Goal: Information Seeking & Learning: Learn about a topic

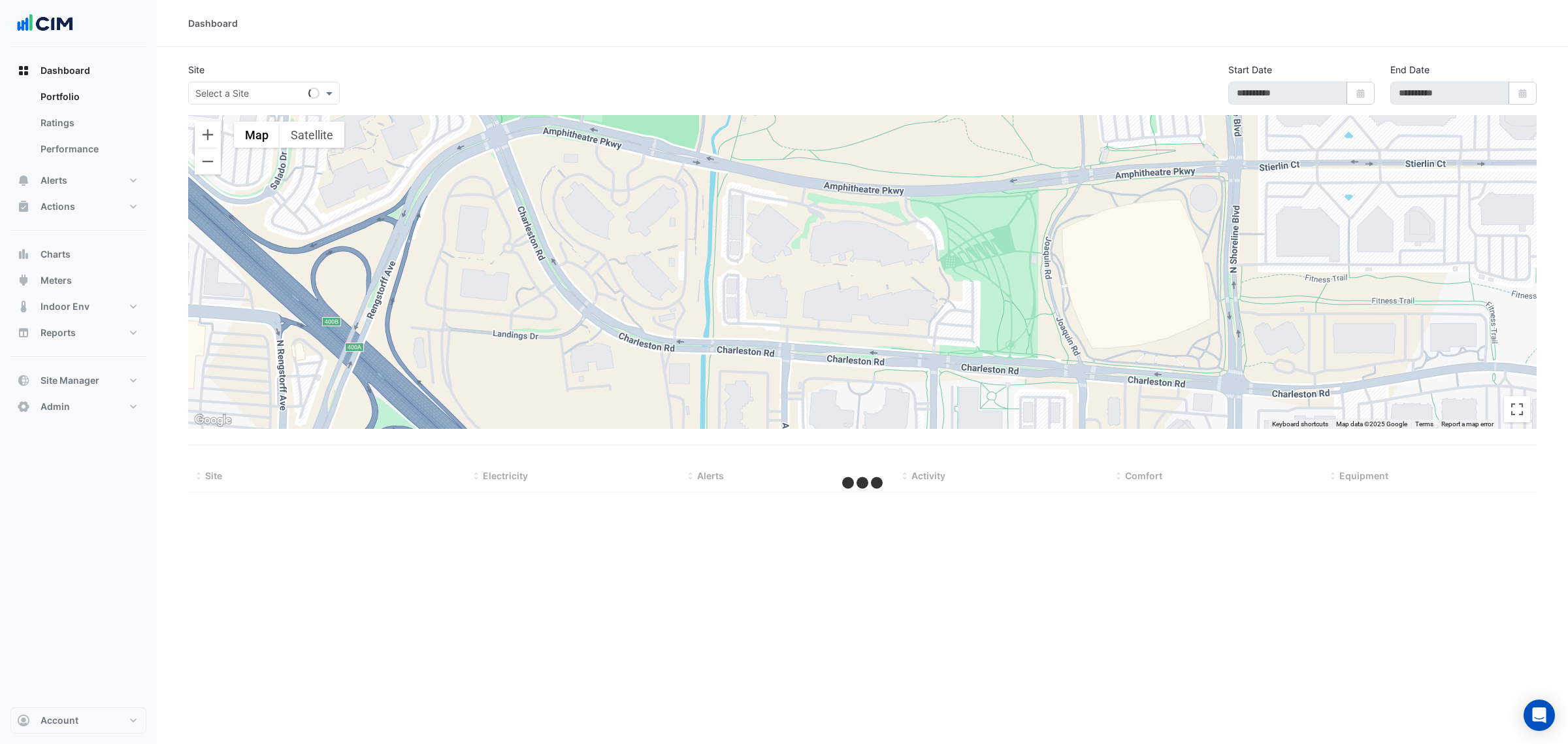
type input "**********"
select select "**"
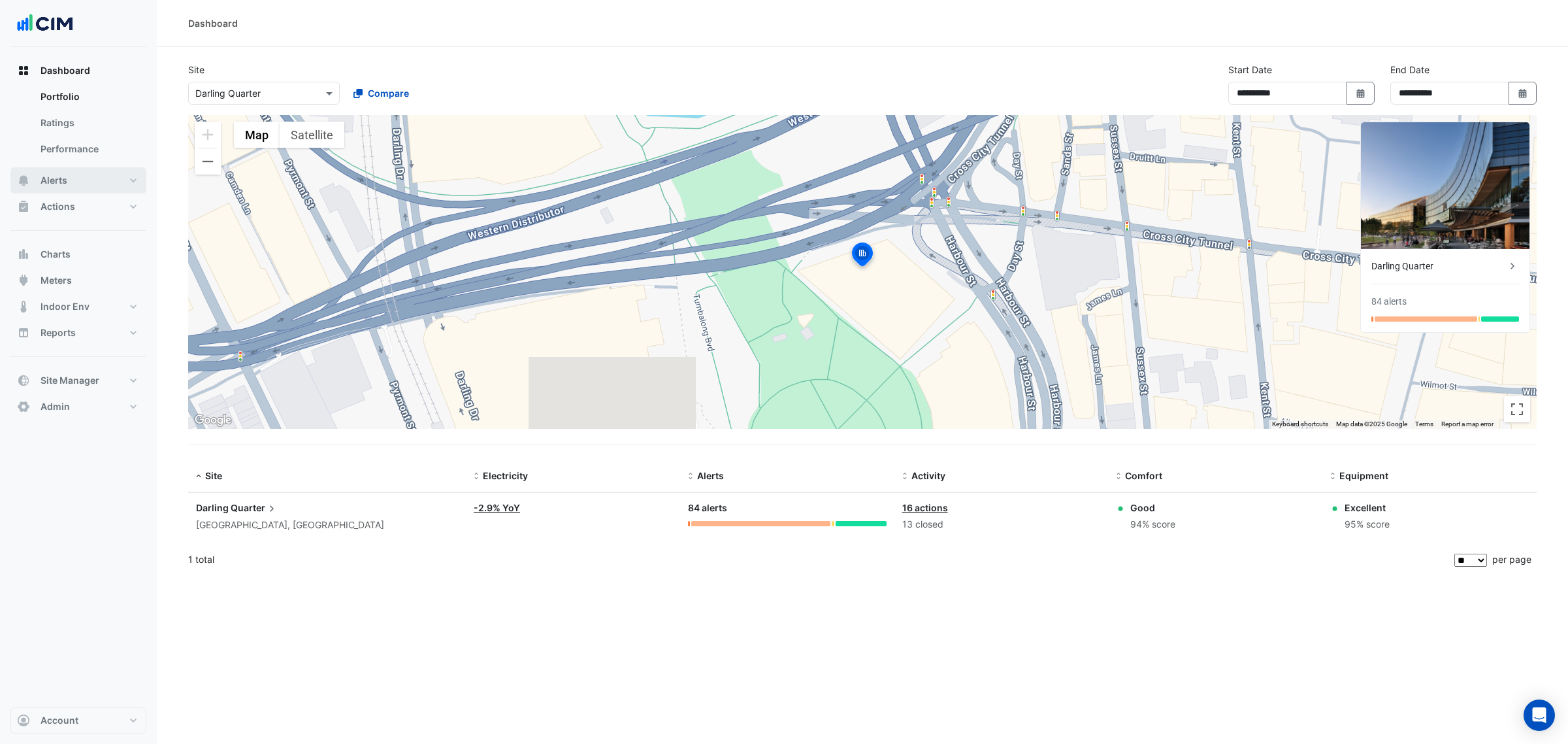
click at [91, 175] on button "Alerts" at bounding box center [78, 180] width 136 height 26
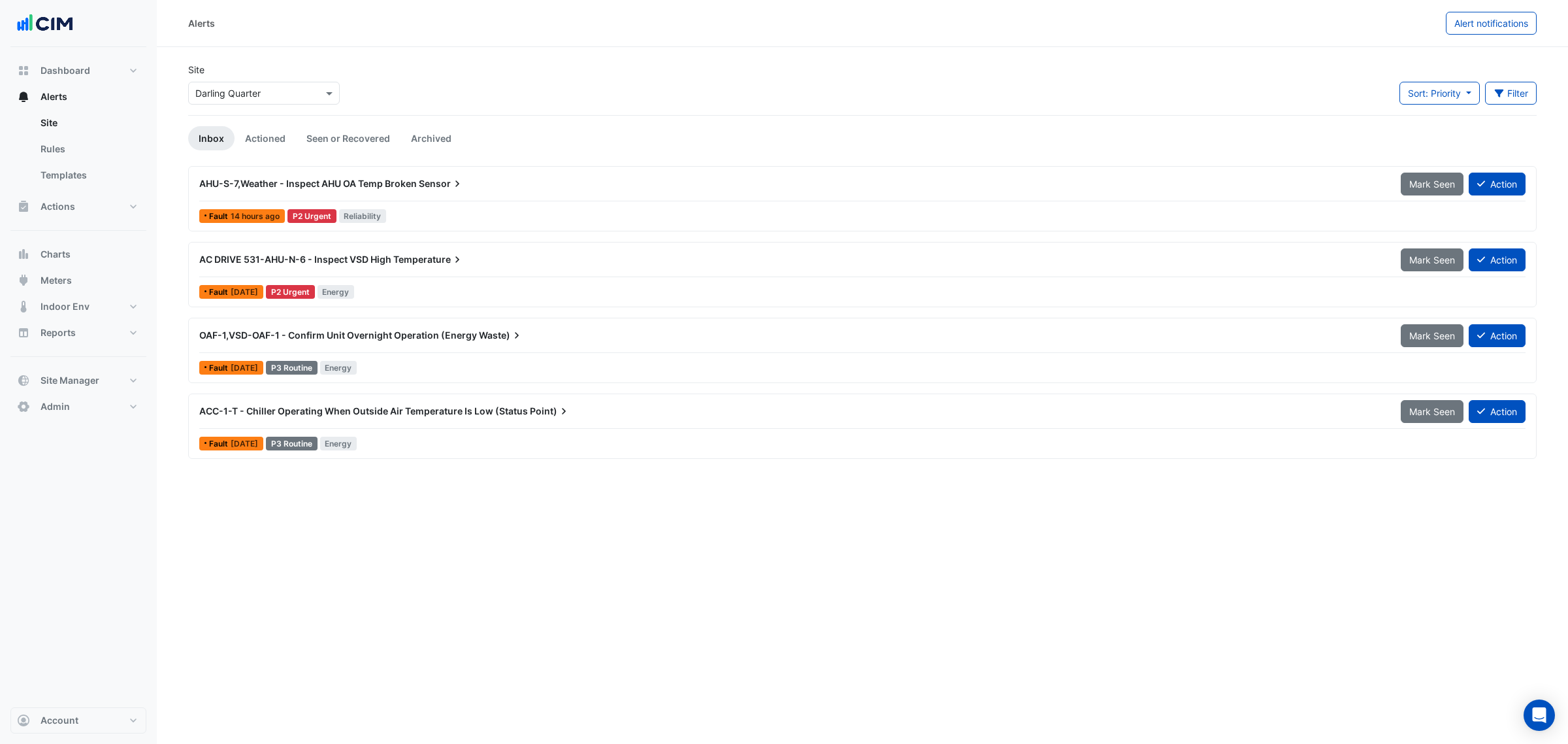
click at [250, 93] on input "text" at bounding box center [251, 94] width 111 height 14
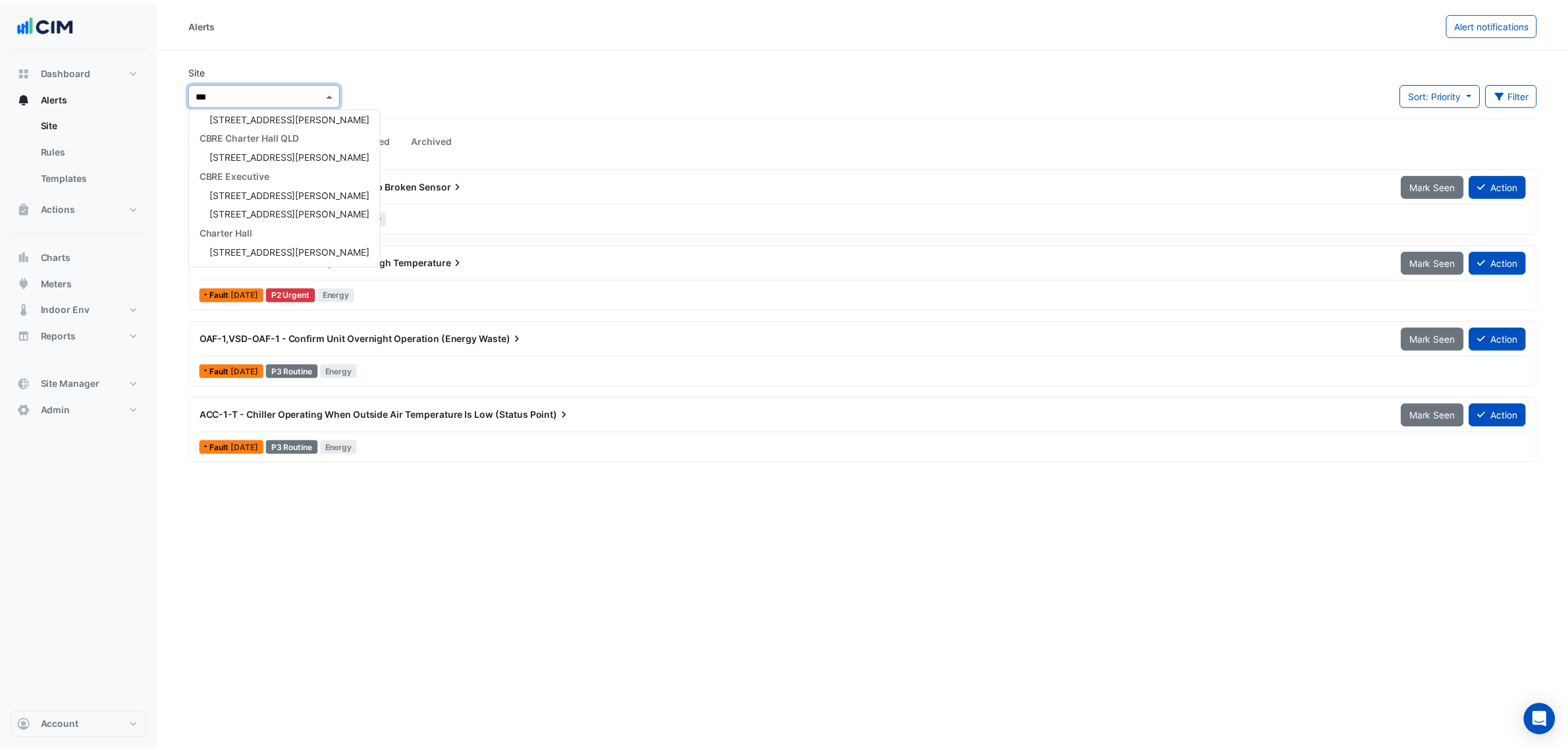
scroll to position [5, 0]
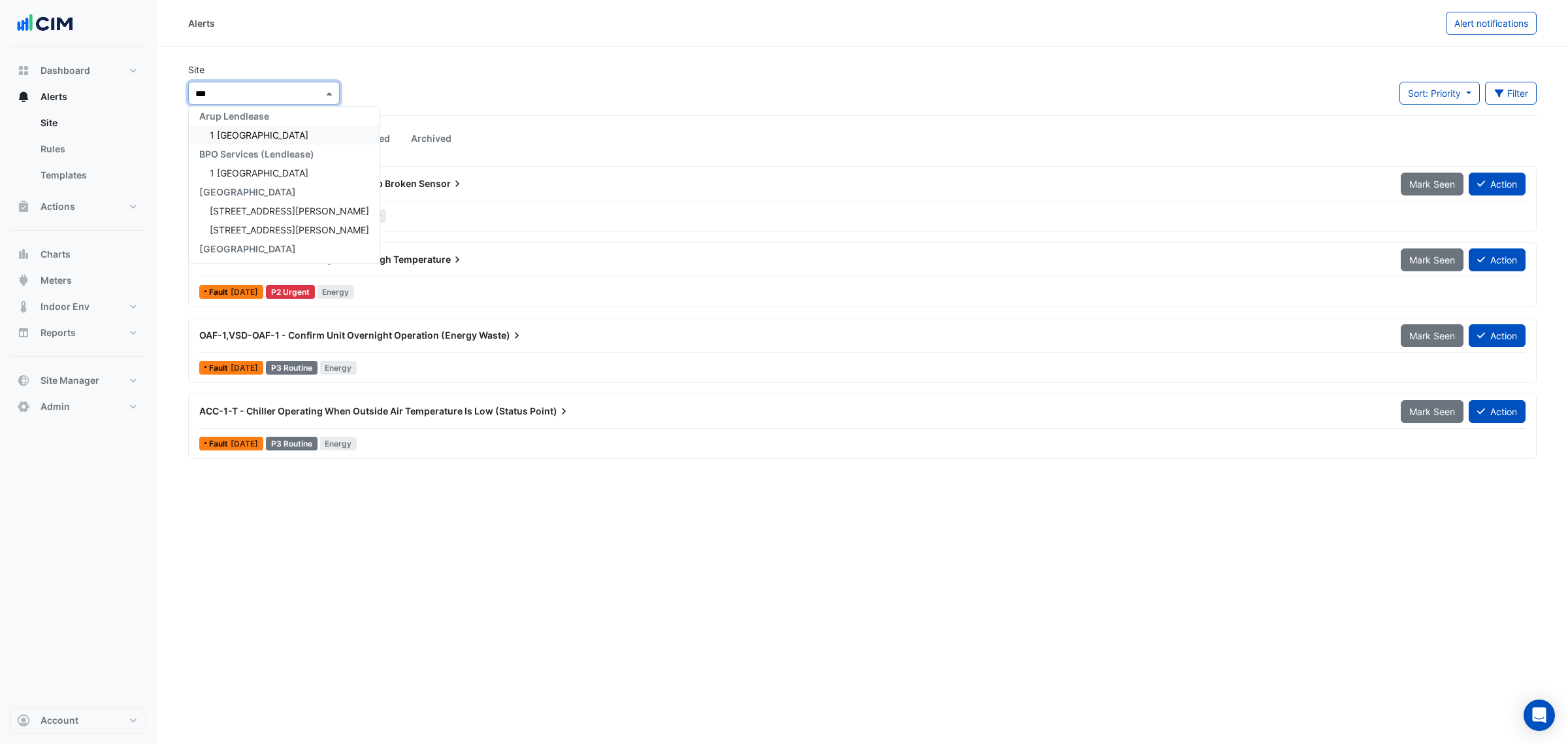
type input "****"
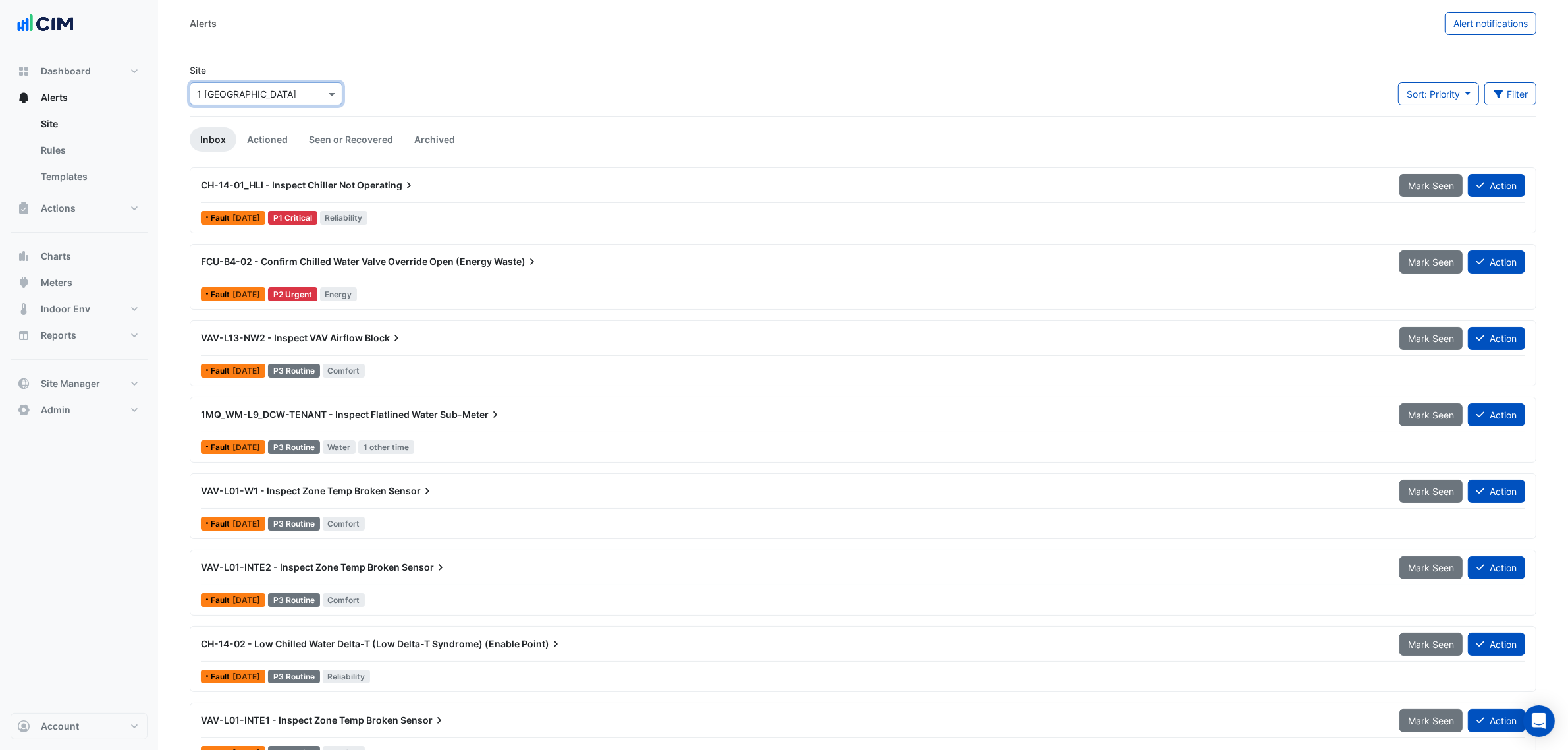
click at [1053, 202] on div at bounding box center [863, 202] width 1325 height 1
click at [296, 97] on input "text" at bounding box center [253, 95] width 112 height 14
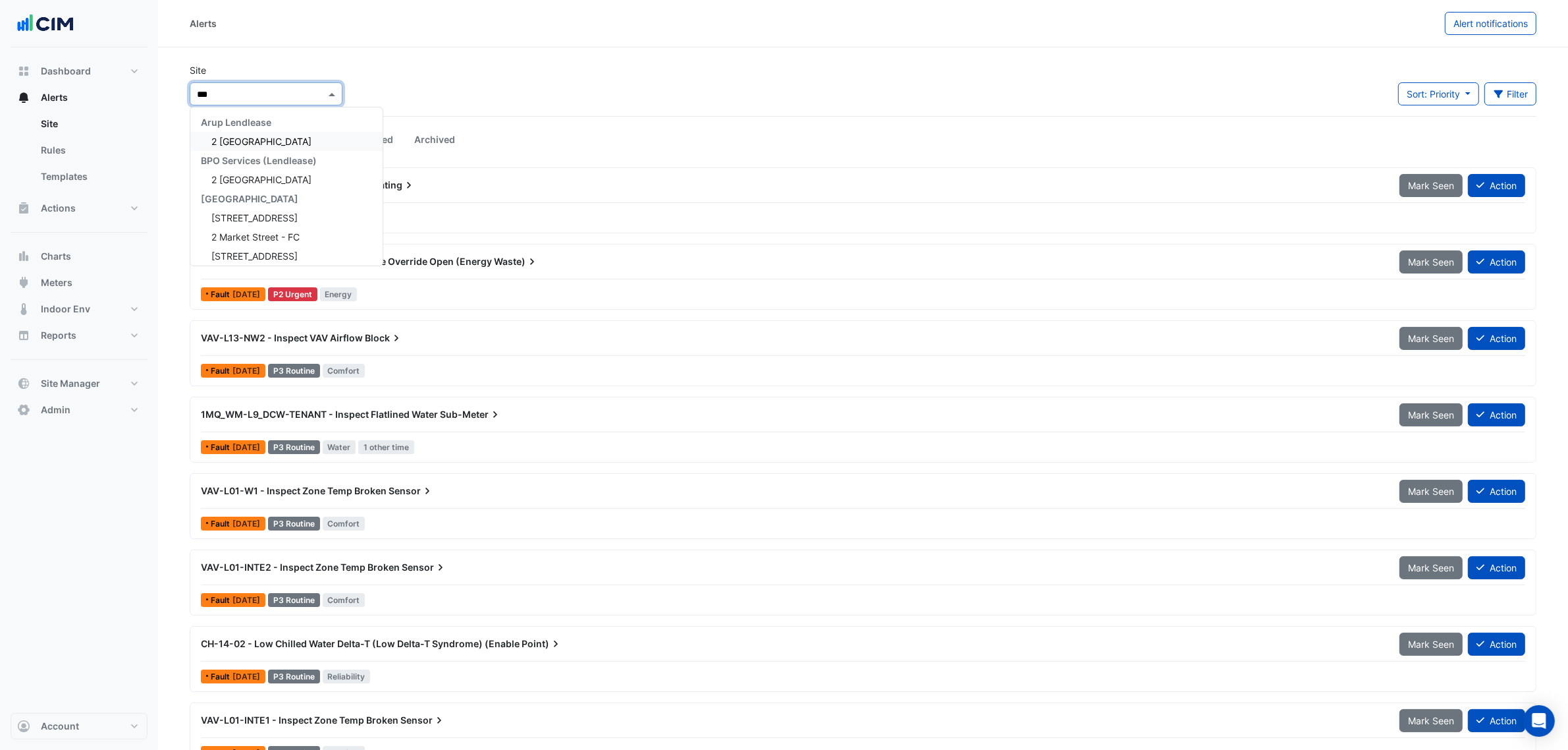
type input "****"
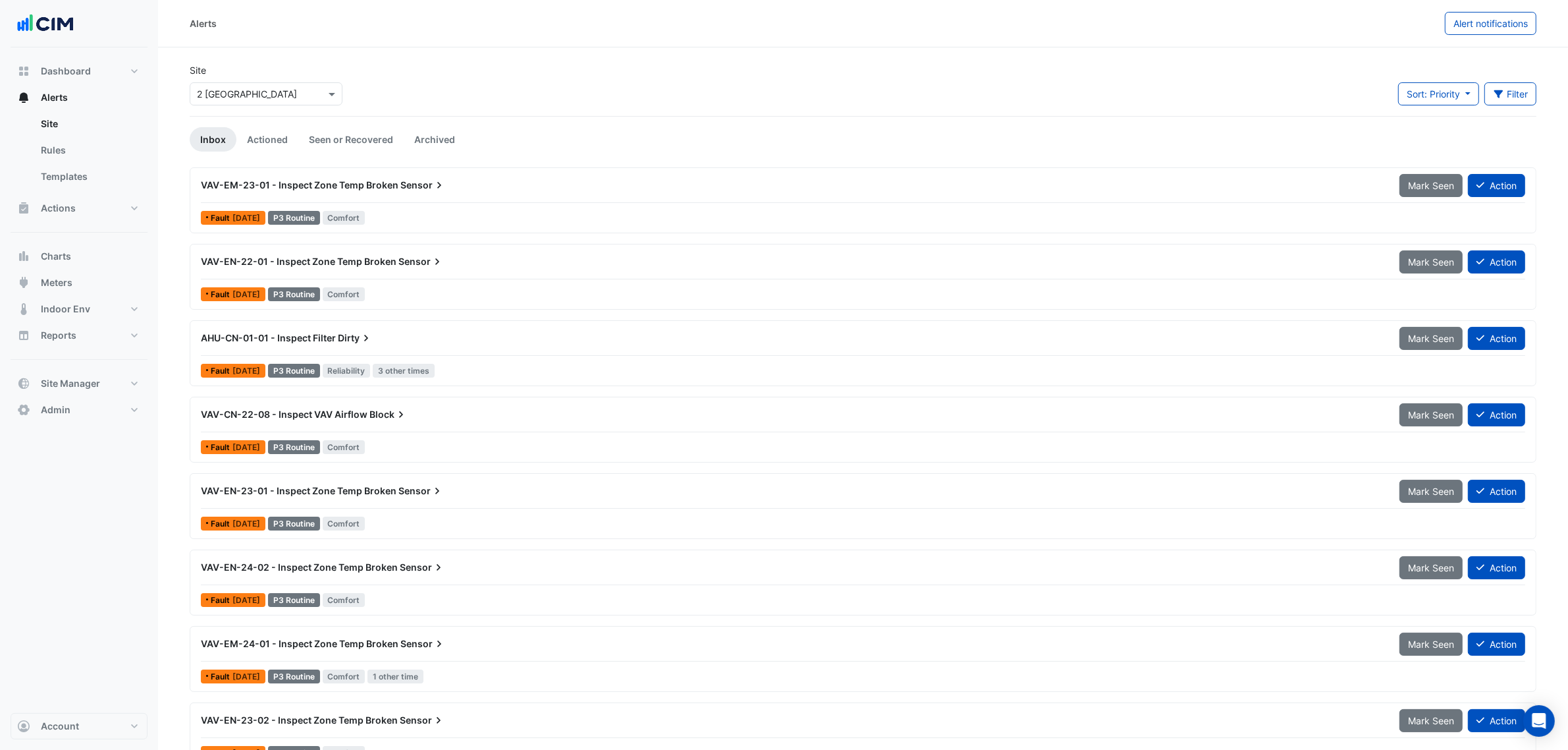
drag, startPoint x: 334, startPoint y: 458, endPoint x: 282, endPoint y: 461, distance: 52.1
click at [294, 90] on input "text" at bounding box center [253, 95] width 112 height 14
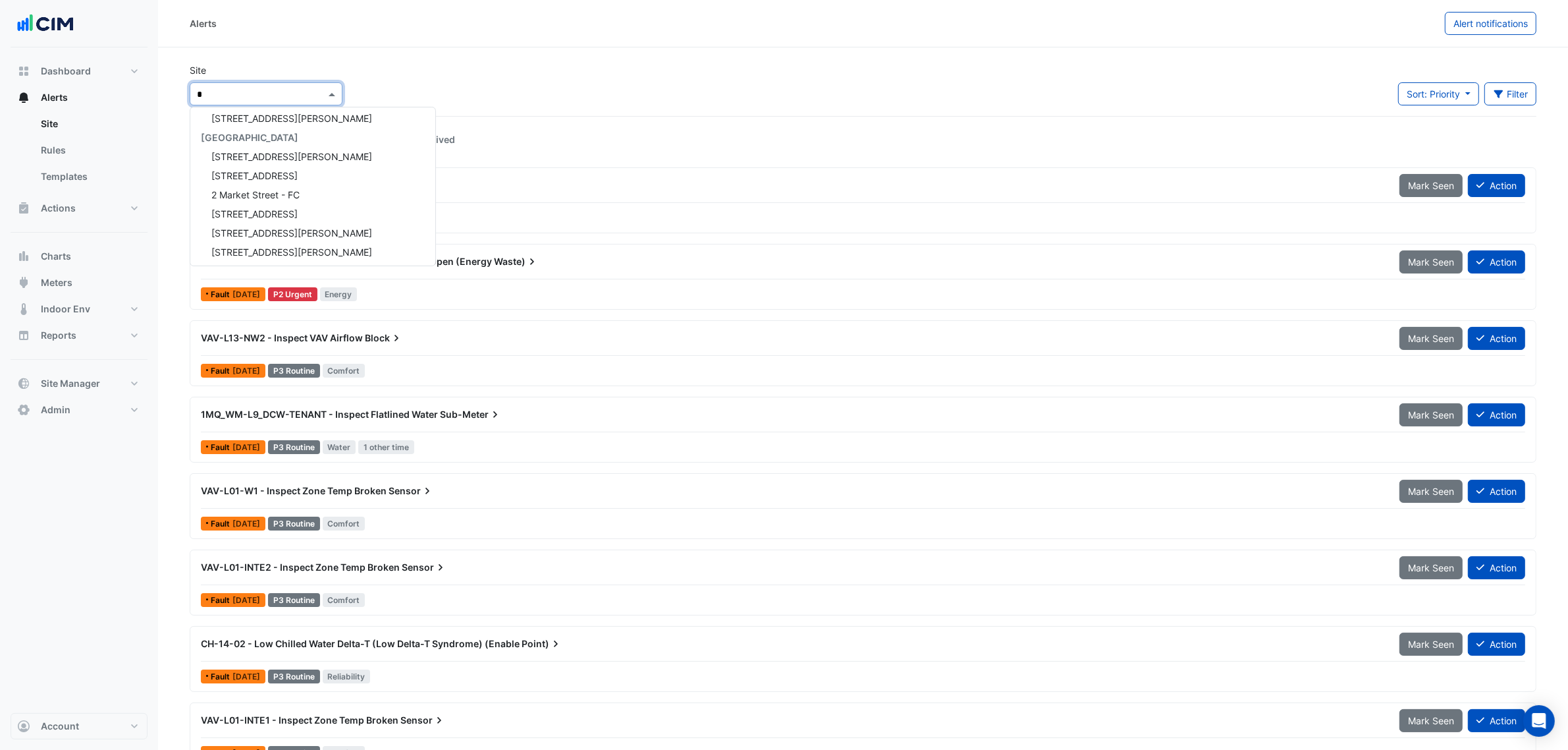
scroll to position [388, 0]
type input "*"
click at [254, 139] on span "2 [GEOGRAPHIC_DATA]" at bounding box center [261, 141] width 100 height 11
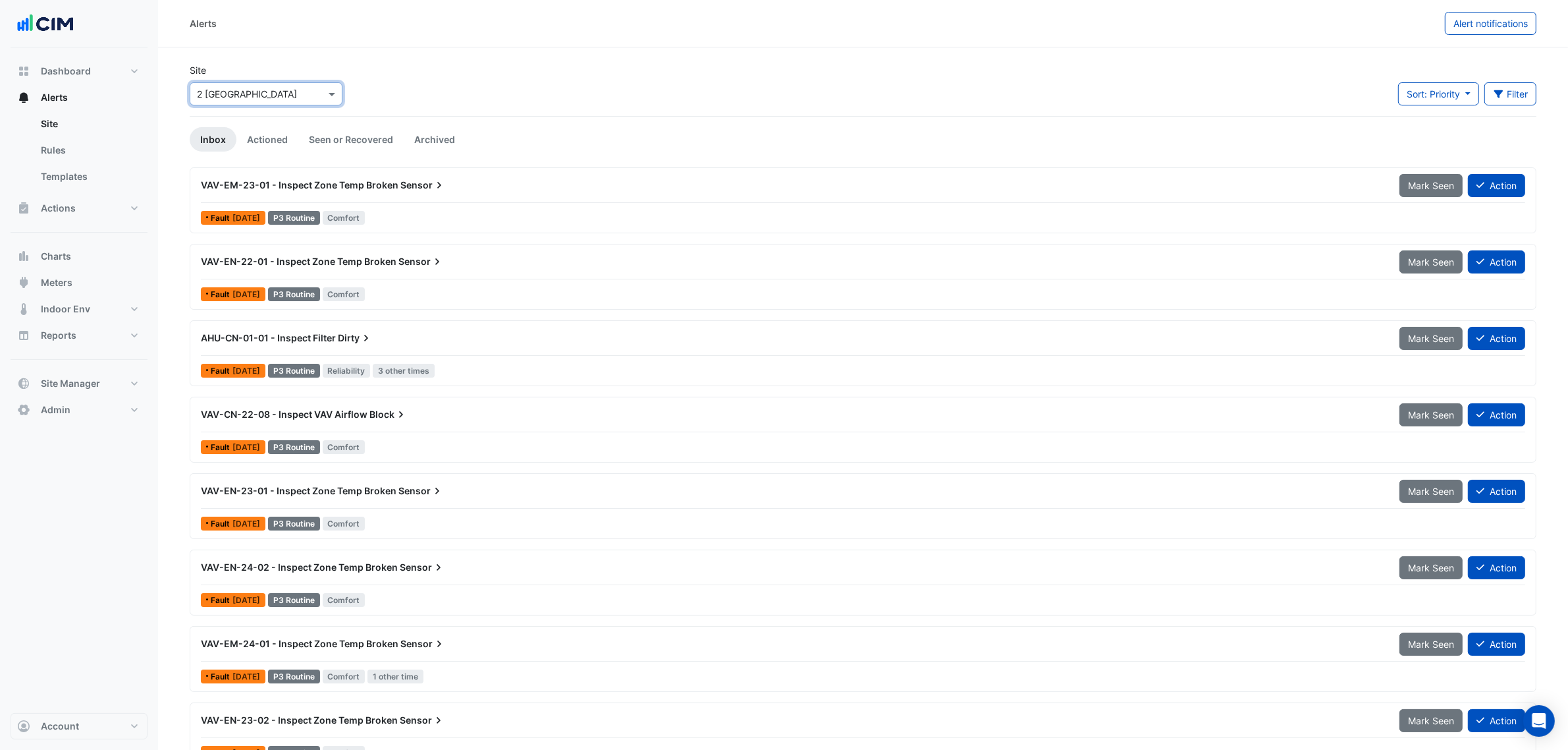
click at [621, 192] on div "VAV-EM-23-01 - Inspect Zone Temp Broken Sensor" at bounding box center [792, 185] width 1198 height 24
click at [73, 274] on button "Meters" at bounding box center [79, 283] width 137 height 26
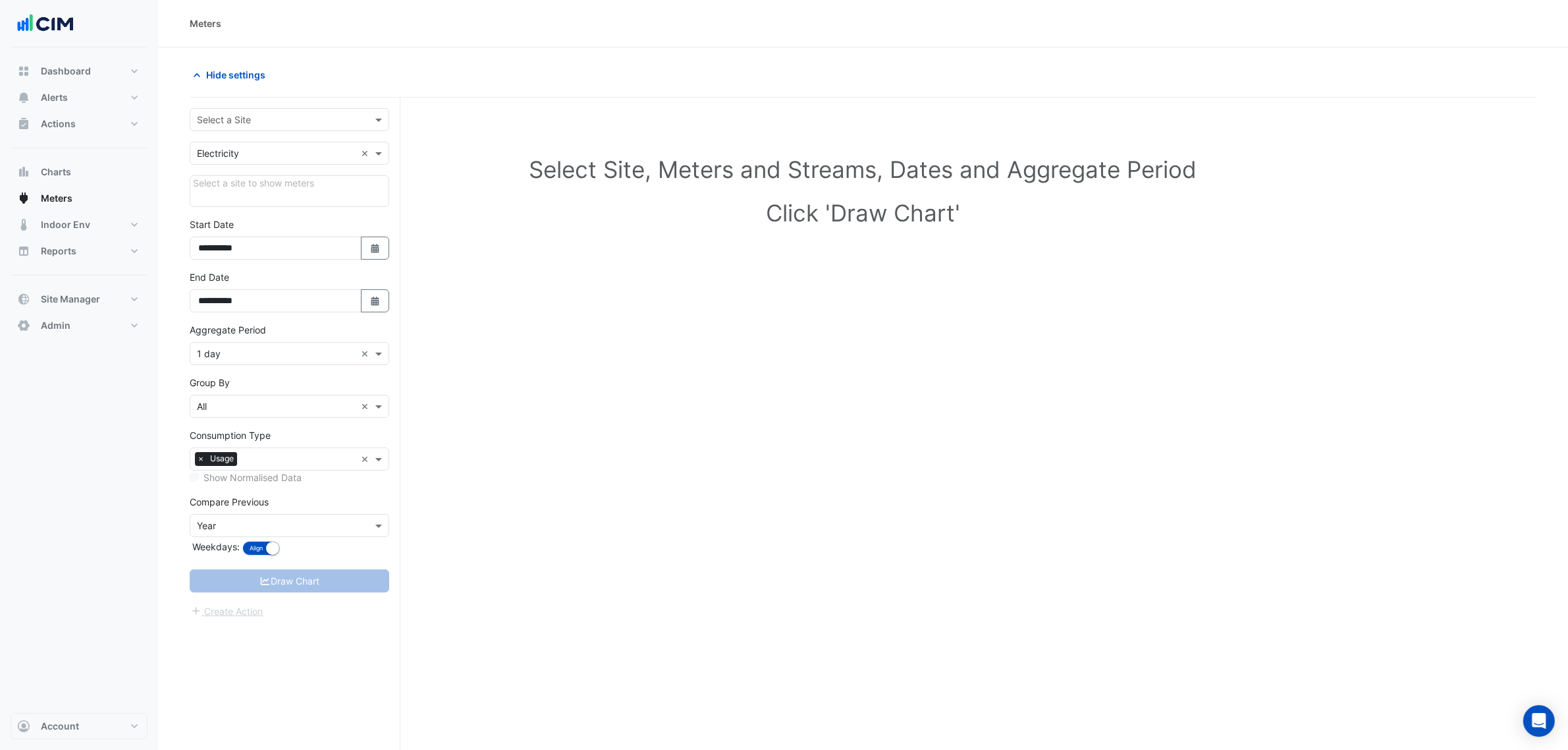
click at [246, 95] on div "Hide settings" at bounding box center [863, 81] width 1347 height 34
click at [260, 116] on input "text" at bounding box center [276, 120] width 159 height 14
type input "***"
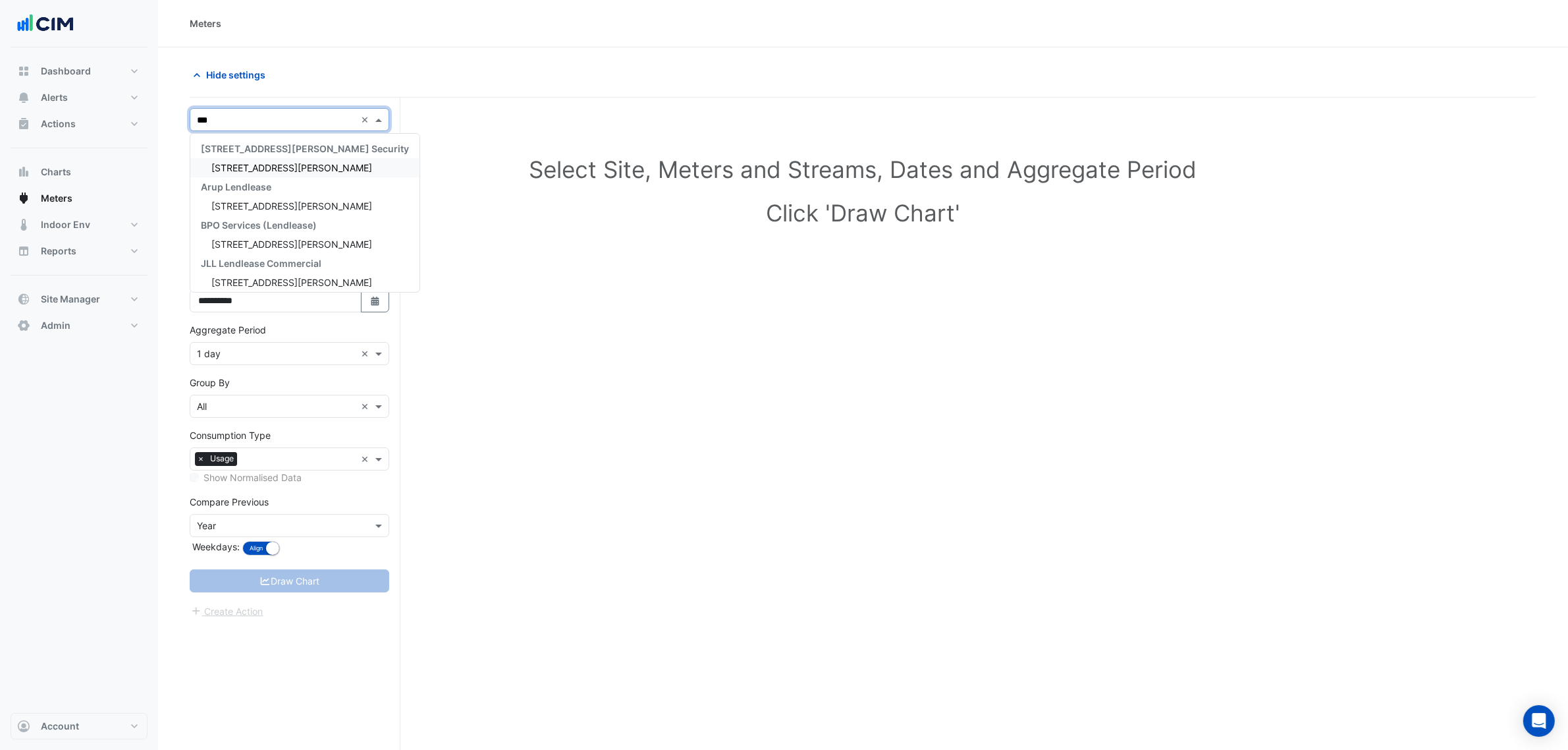
click at [252, 163] on span "[STREET_ADDRESS][PERSON_NAME]" at bounding box center [292, 167] width 161 height 11
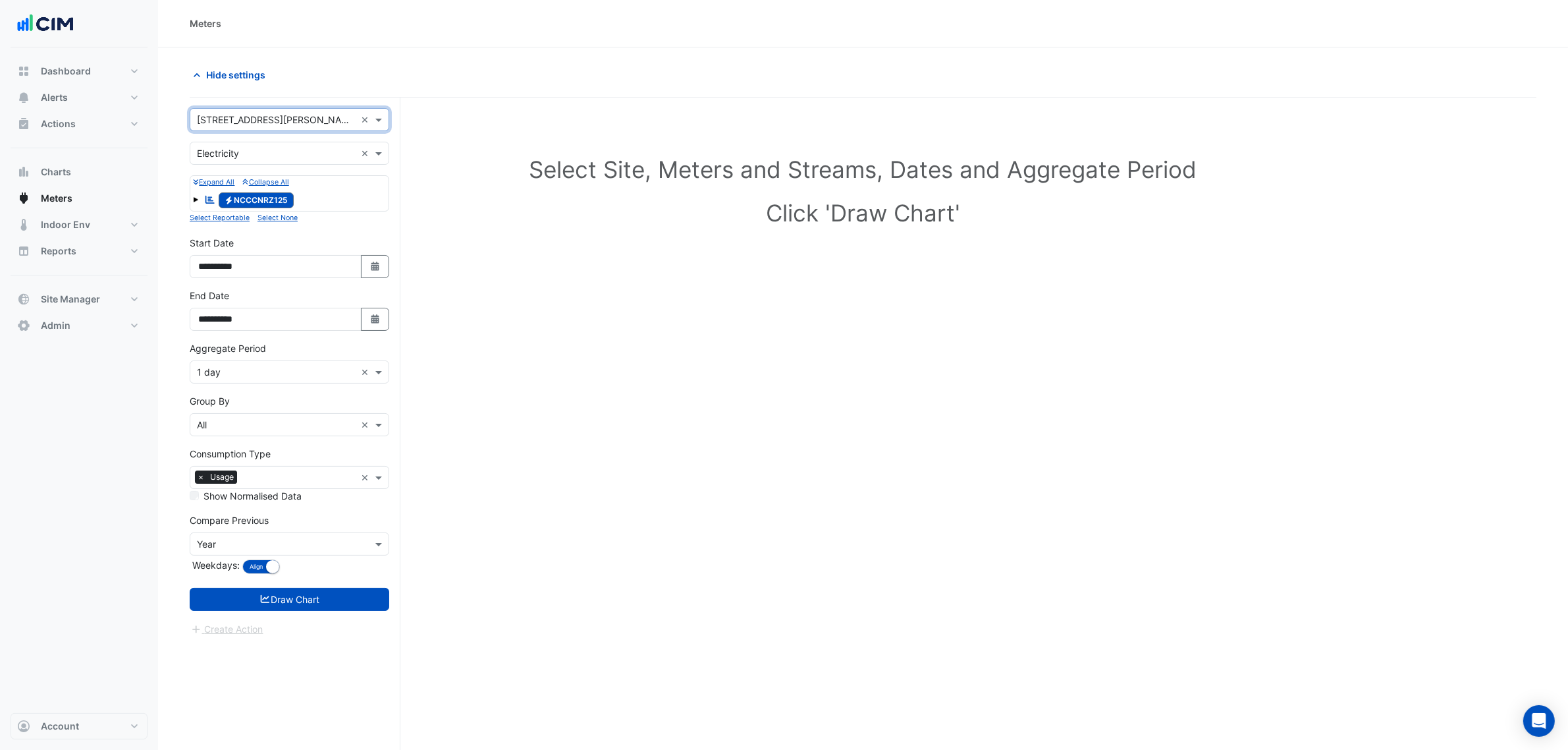
click at [248, 150] on input "text" at bounding box center [276, 153] width 159 height 14
click at [262, 211] on div "Water" at bounding box center [290, 220] width 198 height 19
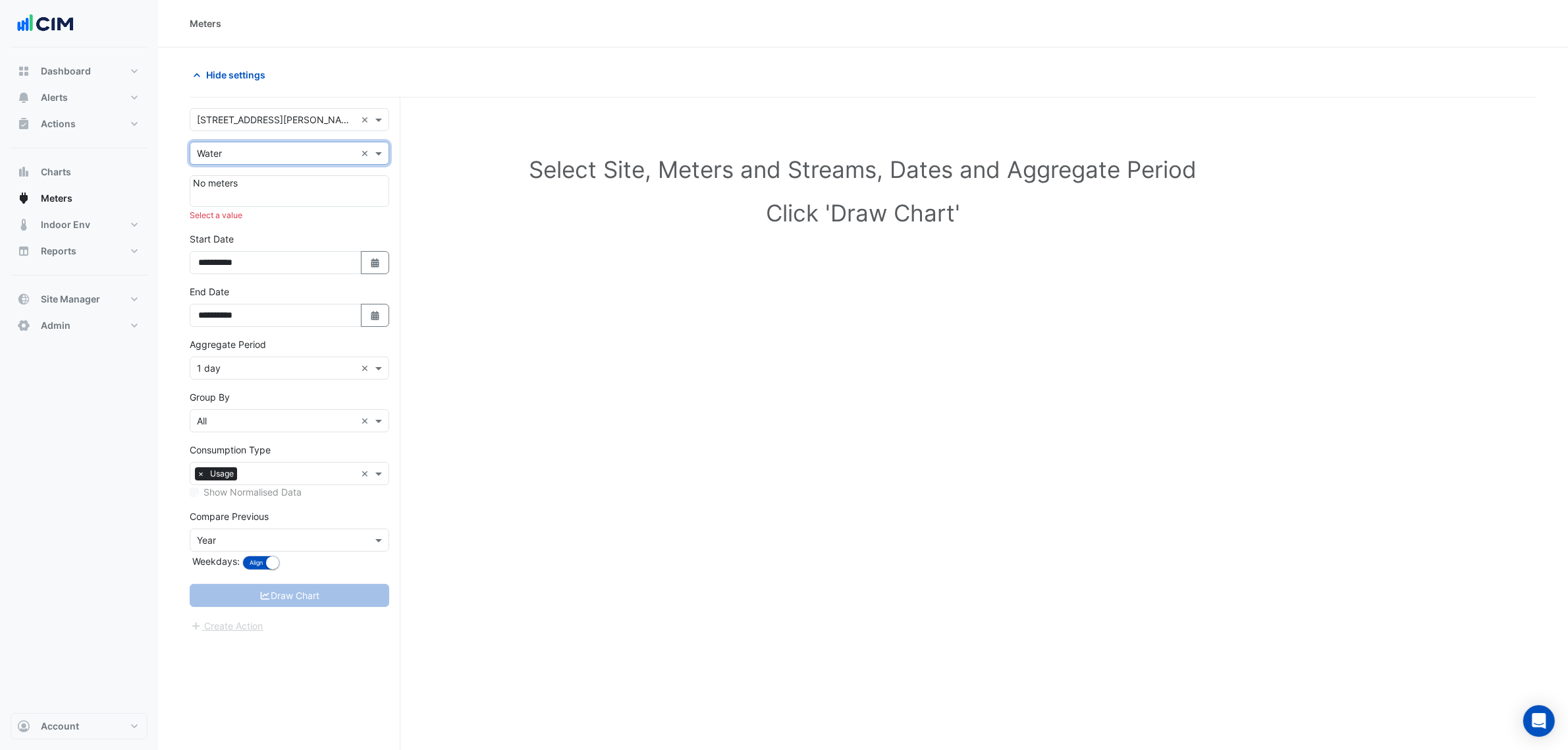
click at [233, 156] on input "text" at bounding box center [276, 153] width 159 height 14
click at [231, 123] on input "text" at bounding box center [276, 120] width 159 height 14
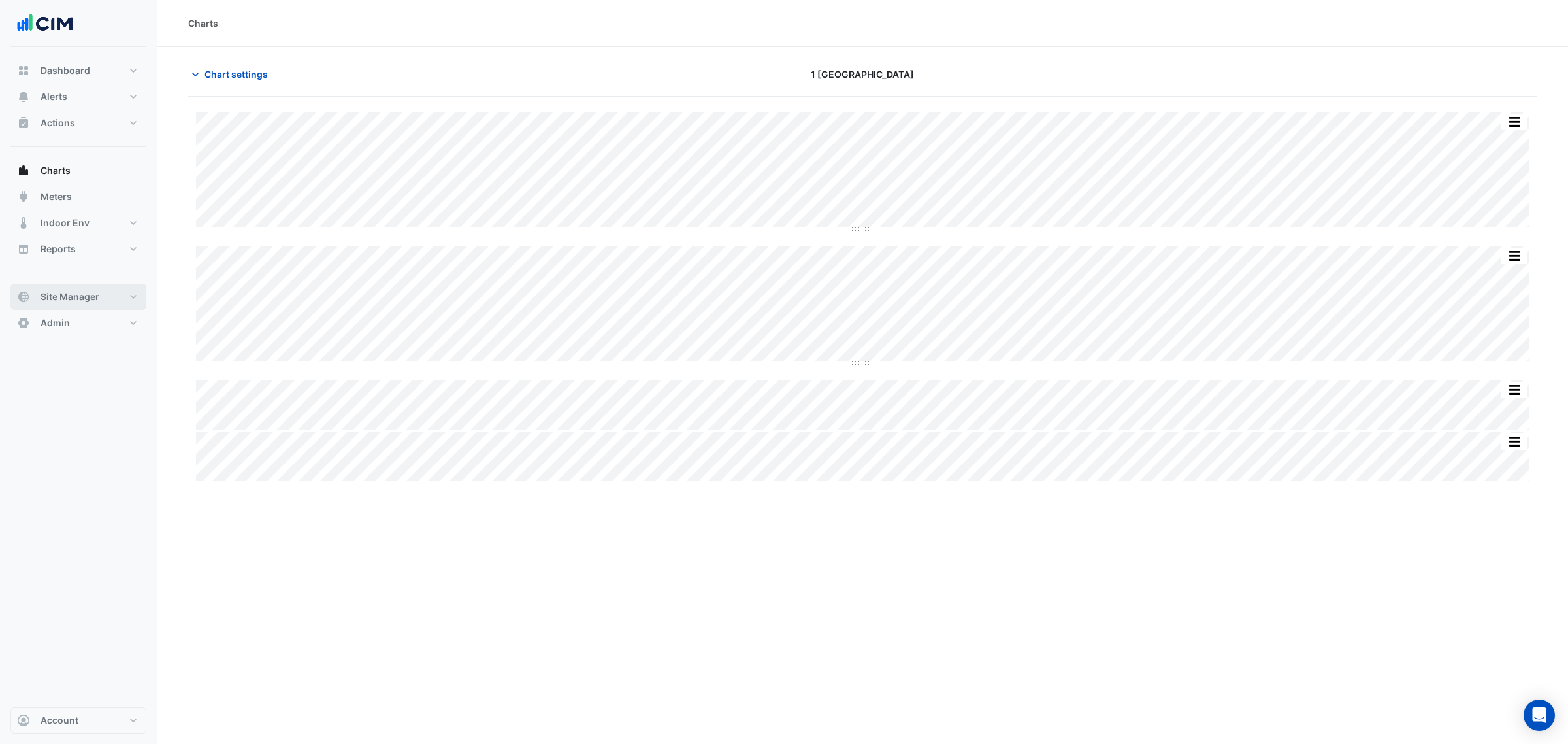
click at [101, 297] on button "Site Manager" at bounding box center [78, 297] width 136 height 26
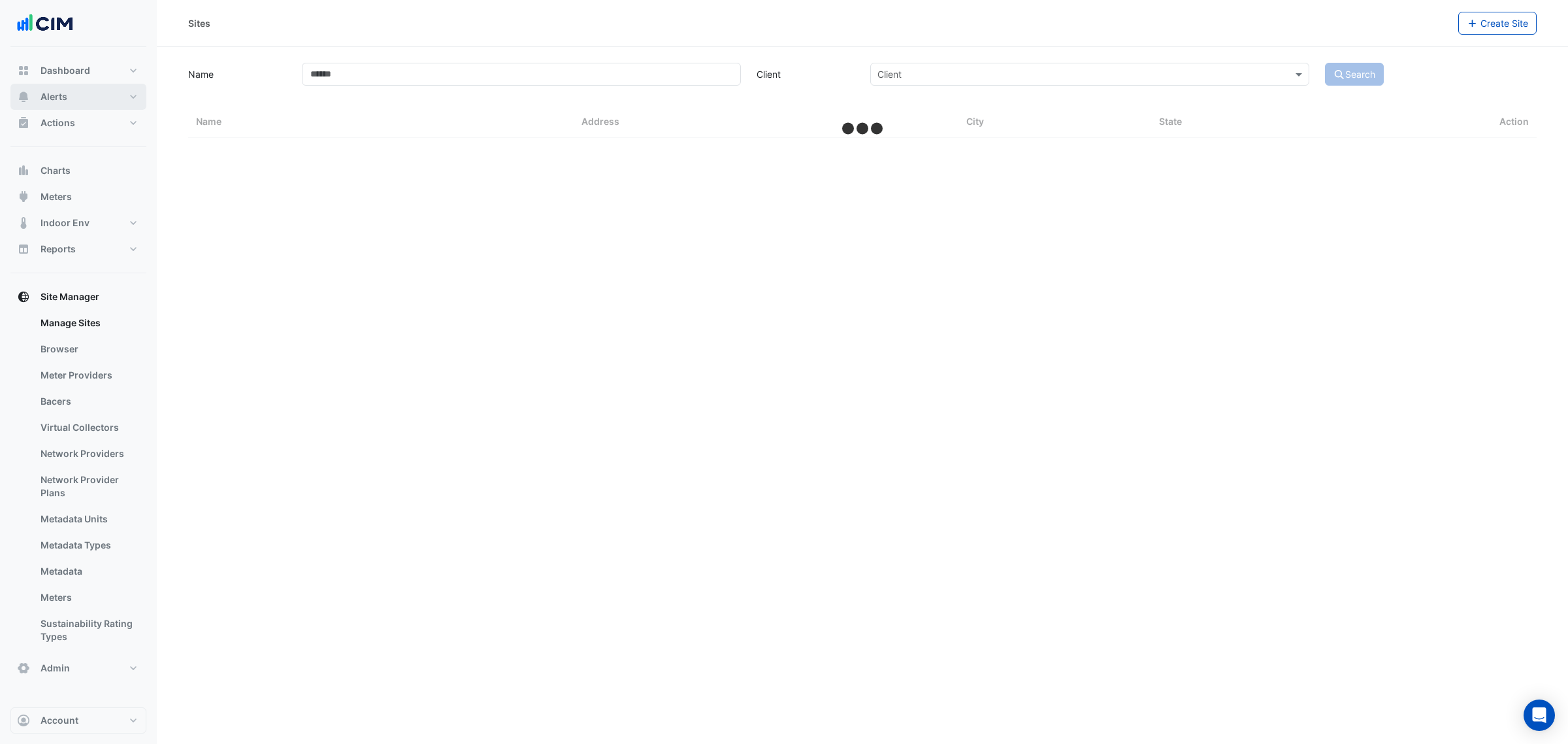
click at [70, 91] on button "Alerts" at bounding box center [78, 97] width 136 height 26
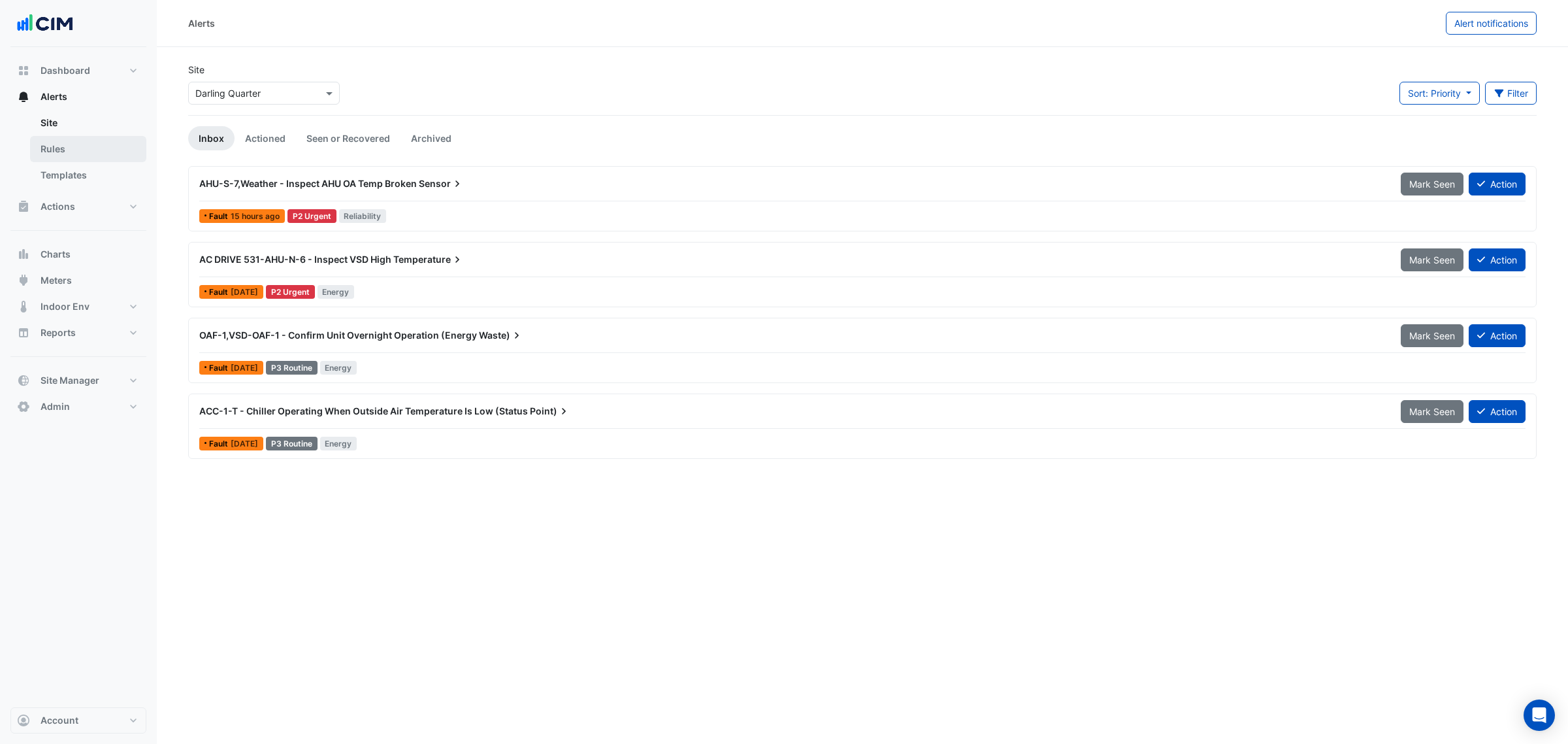
click at [63, 147] on link "Rules" at bounding box center [88, 149] width 116 height 26
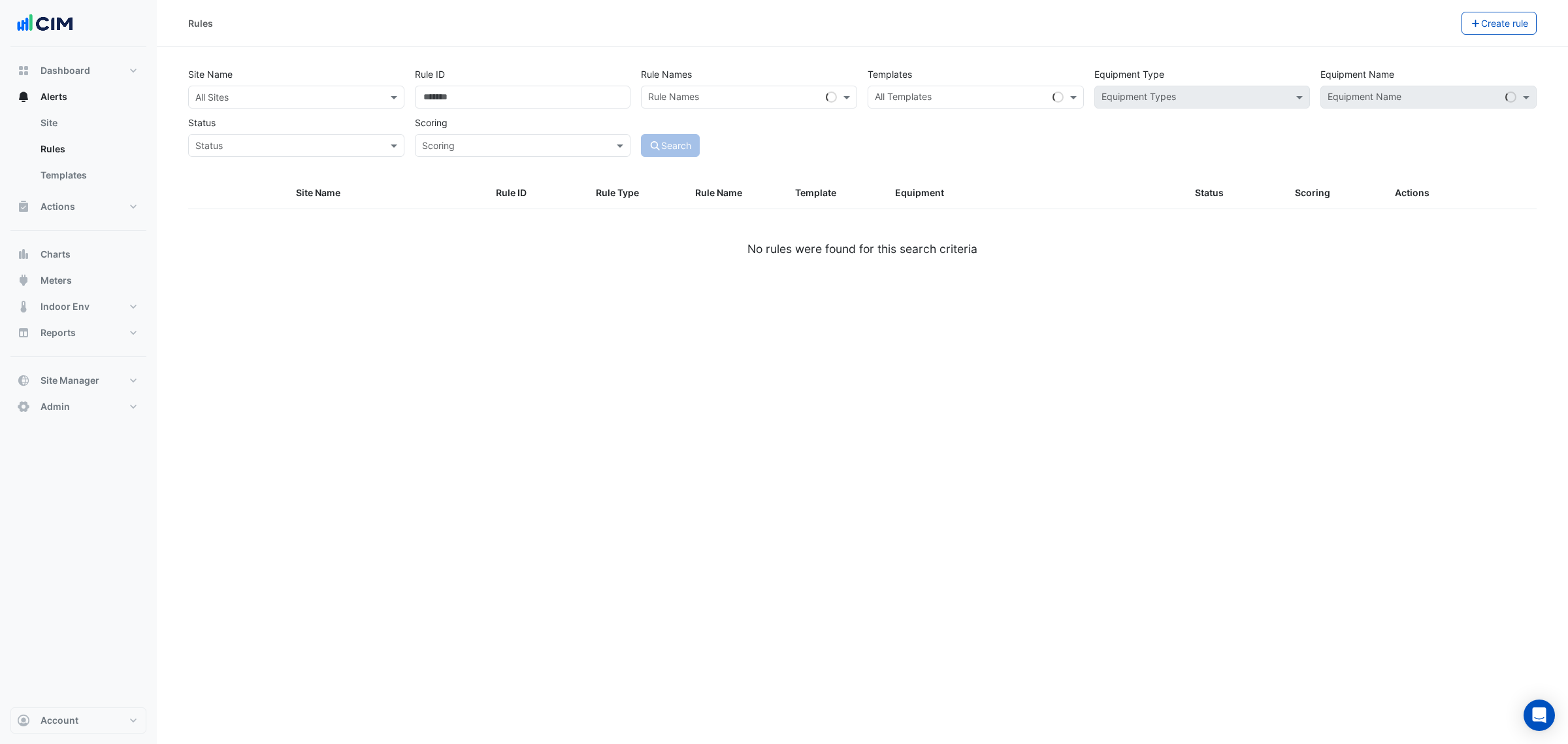
click at [257, 102] on input "text" at bounding box center [283, 97] width 176 height 14
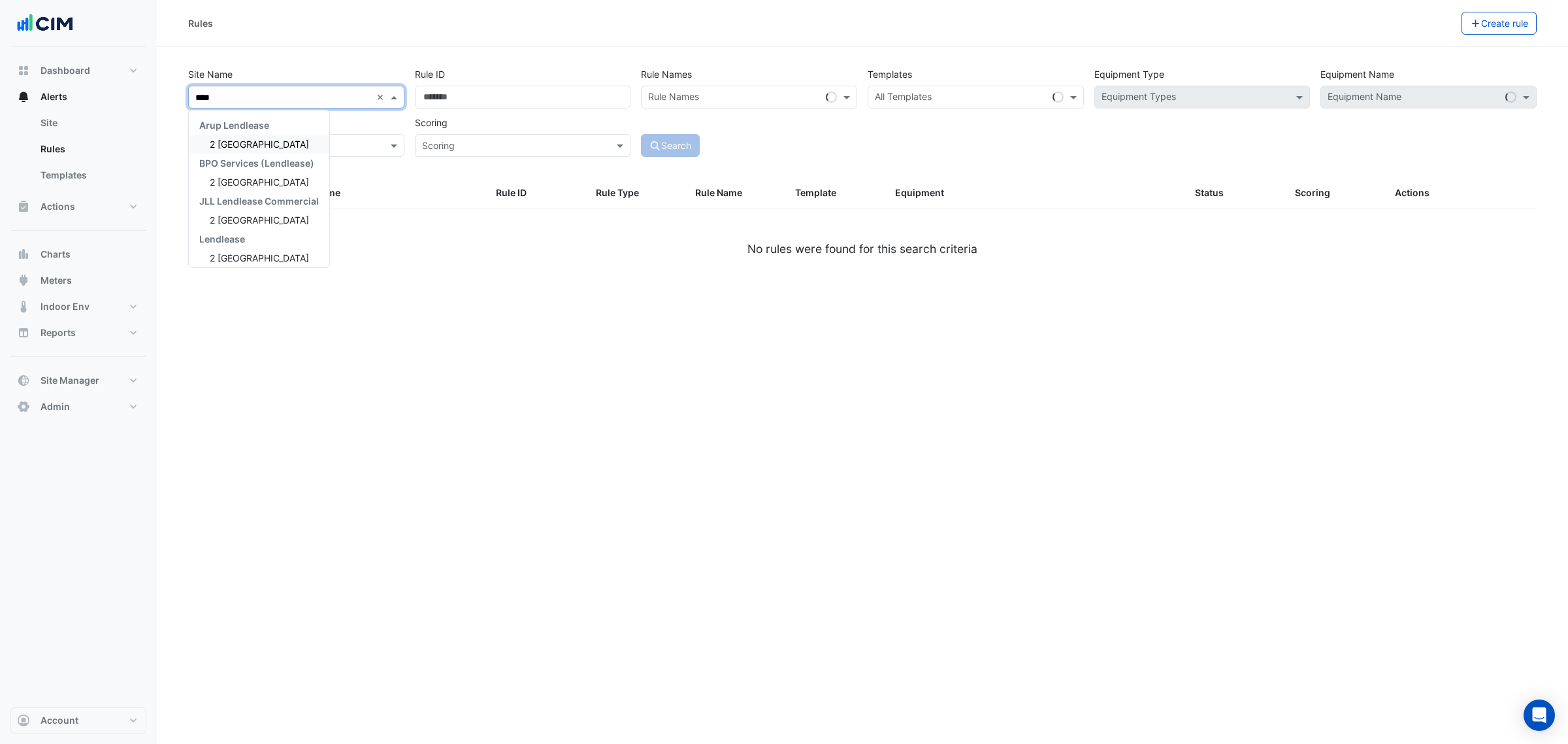
type input "*****"
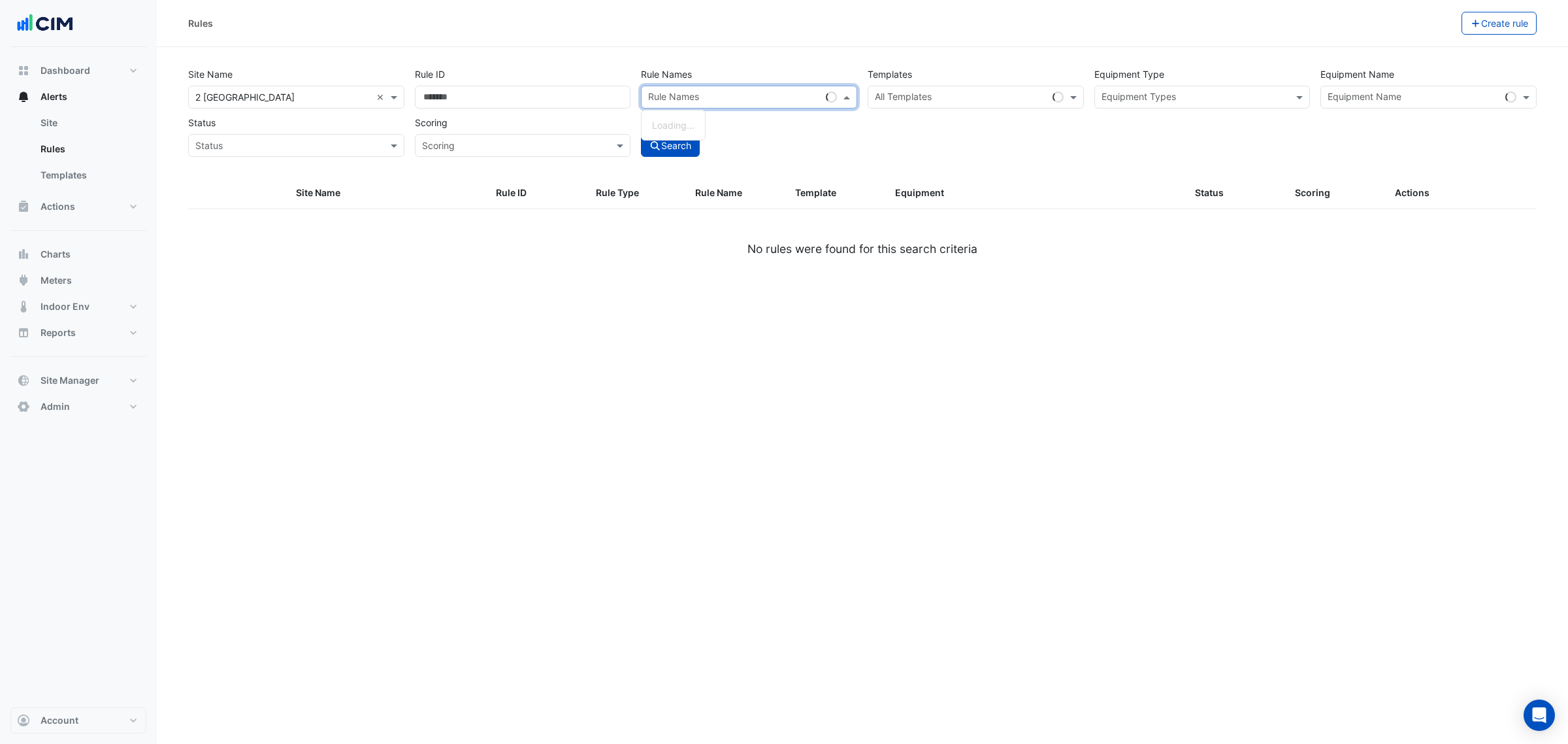
click at [769, 93] on input "text" at bounding box center [734, 98] width 172 height 14
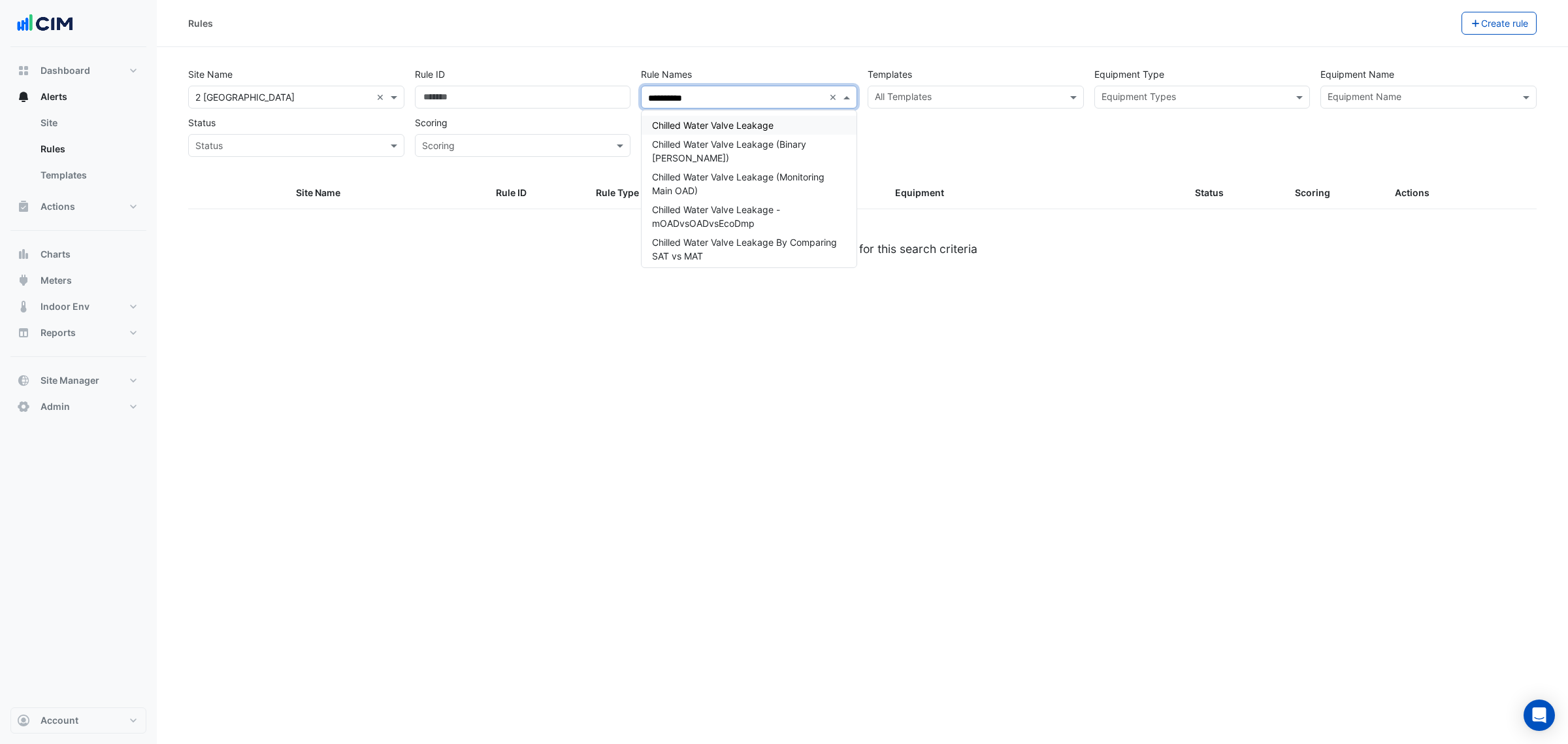
click at [801, 117] on div "Chilled Water Valve Leakage" at bounding box center [749, 125] width 215 height 19
type input "**********"
click at [508, 316] on div "**********" at bounding box center [862, 372] width 1411 height 744
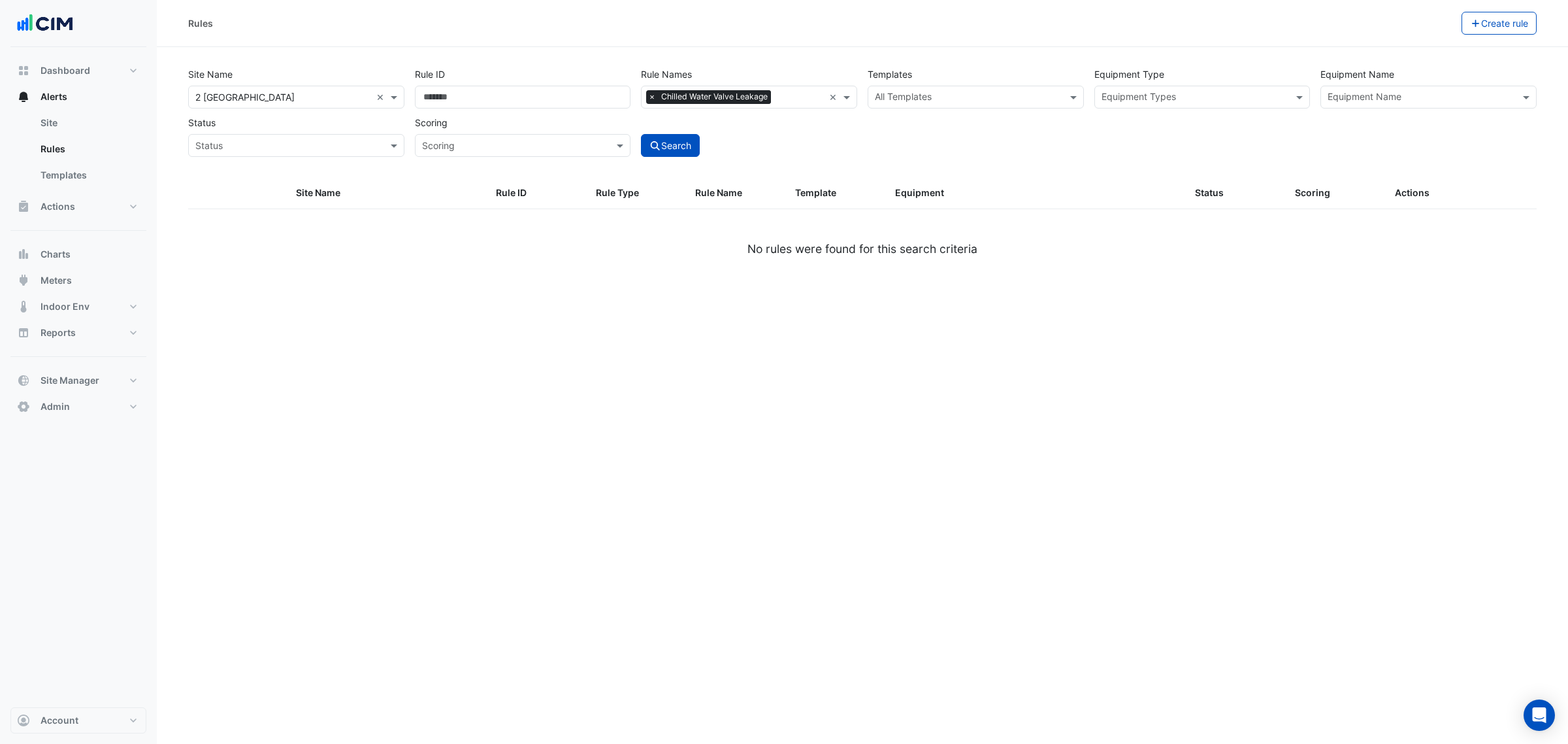
click at [631, 149] on div "Scoring Scoring" at bounding box center [523, 134] width 227 height 46
click at [652, 150] on fa-icon "submit" at bounding box center [655, 145] width 12 height 11
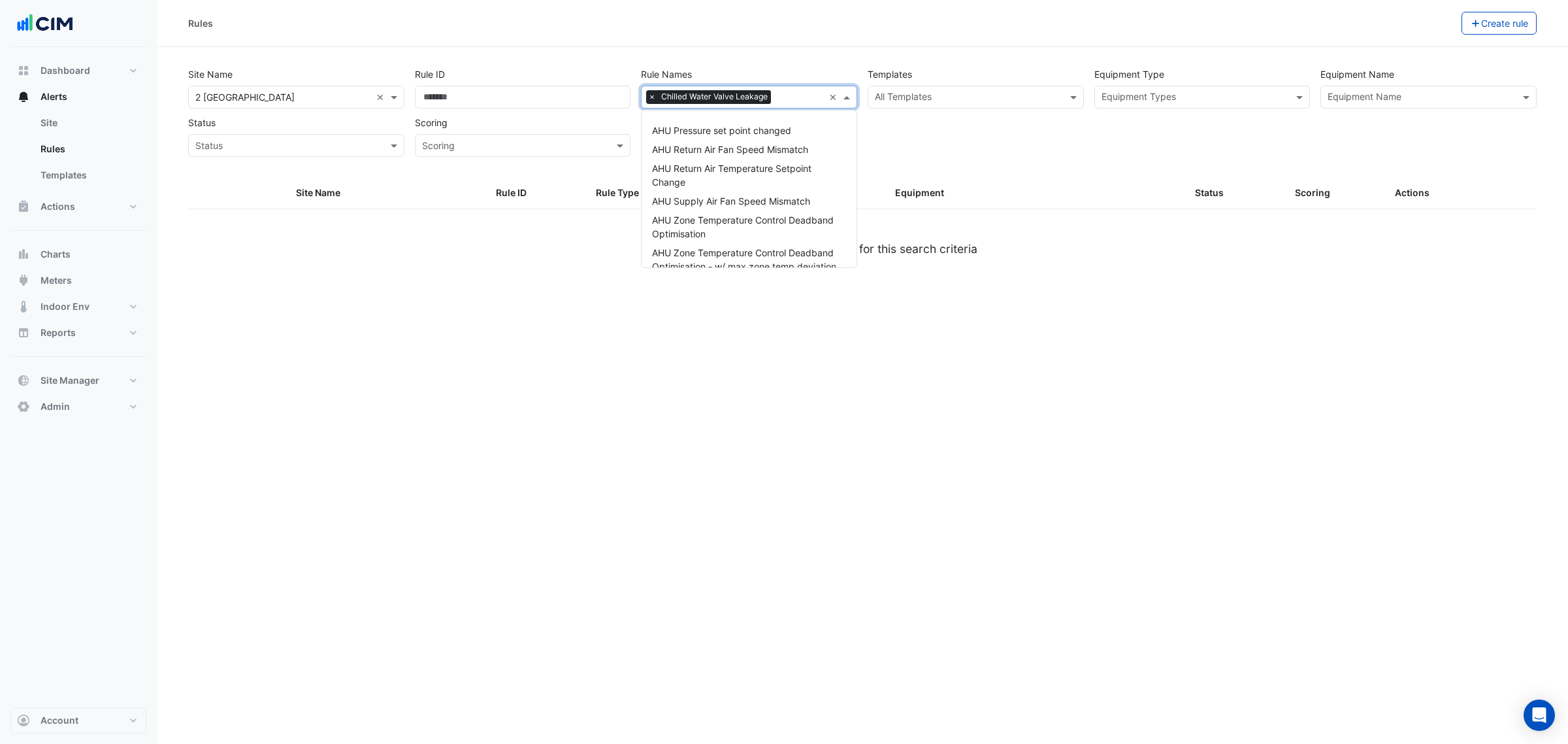
click at [707, 106] on div "Rule Names × Chilled Water Valve Leakage" at bounding box center [733, 97] width 182 height 20
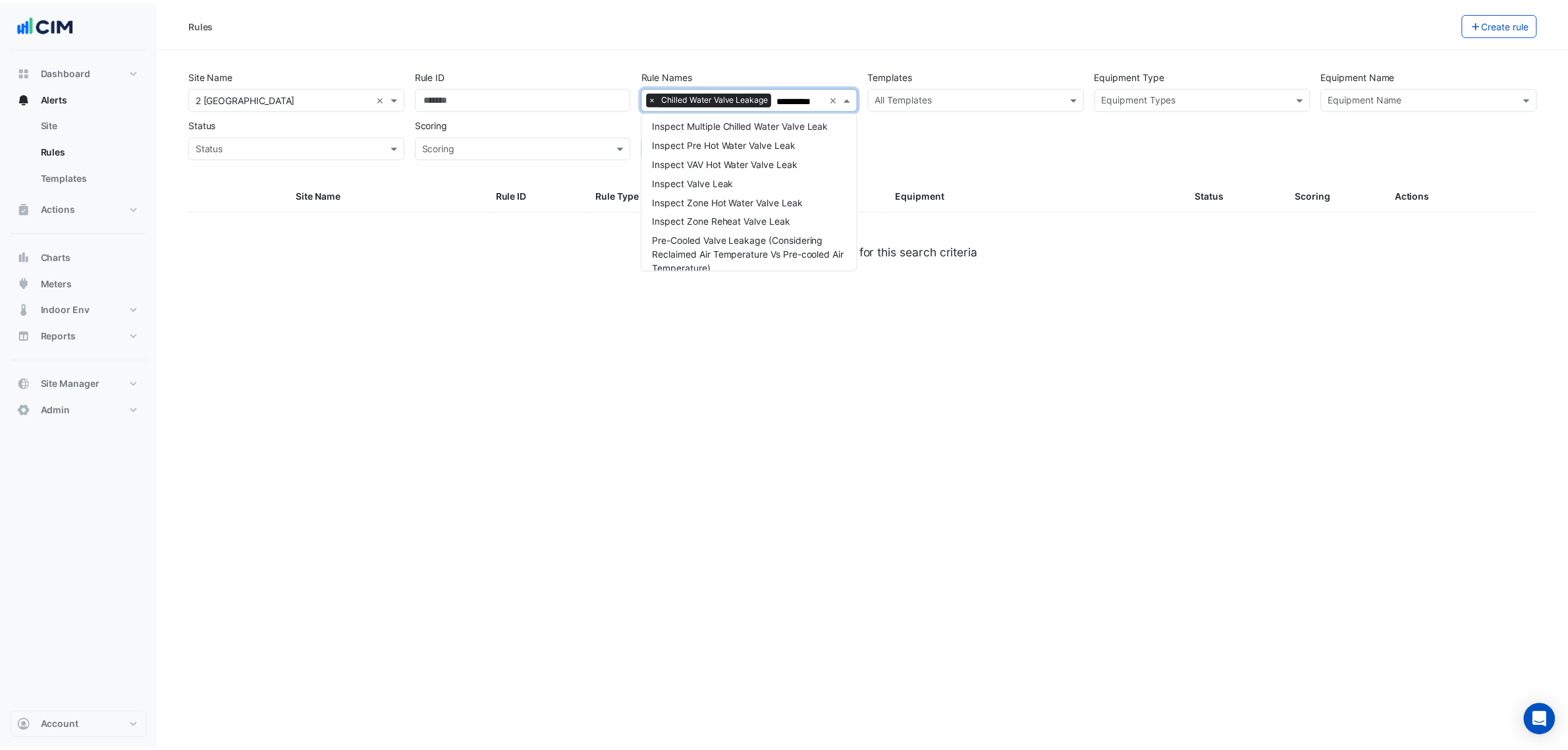
scroll to position [1261, 0]
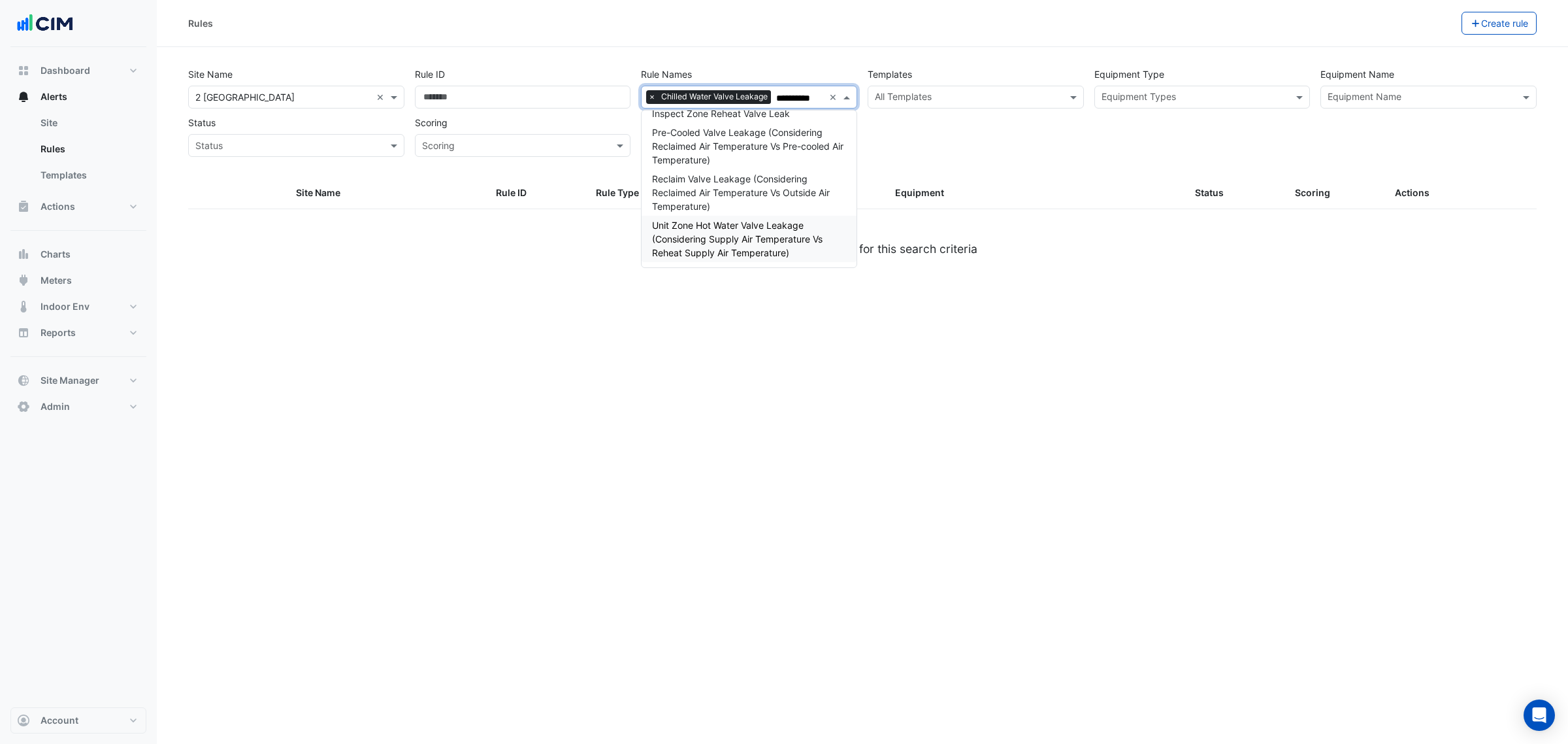
type input "**********"
click at [1237, 96] on input "text" at bounding box center [1195, 98] width 187 height 14
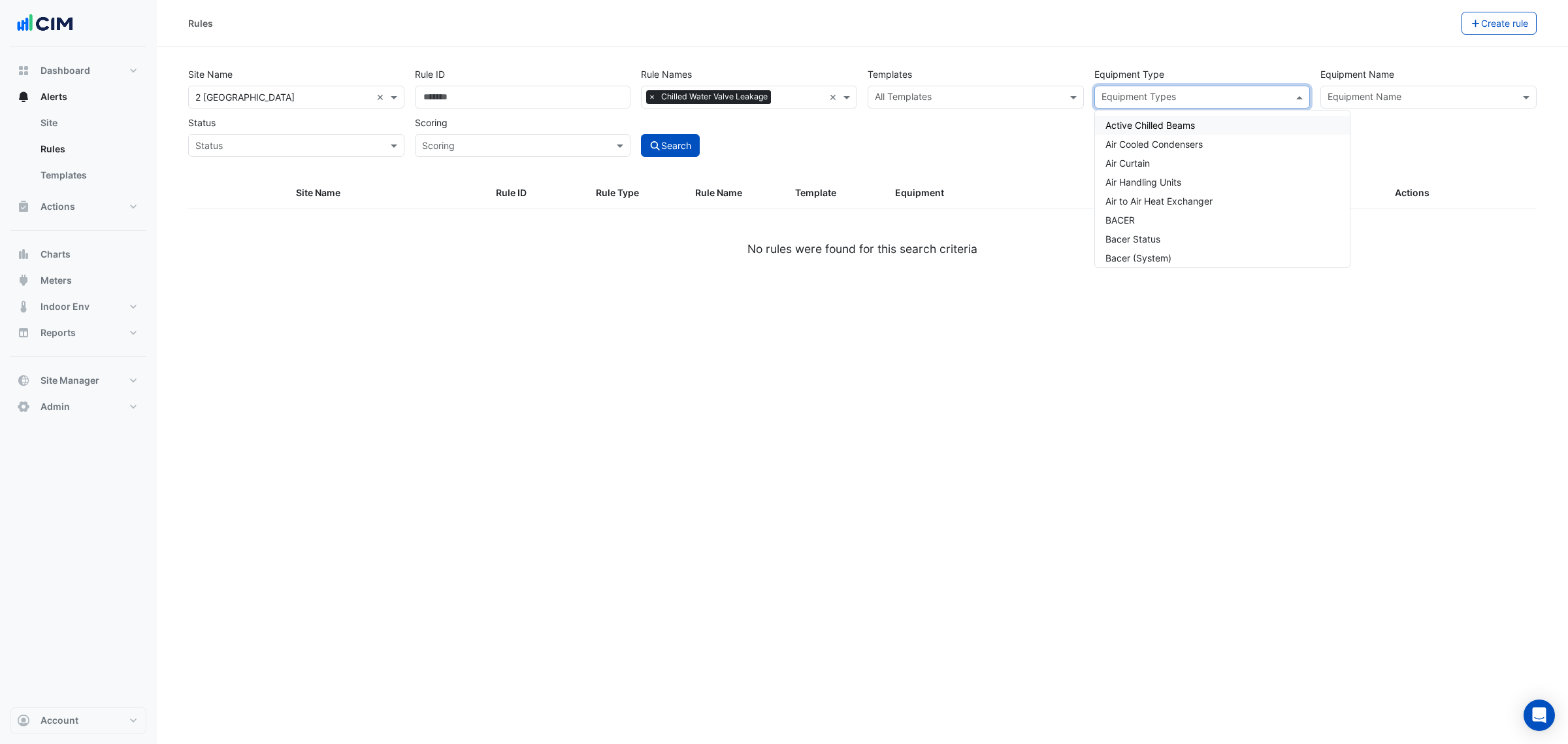
click at [1383, 100] on input "text" at bounding box center [1421, 98] width 187 height 14
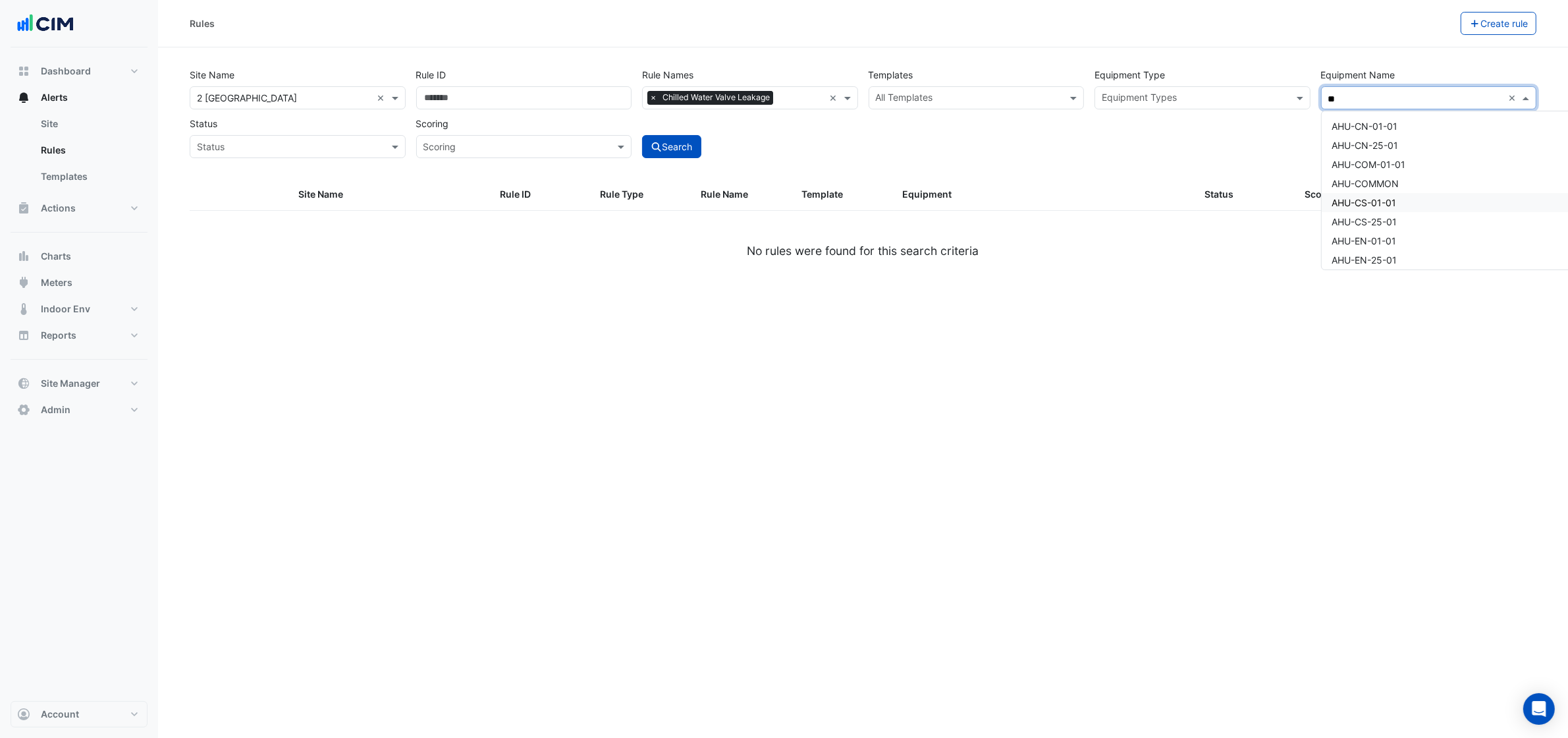
click at [1398, 203] on div "AHU-CS-01-01" at bounding box center [1477, 202] width 311 height 19
type input "**"
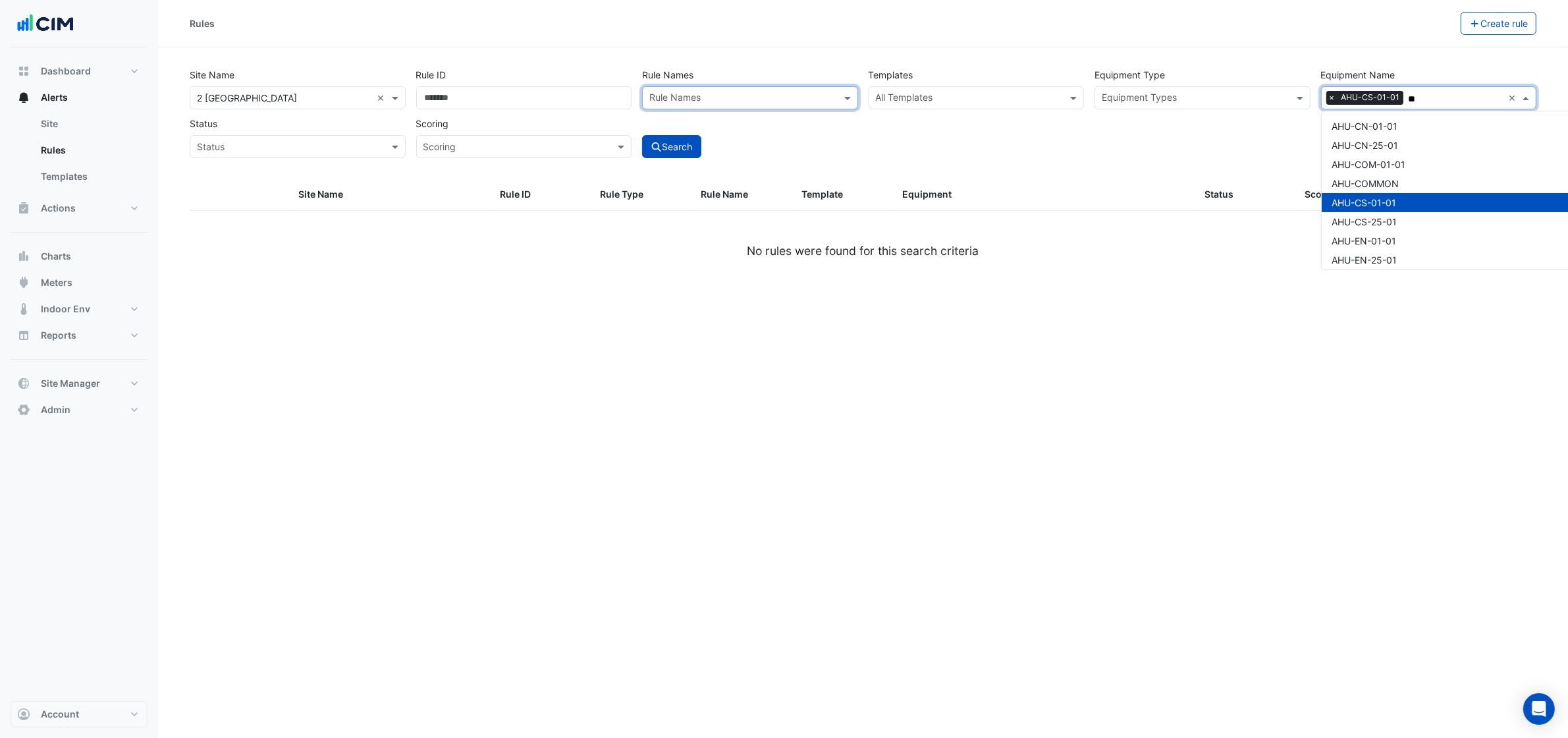
click at [636, 162] on div "Site Name All Sites × 2 Melbourne Quarter × Rule ID Rule Names Rule Names Templ…" at bounding box center [863, 121] width 1362 height 116
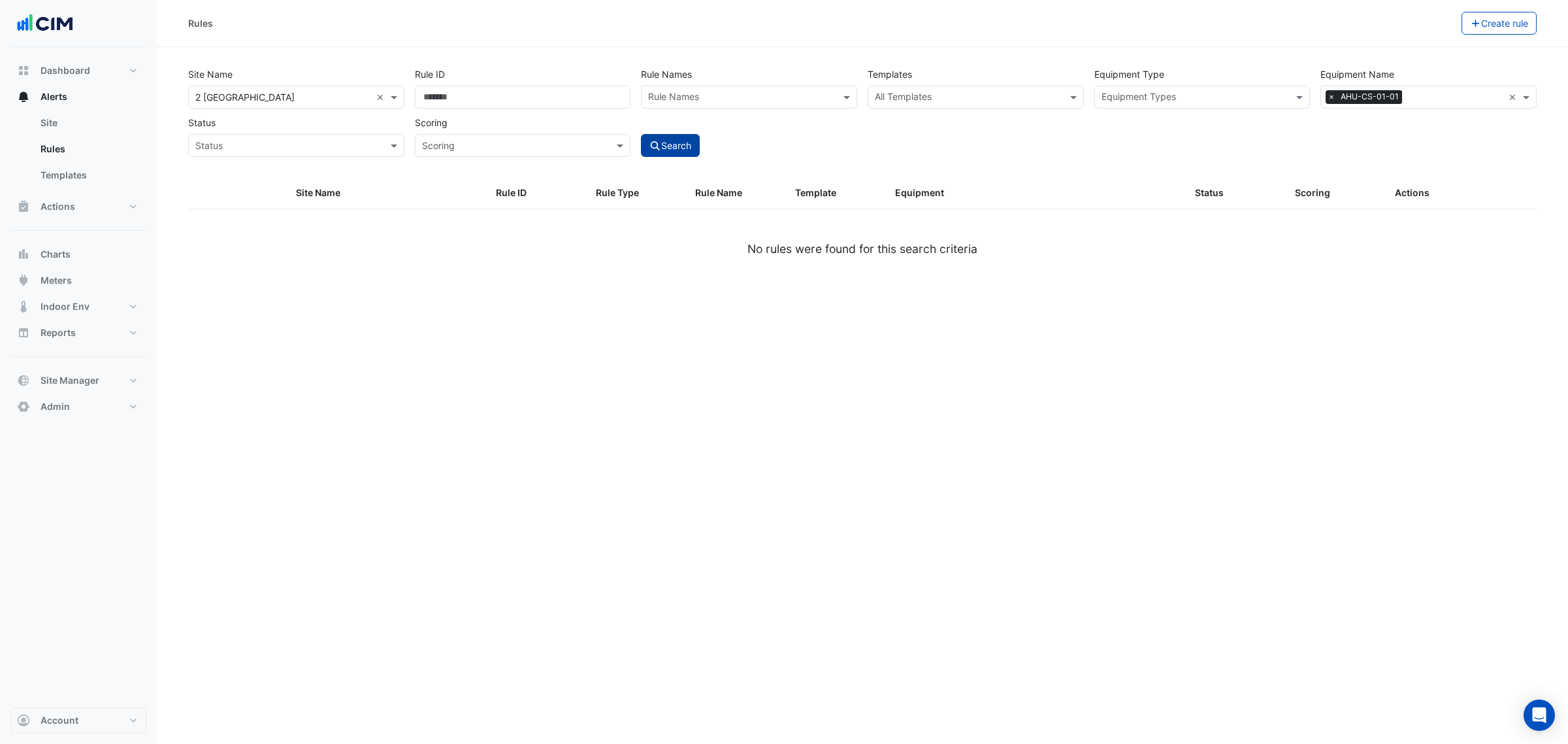
click at [651, 152] on button "Search" at bounding box center [670, 145] width 59 height 23
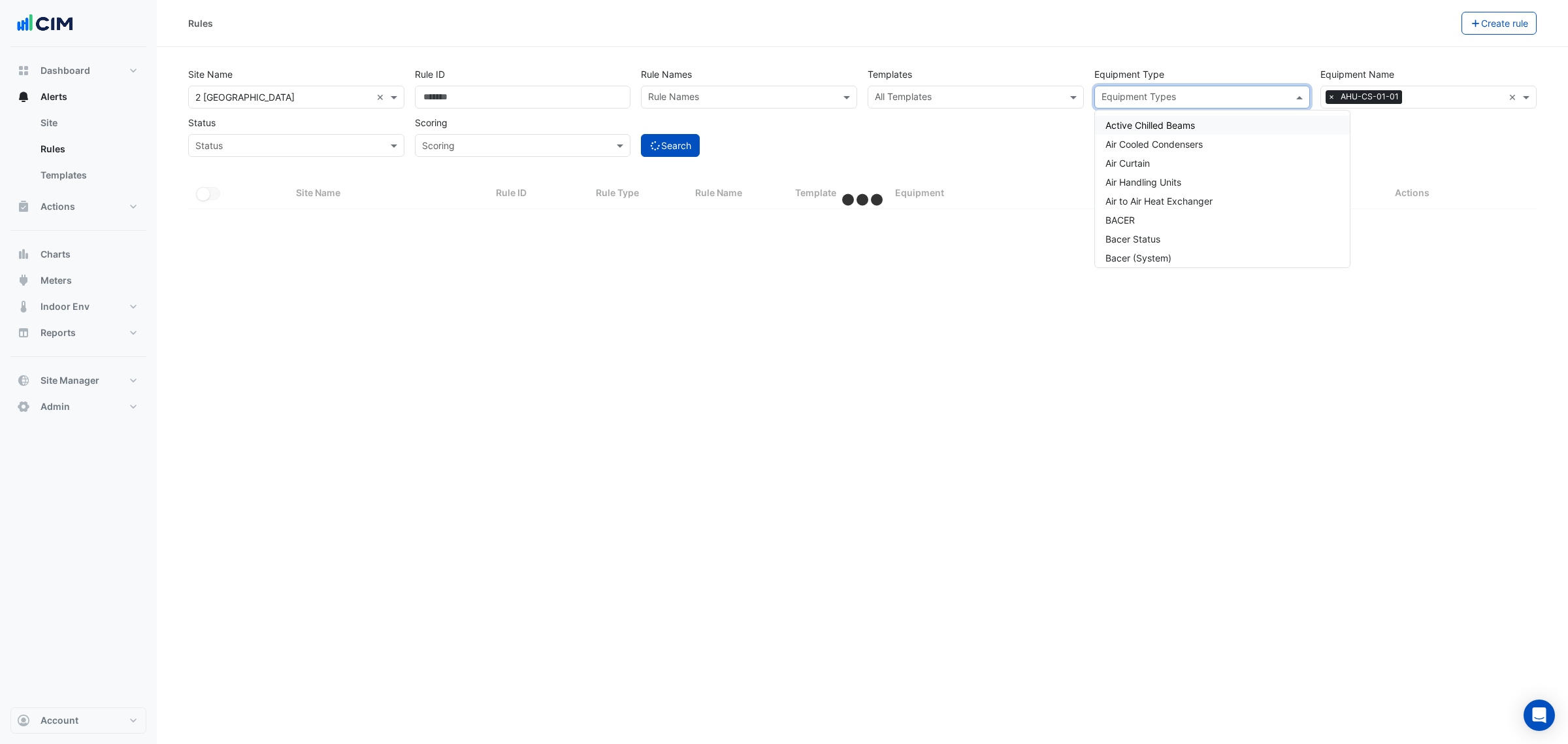
click at [1207, 102] on input "text" at bounding box center [1195, 98] width 187 height 14
select select "**"
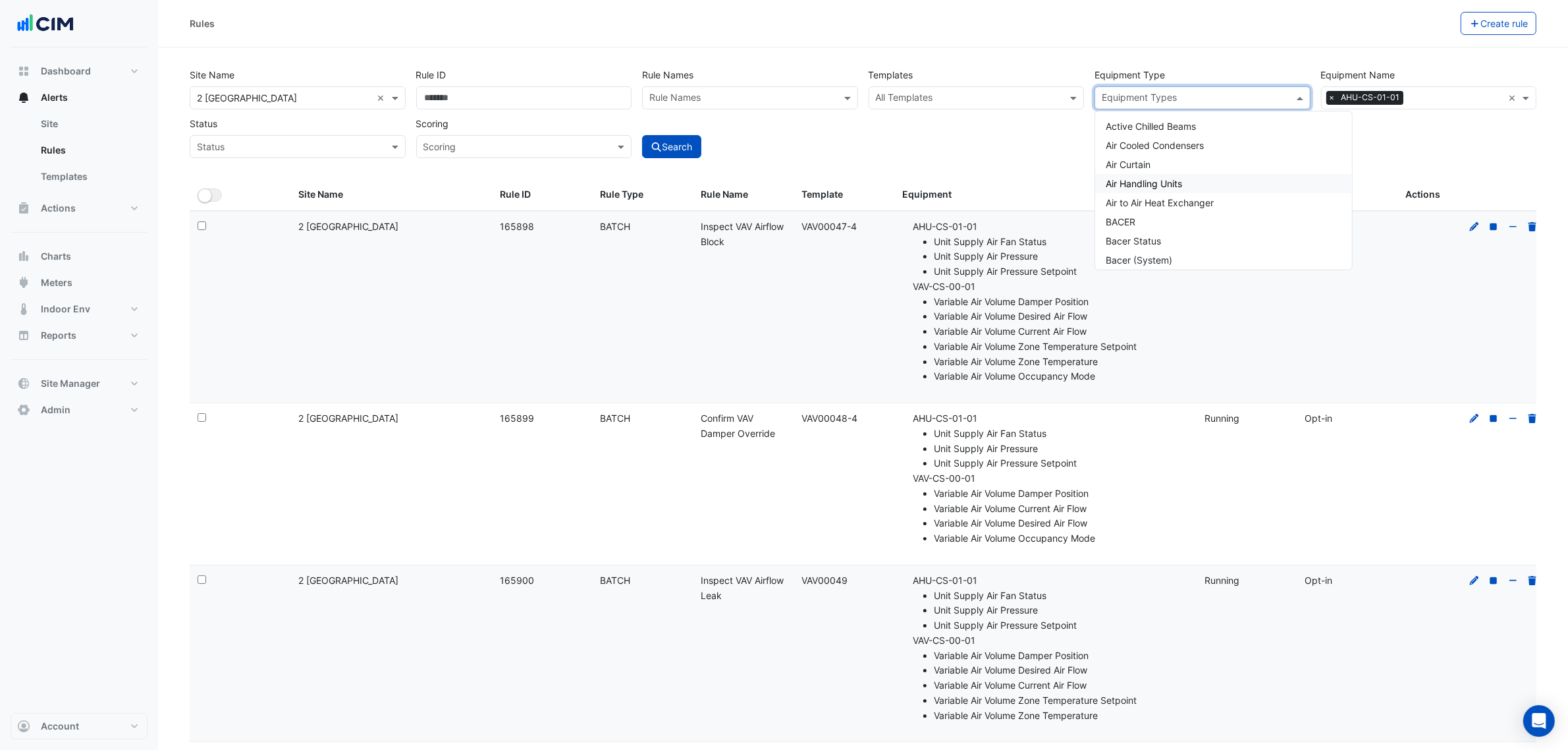
click at [1182, 179] on span "Air Handling Units" at bounding box center [1144, 183] width 77 height 11
click at [788, 159] on div "Site Name All Sites × 2 Melbourne Quarter × Rule ID Rule Names Rule Names Templ…" at bounding box center [863, 121] width 1362 height 116
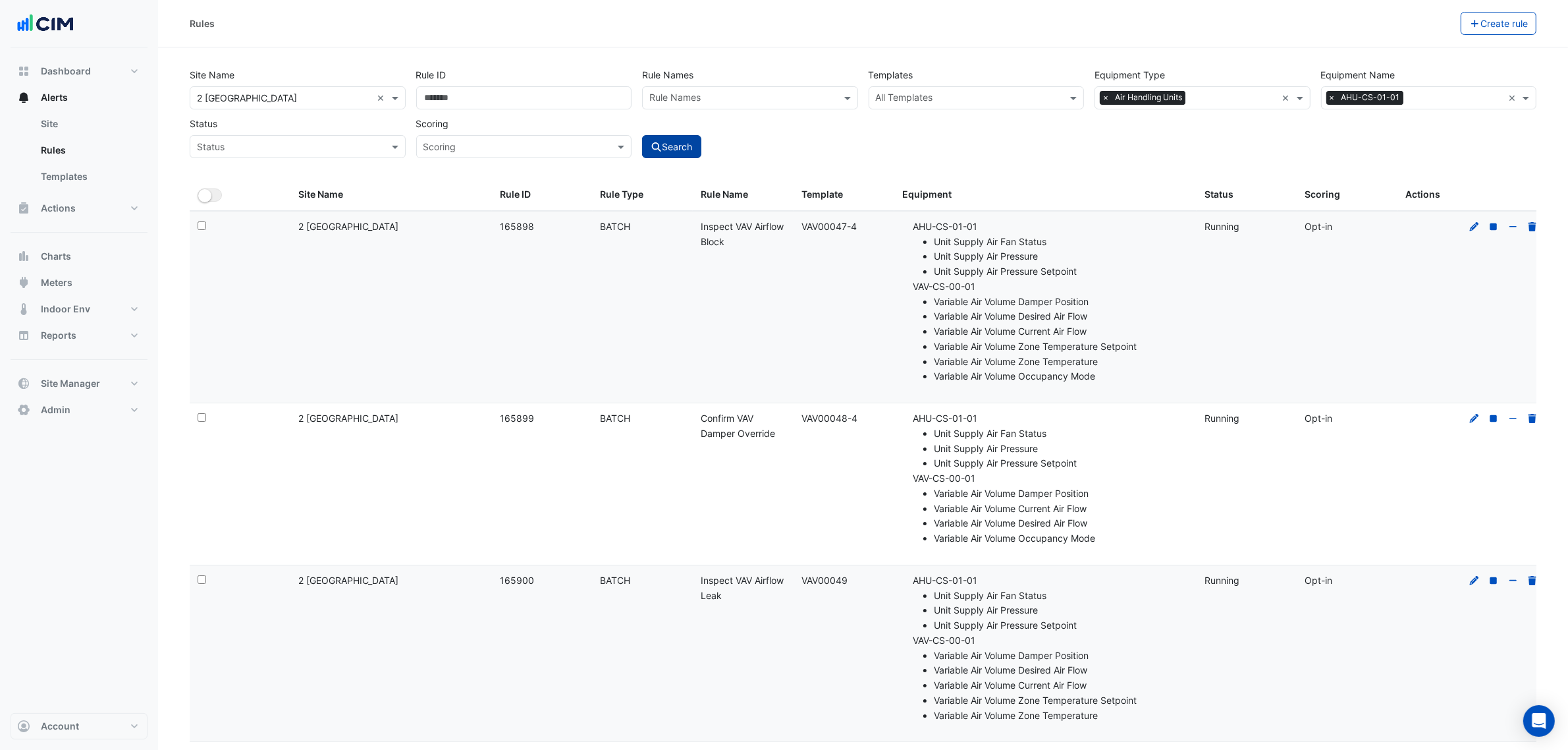
click at [668, 153] on button "Search" at bounding box center [672, 146] width 59 height 23
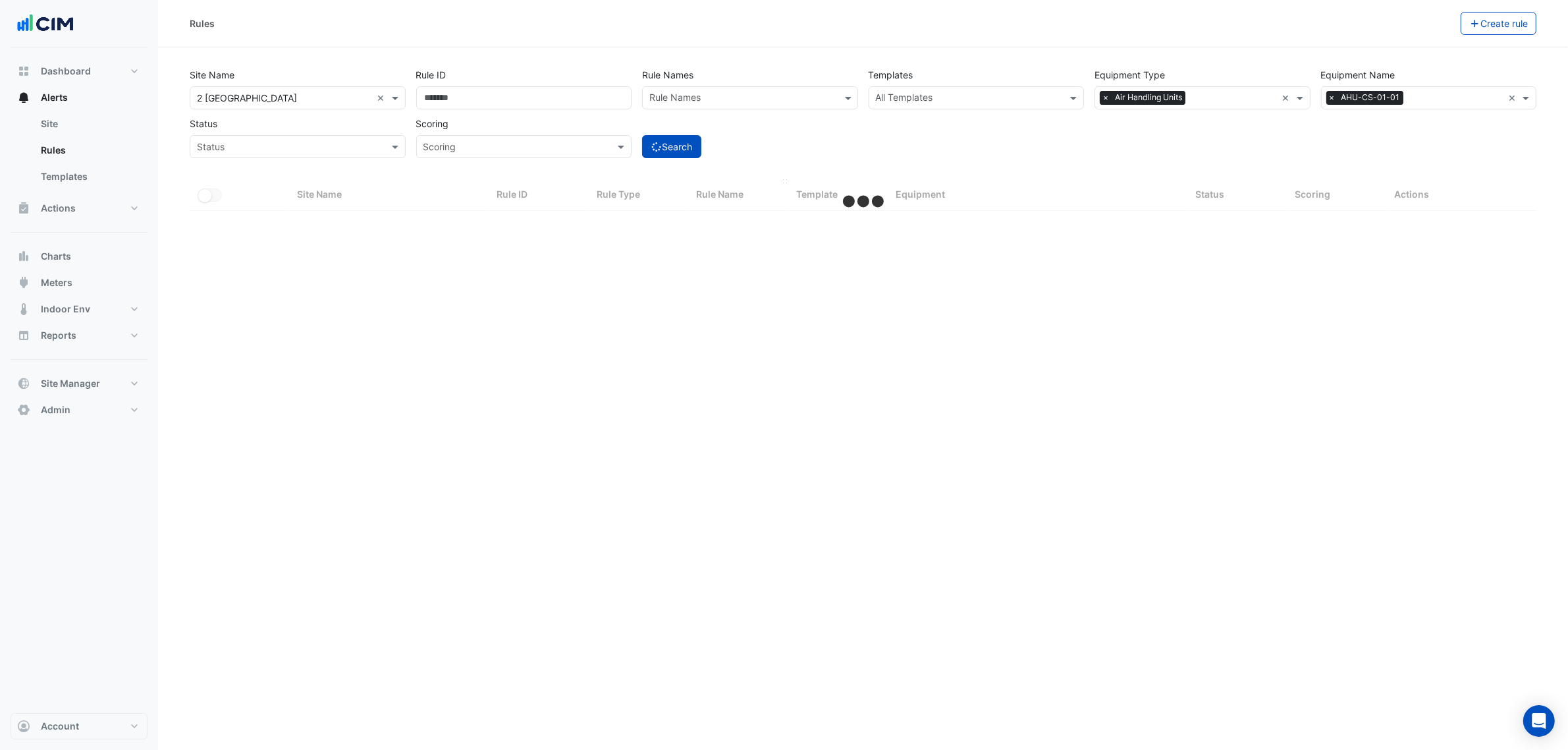
select select "**"
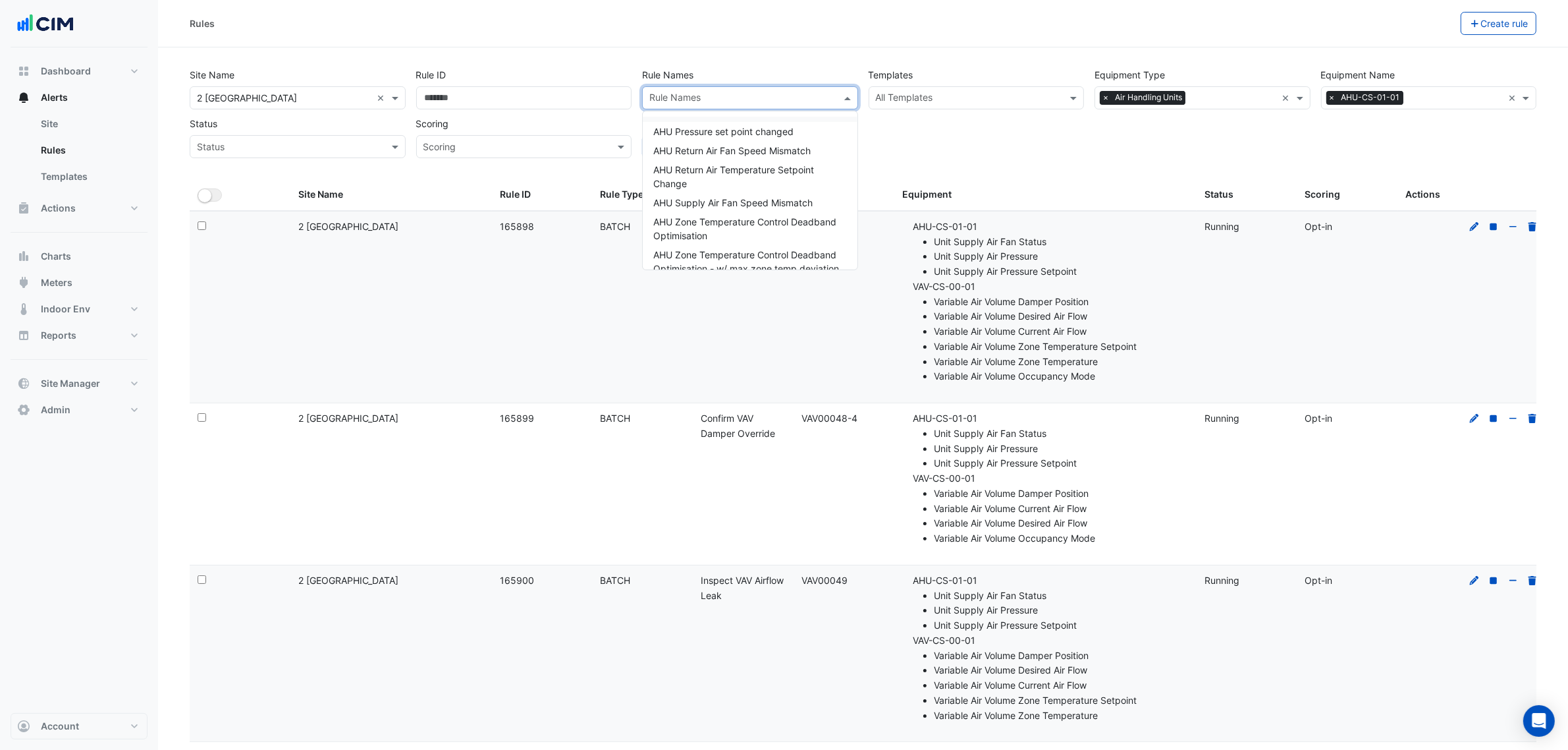
click at [719, 99] on input "text" at bounding box center [742, 99] width 186 height 14
drag, startPoint x: 893, startPoint y: 50, endPoint x: 934, endPoint y: 90, distance: 57.3
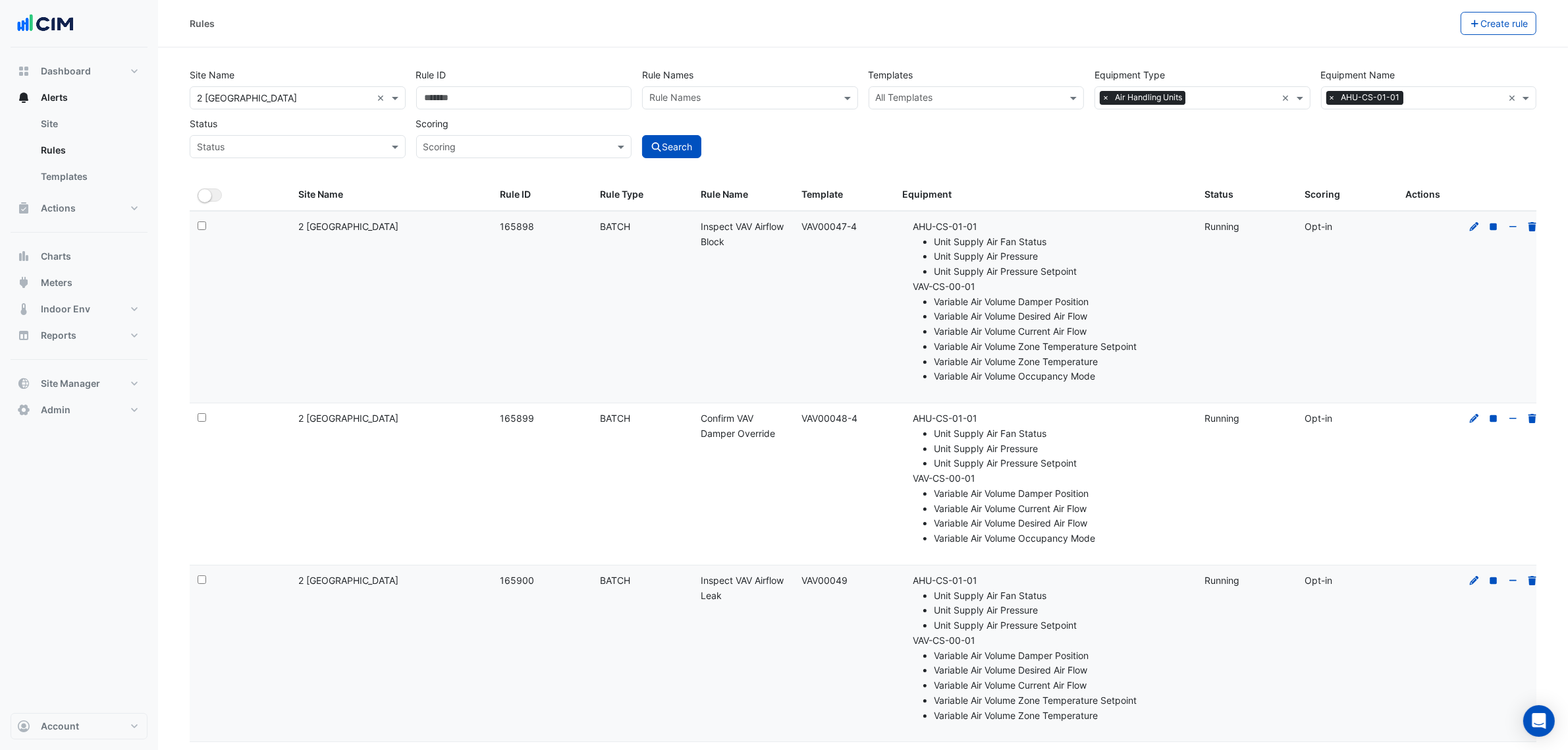
click at [943, 94] on input "text" at bounding box center [969, 99] width 186 height 14
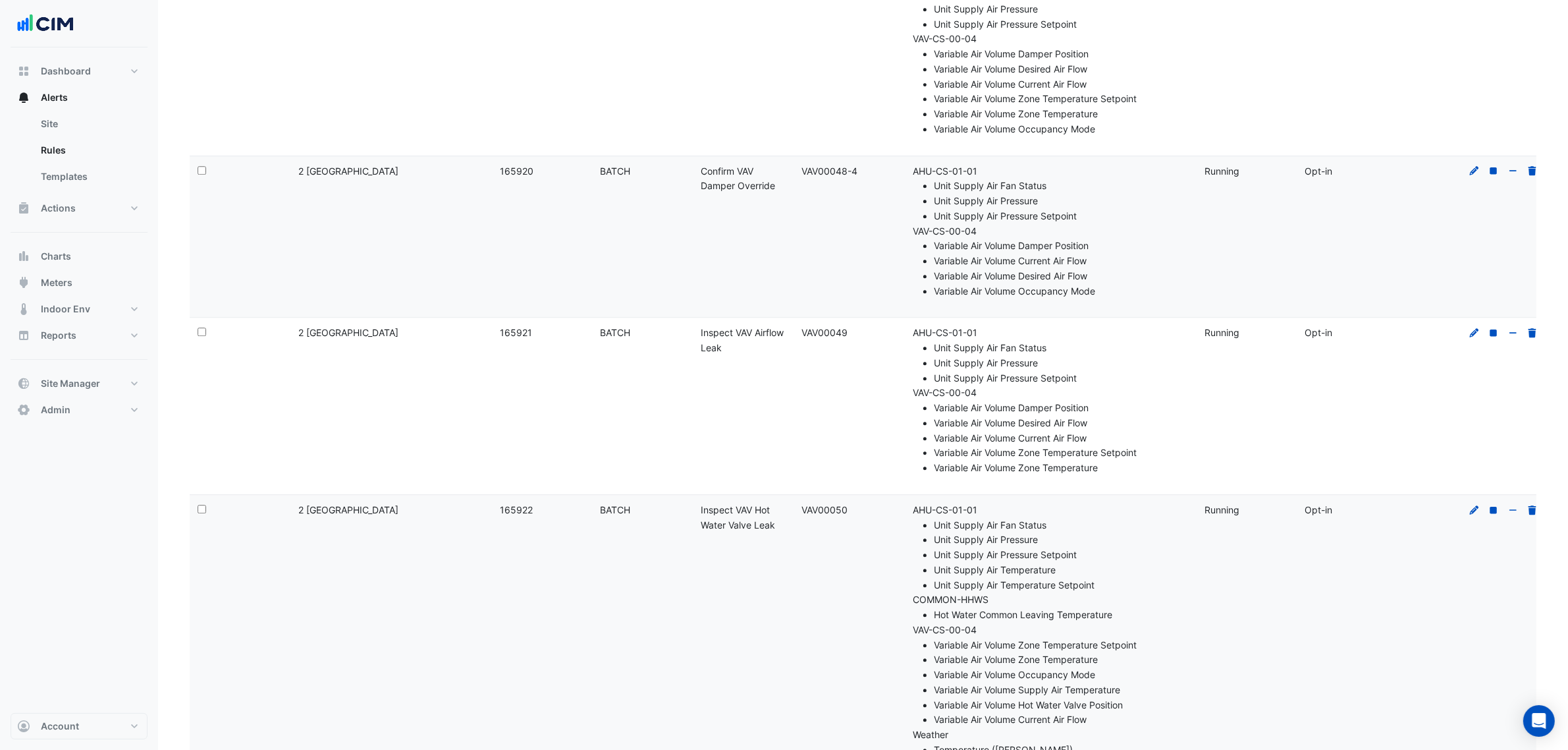
scroll to position [9626, 0]
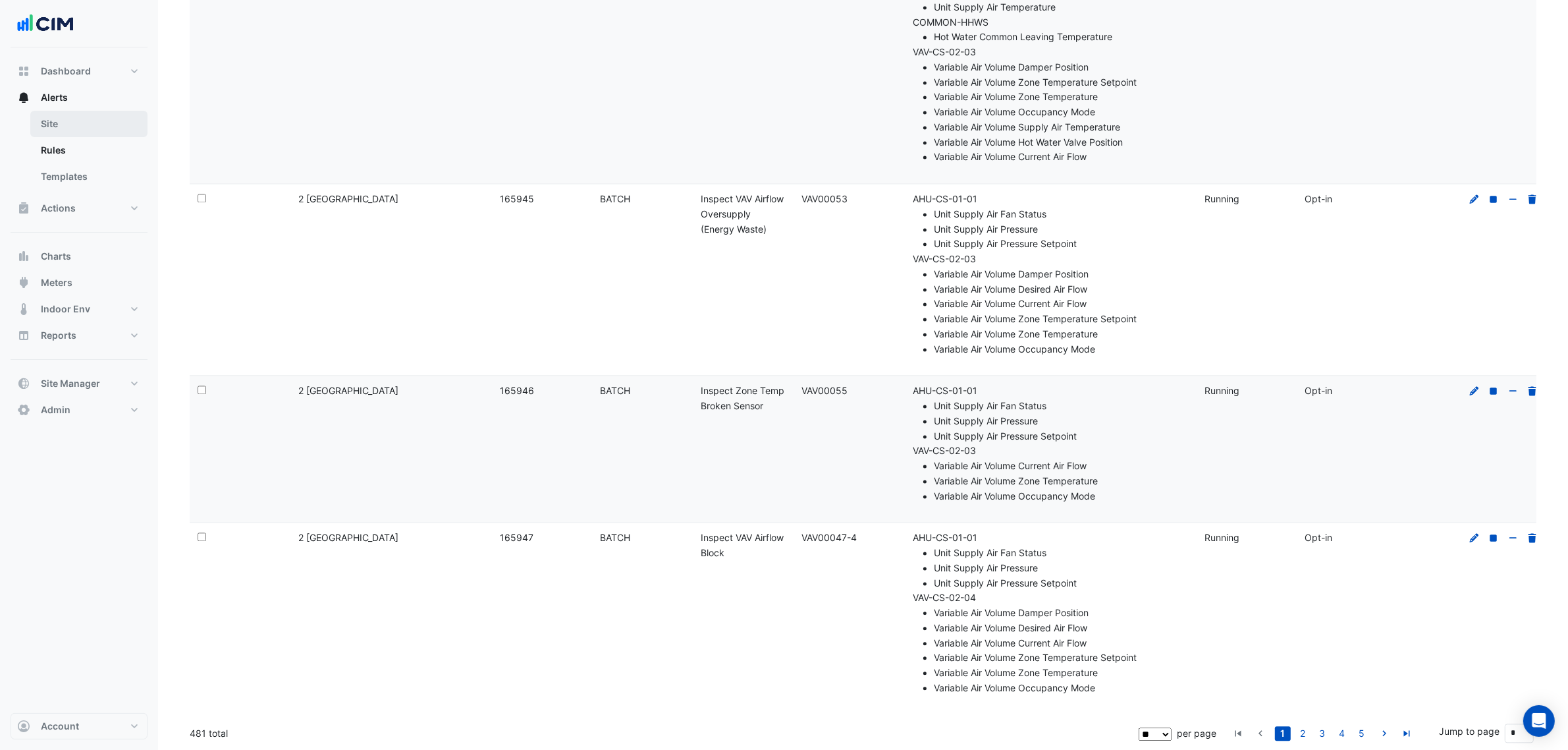
click at [43, 112] on link "Site" at bounding box center [89, 124] width 117 height 26
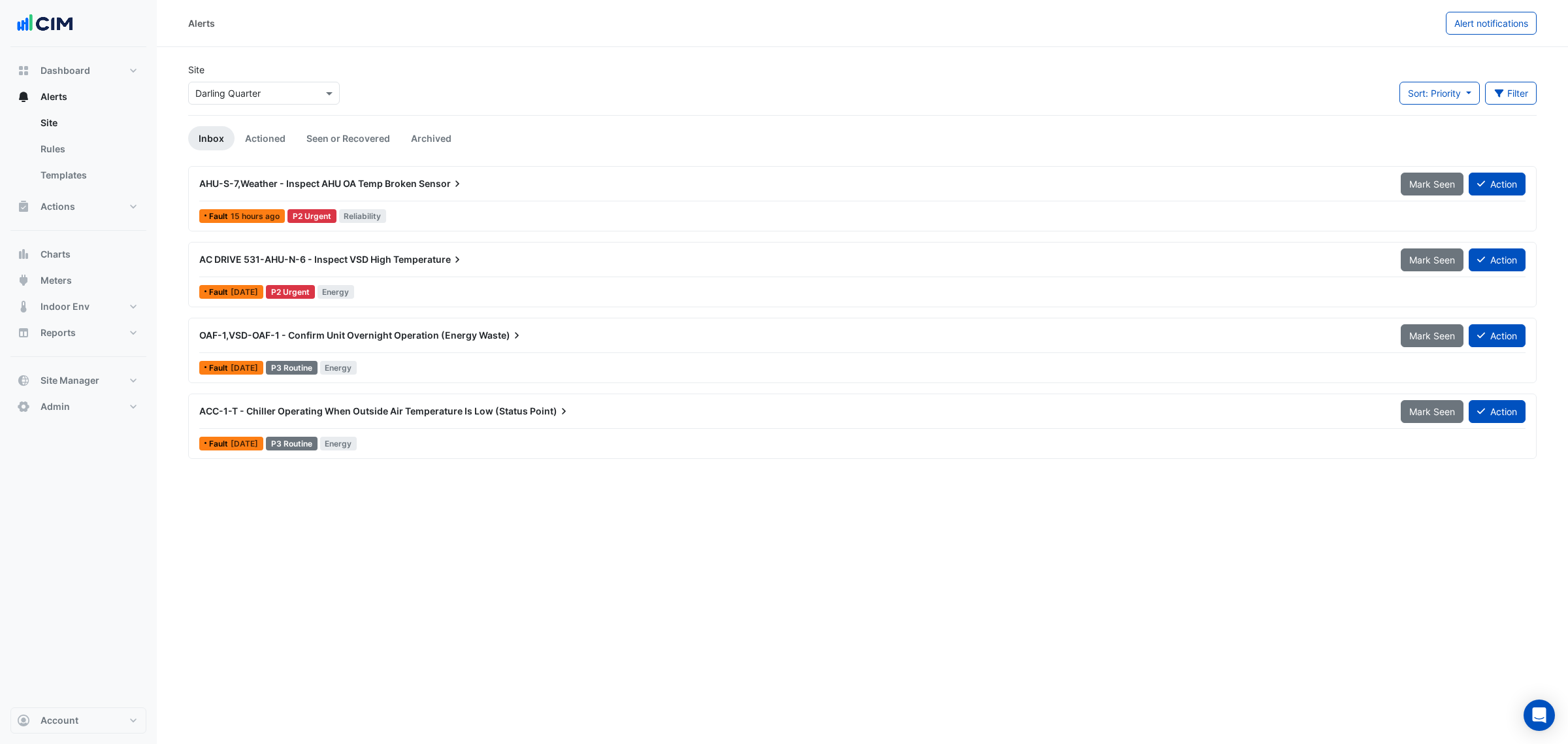
click at [241, 92] on input "text" at bounding box center [251, 94] width 111 height 14
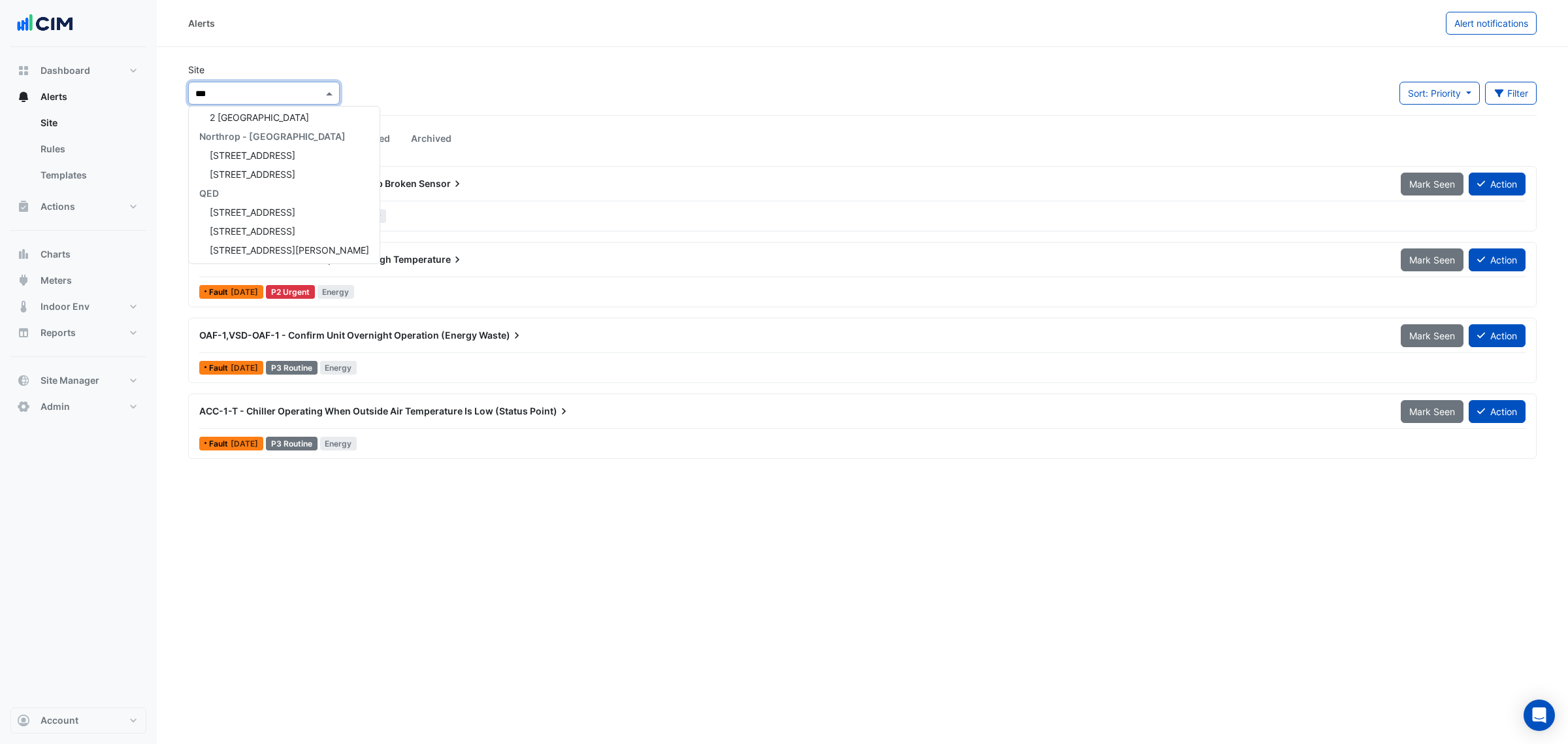
type input "****"
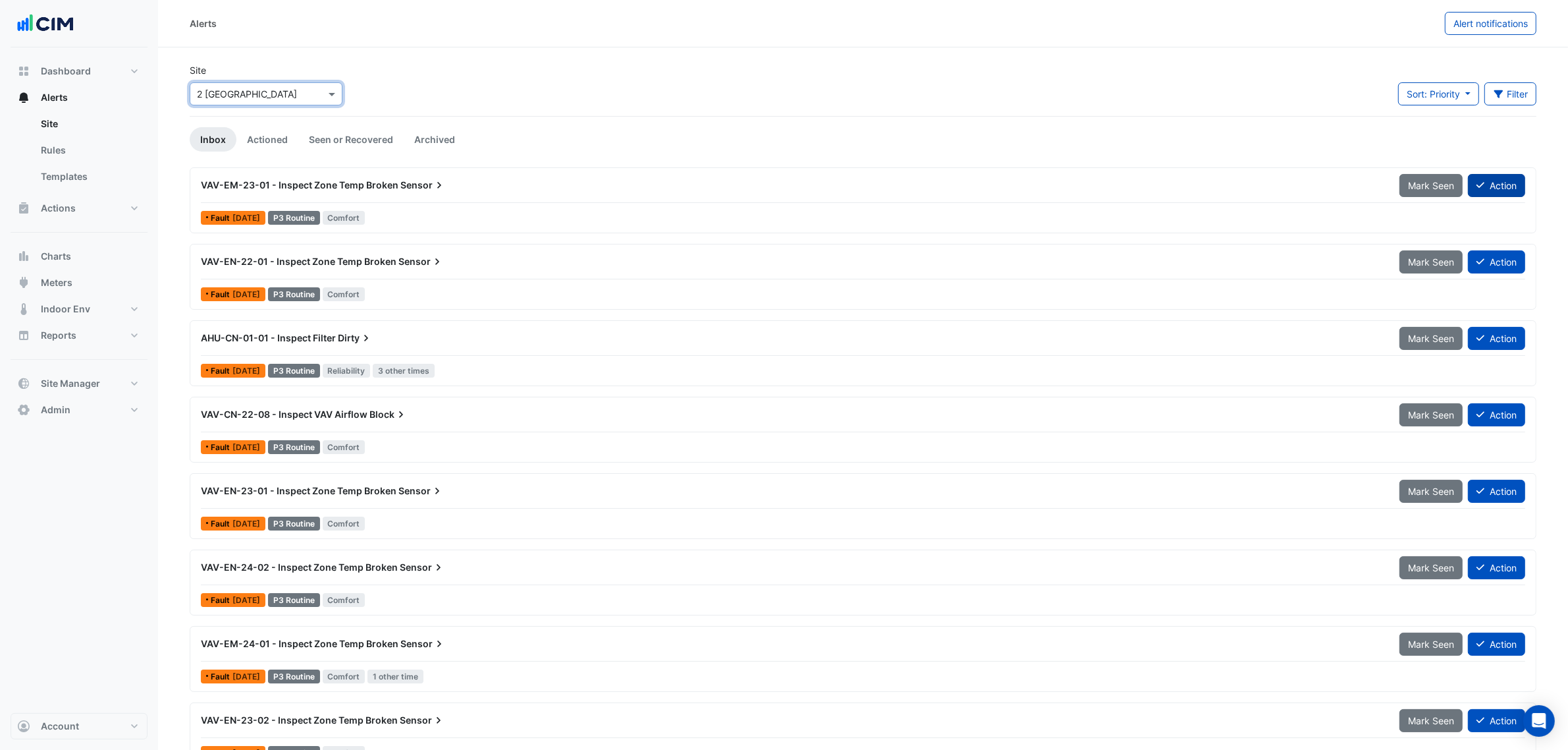
click at [1512, 185] on button "Action" at bounding box center [1497, 185] width 58 height 23
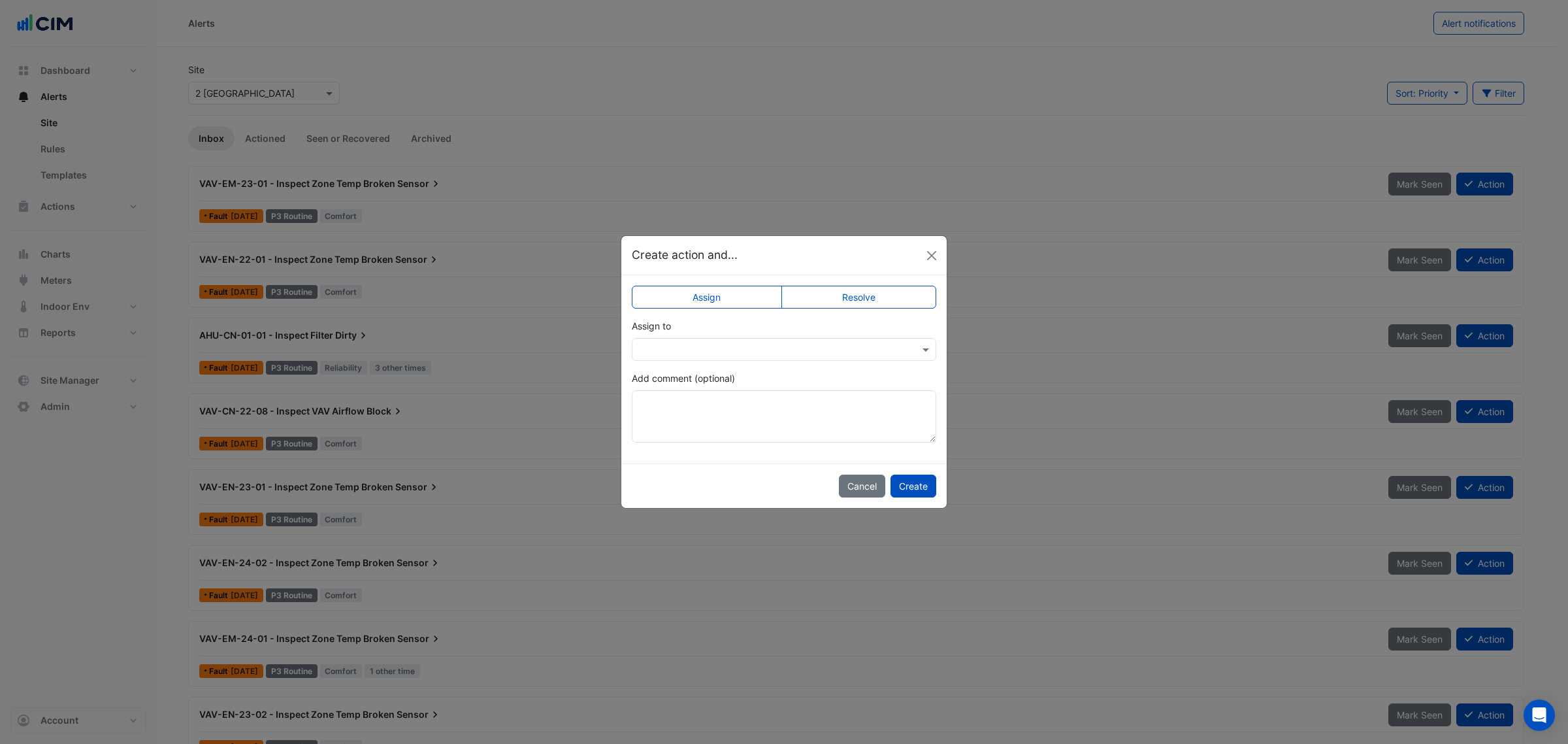
click at [817, 350] on input "text" at bounding box center [771, 350] width 264 height 14
type input "***"
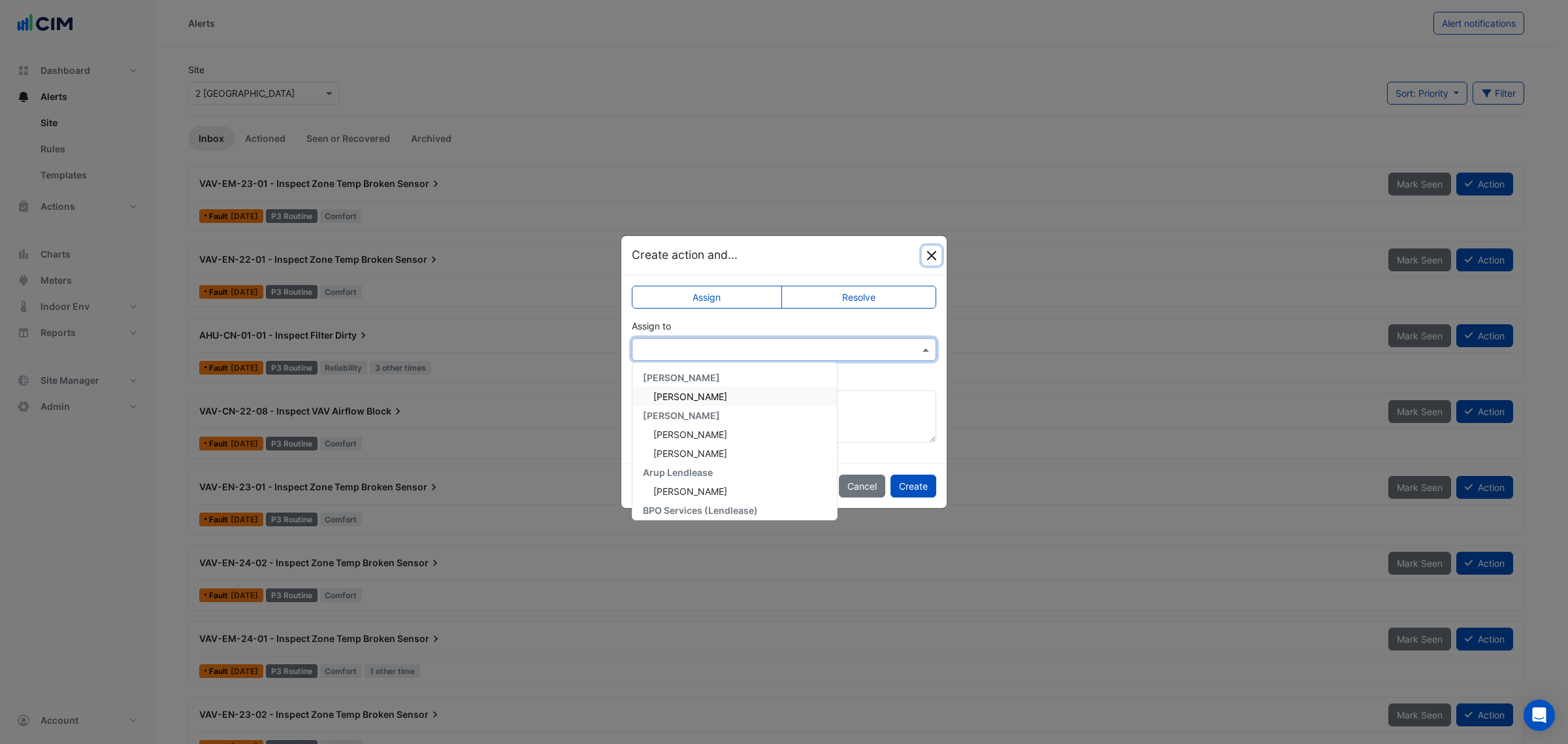
click at [931, 264] on button "Close" at bounding box center [932, 256] width 20 height 20
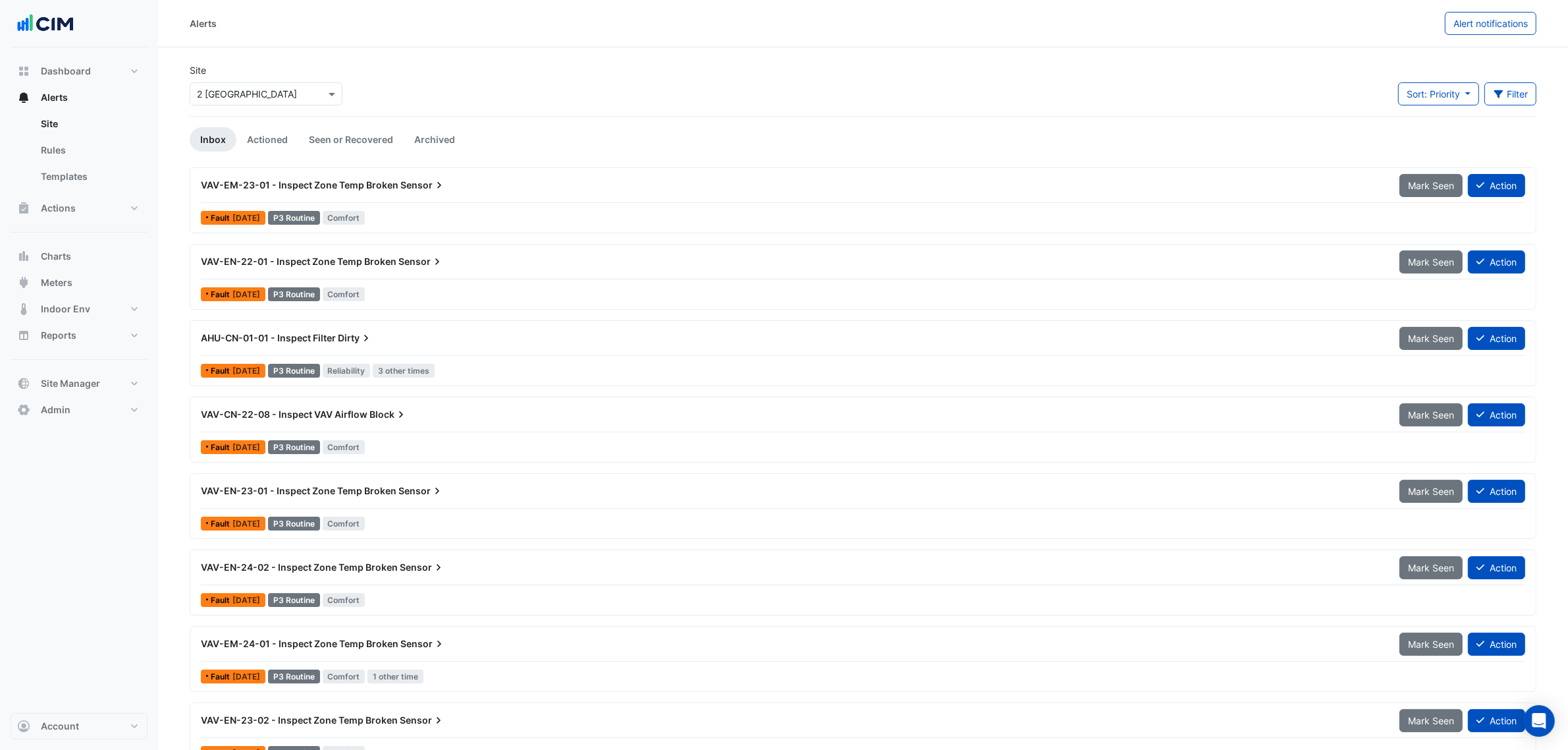
click at [260, 101] on div "Select a Site × 2 Melbourne Quarter" at bounding box center [266, 94] width 153 height 23
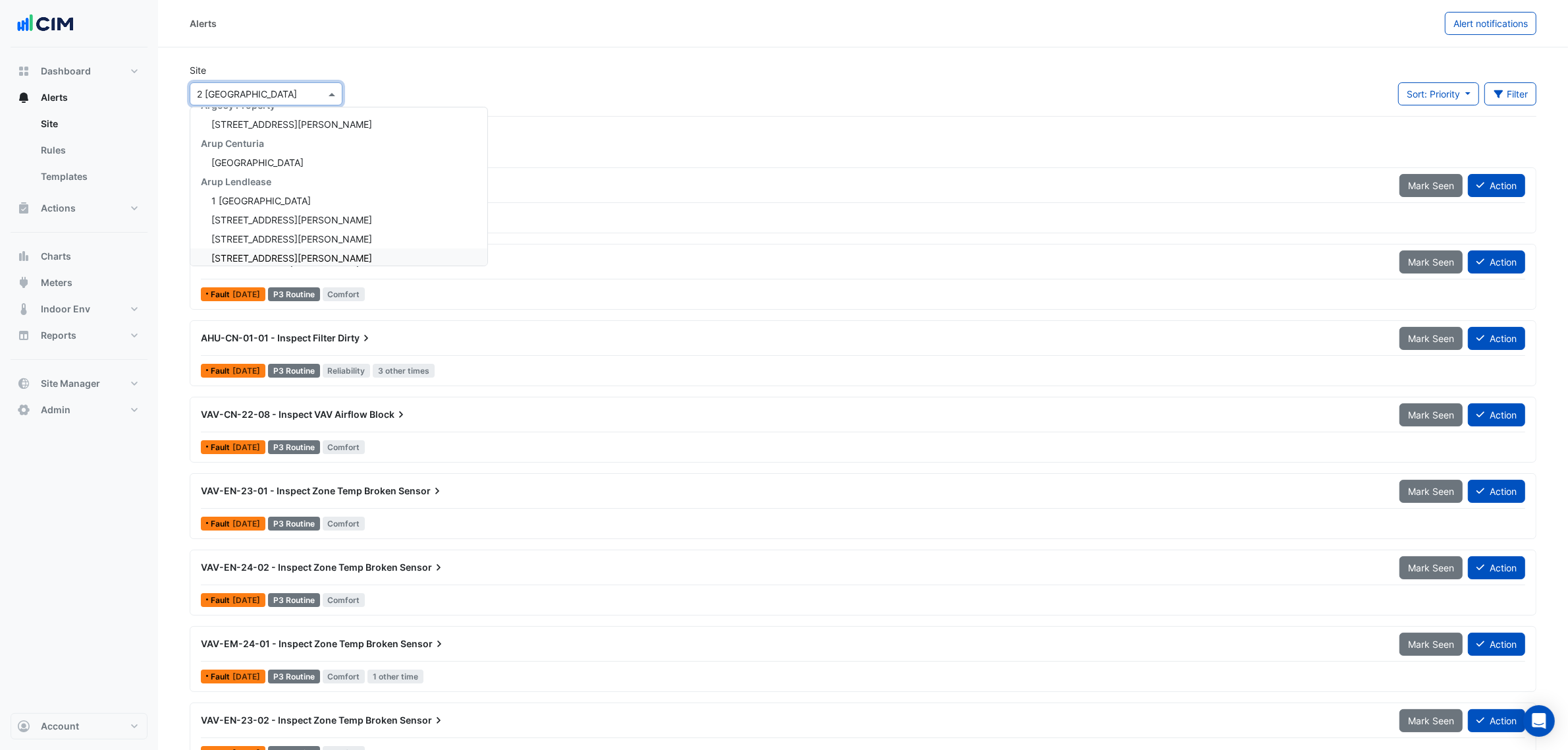
scroll to position [1098, 0]
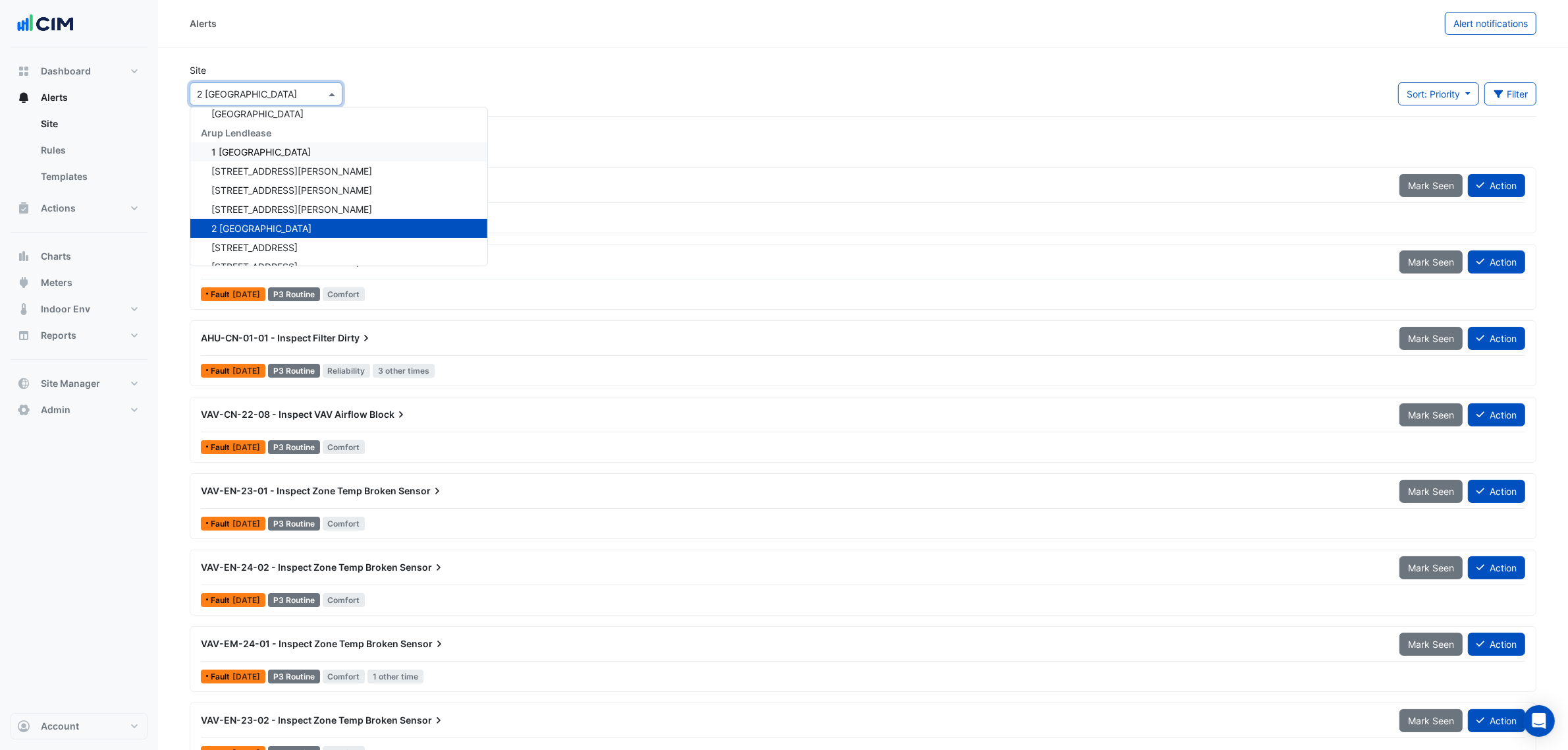
click at [271, 146] on span "1 Melbourne Quarter" at bounding box center [261, 151] width 99 height 11
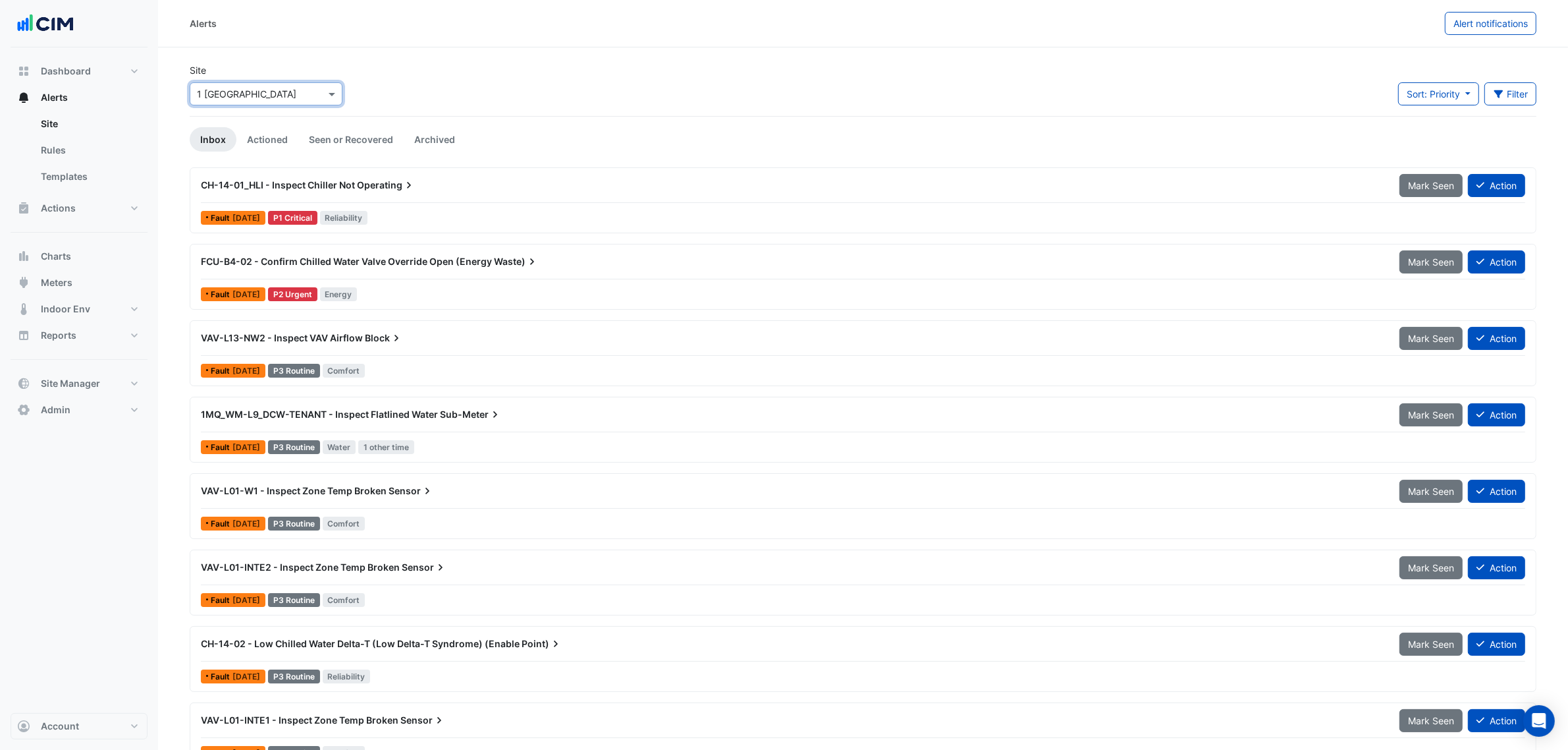
click at [412, 177] on div "CH-14-01_HLI - Inspect Chiller Not Operating" at bounding box center [792, 185] width 1198 height 24
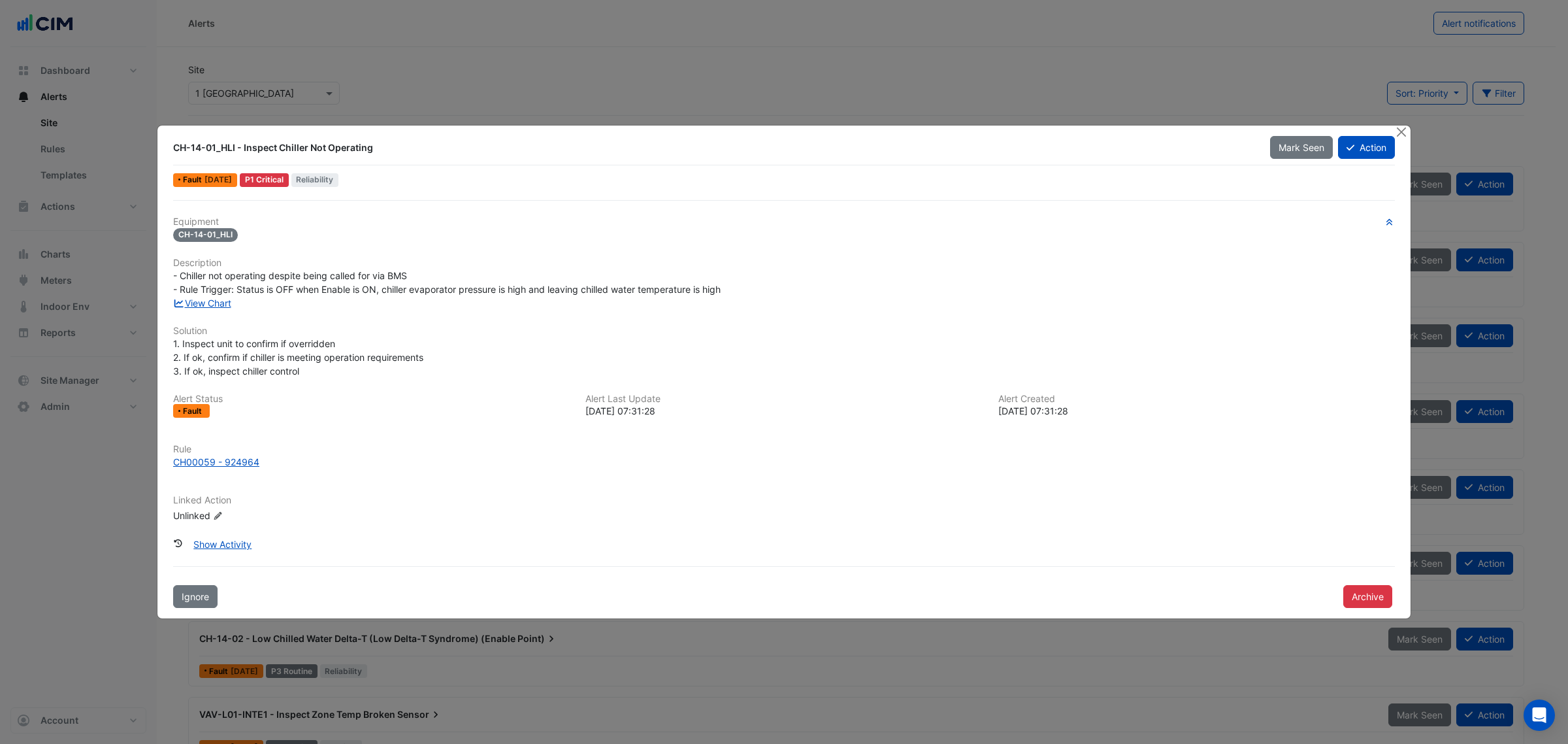
drag, startPoint x: 847, startPoint y: 44, endPoint x: 1111, endPoint y: 70, distance: 265.3
click at [850, 47] on ngb-modal-window "CH-14-01_HLI - Inspect Chiller Not Operating Mark Seen Action Fault 3 weeks ago…" at bounding box center [784, 372] width 1568 height 744
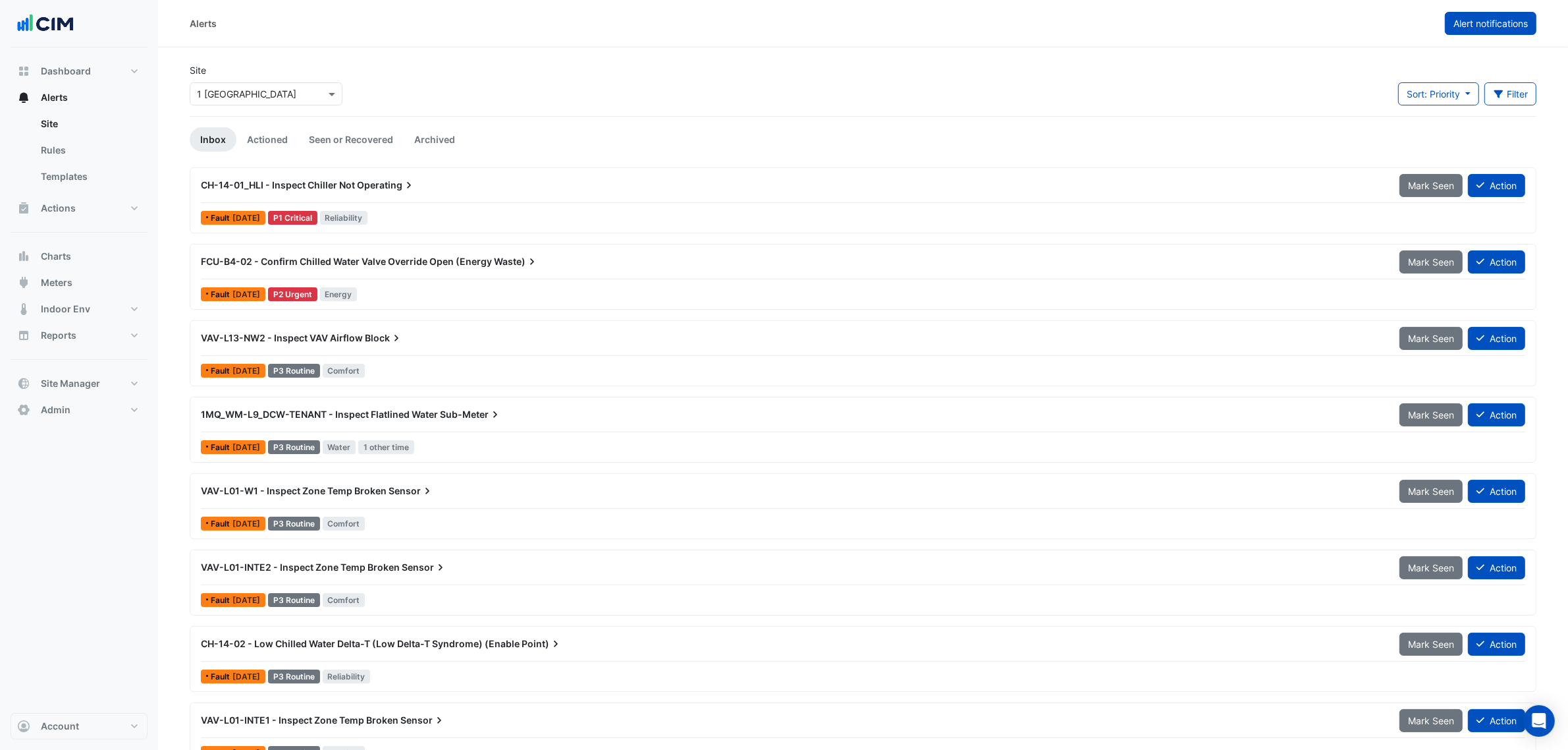
drag, startPoint x: 1497, startPoint y: 42, endPoint x: 1497, endPoint y: 28, distance: 14.0
click at [1496, 40] on div "Alerts Alert notifications" at bounding box center [863, 24] width 1410 height 48
click at [1497, 28] on button "Alert notifications" at bounding box center [1491, 23] width 91 height 23
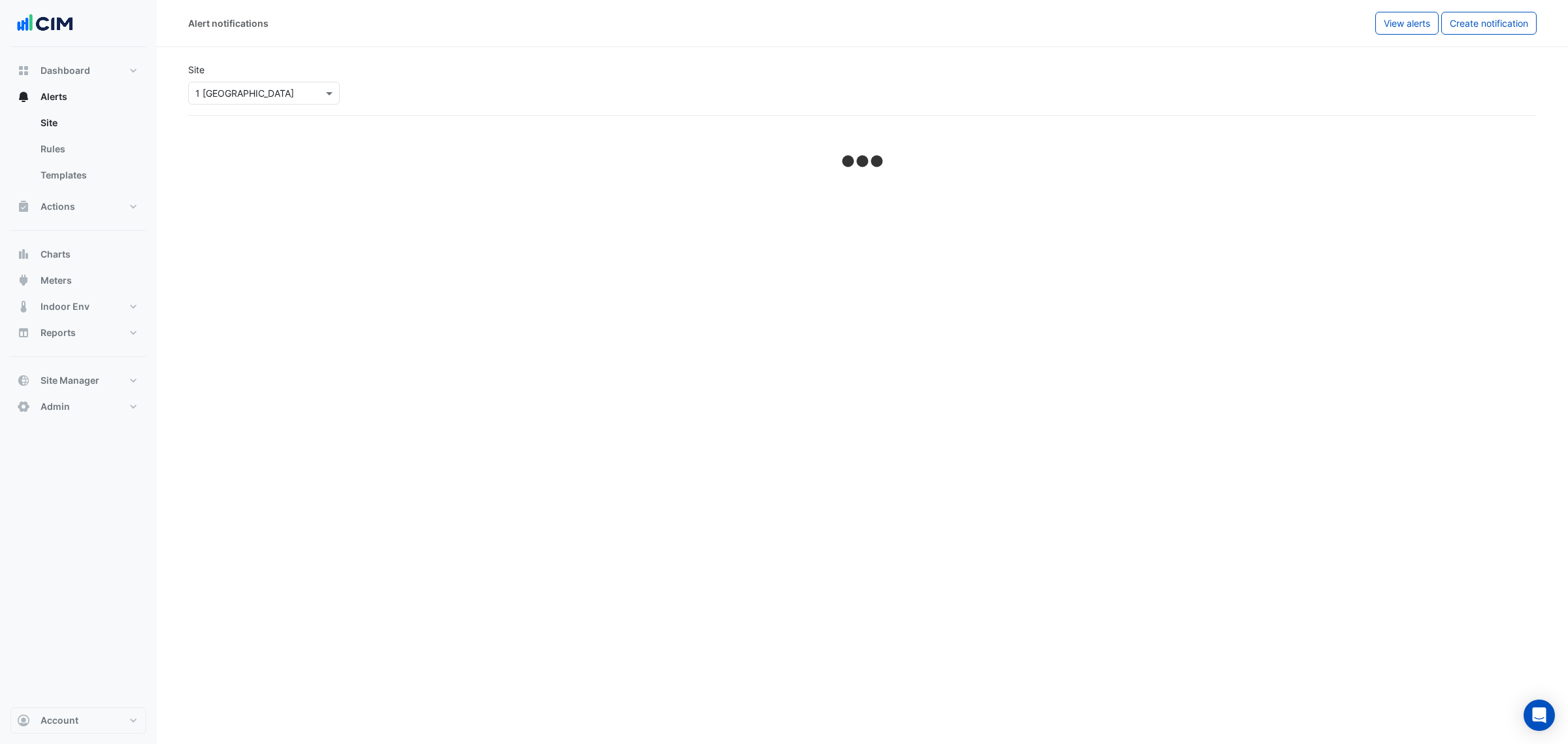
select select "*****"
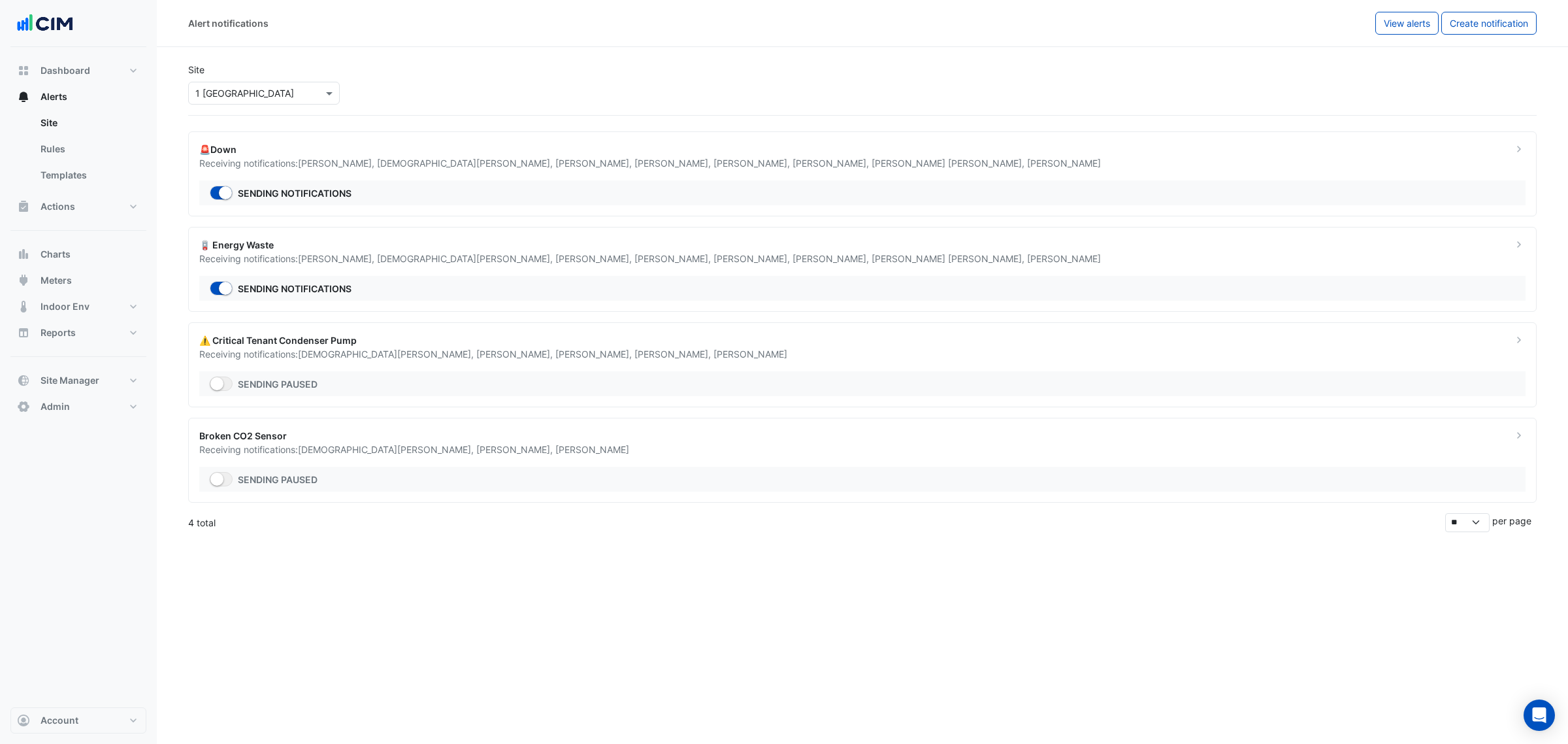
click at [369, 590] on div "Alert notifications View alerts Create notification Site Select a Site × 1 Melb…" at bounding box center [862, 372] width 1411 height 744
drag, startPoint x: 381, startPoint y: 573, endPoint x: 364, endPoint y: 547, distance: 31.1
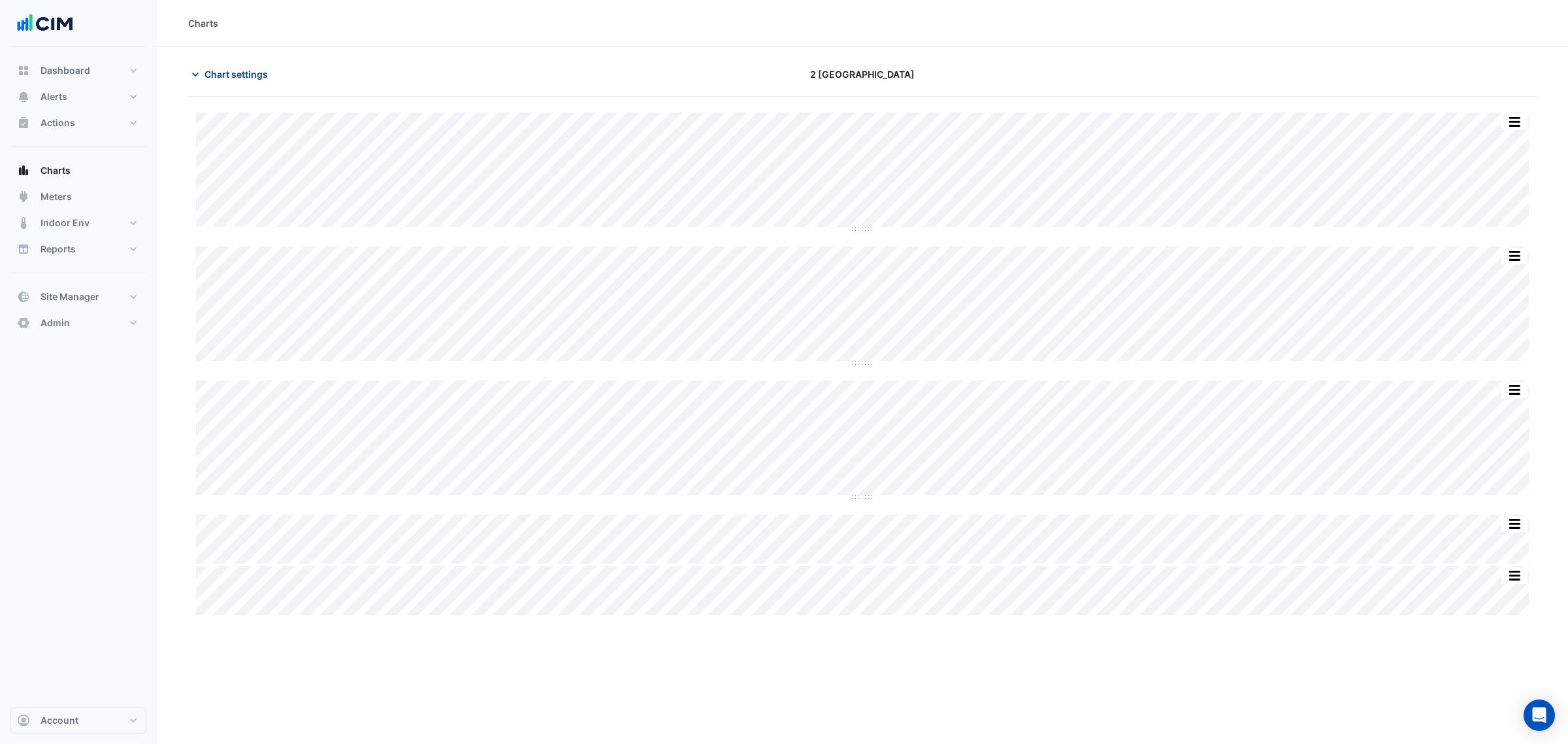
click at [232, 73] on span "Chart settings" at bounding box center [236, 74] width 64 height 14
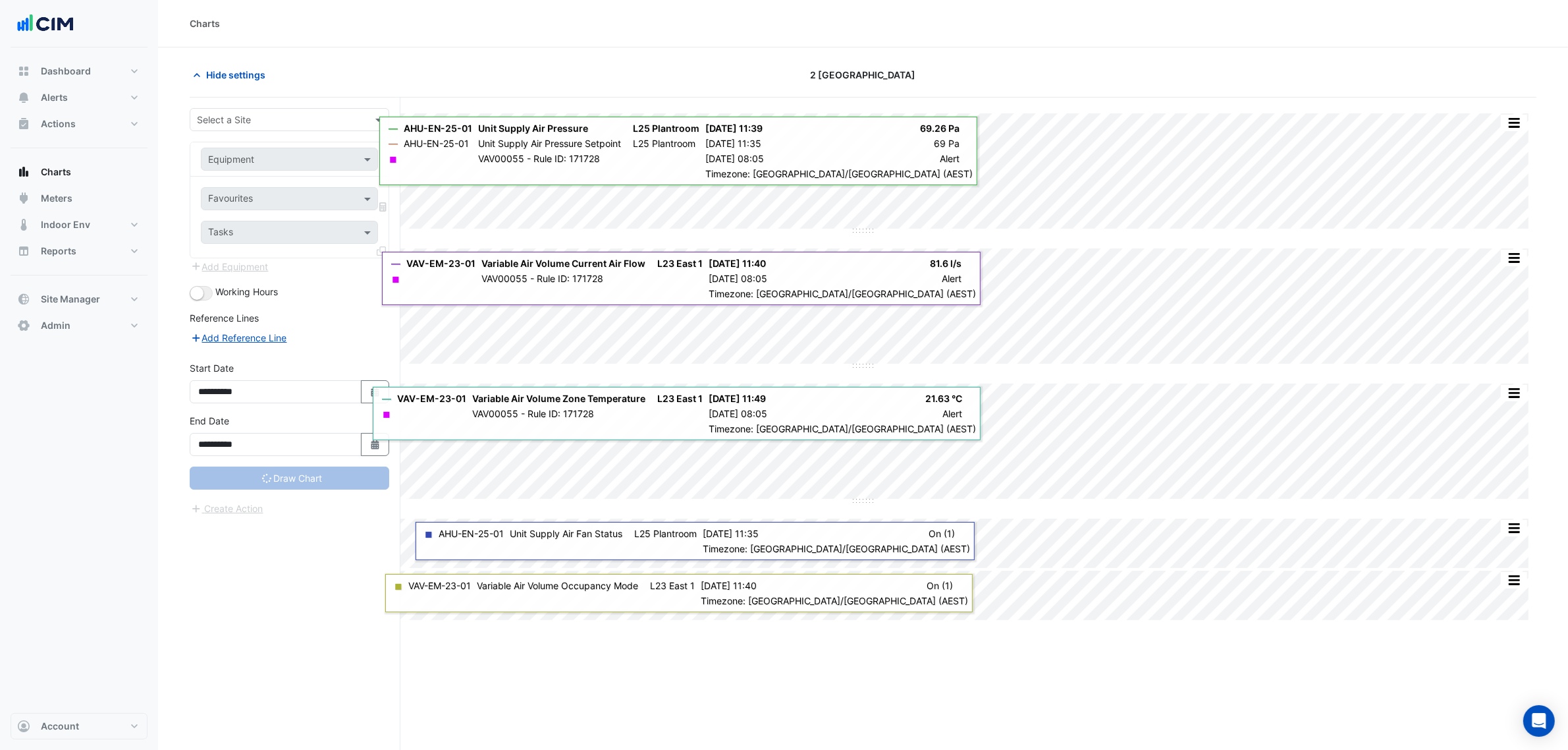
type input "**********"
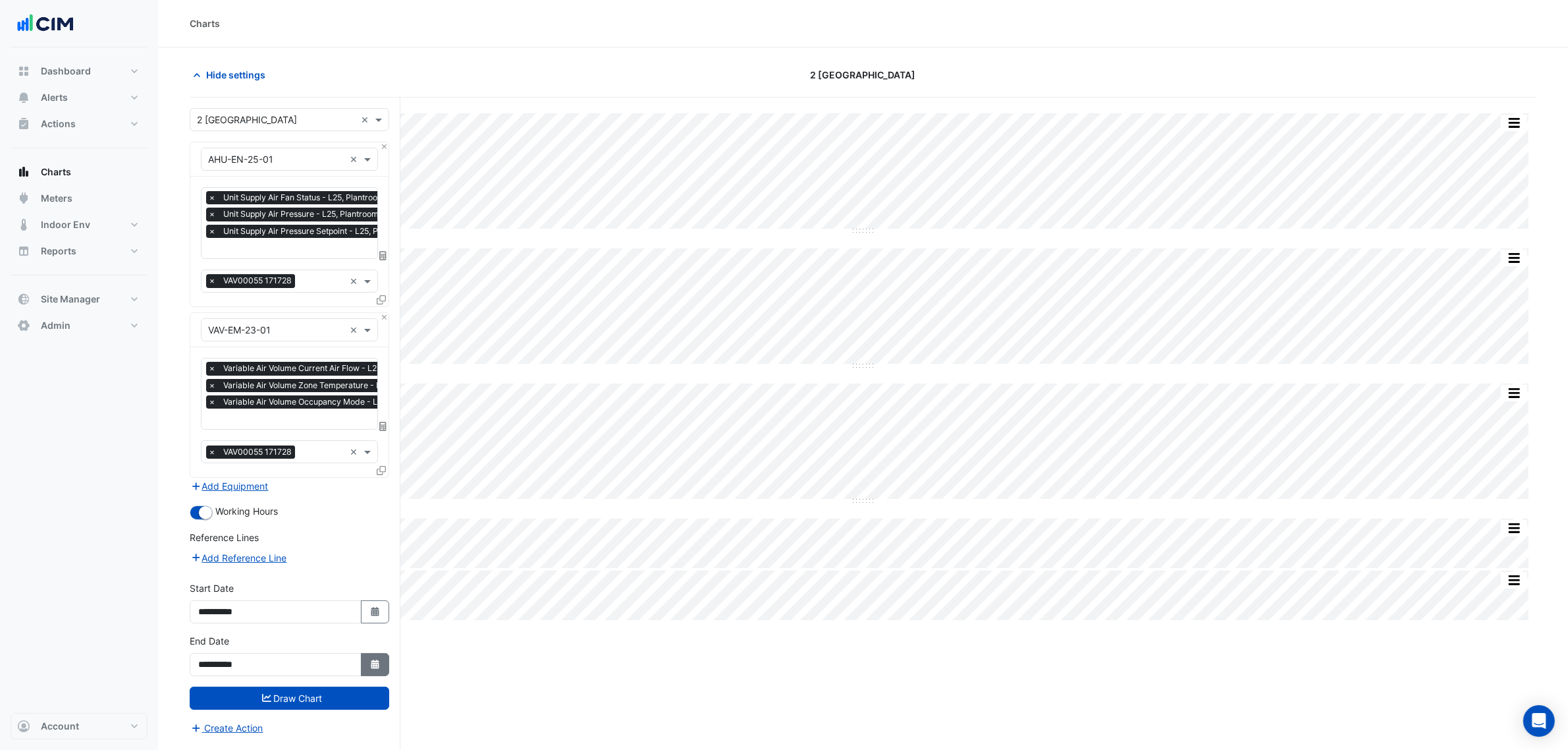
click at [371, 661] on icon "Select Date" at bounding box center [375, 664] width 12 height 9
click at [337, 486] on span "Next month" at bounding box center [338, 488] width 10 height 10
select select "*"
click at [324, 585] on div "23" at bounding box center [317, 595] width 21 height 21
type input "**********"
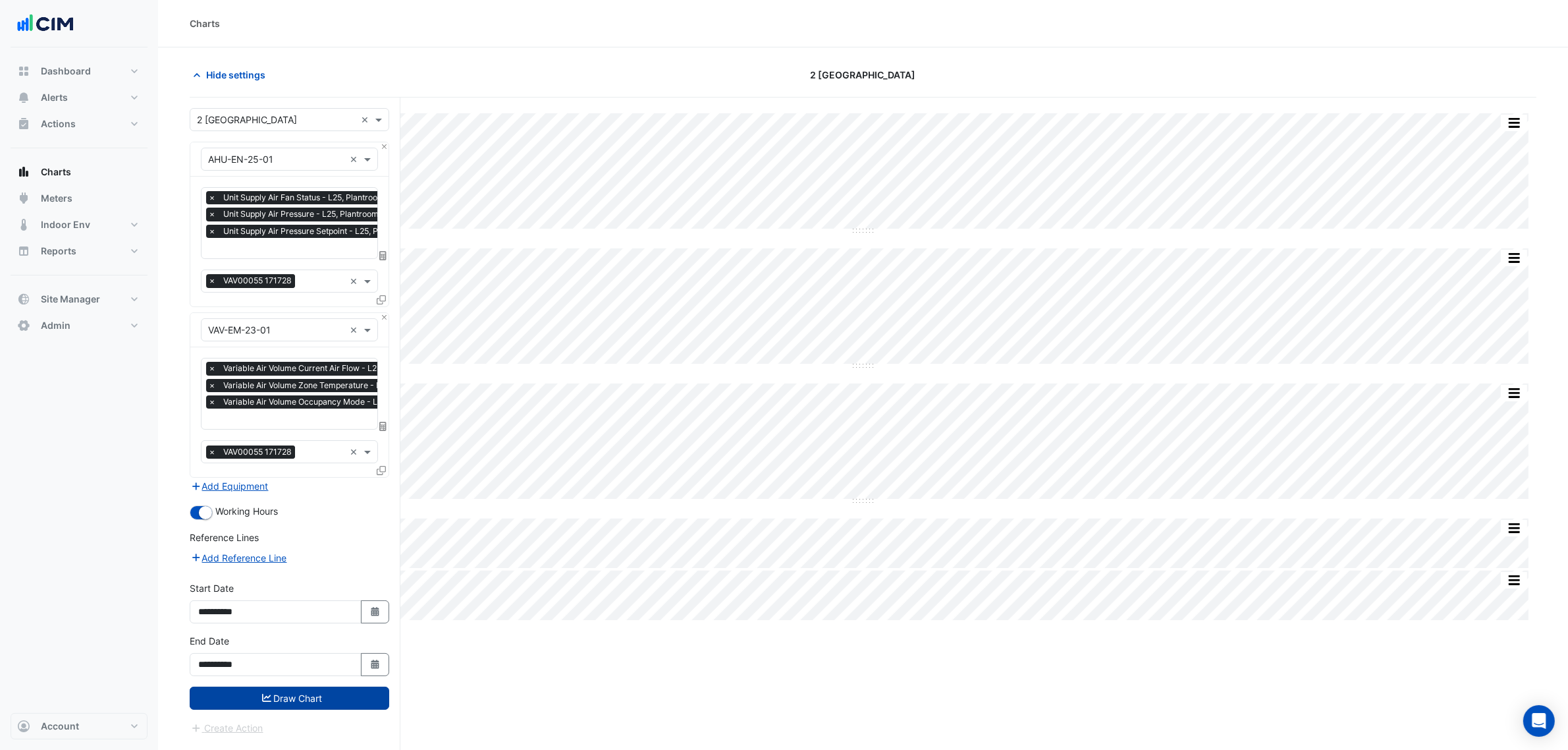
click at [329, 687] on button "Draw Chart" at bounding box center [290, 698] width 200 height 23
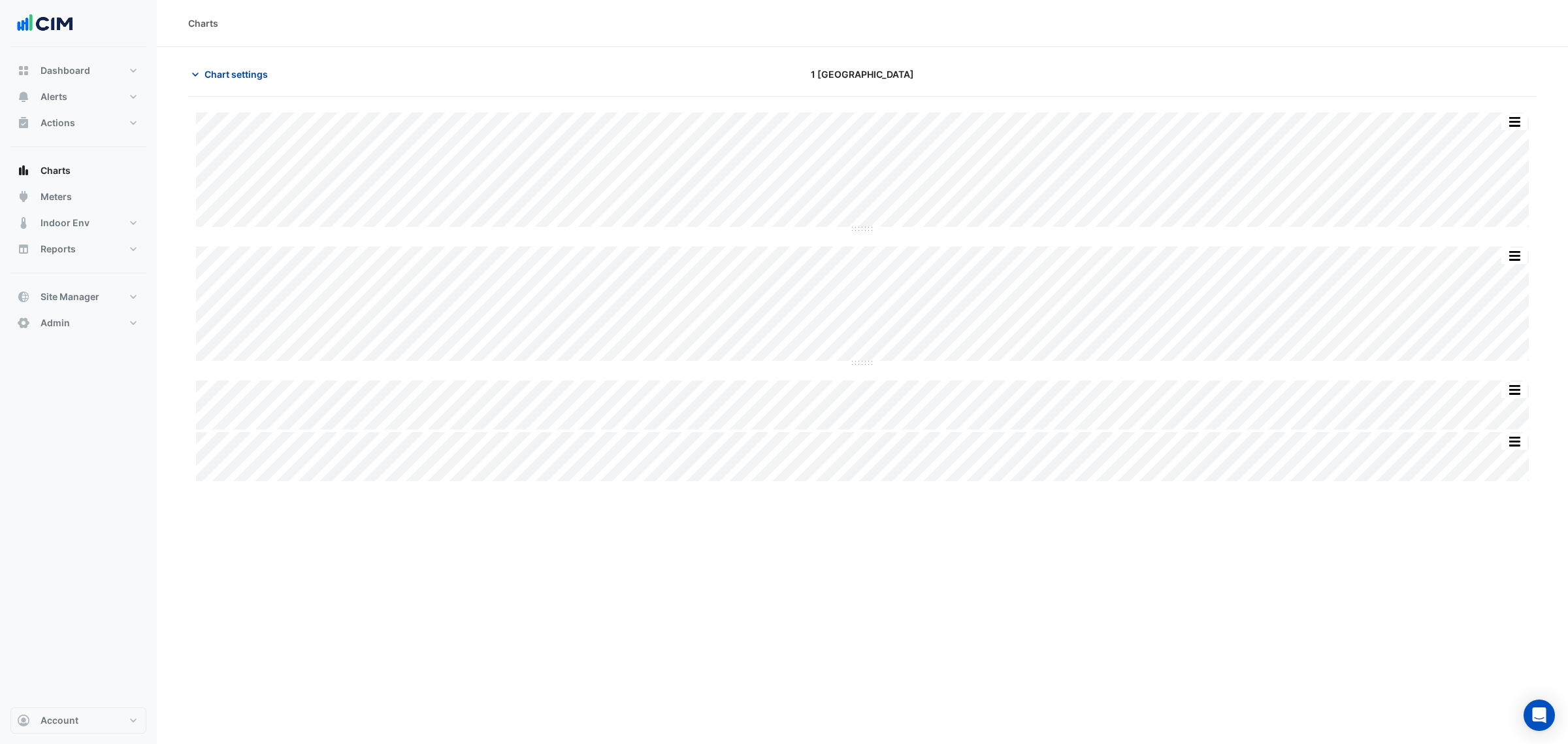
click at [253, 76] on span "Chart settings" at bounding box center [236, 74] width 64 height 14
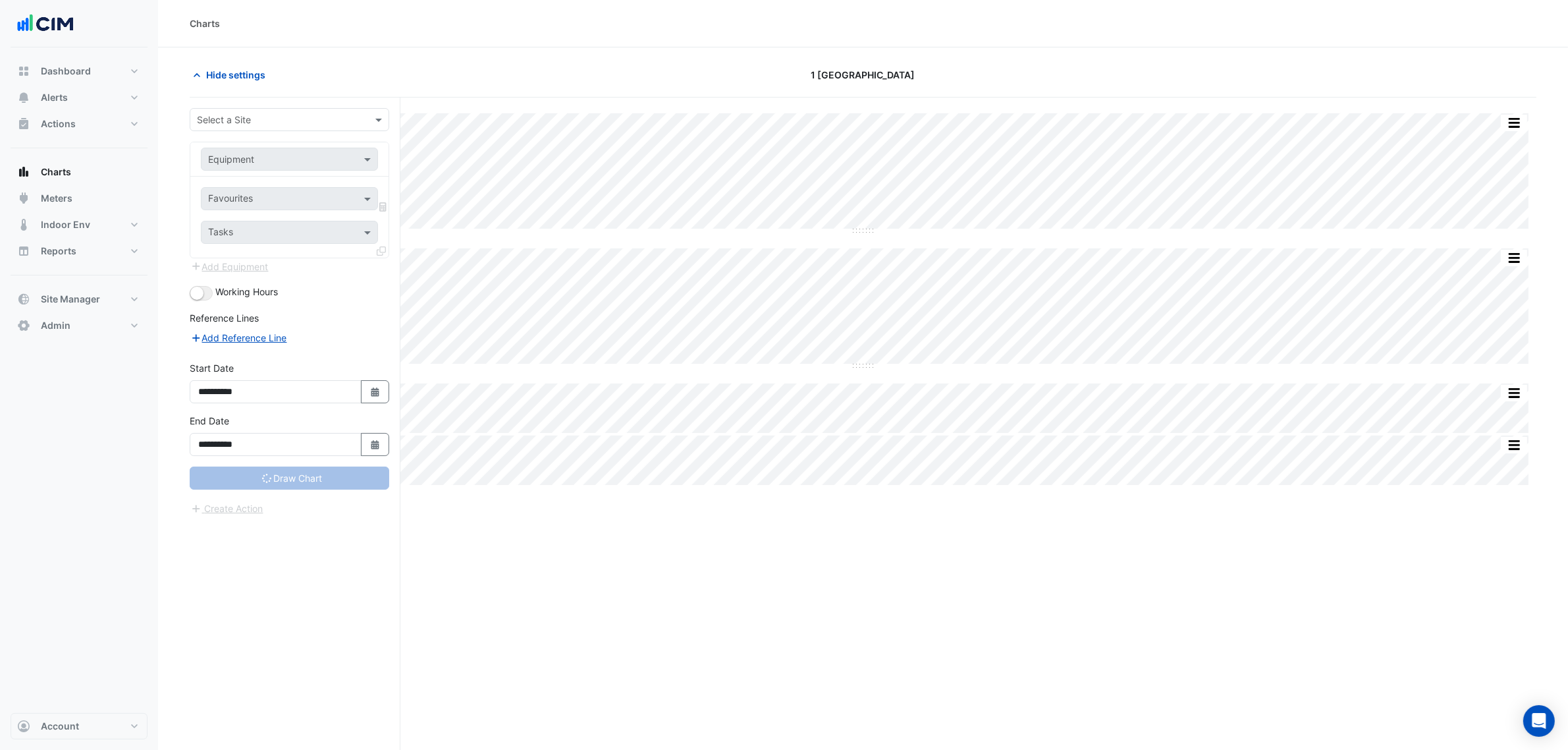
type input "**********"
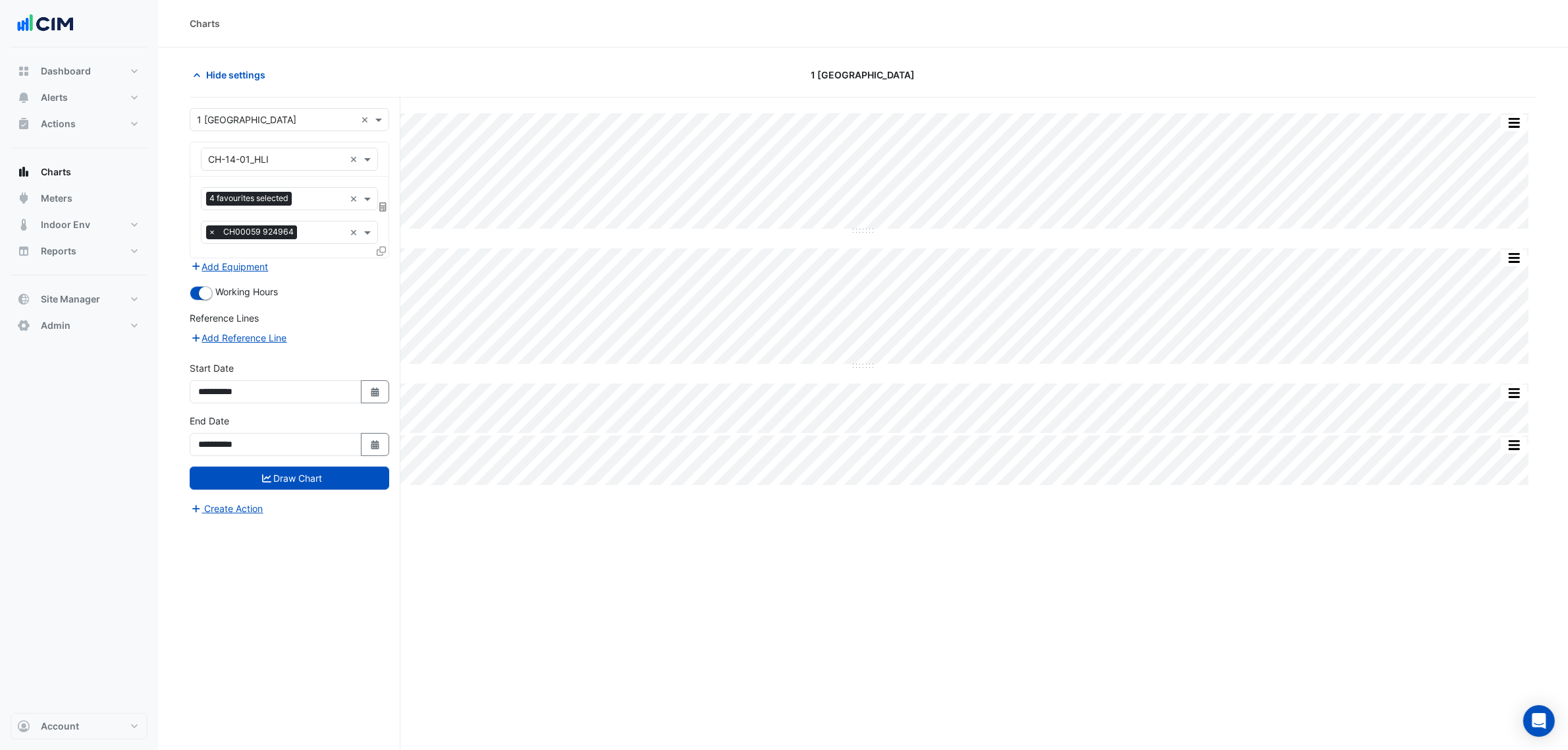
click at [284, 175] on div "Equipment × CH-14-01_HLI ×" at bounding box center [290, 159] width 198 height 34
click at [225, 201] on span "4 favourites selected" at bounding box center [249, 198] width 86 height 13
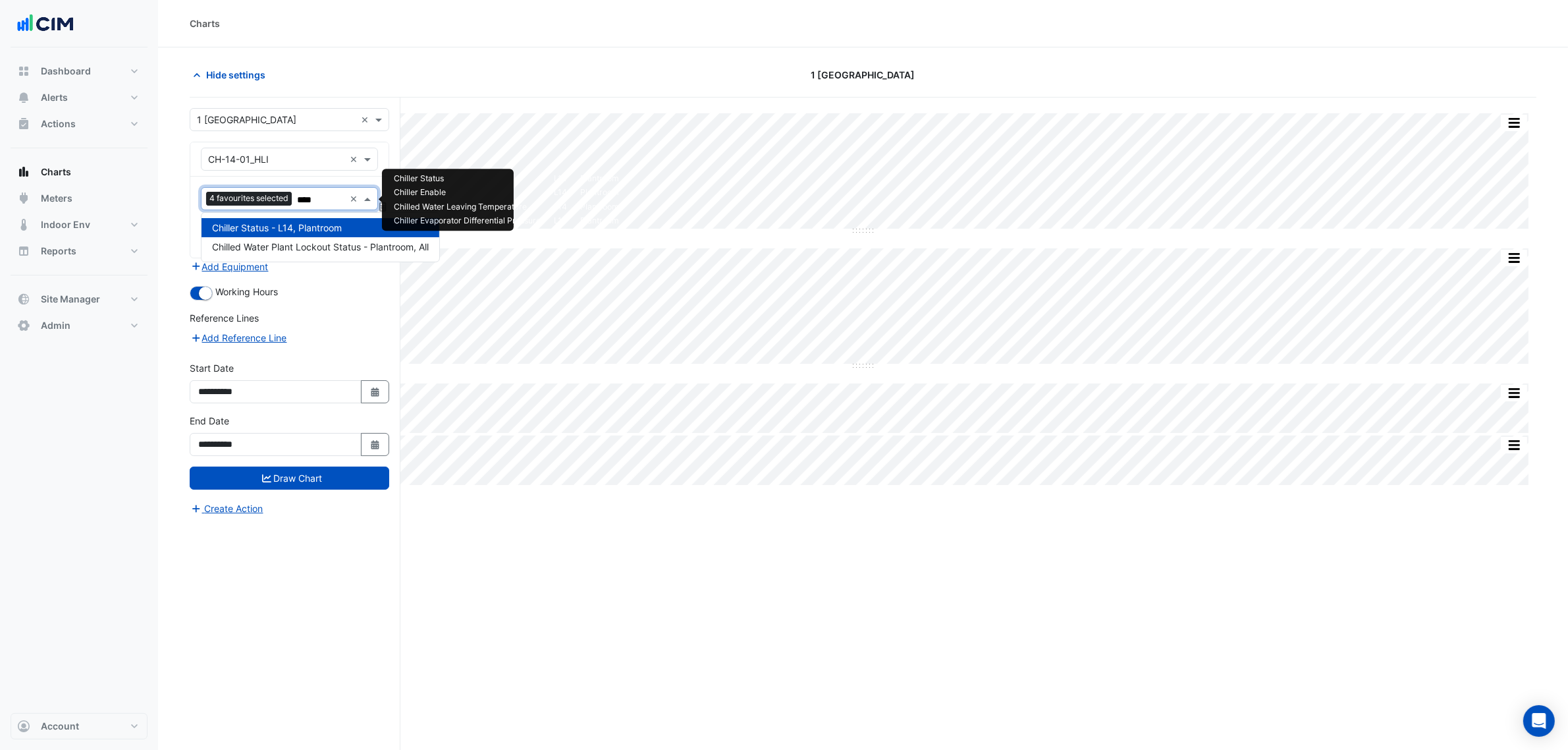
type input "****"
click at [324, 284] on form "**********" at bounding box center [290, 312] width 200 height 408
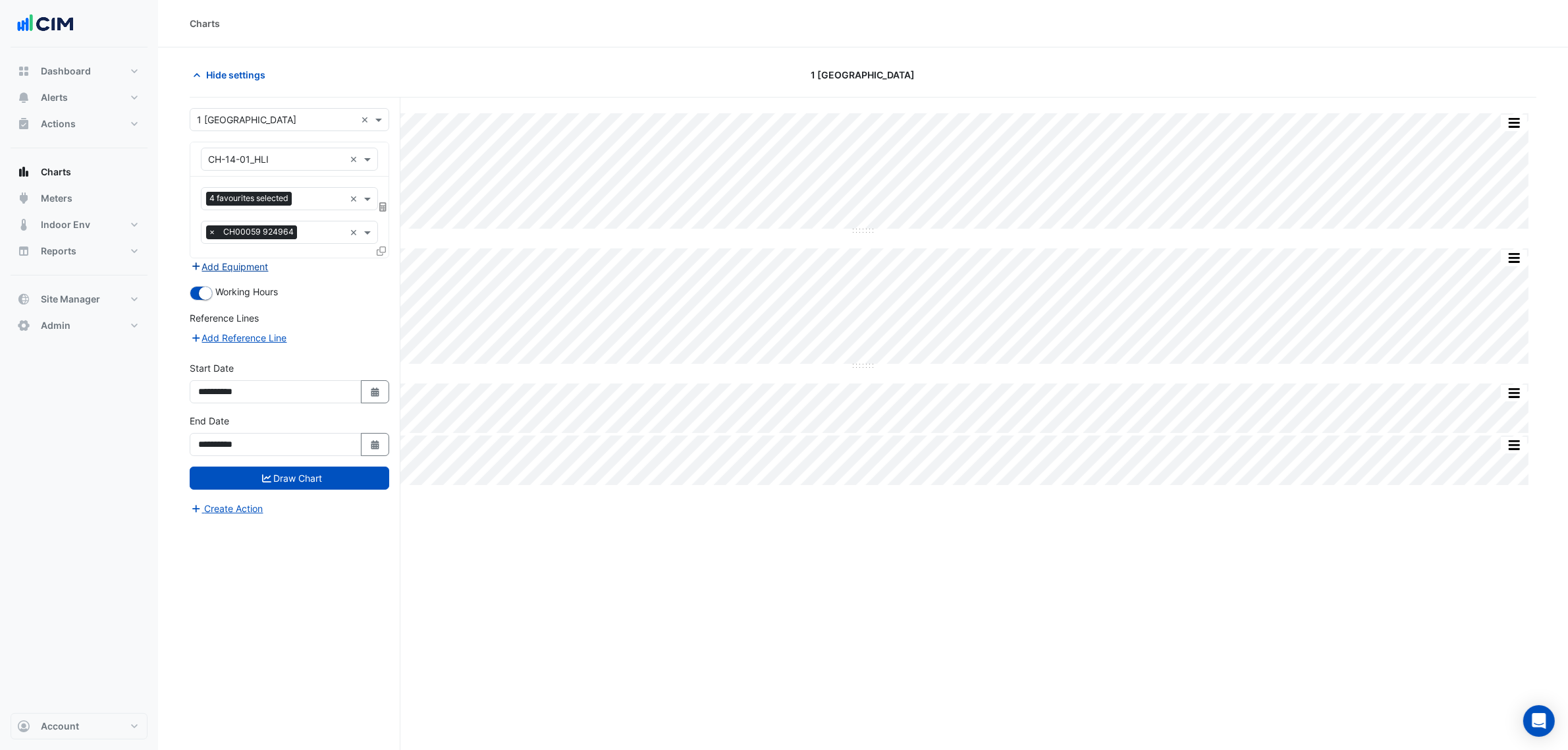
click at [238, 262] on button "Add Equipment" at bounding box center [229, 267] width 80 height 15
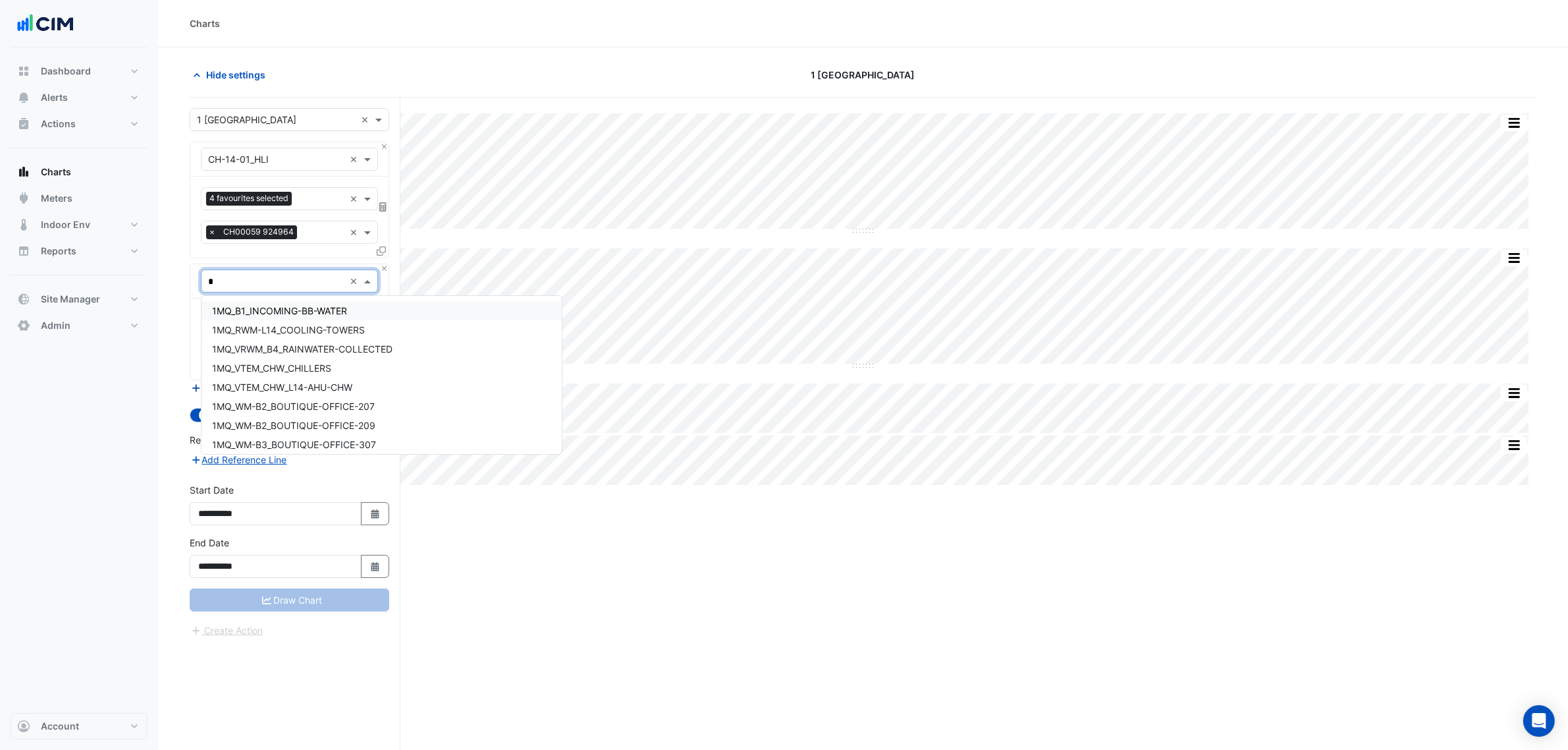
type input "**"
click at [284, 383] on div "CH-14-01" at bounding box center [319, 387] width 235 height 19
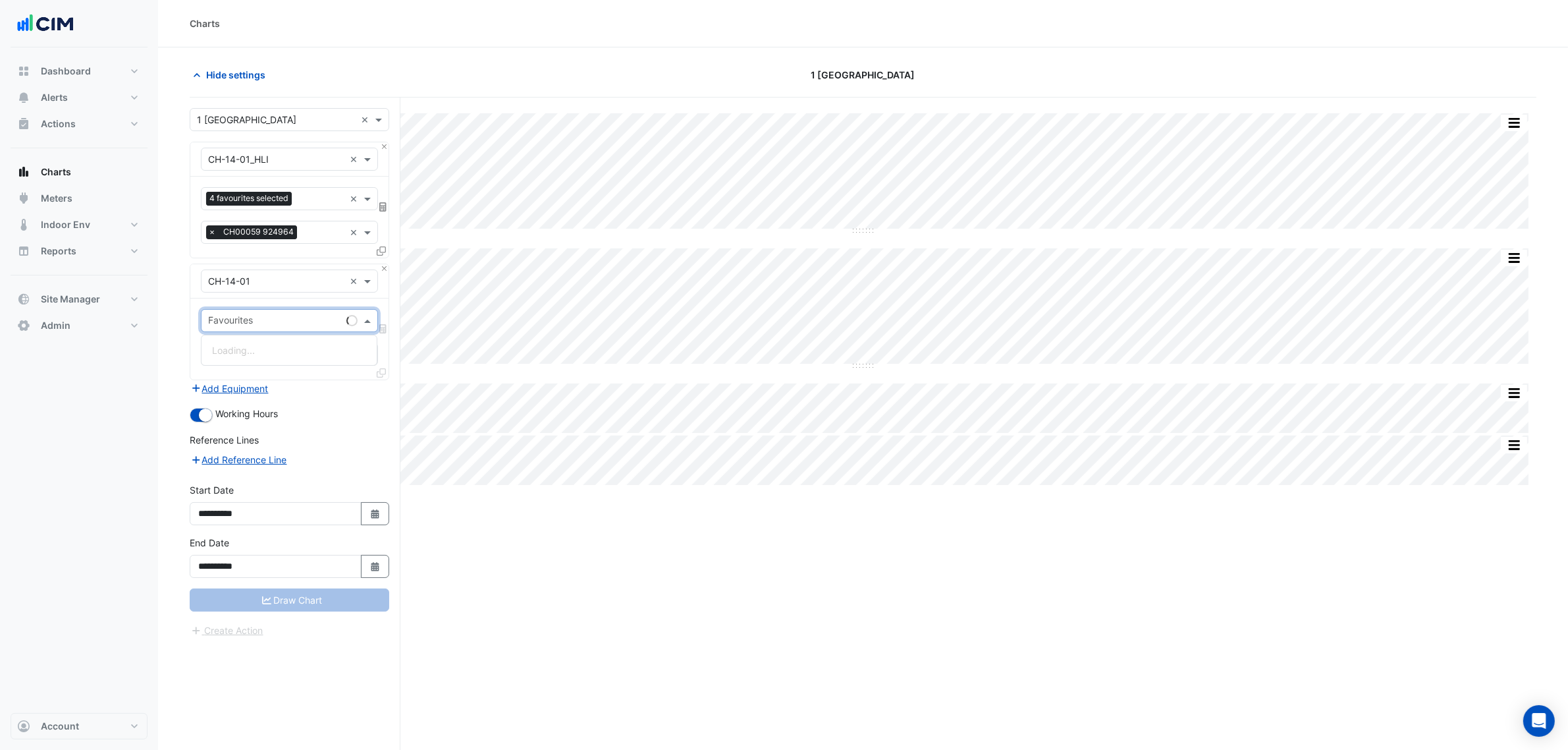
click at [257, 328] on input "text" at bounding box center [274, 321] width 133 height 14
type input "****"
click at [296, 346] on span "Chiller Enable - L14, Plantroom" at bounding box center [278, 350] width 131 height 11
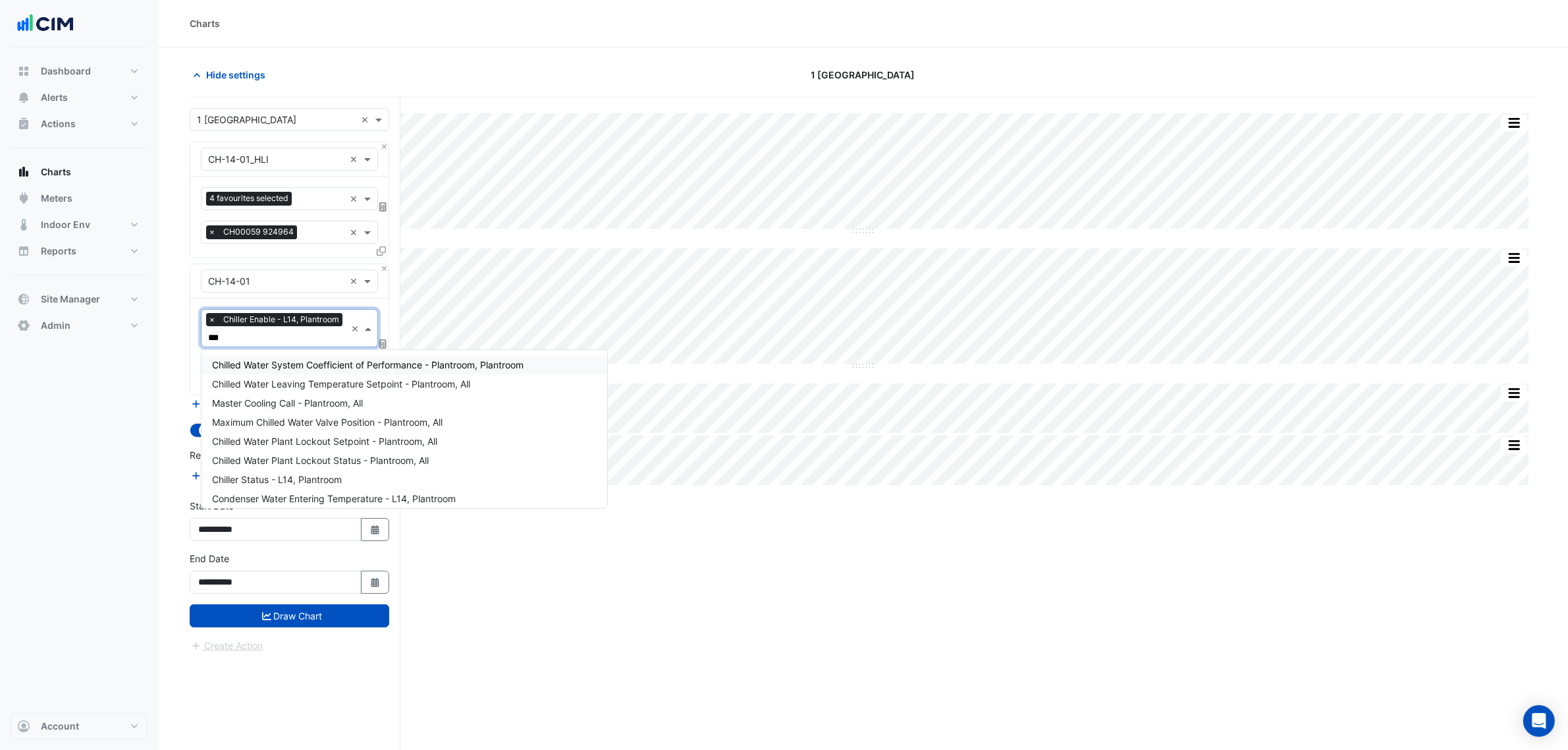
type input "****"
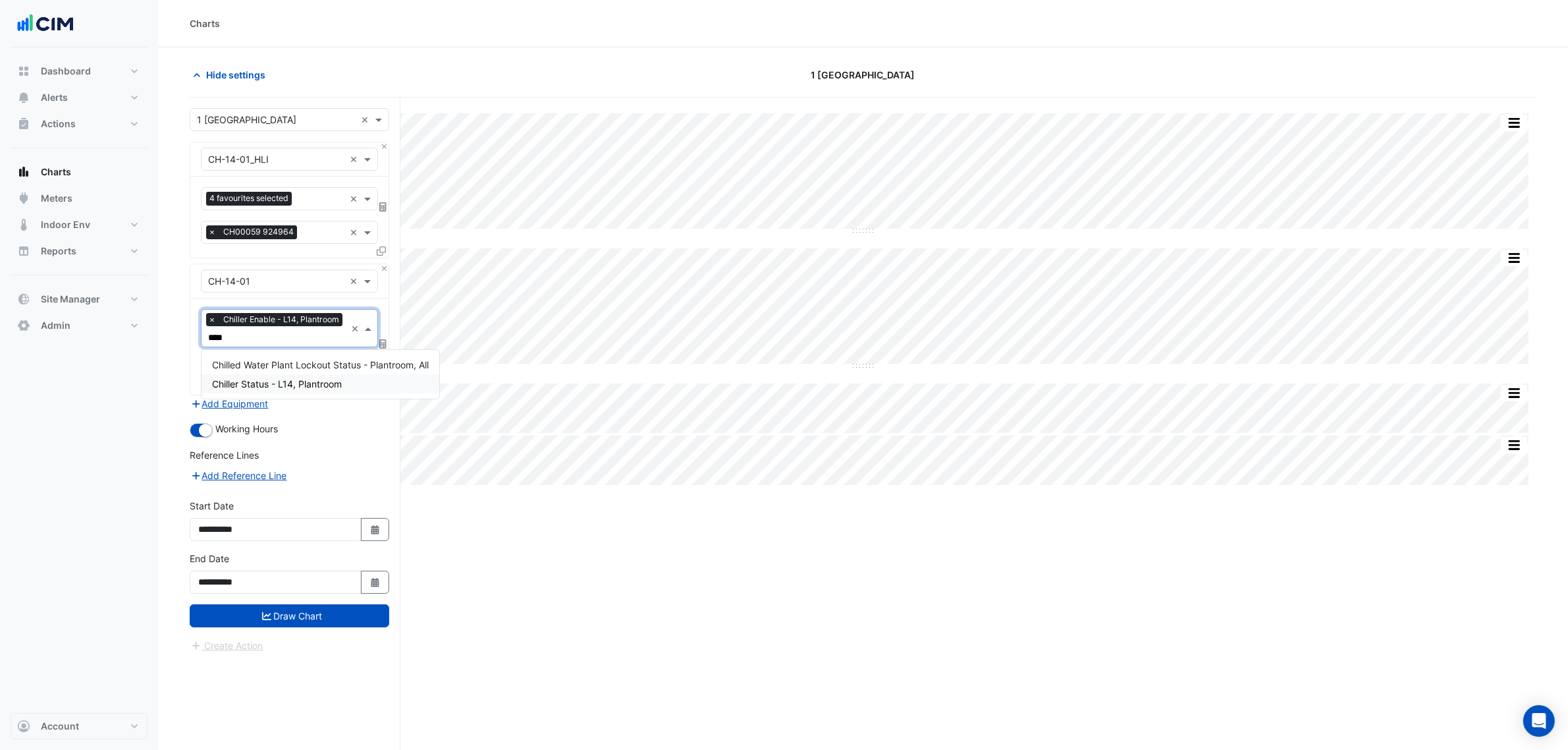
click at [303, 384] on span "Chiller Status - L14, Plantroom" at bounding box center [277, 384] width 130 height 11
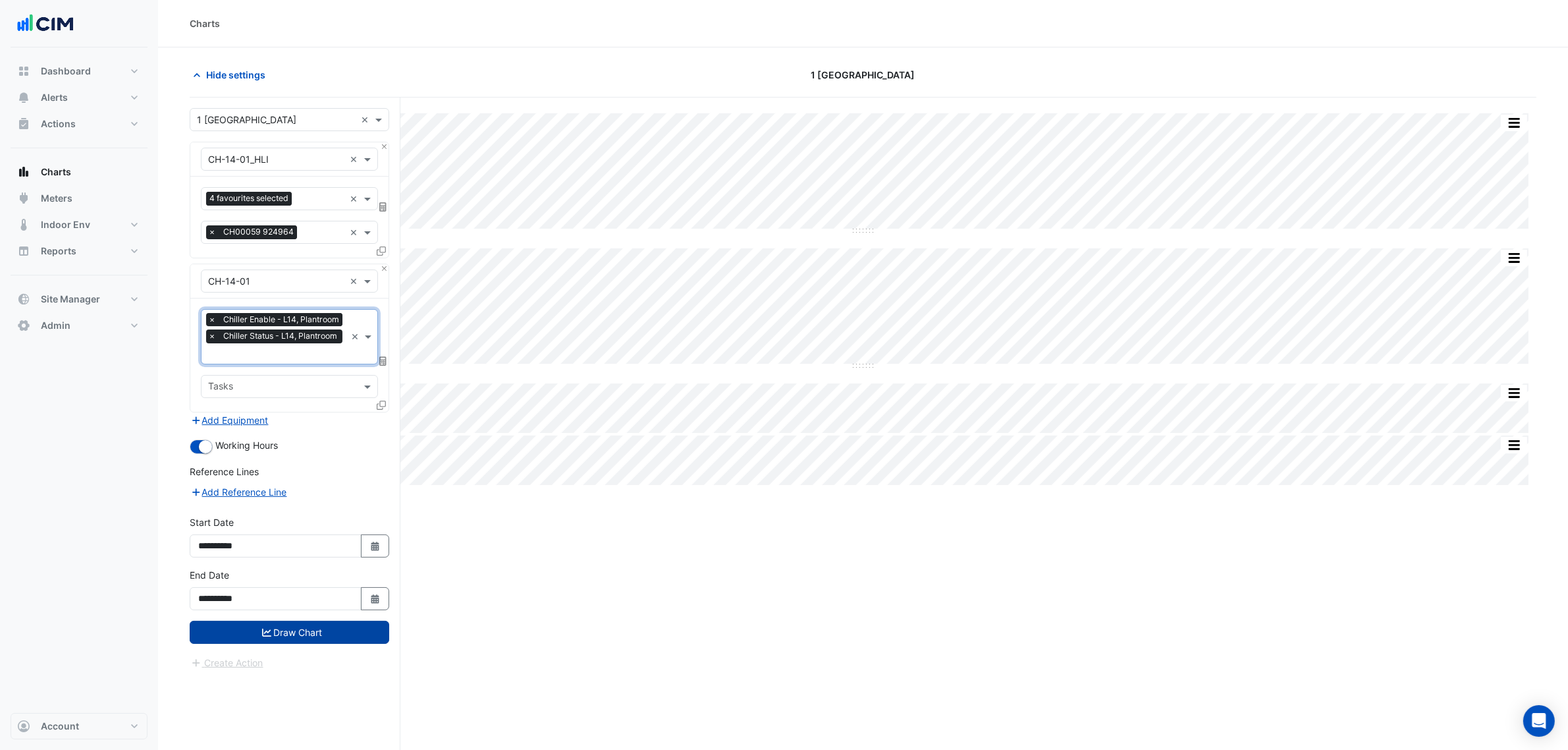
click at [319, 640] on button "Draw Chart" at bounding box center [290, 632] width 200 height 23
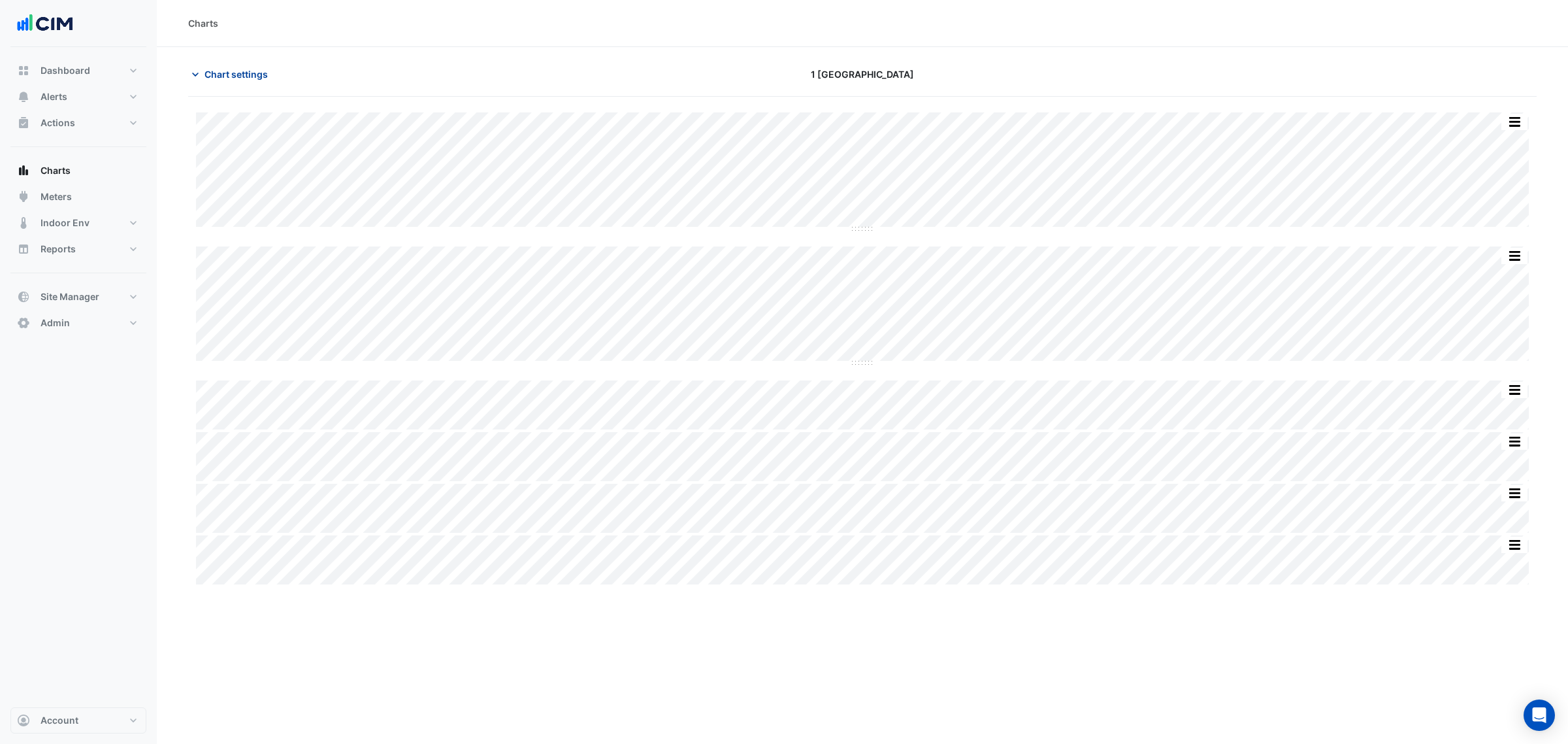
click at [249, 73] on button "Chart settings" at bounding box center [232, 74] width 89 height 23
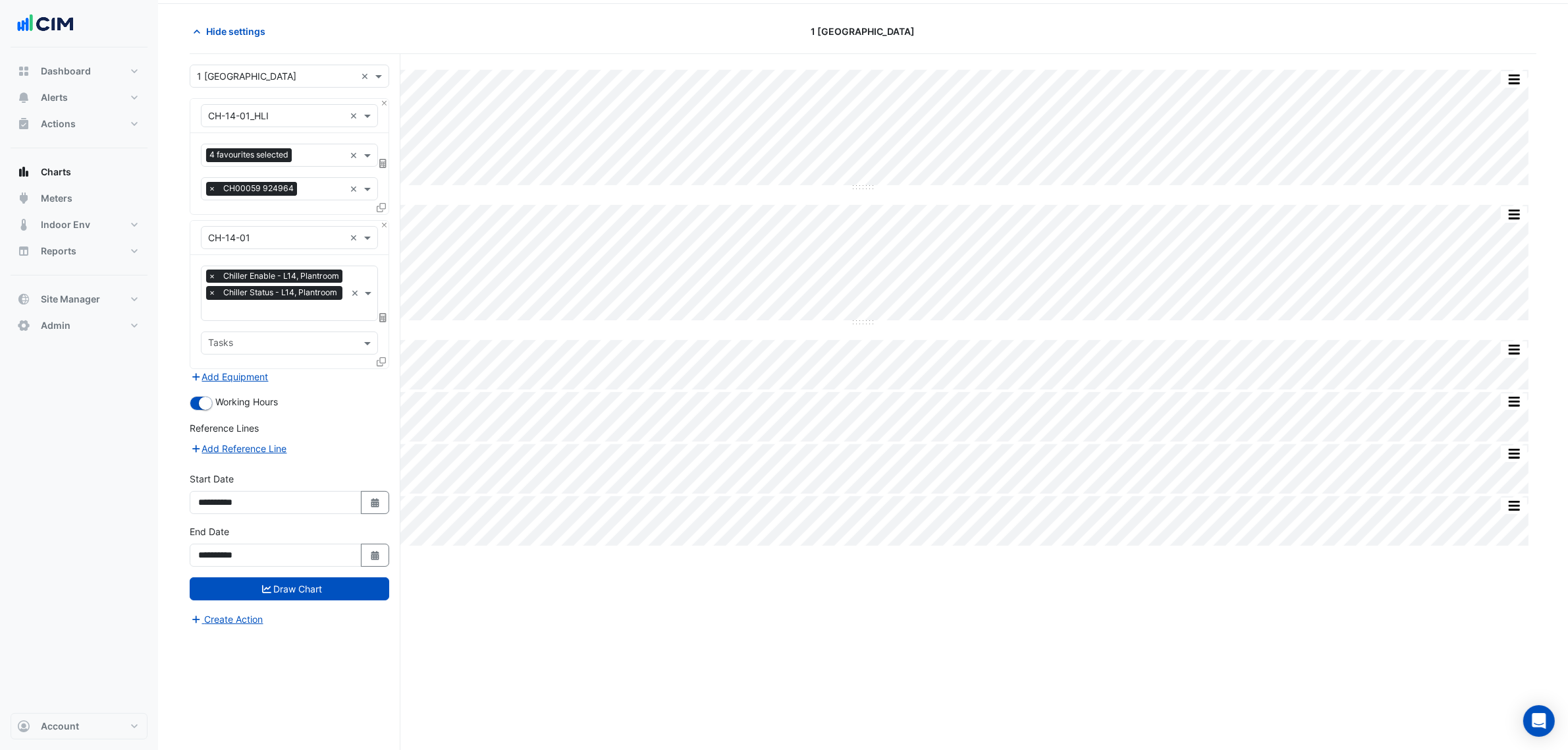
scroll to position [50, 0]
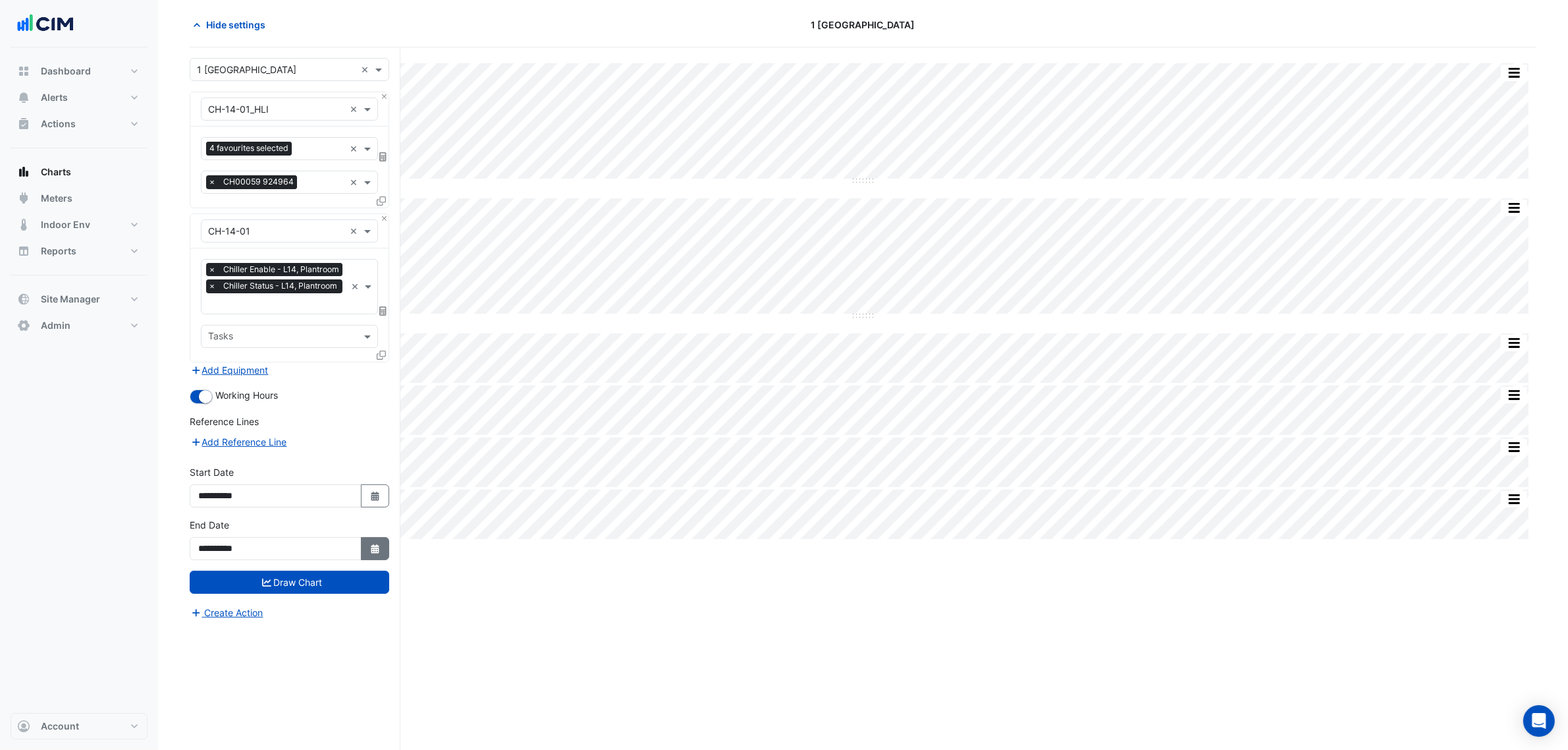
click at [384, 537] on button "Select Date" at bounding box center [375, 548] width 29 height 23
select select "*"
click at [331, 478] on div "24" at bounding box center [338, 479] width 21 height 21
type input "**********"
click at [377, 354] on icon at bounding box center [381, 355] width 9 height 9
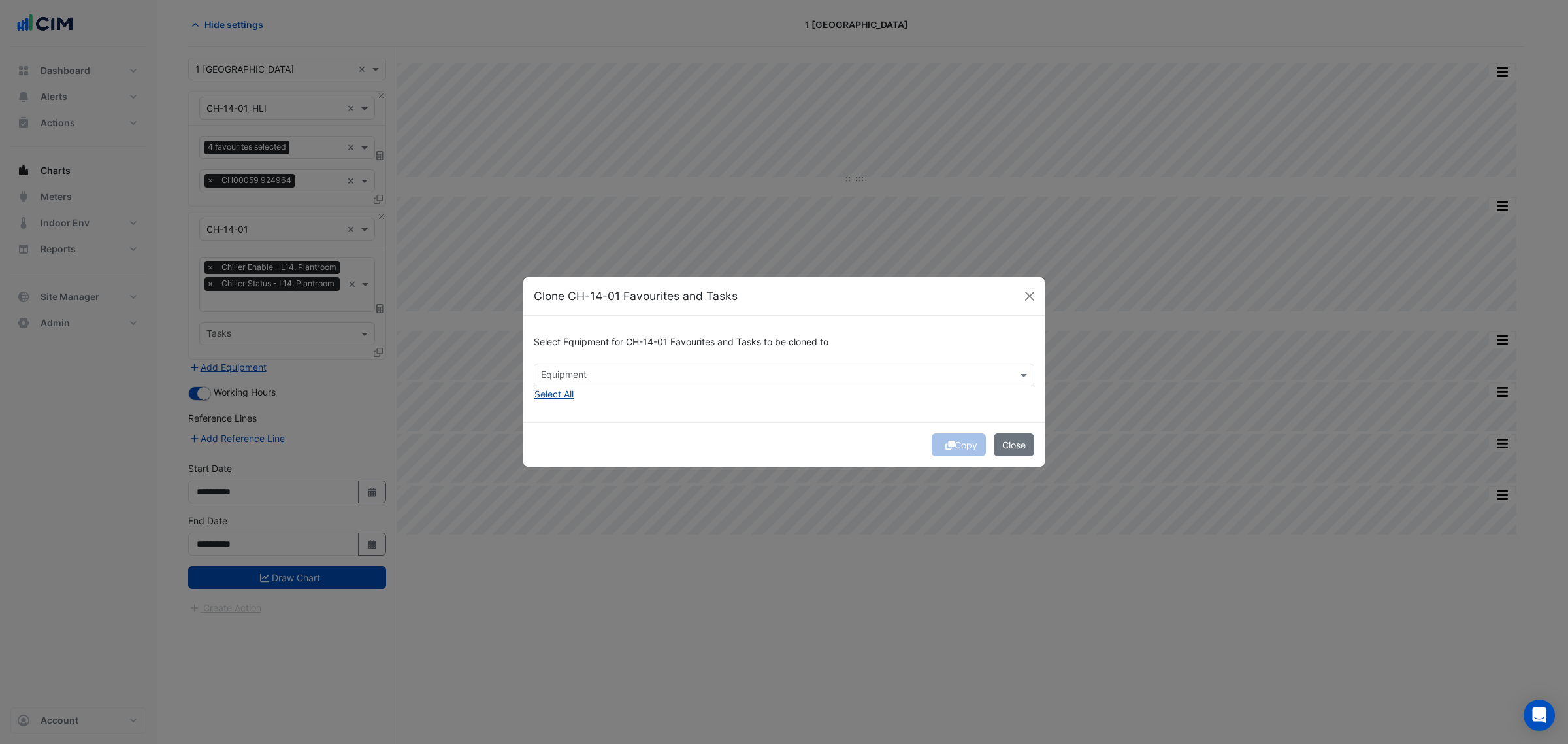
click at [564, 389] on button "Select All" at bounding box center [554, 394] width 41 height 15
click at [574, 376] on span "CH-14-02" at bounding box center [573, 375] width 45 height 13
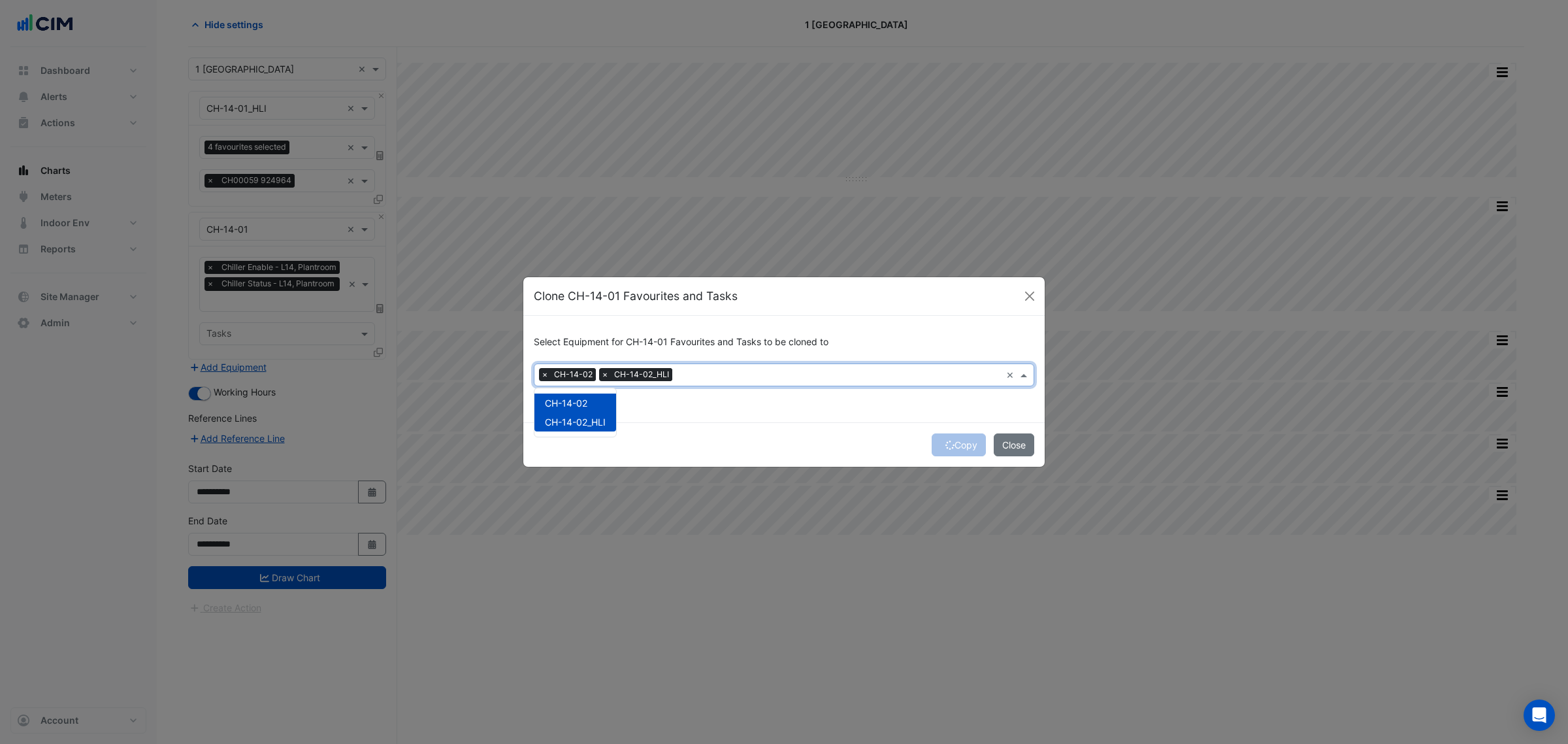
click at [605, 423] on span "CH-14-02_HLI" at bounding box center [575, 422] width 61 height 11
click at [688, 432] on div "Copy Close" at bounding box center [784, 445] width 521 height 45
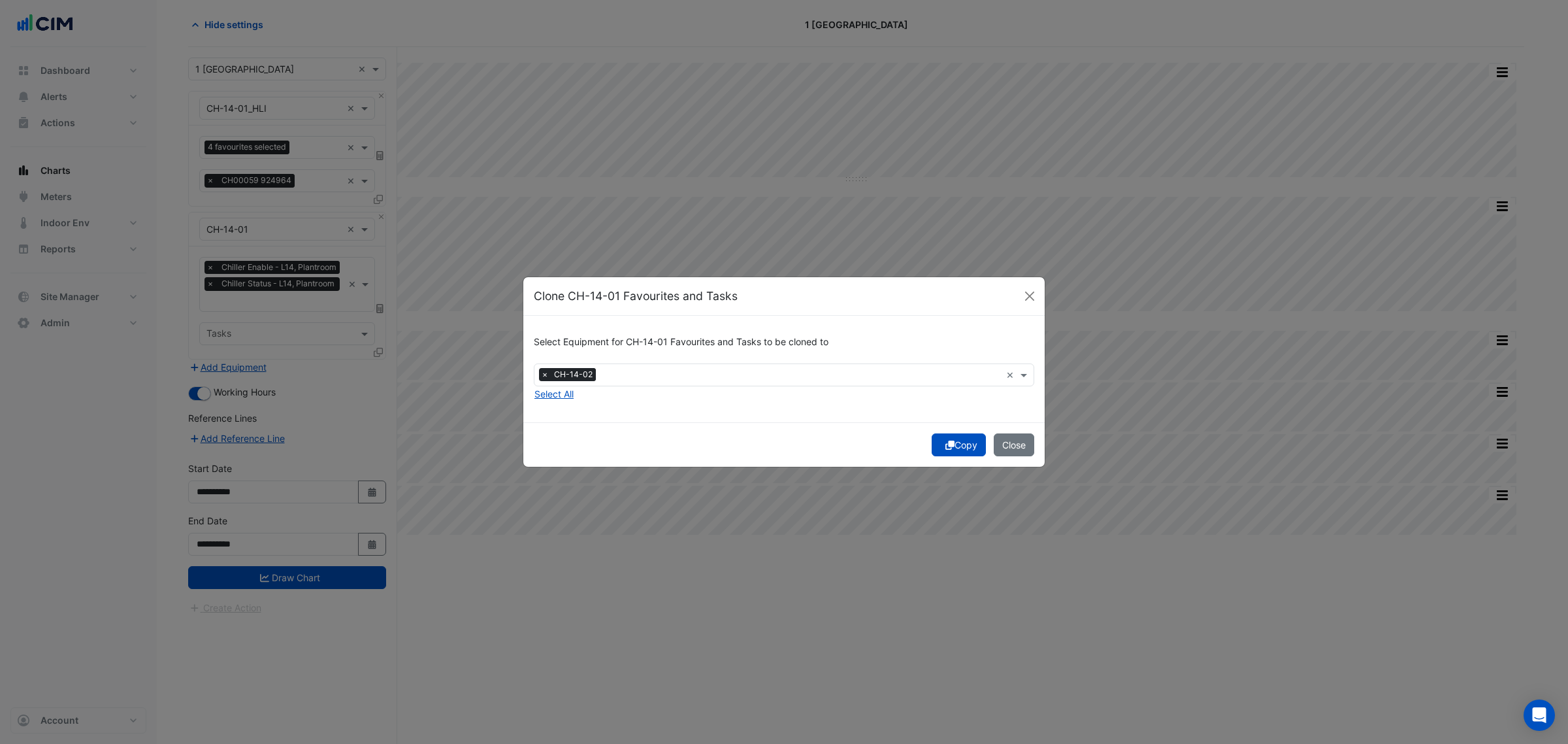
click at [965, 444] on button "Copy" at bounding box center [959, 445] width 54 height 23
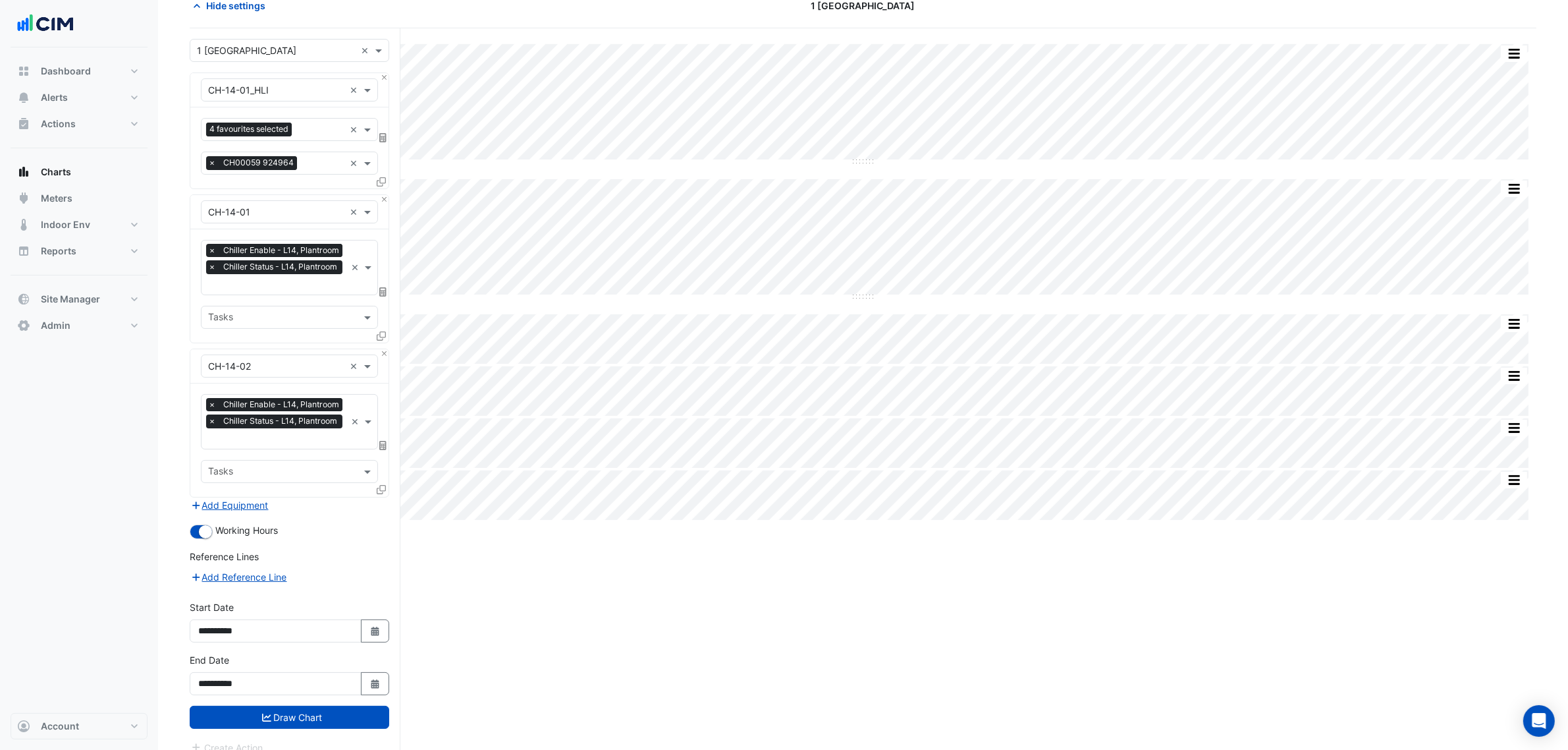
scroll to position [84, 0]
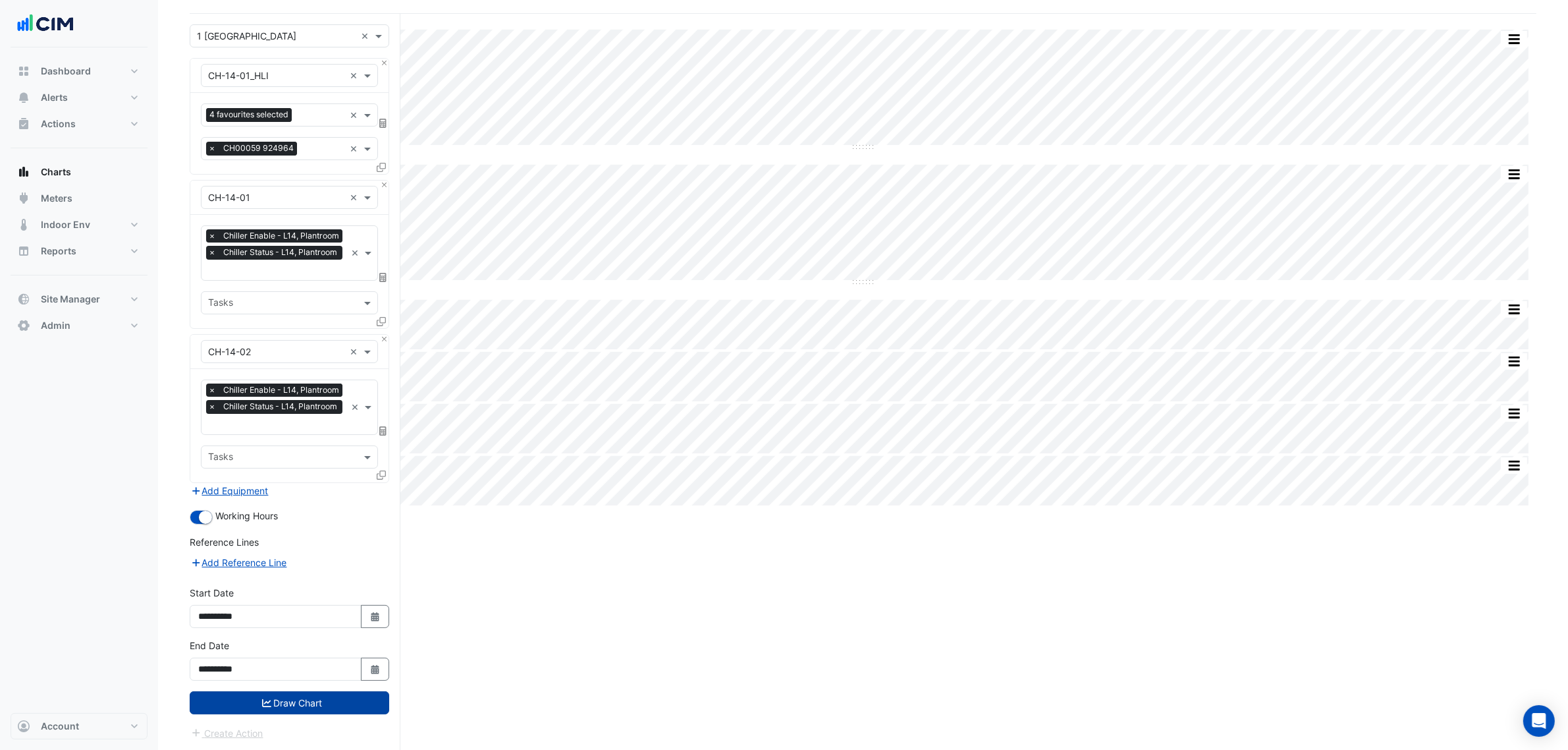
click at [299, 692] on button "Draw Chart" at bounding box center [290, 702] width 200 height 23
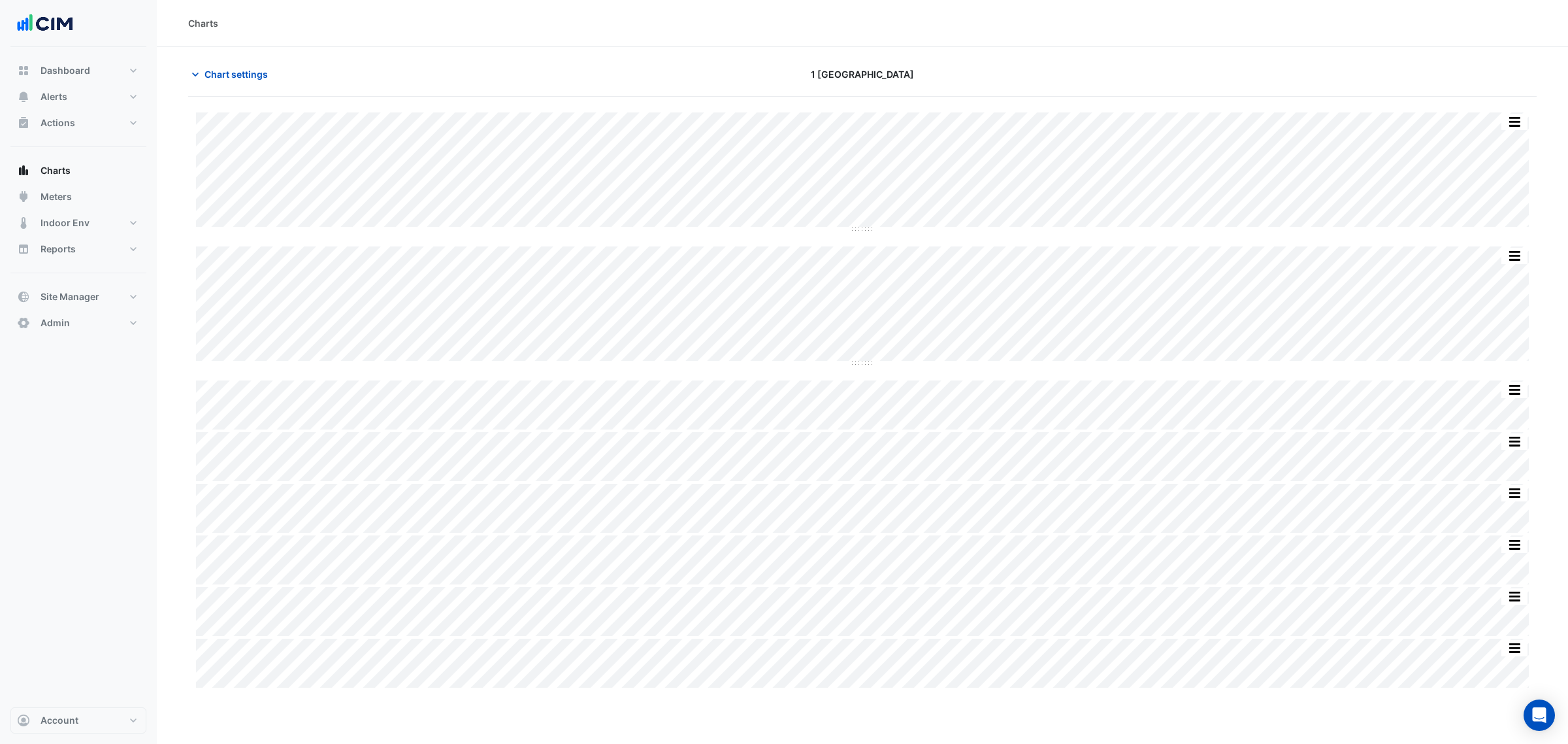
click at [245, 89] on div "Chart settings 1 Melbourne Quarter" at bounding box center [862, 80] width 1348 height 34
click at [236, 85] on button "Chart settings" at bounding box center [232, 74] width 89 height 23
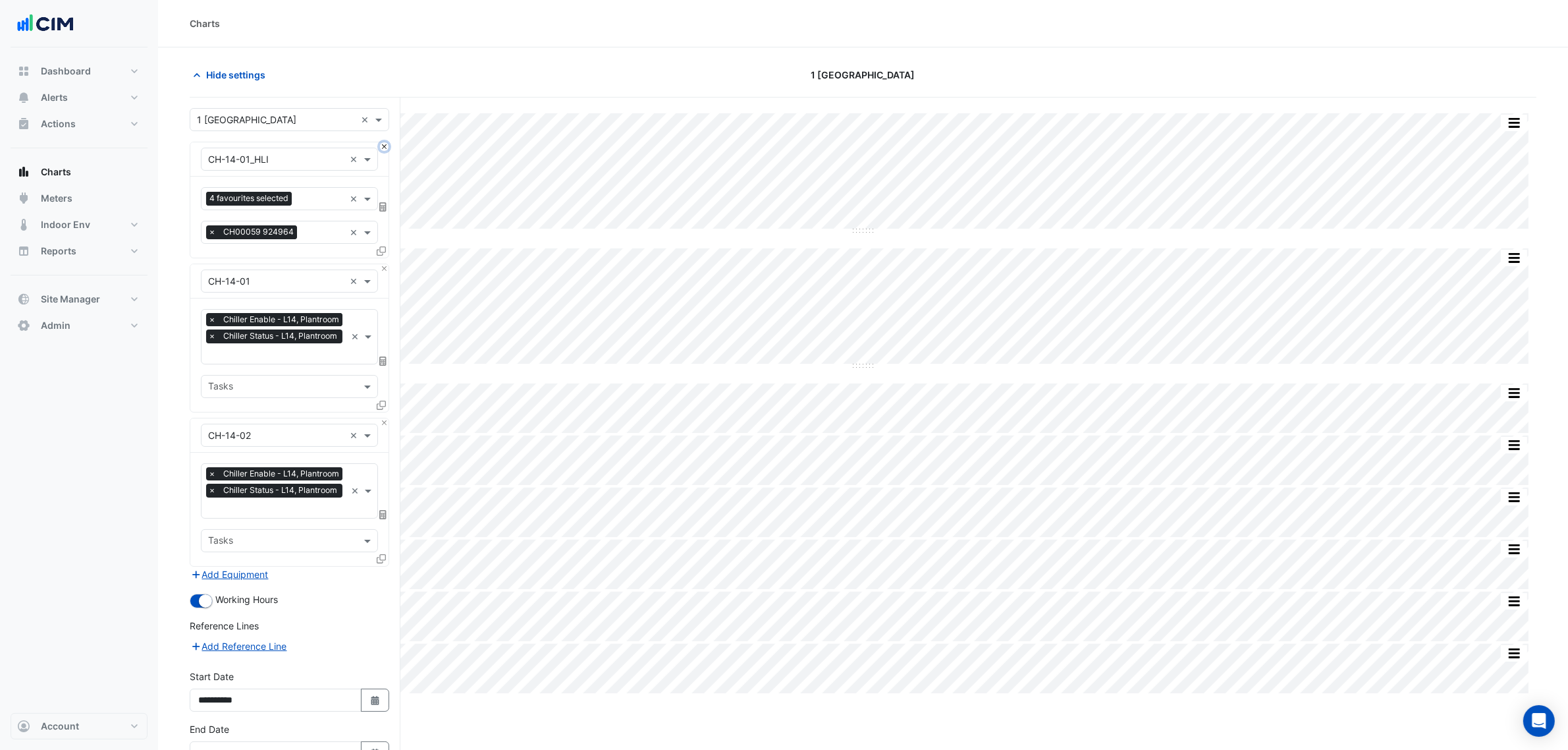
click at [383, 146] on button "Close" at bounding box center [384, 146] width 9 height 9
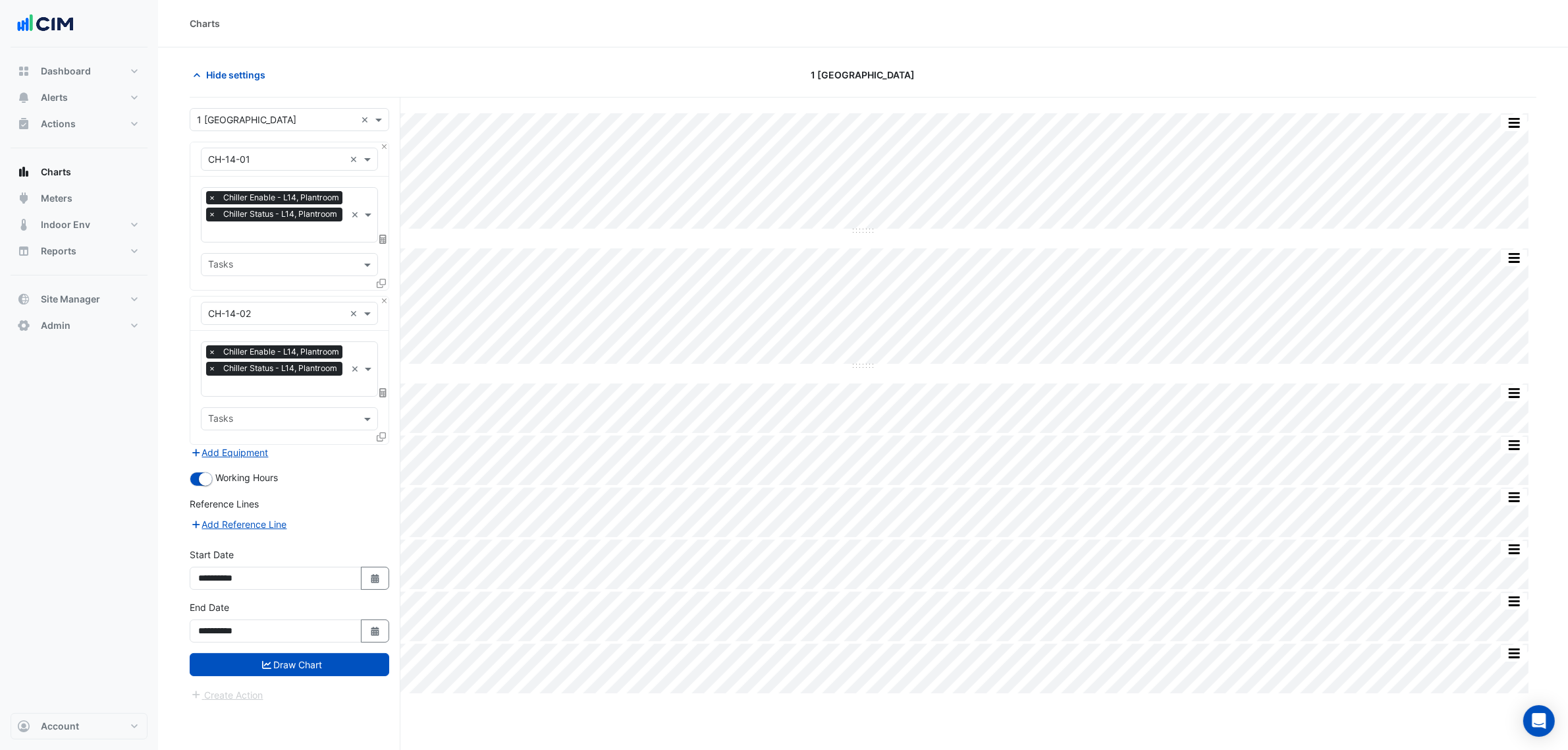
click at [273, 224] on div "× Chiller Enable - L14, Plantroom × Chiller Status - L14, Plantroom" at bounding box center [276, 208] width 139 height 34
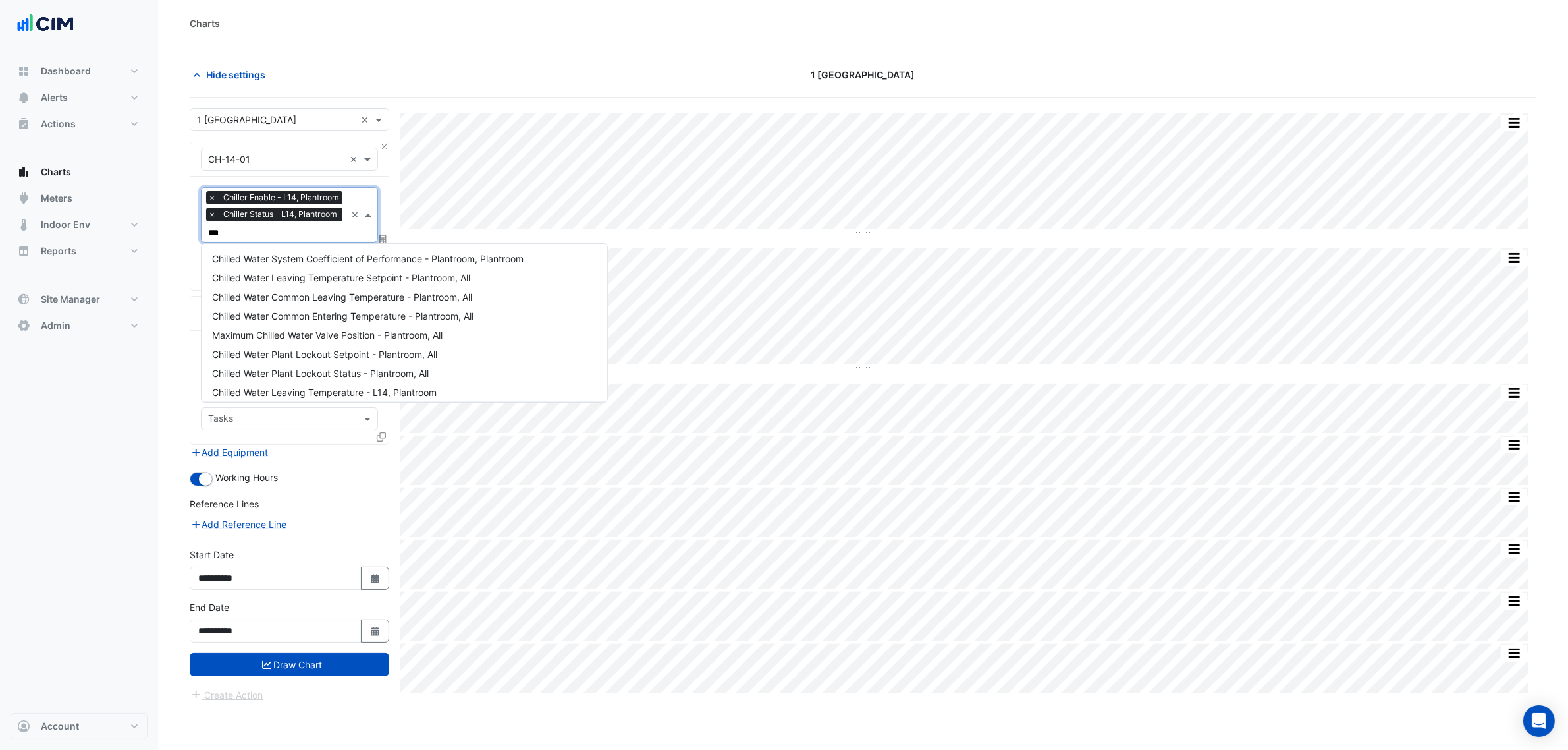
type input "****"
click at [311, 293] on span "Chilled Water Leaving Temperature - L14, Plantroom" at bounding box center [325, 296] width 225 height 11
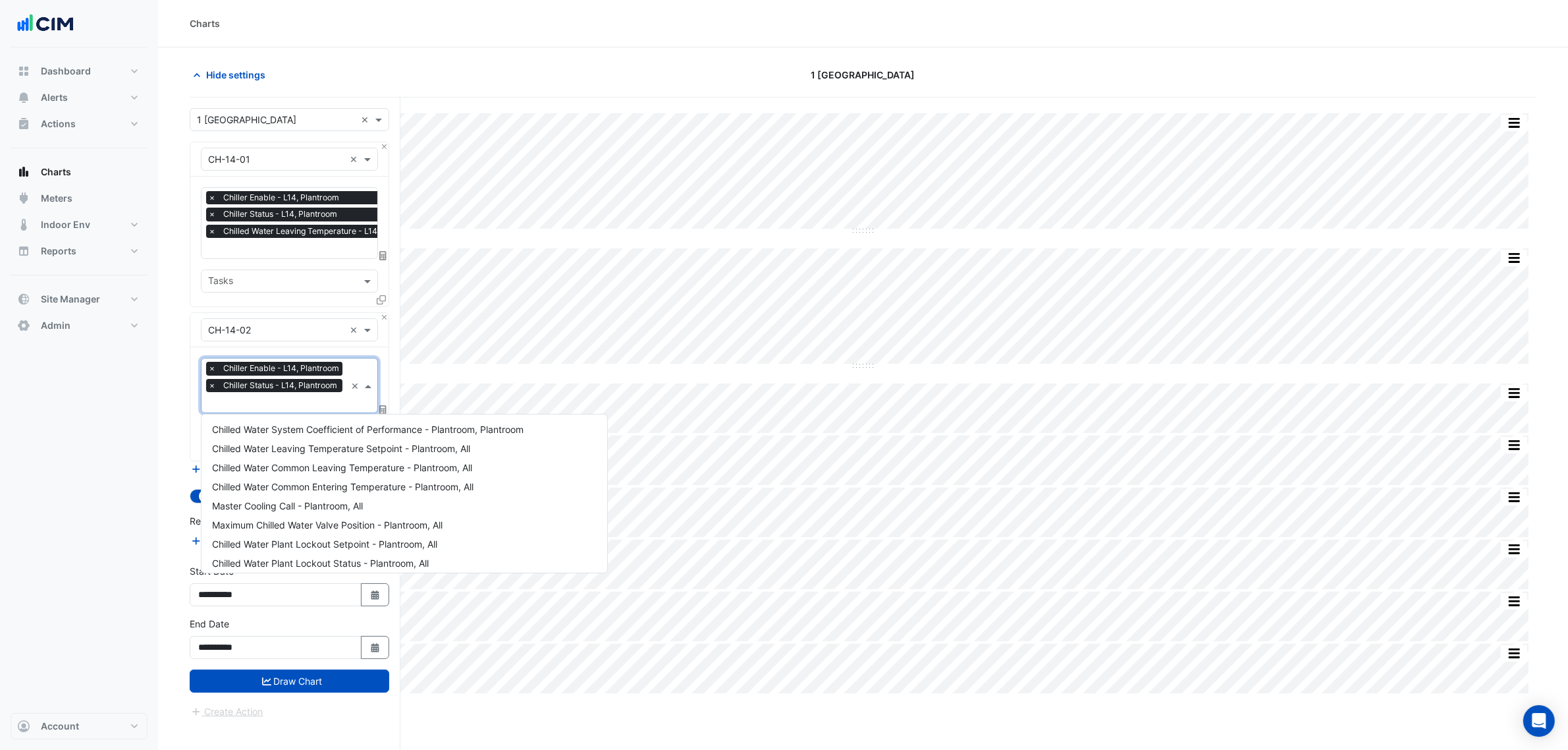
click at [300, 390] on span "Chiller Status - L14, Plantroom" at bounding box center [280, 386] width 120 height 13
paste input "****"
type input "****"
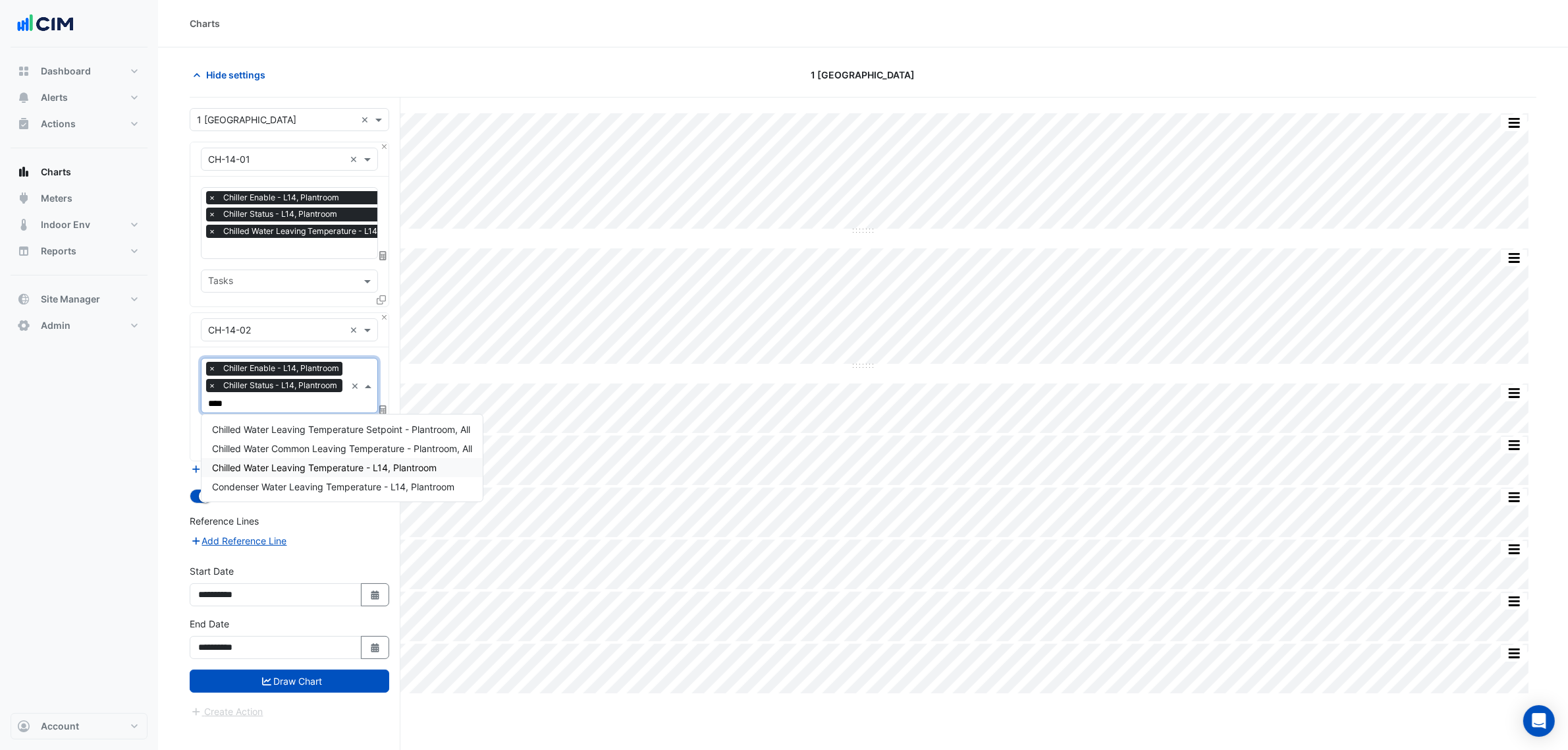
click at [313, 464] on span "Chilled Water Leaving Temperature - L14, Plantroom" at bounding box center [325, 467] width 225 height 11
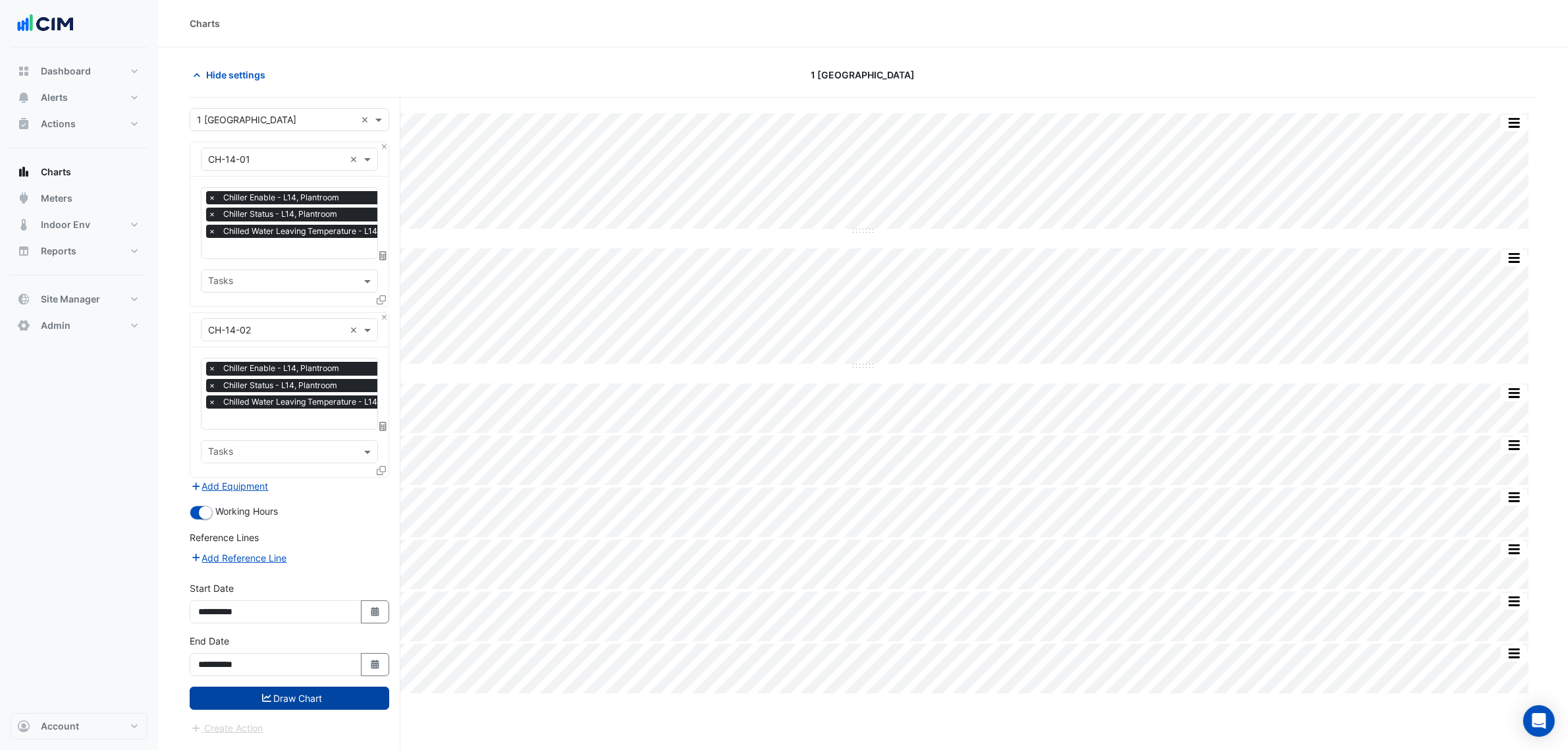
click at [257, 702] on button "Draw Chart" at bounding box center [290, 698] width 200 height 23
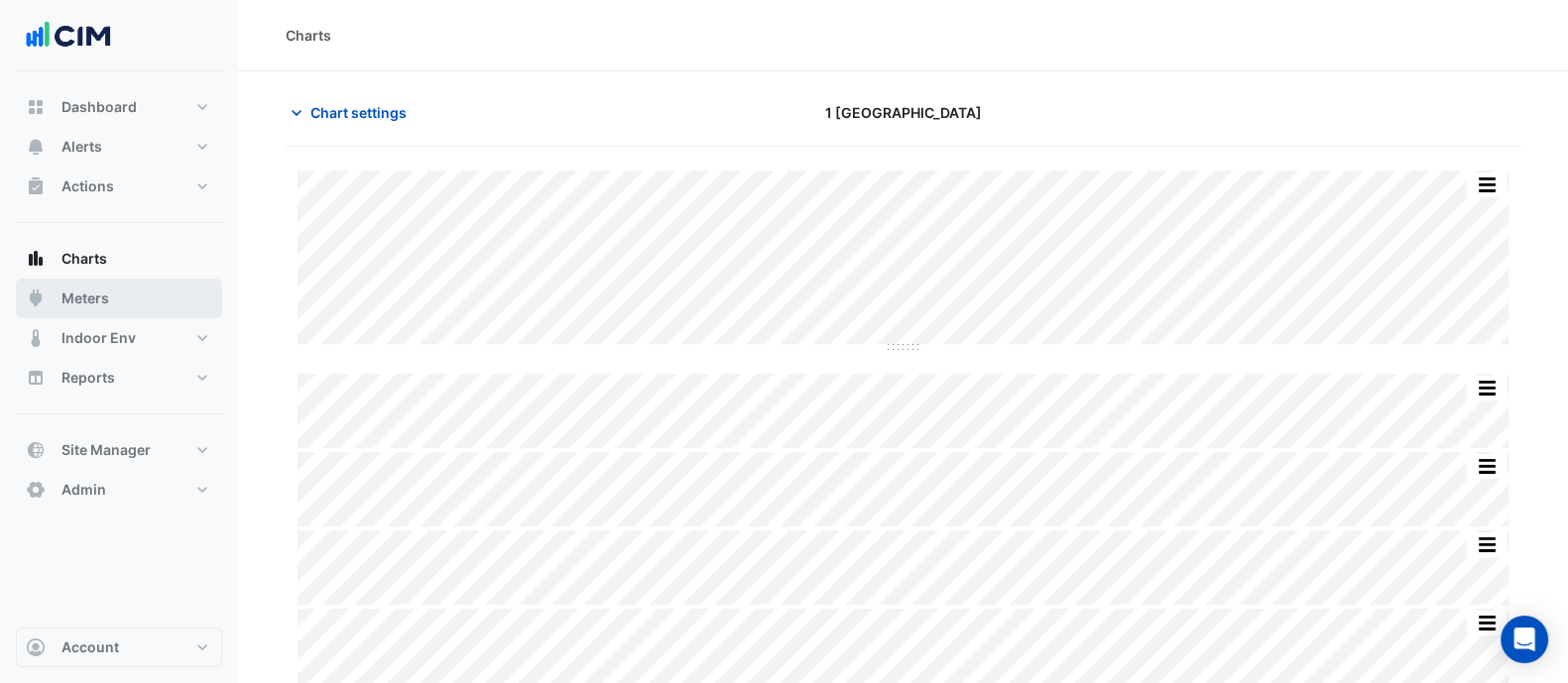
click at [95, 295] on span "Meters" at bounding box center [86, 299] width 48 height 20
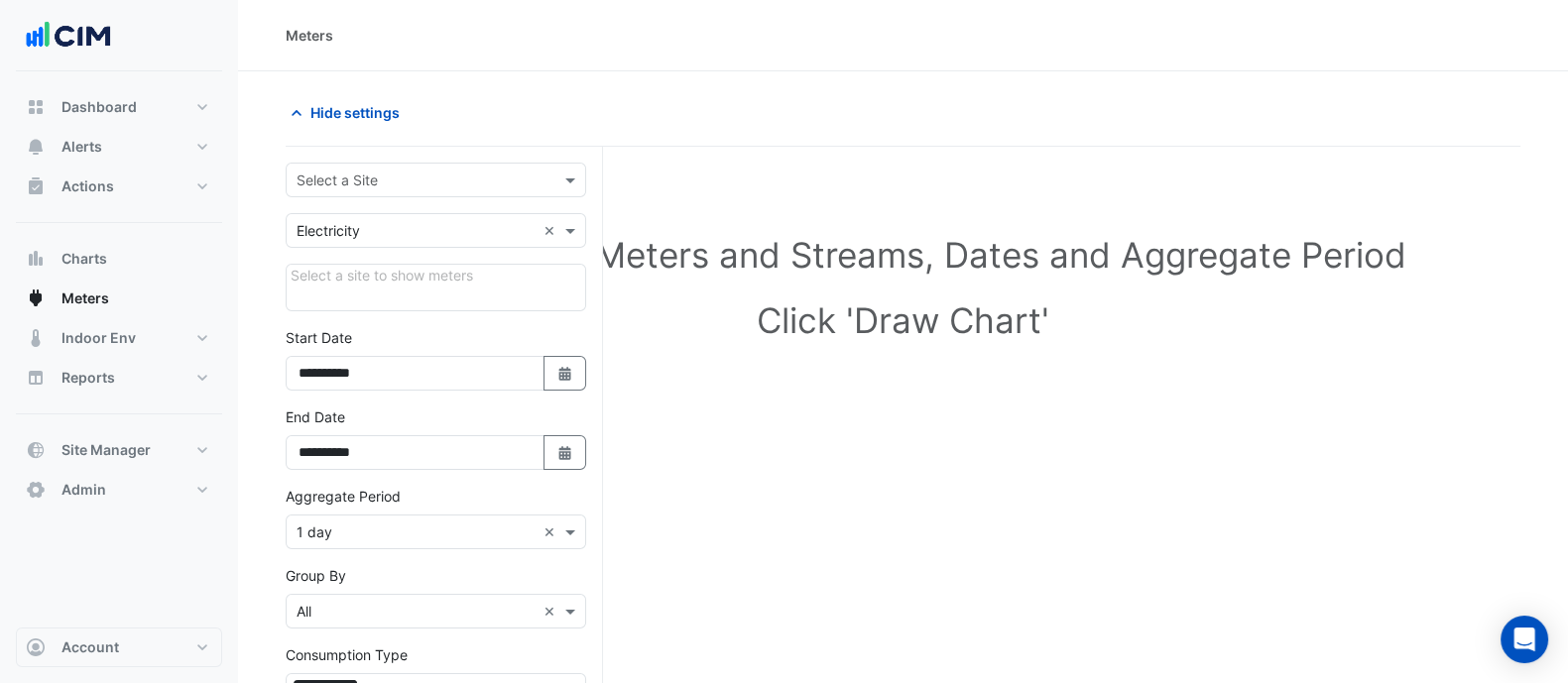
click at [395, 175] on input "text" at bounding box center [416, 180] width 239 height 21
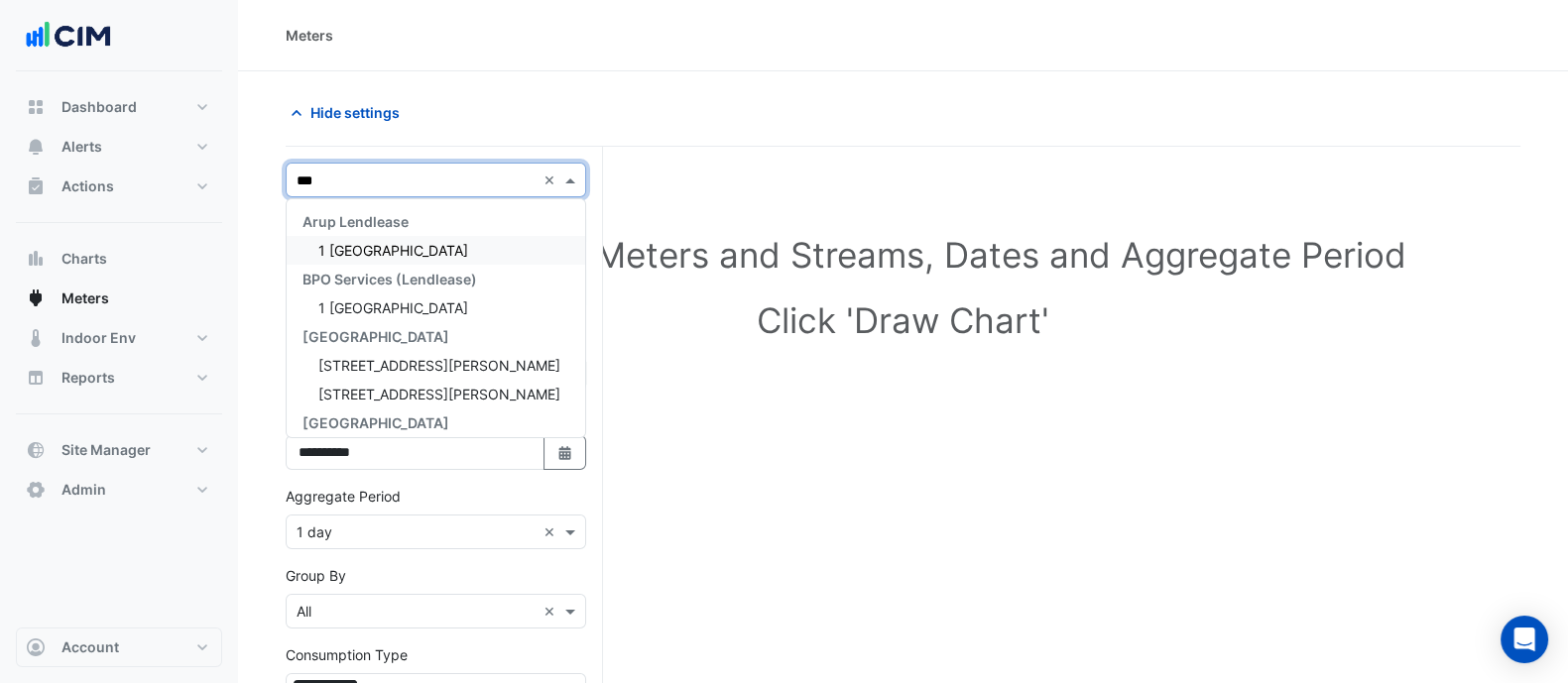
type input "****"
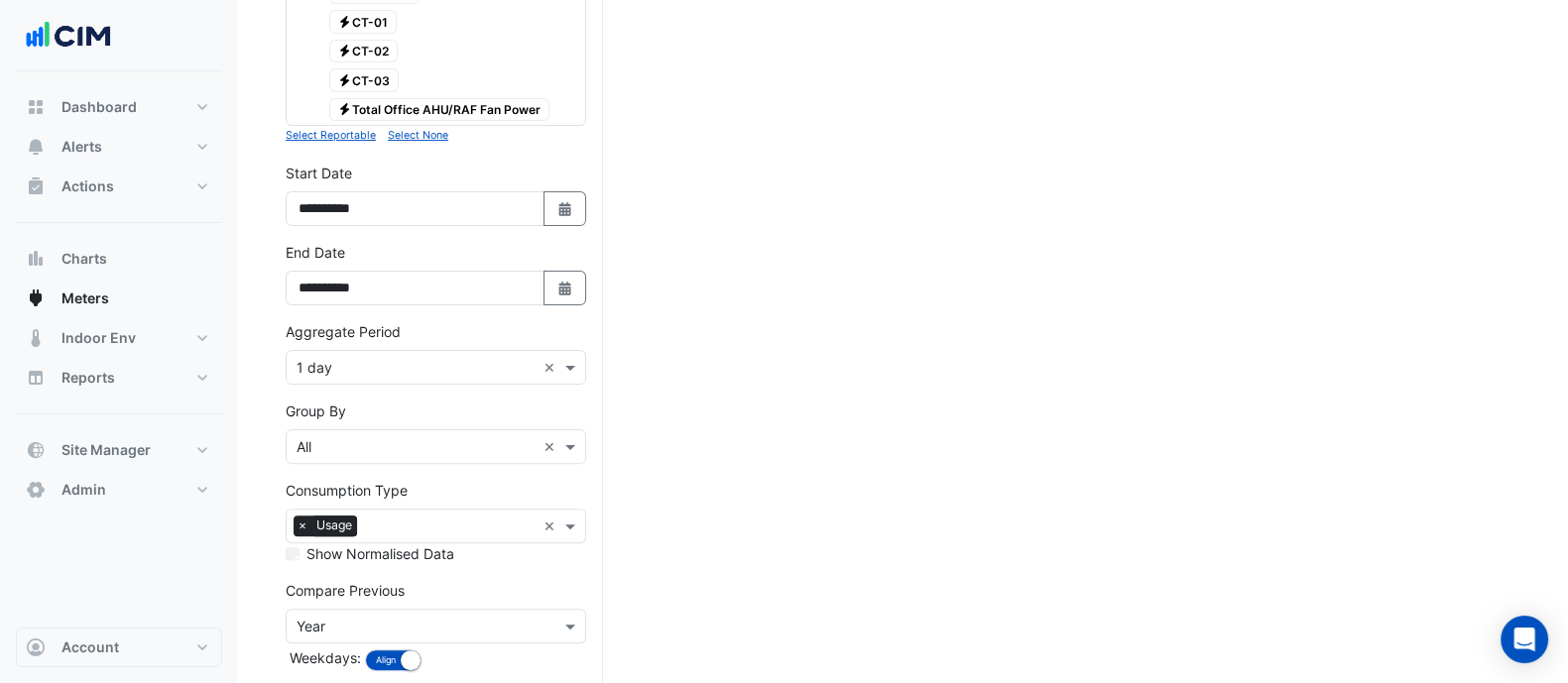
scroll to position [799, 0]
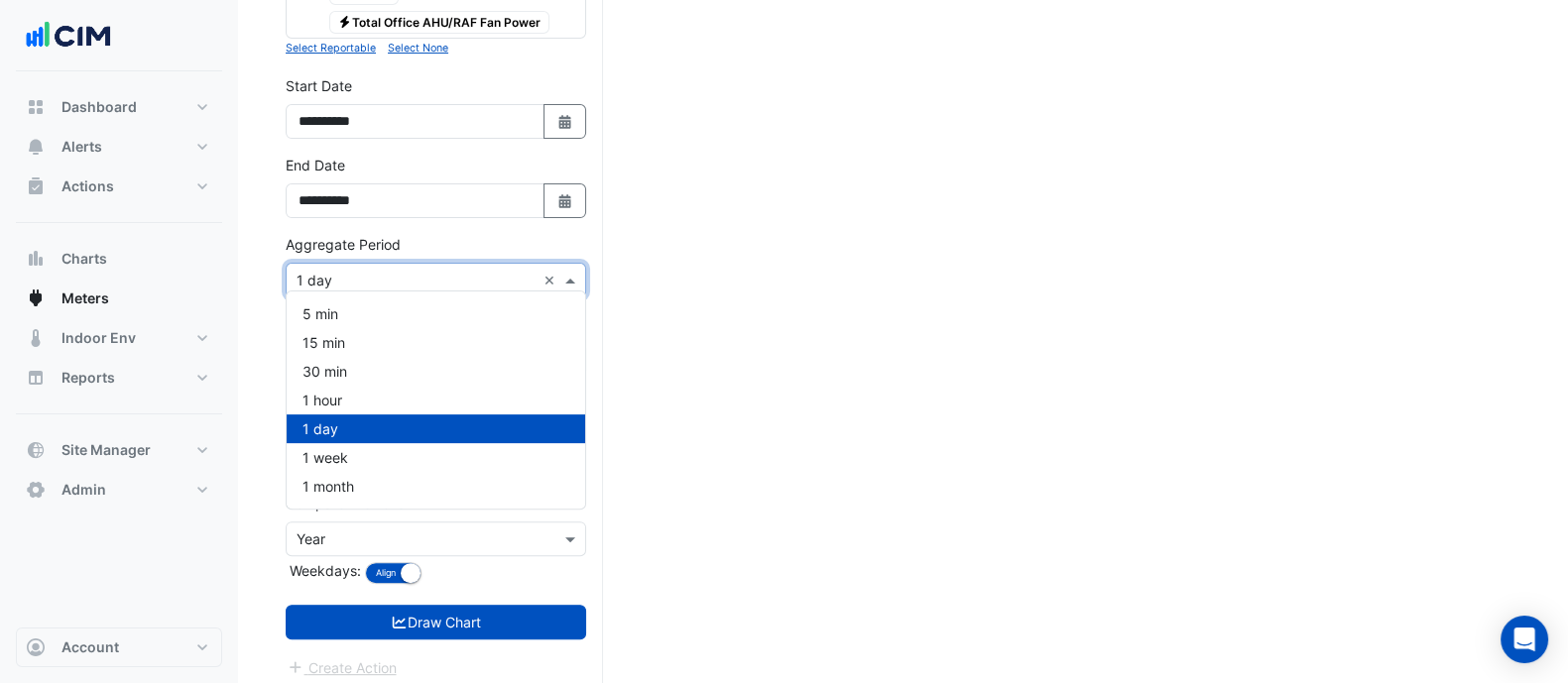
click at [367, 263] on div "Aggregate Period × 1 day ×" at bounding box center [436, 280] width 301 height 35
click at [349, 401] on div "1 hour" at bounding box center [436, 400] width 299 height 29
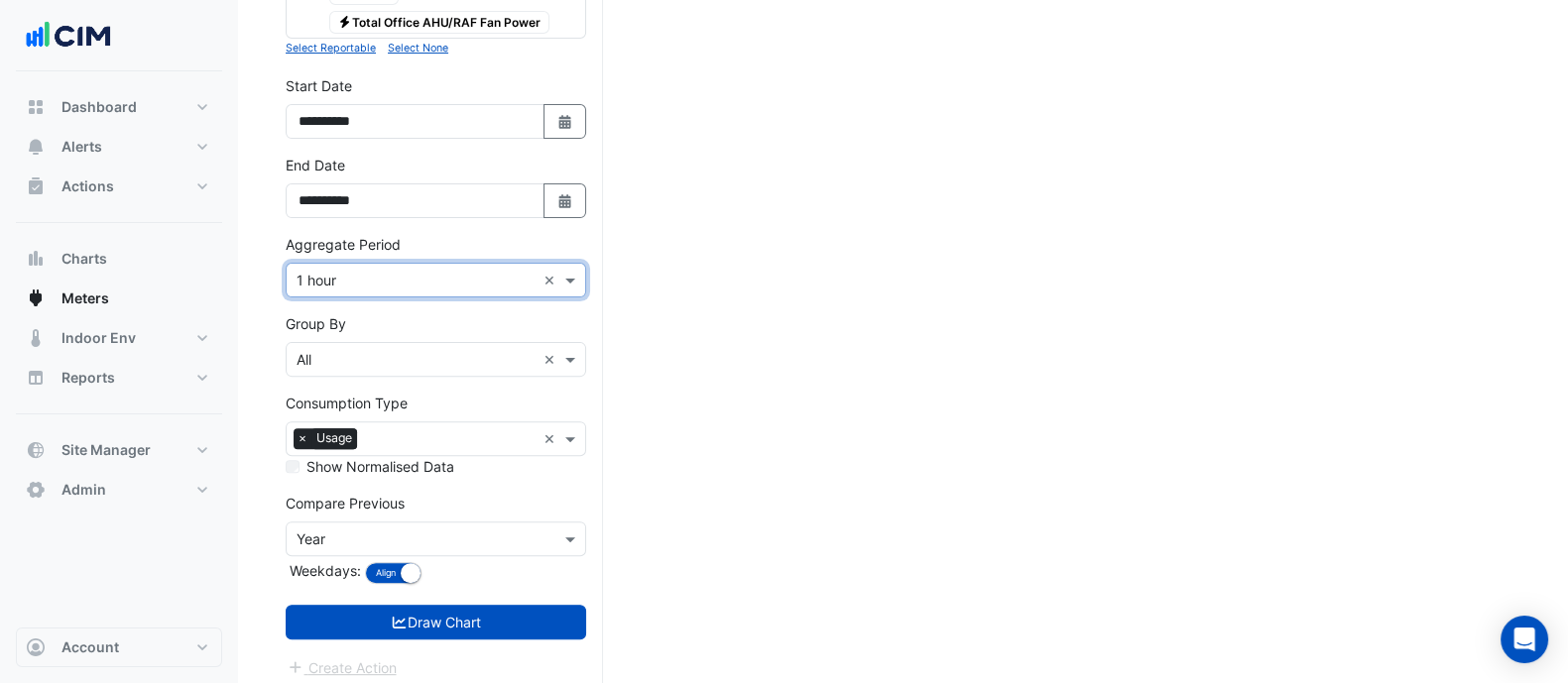
click at [411, 630] on form "Select a Site × 1 Melbourne Quarter × Utility Type × Electricity × Expand All C…" at bounding box center [436, 21] width 301 height 1316
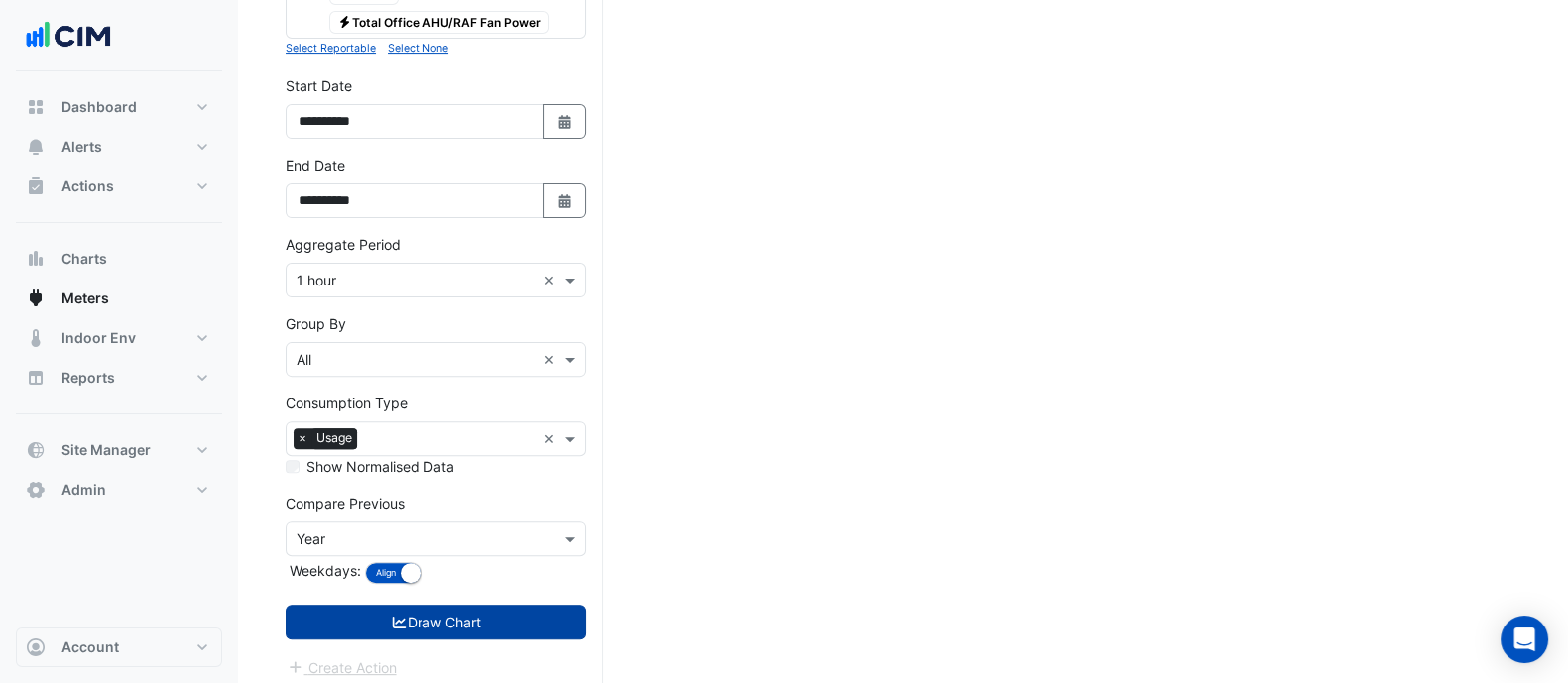
click at [408, 618] on button "Draw Chart" at bounding box center [436, 622] width 301 height 35
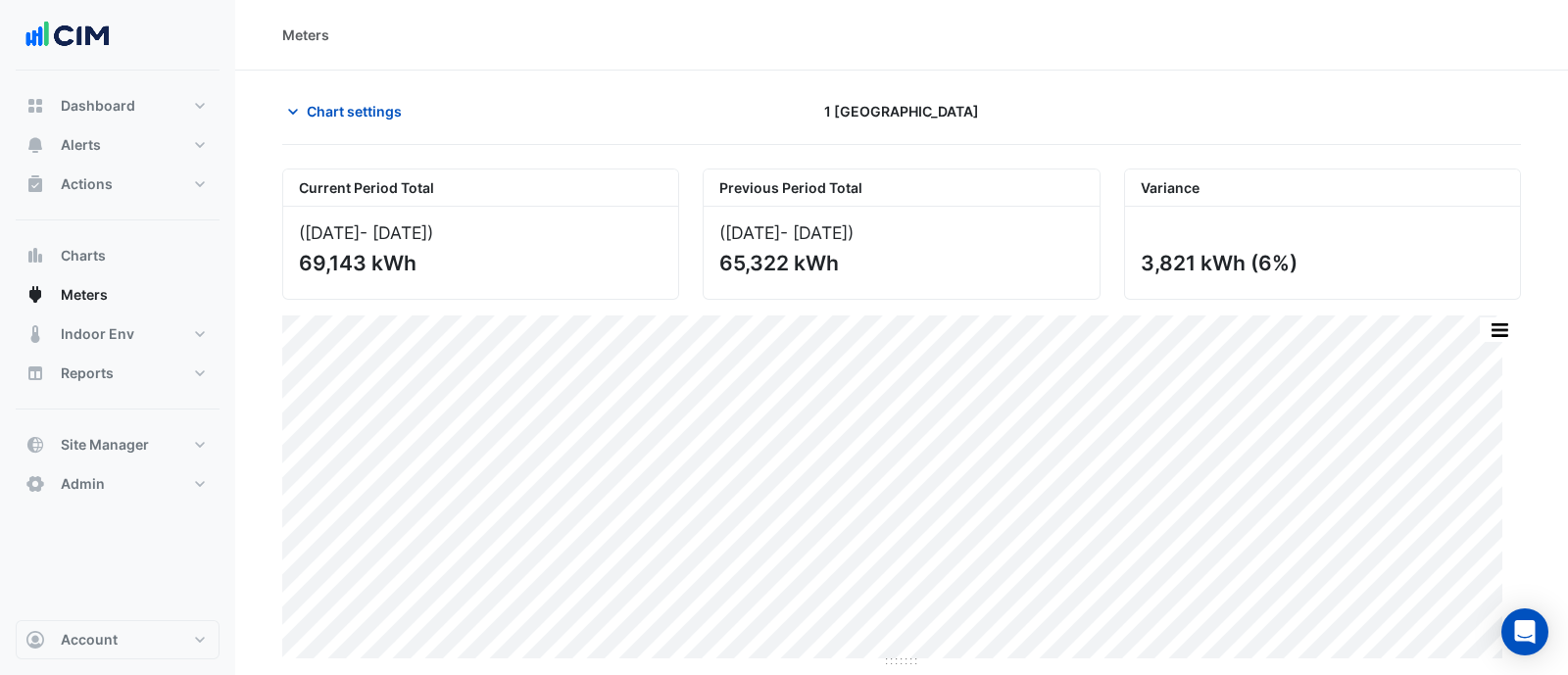
click at [351, 90] on section "Chart settings 1 Melbourne Quarter Current Period Total (01 Jul 25 - 31 Jul 25 …" at bounding box center [901, 370] width 1333 height 598
click at [369, 114] on span "Chart settings" at bounding box center [354, 111] width 95 height 21
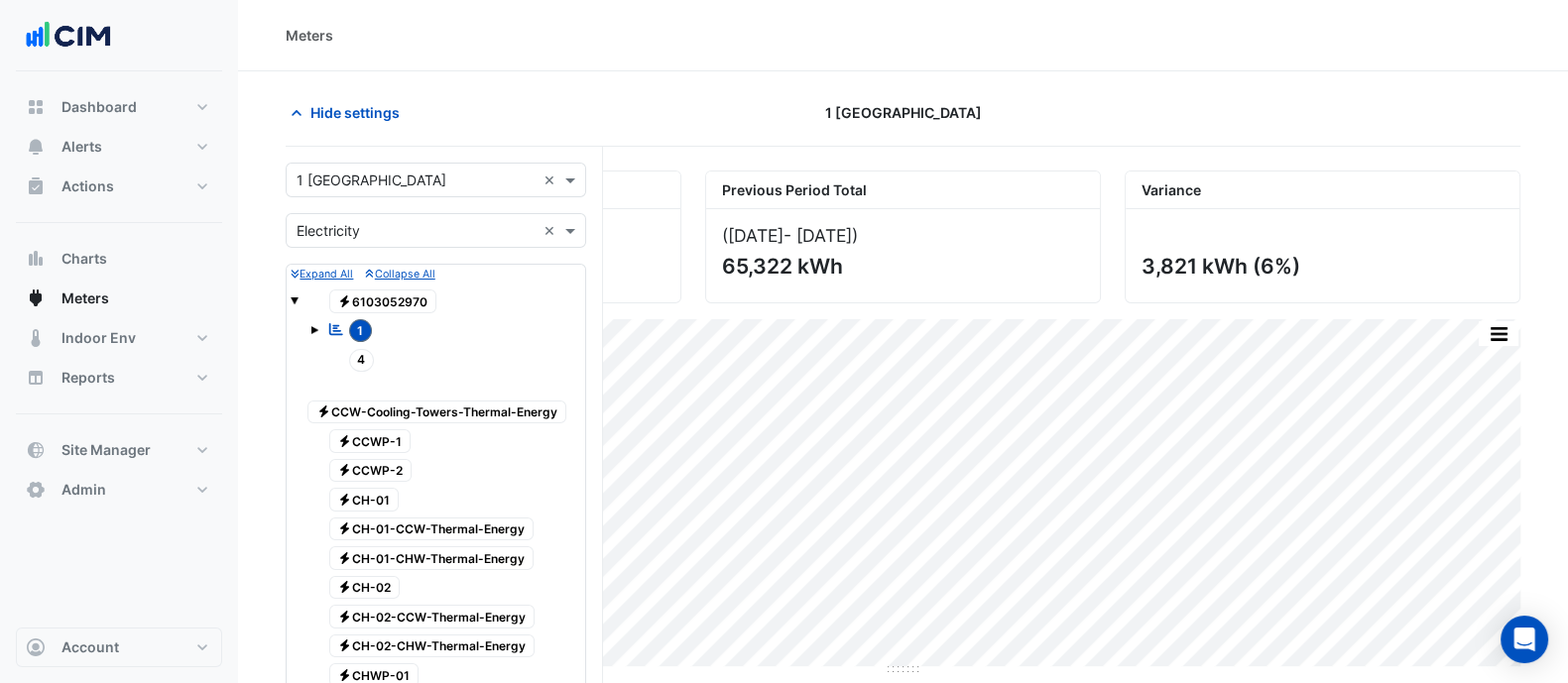
click at [402, 241] on div "Utility Type × Electricity ×" at bounding box center [436, 230] width 301 height 35
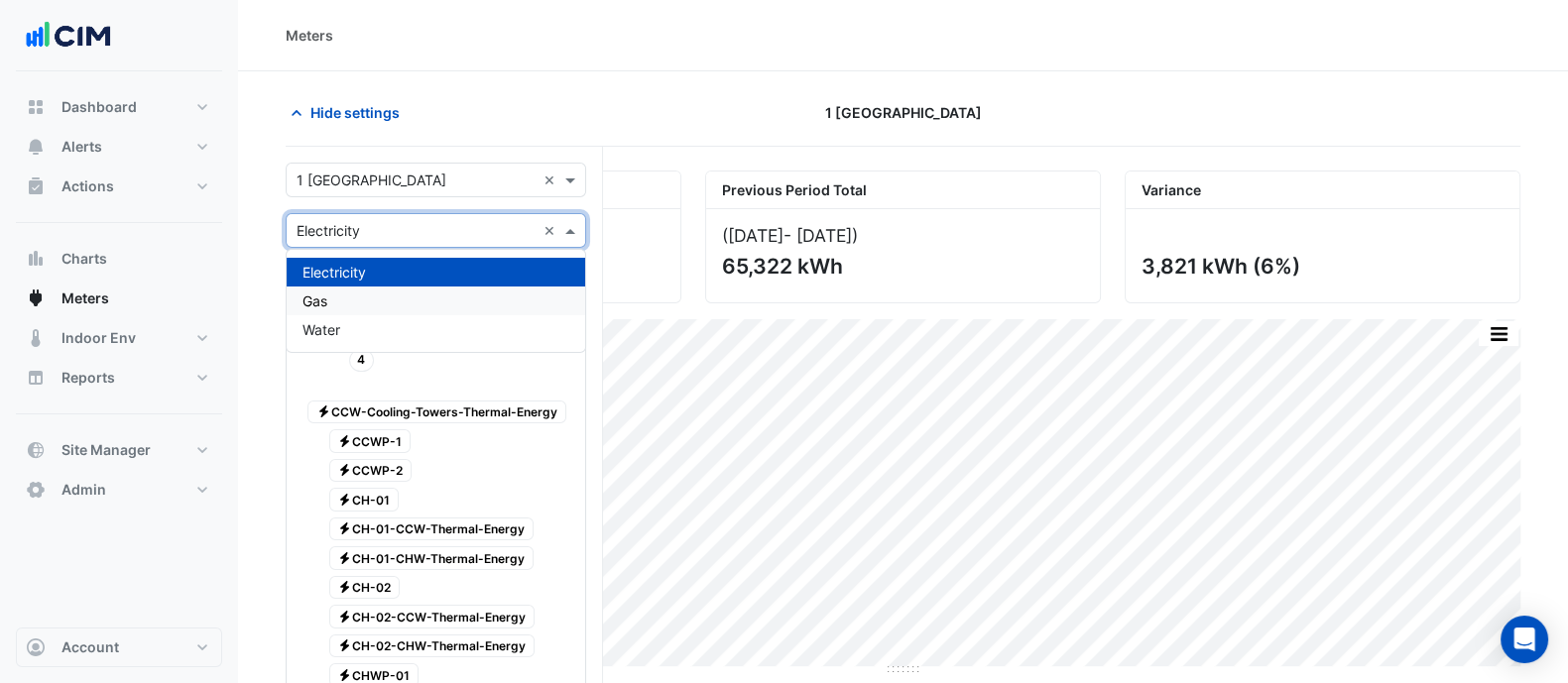
click at [363, 306] on div "Gas" at bounding box center [436, 301] width 299 height 29
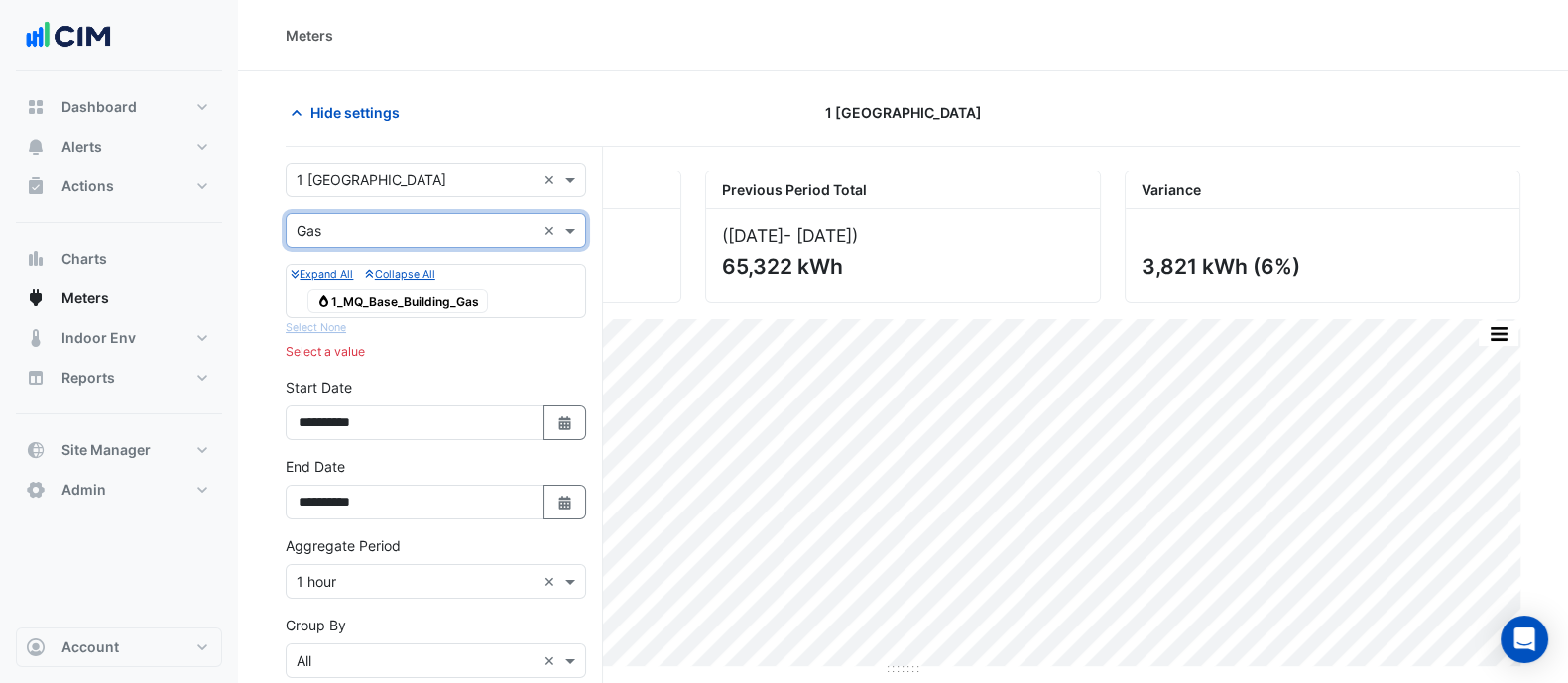
click at [382, 294] on span "Gas 1_MQ_Base_Building_Gas" at bounding box center [397, 302] width 180 height 24
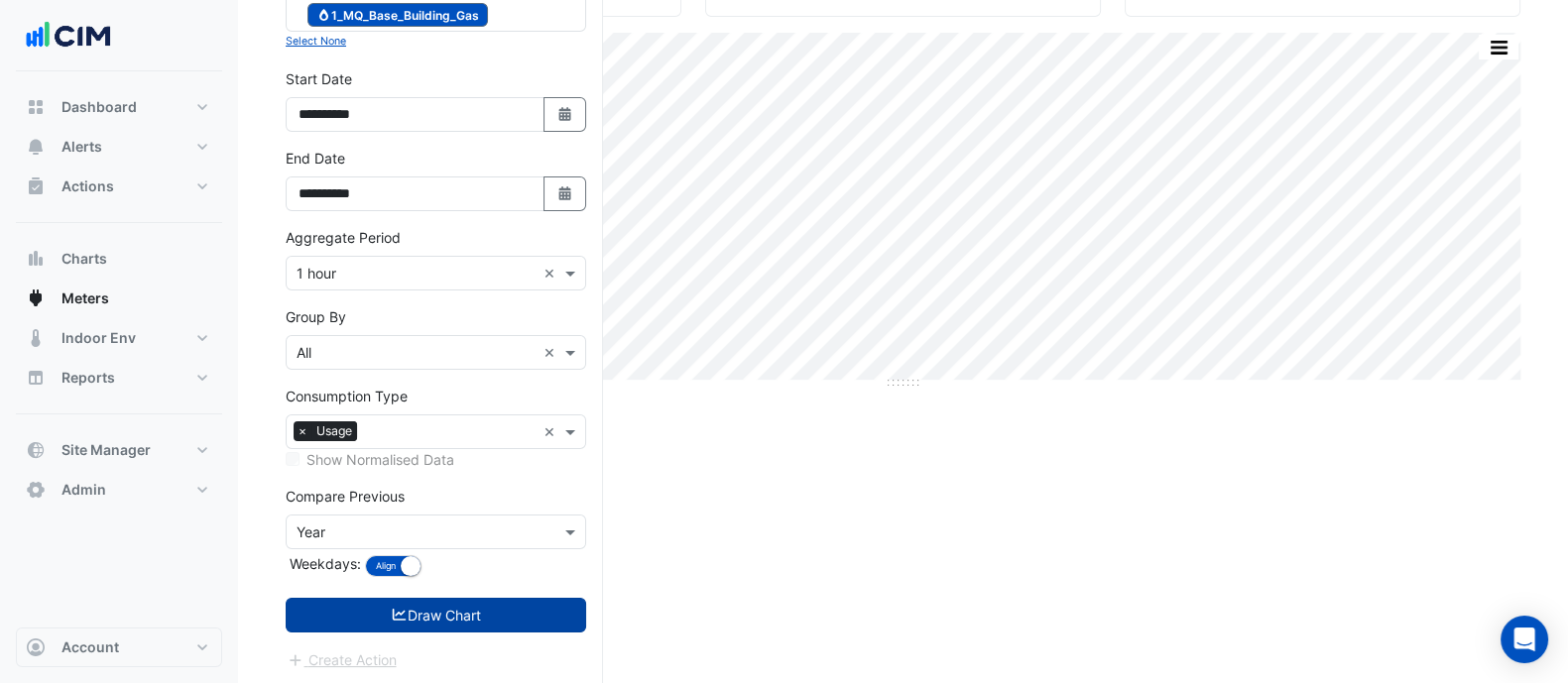
click at [430, 625] on button "Draw Chart" at bounding box center [436, 615] width 301 height 35
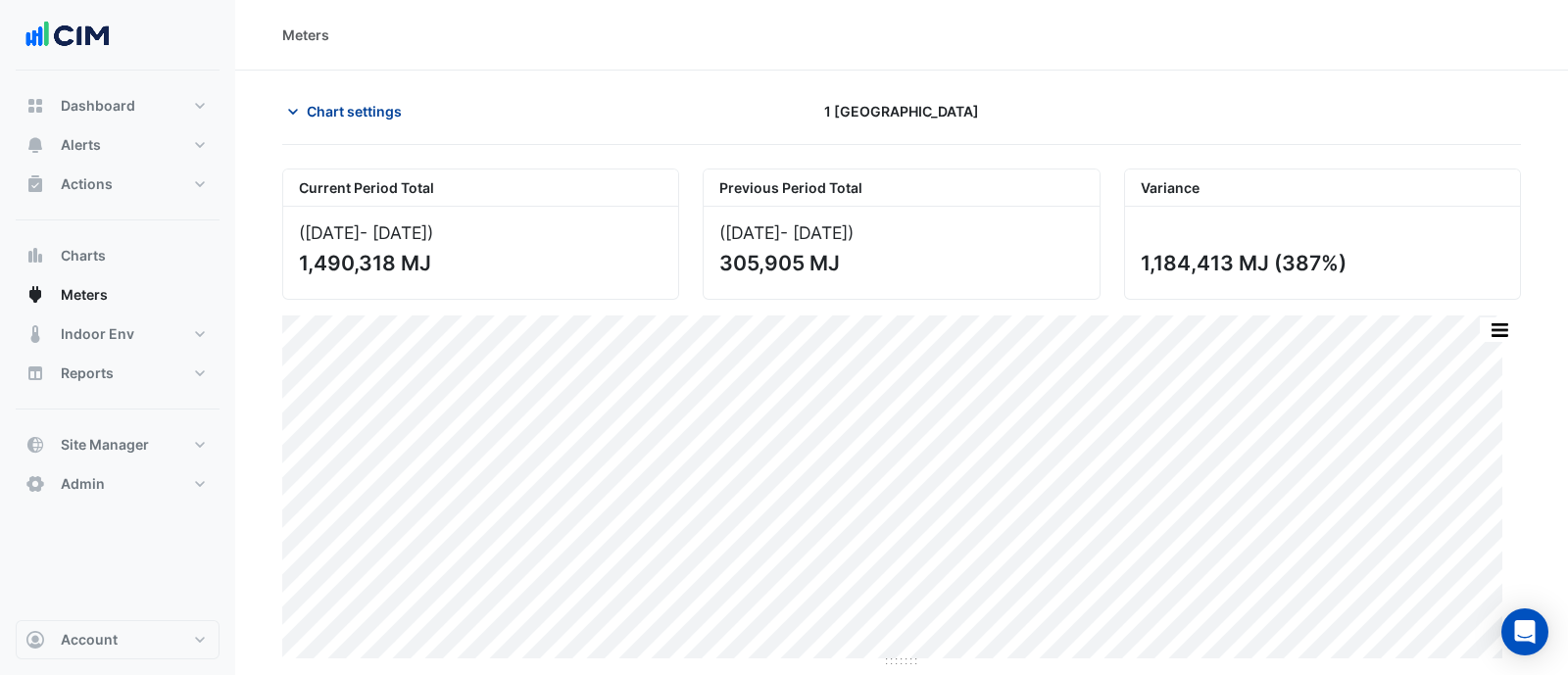
click at [334, 119] on span "Chart settings" at bounding box center [354, 111] width 95 height 21
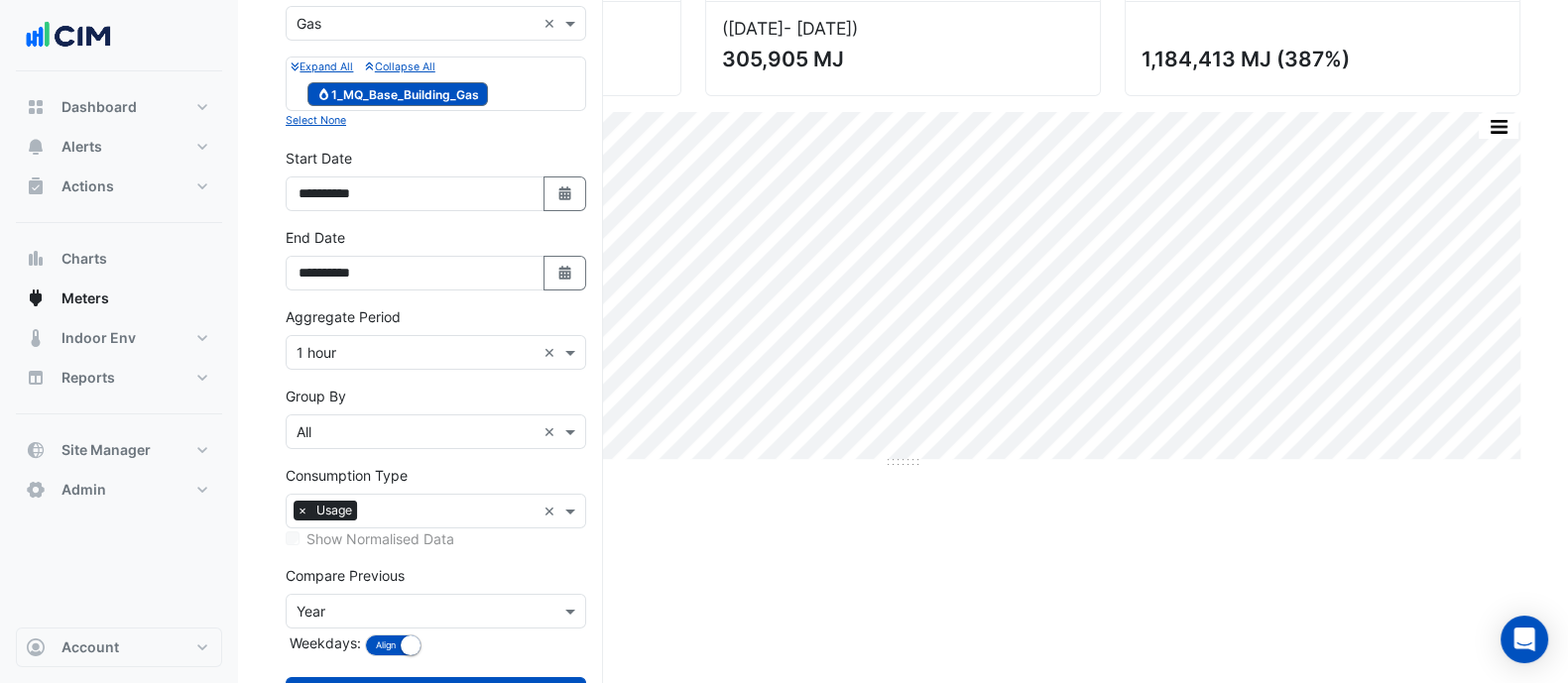
scroll to position [287, 0]
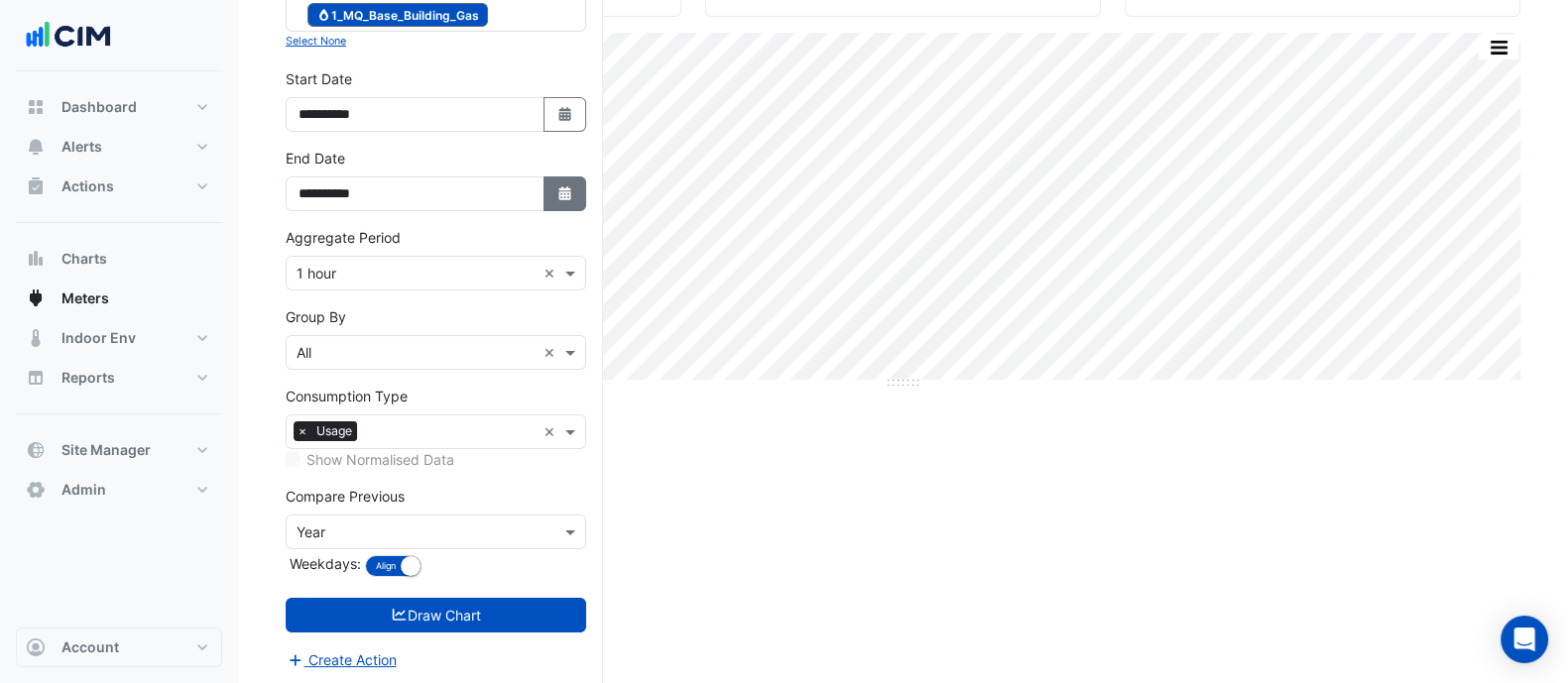
click at [551, 179] on button "Select Date" at bounding box center [565, 193] width 44 height 35
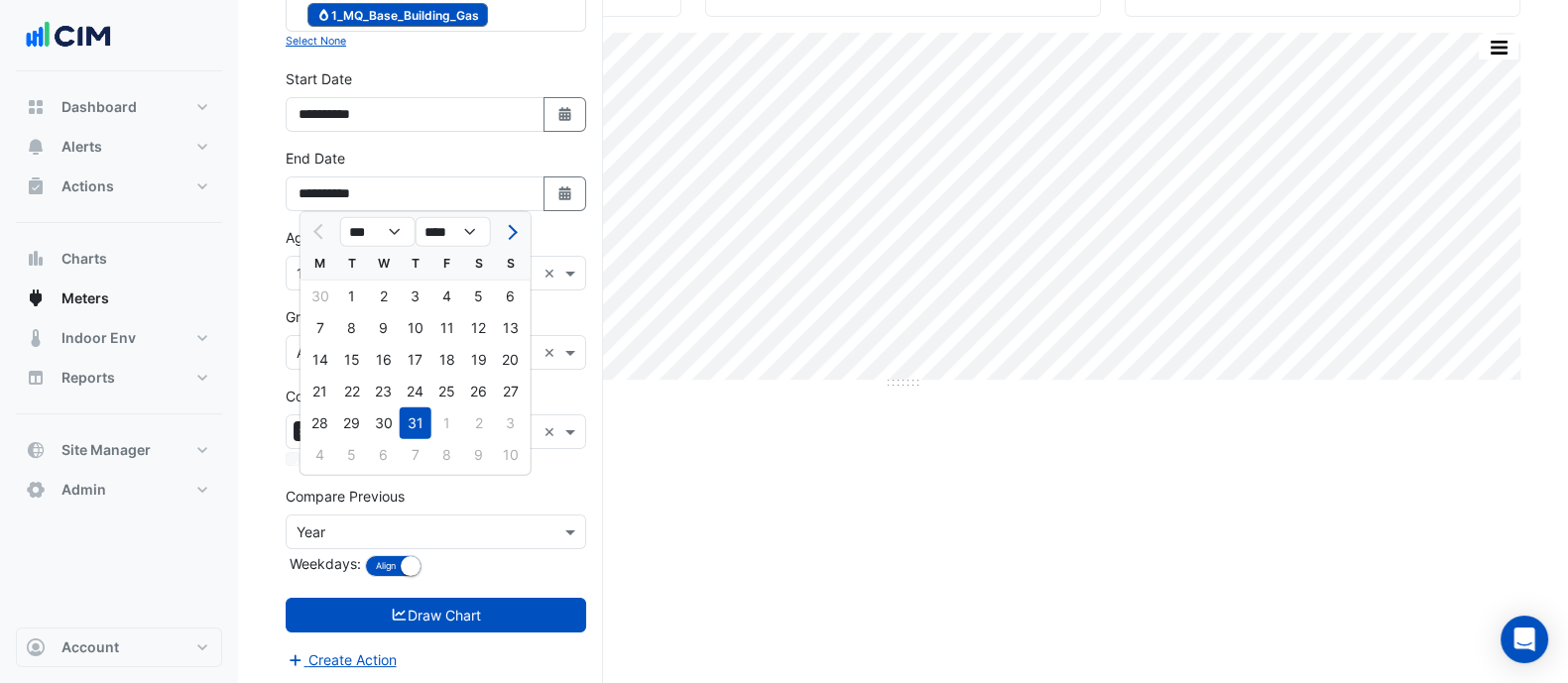
click at [513, 399] on div "27" at bounding box center [511, 392] width 32 height 32
type input "**********"
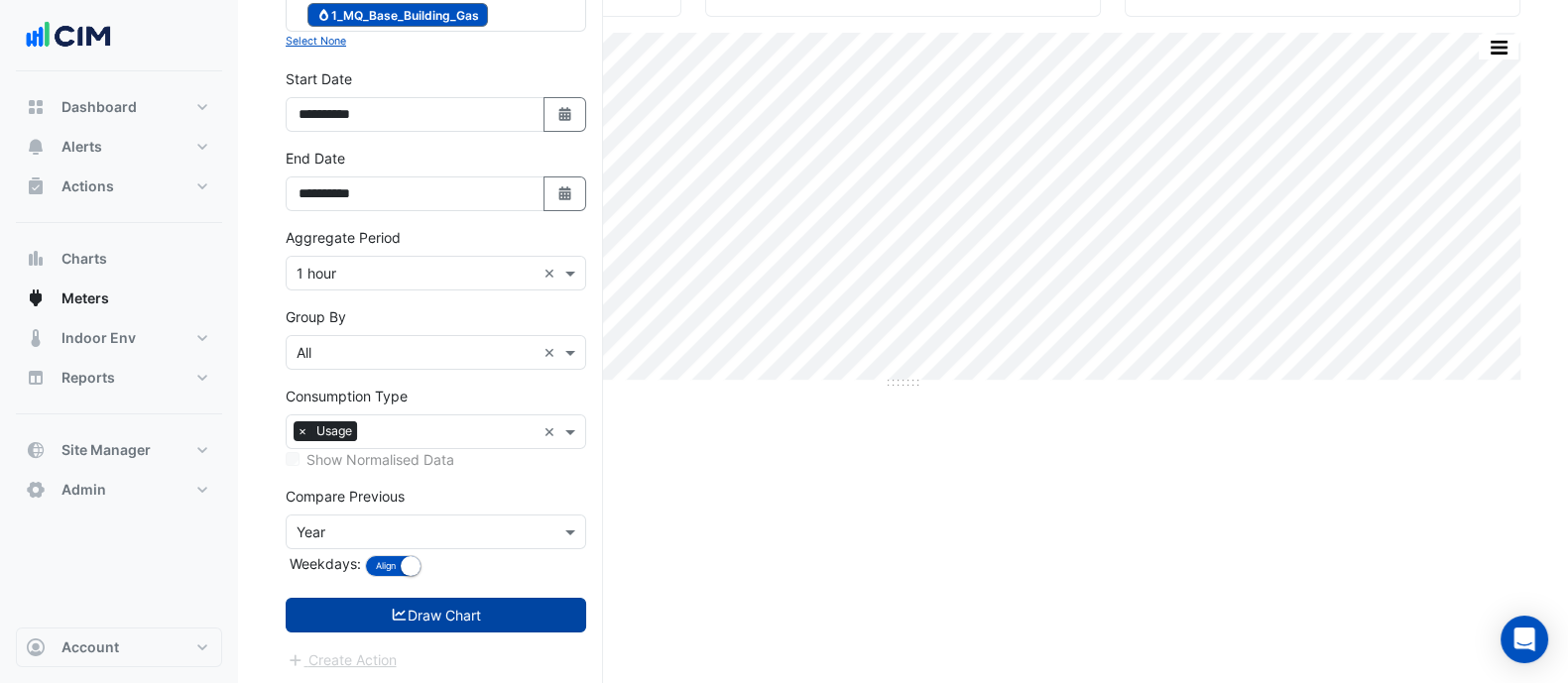
click at [516, 629] on button "Draw Chart" at bounding box center [436, 615] width 301 height 35
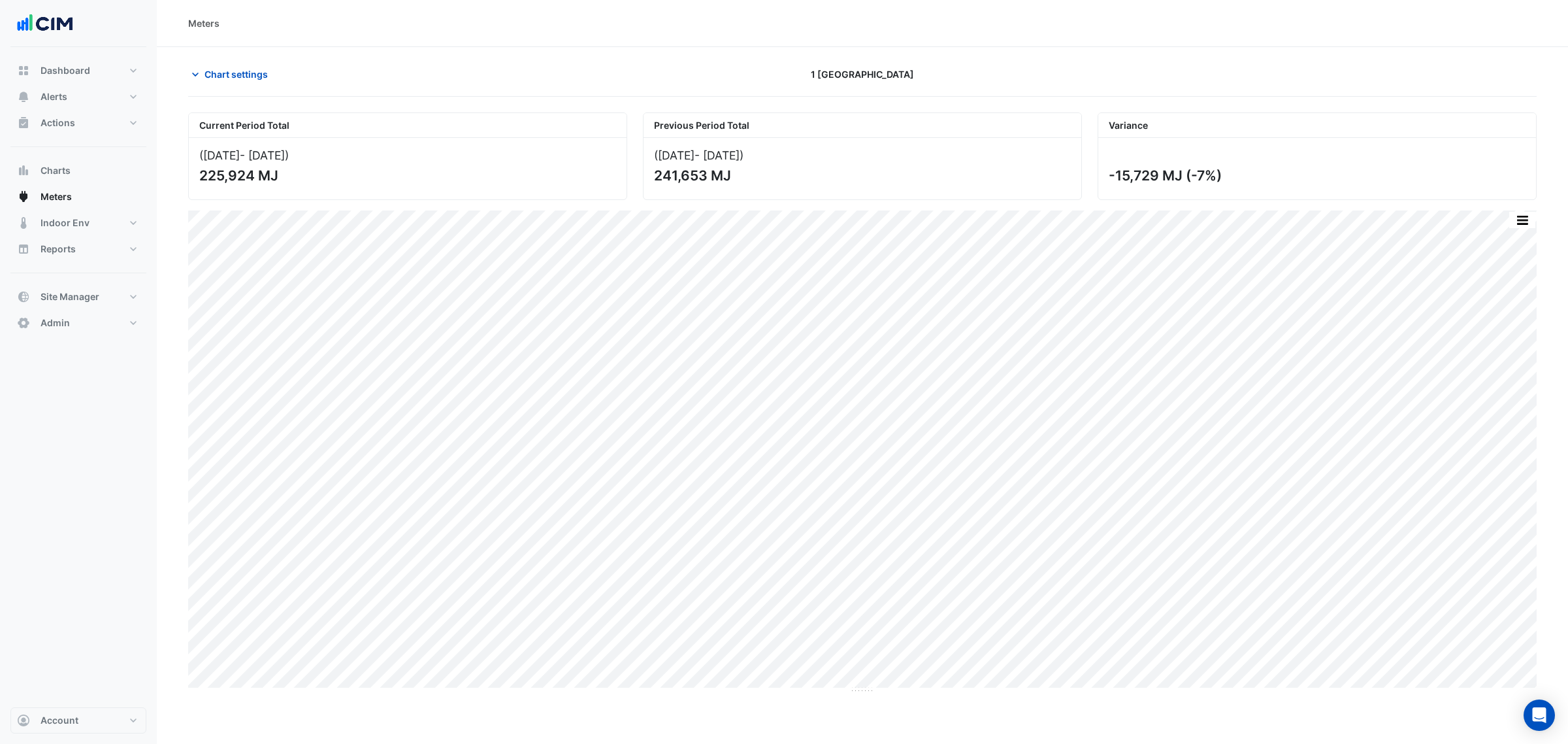
drag, startPoint x: 200, startPoint y: 178, endPoint x: 292, endPoint y: 184, distance: 92.2
click at [292, 184] on div "225,924 MJ" at bounding box center [407, 175] width 414 height 16
click at [1045, 196] on div "(02 Jul 24 - 28 Jul 24 ) 241,653 MJ" at bounding box center [862, 169] width 438 height 62
click at [700, 149] on div "(02 Jul 24 - 28 Jul 24 )" at bounding box center [862, 155] width 417 height 14
drag, startPoint x: 614, startPoint y: 174, endPoint x: 961, endPoint y: 136, distance: 349.1
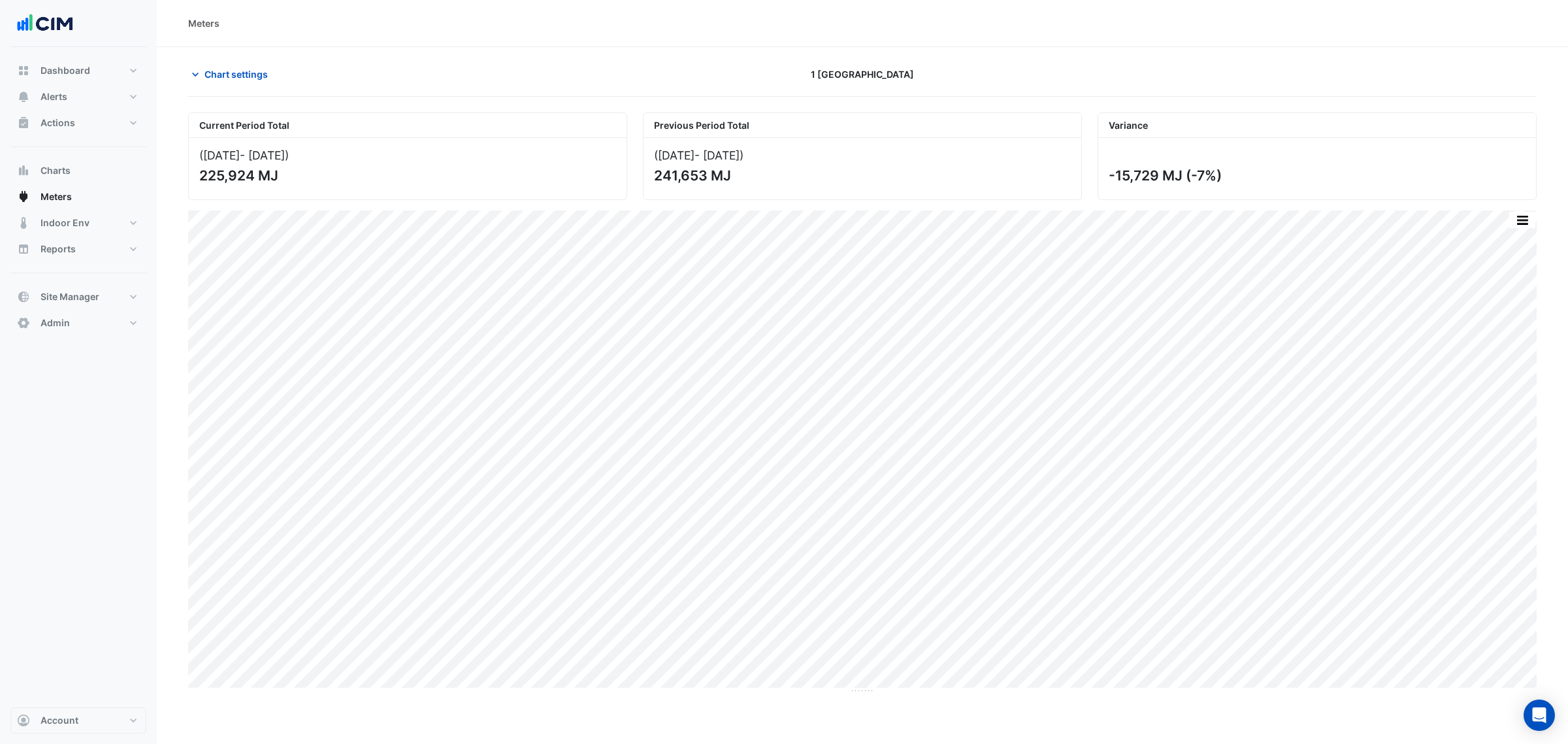
click at [925, 182] on div "Current Period Total (01 Jul 25 - 27 Jul 25 ) 225,924 MJ Previous Period Total …" at bounding box center [862, 150] width 1364 height 98
drag, startPoint x: 783, startPoint y: 69, endPoint x: 933, endPoint y: 75, distance: 150.1
click at [933, 75] on div "1 [GEOGRAPHIC_DATA]" at bounding box center [862, 74] width 454 height 23
click at [861, 157] on div "(02 Jul 24 - 28 Jul 24 )" at bounding box center [862, 155] width 417 height 14
drag, startPoint x: 1203, startPoint y: 171, endPoint x: 1066, endPoint y: 180, distance: 137.3
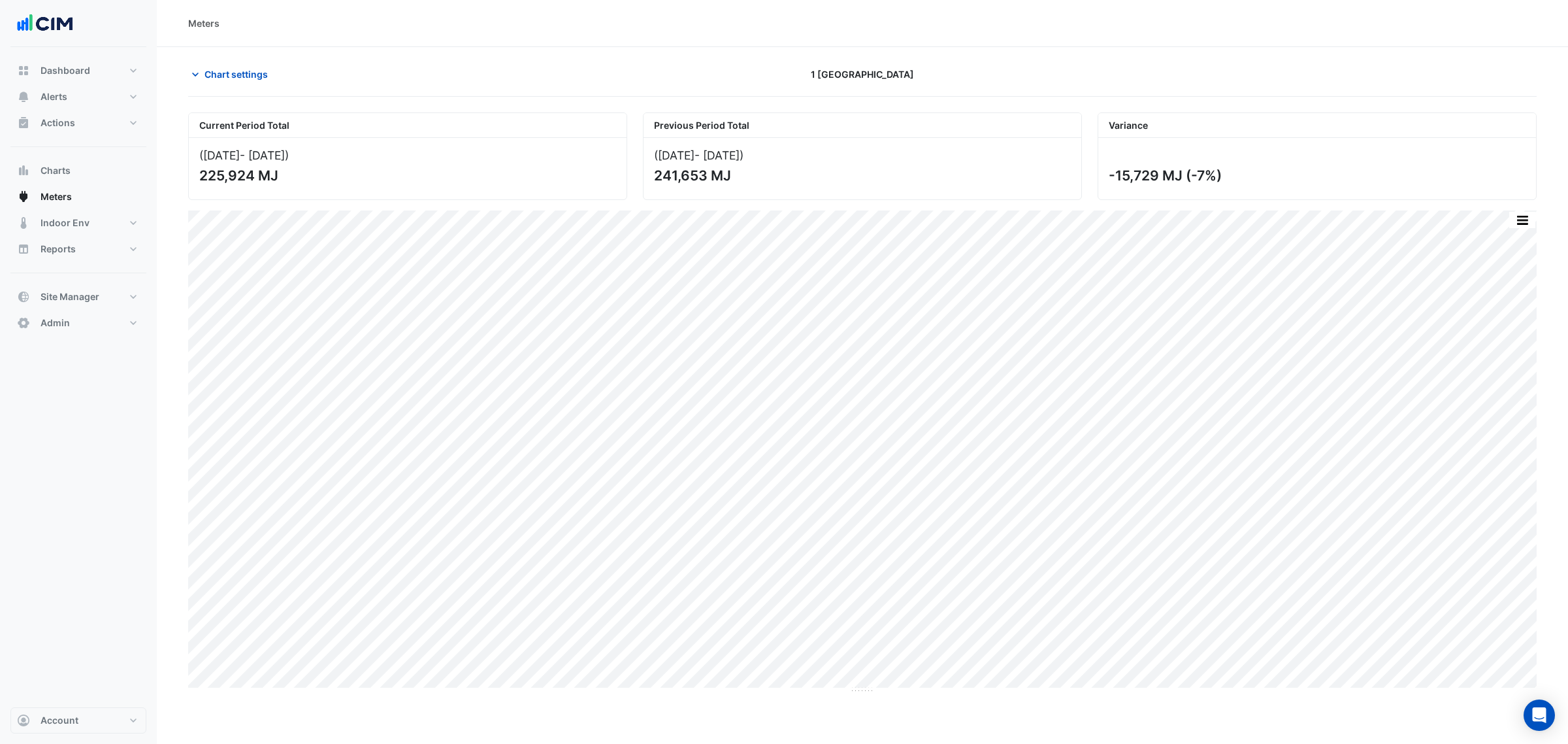
click at [1066, 180] on div "Current Period Total (01 Jul 25 - 27 Jul 25 ) 225,924 MJ Previous Period Total …" at bounding box center [862, 150] width 1364 height 98
drag, startPoint x: 1266, startPoint y: 165, endPoint x: 1199, endPoint y: 159, distance: 67.3
click at [1199, 159] on div "-15,729 MJ (-7%)" at bounding box center [1317, 169] width 438 height 62
click at [245, 74] on span "Chart settings" at bounding box center [236, 74] width 64 height 14
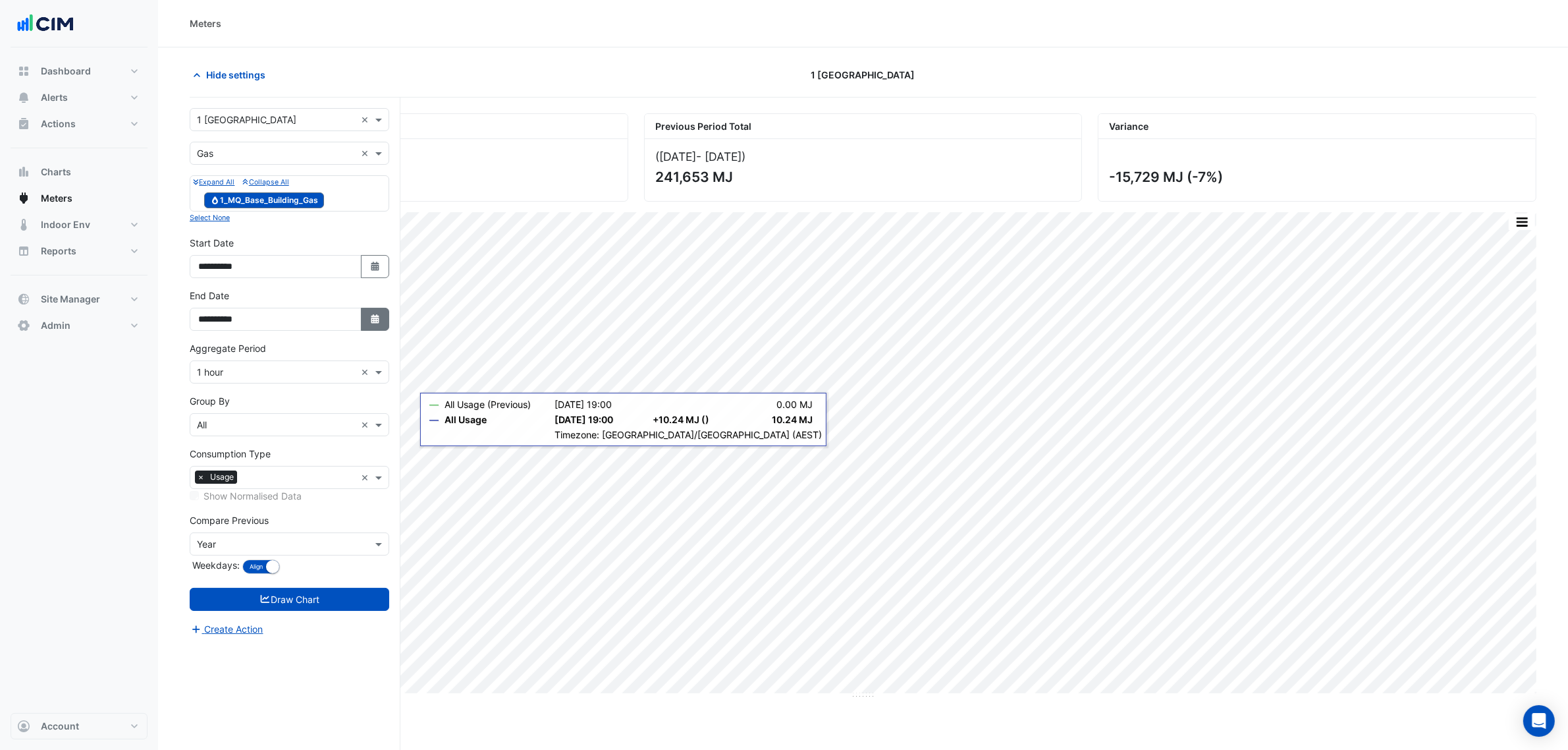
click at [375, 327] on button "Select Date" at bounding box center [375, 319] width 29 height 23
click at [352, 142] on ngb-datepicker "*** *** *** *** *** *** **** **** **** **** **** **** **** **** **** **** **** …" at bounding box center [275, 220] width 154 height 176
click at [331, 146] on button "Next month" at bounding box center [338, 146] width 16 height 21
select select "*"
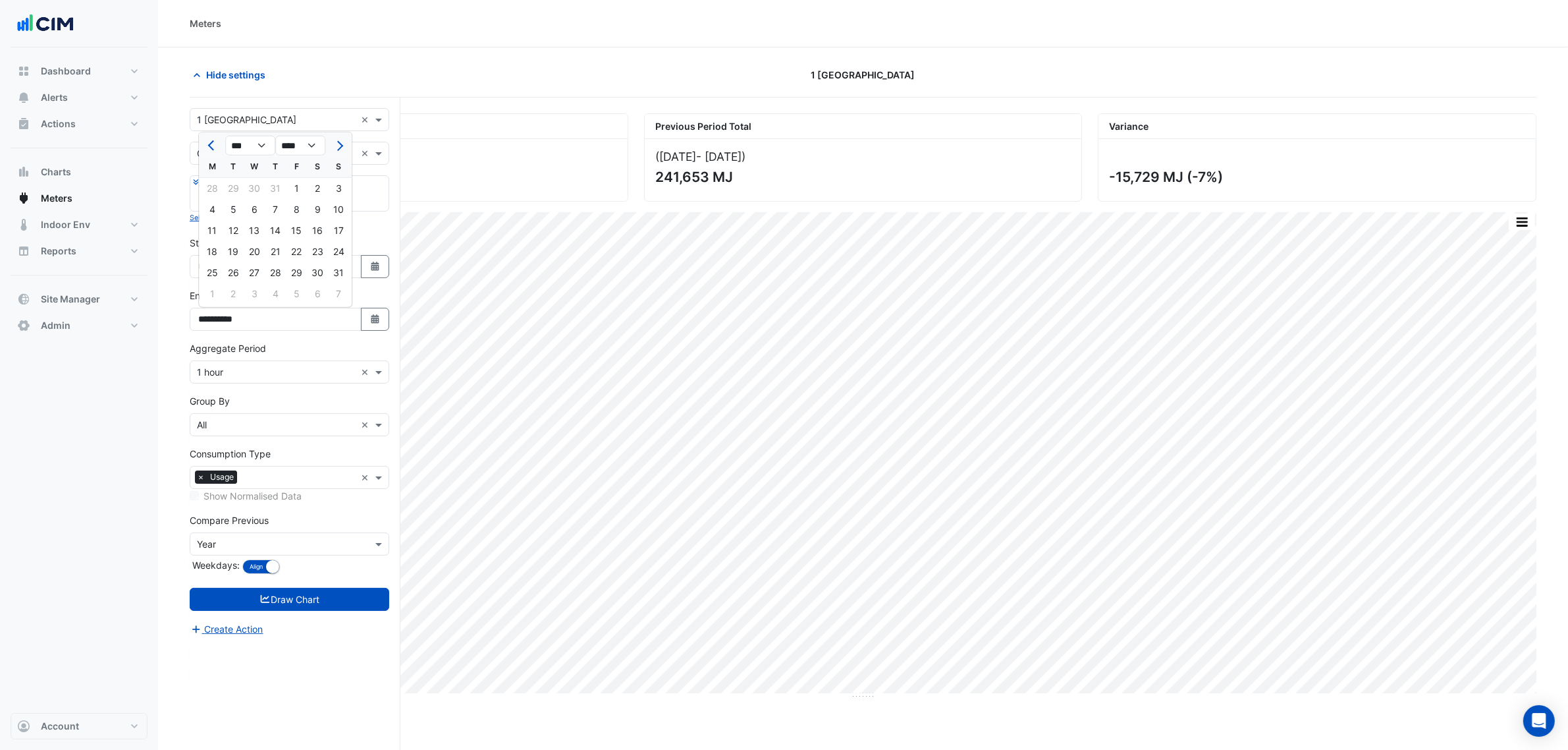
click at [613, 38] on div "Meters" at bounding box center [863, 24] width 1410 height 48
click at [170, 80] on section "Hide settings 1 Melbourne Quarter Current Period Total (01 Jul 25 - 27 Jul 25 )…" at bounding box center [863, 424] width 1410 height 753
click at [202, 83] on button "Hide settings" at bounding box center [232, 75] width 85 height 23
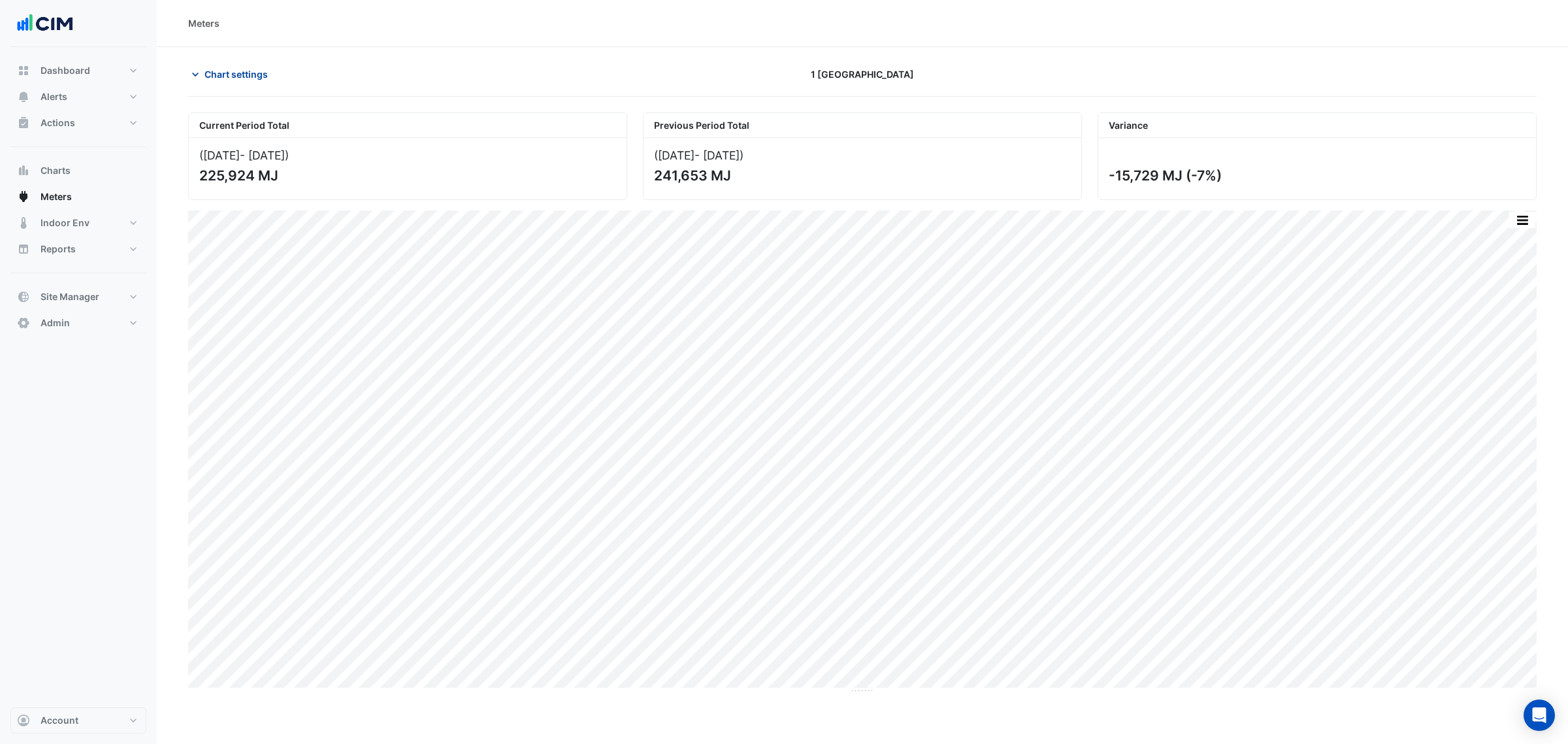
click at [214, 70] on span "Chart settings" at bounding box center [236, 74] width 64 height 14
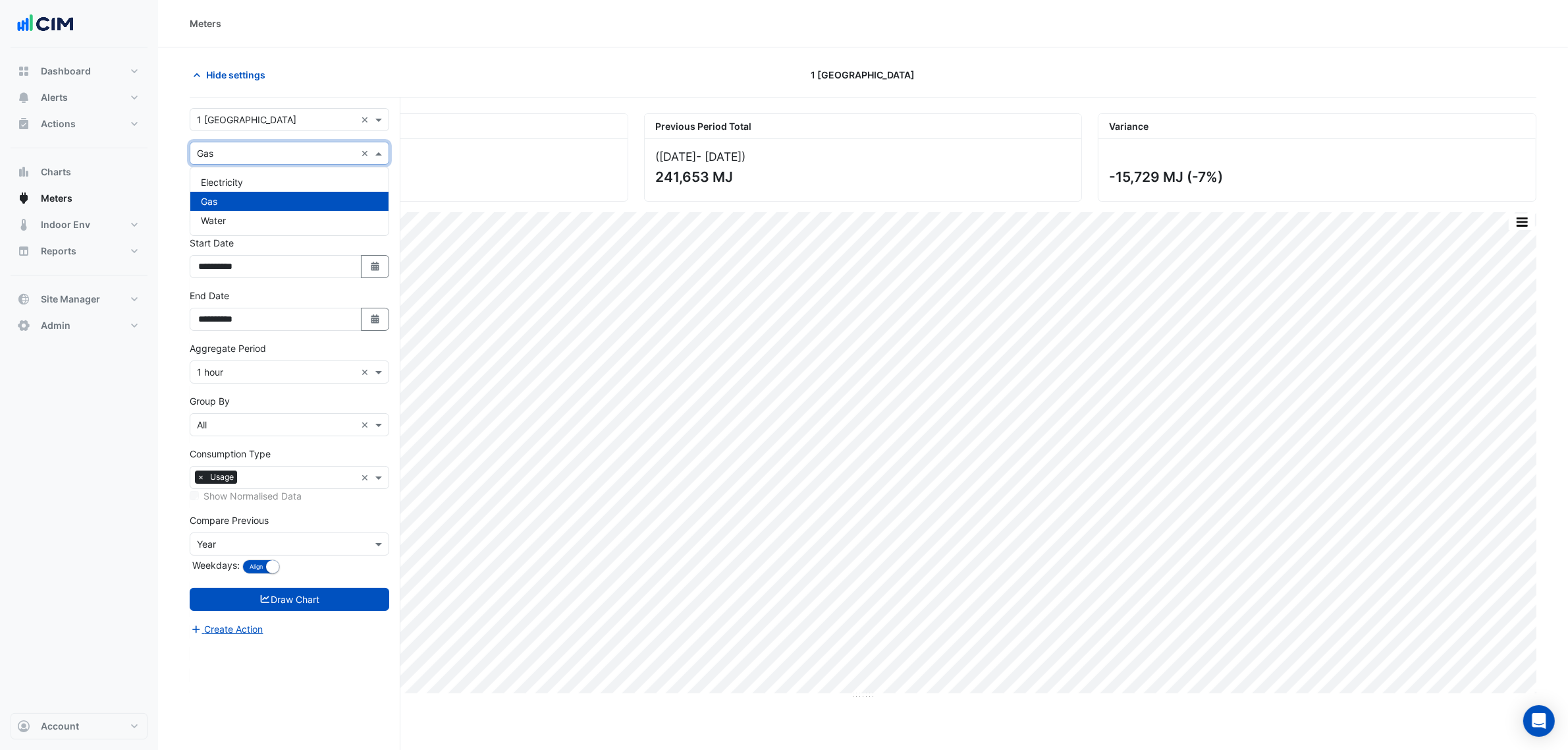
click at [256, 145] on div "Utility Type × Gas ×" at bounding box center [290, 153] width 200 height 23
click at [242, 186] on span "Electricity" at bounding box center [222, 182] width 42 height 11
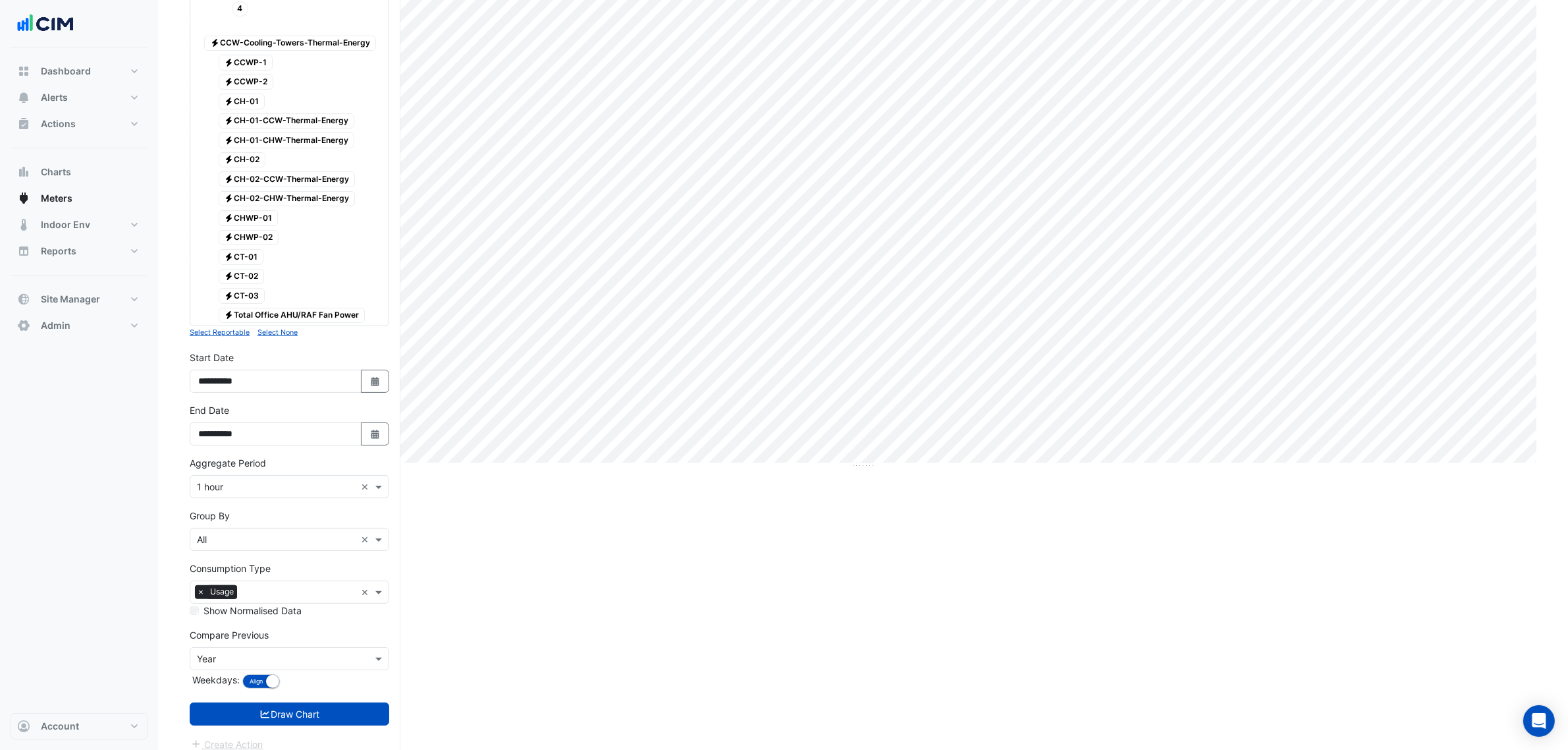
scroll to position [249, 0]
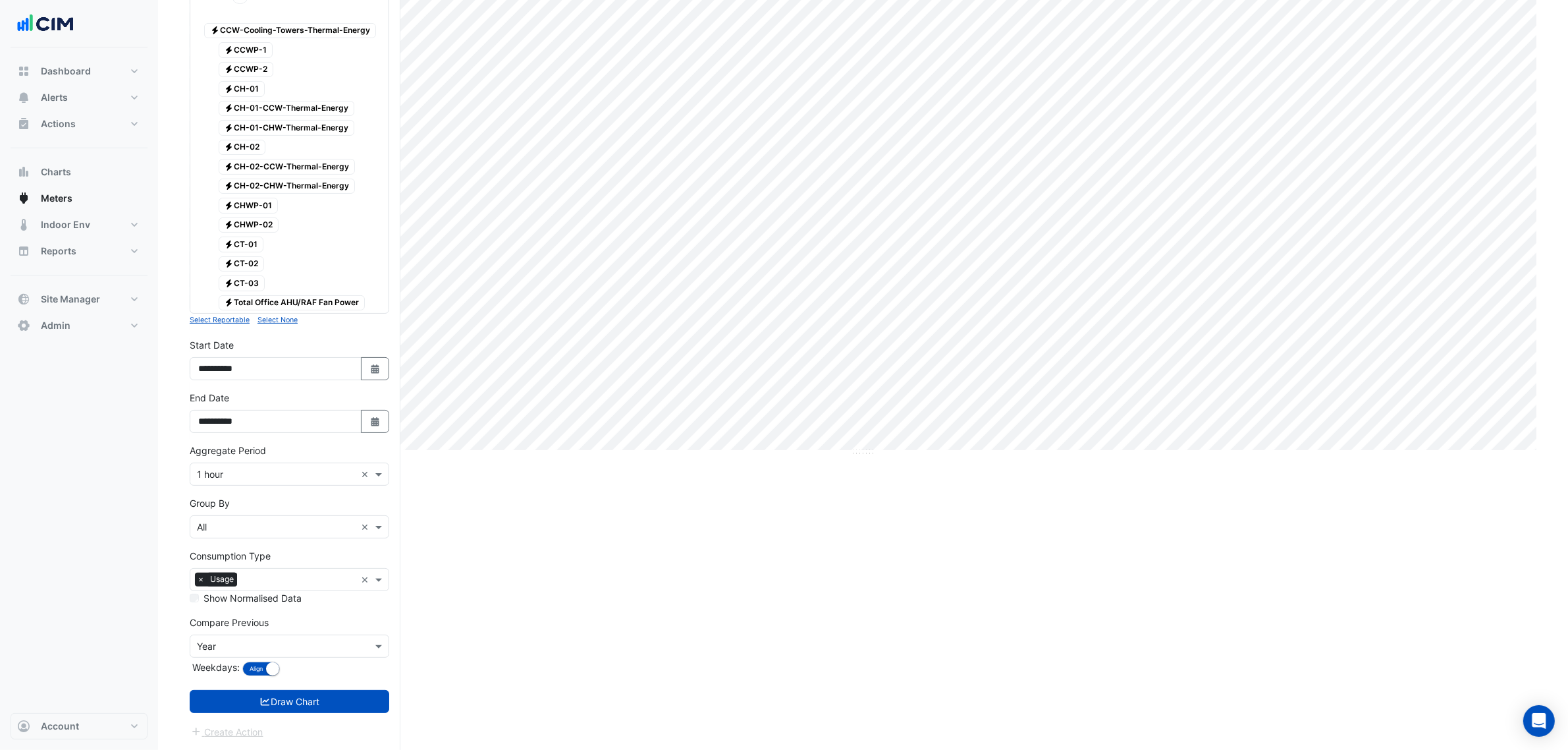
click at [320, 717] on form "Select a Site × 1 Melbourne Quarter × Utility Type × Electricity × Expand All C…" at bounding box center [290, 302] width 200 height 874
click at [309, 722] on form "Select a Site × 1 Melbourne Quarter × Utility Type × Electricity × Expand All C…" at bounding box center [290, 302] width 200 height 874
drag, startPoint x: 317, startPoint y: 687, endPoint x: 317, endPoint y: 702, distance: 15.0
click at [317, 692] on form "Select a Site × 1 Melbourne Quarter × Utility Type × Electricity × Expand All C…" at bounding box center [290, 302] width 200 height 874
drag, startPoint x: 317, startPoint y: 702, endPoint x: 587, endPoint y: 707, distance: 270.0
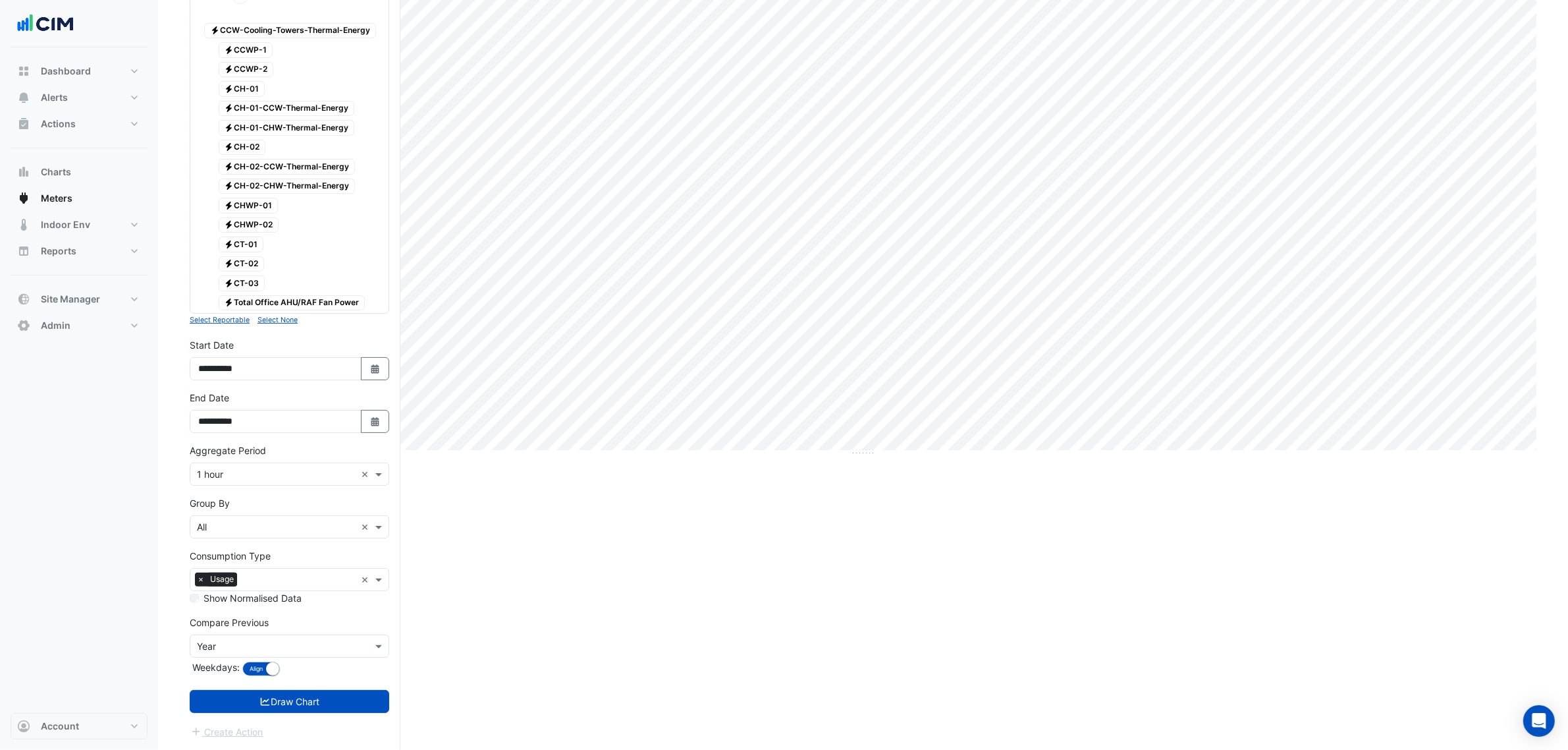
click at [317, 702] on button "Draw Chart" at bounding box center [290, 701] width 200 height 23
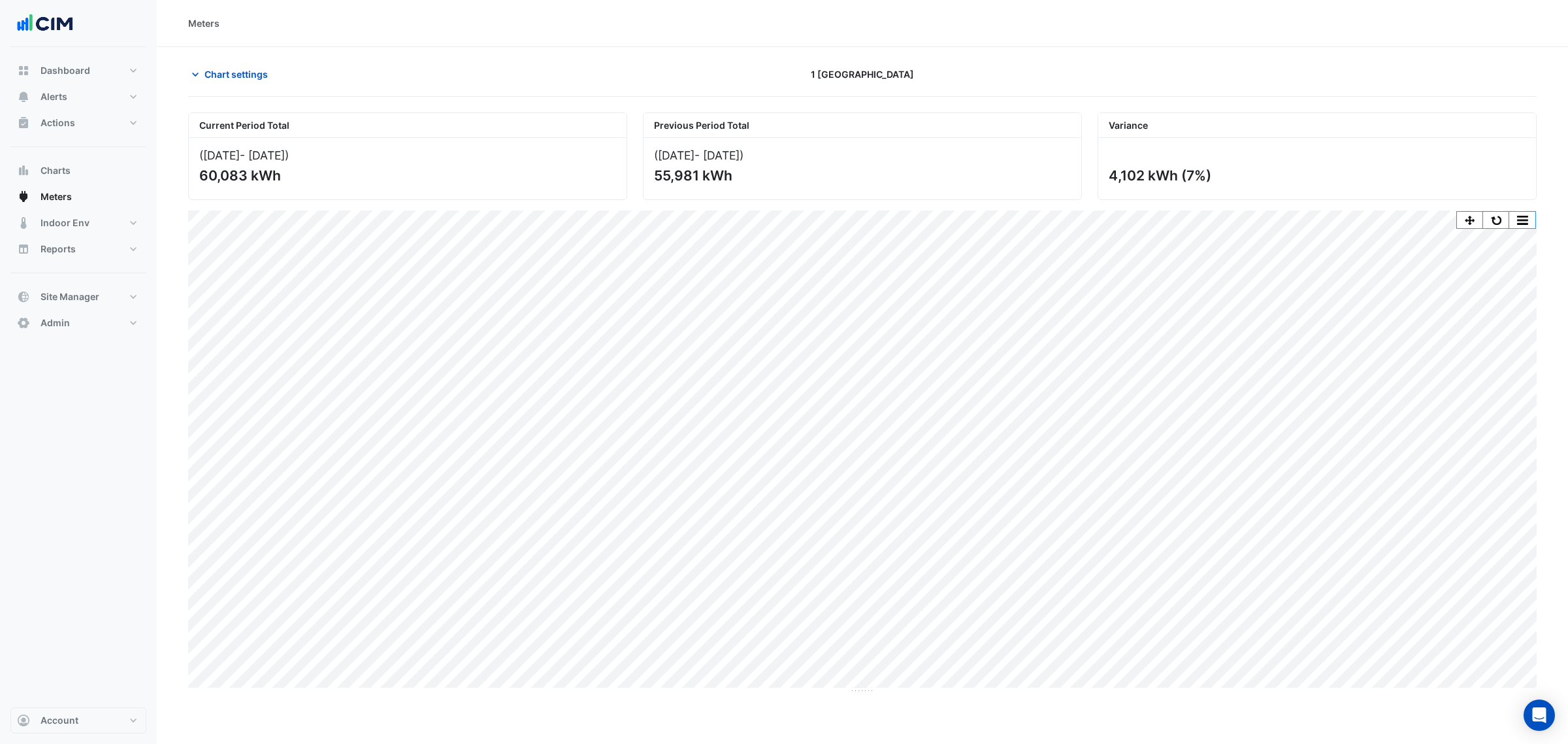
click at [222, 91] on div "Chart settings 1 Melbourne Quarter" at bounding box center [862, 80] width 1348 height 34
click at [230, 79] on span "Chart settings" at bounding box center [236, 74] width 64 height 14
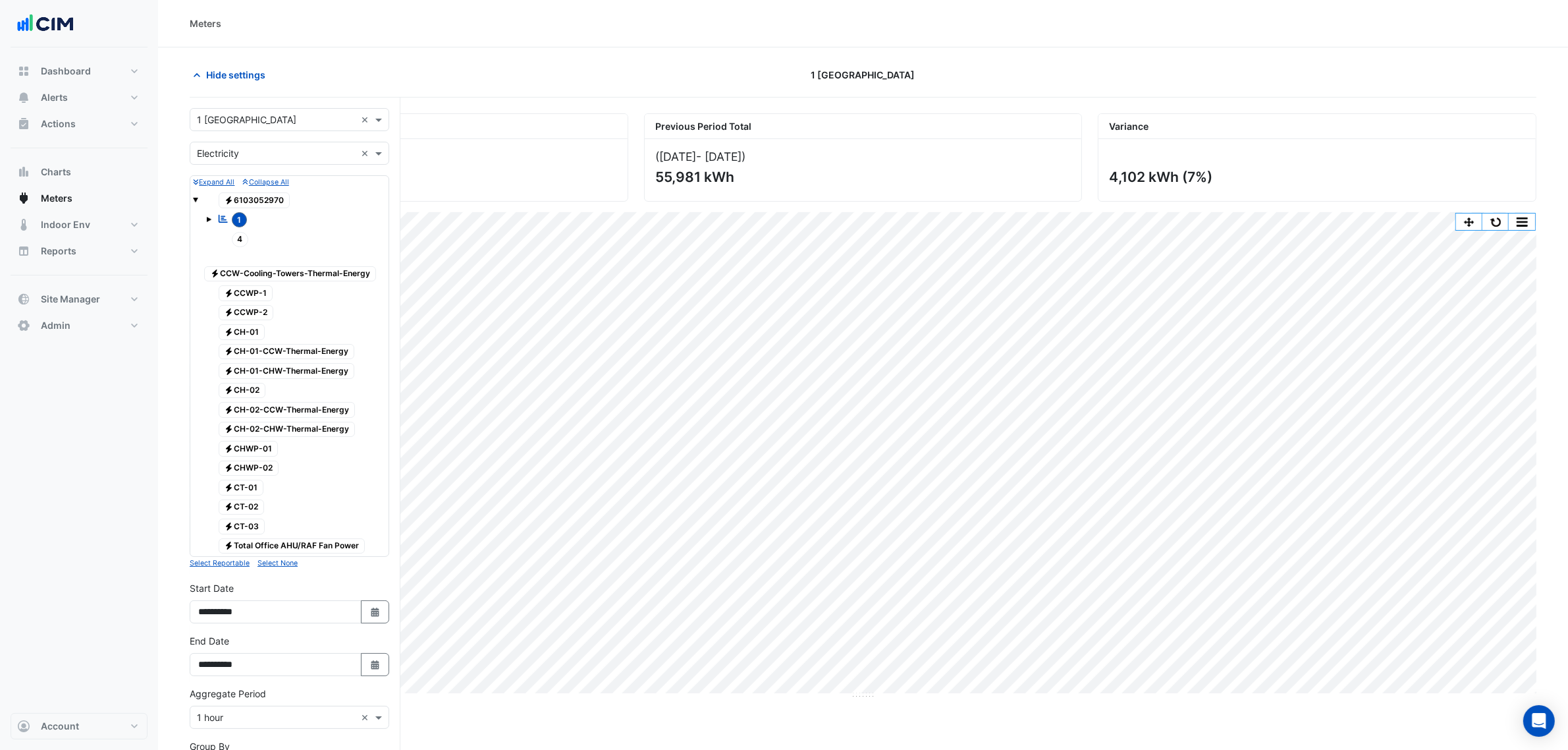
click at [209, 221] on span at bounding box center [209, 220] width 5 height 5
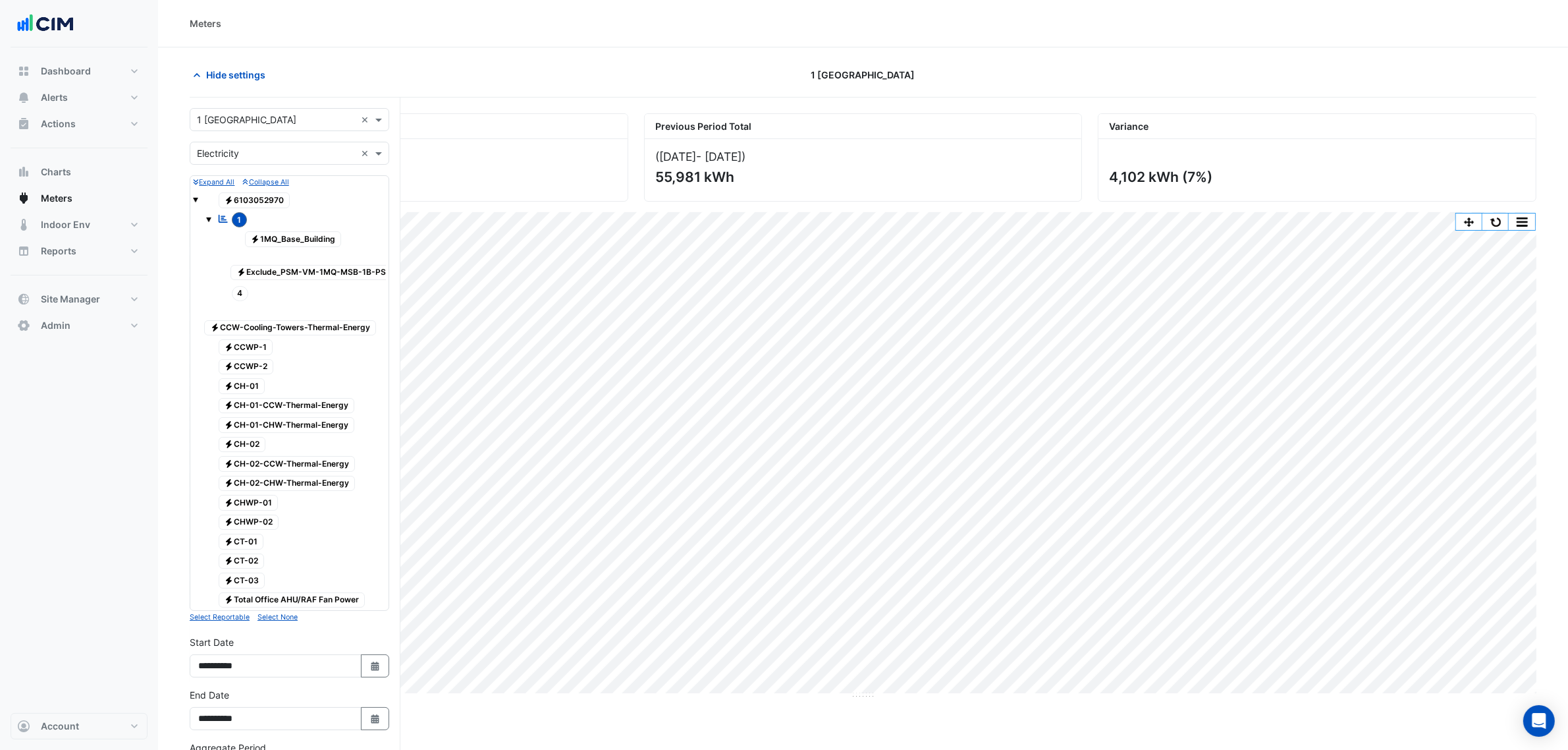
click at [235, 221] on span "1" at bounding box center [240, 220] width 16 height 15
click at [271, 280] on span "Electricity Exclude_PSM-VM-1MQ-MSB-1B-PSB-AHF" at bounding box center [324, 273] width 187 height 16
click at [270, 267] on span "Electricity Exclude_PSM-VM-1MQ-MSB-1B-PSB-AHF" at bounding box center [324, 273] width 187 height 16
click at [272, 271] on span "Electricity Exclude_PSM-VM-1MQ-MSB-1B-PSB-AHF" at bounding box center [324, 273] width 187 height 16
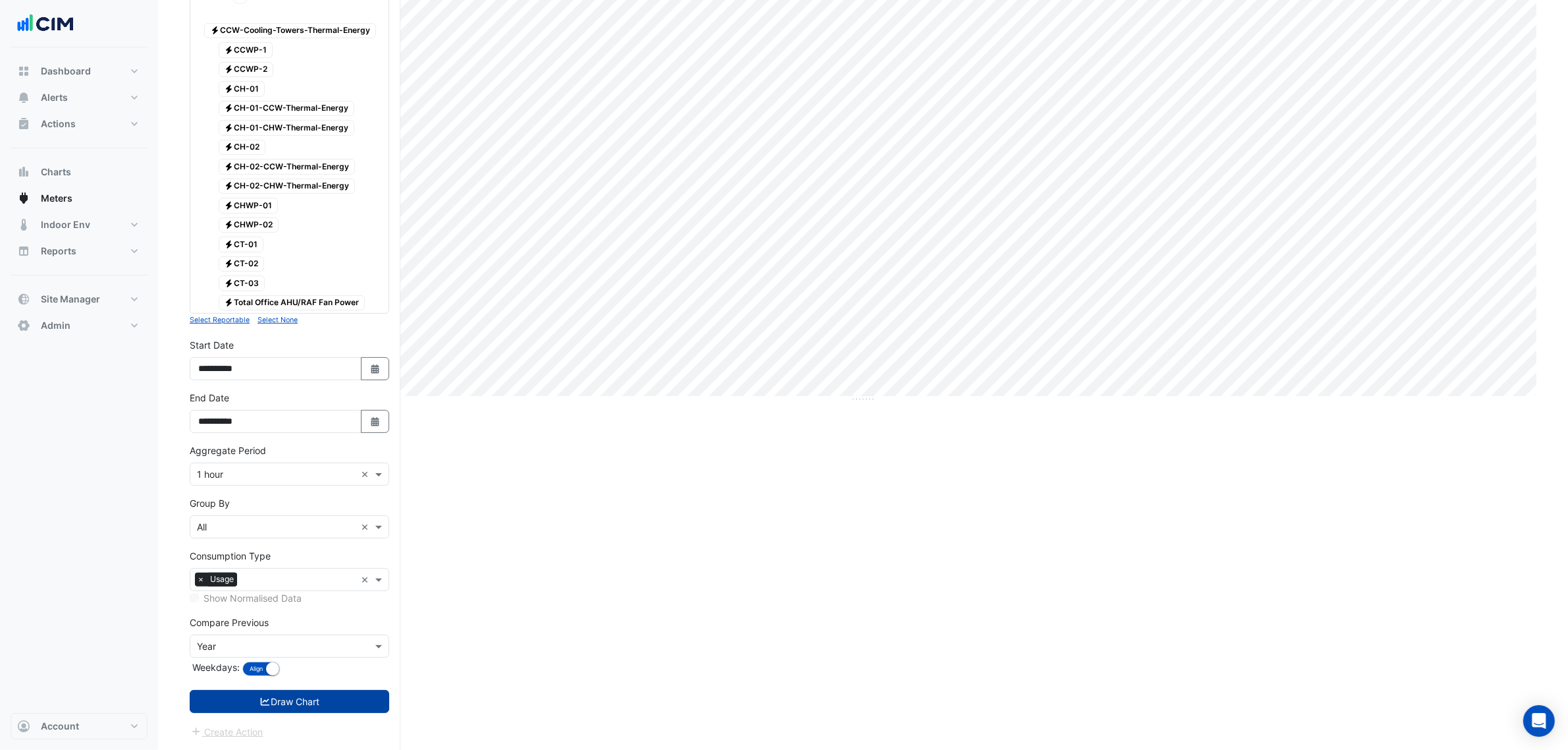
click at [350, 713] on button "Draw Chart" at bounding box center [290, 701] width 200 height 23
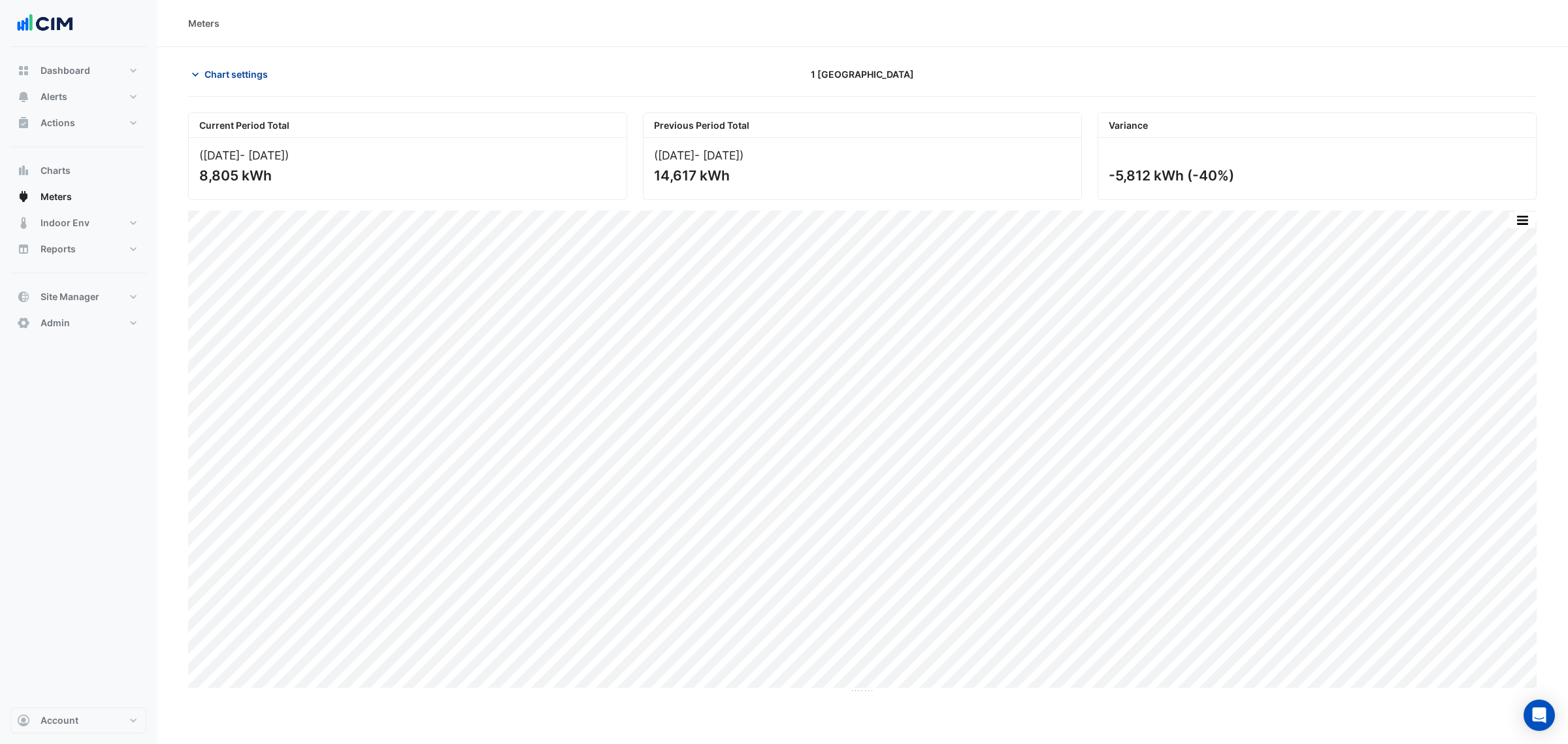
click at [228, 77] on span "Chart settings" at bounding box center [236, 74] width 64 height 14
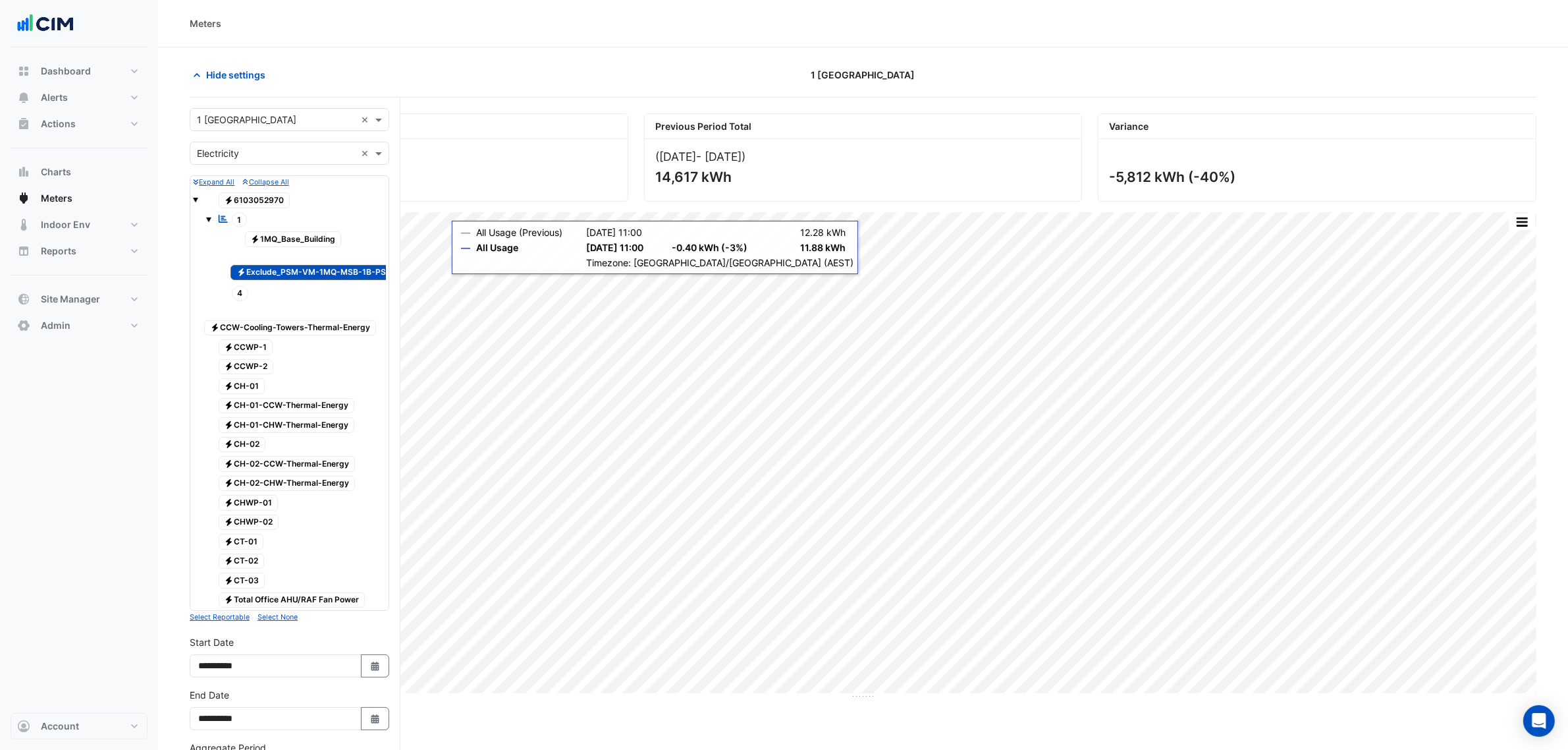
click at [278, 271] on span "Electricity Exclude_PSM-VM-1MQ-MSB-1B-PSB-AHF" at bounding box center [324, 273] width 187 height 16
click at [318, 608] on span "Electricity Total Office AHU/RAF Fan Power" at bounding box center [292, 601] width 147 height 16
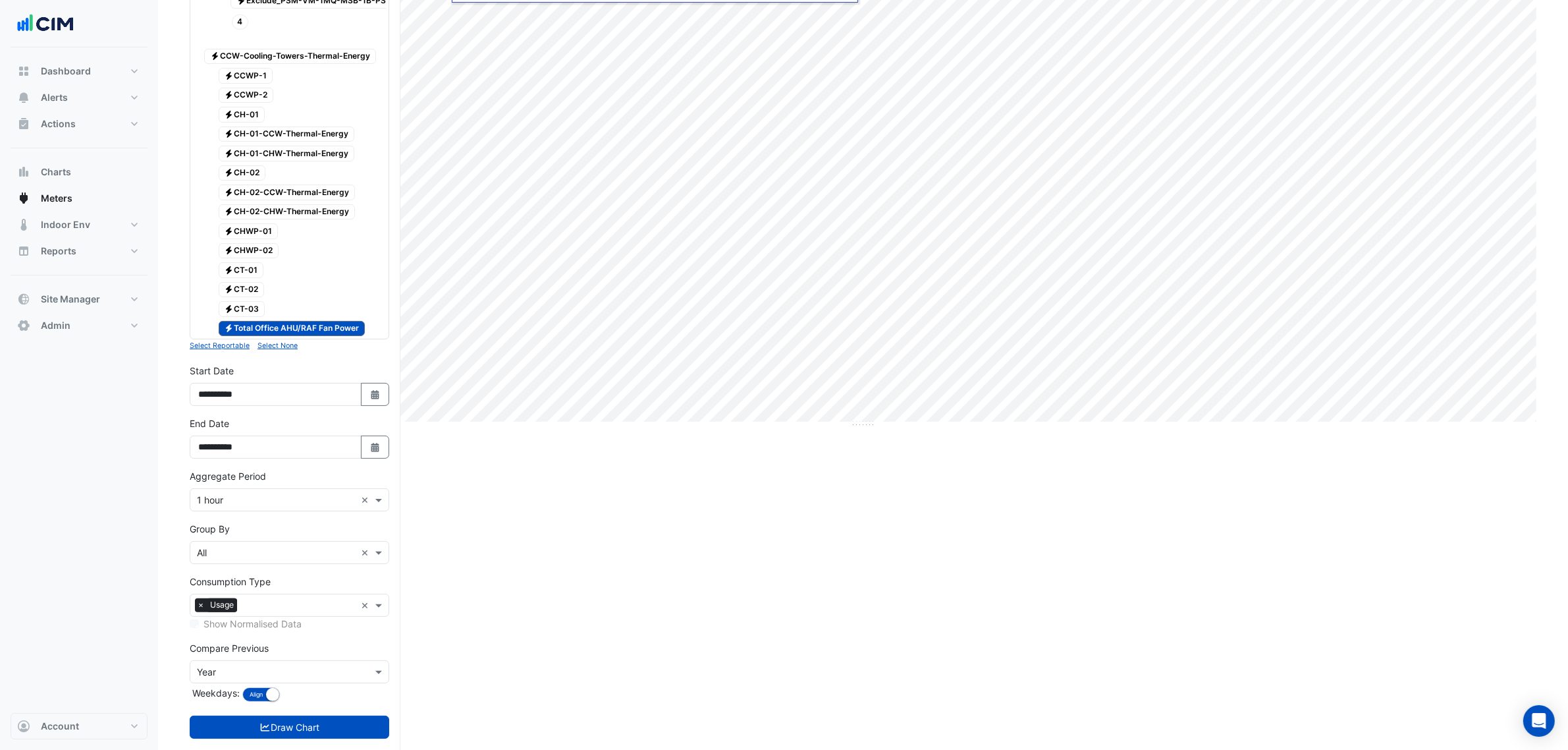
scroll to position [303, 0]
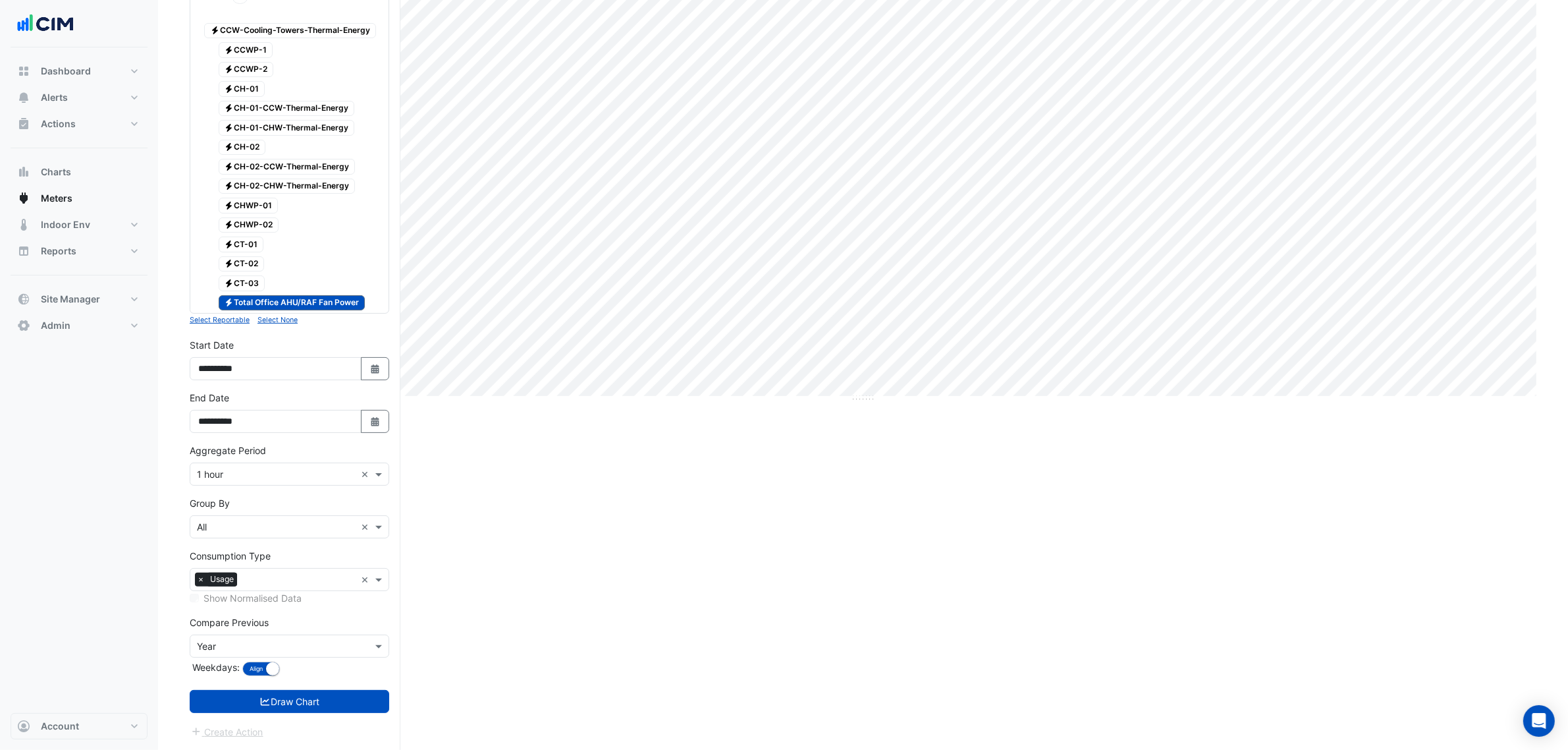
click at [304, 689] on form "Select a Site × 1 Melbourne Quarter × Utility Type × Electricity × Expand All C…" at bounding box center [290, 275] width 200 height 929
click at [314, 700] on button "Draw Chart" at bounding box center [290, 701] width 200 height 23
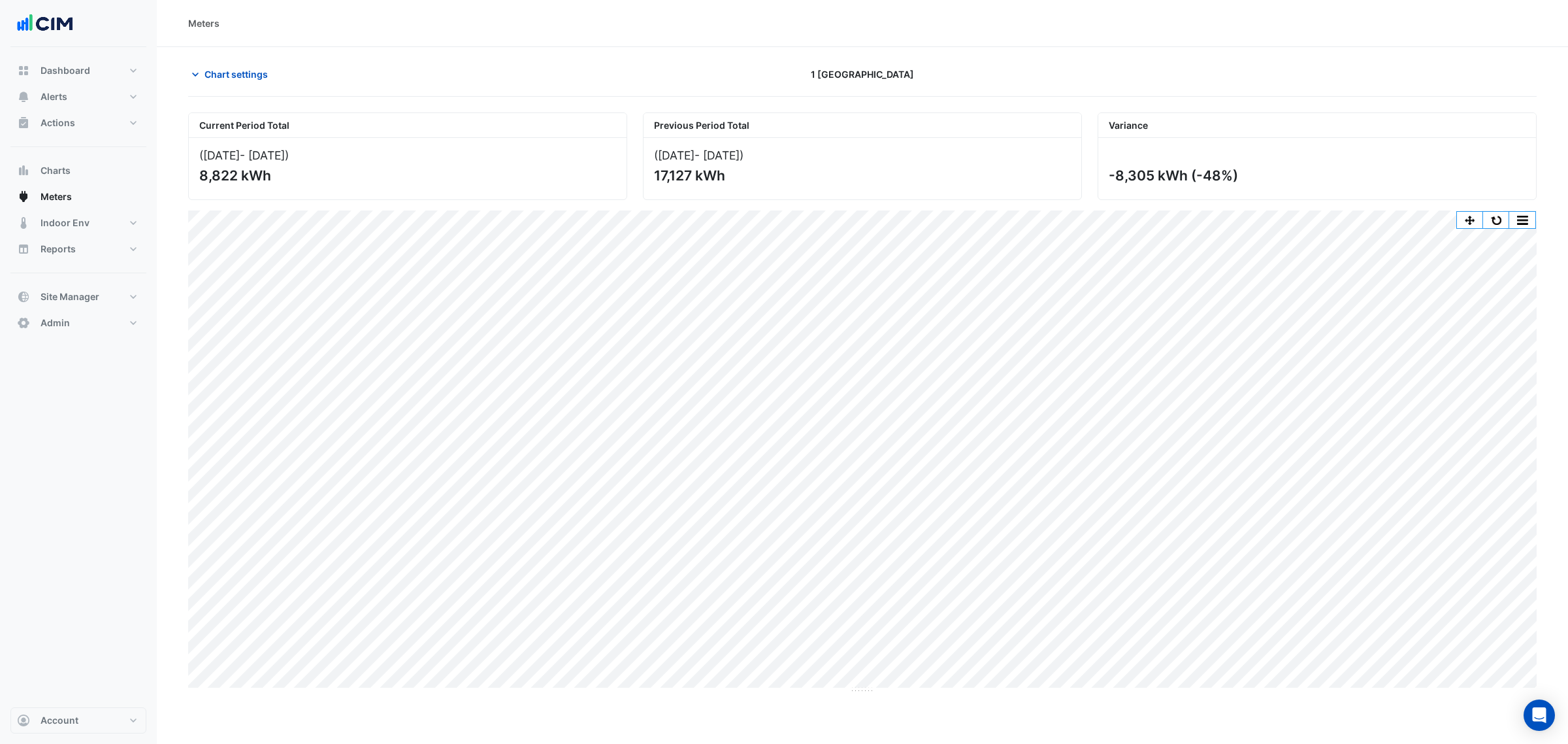
click at [1493, 224] on button "button" at bounding box center [1497, 220] width 26 height 16
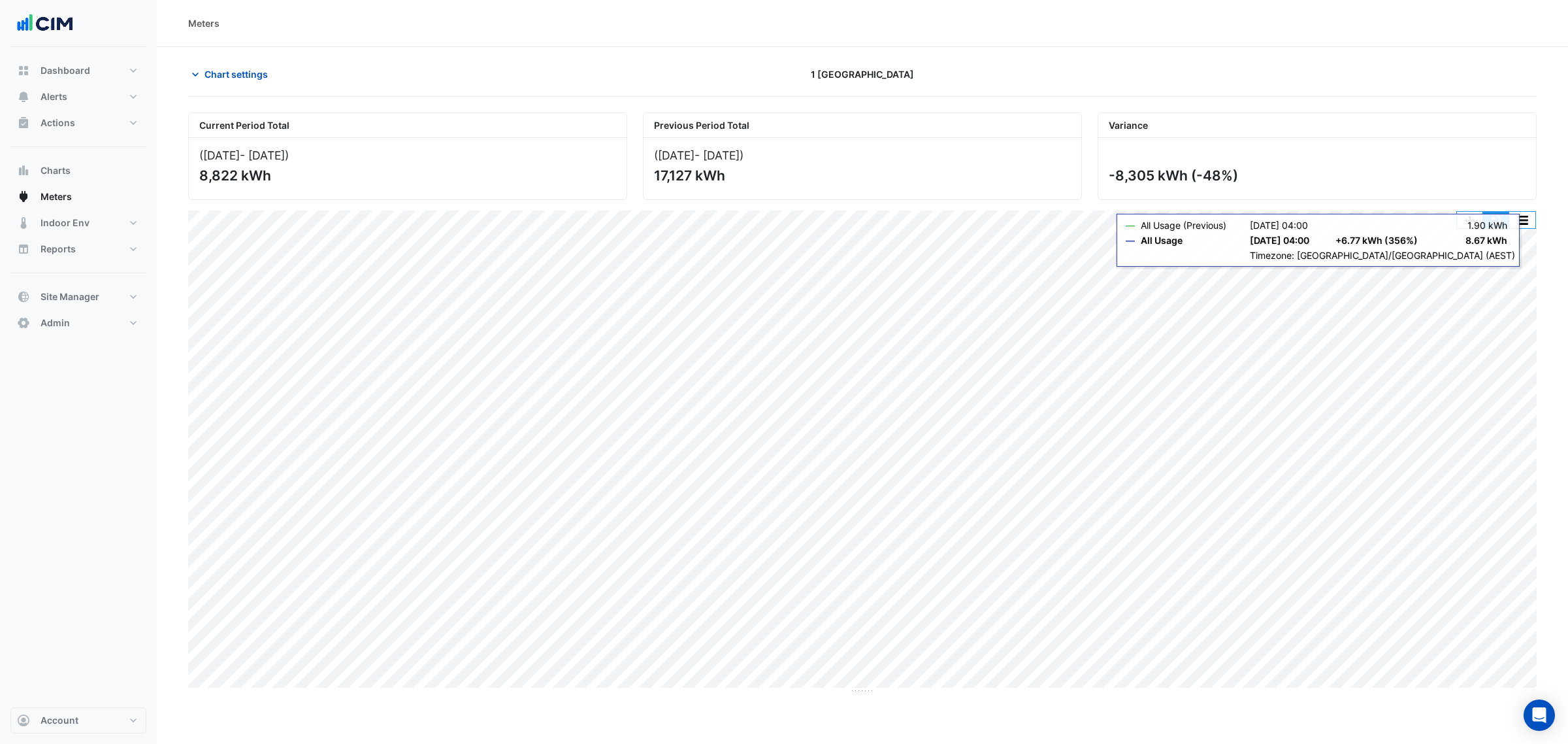
click at [1502, 228] on button "button" at bounding box center [1497, 220] width 26 height 16
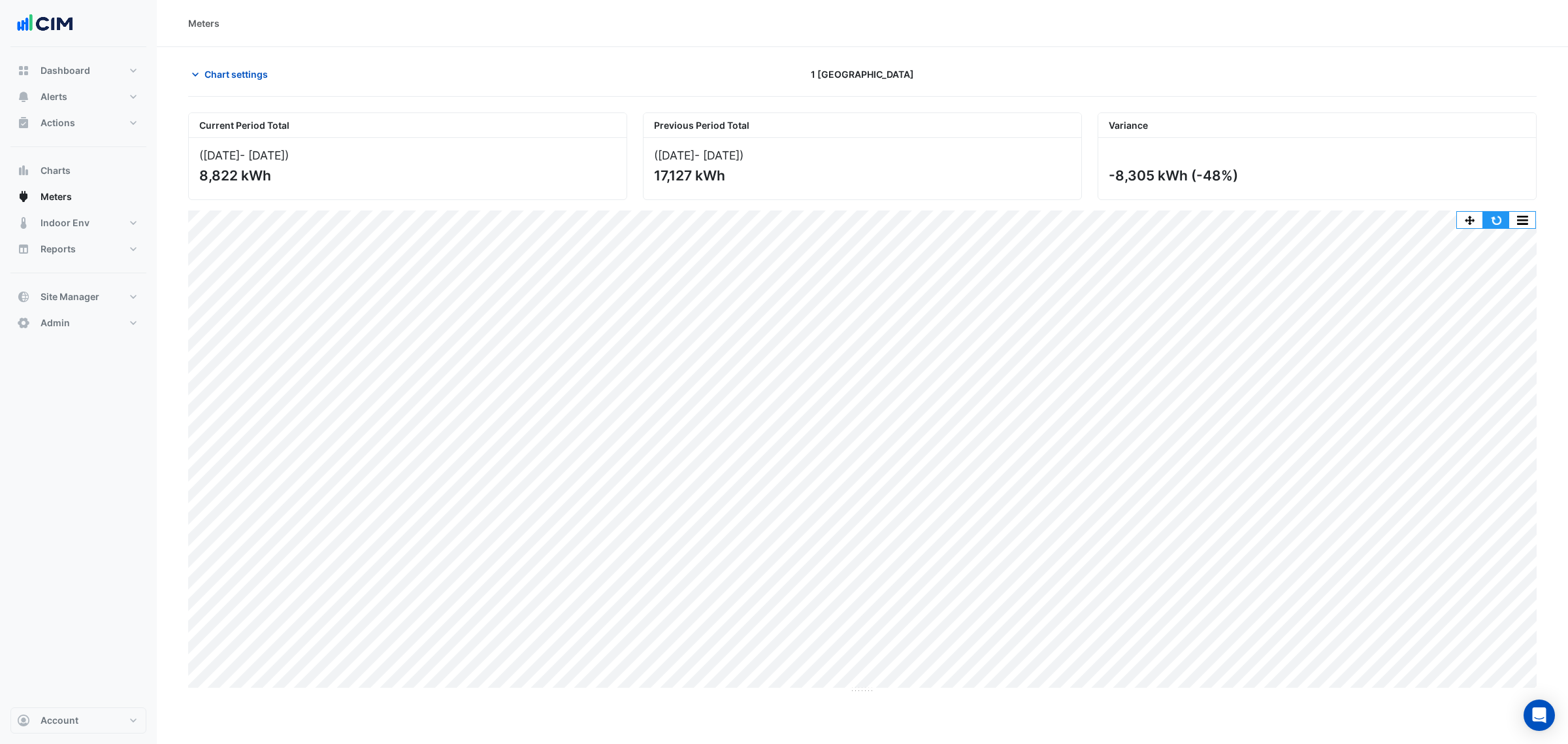
click at [1490, 227] on button "button" at bounding box center [1497, 220] width 26 height 16
click at [1478, 224] on button "button" at bounding box center [1470, 220] width 26 height 16
click at [249, 68] on span "Chart settings" at bounding box center [236, 74] width 64 height 14
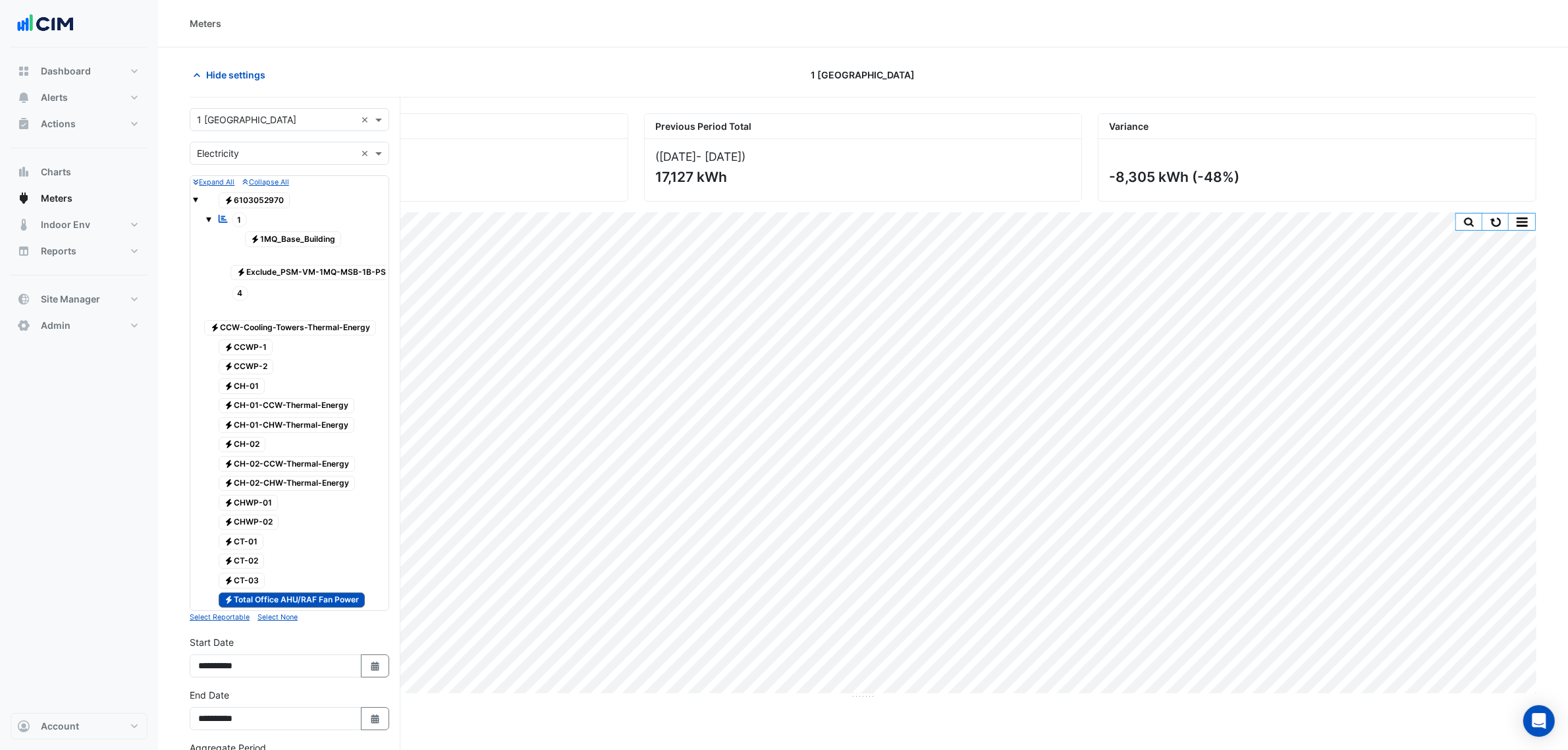
click at [239, 223] on span "1" at bounding box center [240, 220] width 16 height 15
click at [303, 608] on span "Electricity Total Office AHU/RAF Fan Power" at bounding box center [292, 601] width 147 height 16
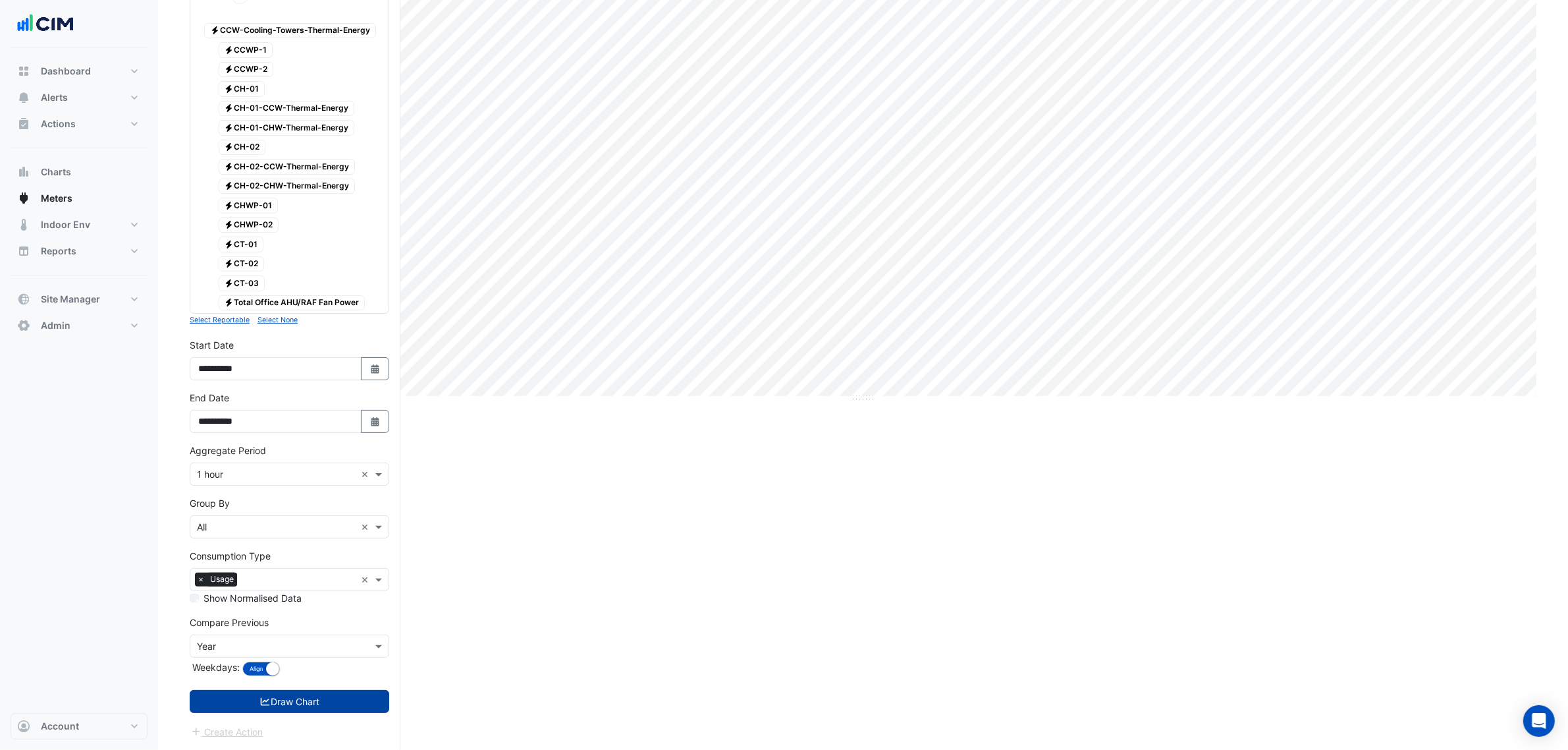
click at [346, 710] on button "Draw Chart" at bounding box center [290, 701] width 200 height 23
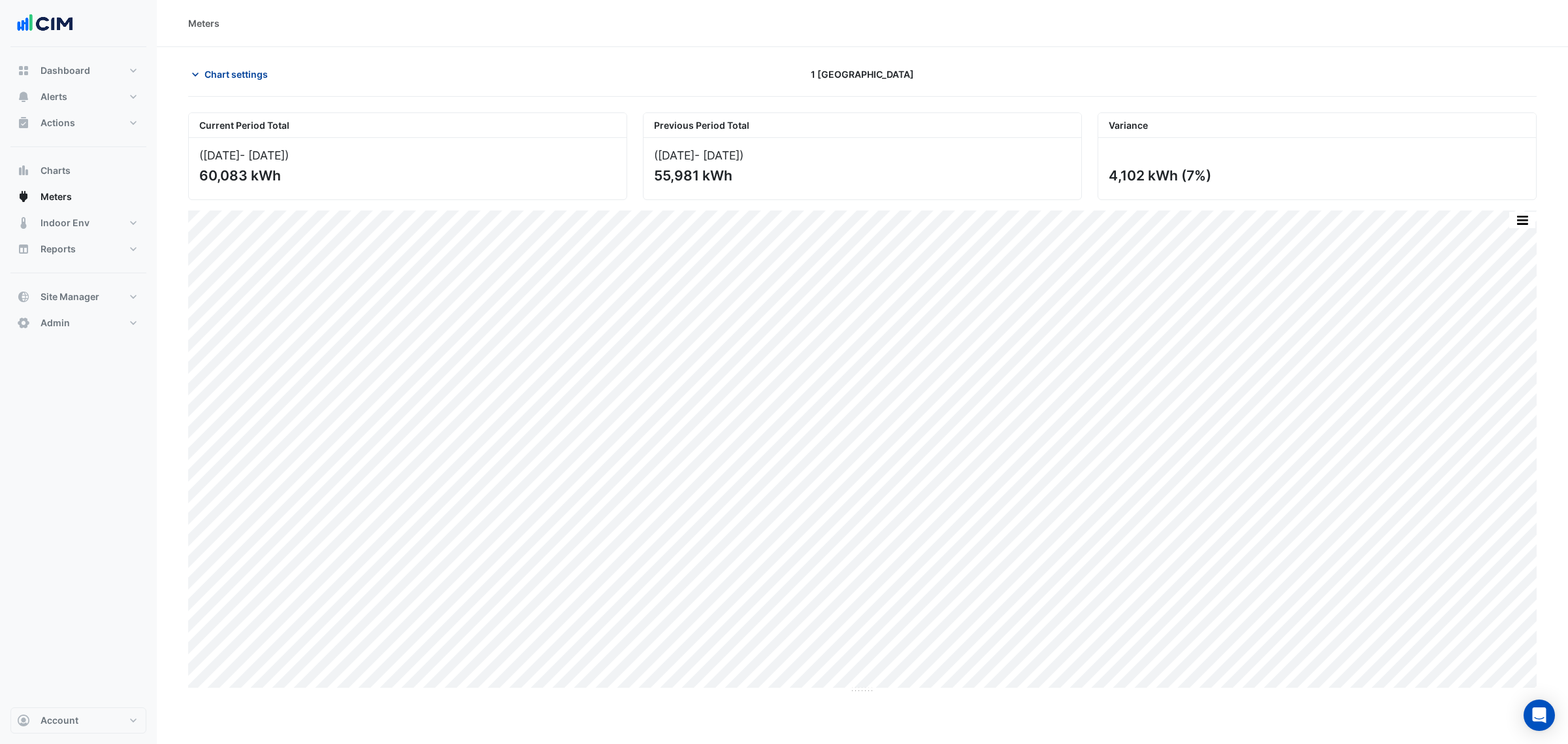
click at [245, 76] on span "Chart settings" at bounding box center [236, 74] width 64 height 14
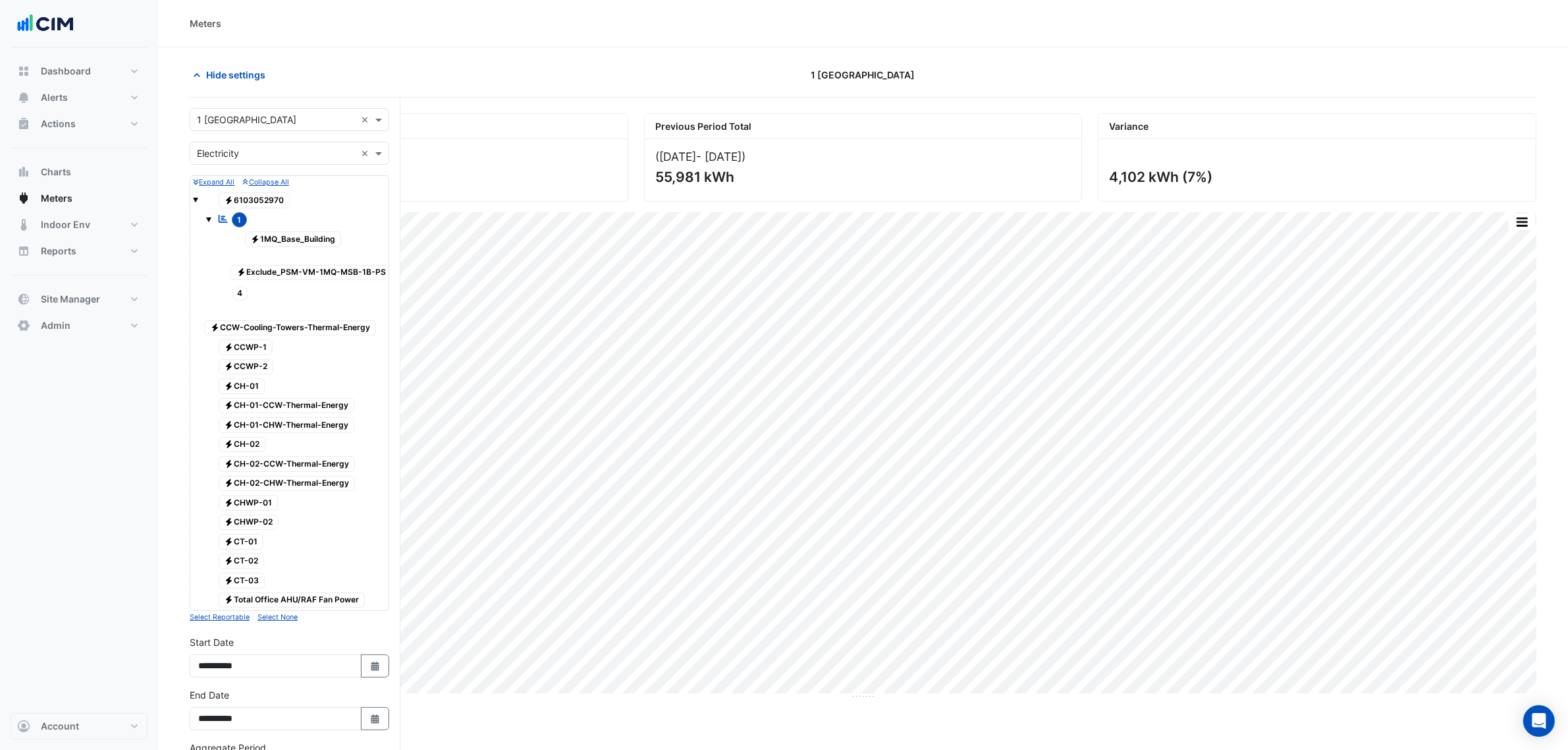
click at [232, 159] on input "text" at bounding box center [276, 153] width 159 height 14
click at [235, 201] on div "Gas" at bounding box center [290, 201] width 198 height 19
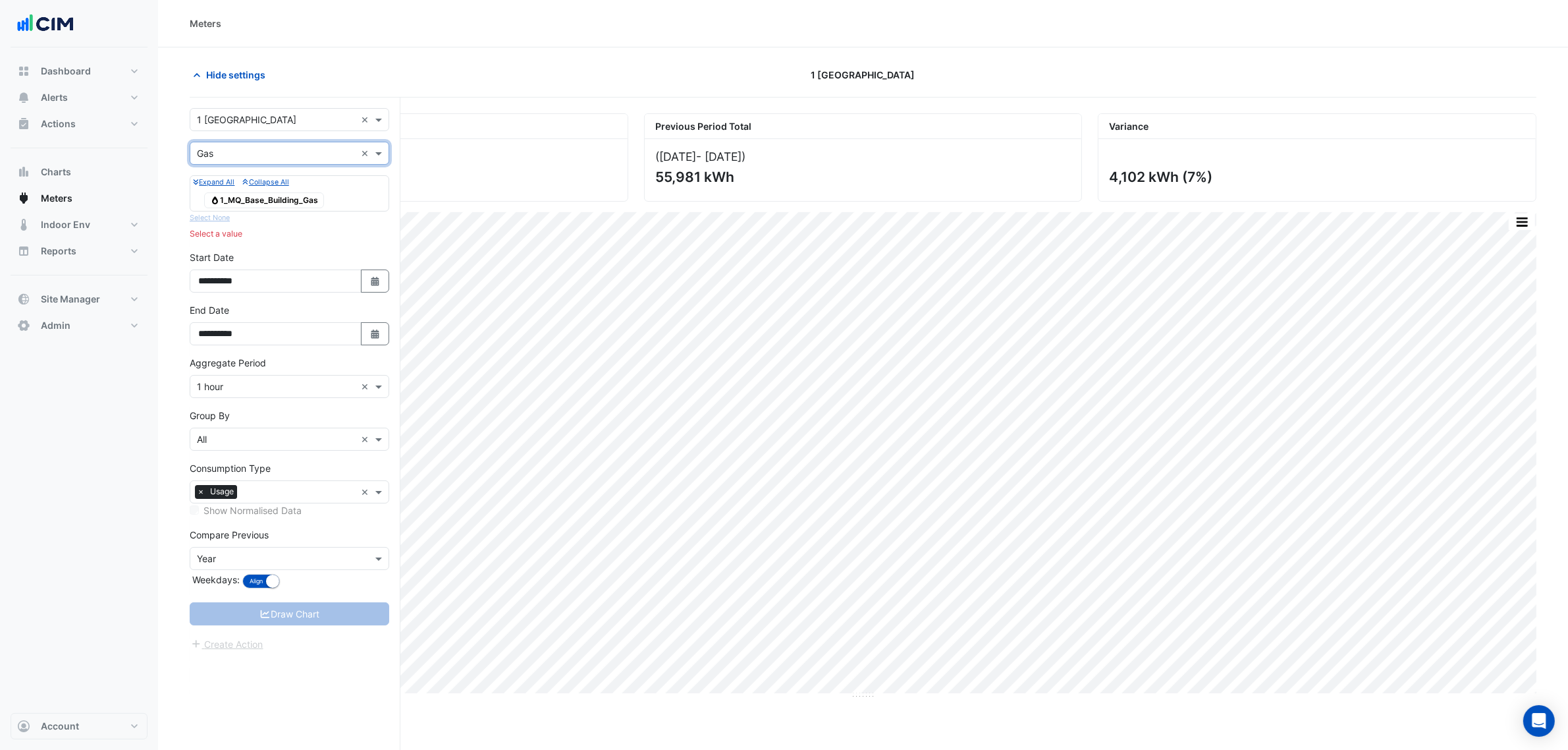
click at [239, 160] on div "Utility Type × Gas ×" at bounding box center [290, 153] width 200 height 23
click at [234, 213] on div "Water" at bounding box center [290, 220] width 198 height 19
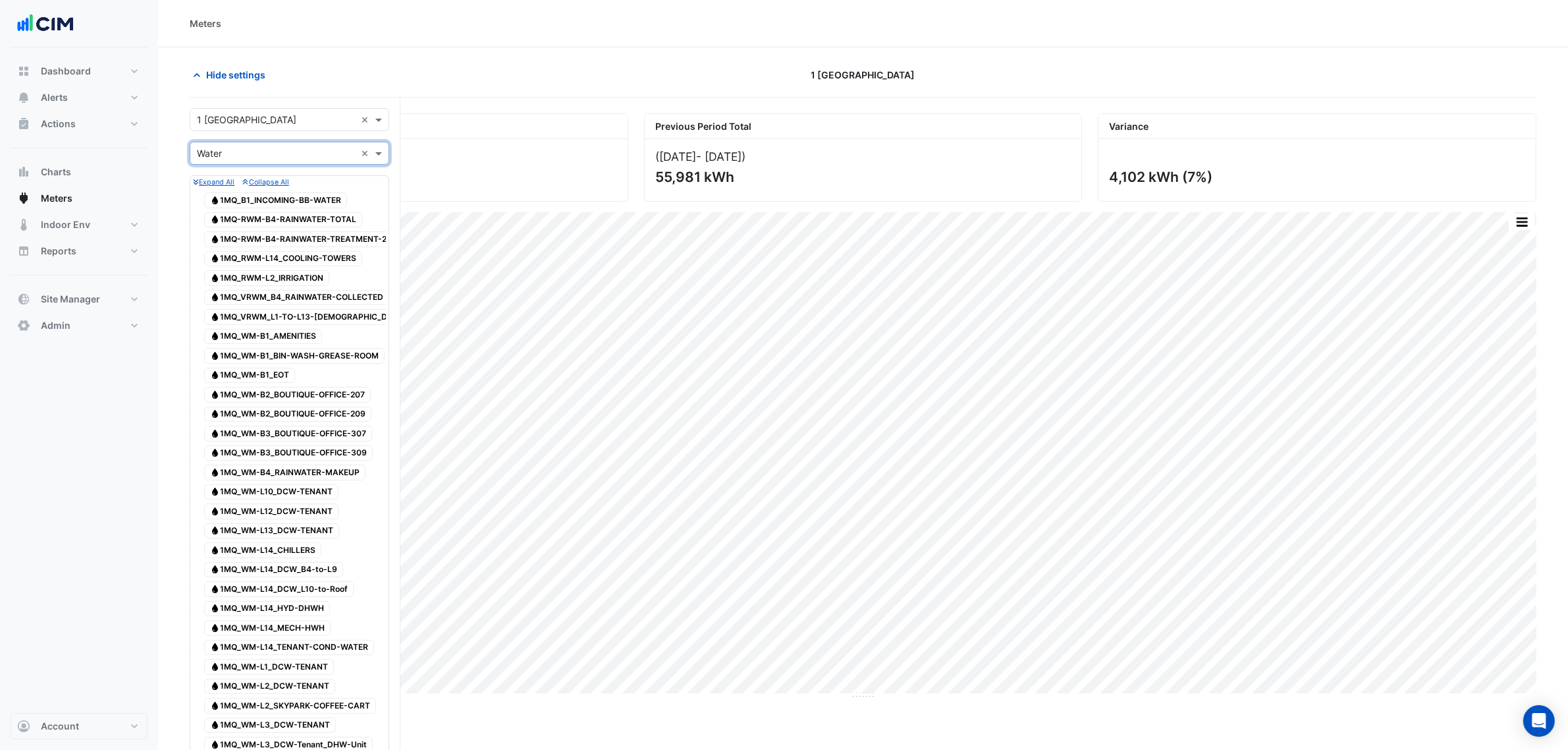
click at [264, 202] on span "Water 1MQ_B1_INCOMING-BB-WATER" at bounding box center [276, 200] width 143 height 16
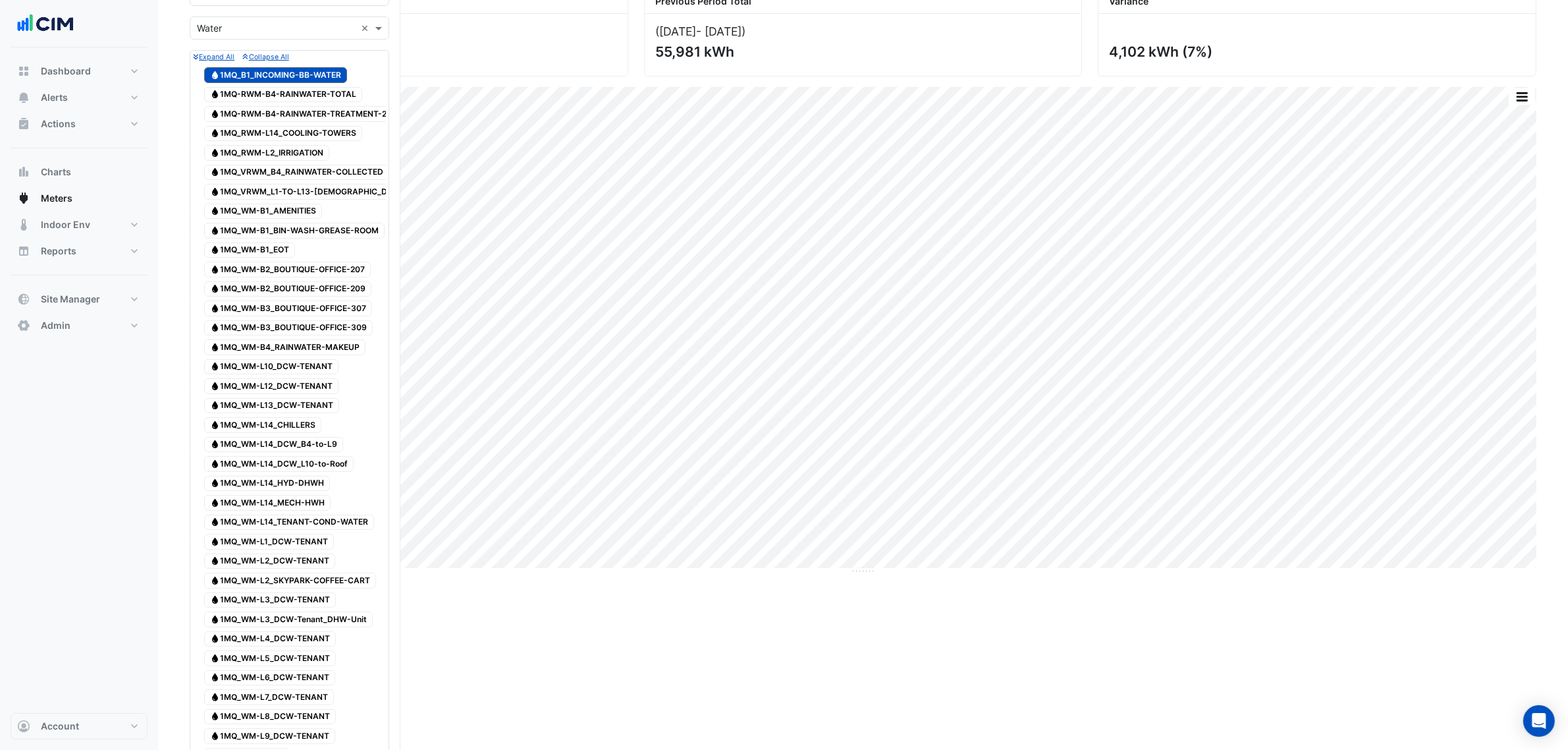
scroll to position [681, 0]
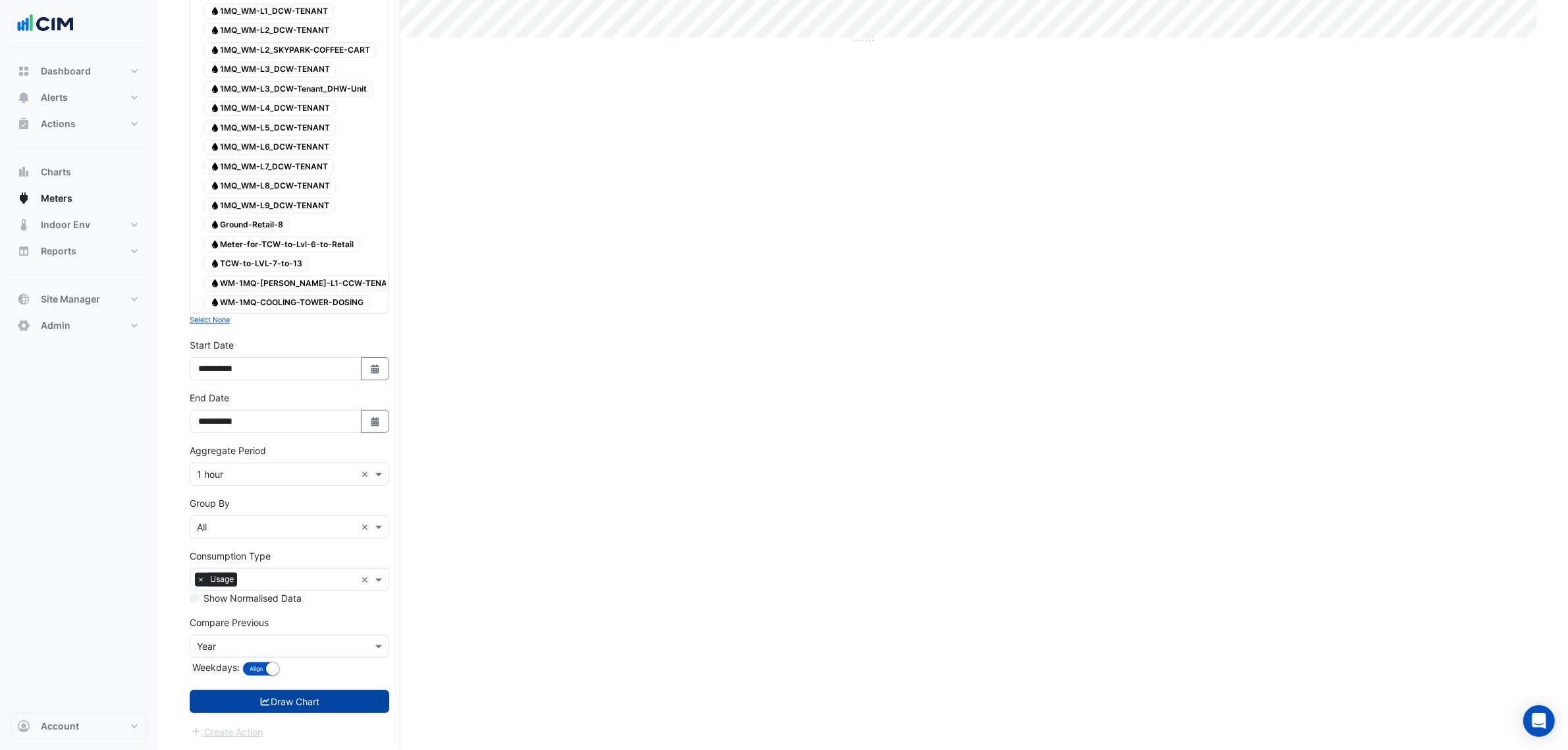
click at [311, 703] on button "Draw Chart" at bounding box center [290, 701] width 200 height 23
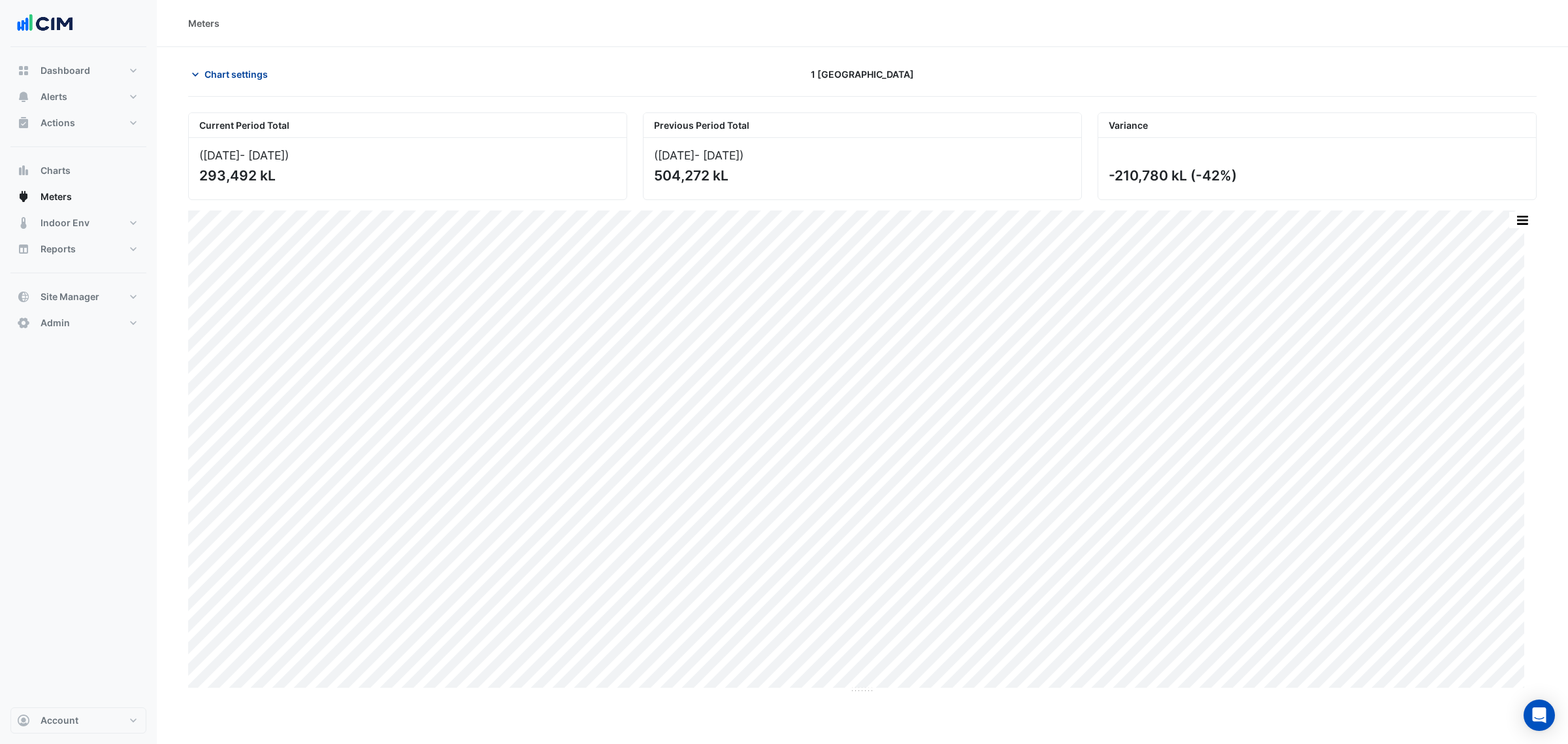
click at [233, 77] on span "Chart settings" at bounding box center [236, 74] width 64 height 14
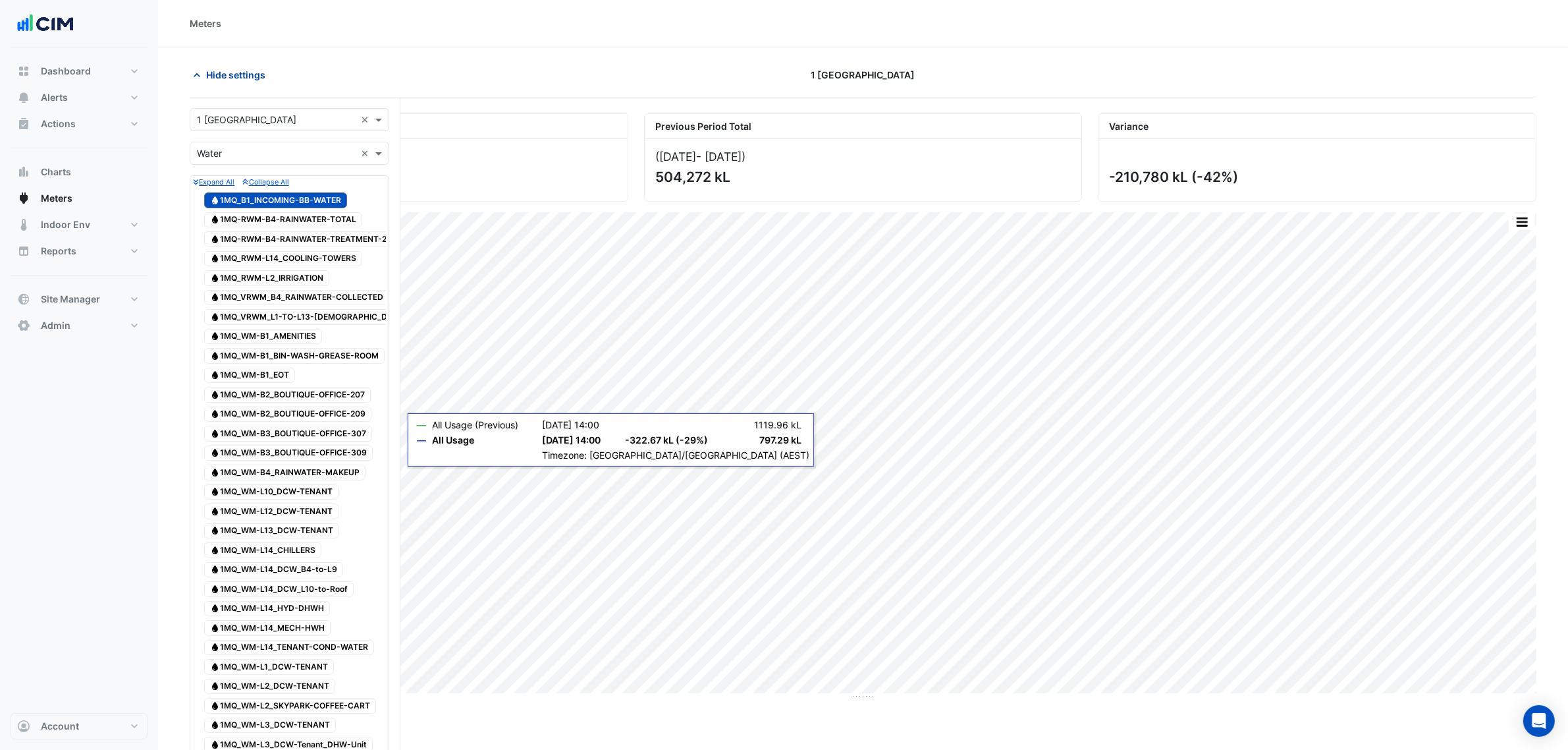
click at [218, 77] on span "Hide settings" at bounding box center [236, 75] width 59 height 14
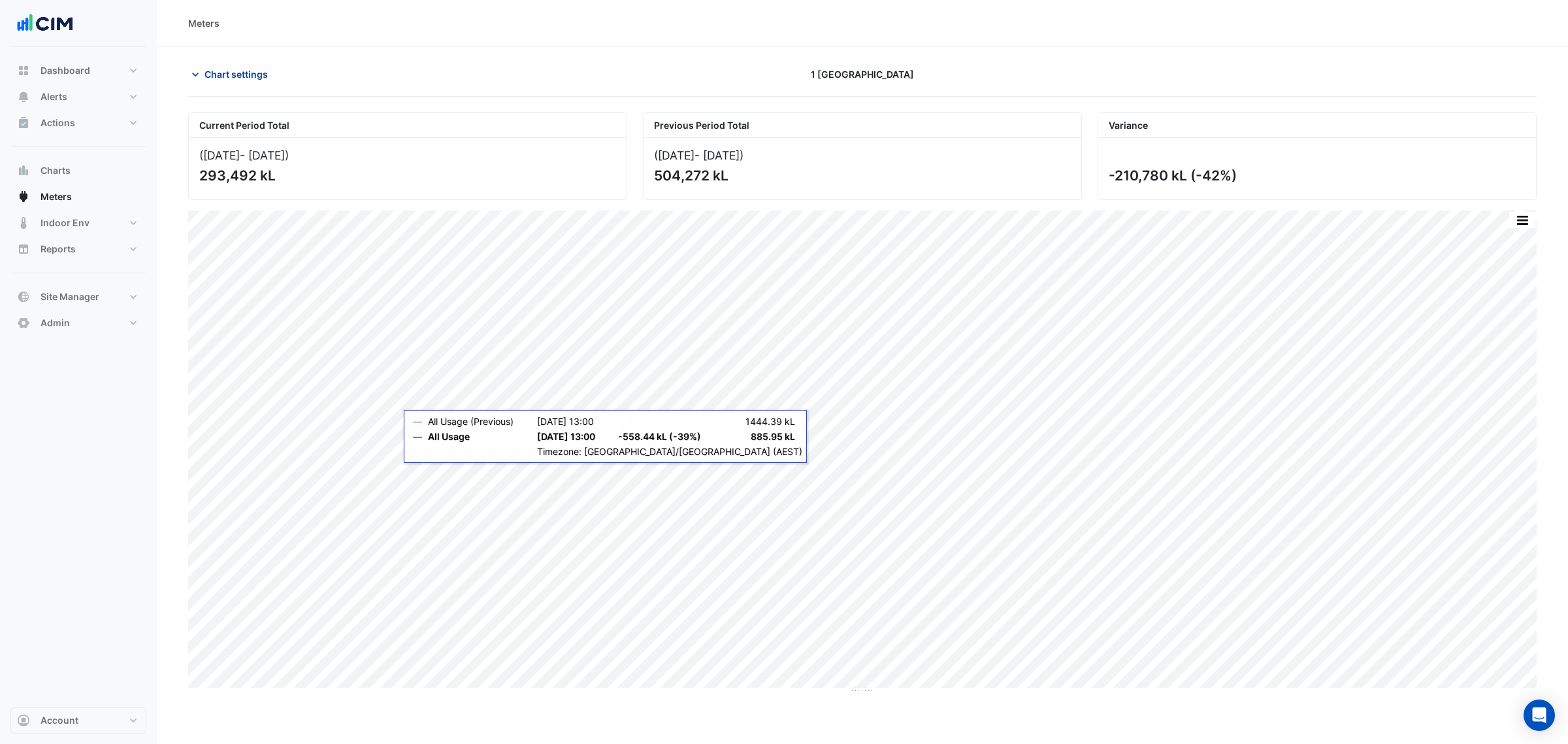
click at [260, 69] on span "Chart settings" at bounding box center [236, 74] width 64 height 14
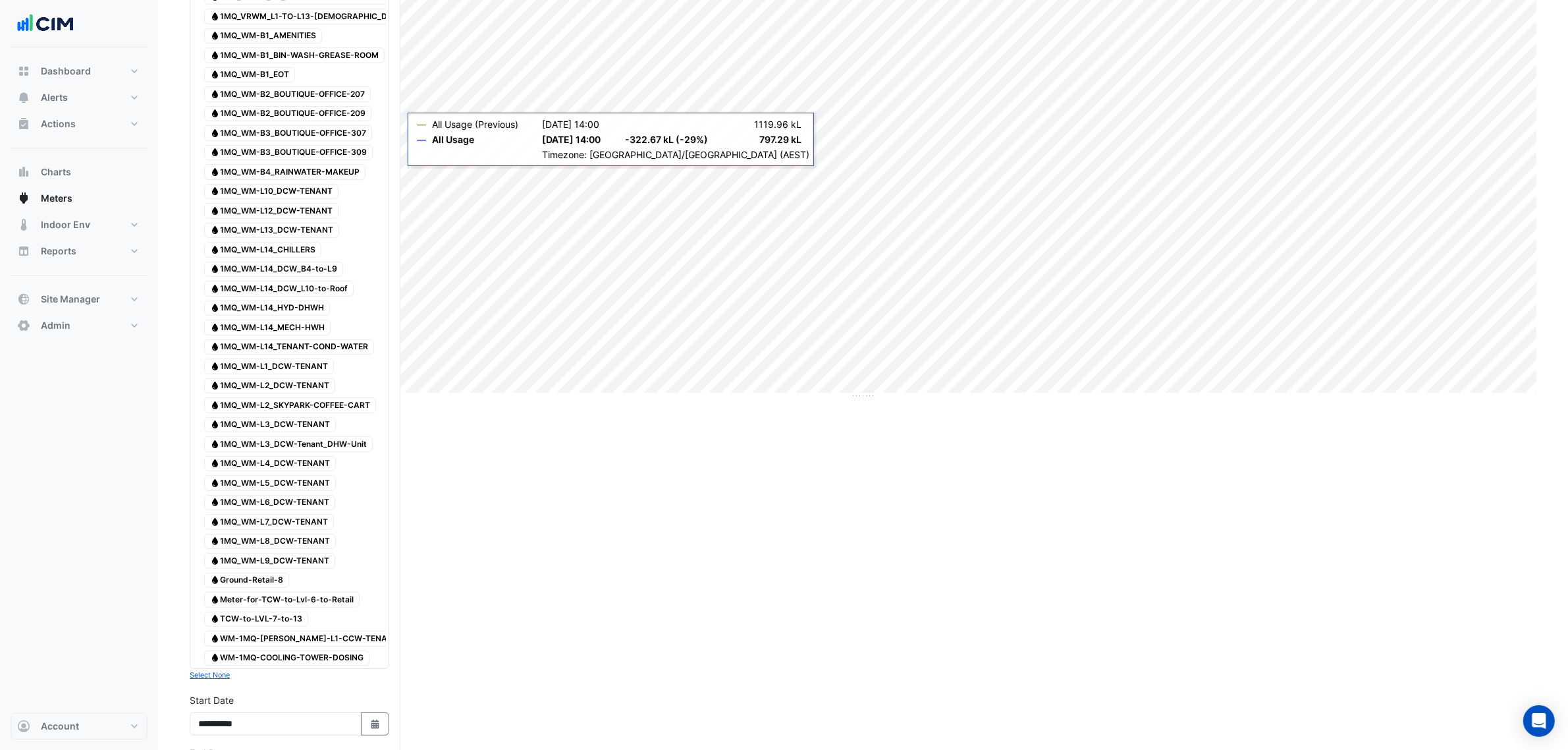
scroll to position [329, 0]
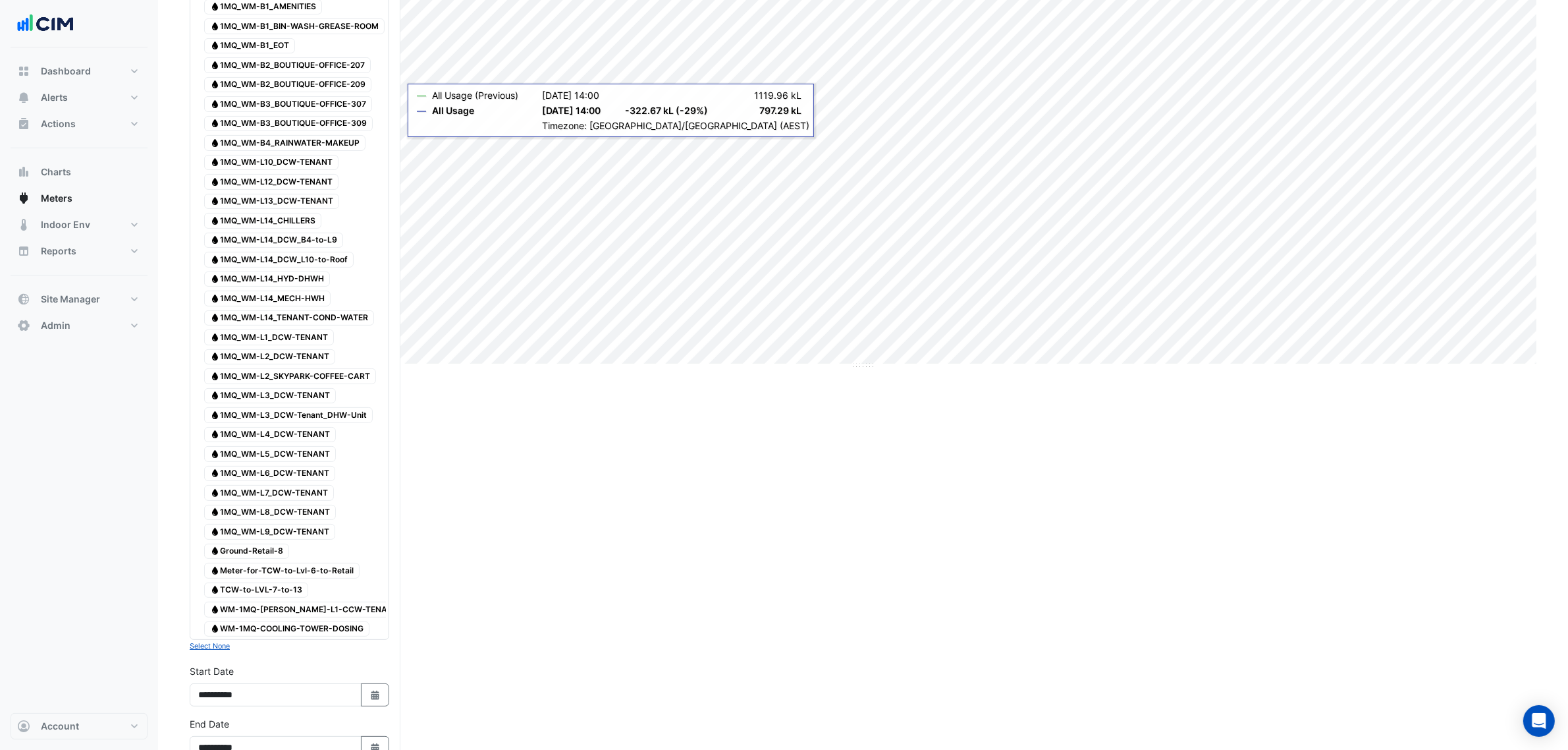
click at [309, 245] on span "Water 1MQ_WM-L14_DCW_B4-to-L9" at bounding box center [274, 241] width 139 height 16
click at [264, 249] on span "Water 1MQ_WM-L14_DCW_B4-to-L9" at bounding box center [274, 241] width 139 height 16
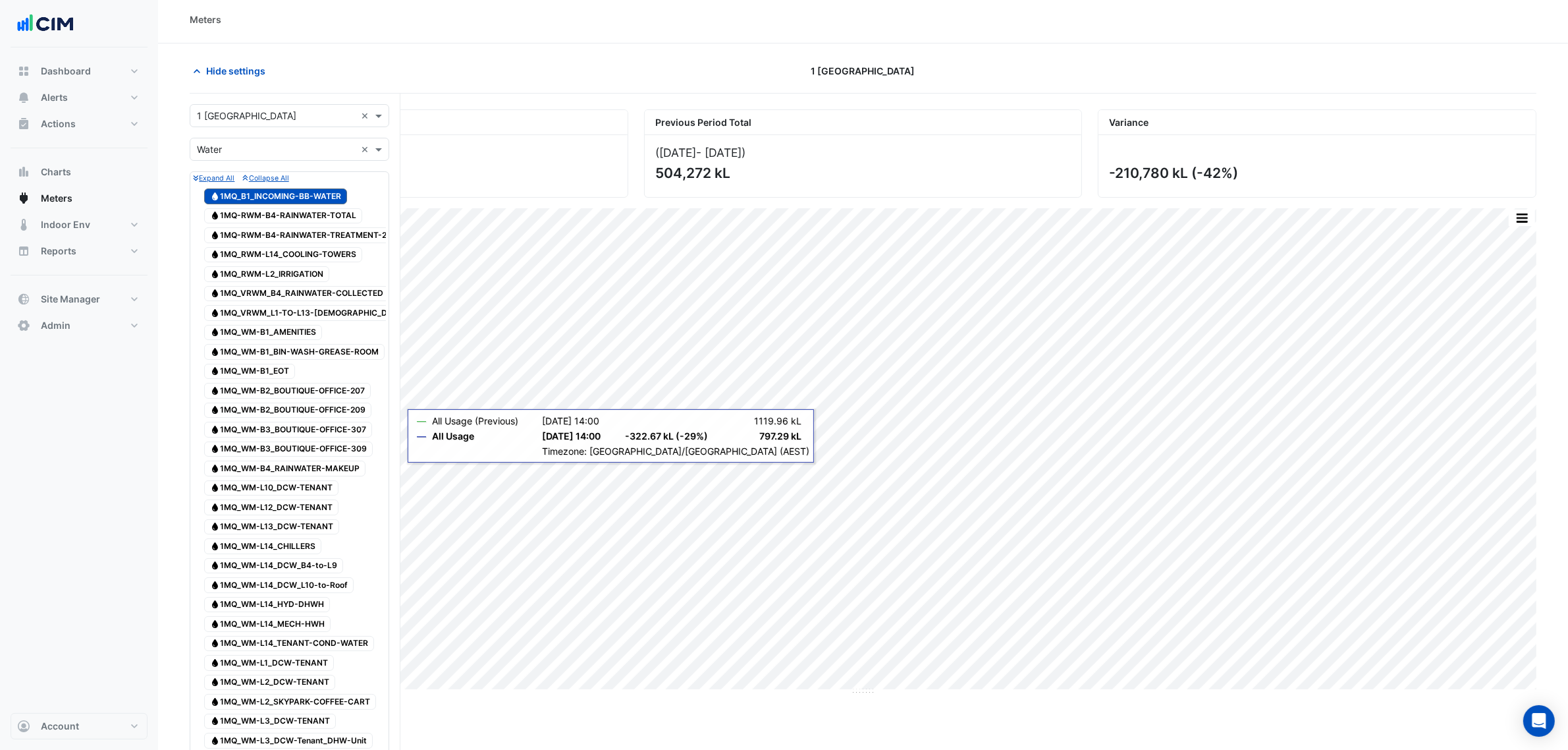
scroll to position [0, 0]
click at [213, 69] on span "Hide settings" at bounding box center [236, 75] width 59 height 14
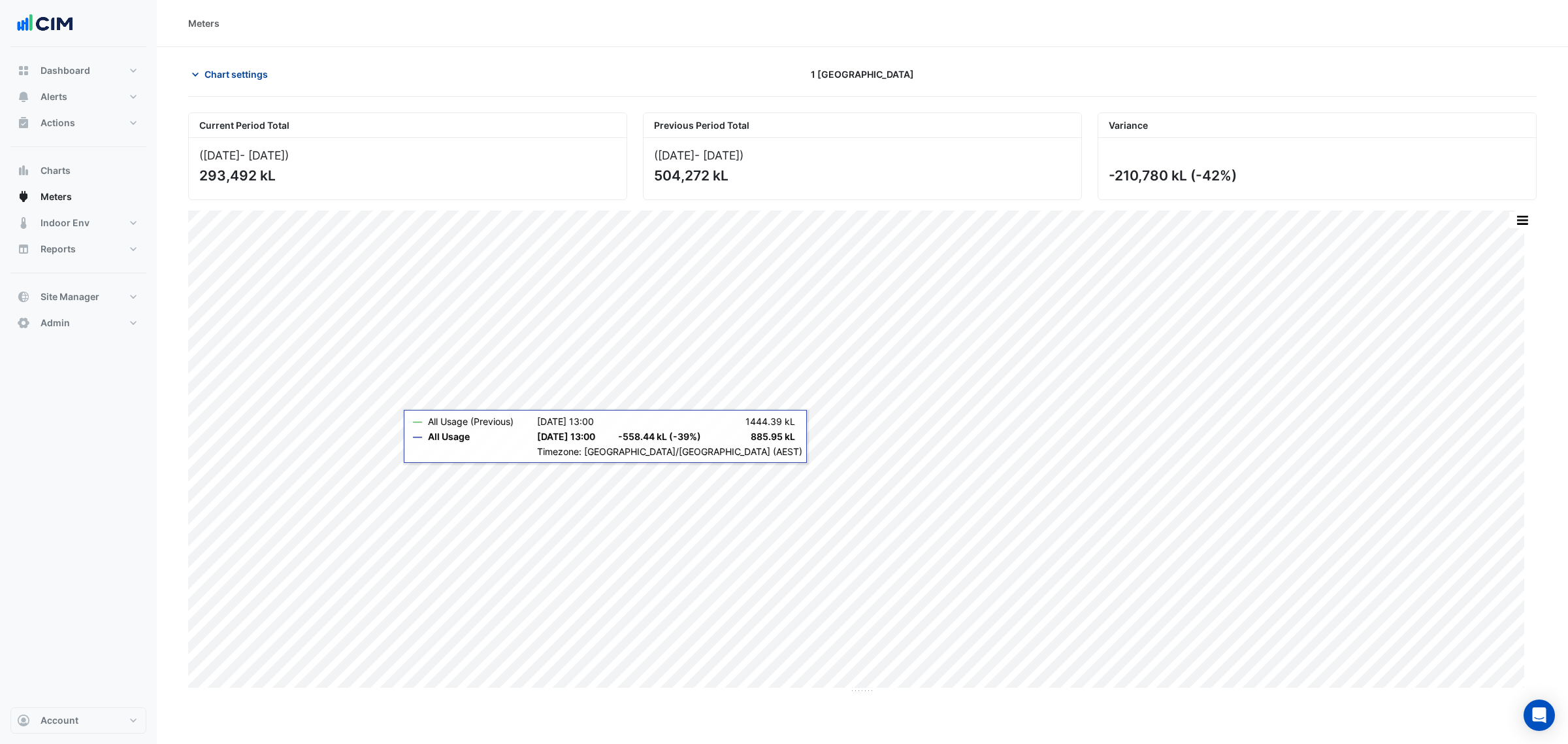
click at [211, 69] on span "Chart settings" at bounding box center [236, 74] width 64 height 14
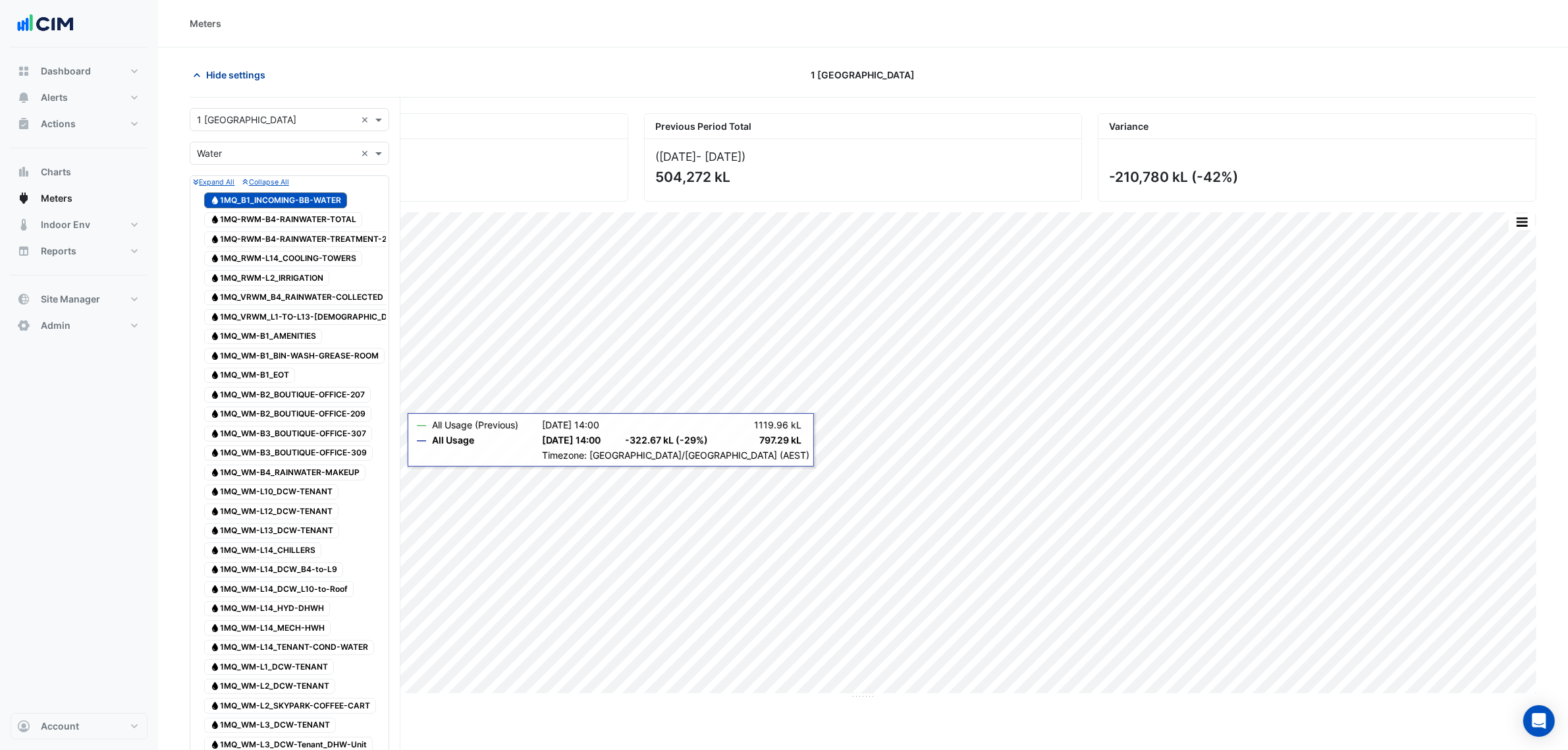
click at [242, 81] on span "Hide settings" at bounding box center [236, 75] width 59 height 14
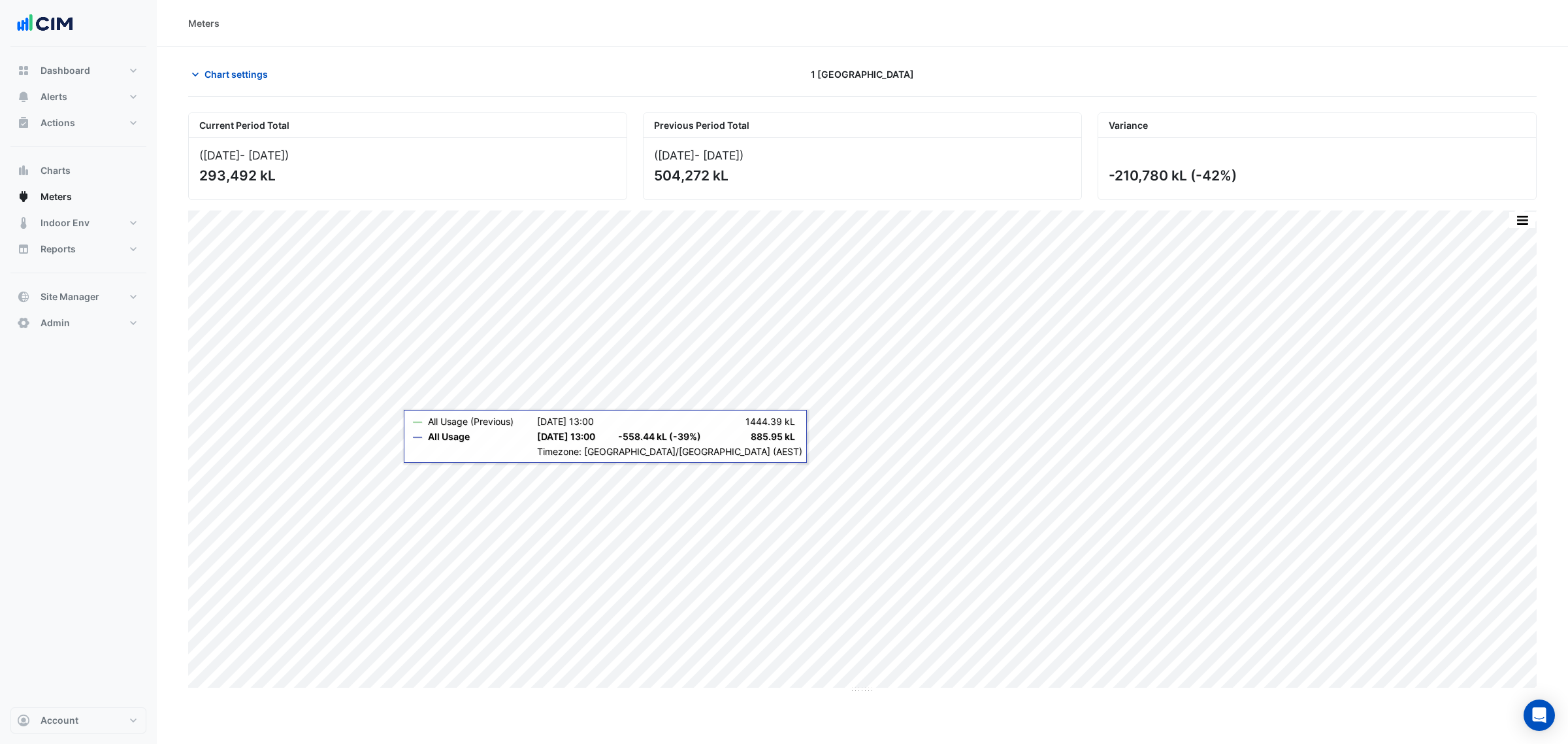
drag, startPoint x: 196, startPoint y: 171, endPoint x: 380, endPoint y: 171, distance: 184.0
click at [366, 172] on div "(01 Jul 25 - 27 Jul 25 ) 293,492 kL" at bounding box center [408, 169] width 438 height 62
drag, startPoint x: 673, startPoint y: 188, endPoint x: 817, endPoint y: 178, distance: 144.3
click at [681, 195] on div "(02 Jul 24 - 28 Jul 24 ) 504,272 kL" at bounding box center [862, 169] width 438 height 62
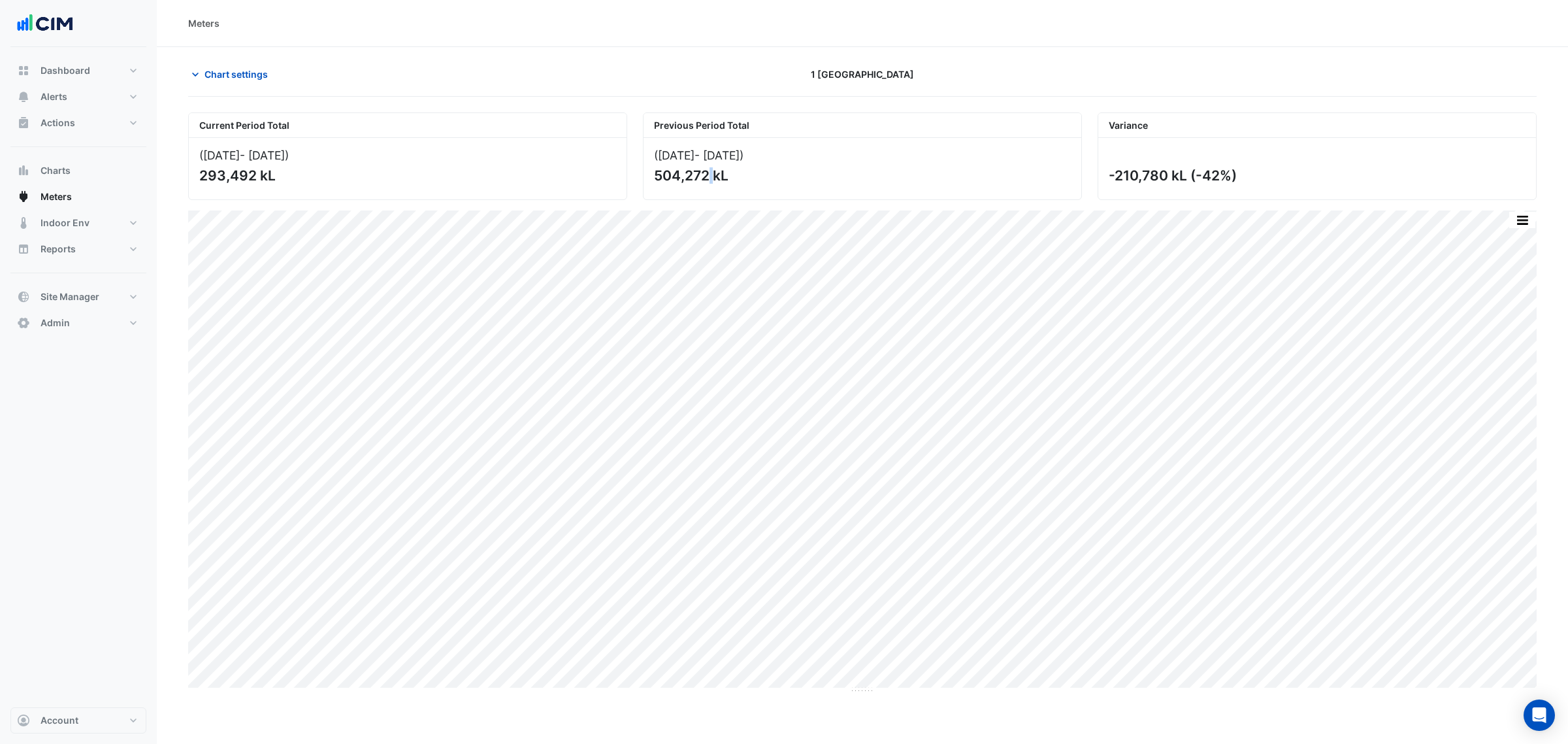
drag, startPoint x: 1307, startPoint y: 171, endPoint x: 1127, endPoint y: 171, distance: 180.0
click at [1127, 171] on div "-210,780 kL (-42%)" at bounding box center [1316, 175] width 414 height 16
click at [219, 73] on span "Chart settings" at bounding box center [236, 74] width 64 height 14
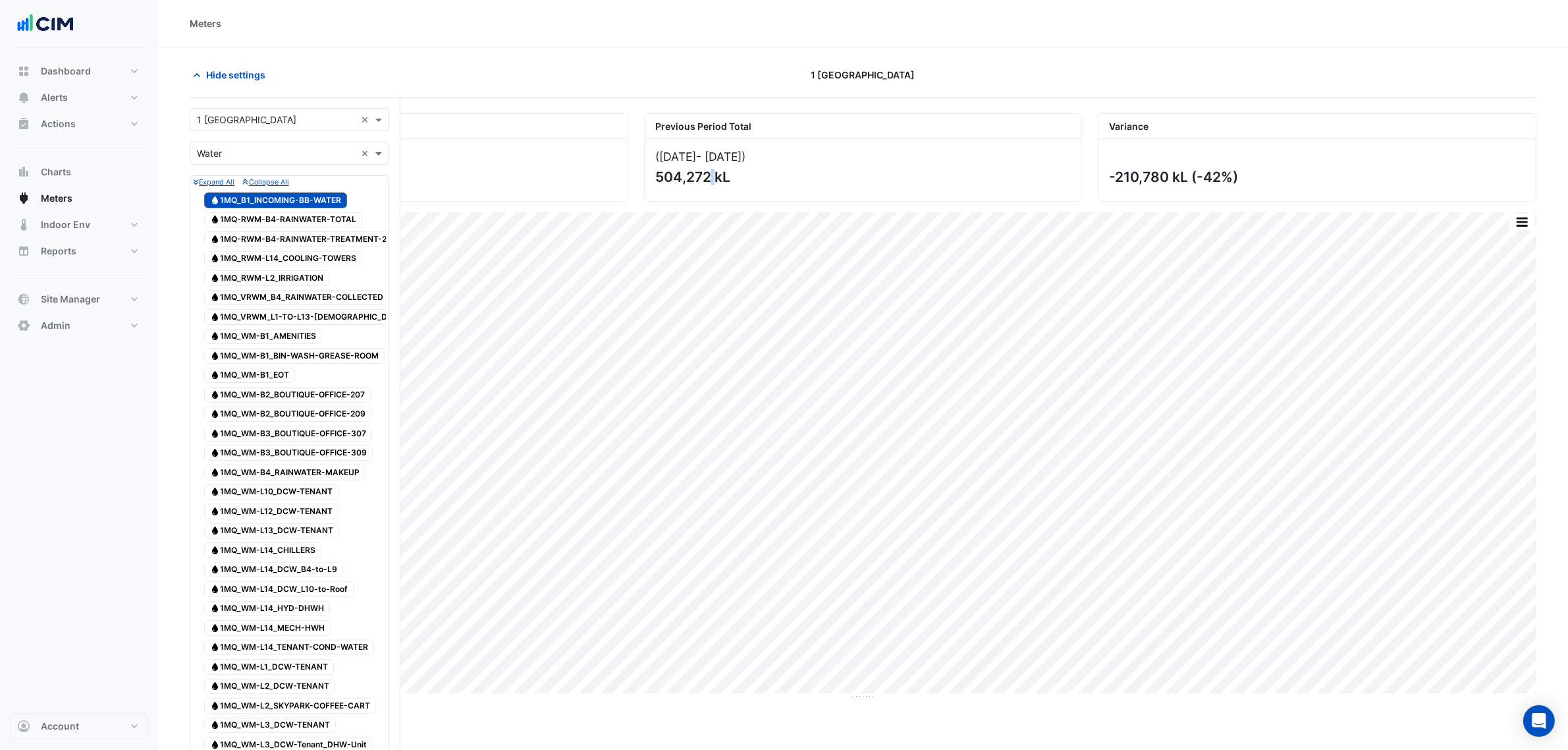
click at [298, 117] on input "text" at bounding box center [276, 120] width 159 height 14
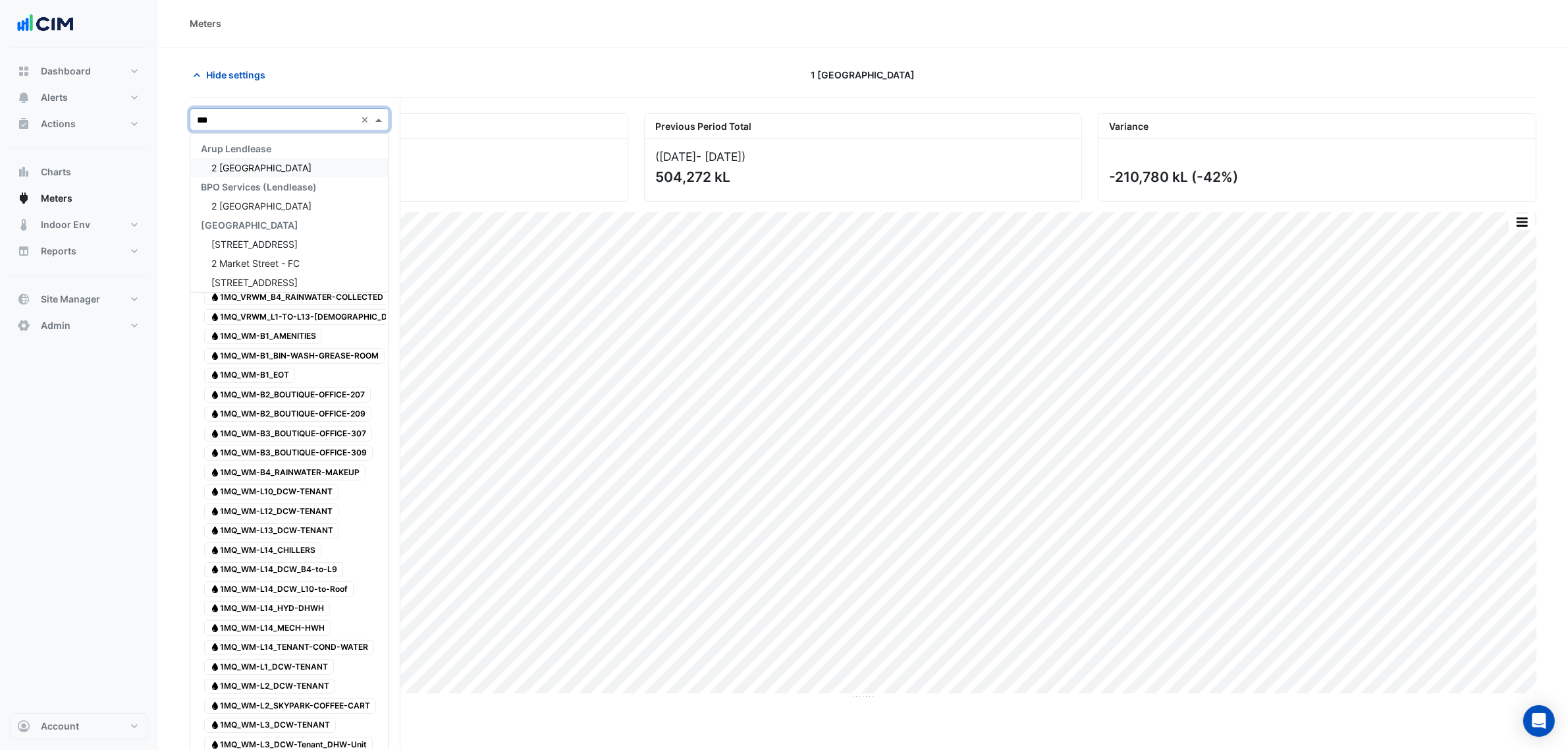
type input "****"
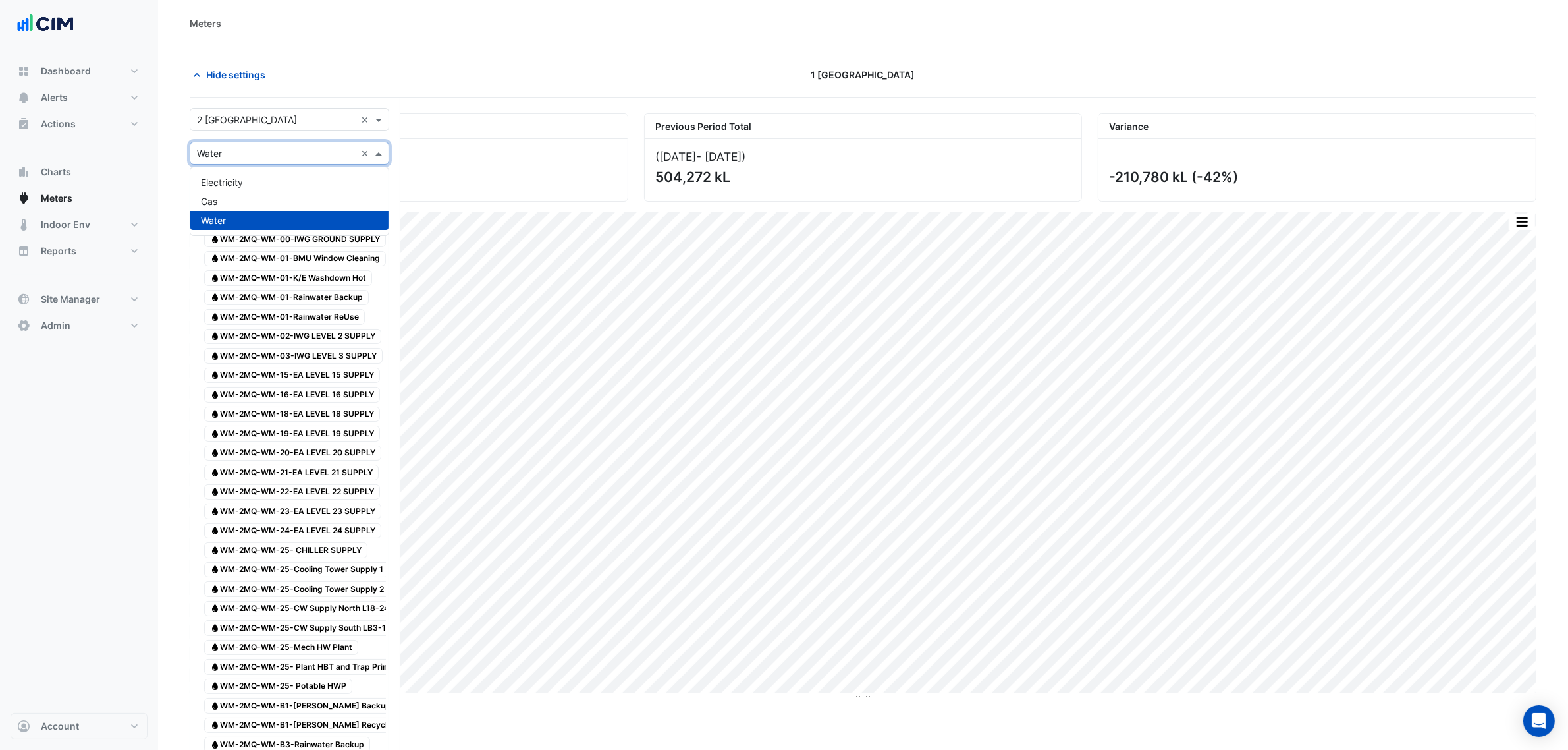
click at [299, 150] on input "text" at bounding box center [276, 153] width 159 height 14
click at [576, 87] on div "Hide settings 1 Melbourne Quarter" at bounding box center [863, 81] width 1347 height 34
click at [370, 219] on span "Water WM-2MQ-WATERVM-Aggregate BB Consumption" at bounding box center [312, 220] width 216 height 16
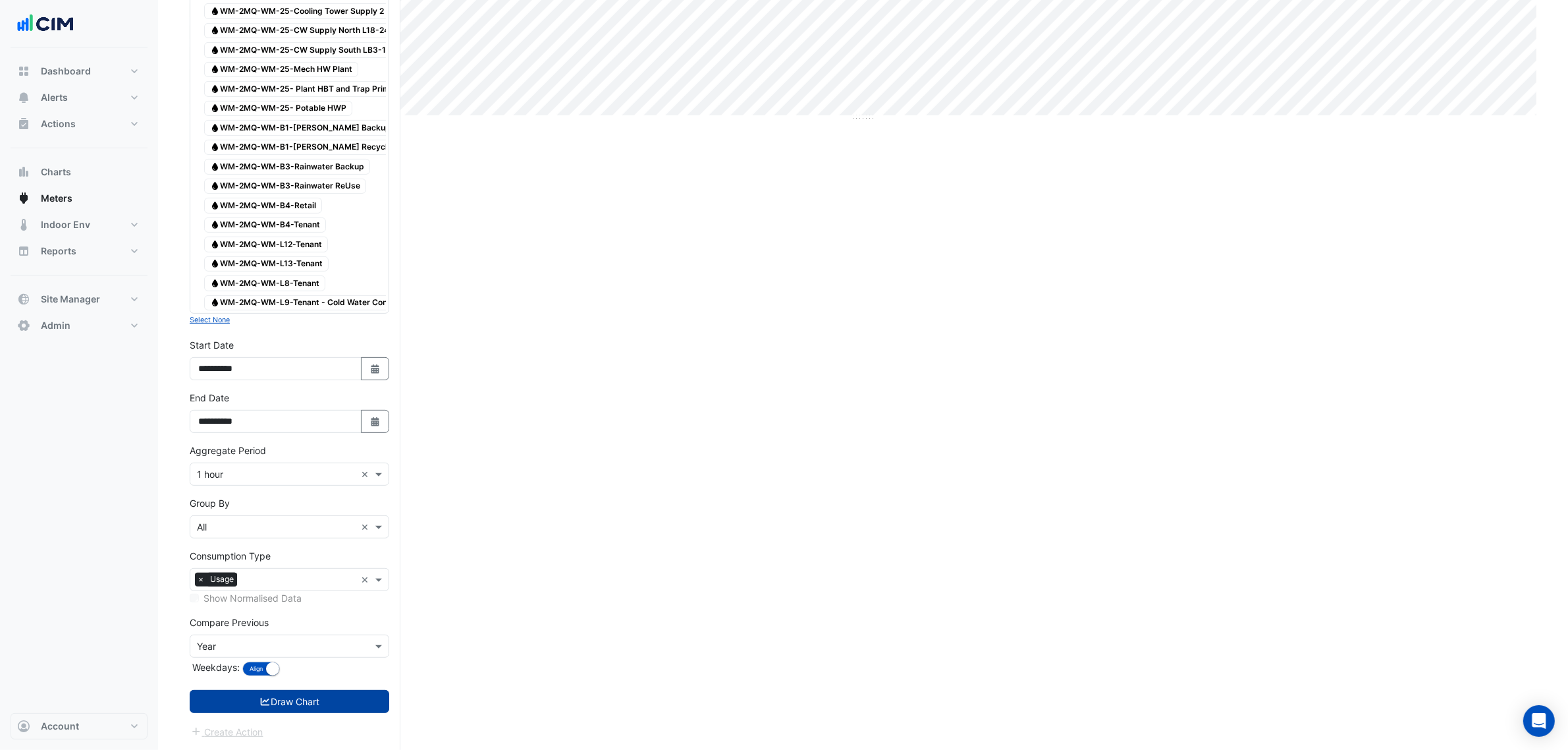
click at [377, 699] on button "Draw Chart" at bounding box center [290, 701] width 200 height 23
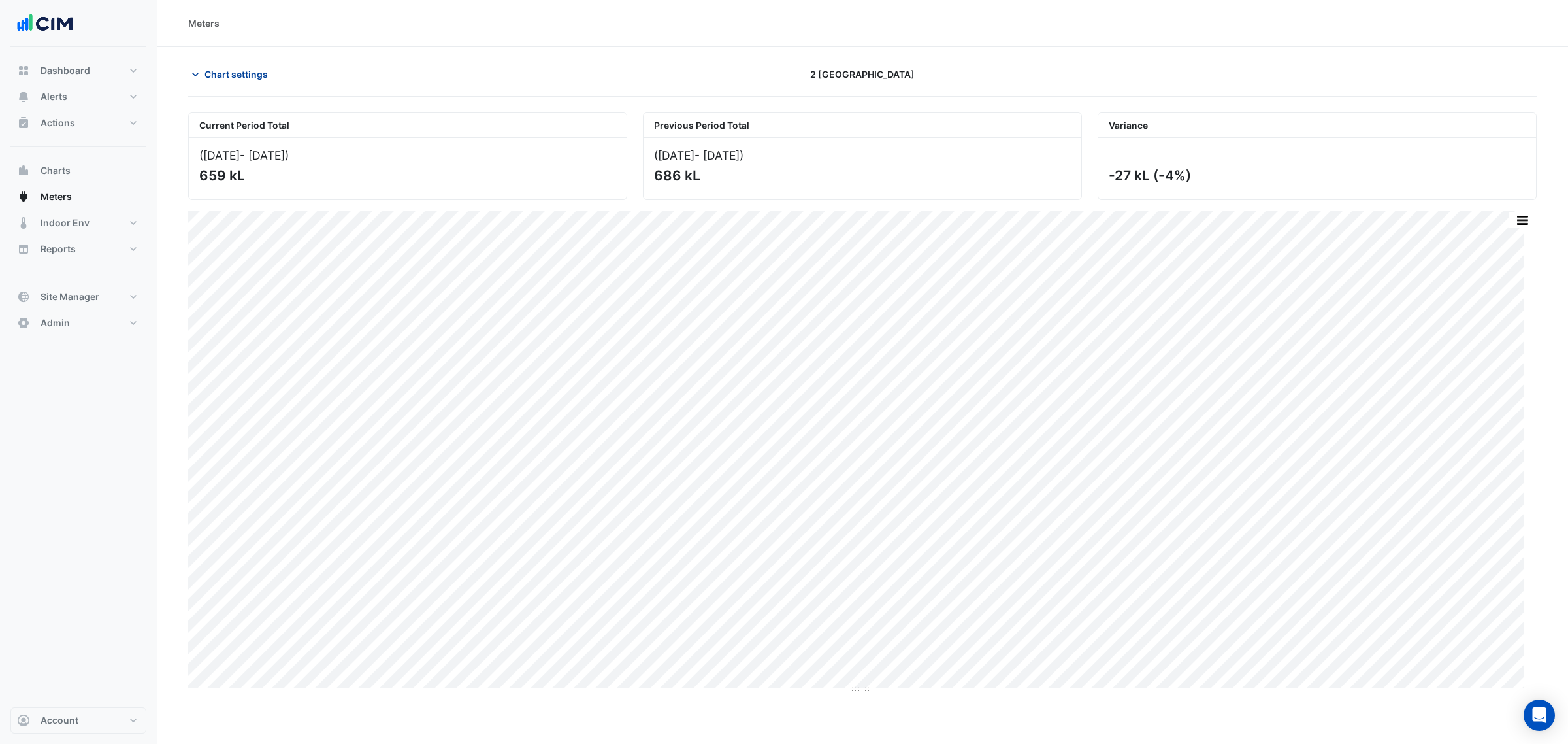
click at [247, 66] on button "Chart settings" at bounding box center [232, 74] width 89 height 23
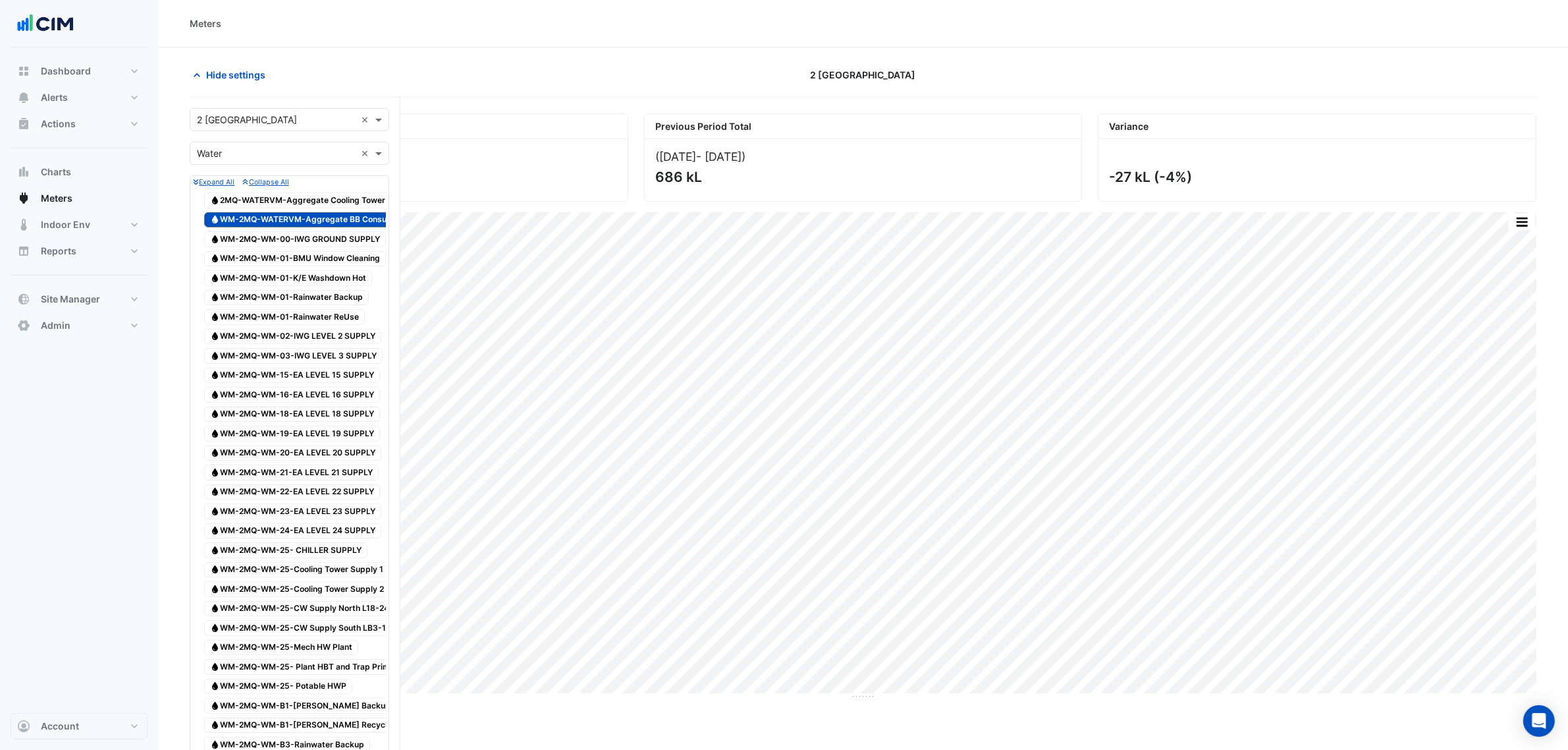
click at [258, 167] on form "Select a Site × 2 Melbourne Quarter × Utility Type × Water × Expand All Collaps…" at bounding box center [290, 712] width 200 height 1209
click at [249, 159] on input "text" at bounding box center [276, 153] width 159 height 14
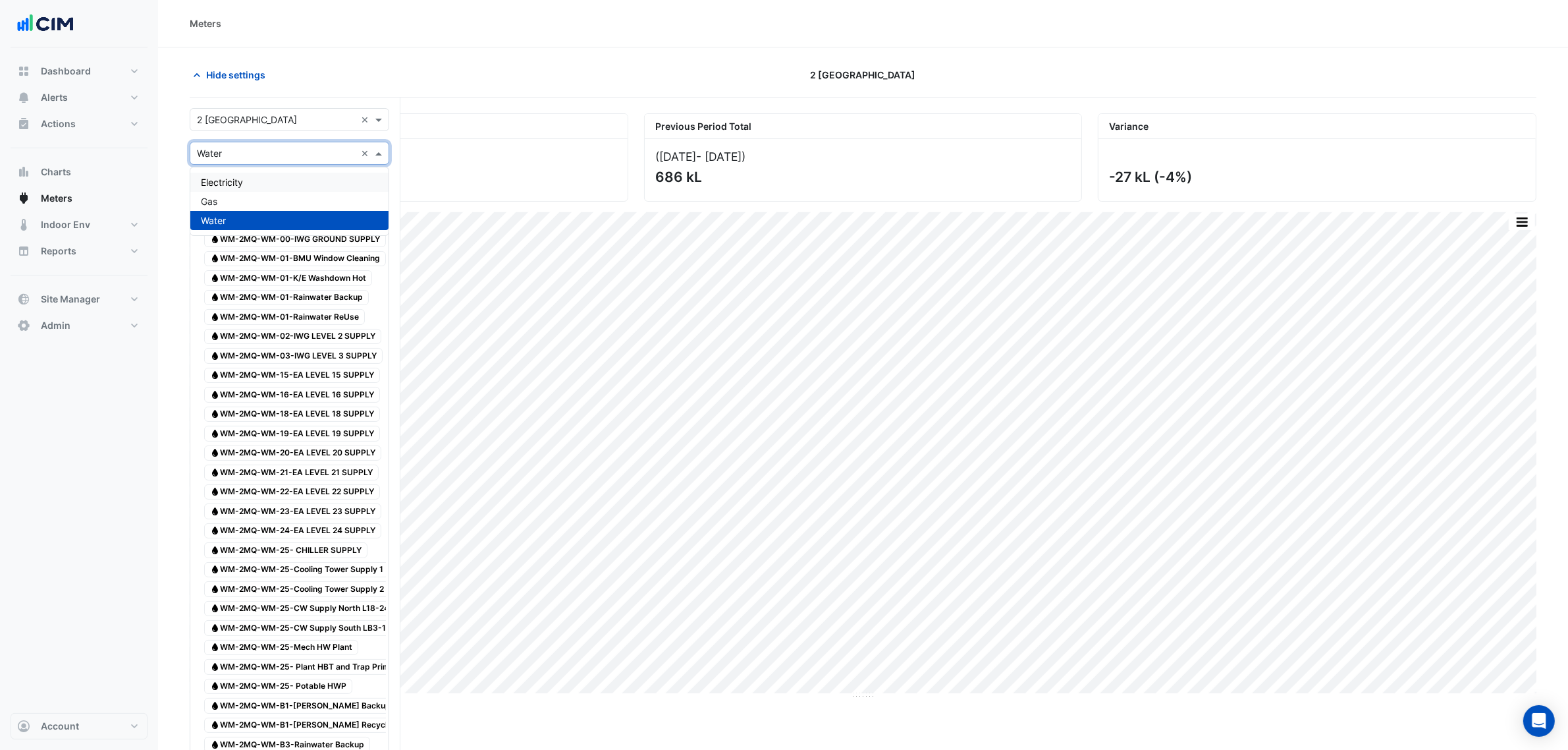
click at [251, 183] on div "Electricity" at bounding box center [290, 182] width 198 height 19
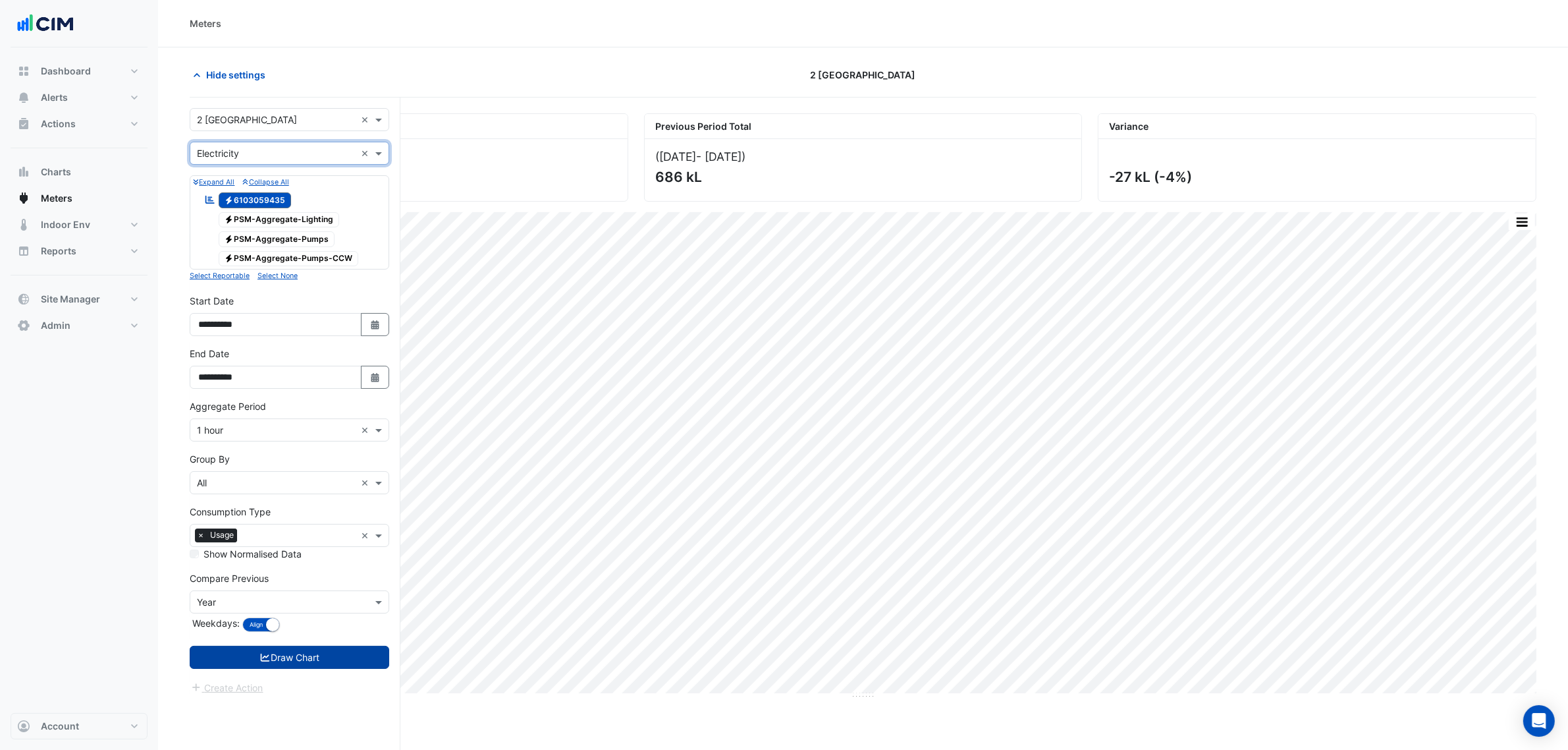
click at [274, 663] on button "Draw Chart" at bounding box center [290, 657] width 200 height 23
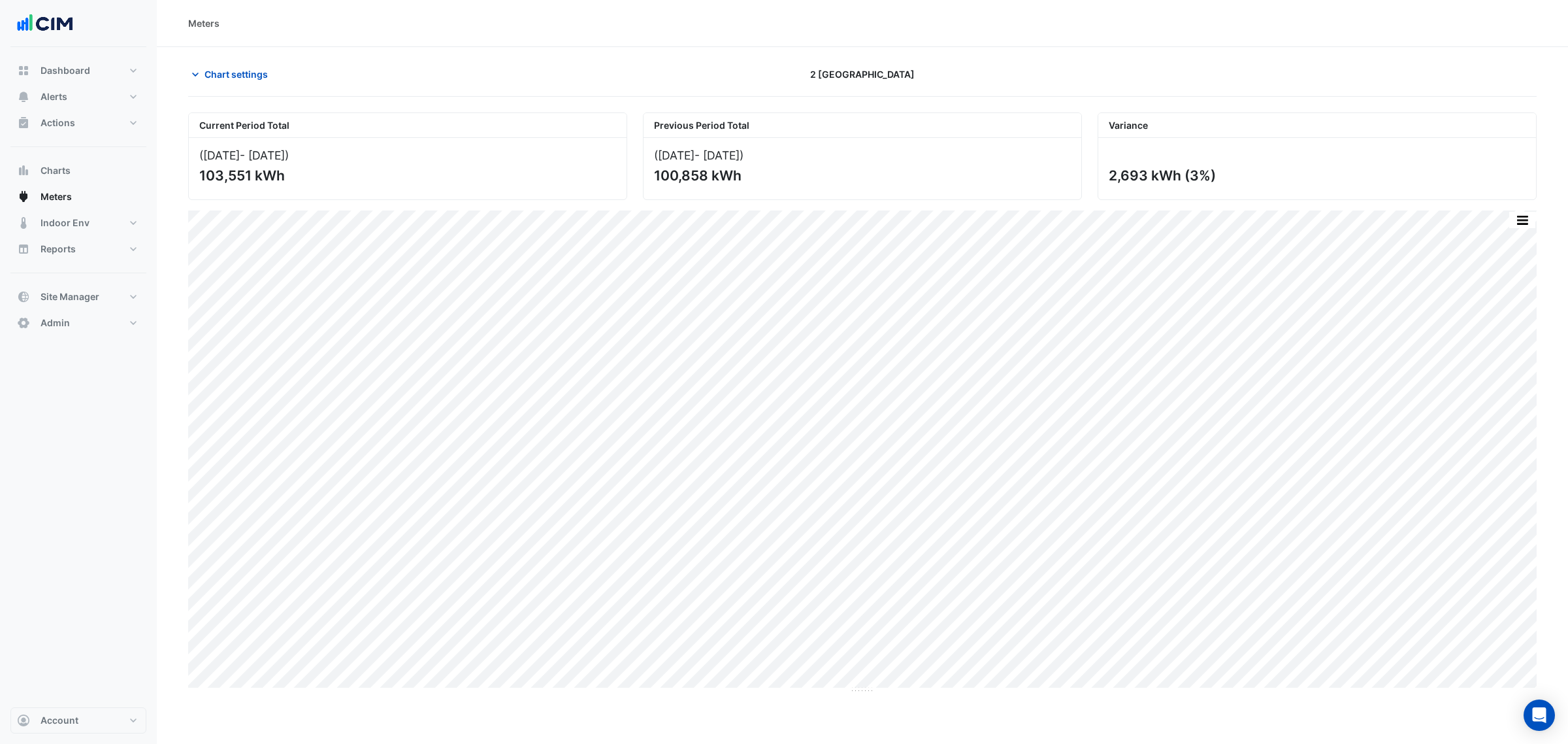
drag, startPoint x: 1164, startPoint y: 146, endPoint x: 1295, endPoint y: 138, distance: 131.2
click at [1294, 138] on div "2,693 kWh (3%)" at bounding box center [1317, 169] width 438 height 62
drag, startPoint x: 1065, startPoint y: 177, endPoint x: 1252, endPoint y: 177, distance: 187.0
click at [1247, 176] on div "Current Period Total (01 Jul 25 - 27 Jul 25 ) 103,551 kWh Previous Period Total…" at bounding box center [862, 150] width 1364 height 98
click at [1488, 218] on button "button" at bounding box center [1497, 220] width 26 height 16
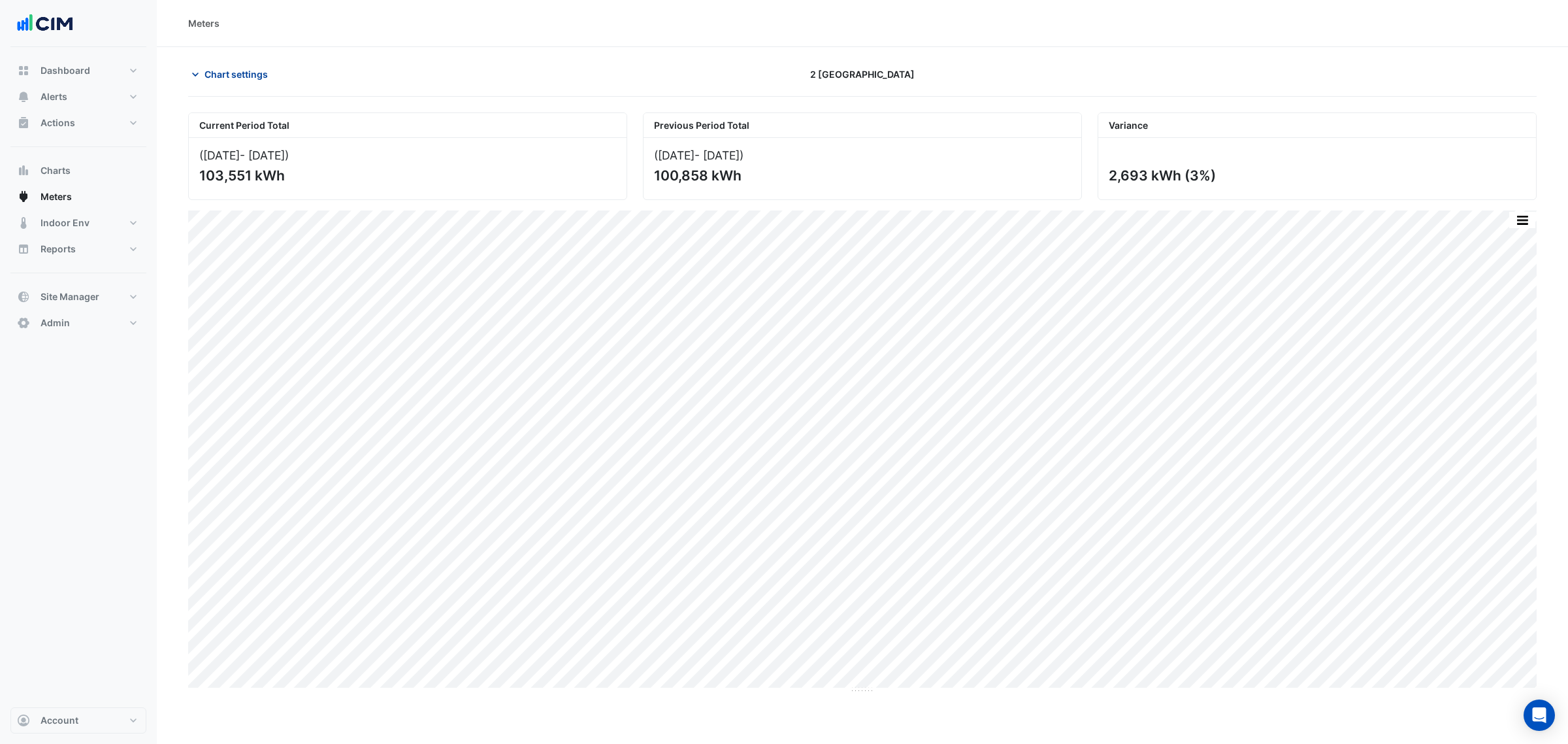
click at [230, 77] on span "Chart settings" at bounding box center [236, 74] width 64 height 14
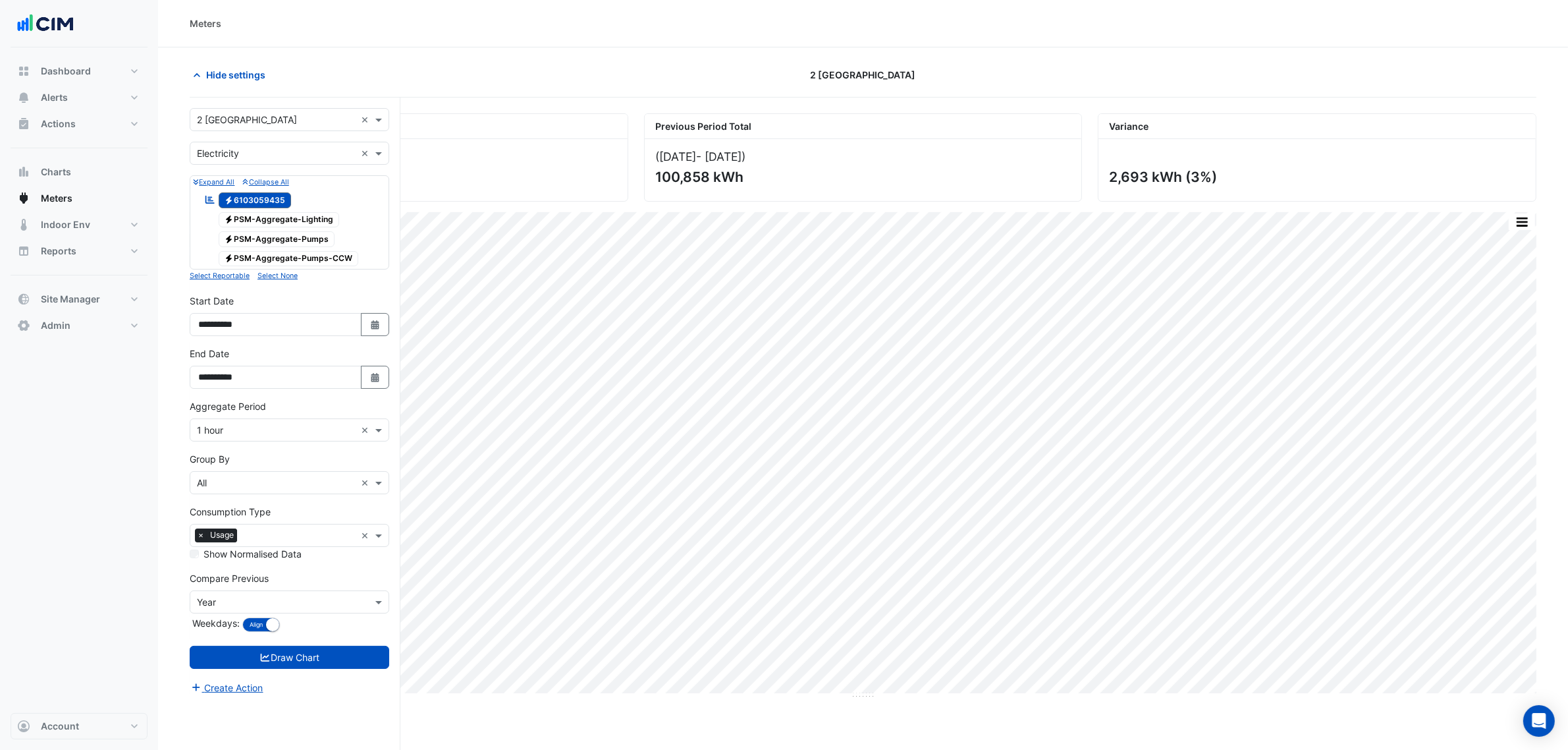
drag, startPoint x: 226, startPoint y: 153, endPoint x: 218, endPoint y: 147, distance: 10.0
click at [218, 147] on input "text" at bounding box center [276, 153] width 159 height 14
drag, startPoint x: 407, startPoint y: 37, endPoint x: 366, endPoint y: 71, distance: 53.3
click at [405, 40] on div "Meters" at bounding box center [863, 24] width 1410 height 48
click at [245, 147] on input "text" at bounding box center [276, 153] width 159 height 14
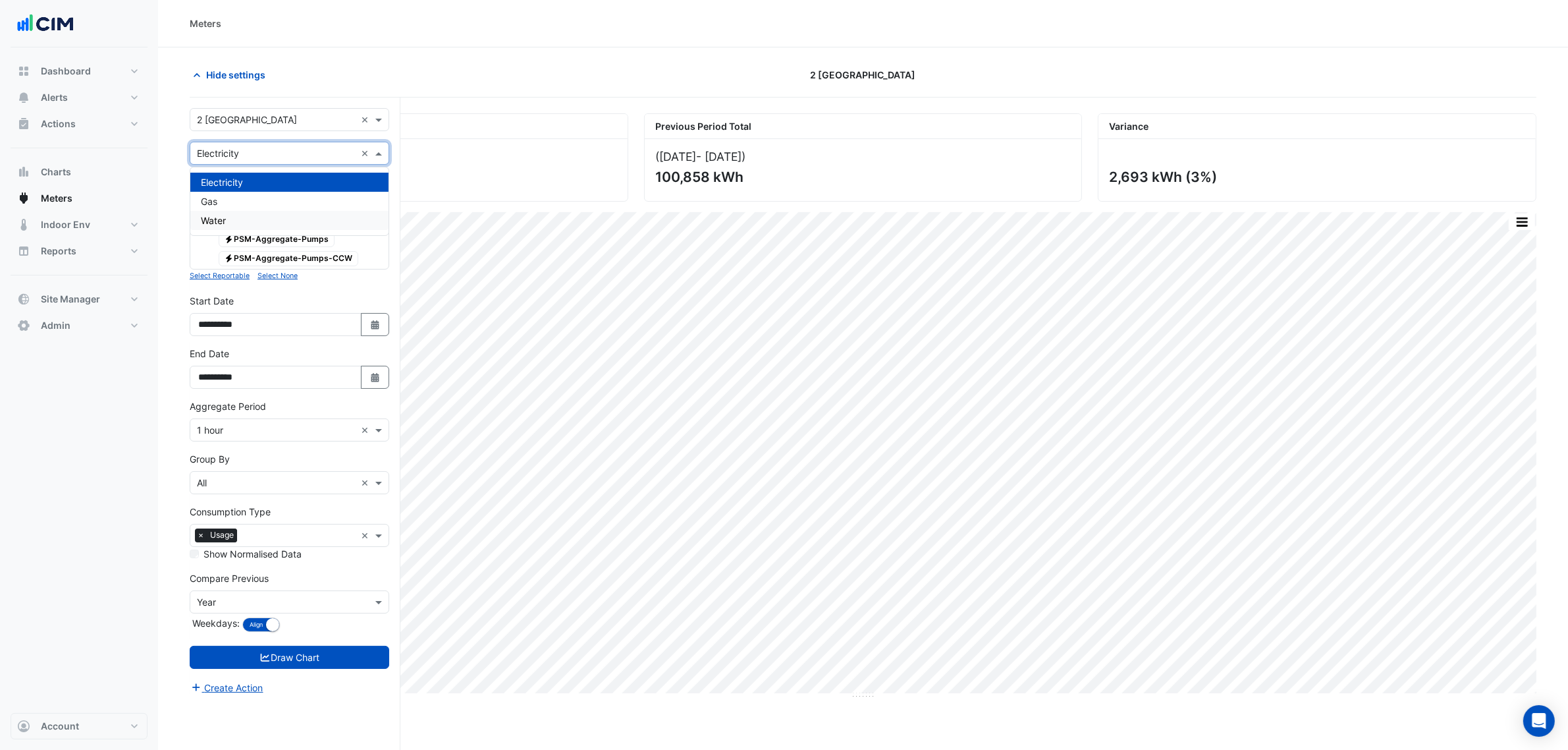
click at [229, 202] on div "Gas" at bounding box center [290, 201] width 198 height 19
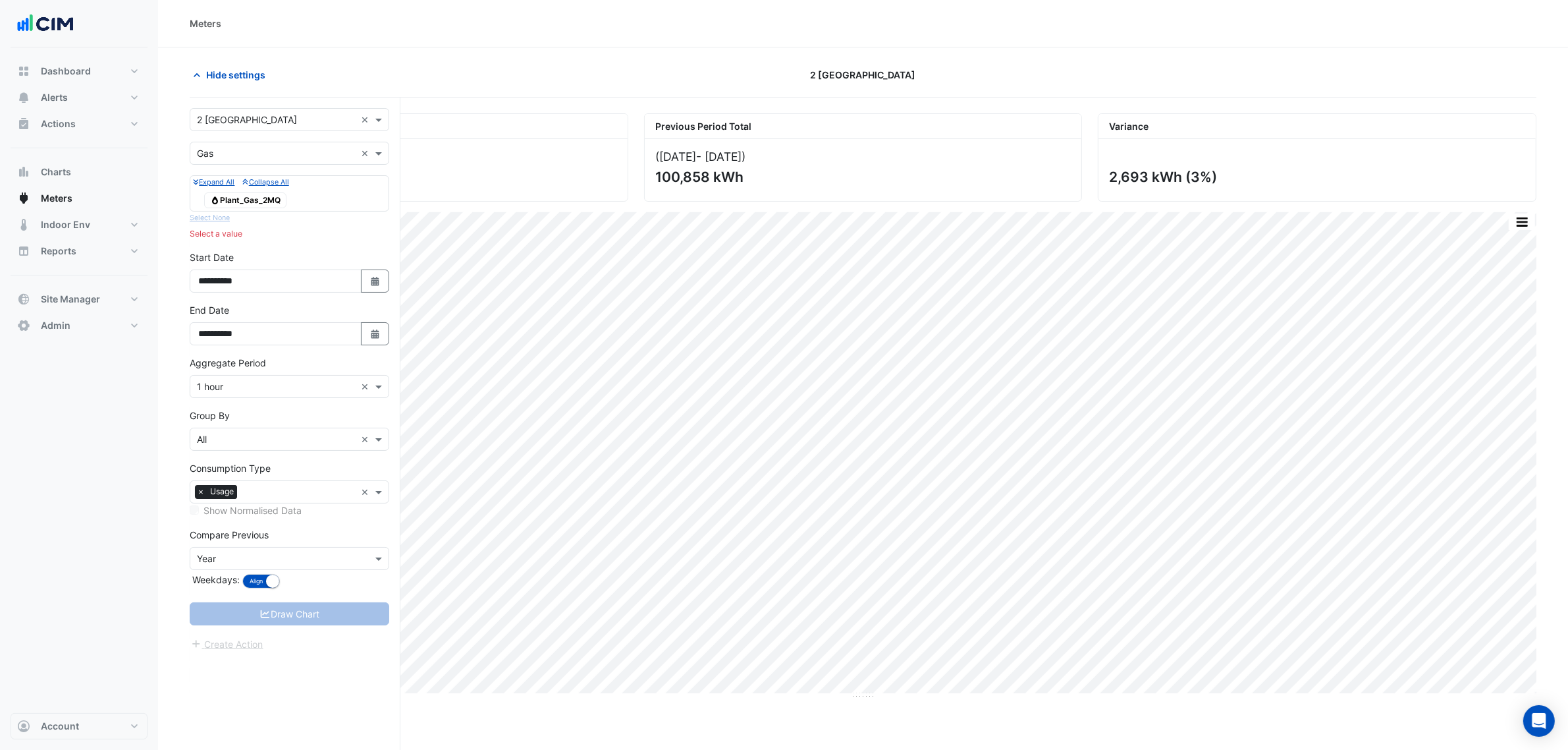
click at [229, 201] on span "Gas Plant_Gas_2MQ" at bounding box center [245, 200] width 83 height 16
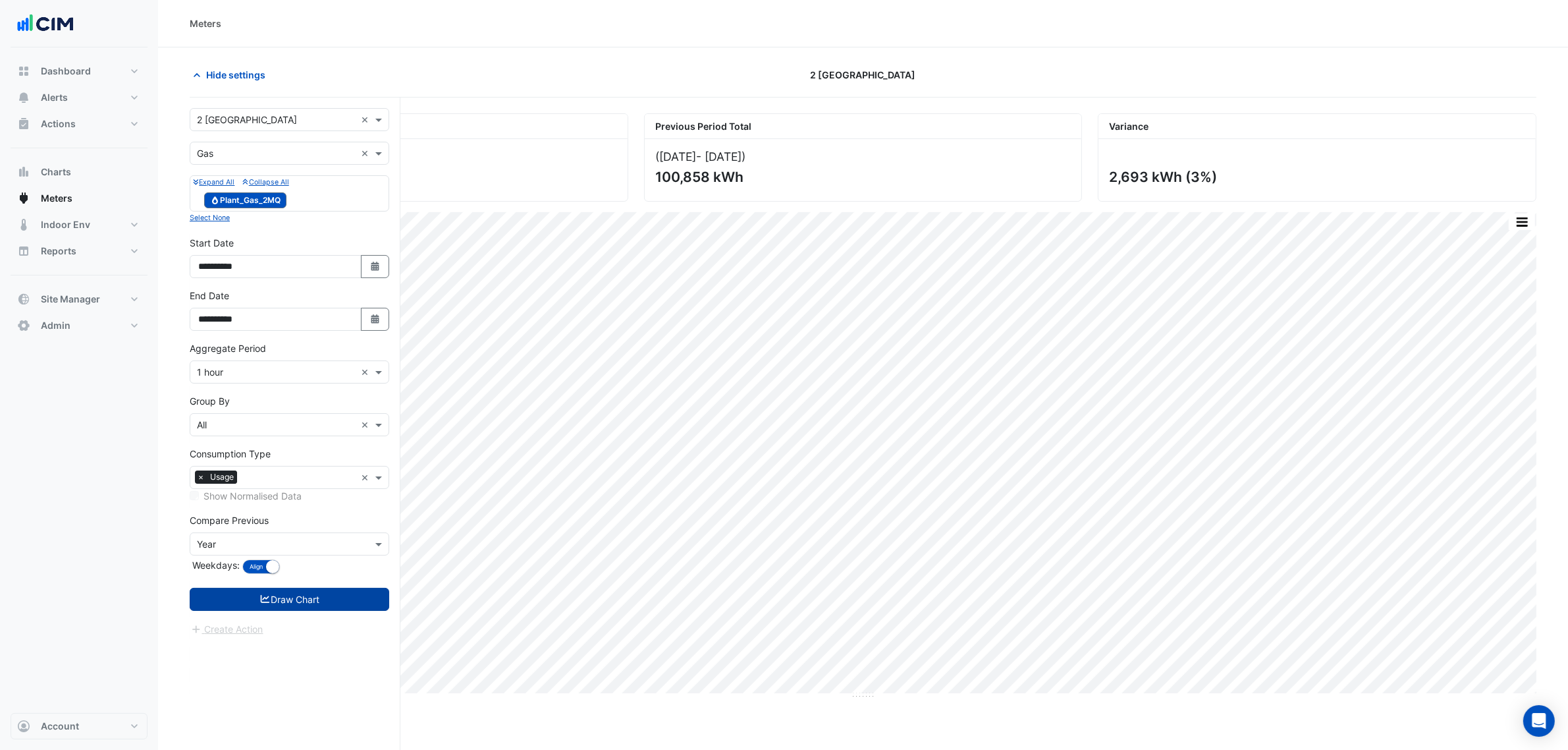
click at [280, 607] on button "Draw Chart" at bounding box center [290, 599] width 200 height 23
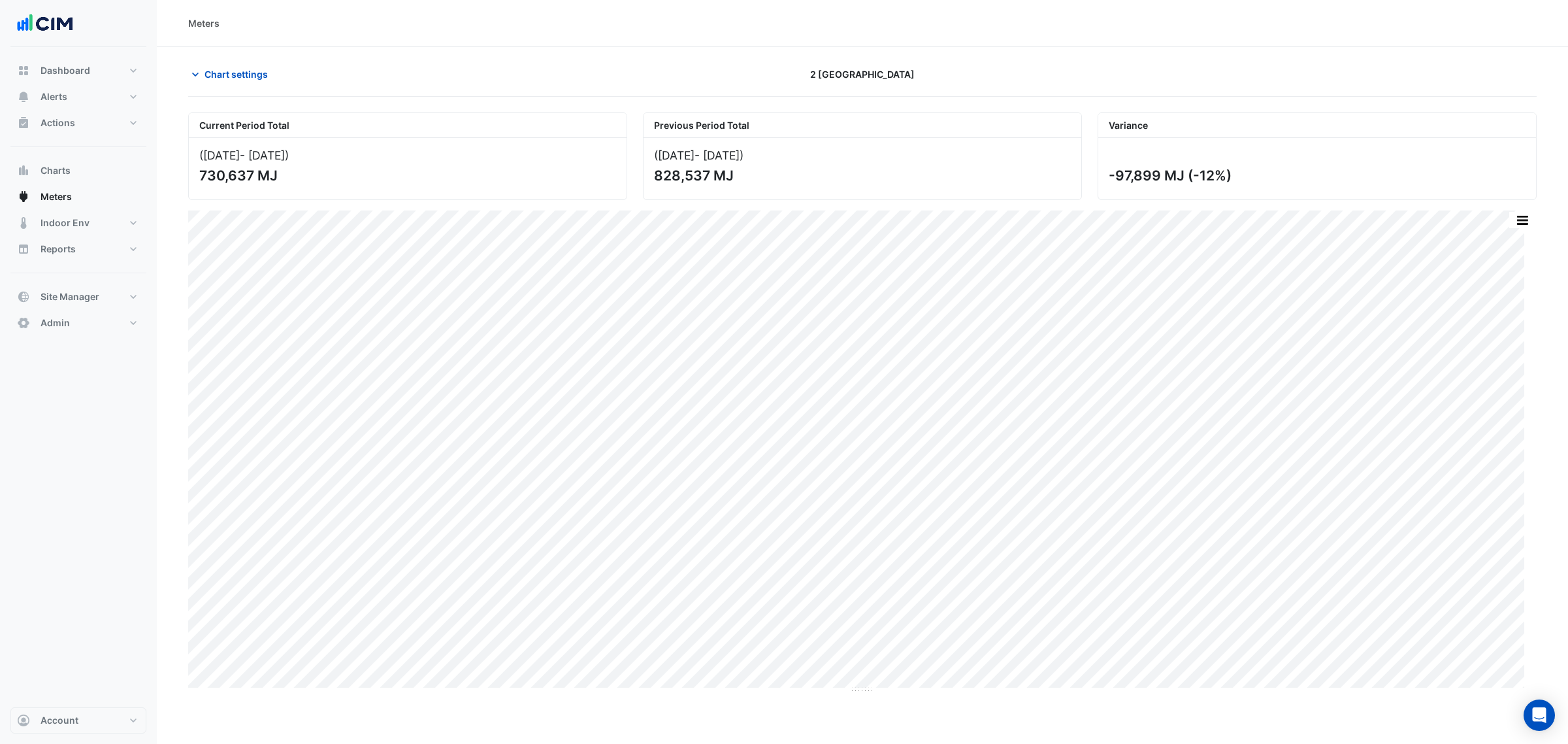
drag, startPoint x: 1304, startPoint y: 177, endPoint x: 1021, endPoint y: 178, distance: 283.0
click at [1021, 178] on div "Current Period Total (01 Jul 25 - 27 Jul 25 ) 730,637 MJ Previous Period Total …" at bounding box center [862, 150] width 1364 height 98
click at [1152, 188] on div "-97,899 MJ (-12%)" at bounding box center [1317, 169] width 438 height 62
click at [1167, 180] on div "-97,899 MJ (-12%)" at bounding box center [1316, 175] width 414 height 16
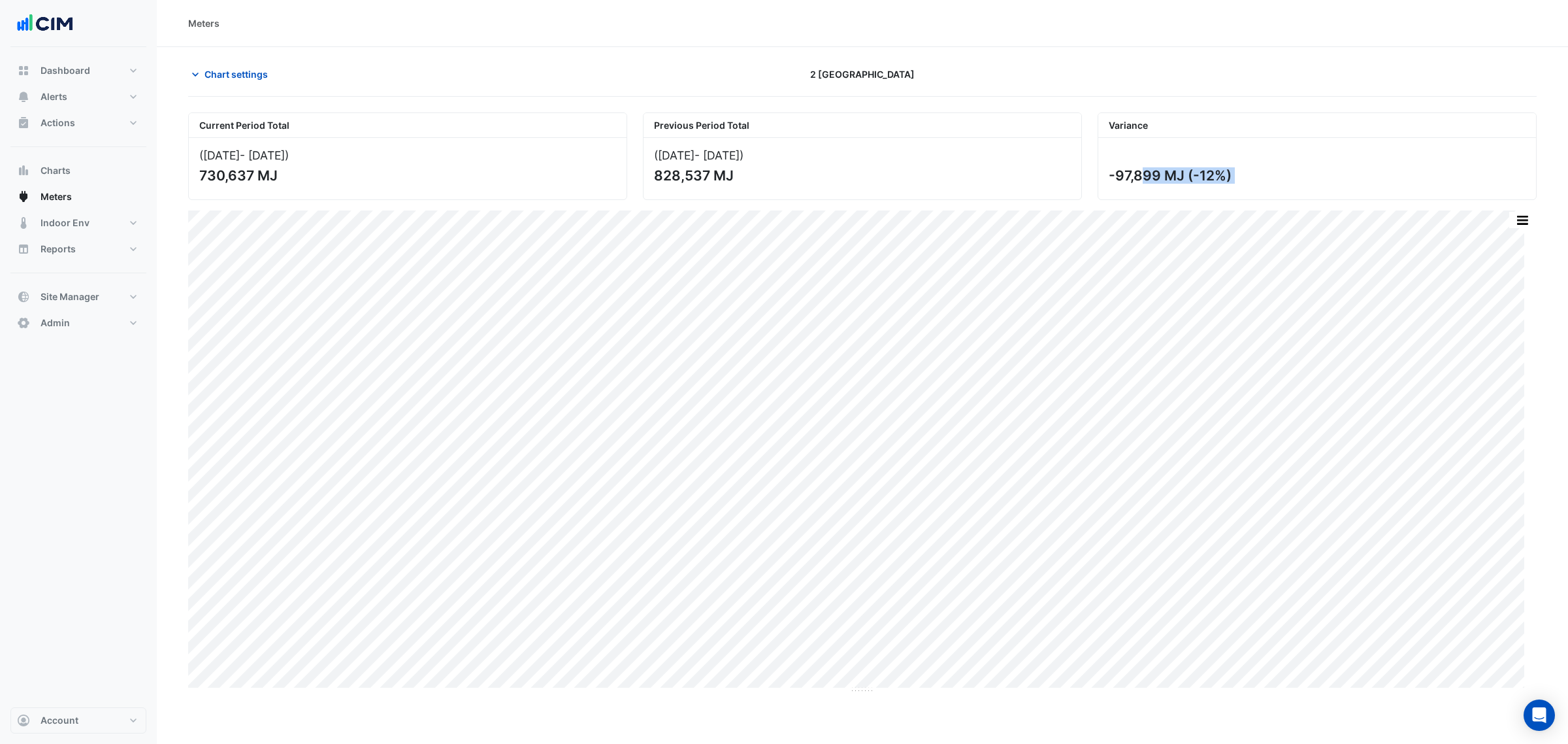
click at [1167, 180] on div "-97,899 MJ (-12%)" at bounding box center [1316, 175] width 414 height 16
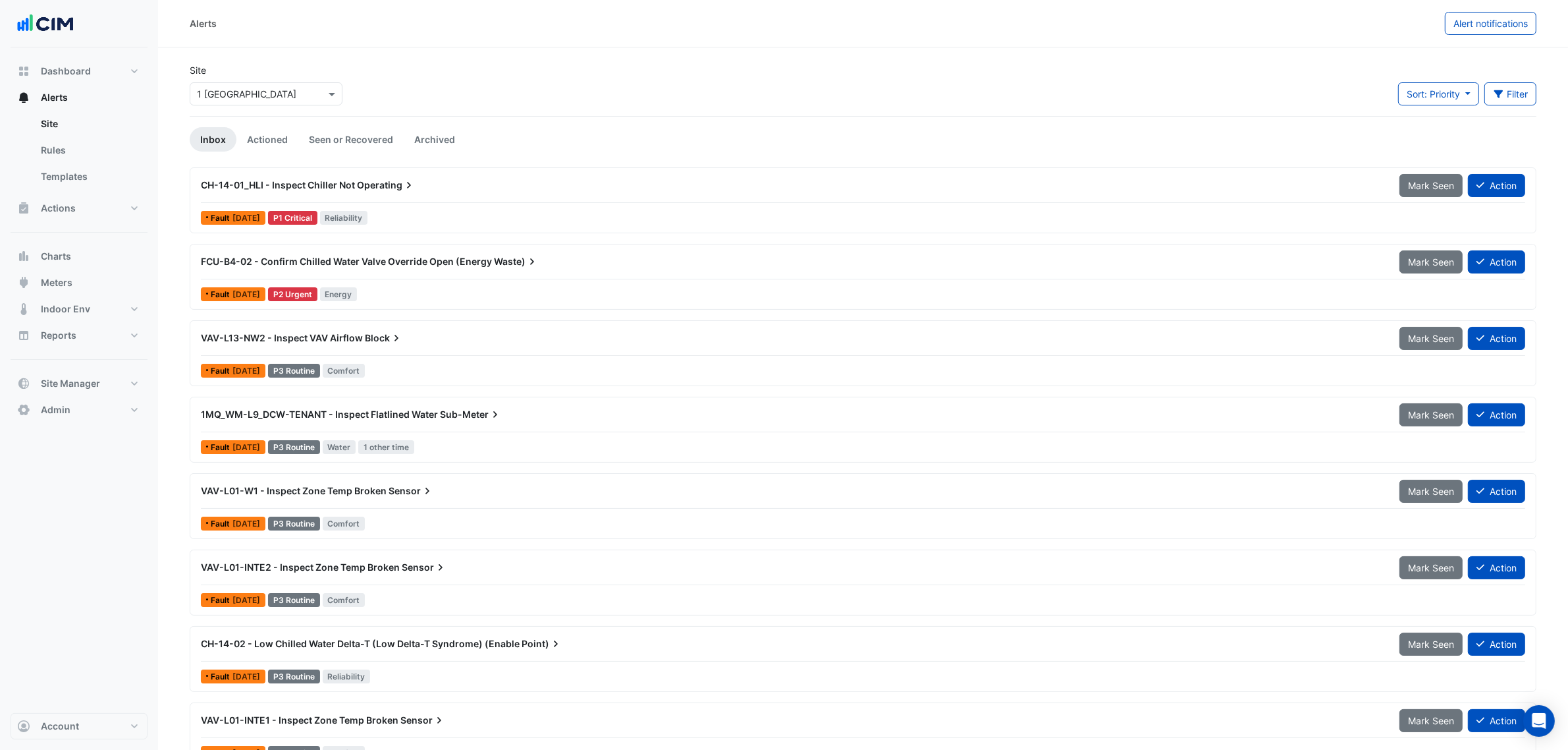
click at [1518, 109] on div "Sort: Priority Priority Updated Filter Title Priority Filter Impact Filter Equi…" at bounding box center [1467, 99] width 138 height 34
click at [1518, 104] on button "Filter" at bounding box center [1511, 94] width 53 height 23
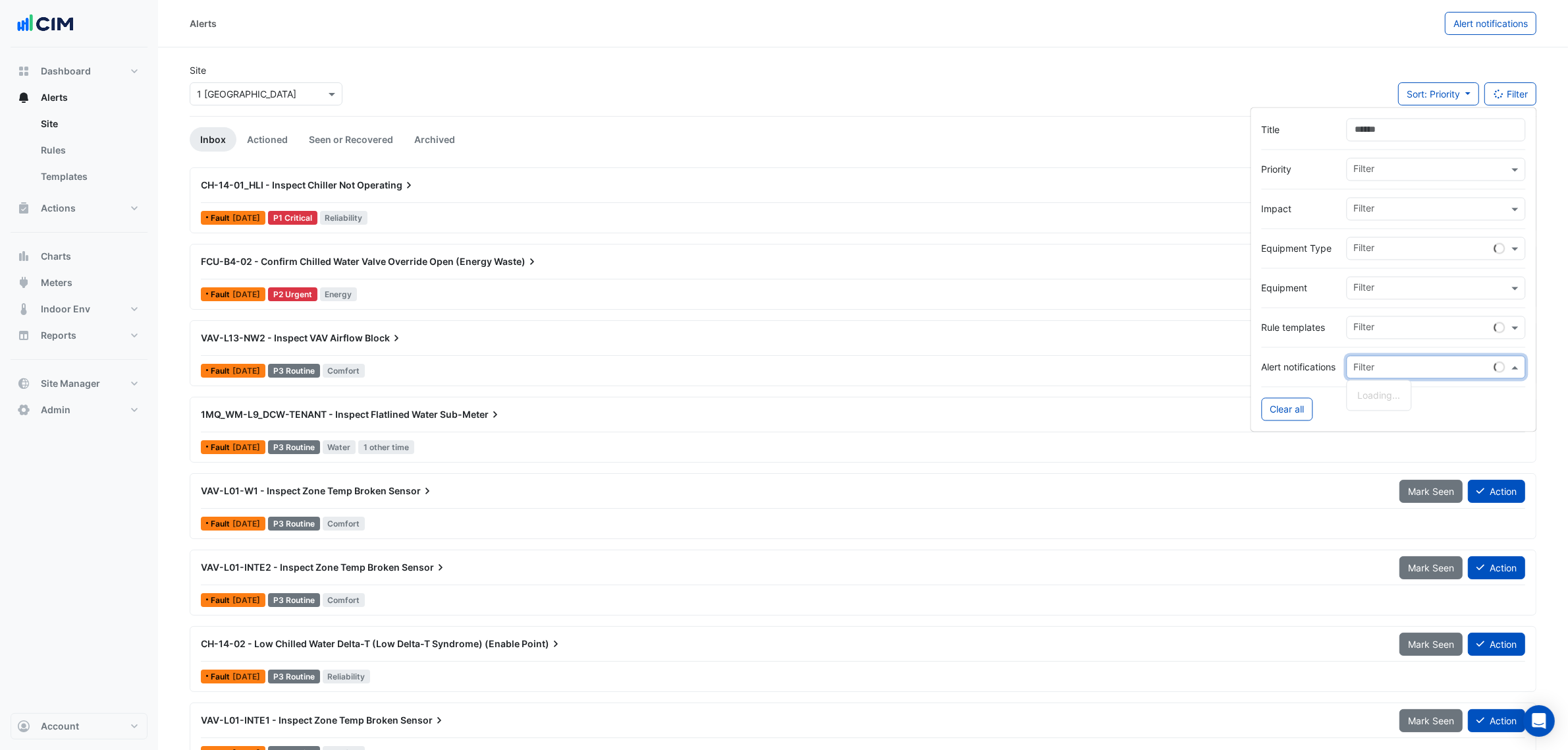
click at [1373, 361] on input "text" at bounding box center [1423, 368] width 138 height 14
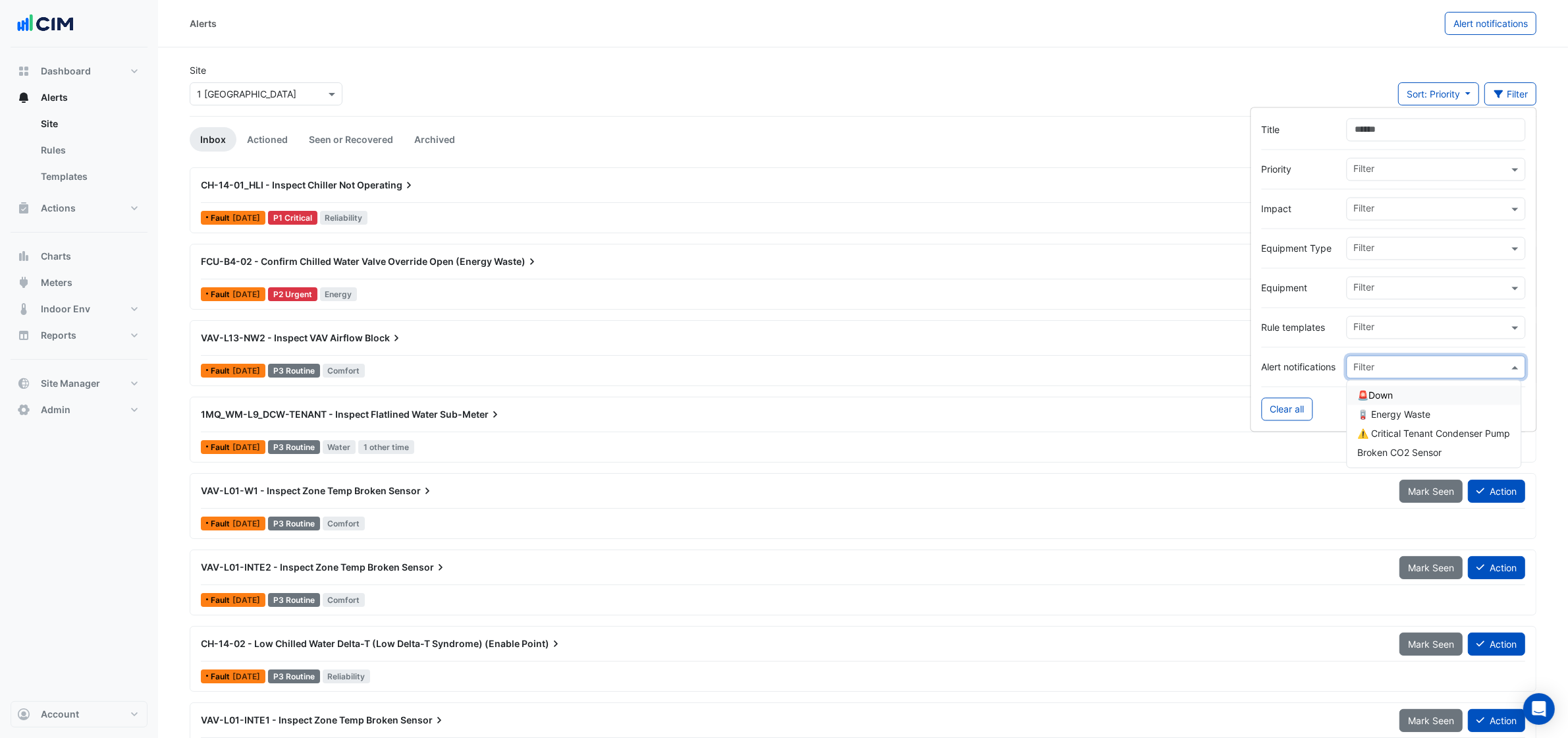
click at [1388, 339] on div "Filter" at bounding box center [1436, 327] width 179 height 23
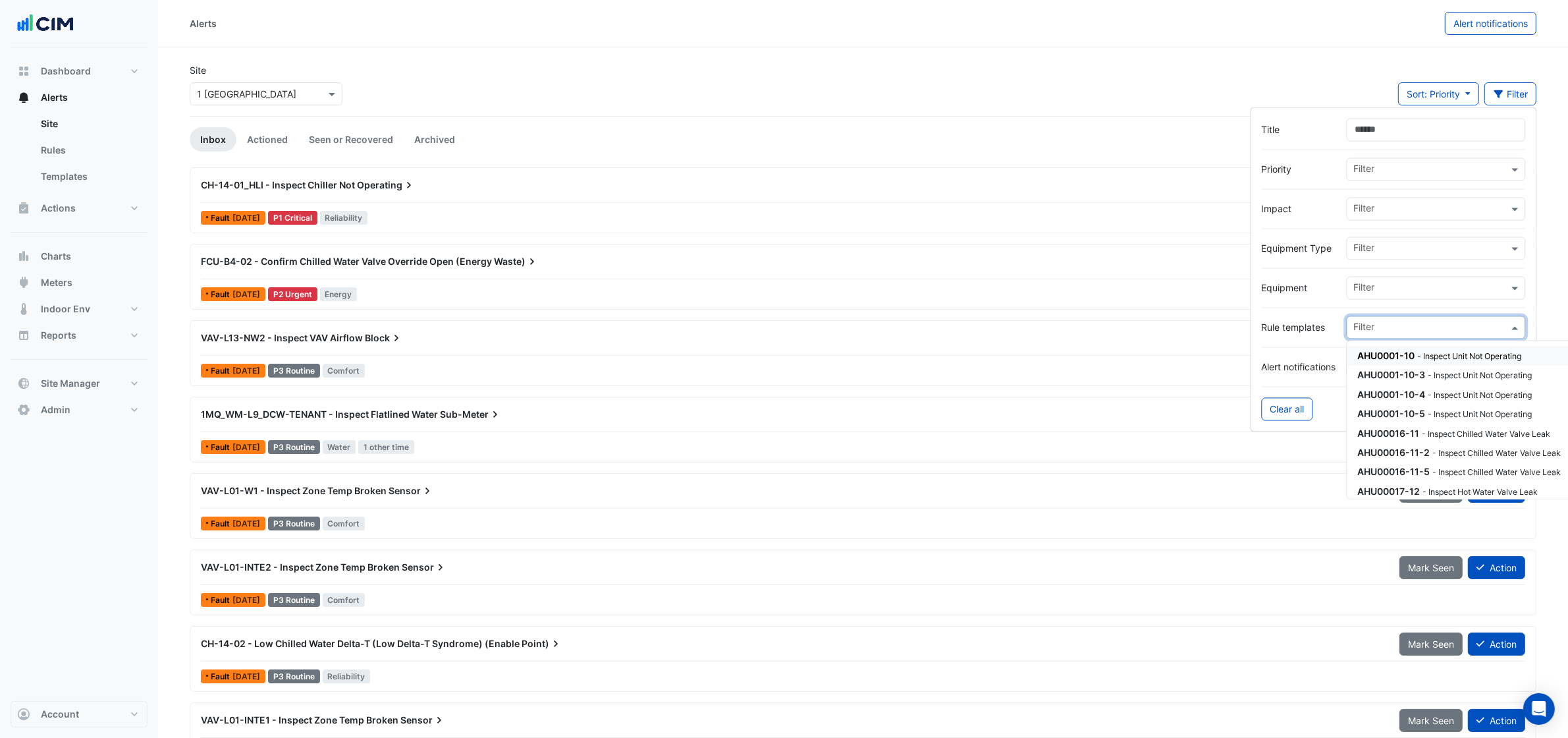
click at [1289, 316] on div "Rule templates Filter AHU0001-10 - Inspect Unit Not Operating AHU0001-10-3 - In…" at bounding box center [1394, 327] width 264 height 23
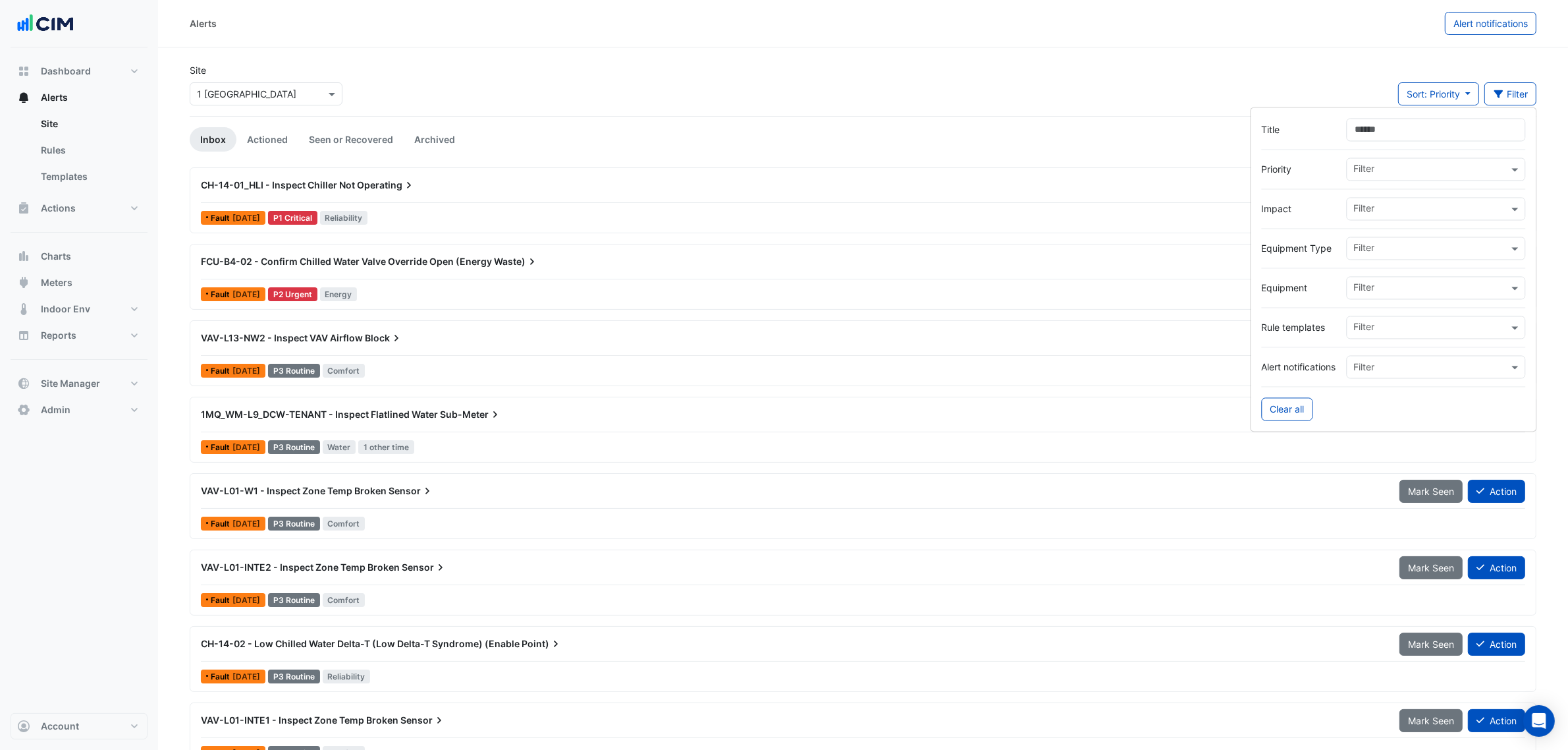
click at [1370, 326] on input "text" at bounding box center [1432, 329] width 155 height 14
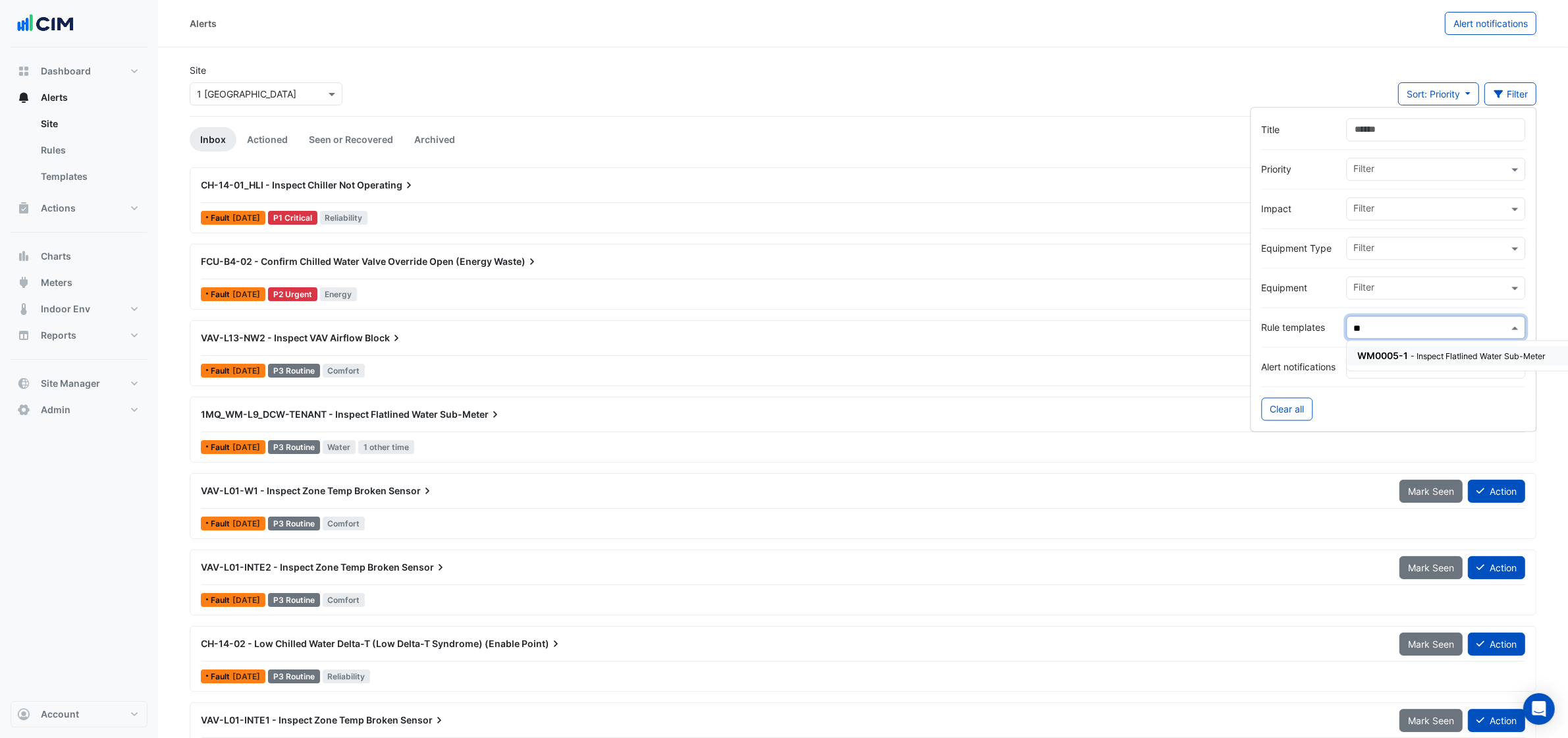
click at [1456, 356] on small "- Inspect Flatlined Water Sub-Meter" at bounding box center [1479, 356] width 135 height 10
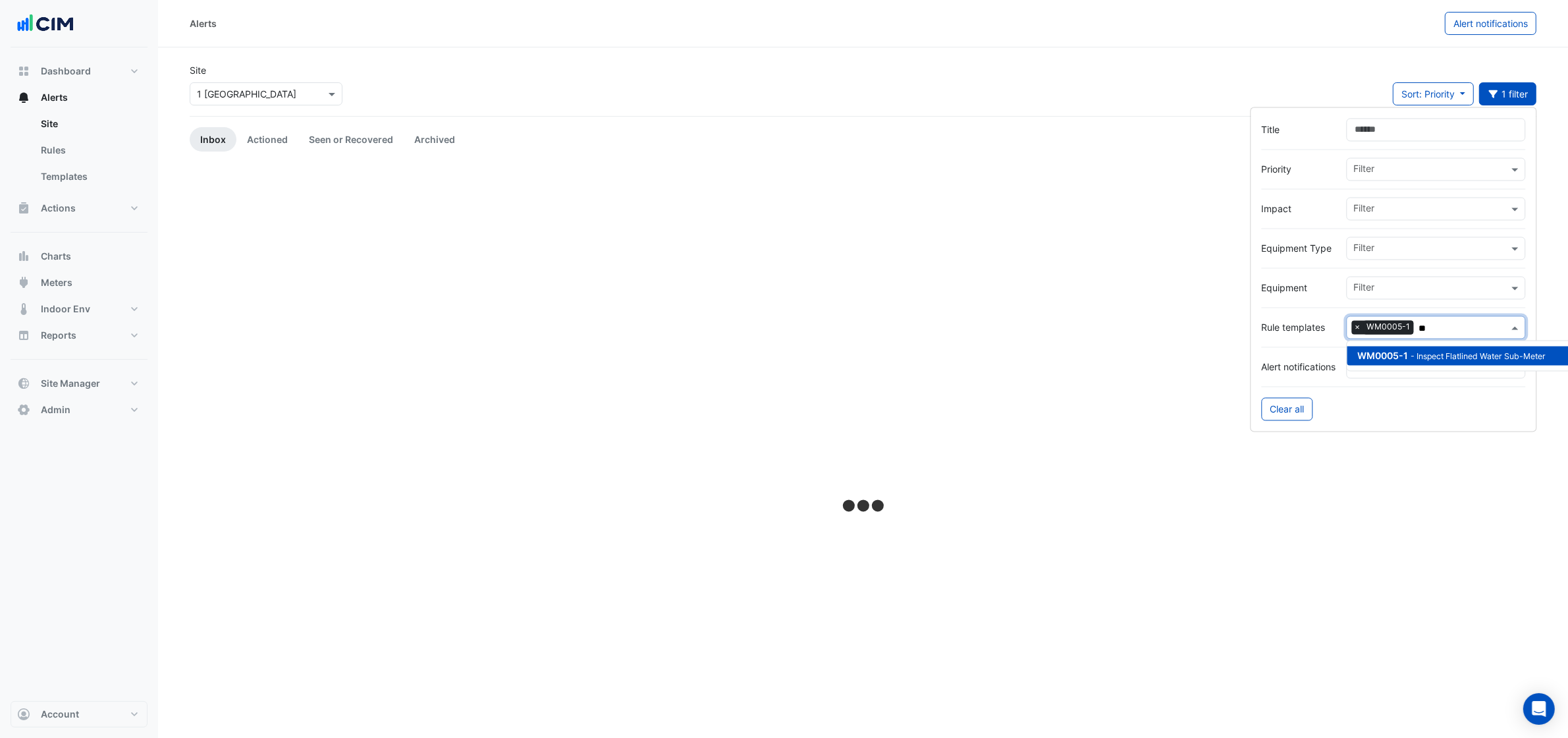
type input "**"
click at [475, 51] on section "Site Select a Site × 1 [GEOGRAPHIC_DATA] Sort: Priority Priority Updated 1 filt…" at bounding box center [863, 448] width 1410 height 800
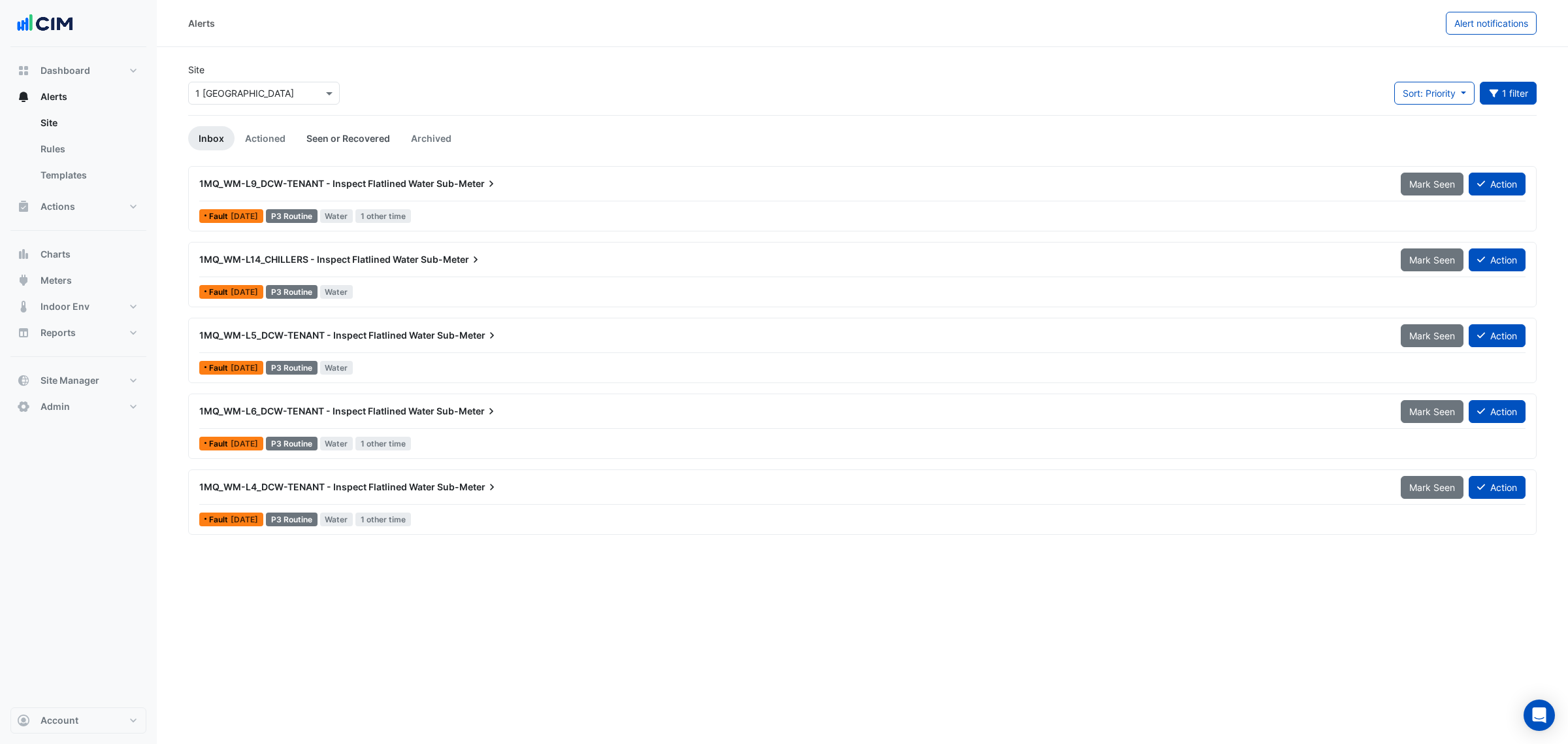
click at [386, 144] on link "Seen or Recovered" at bounding box center [348, 138] width 104 height 24
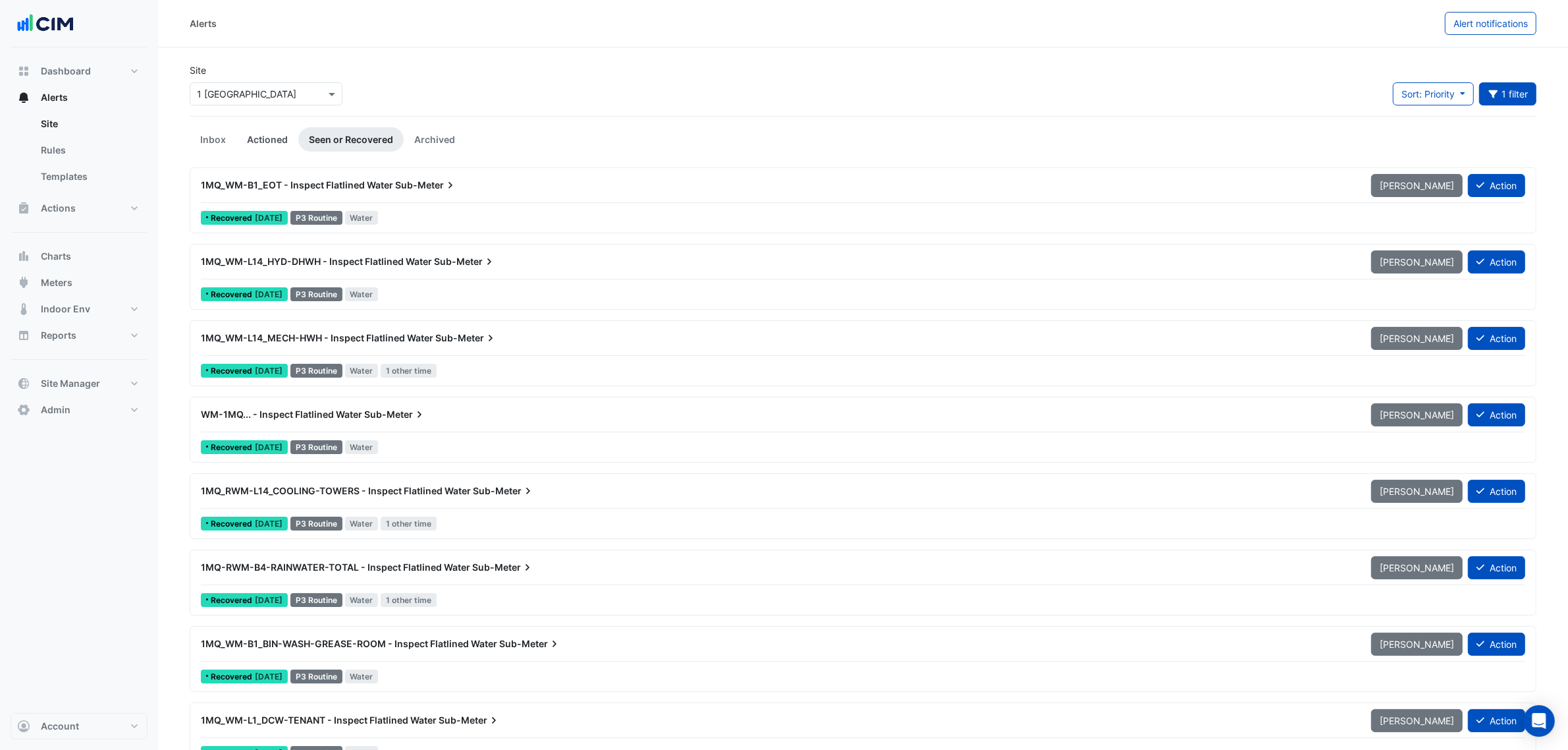
click at [269, 143] on link "Actioned" at bounding box center [268, 139] width 62 height 24
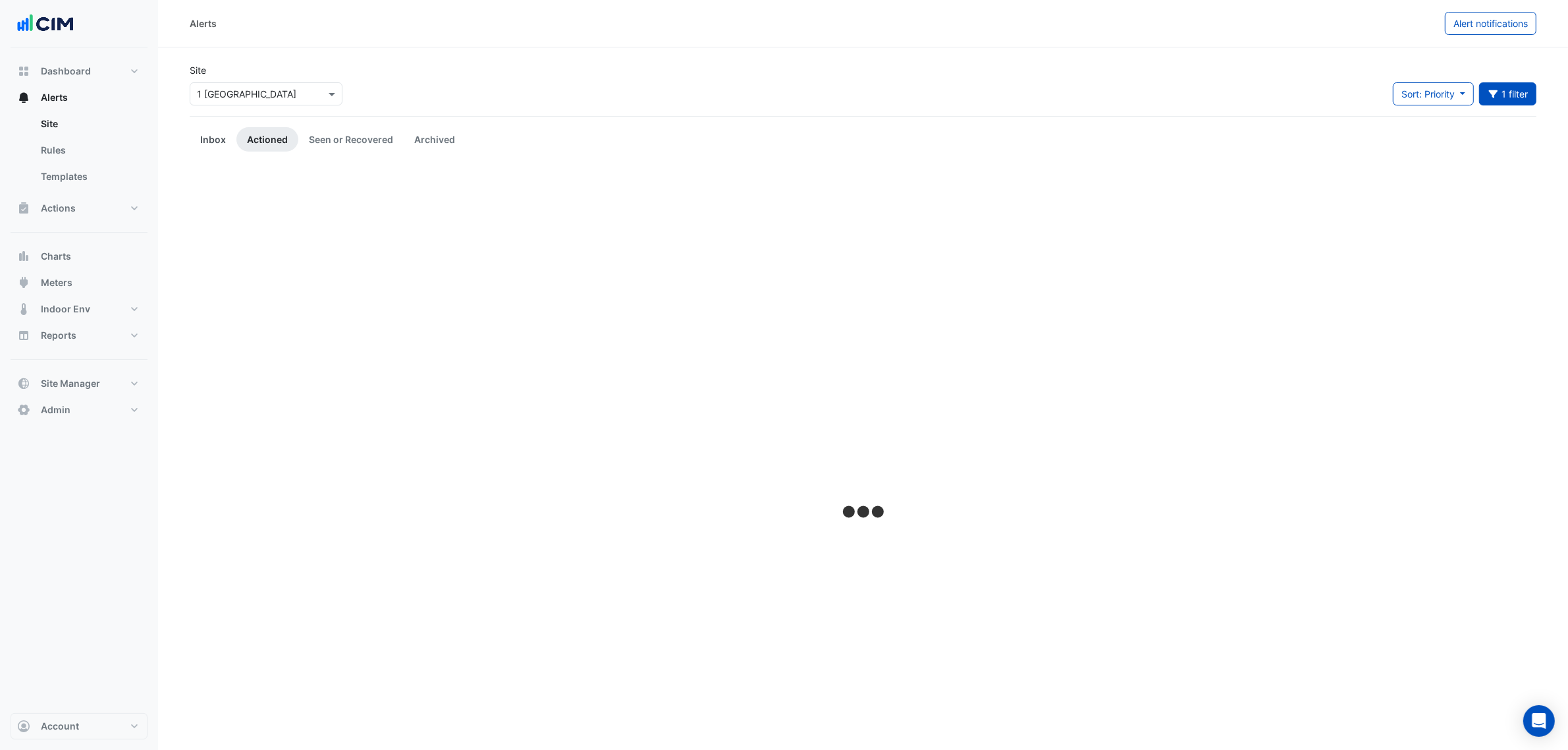
click at [208, 143] on link "Inbox" at bounding box center [213, 139] width 47 height 24
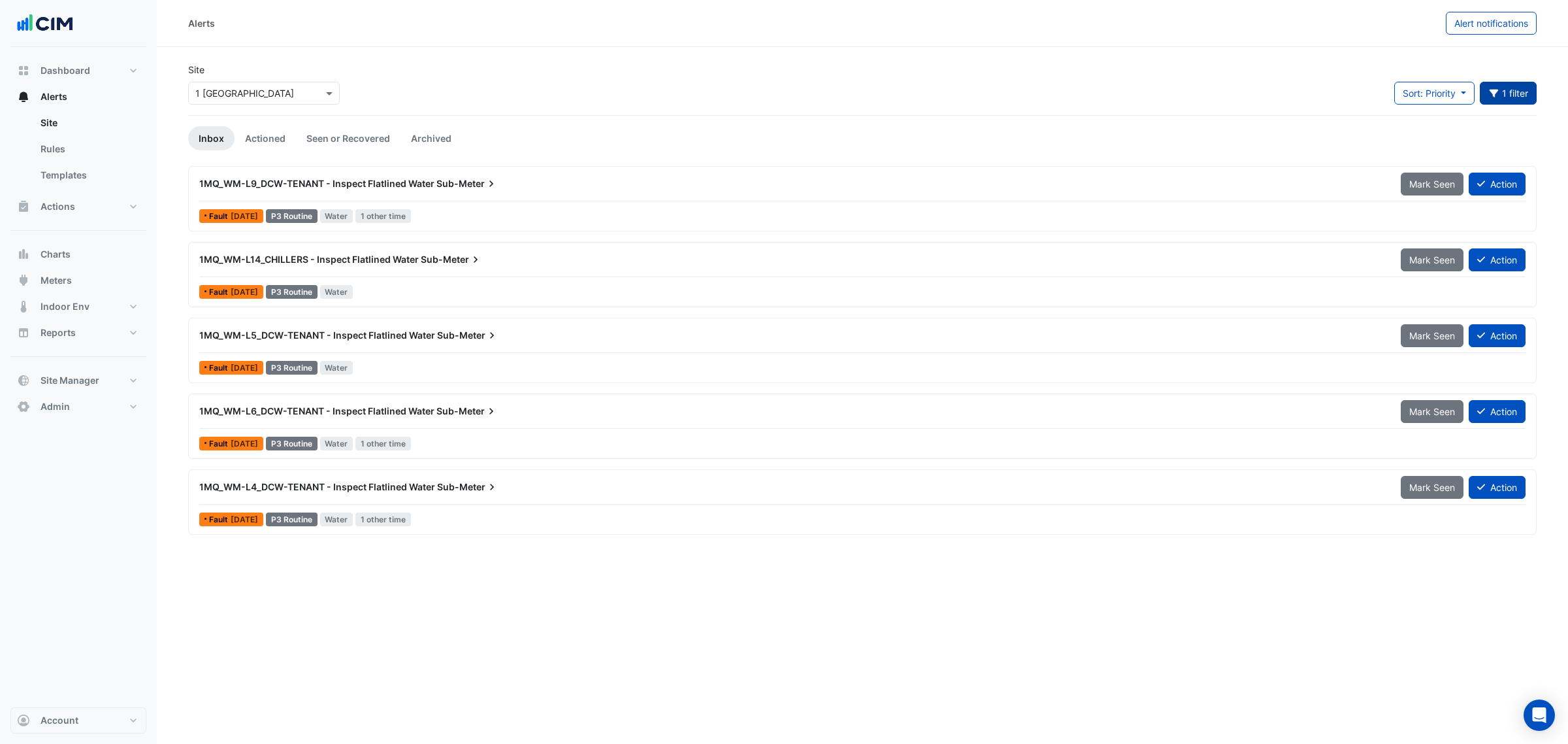
click at [1514, 83] on button "1 filter" at bounding box center [1509, 93] width 58 height 23
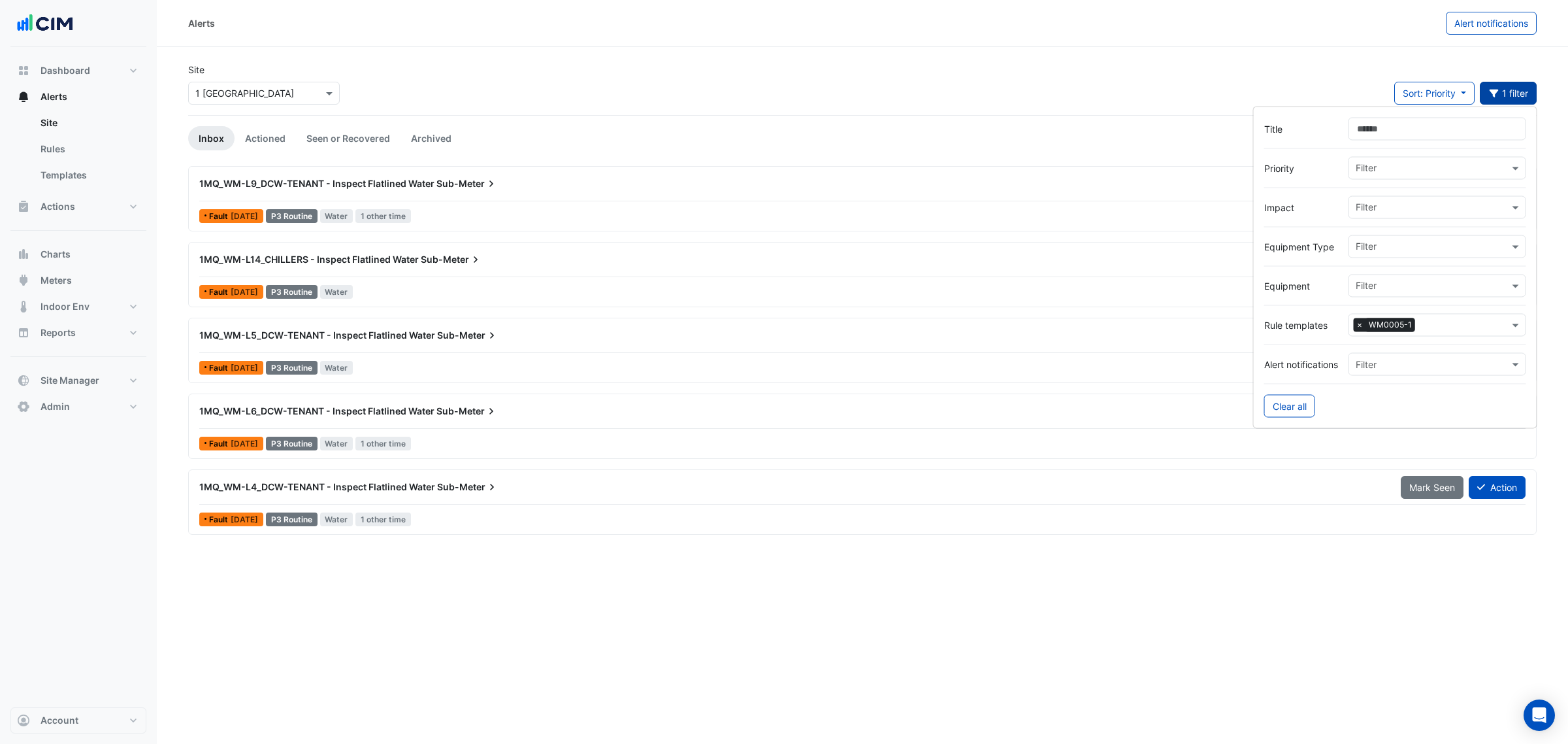
click at [1512, 92] on button "1 filter" at bounding box center [1509, 93] width 58 height 23
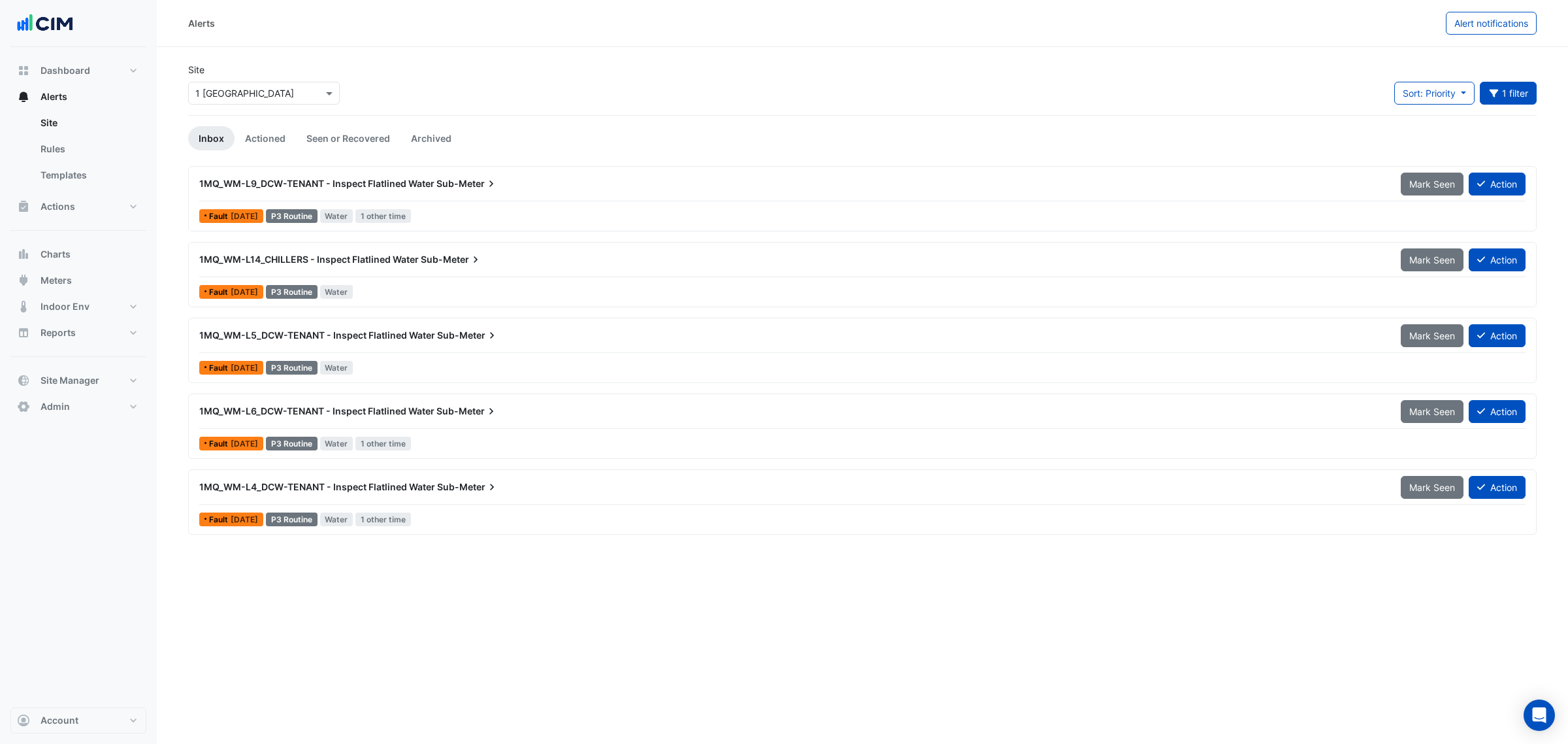
drag, startPoint x: 269, startPoint y: 188, endPoint x: 494, endPoint y: 223, distance: 227.7
click at [494, 220] on div "1MQ_WM-L9_DCW-TENANT - Inspect Flatlined Water Sub-Meter Mark Seen Action Fault…" at bounding box center [862, 199] width 1337 height 54
drag, startPoint x: 250, startPoint y: 255, endPoint x: 335, endPoint y: 297, distance: 94.8
click at [409, 262] on span "1MQ_WM-L14_CHILLERS - Inspect Flatlined Water" at bounding box center [309, 259] width 220 height 11
drag, startPoint x: 252, startPoint y: 339, endPoint x: 353, endPoint y: 358, distance: 102.8
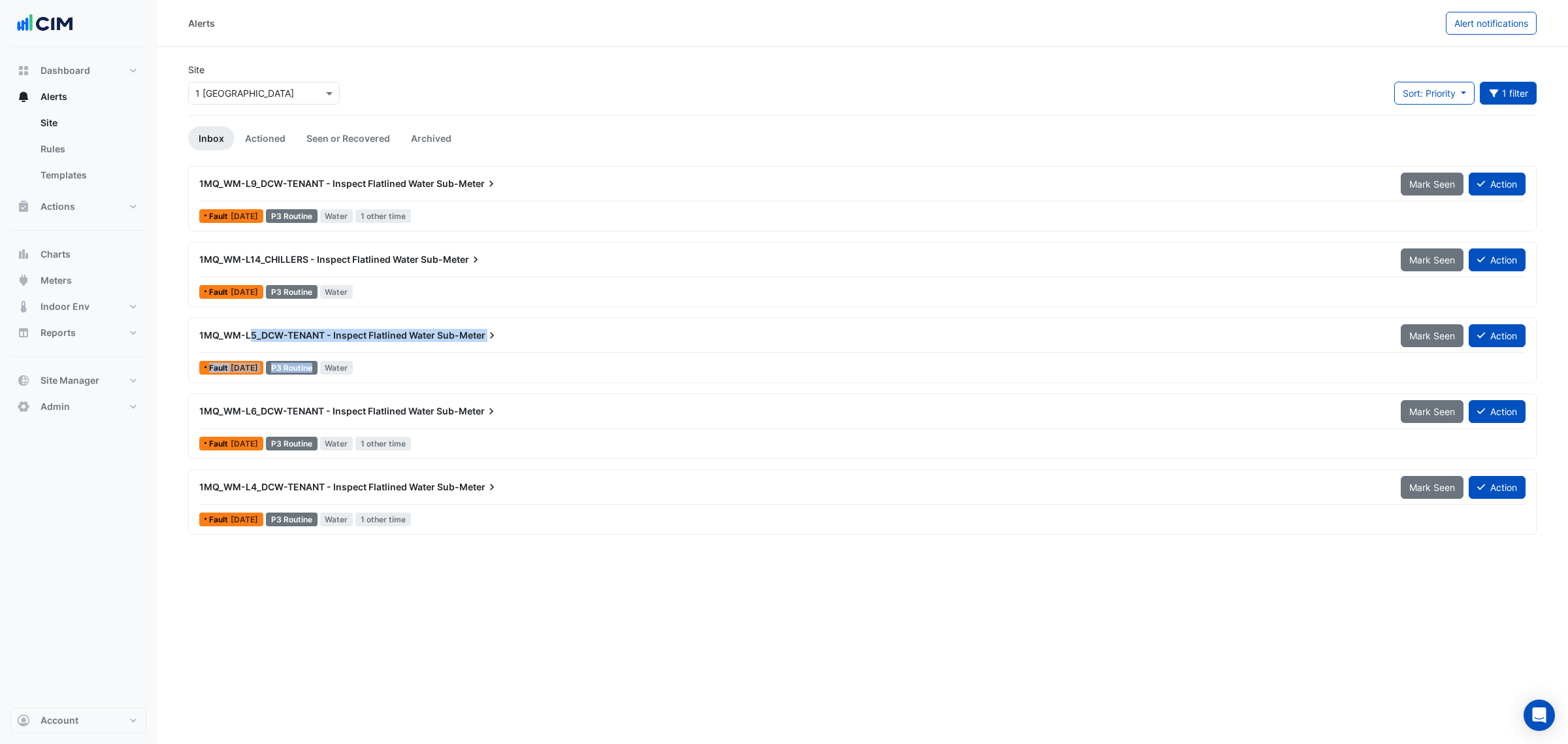
click at [353, 358] on div "1MQ_WM-L5_DCW-TENANT - Inspect Flatlined Water Sub-Meter Mark Seen Action Fault…" at bounding box center [862, 350] width 1337 height 54
drag, startPoint x: 328, startPoint y: 600, endPoint x: 250, endPoint y: 541, distance: 97.8
click at [325, 598] on div "Alerts Alert notifications Site Select a Site × 1 Melbourne Quarter Sort: Prior…" at bounding box center [862, 372] width 1411 height 744
drag, startPoint x: 220, startPoint y: 490, endPoint x: 357, endPoint y: 492, distance: 137.0
click at [357, 492] on span "1MQ_WM-L4_DCW-TENANT - Inspect Flatlined Water" at bounding box center [317, 486] width 236 height 11
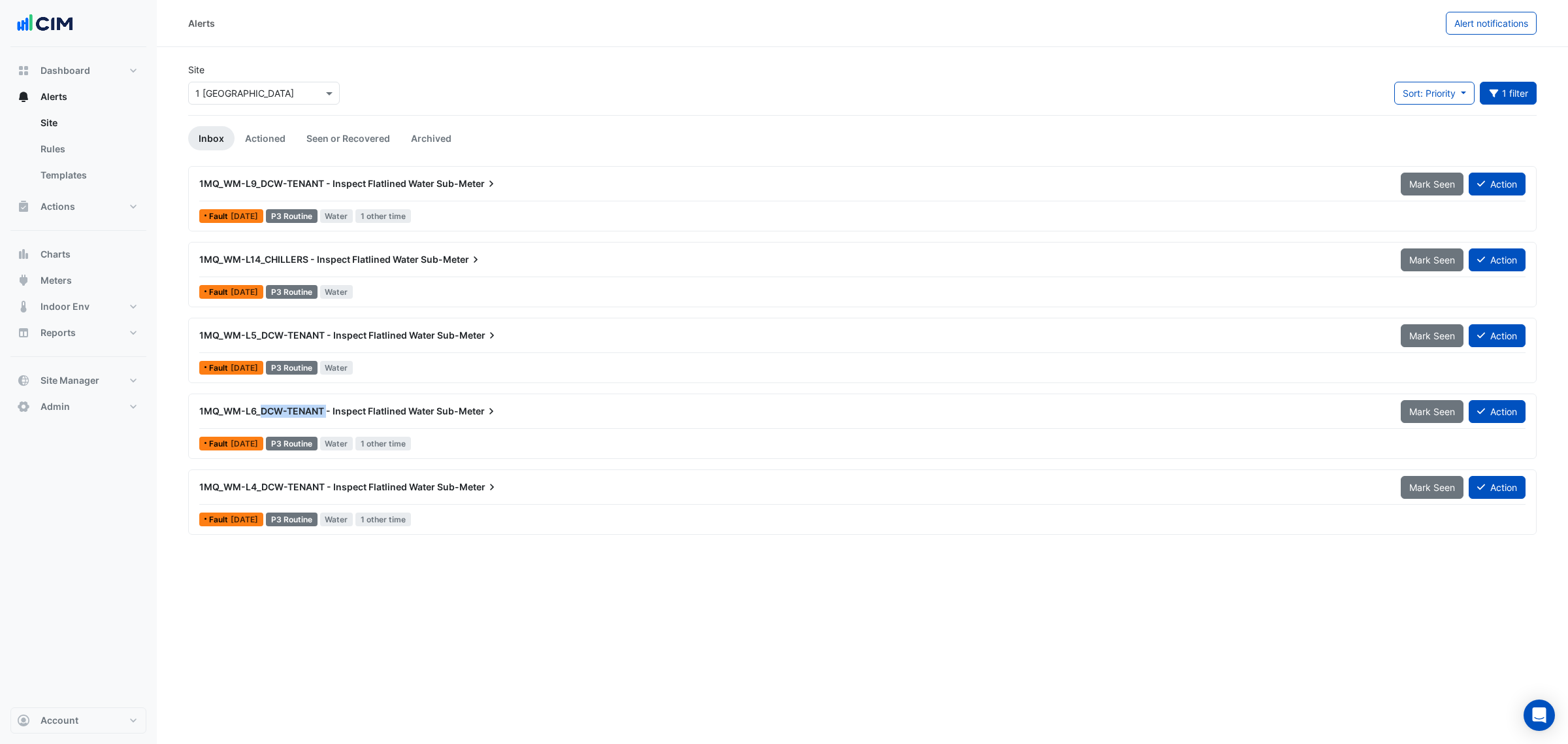
drag, startPoint x: 262, startPoint y: 407, endPoint x: 340, endPoint y: 402, distance: 78.2
click at [340, 402] on div "1MQ_WM-L6_DCW-TENANT - Inspect Flatlined Water Sub-Meter" at bounding box center [792, 411] width 1201 height 24
drag, startPoint x: 285, startPoint y: 333, endPoint x: 347, endPoint y: 281, distance: 80.9
click at [377, 322] on div "1MQ_WM-L5_DCW-TENANT - Inspect Flatlined Water Sub-Meter Mark Seen Action Fault…" at bounding box center [862, 350] width 1348 height 66
drag, startPoint x: 337, startPoint y: 184, endPoint x: 457, endPoint y: 191, distance: 120.2
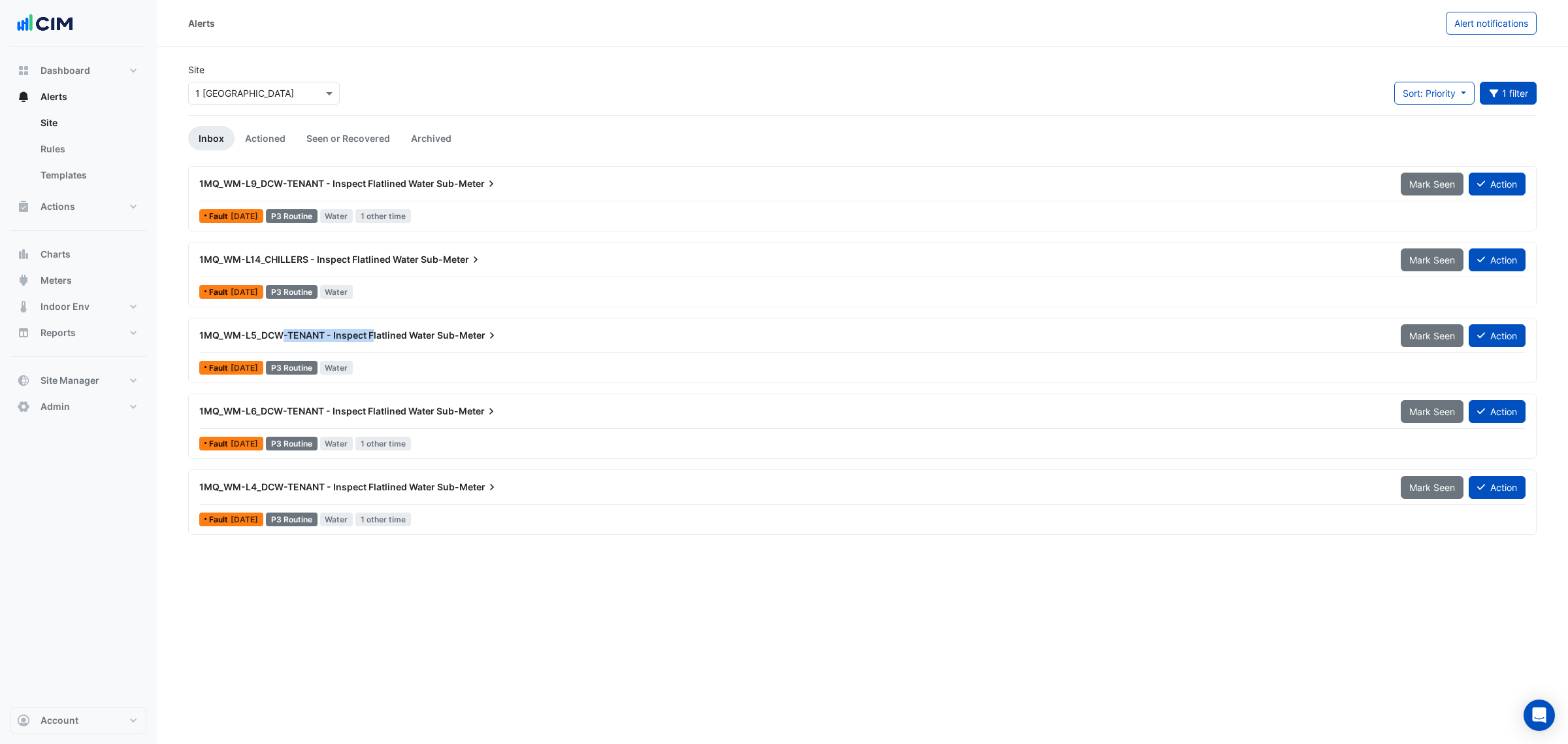
click at [457, 191] on div "1MQ_WM-L9_DCW-TENANT - Inspect Flatlined Water Sub-Meter" at bounding box center [792, 184] width 1201 height 24
click at [256, 134] on link "Actioned" at bounding box center [266, 138] width 62 height 24
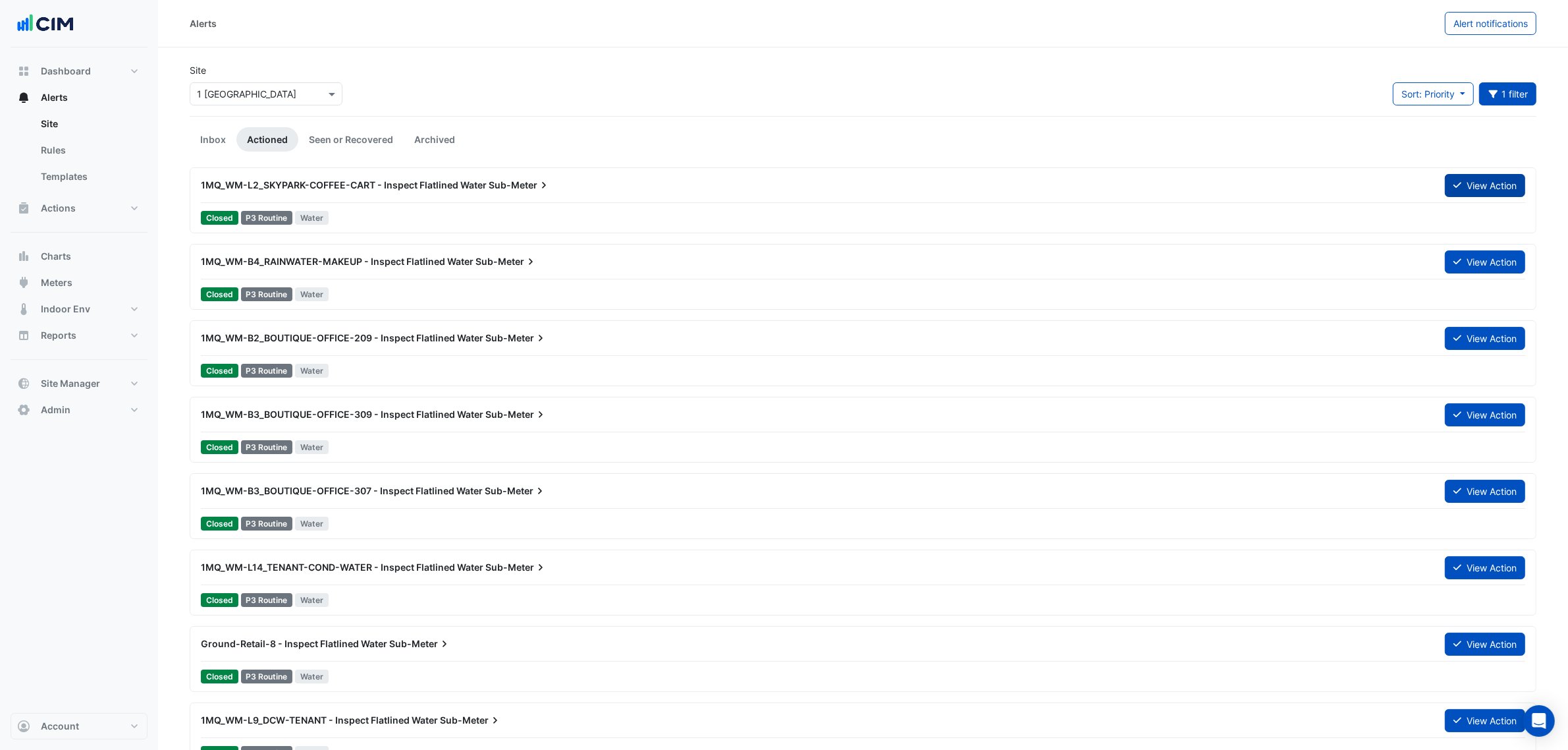
click at [1490, 185] on button "View Action" at bounding box center [1485, 185] width 81 height 23
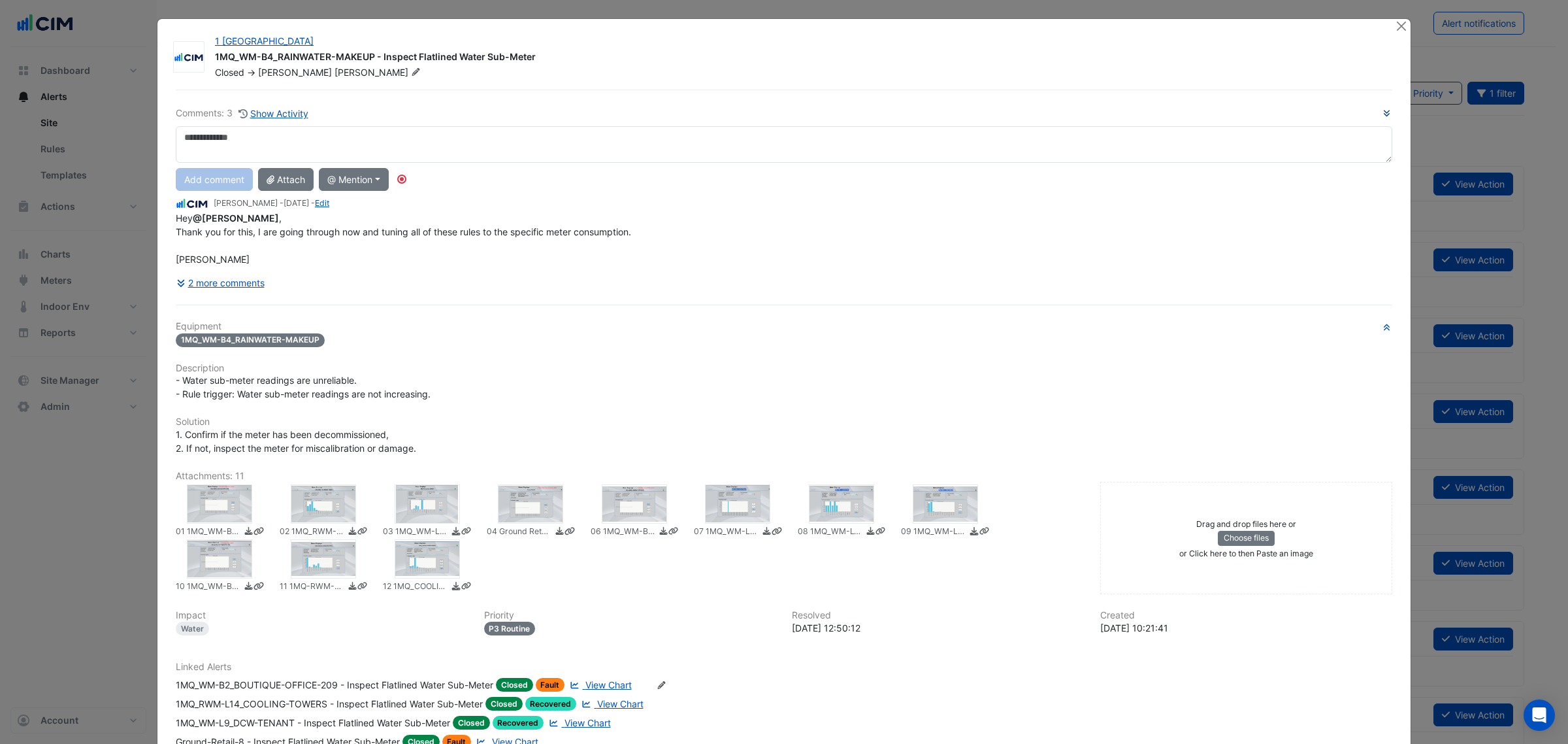
click at [1384, 106] on button "button" at bounding box center [1386, 113] width 11 height 13
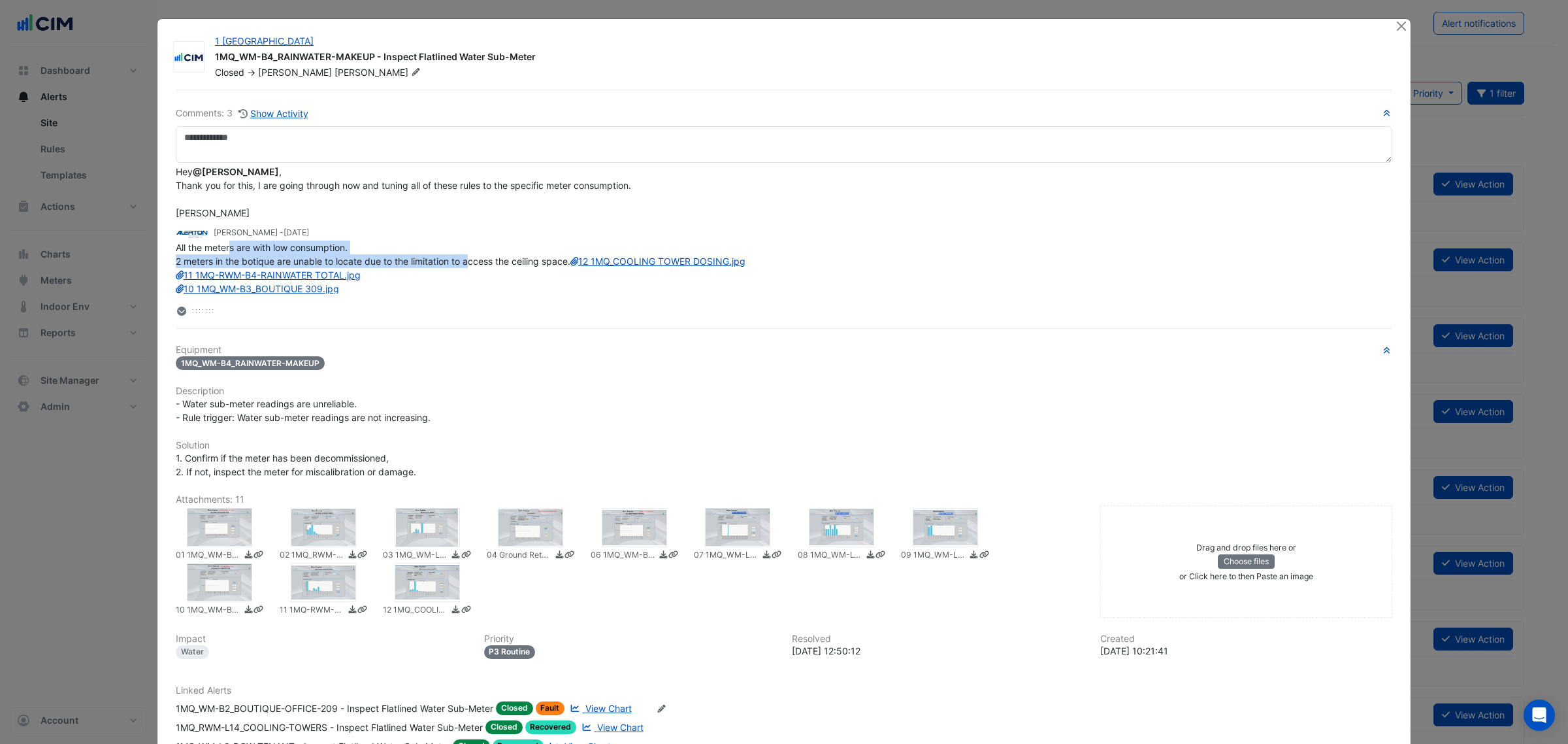
drag, startPoint x: 227, startPoint y: 171, endPoint x: 474, endPoint y: 283, distance: 271.2
click at [474, 283] on div "All the meters are with low consumption. 2 meters in the botique are unable to …" at bounding box center [784, 323] width 1216 height 165
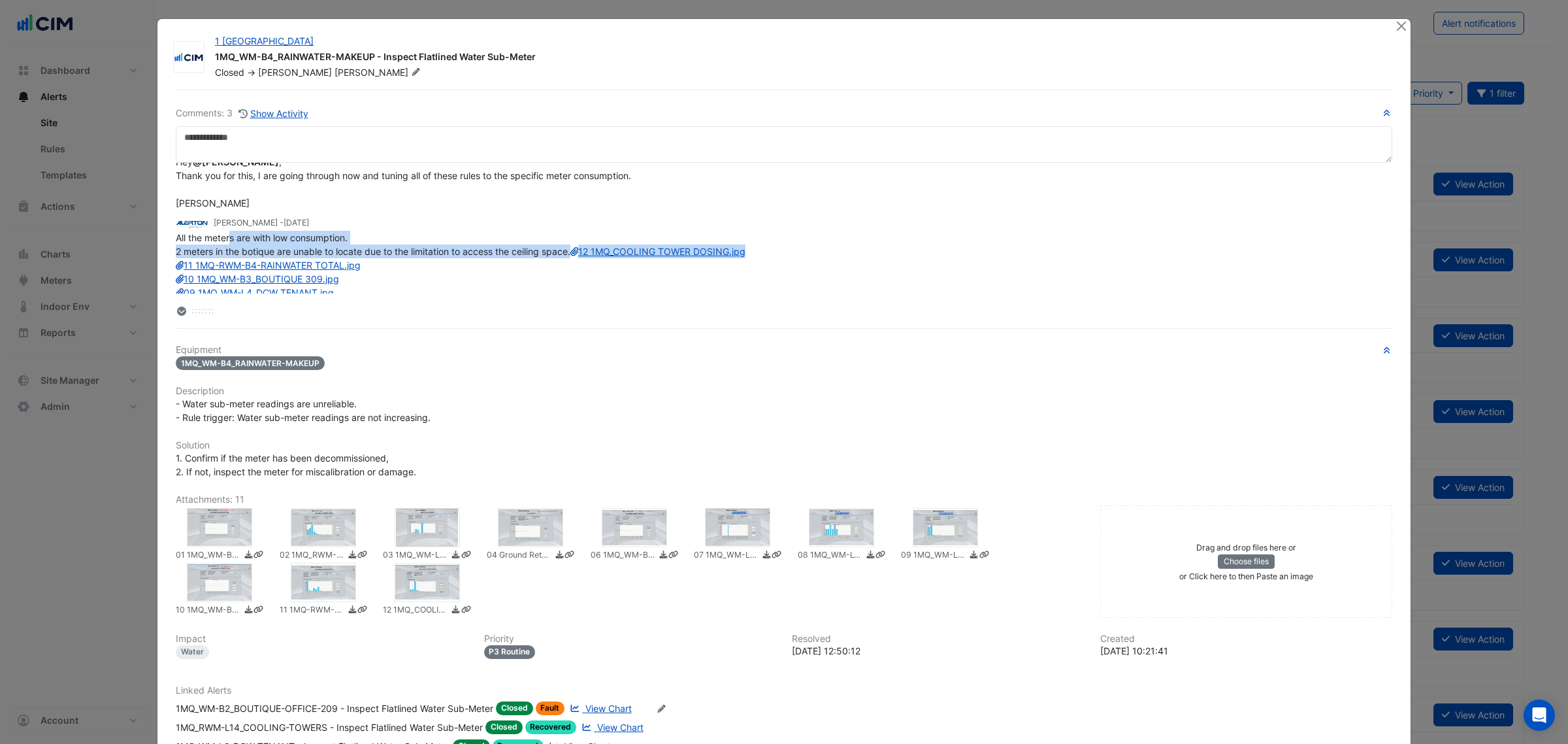
click at [527, 266] on span "All the meters are with low consumption. 2 meters in the botique are unable to …" at bounding box center [460, 313] width 570 height 162
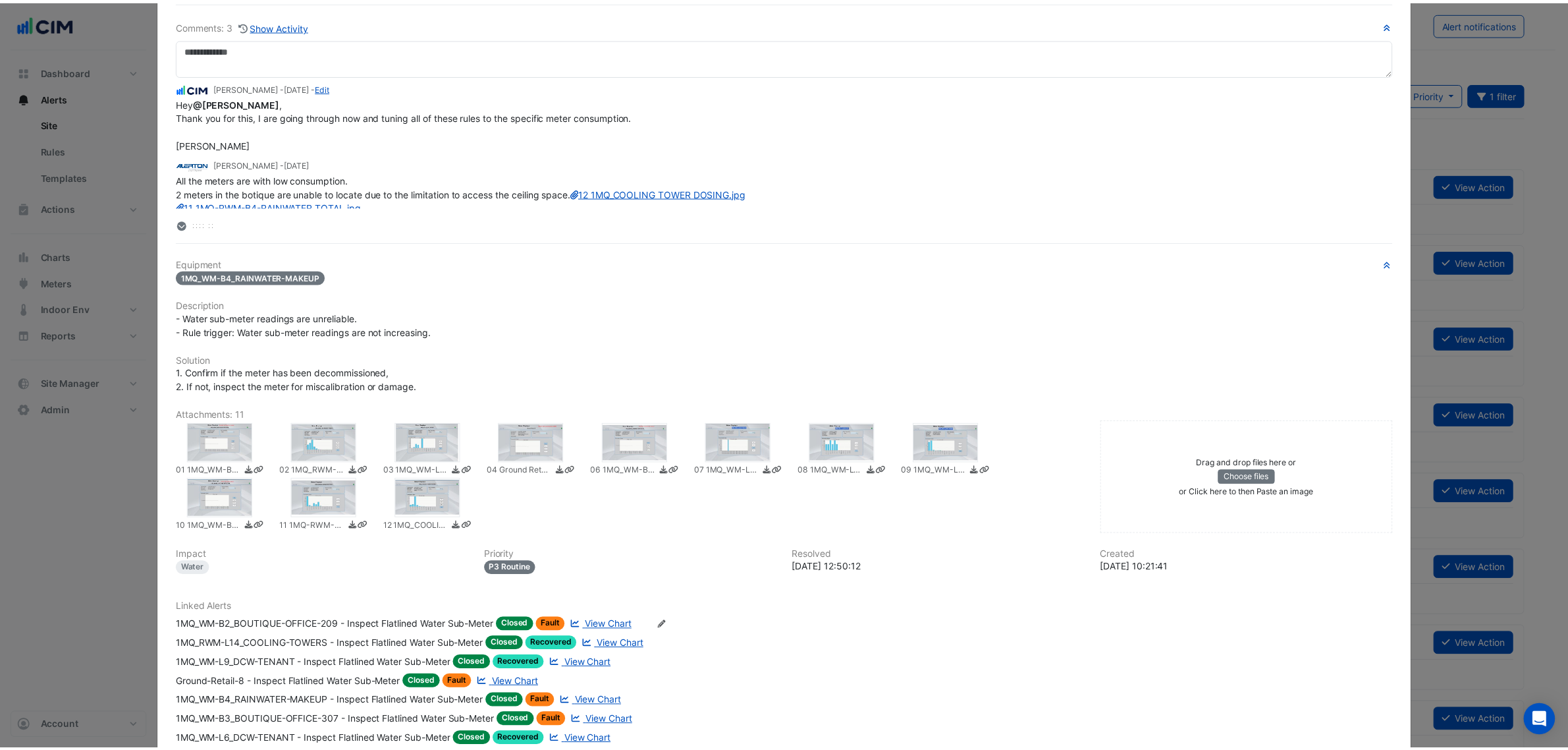
scroll to position [0, 0]
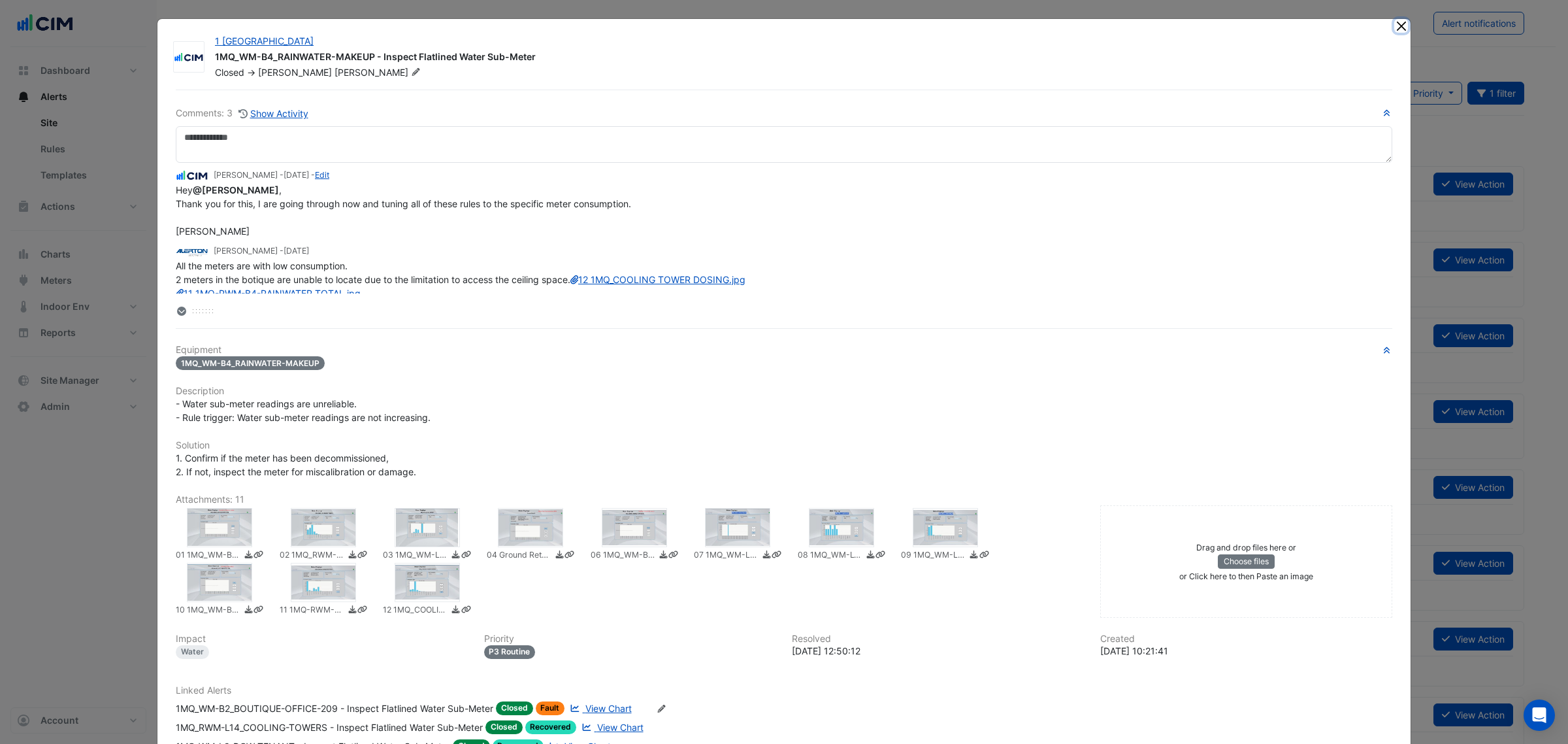
click at [1395, 30] on button "Close" at bounding box center [1401, 26] width 14 height 14
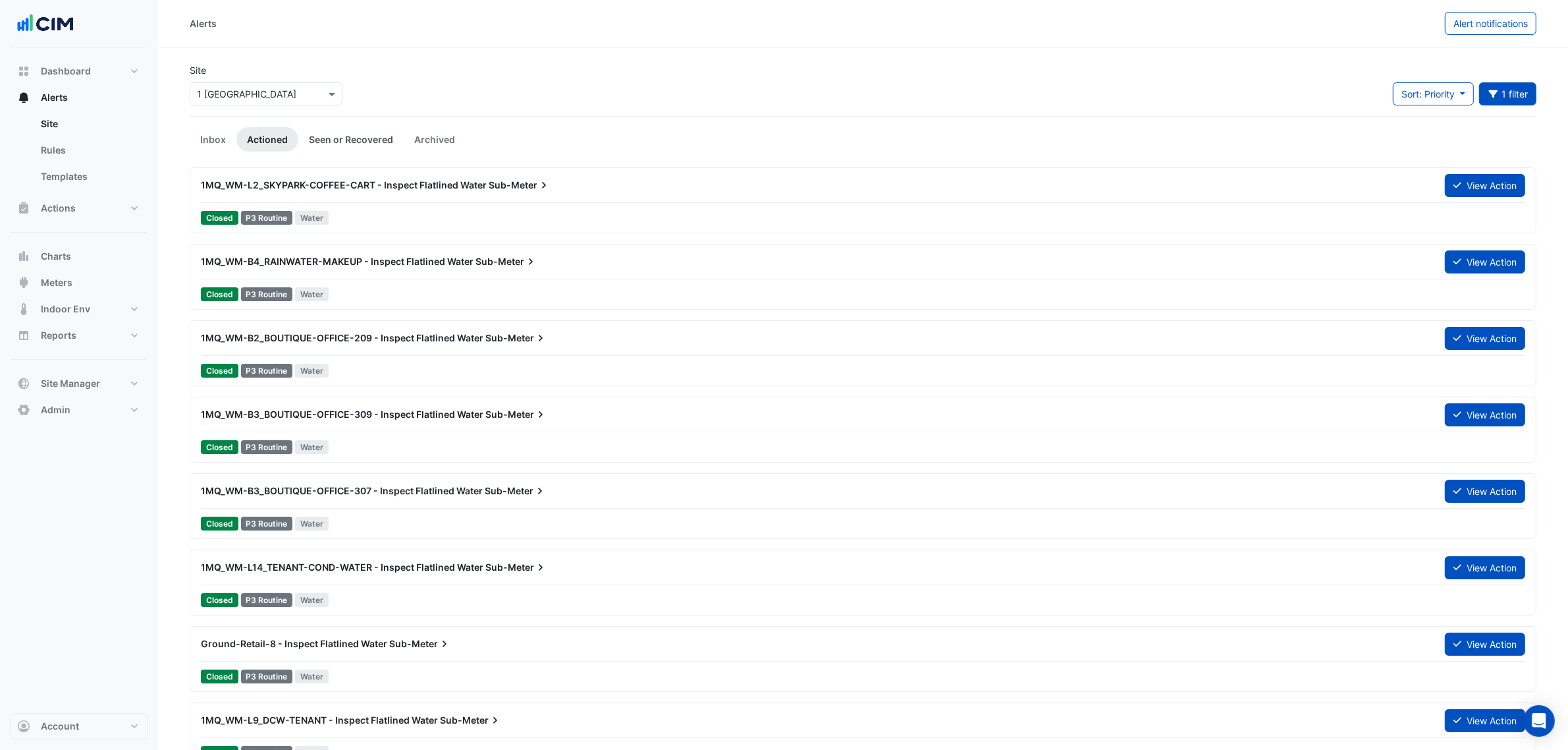
click at [344, 142] on link "Seen or Recovered" at bounding box center [350, 139] width 105 height 24
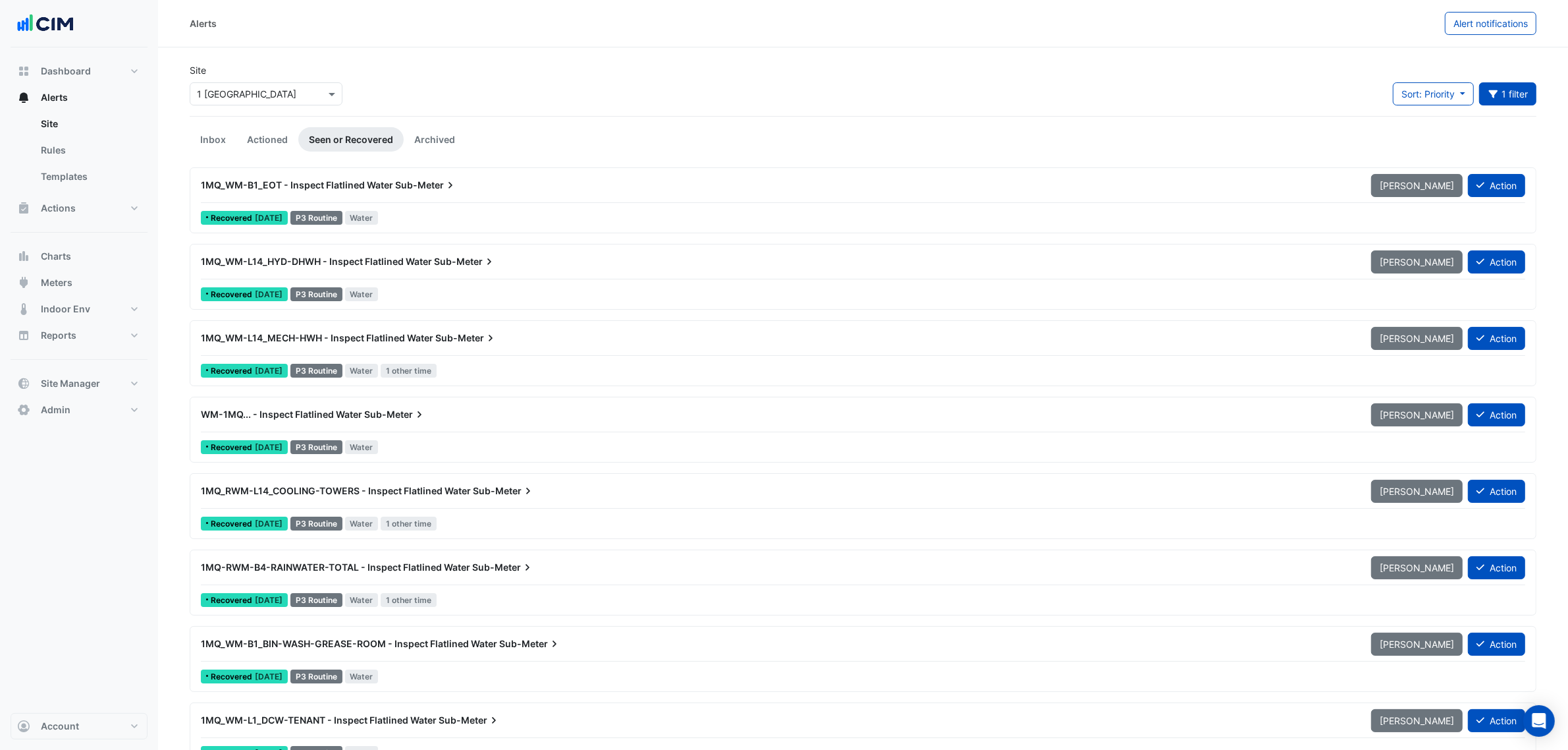
drag, startPoint x: 211, startPoint y: 190, endPoint x: 400, endPoint y: 337, distance: 239.4
click at [416, 295] on div "1MQ_WM-B1_EOT - Inspect Flatlined Water Sub-Meter Mark Unseen Action Recovered …" at bounding box center [863, 626] width 1347 height 917
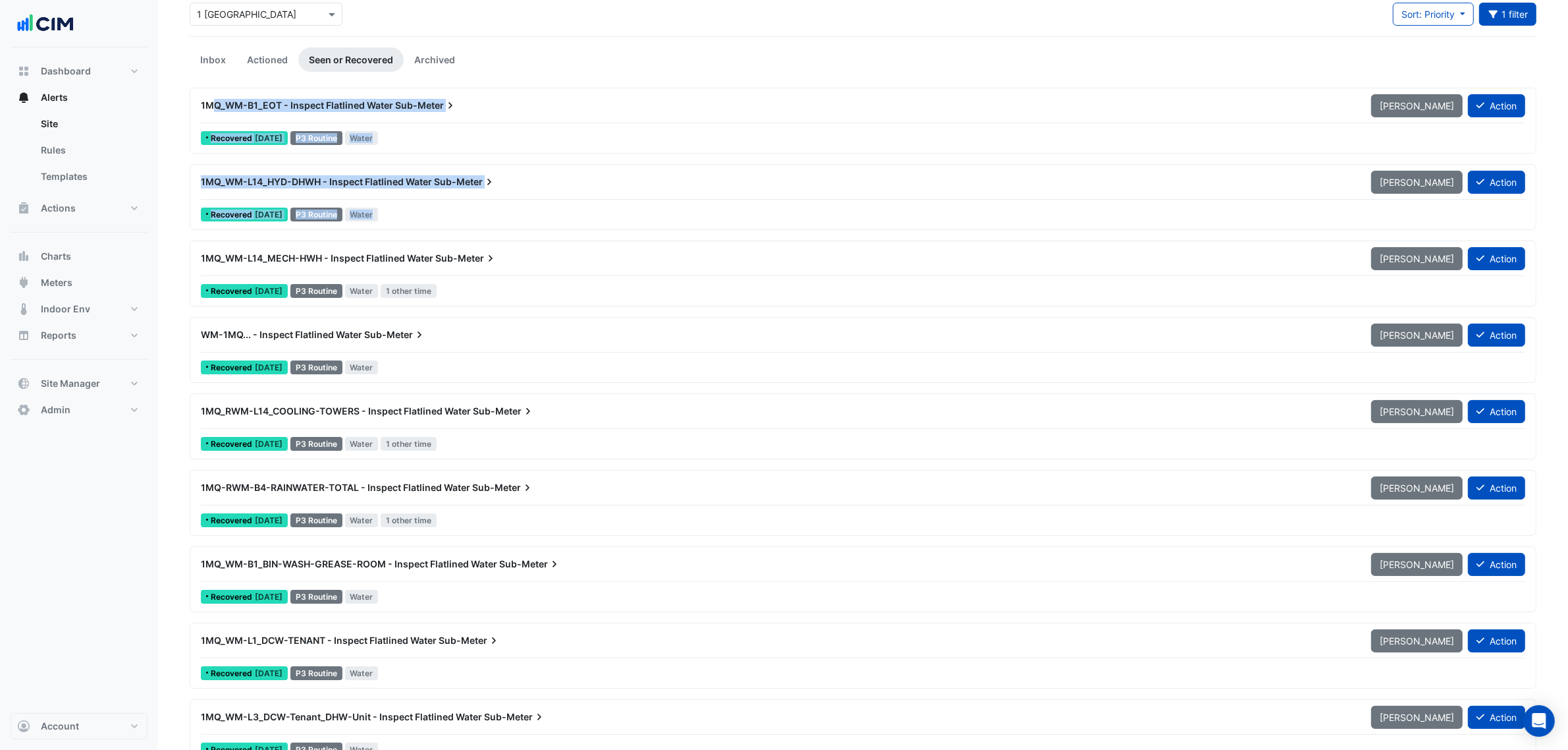
scroll to position [109, 0]
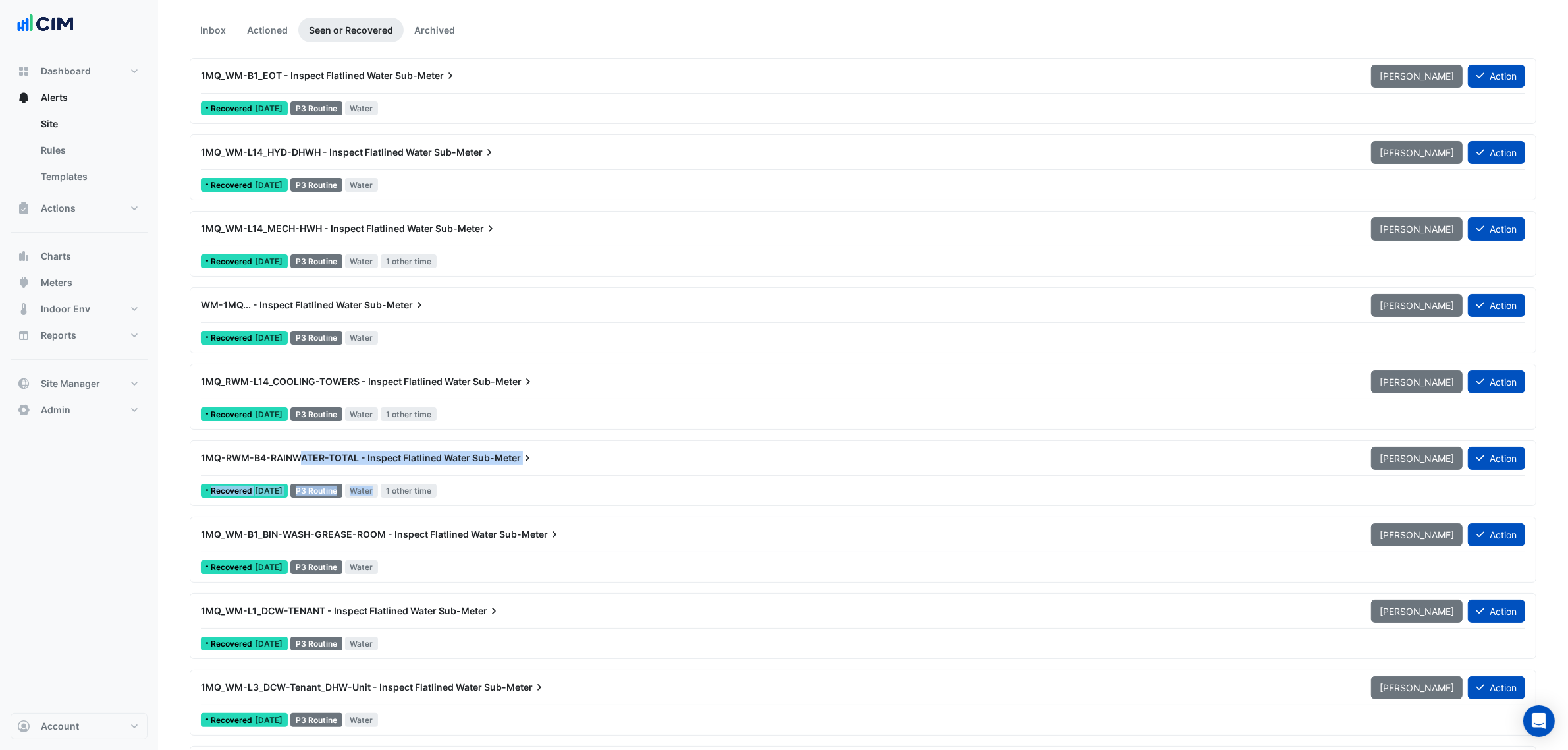
drag, startPoint x: 414, startPoint y: 485, endPoint x: 439, endPoint y: 481, distance: 25.3
click at [439, 481] on div "1MQ-RWM-B4-RAINWATER-TOTAL - Inspect Flatlined Water Sub-Meter Mark Unseen Acti…" at bounding box center [863, 474] width 1335 height 54
click at [143, 492] on div "Dashboard Portfolio Ratings Performance Alerts Site Rules Templates Actions Sit…" at bounding box center [79, 380] width 137 height 665
drag, startPoint x: 274, startPoint y: 455, endPoint x: 439, endPoint y: 469, distance: 165.6
click at [439, 469] on div "1MQ-RWM-B4-RAINWATER-TOTAL - Inspect Flatlined Water Sub-Meter" at bounding box center [778, 458] width 1171 height 24
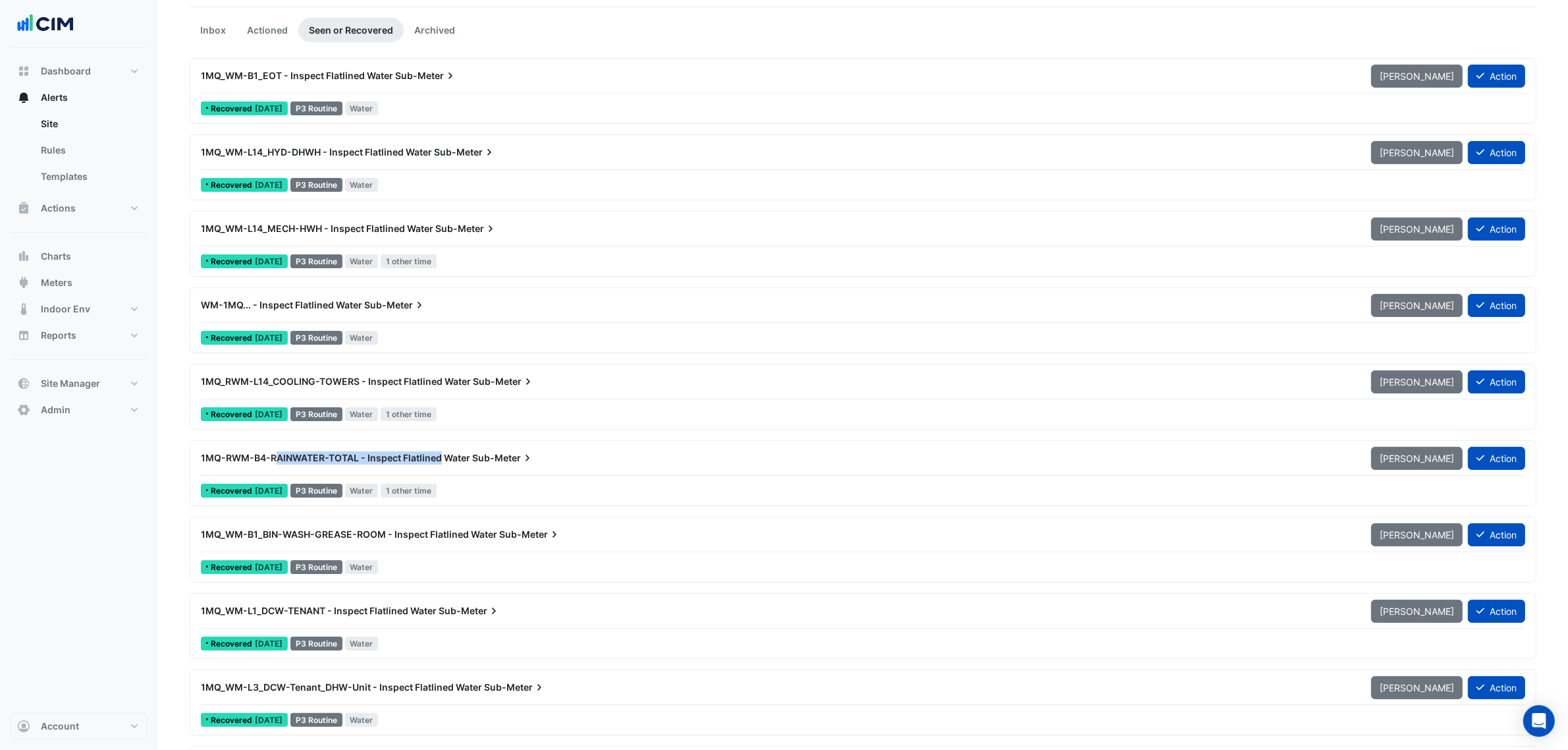
click at [296, 461] on span "1MQ-RWM-B4-RAINWATER-TOTAL - Inspect Flatlined Water" at bounding box center [336, 458] width 270 height 11
drag, startPoint x: 272, startPoint y: 452, endPoint x: 486, endPoint y: 464, distance: 214.3
click at [486, 464] on div "1MQ-RWM-B4-RAINWATER-TOTAL - Inspect Flatlined Water Sub-Meter" at bounding box center [778, 458] width 1155 height 13
click at [486, 464] on span "Sub-Meter" at bounding box center [503, 458] width 62 height 13
click at [336, 479] on div "1MQ-RWM-B4-RAINWATER-TOTAL - Inspect Flatlined Water Sub-Meter Mark Unseen Acti…" at bounding box center [863, 474] width 1335 height 54
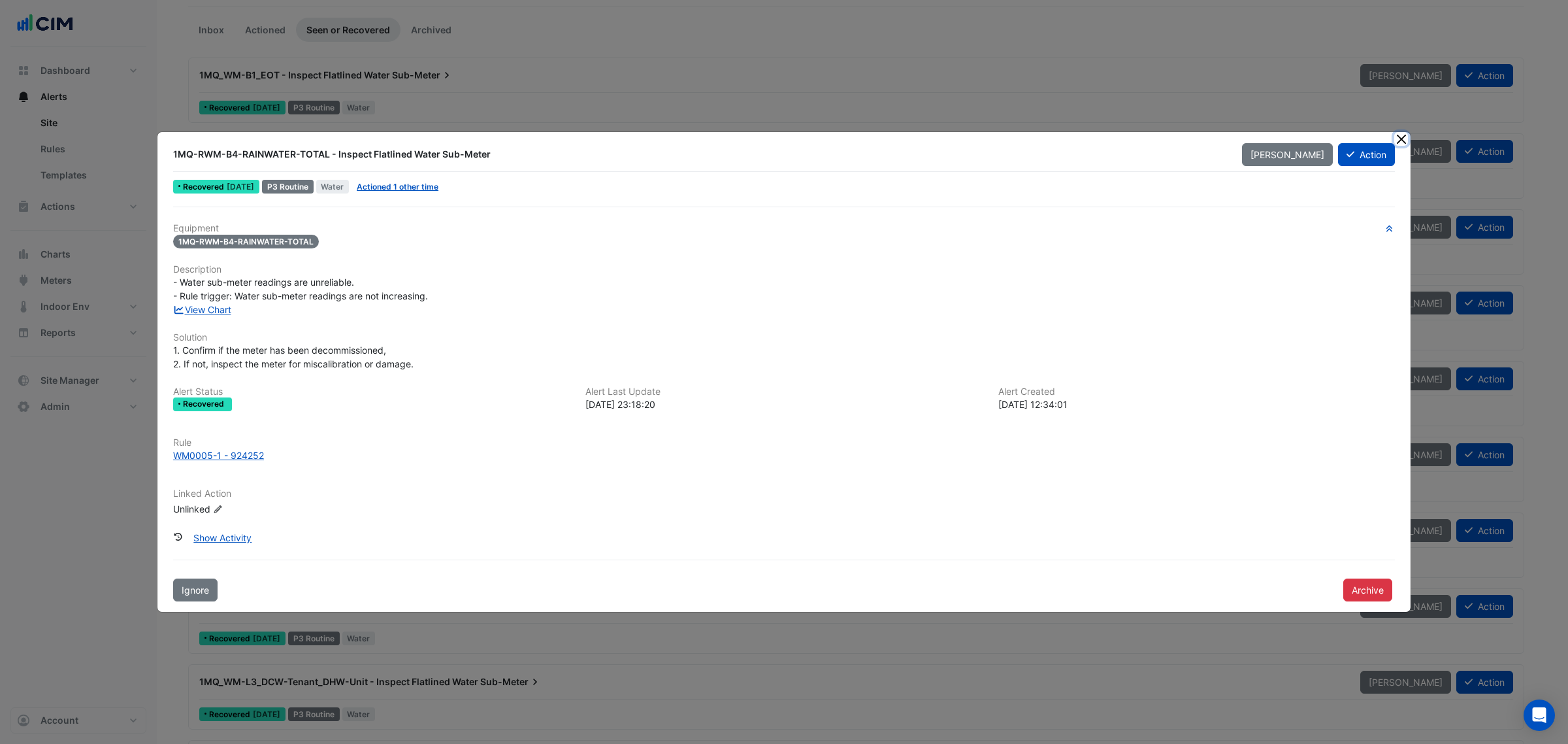
click at [1403, 135] on button "Close" at bounding box center [1401, 138] width 14 height 14
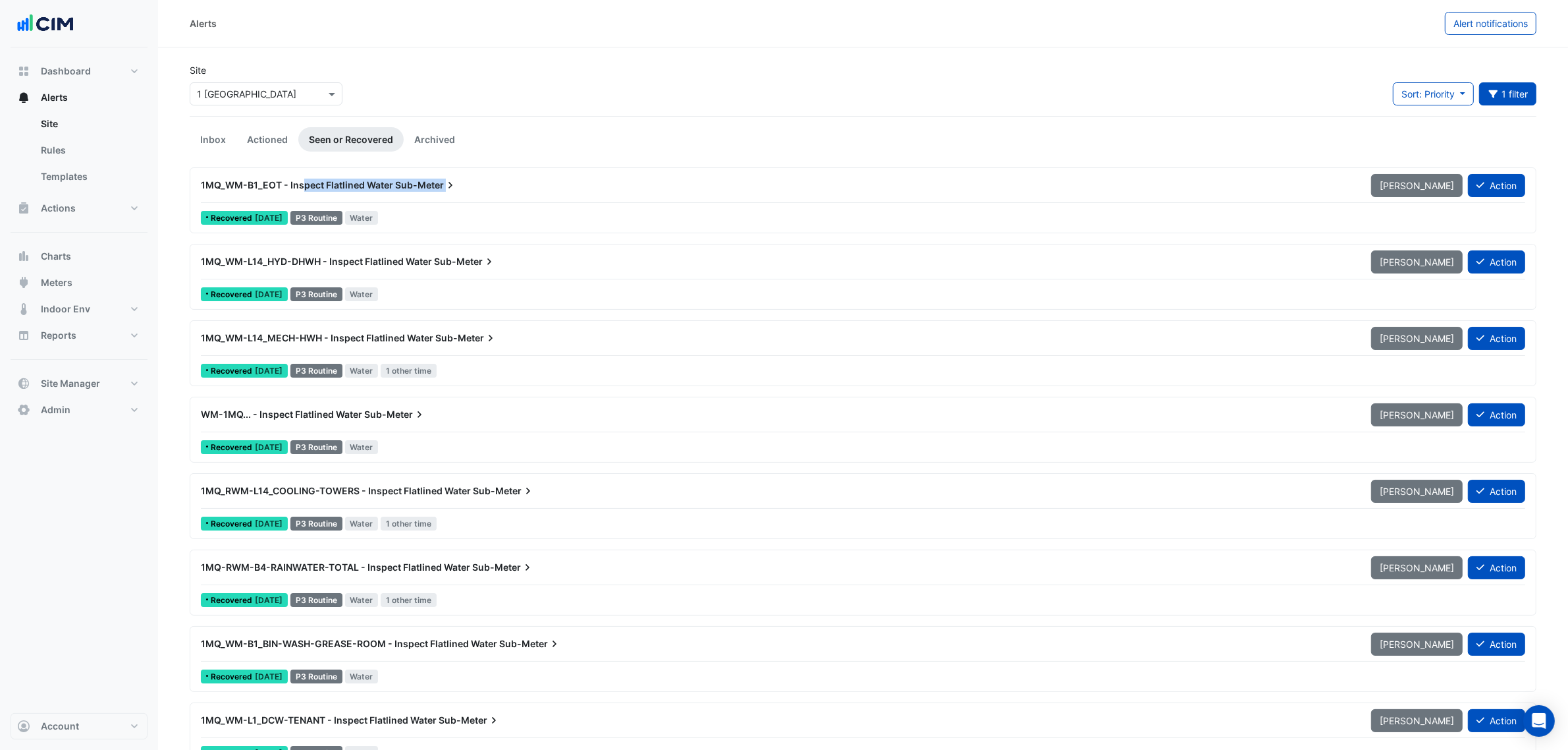
drag, startPoint x: 301, startPoint y: 193, endPoint x: 467, endPoint y: 199, distance: 166.1
click at [467, 199] on div "1MQ_WM-B1_EOT - Inspect Flatlined Water Sub-Meter Mark Unseen Action" at bounding box center [863, 188] width 1325 height 30
click at [1522, 24] on span "Alert notifications" at bounding box center [1491, 23] width 75 height 11
select select "*****"
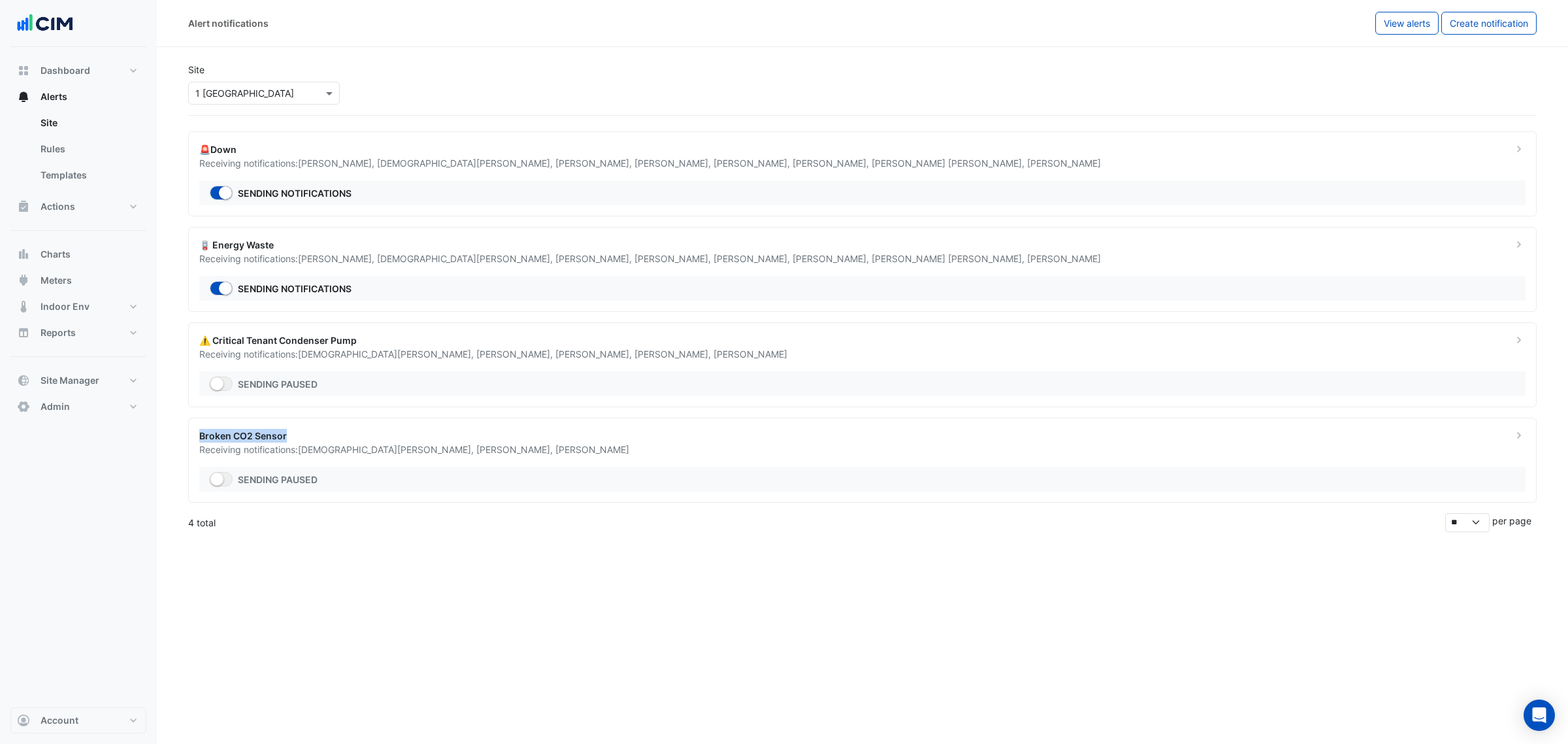
drag, startPoint x: 198, startPoint y: 436, endPoint x: 312, endPoint y: 432, distance: 114.1
click at [312, 432] on div "Broken CO2 Sensor Receiving notifications: Ashan Fernando , Manuel Margelis , D…" at bounding box center [848, 443] width 1314 height 28
drag, startPoint x: 253, startPoint y: 171, endPoint x: 445, endPoint y: 175, distance: 192.0
click at [445, 175] on div "🚨Down Receiving notifications: Amith Pulakkavil , Ashan Fernando , Quang Luu , …" at bounding box center [862, 174] width 1348 height 85
drag, startPoint x: 390, startPoint y: 109, endPoint x: 366, endPoint y: 123, distance: 27.8
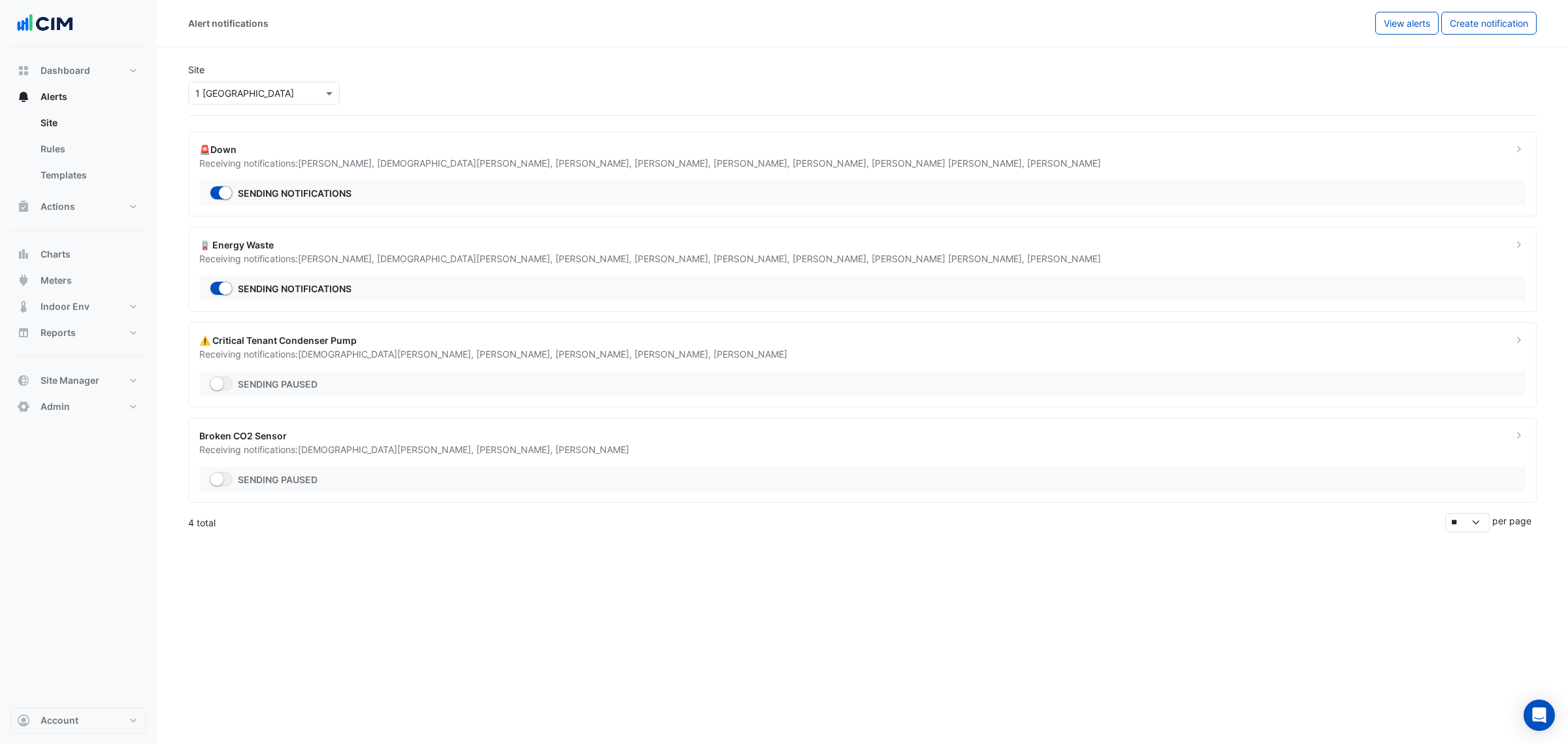
click at [389, 109] on ngb-offcanvas-backdrop at bounding box center [784, 372] width 1568 height 744
drag, startPoint x: 207, startPoint y: 144, endPoint x: 367, endPoint y: 144, distance: 160.0
click at [367, 144] on div "🚨Down" at bounding box center [848, 149] width 1298 height 14
drag, startPoint x: 228, startPoint y: 251, endPoint x: 271, endPoint y: 245, distance: 43.4
click at [271, 245] on div "🪫 Energy Waste" at bounding box center [848, 245] width 1298 height 14
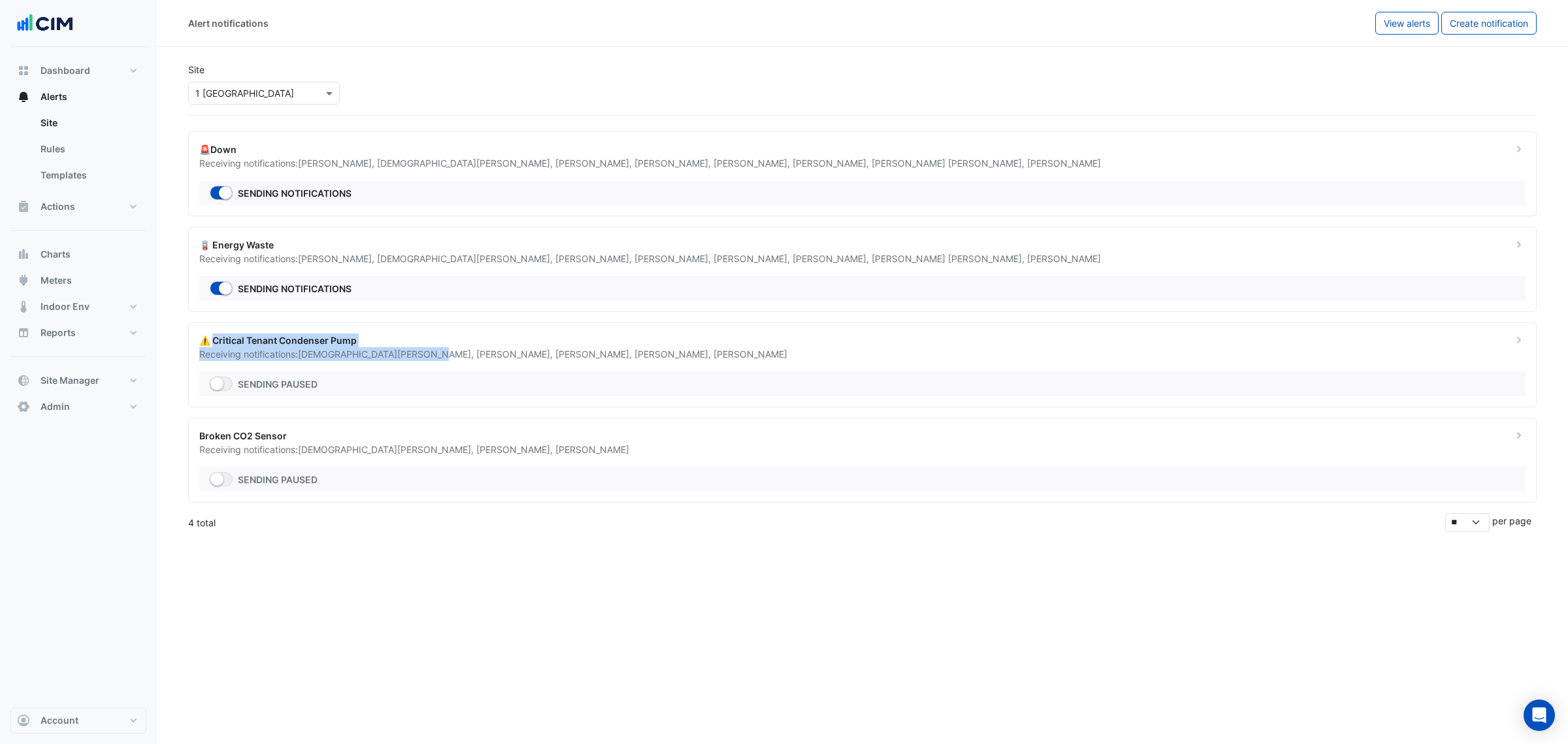
drag, startPoint x: 214, startPoint y: 341, endPoint x: 361, endPoint y: 358, distance: 148.0
click at [361, 358] on div "⚠️ Critical Tenant Condenser Pump Receiving notifications: Ashan Fernando , Jas…" at bounding box center [848, 347] width 1314 height 28
click at [1555, 23] on button "Close" at bounding box center [1589, 28] width 9 height 9
click at [476, 350] on span "Jasmine Breen ," at bounding box center [515, 354] width 79 height 11
click at [386, 256] on span "Ashan Fernando ," at bounding box center [466, 258] width 178 height 11
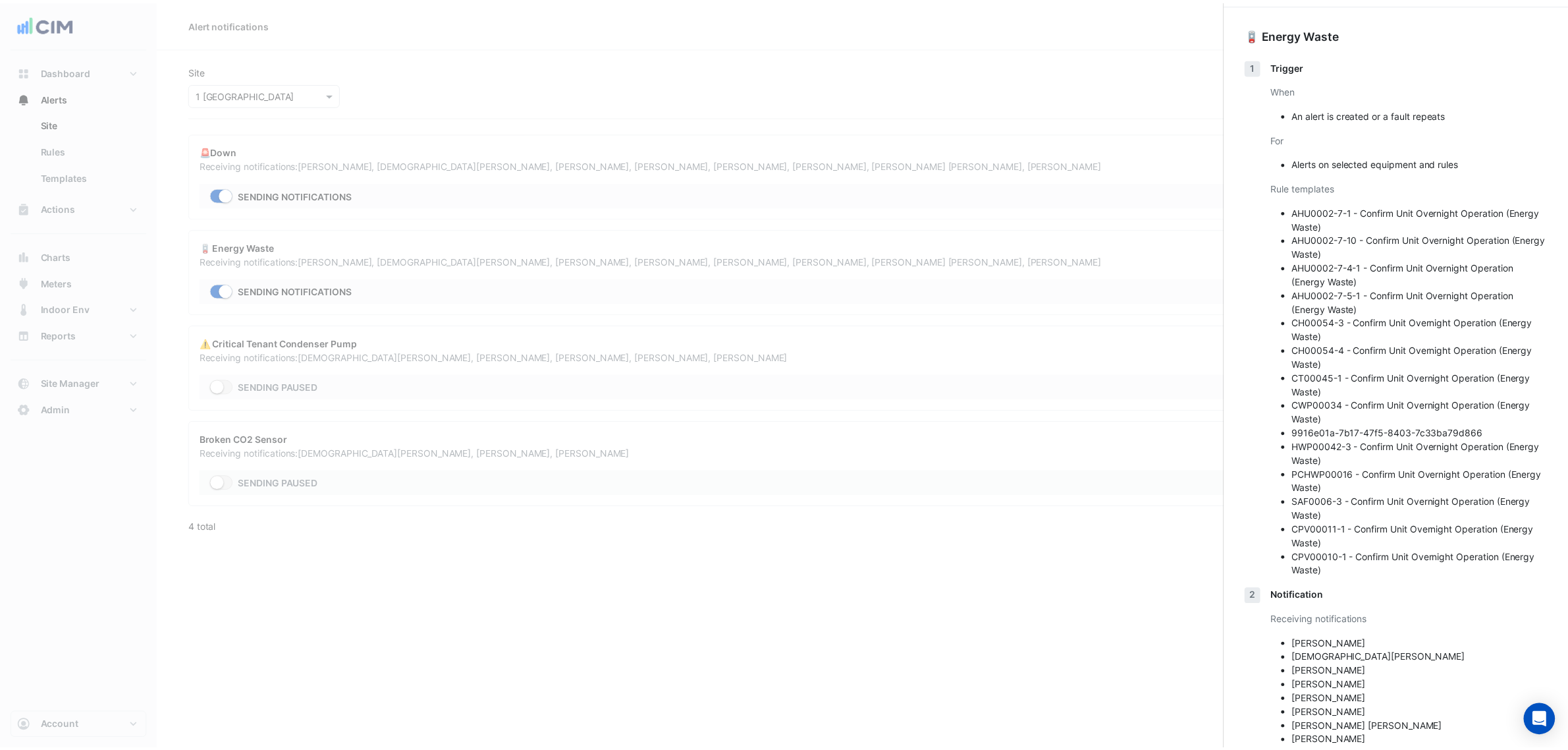
scroll to position [81, 0]
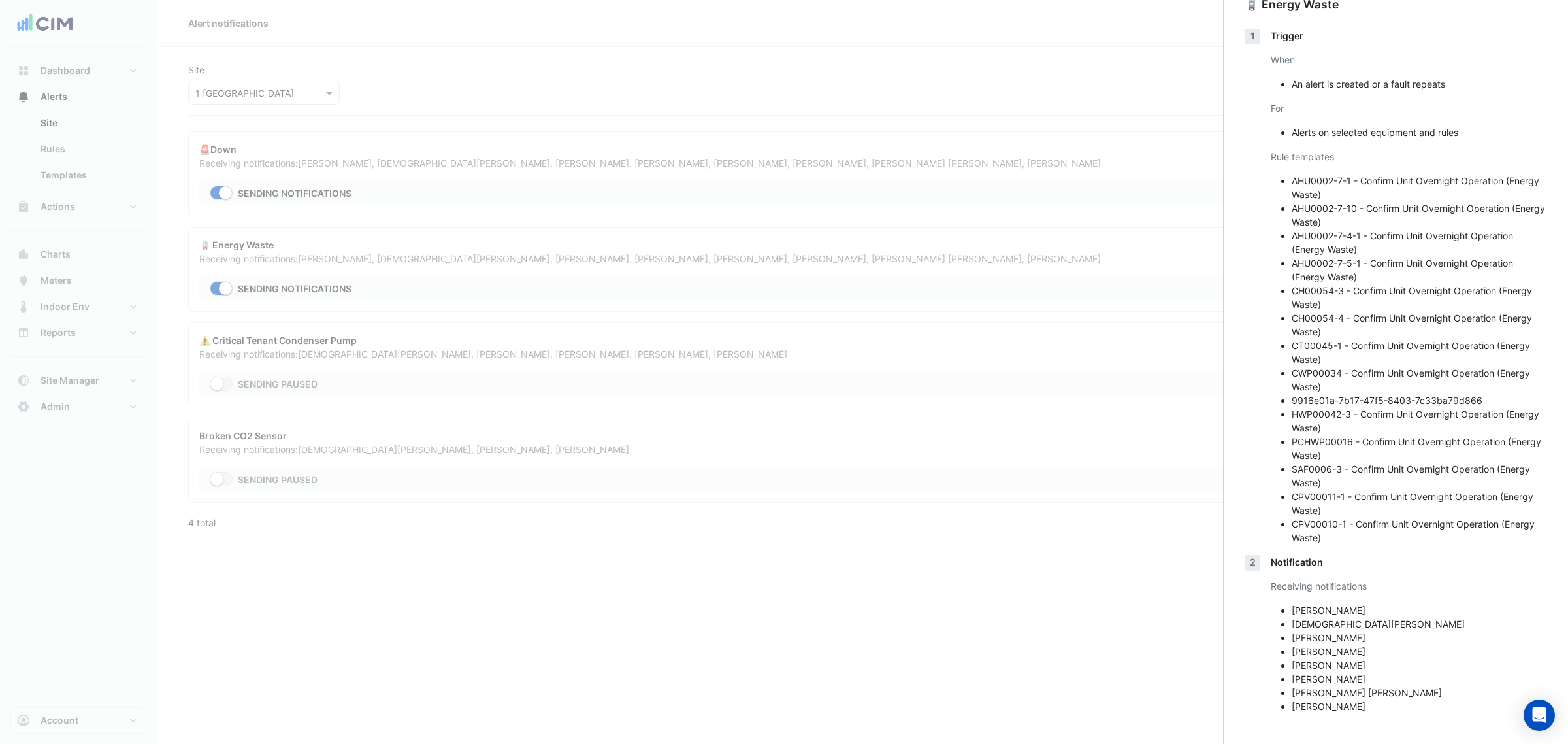
drag, startPoint x: 423, startPoint y: 455, endPoint x: 367, endPoint y: 445, distance: 56.9
click at [404, 451] on ngb-offcanvas-backdrop at bounding box center [784, 372] width 1568 height 744
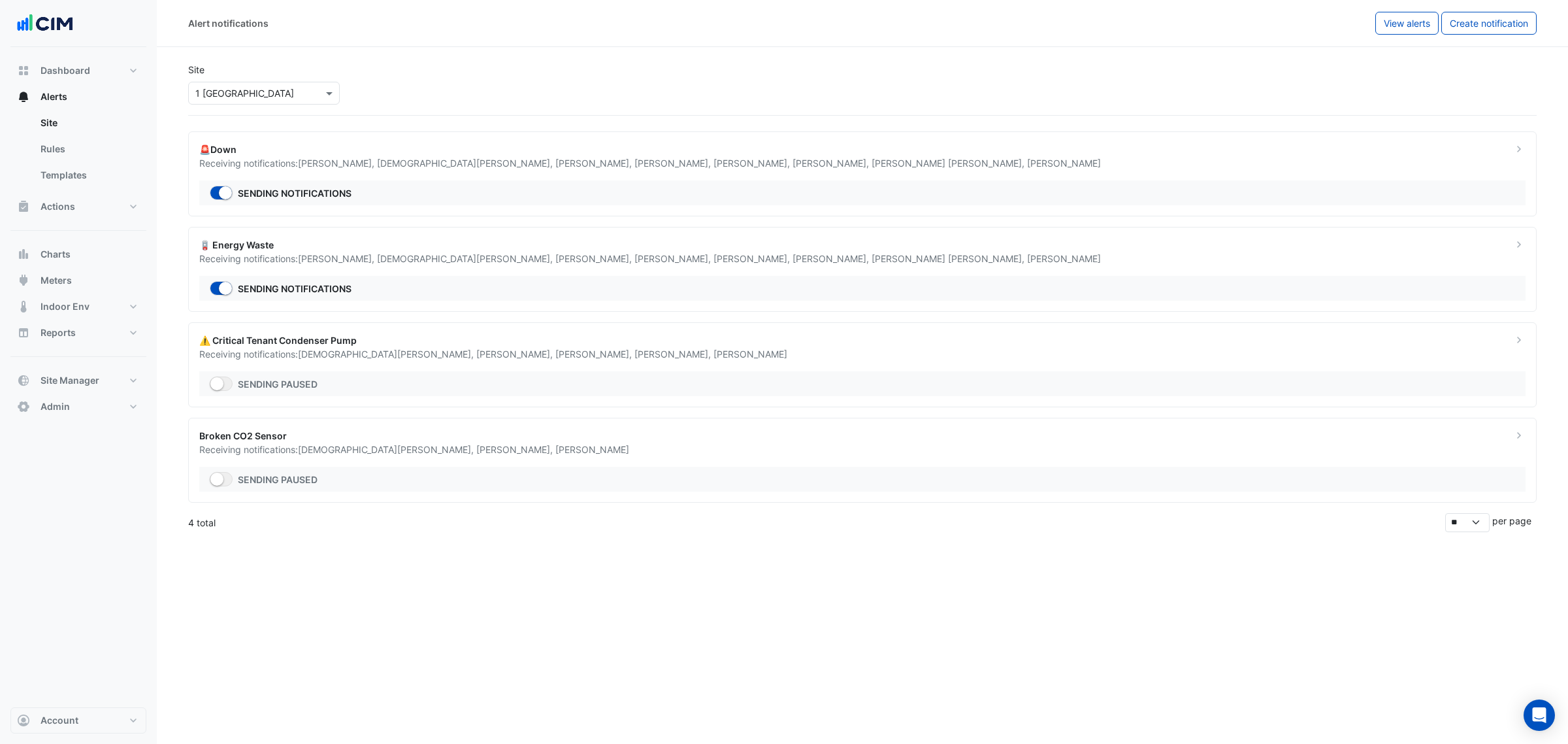
click at [315, 454] on span "Ashan Fernando ," at bounding box center [387, 449] width 178 height 11
click at [233, 484] on ngb-offcanvas-backdrop at bounding box center [784, 372] width 1568 height 744
click at [222, 391] on button "button" at bounding box center [221, 384] width 23 height 14
click at [224, 481] on button "button" at bounding box center [221, 478] width 23 height 14
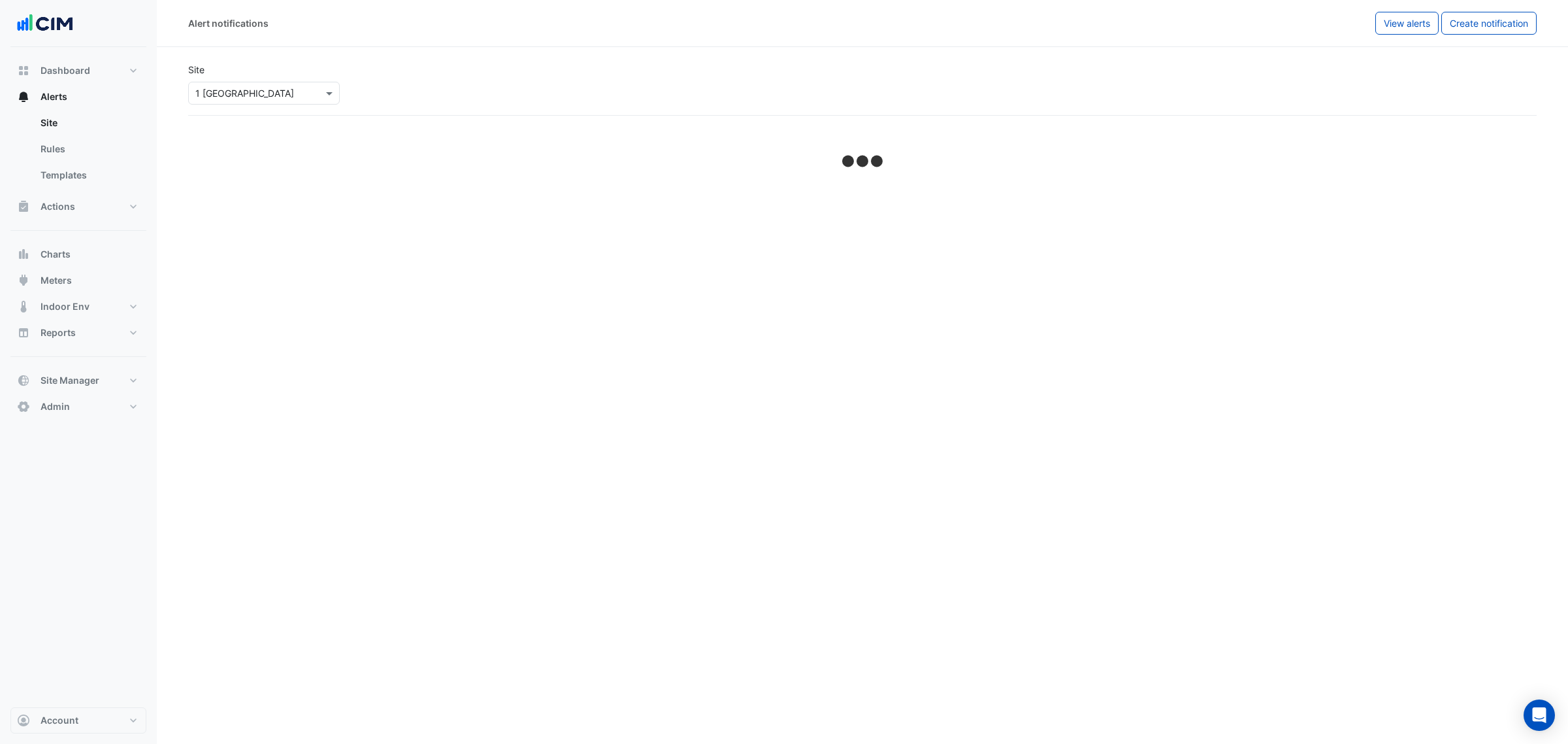
select select "*****"
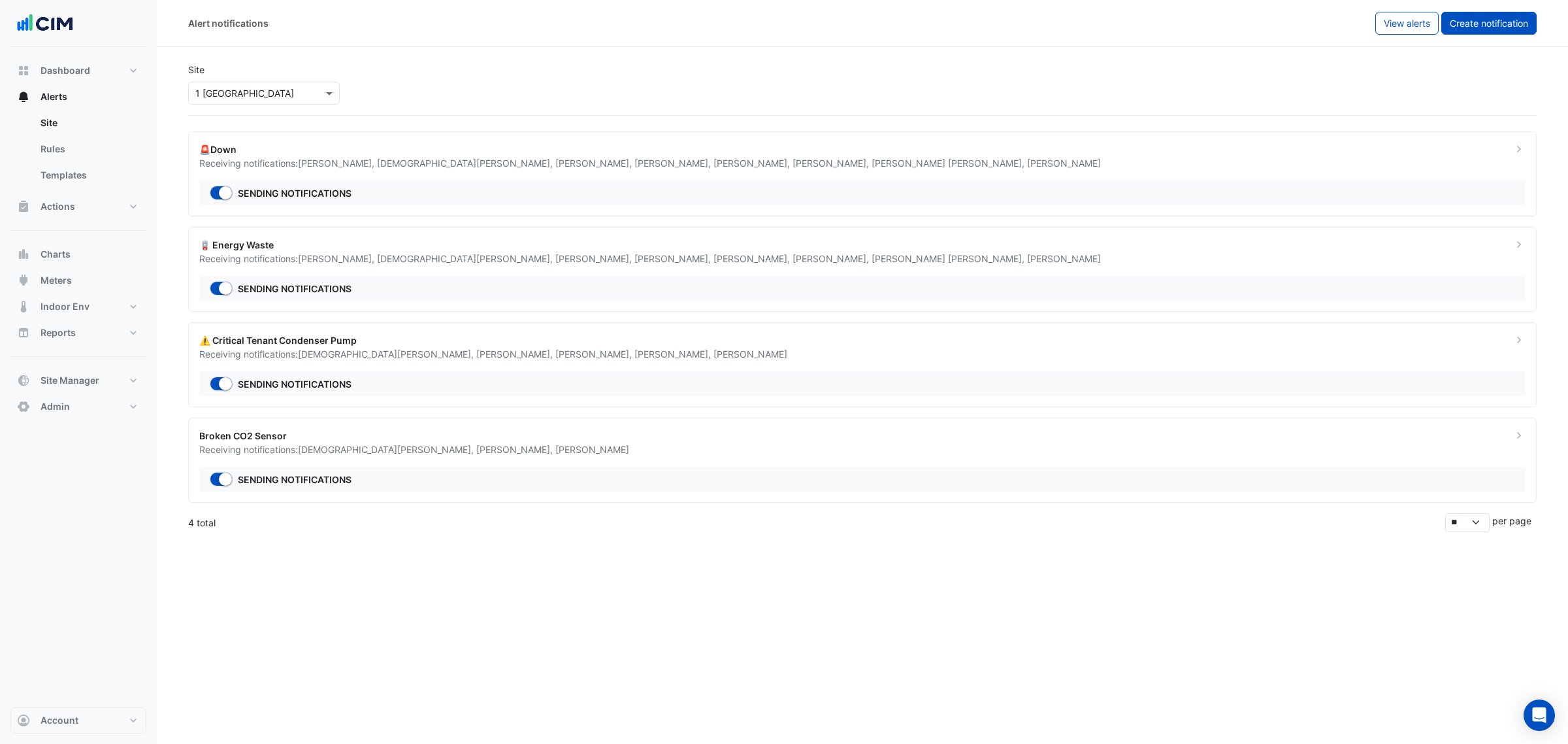
click at [1512, 30] on button "Create notification" at bounding box center [1489, 23] width 95 height 23
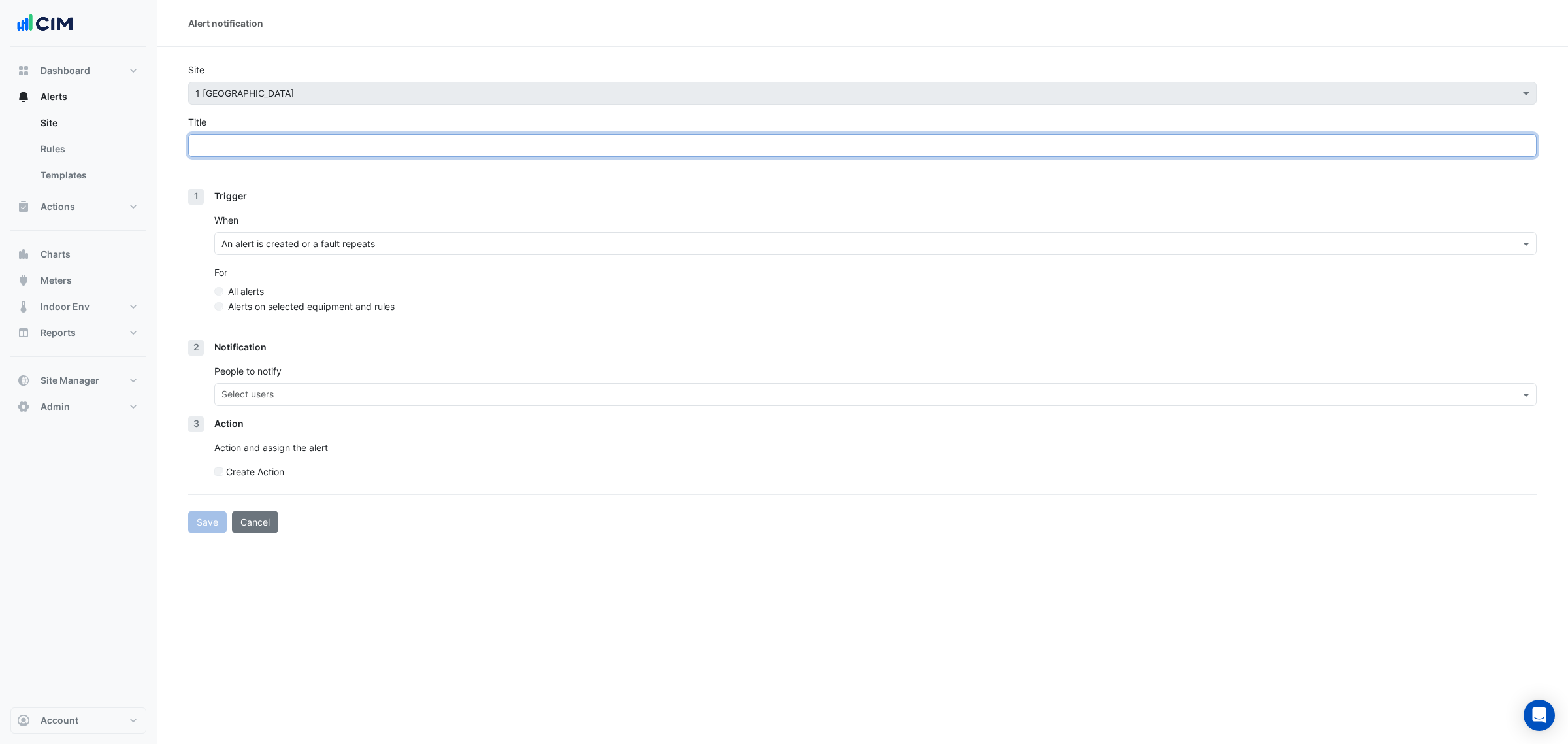
click at [430, 147] on input "Title" at bounding box center [862, 145] width 1348 height 23
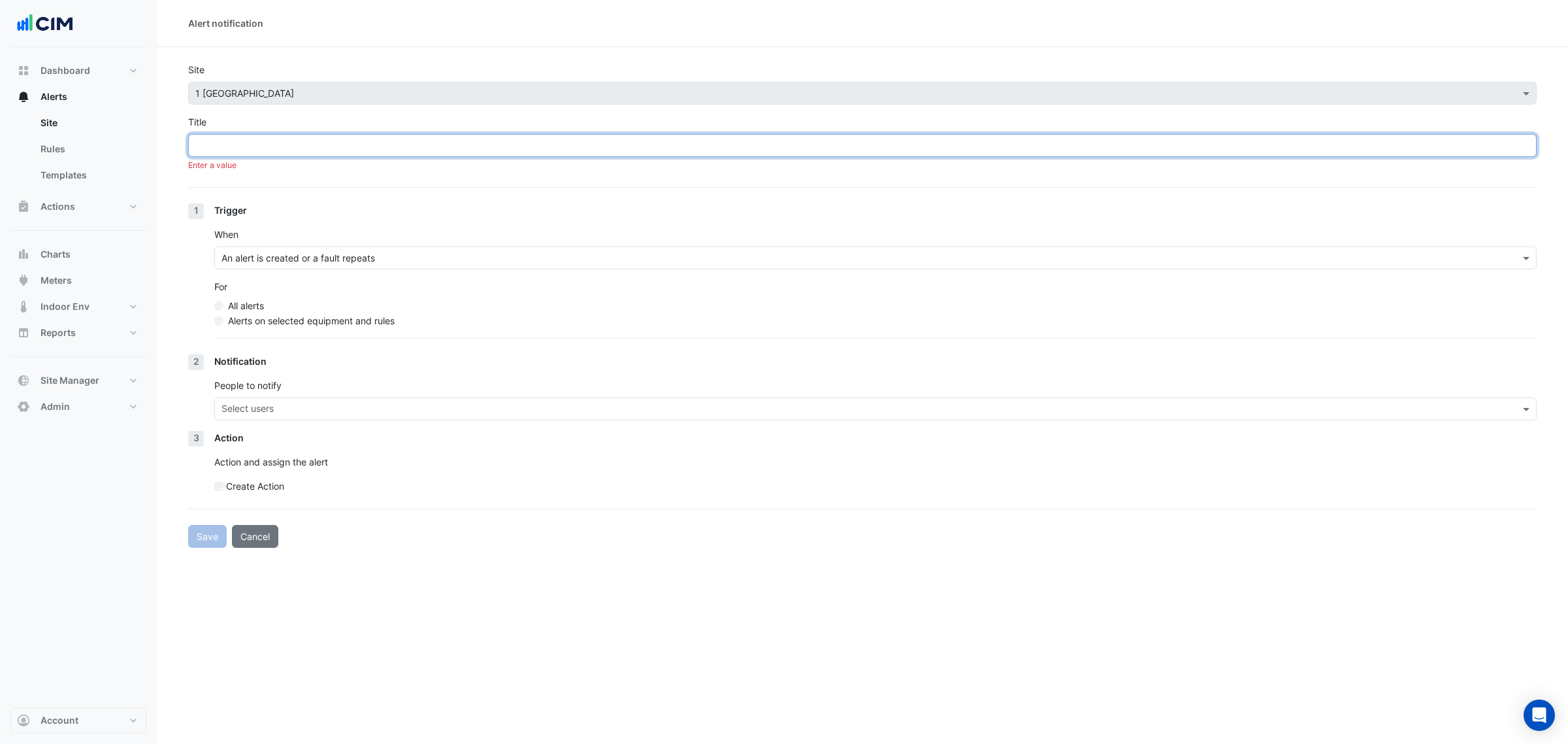
click at [443, 155] on input "Title" at bounding box center [862, 145] width 1348 height 23
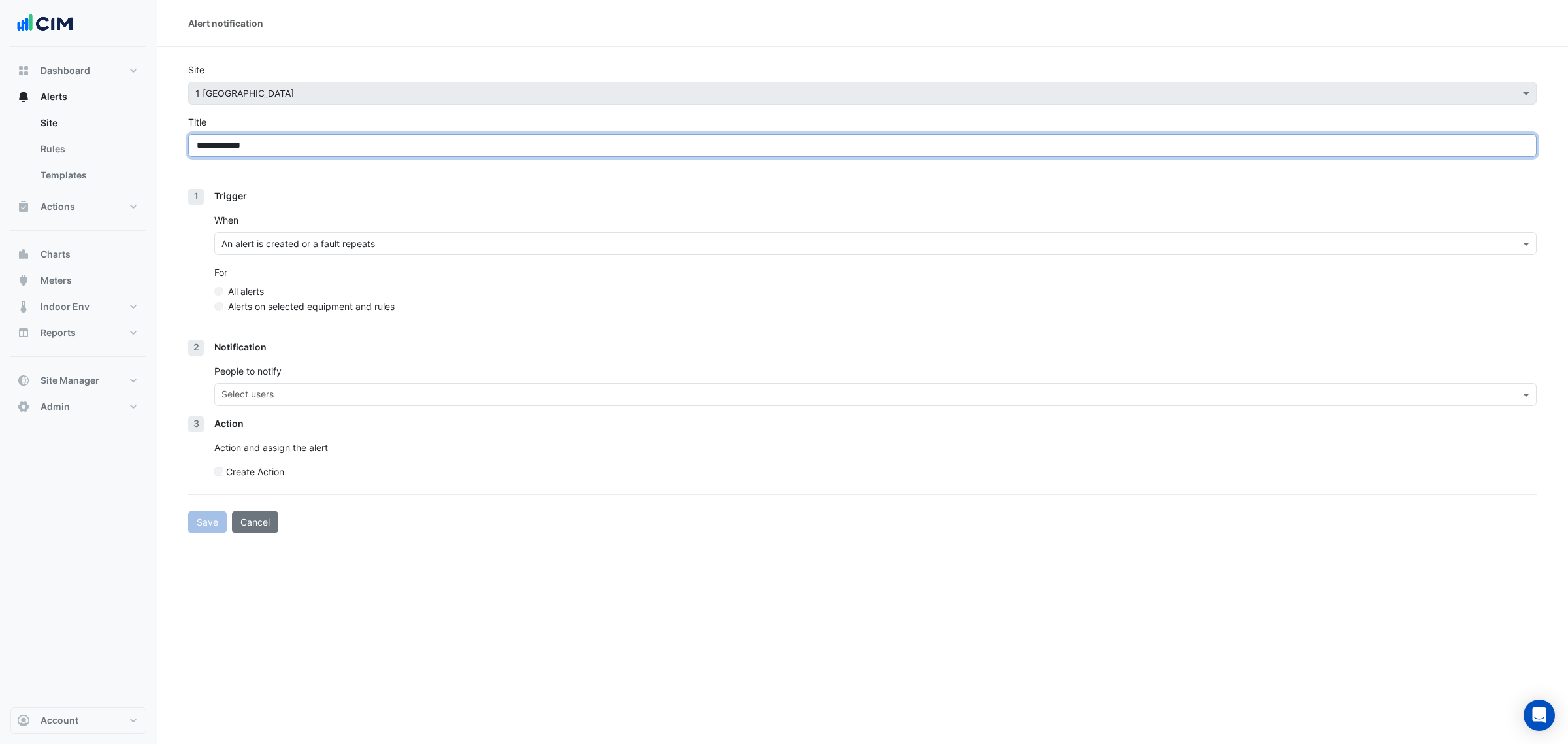
type input "**********"
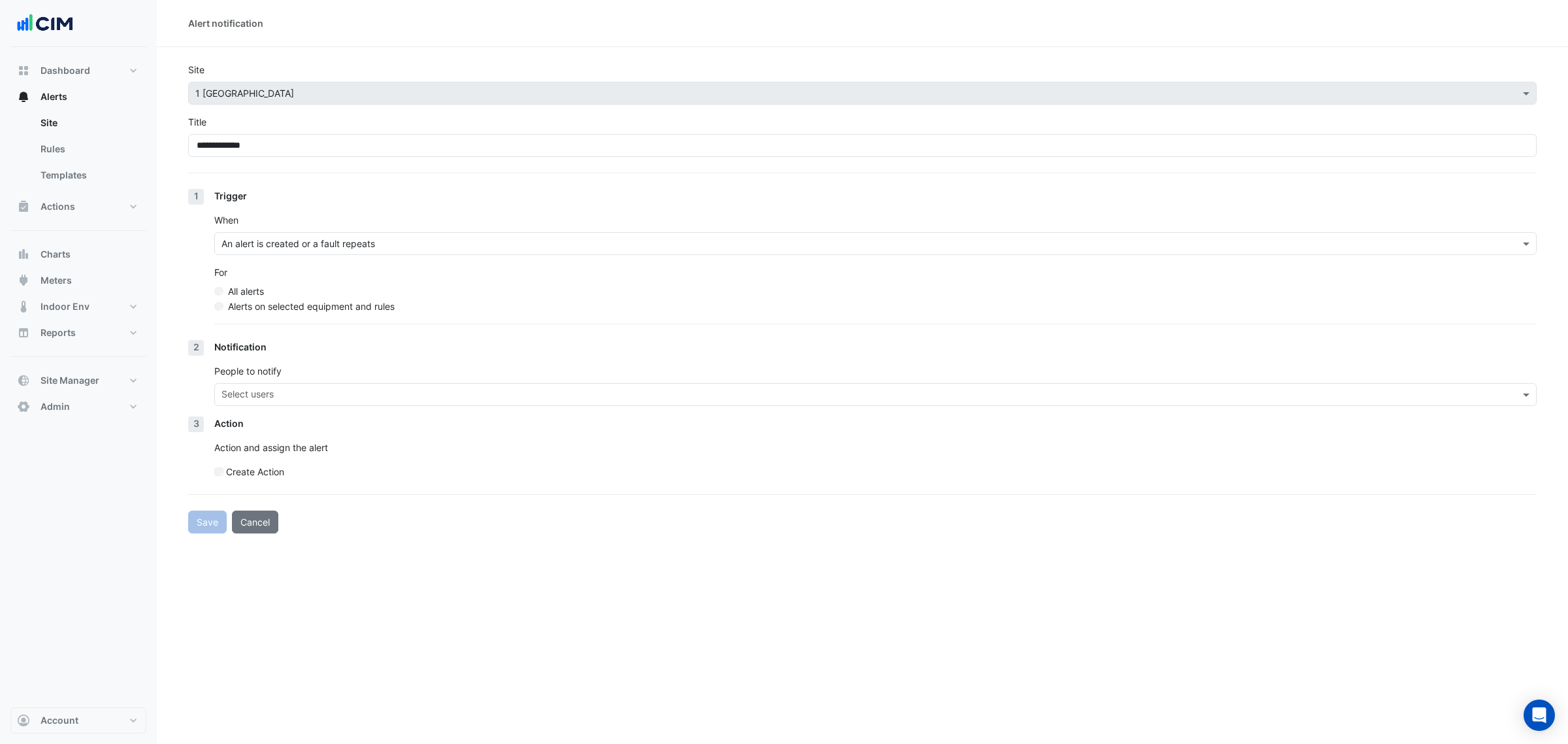
click at [287, 300] on label "Alerts on selected equipment and rules" at bounding box center [312, 306] width 167 height 14
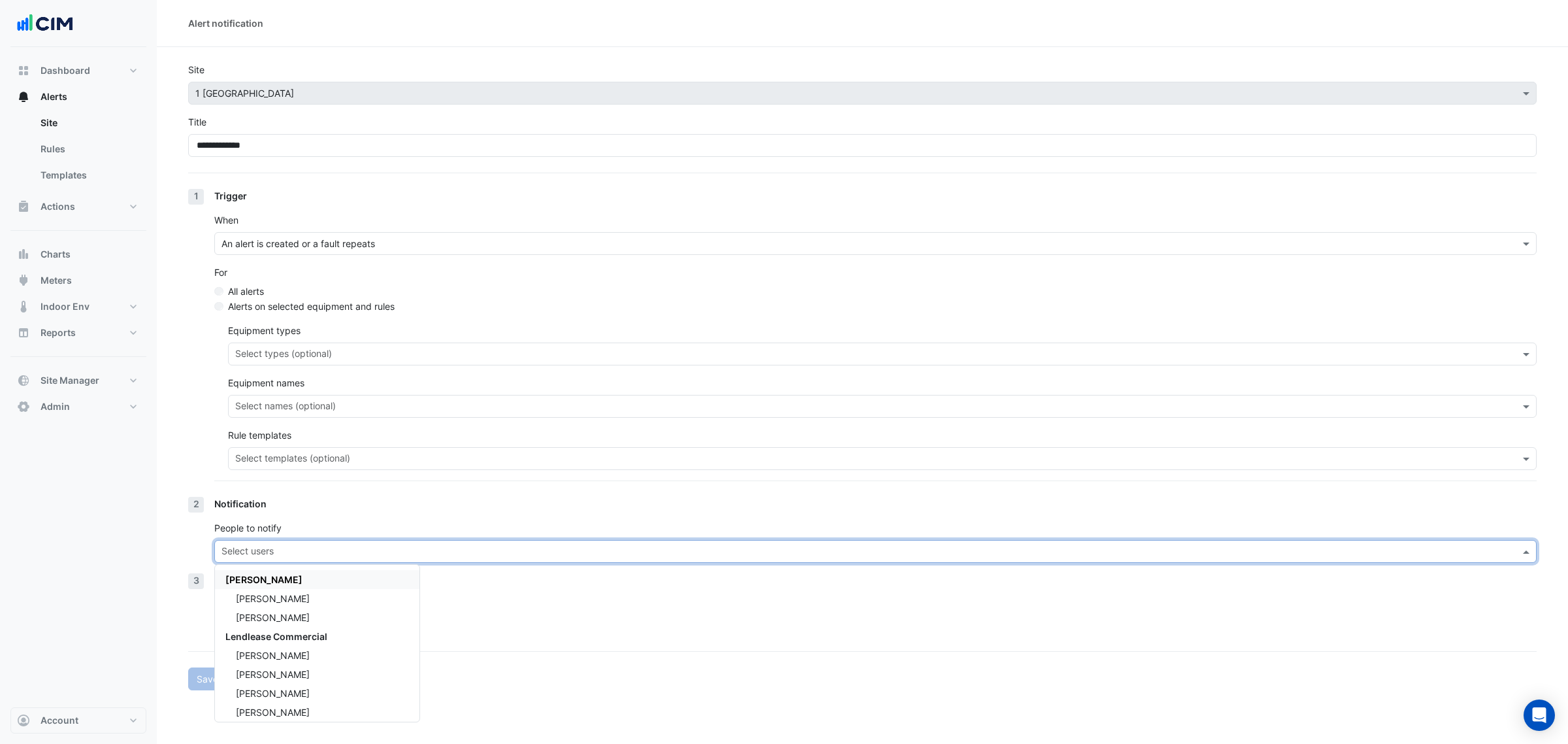
click at [429, 557] on input "text" at bounding box center [868, 552] width 1293 height 14
click at [457, 628] on div "Create Action" at bounding box center [875, 629] width 1323 height 14
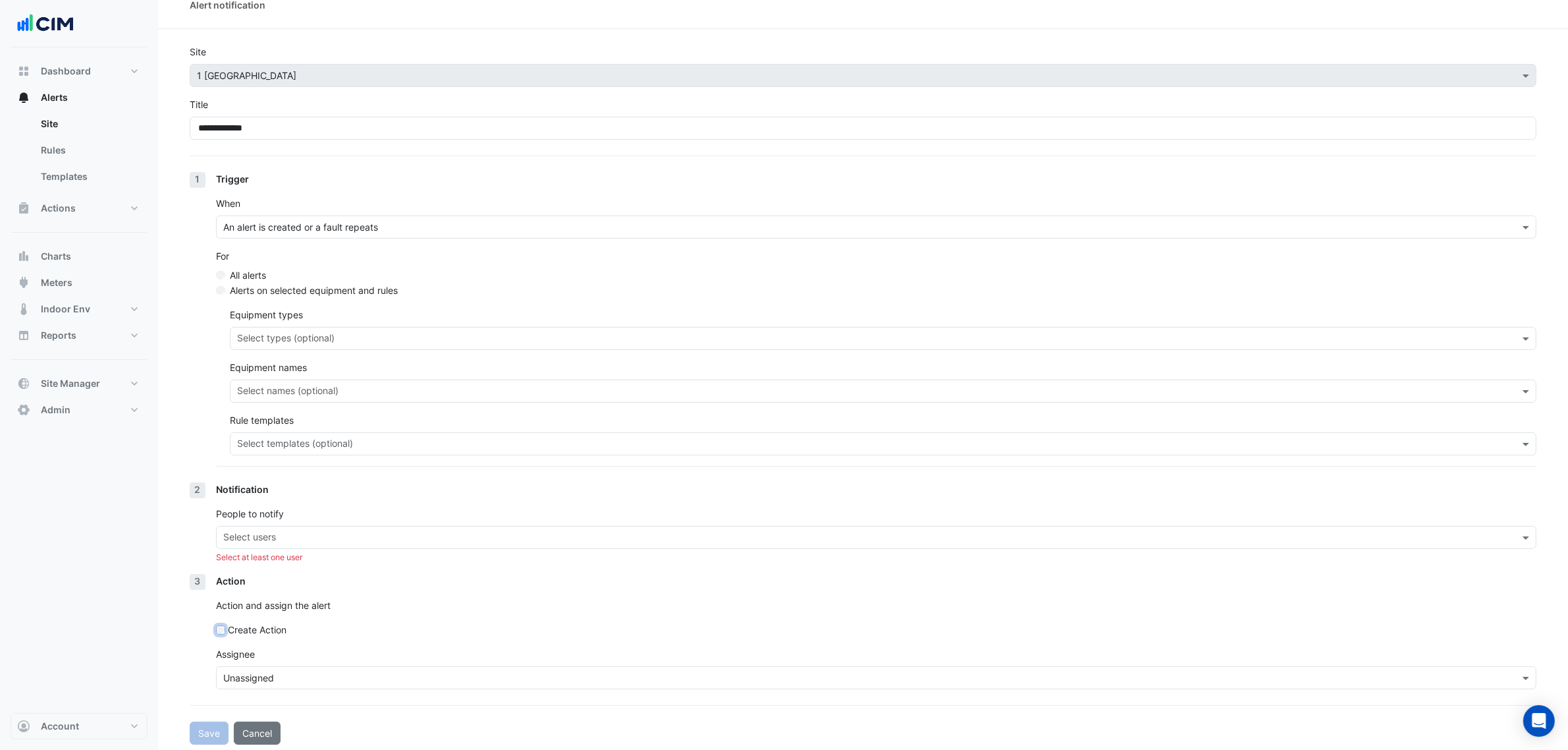
scroll to position [24, 0]
click at [340, 529] on input "text" at bounding box center [869, 533] width 1291 height 14
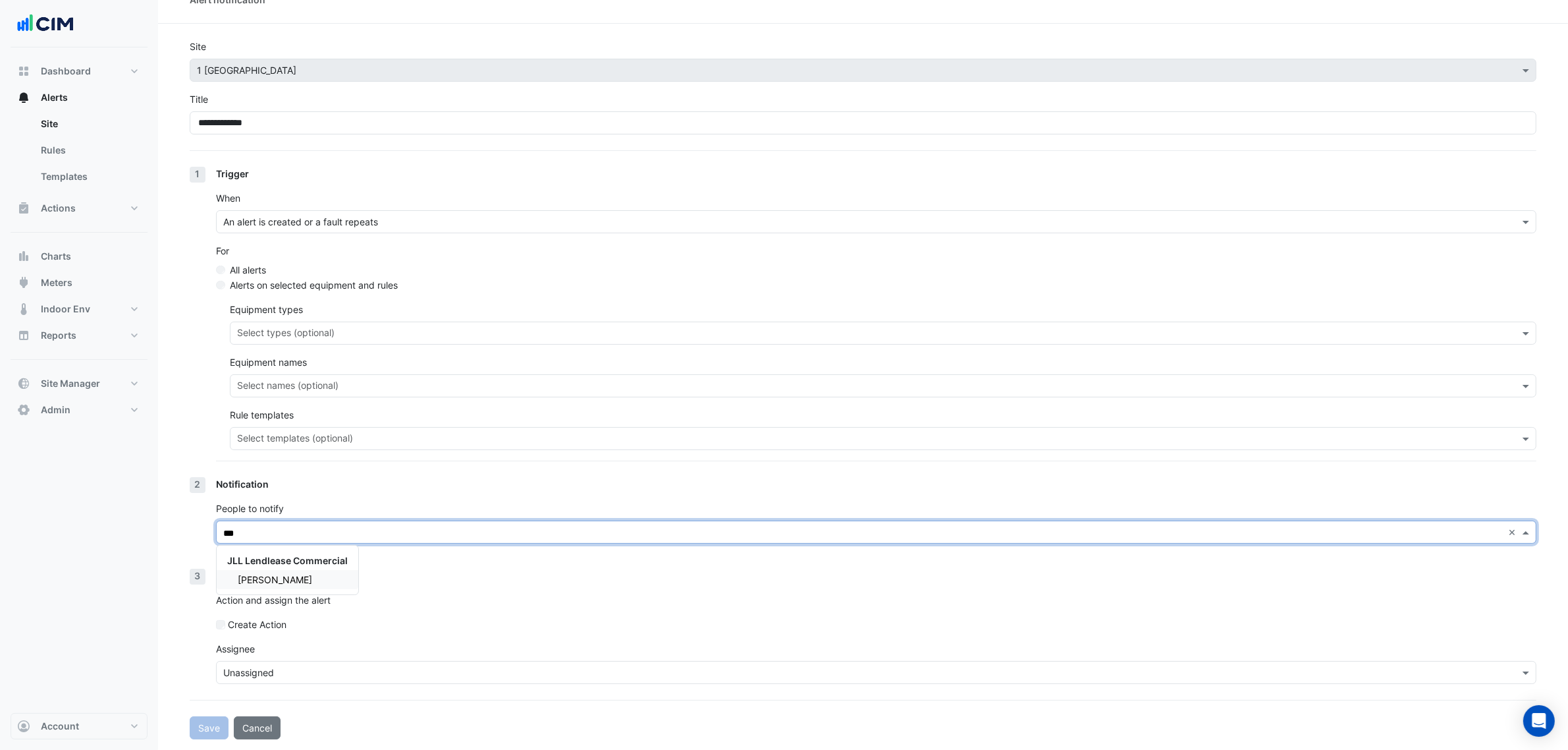
click at [320, 577] on div "Quang Luu" at bounding box center [288, 579] width 141 height 19
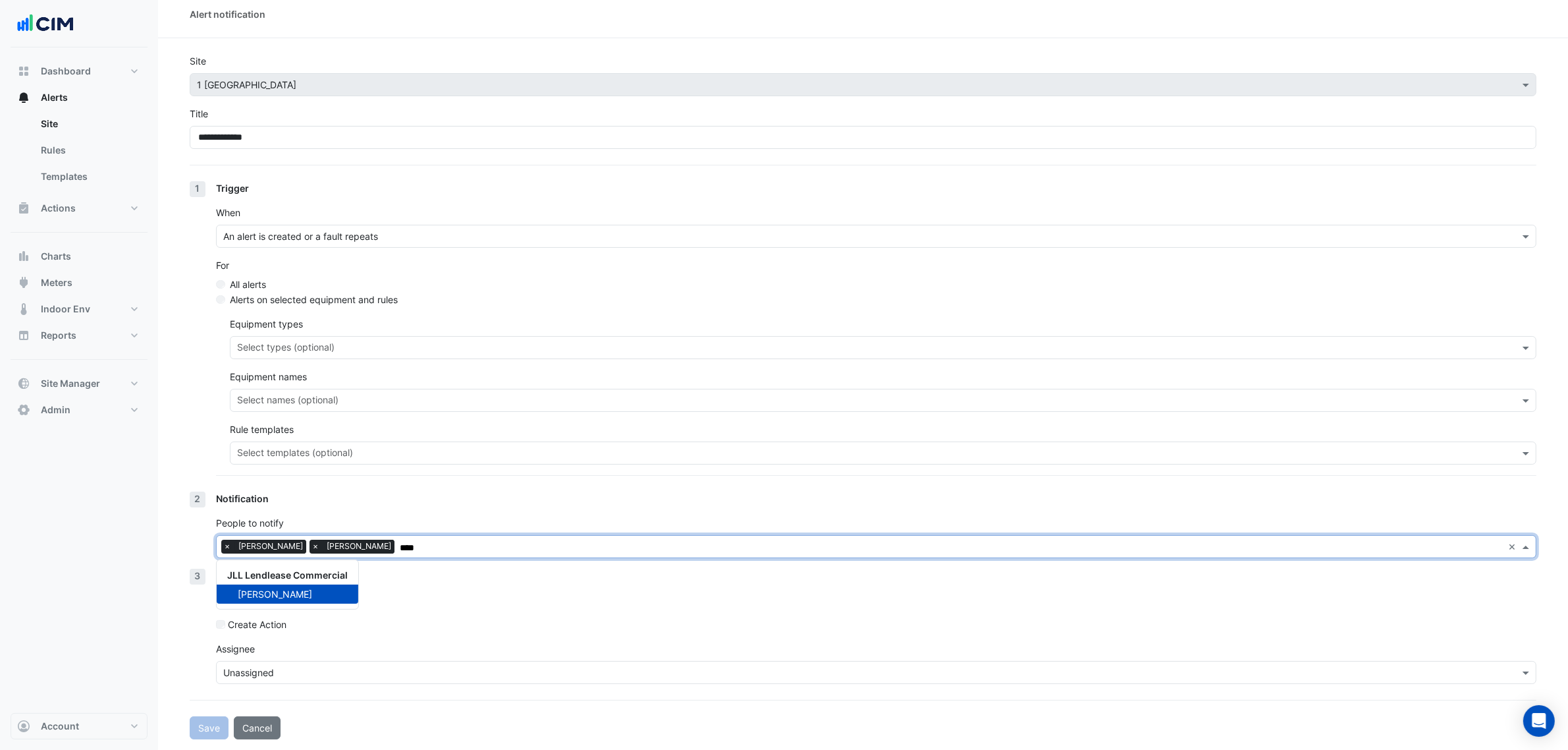
type input "****"
click at [444, 604] on p "Action and assign the alert" at bounding box center [877, 600] width 1321 height 14
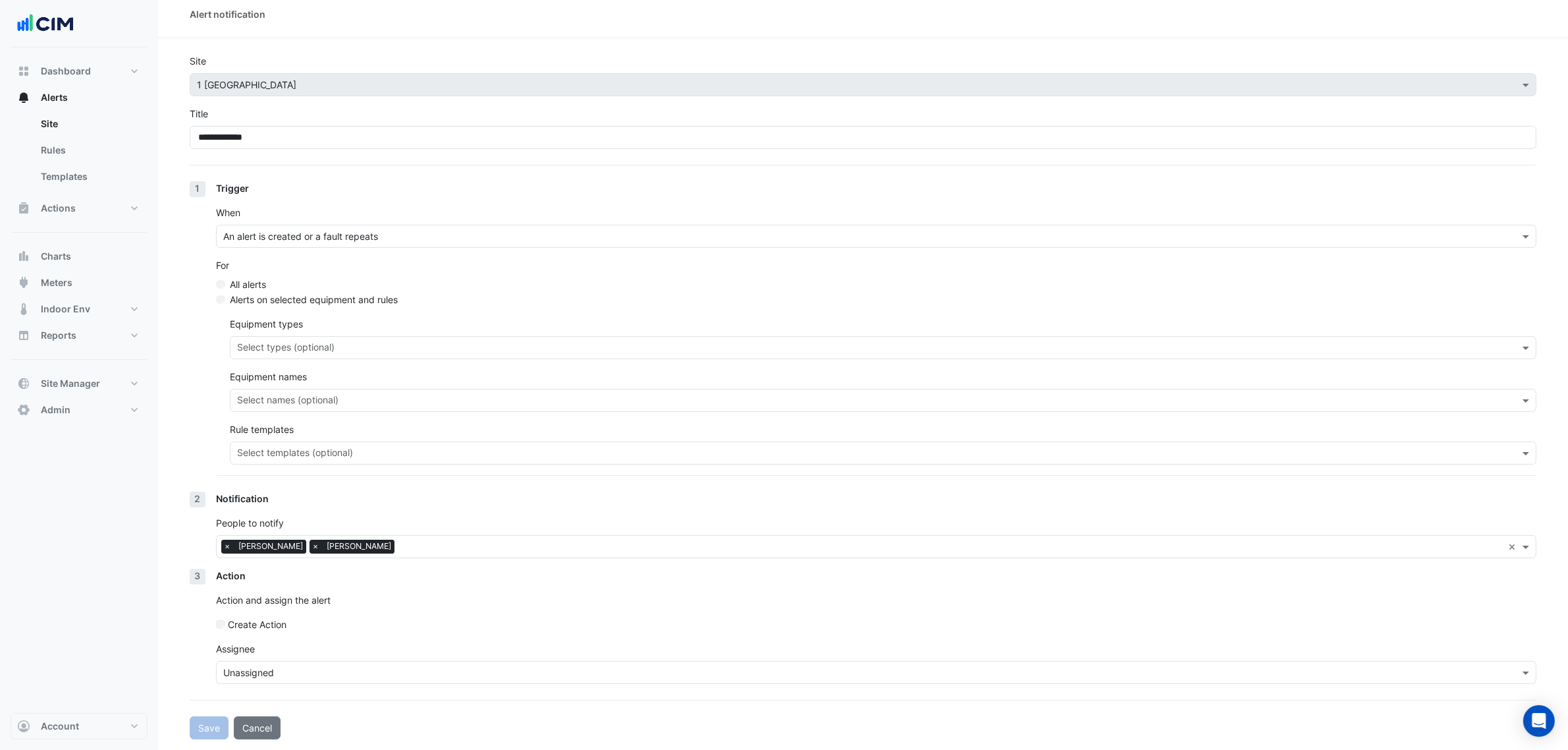
click at [432, 673] on input "text" at bounding box center [863, 673] width 1280 height 14
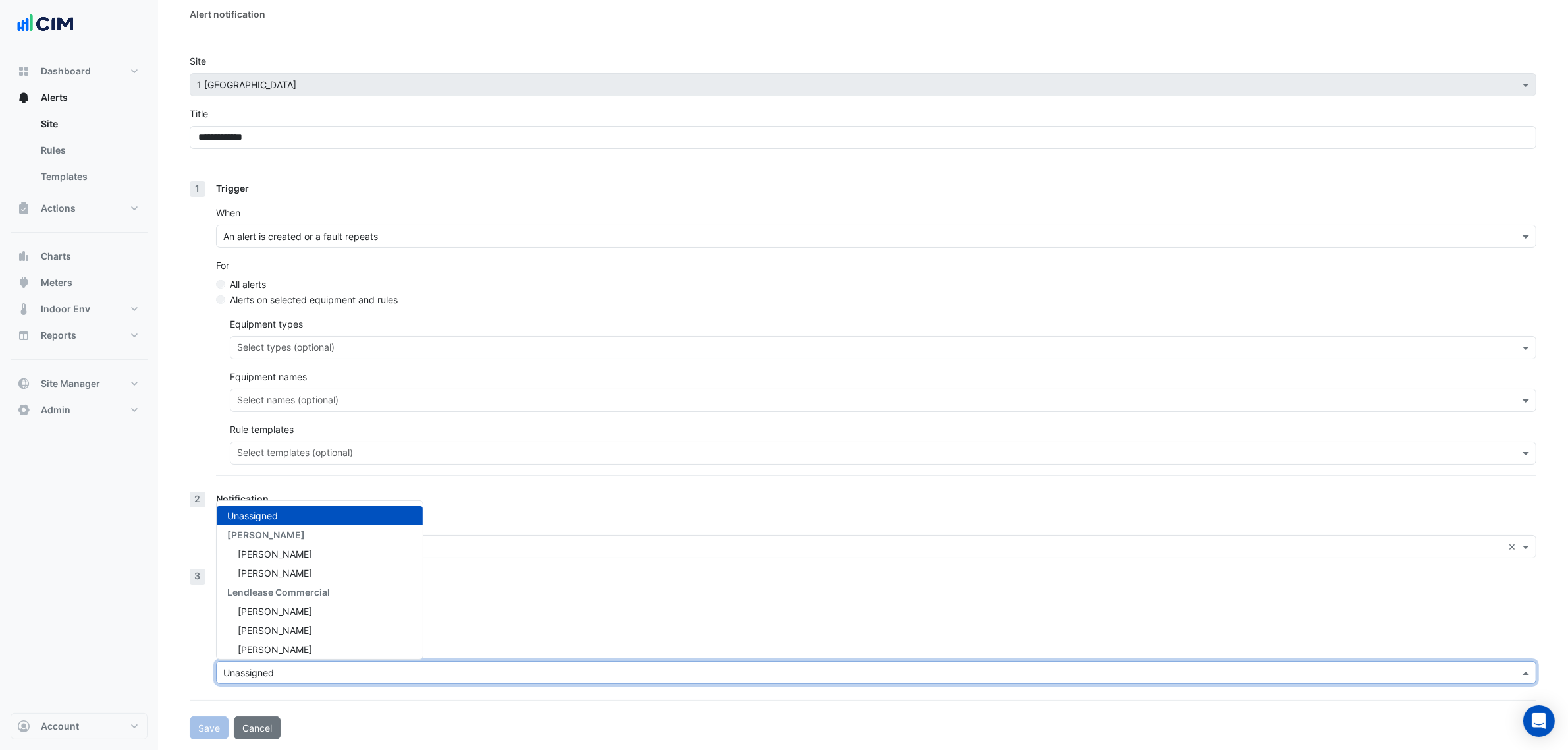
click at [285, 706] on form "**********" at bounding box center [863, 397] width 1347 height 685
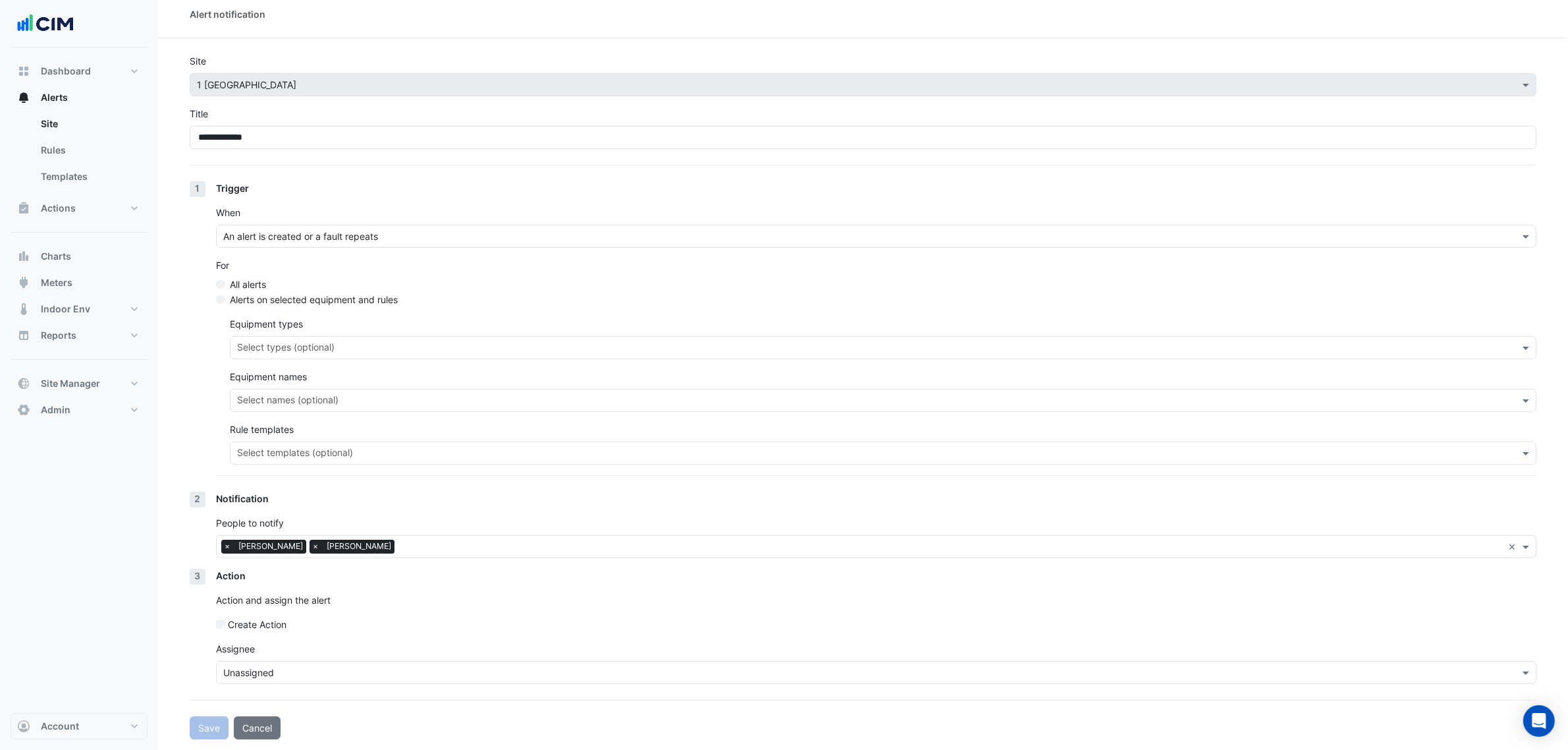
click at [262, 670] on input "text" at bounding box center [863, 673] width 1280 height 14
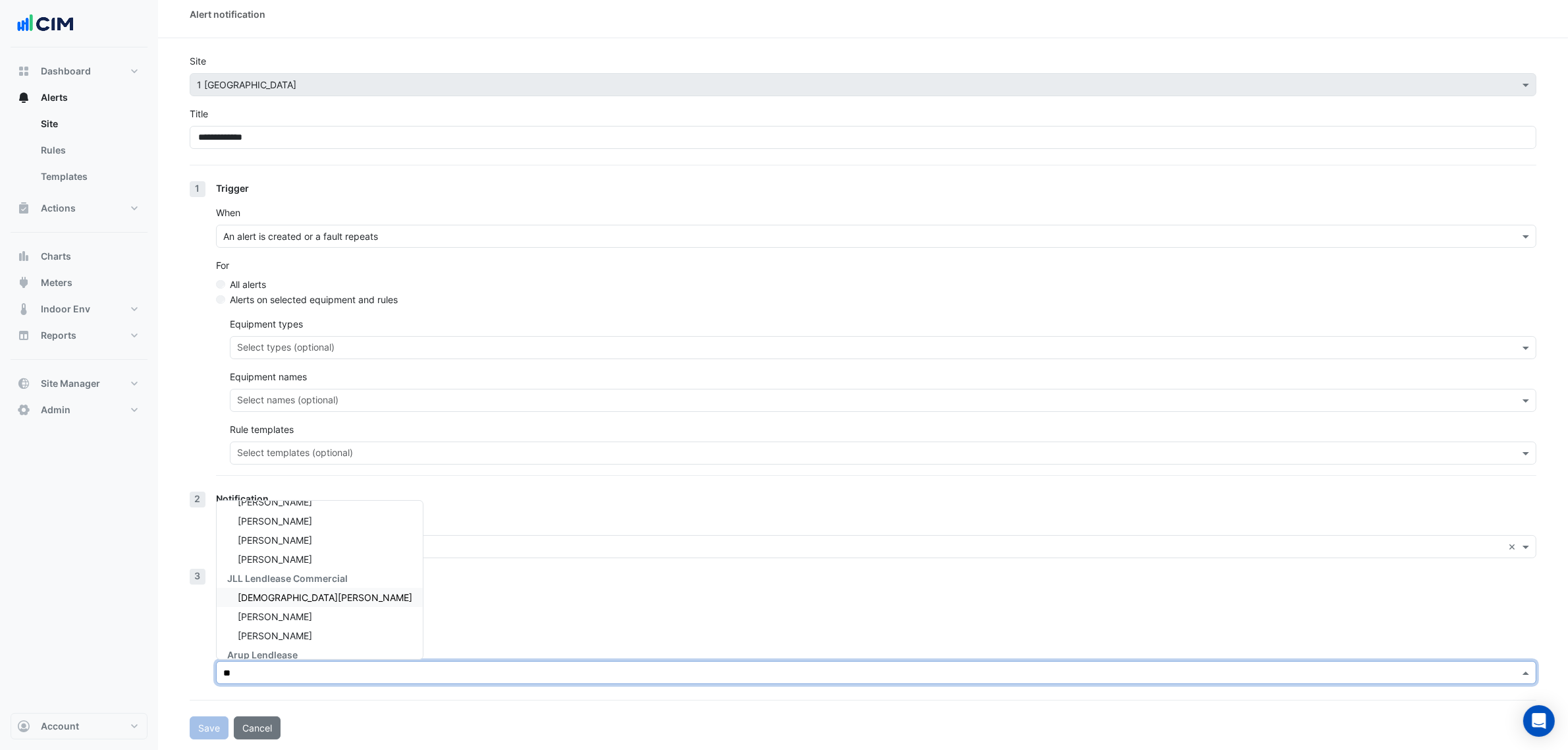
scroll to position [0, 0]
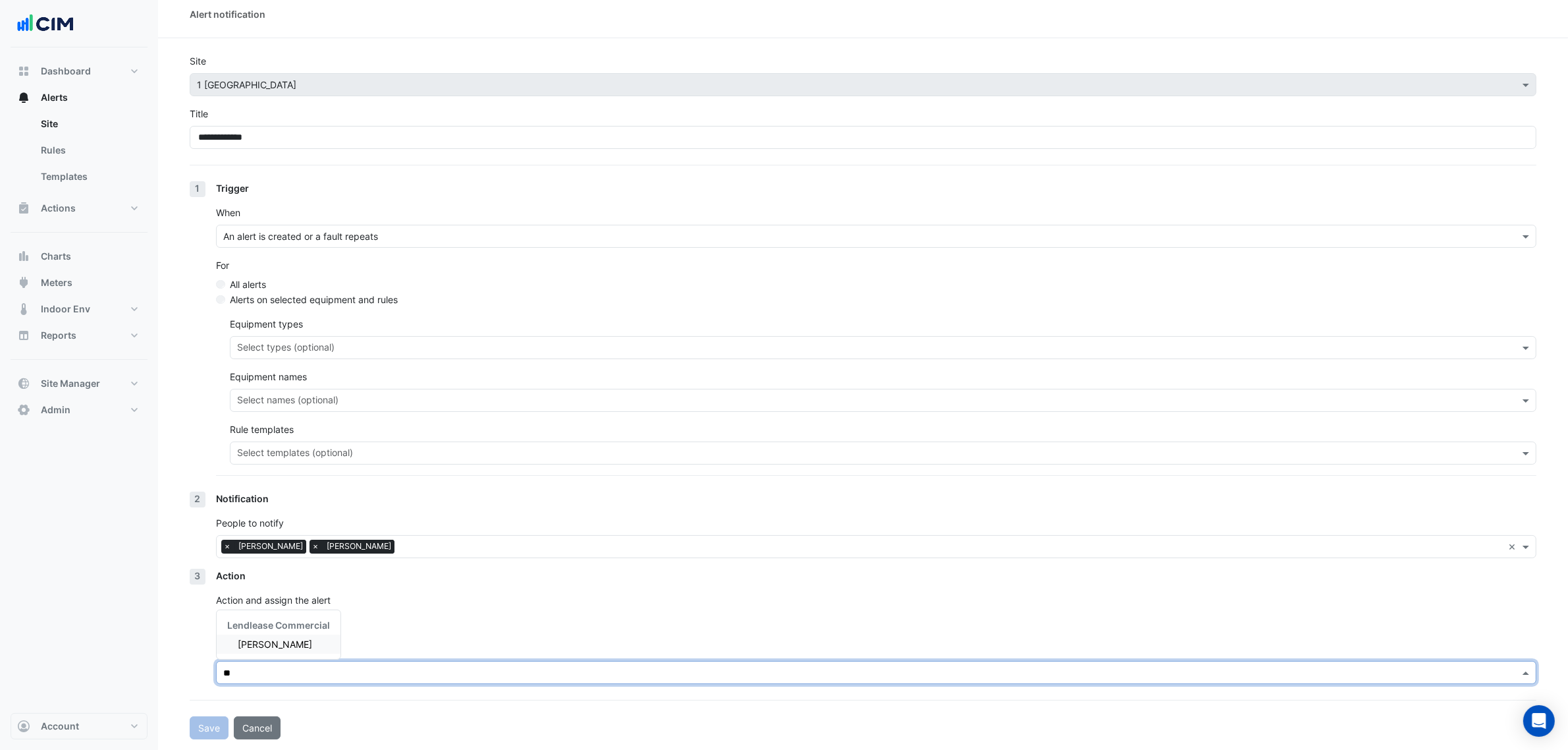
type input "***"
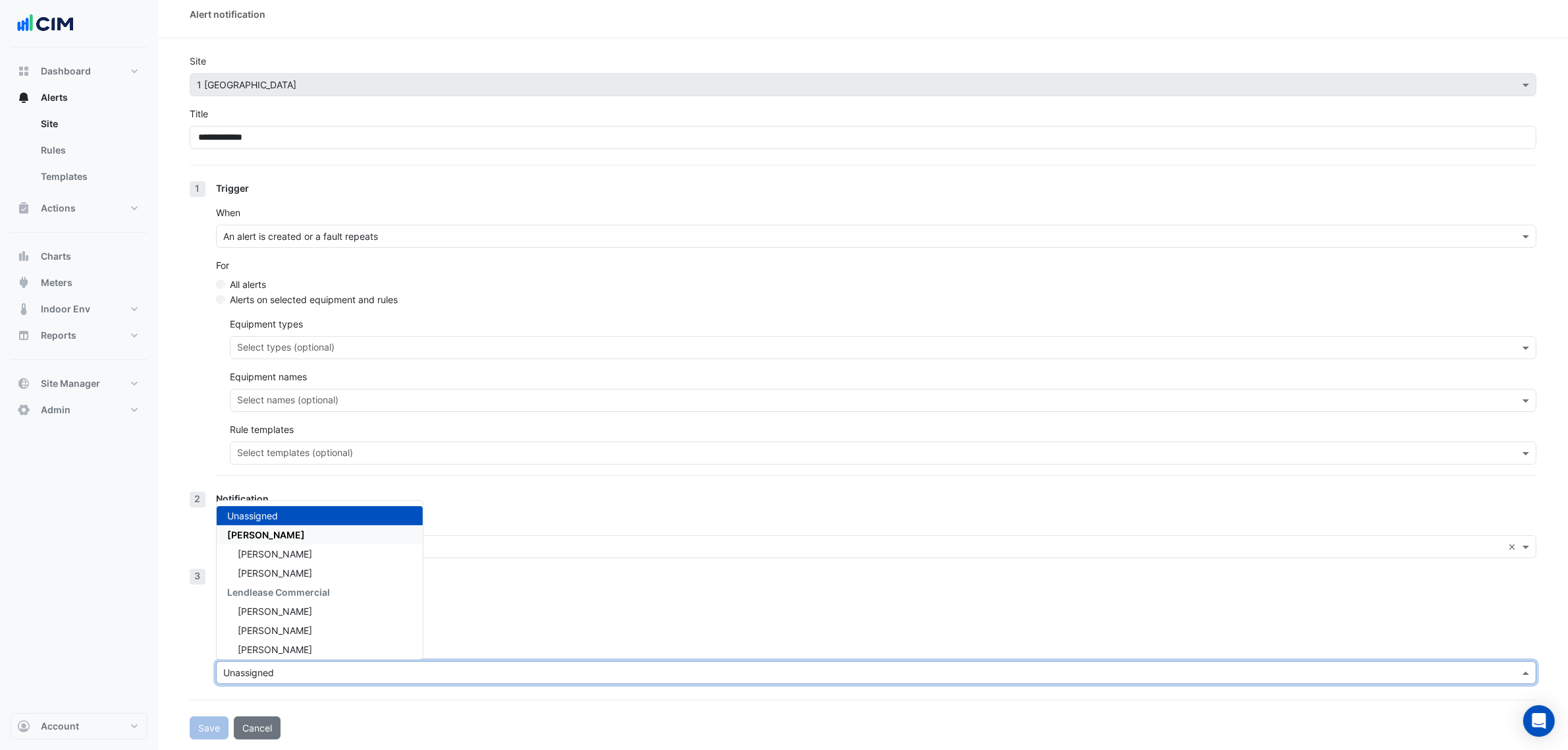
type input "*"
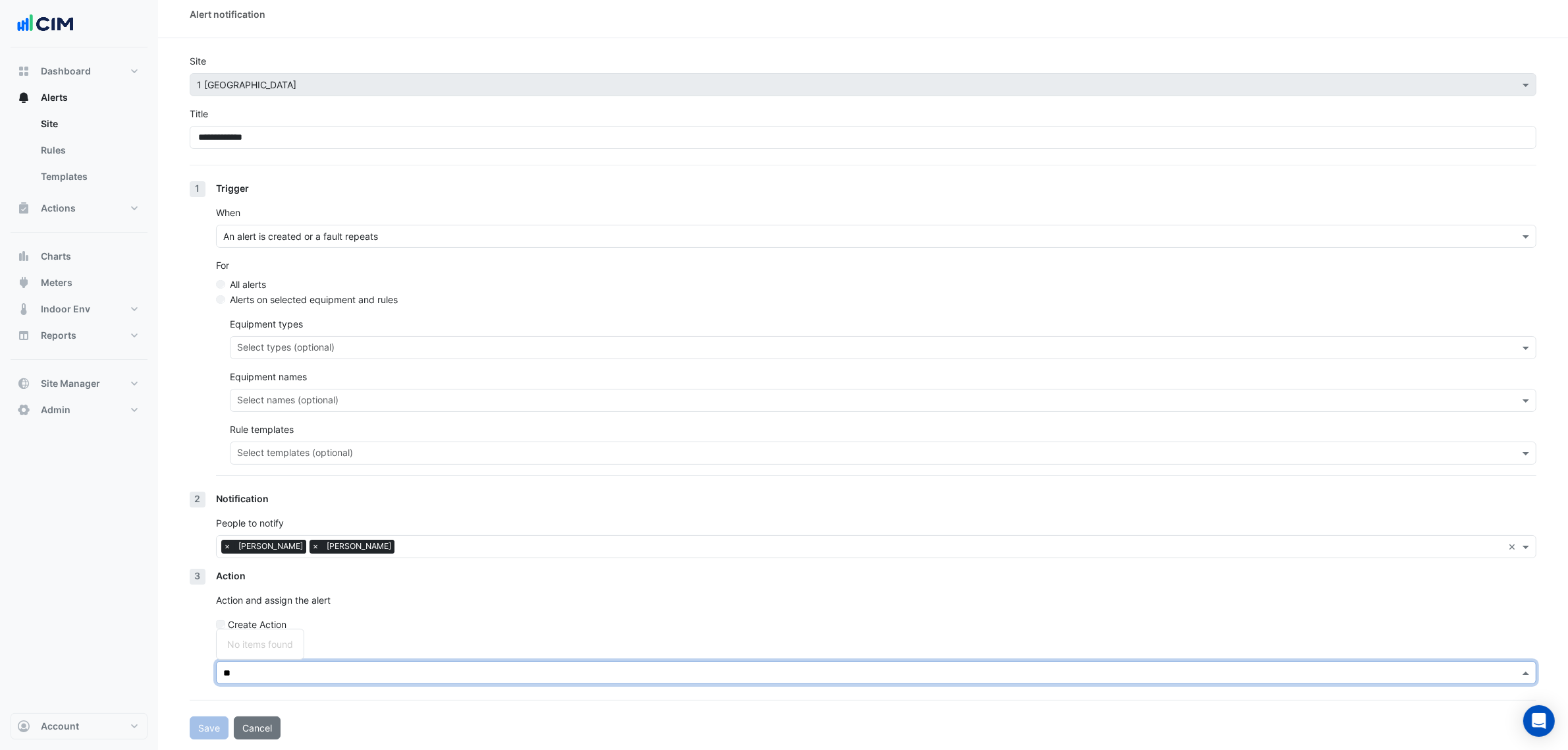
type input "*"
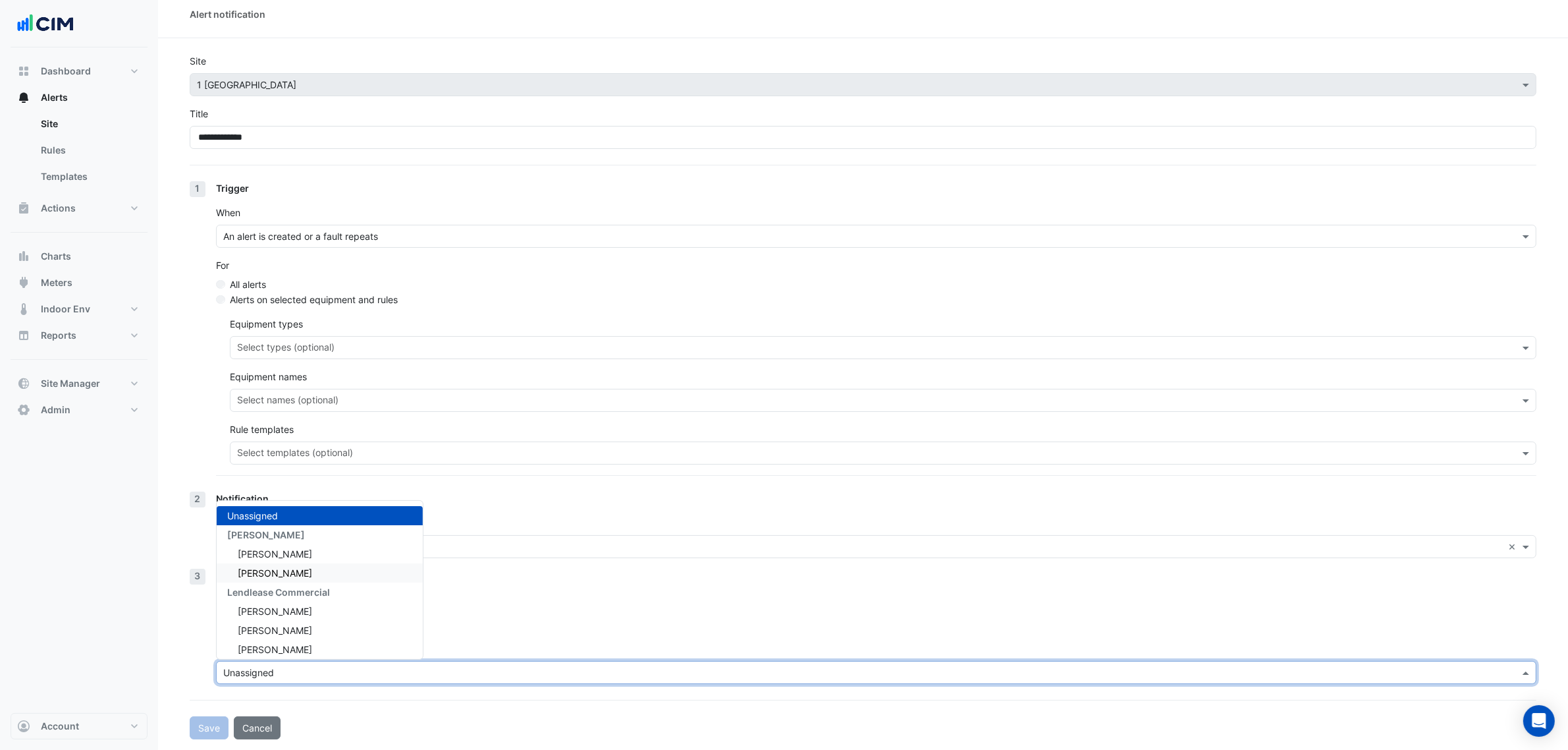
click at [461, 616] on div "Action Action and assign the alert Create Action Assignee Unassigned Unassigned…" at bounding box center [877, 632] width 1321 height 126
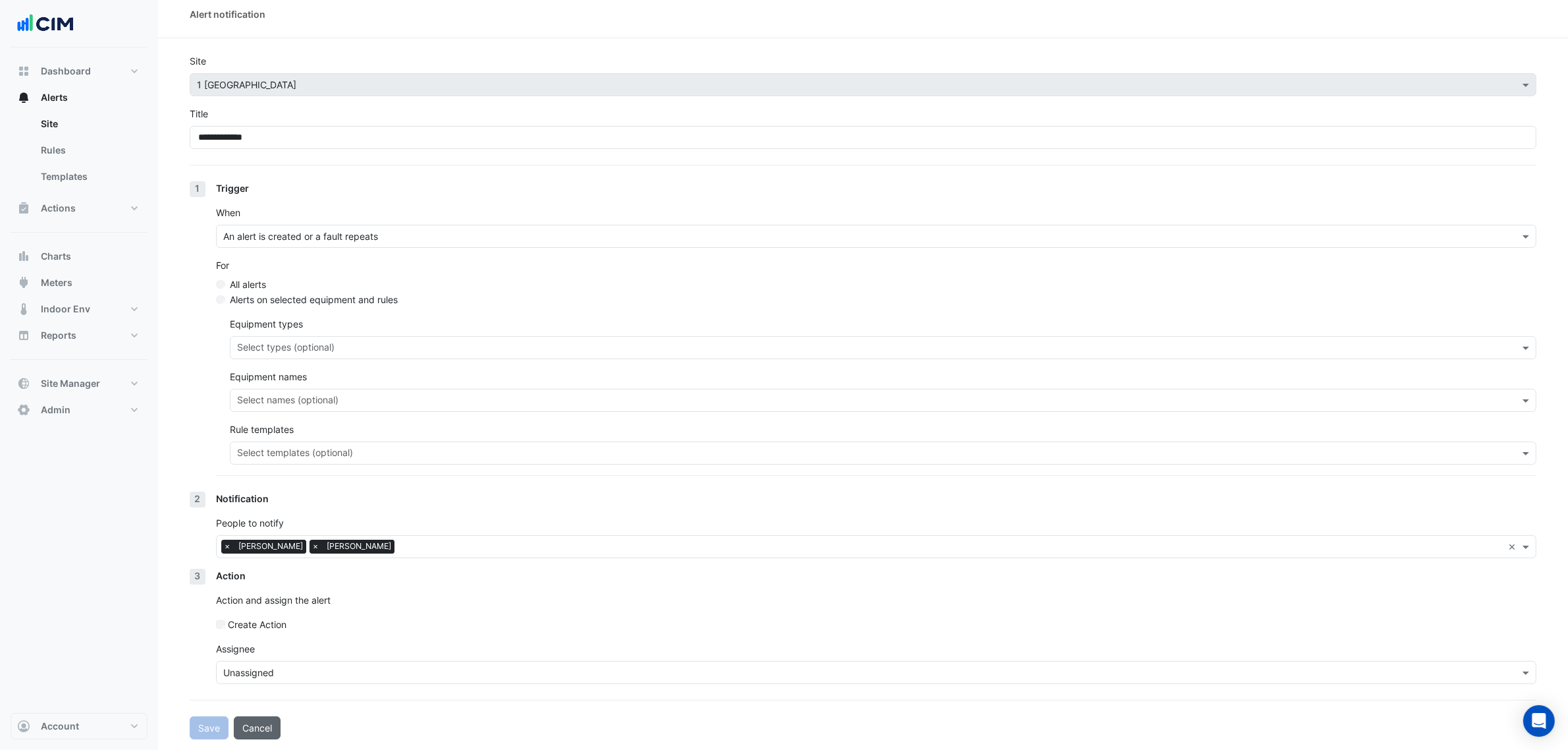
click at [271, 718] on button "Cancel" at bounding box center [257, 728] width 47 height 23
select select "*****"
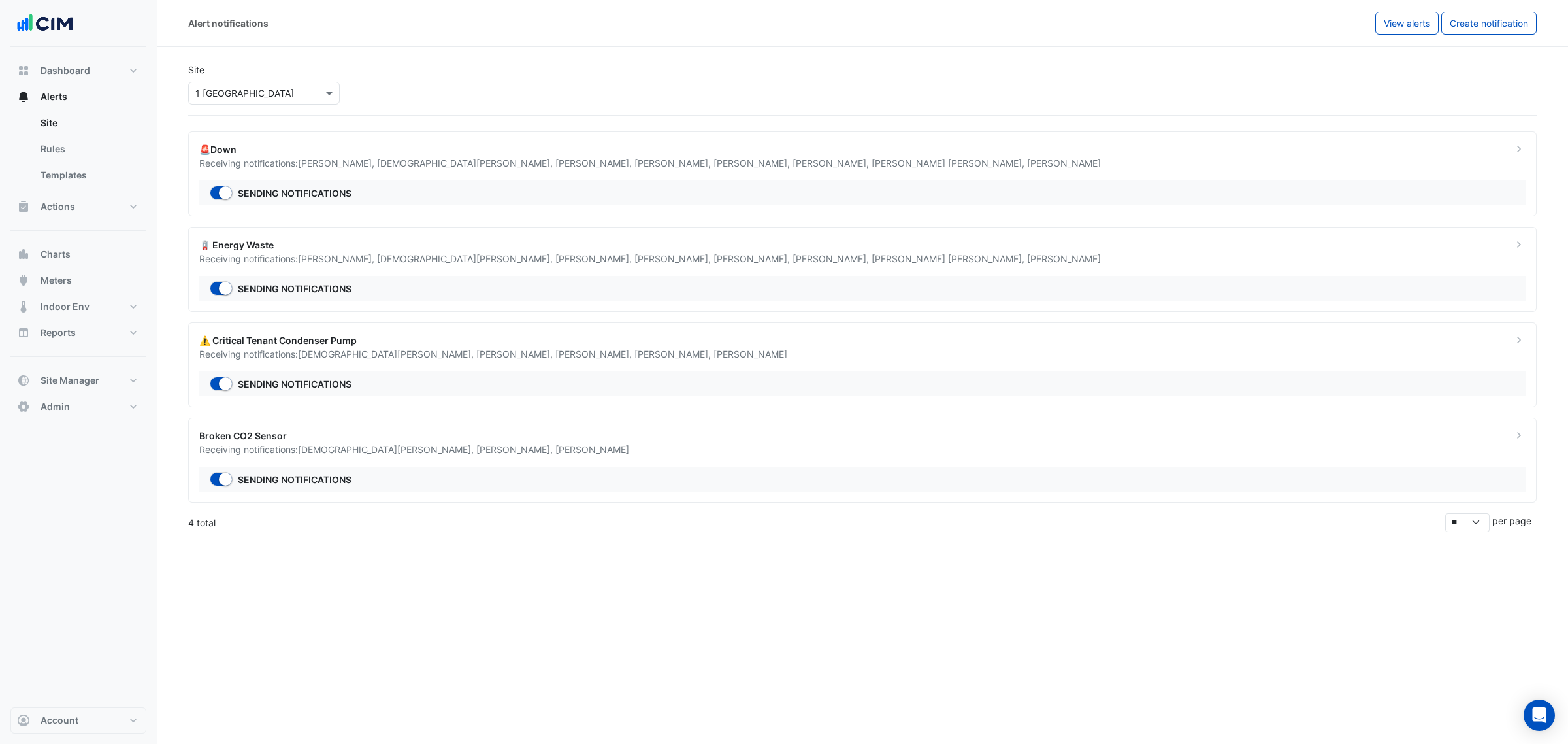
click at [242, 89] on input "text" at bounding box center [251, 94] width 111 height 14
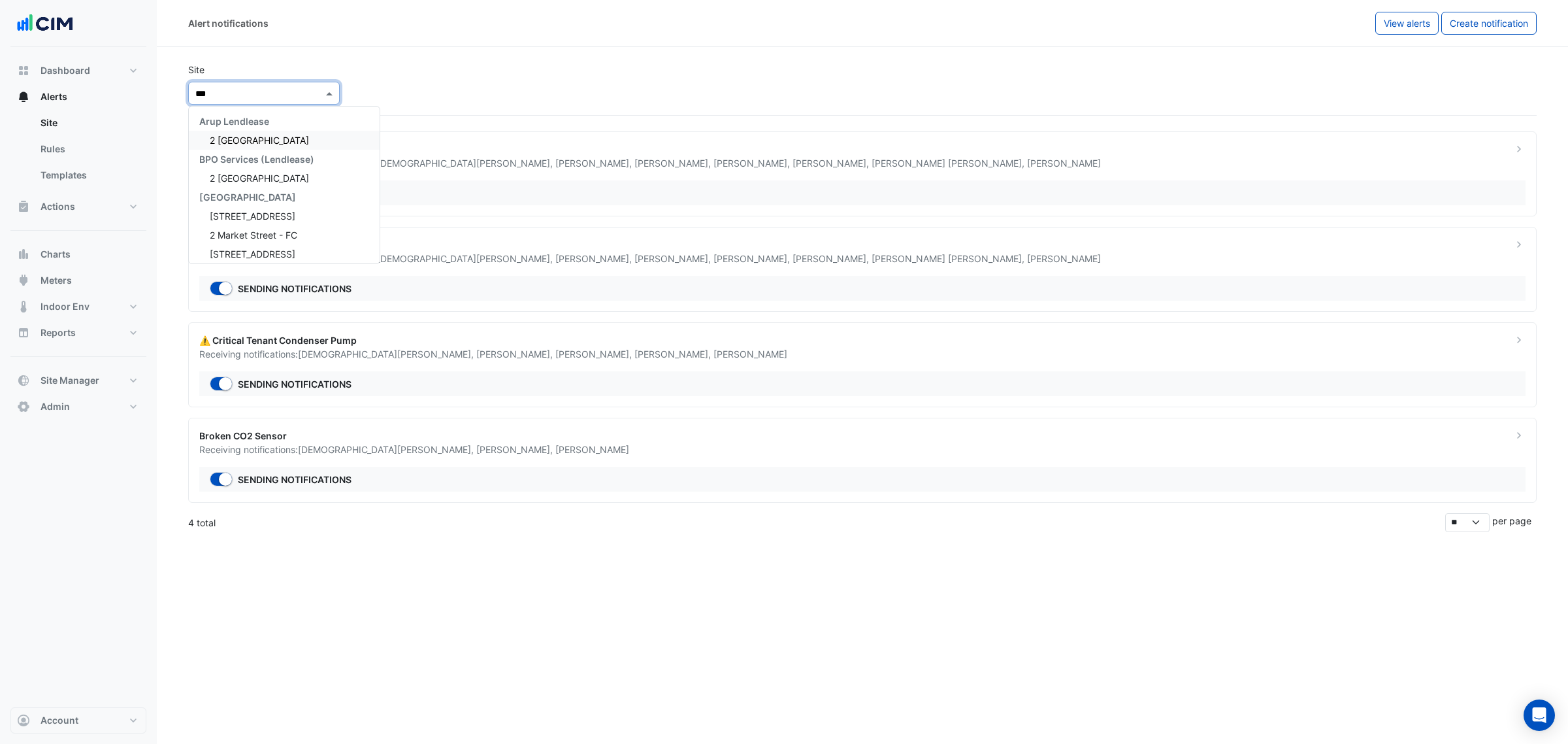
type input "****"
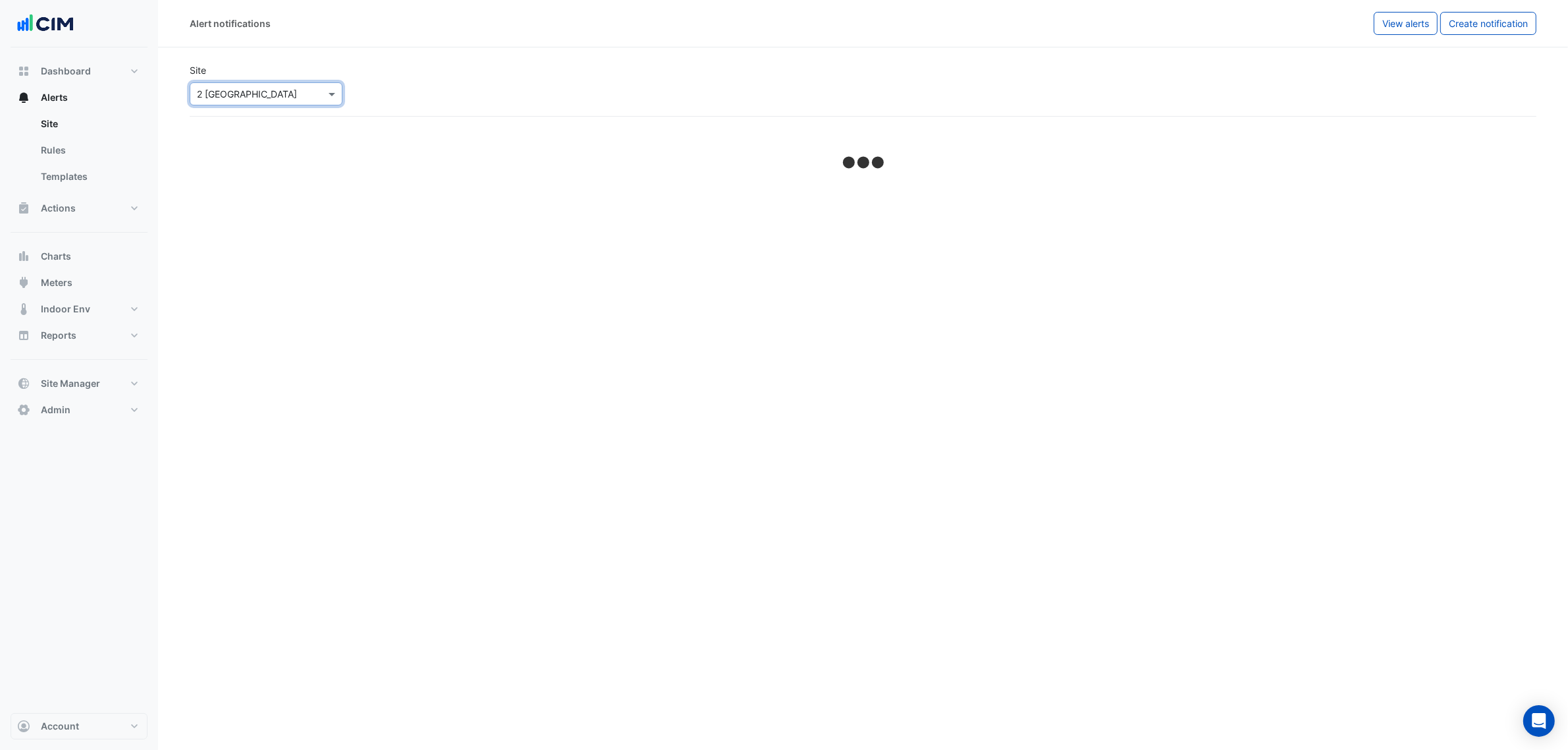
select select "*****"
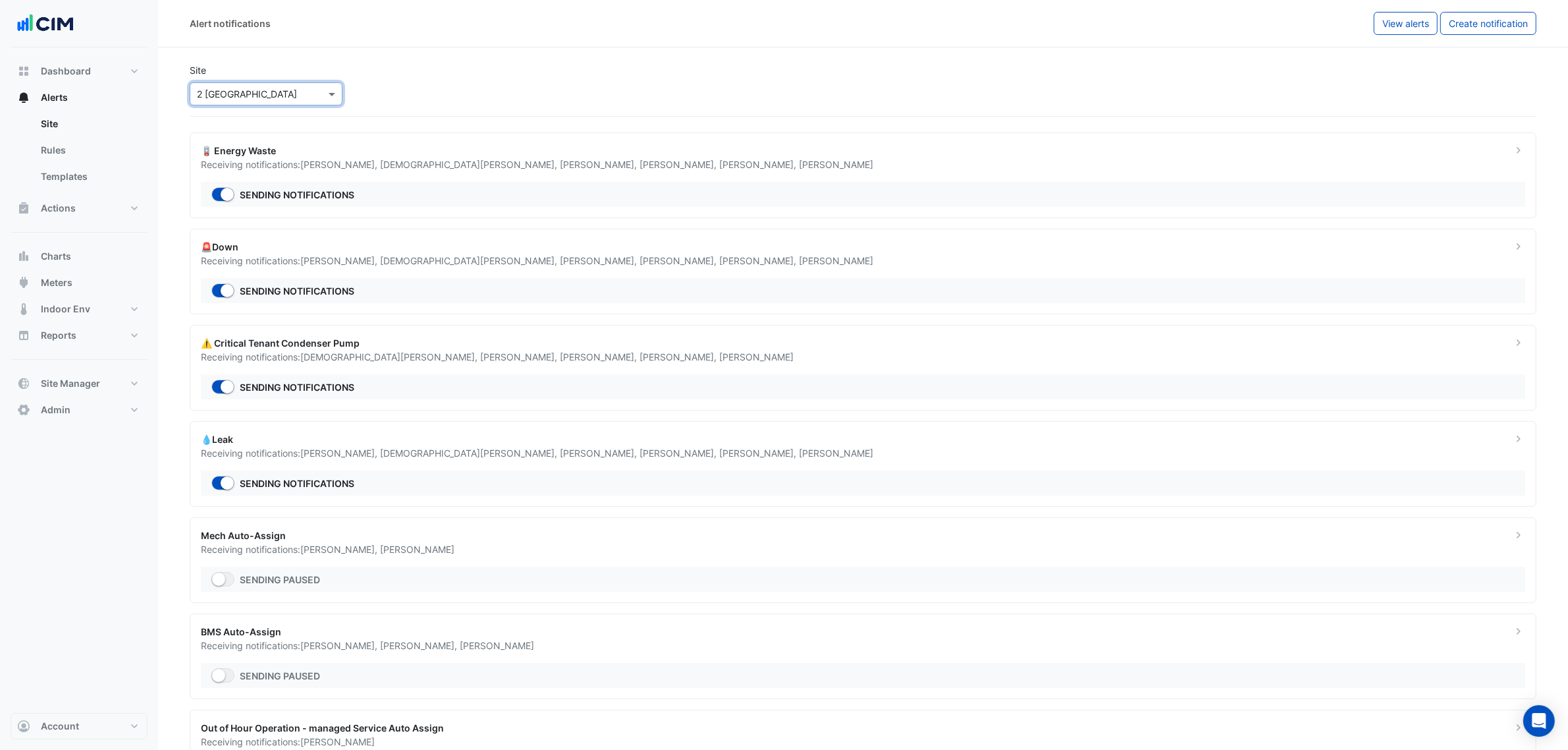
click at [843, 343] on div "⚠️ Critical Tenant Condenser Pump" at bounding box center [849, 343] width 1296 height 14
drag, startPoint x: 444, startPoint y: 646, endPoint x: 474, endPoint y: 652, distance: 30.6
click at [444, 647] on ngb-offcanvas-backdrop at bounding box center [790, 375] width 1581 height 750
drag, startPoint x: 455, startPoint y: 649, endPoint x: 530, endPoint y: 656, distance: 75.3
click at [530, 656] on div "BMS Auto-Assign Receiving notifications: Manuel Margelis , Kevin Duan , Adrian …" at bounding box center [863, 657] width 1347 height 86
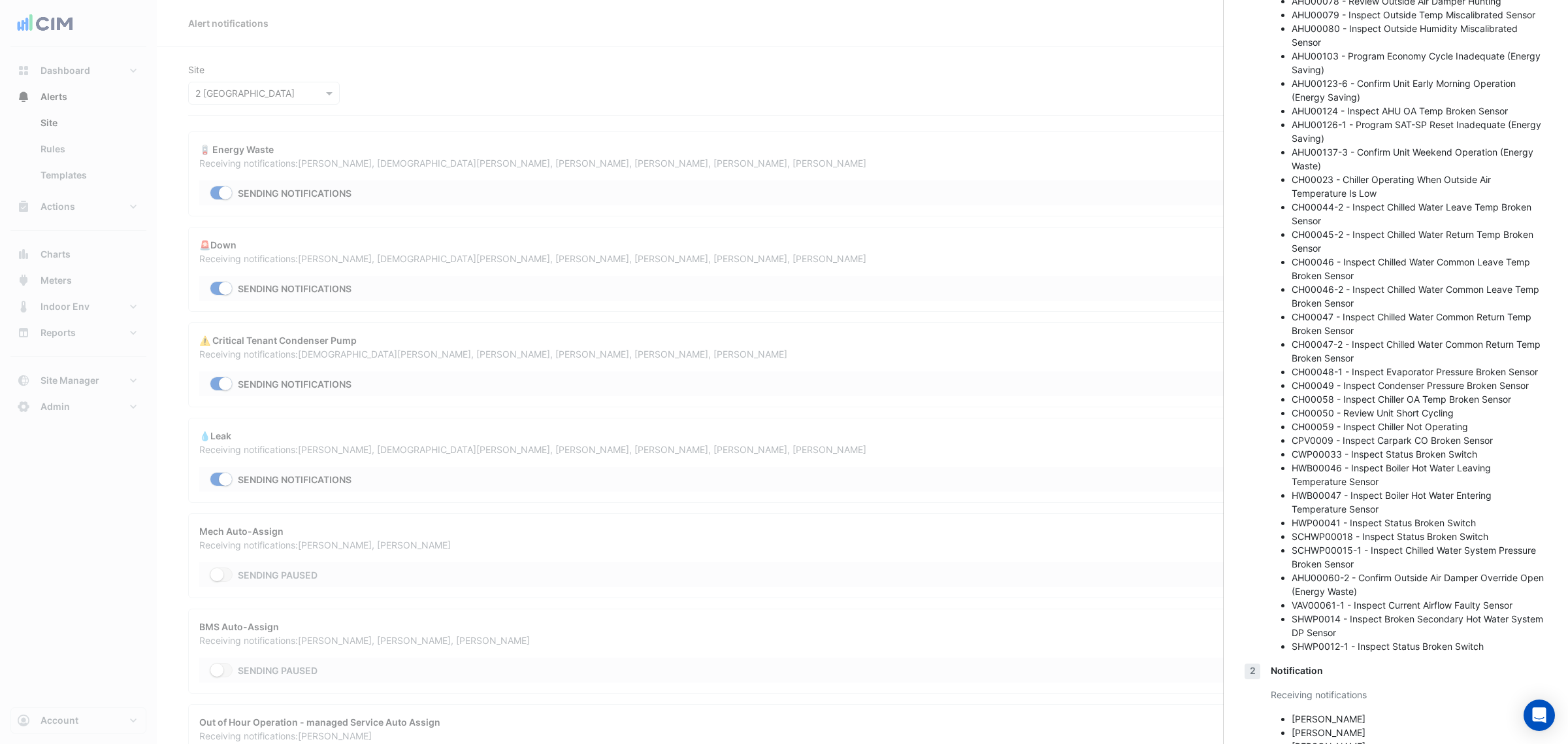
drag, startPoint x: 1423, startPoint y: 461, endPoint x: 1418, endPoint y: 454, distance: 8.6
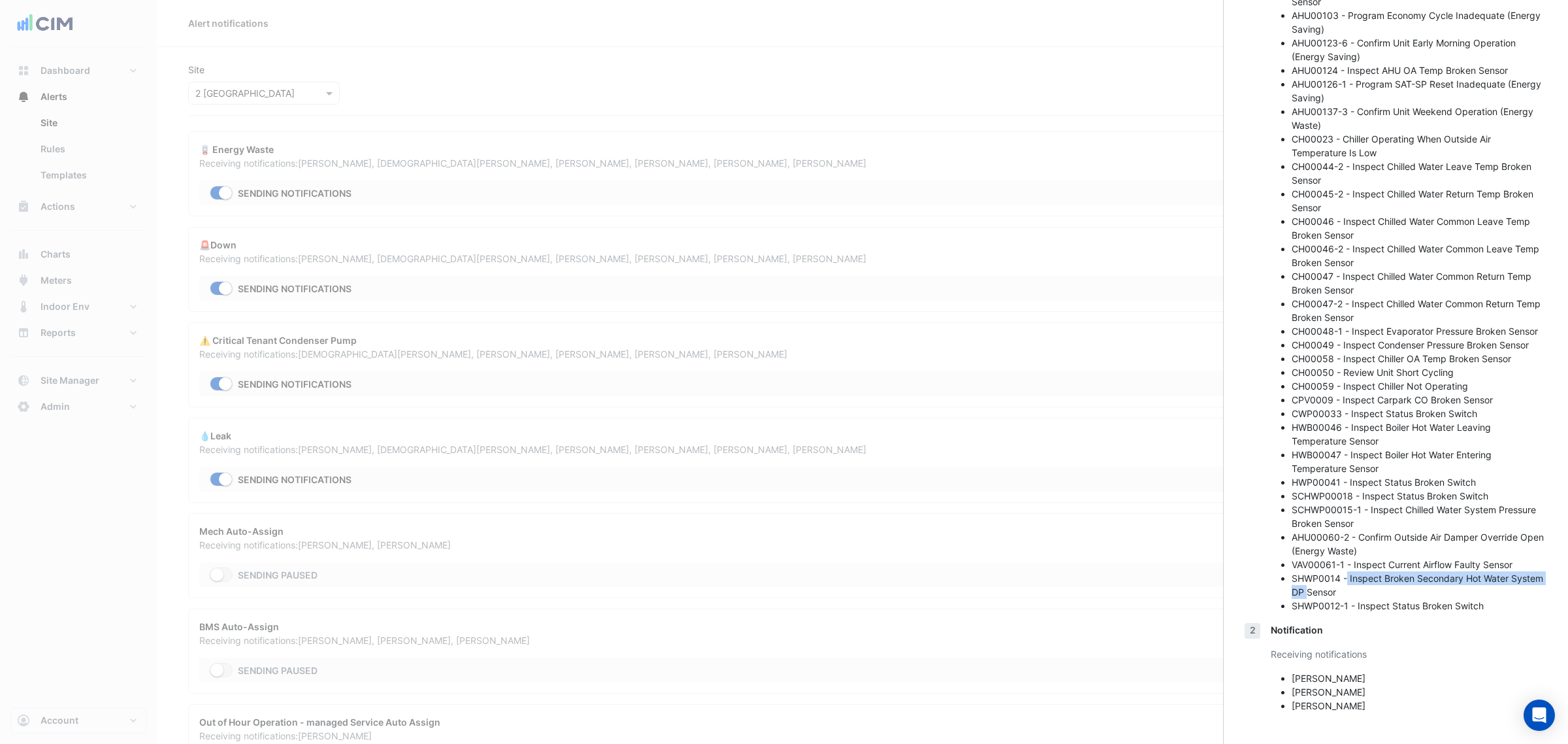
drag, startPoint x: 1418, startPoint y: 454, endPoint x: 1344, endPoint y: 589, distance: 154.0
click at [1344, 589] on li "SHWP0014 - Inspect Broken Secondary Hot Water System DP Sensor" at bounding box center [1420, 585] width 256 height 28
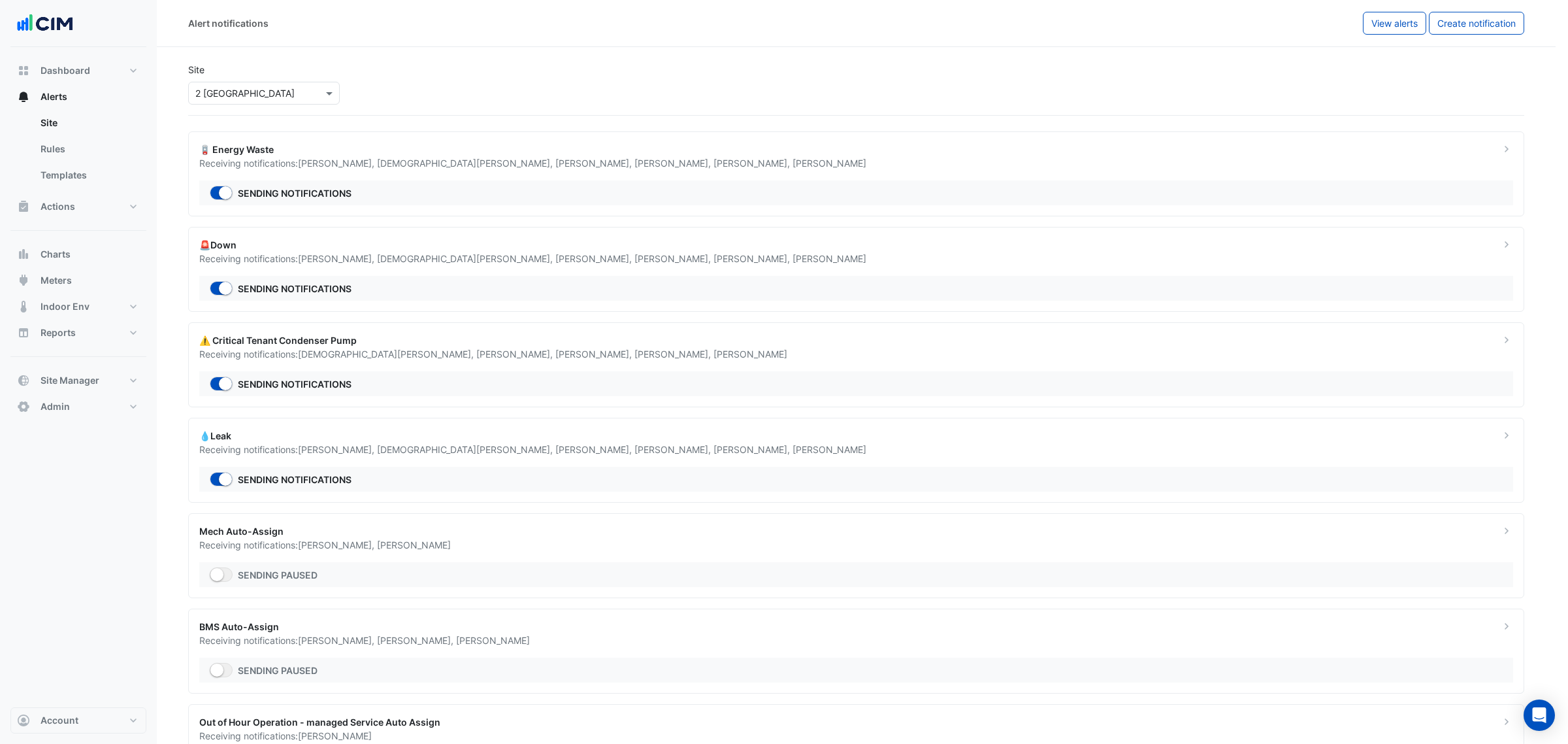
drag, startPoint x: 275, startPoint y: 98, endPoint x: 117, endPoint y: 196, distance: 185.9
click at [256, 114] on ngb-offcanvas-backdrop at bounding box center [784, 372] width 1568 height 744
click at [54, 126] on link "Site" at bounding box center [88, 123] width 116 height 26
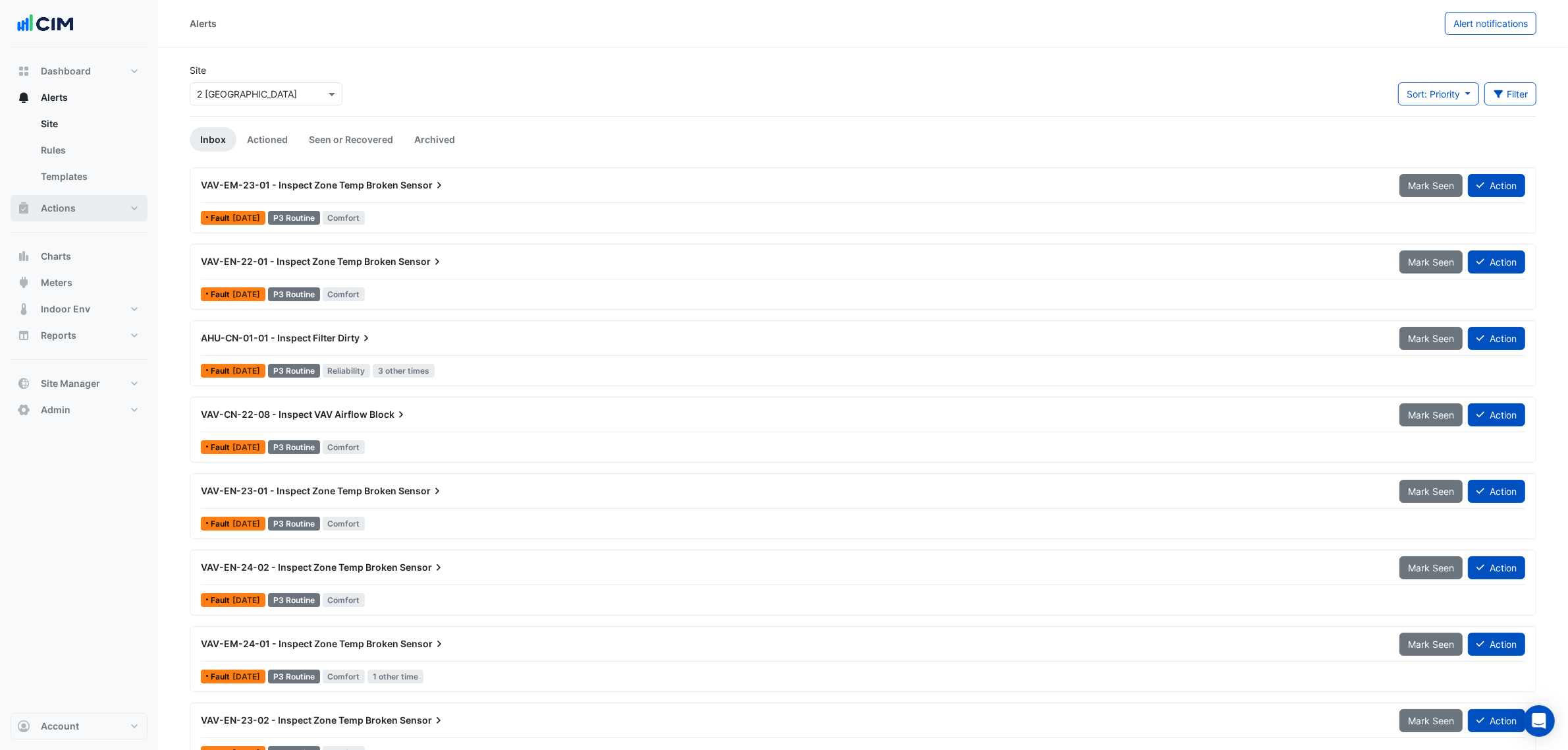
click at [63, 219] on button "Actions" at bounding box center [79, 208] width 137 height 26
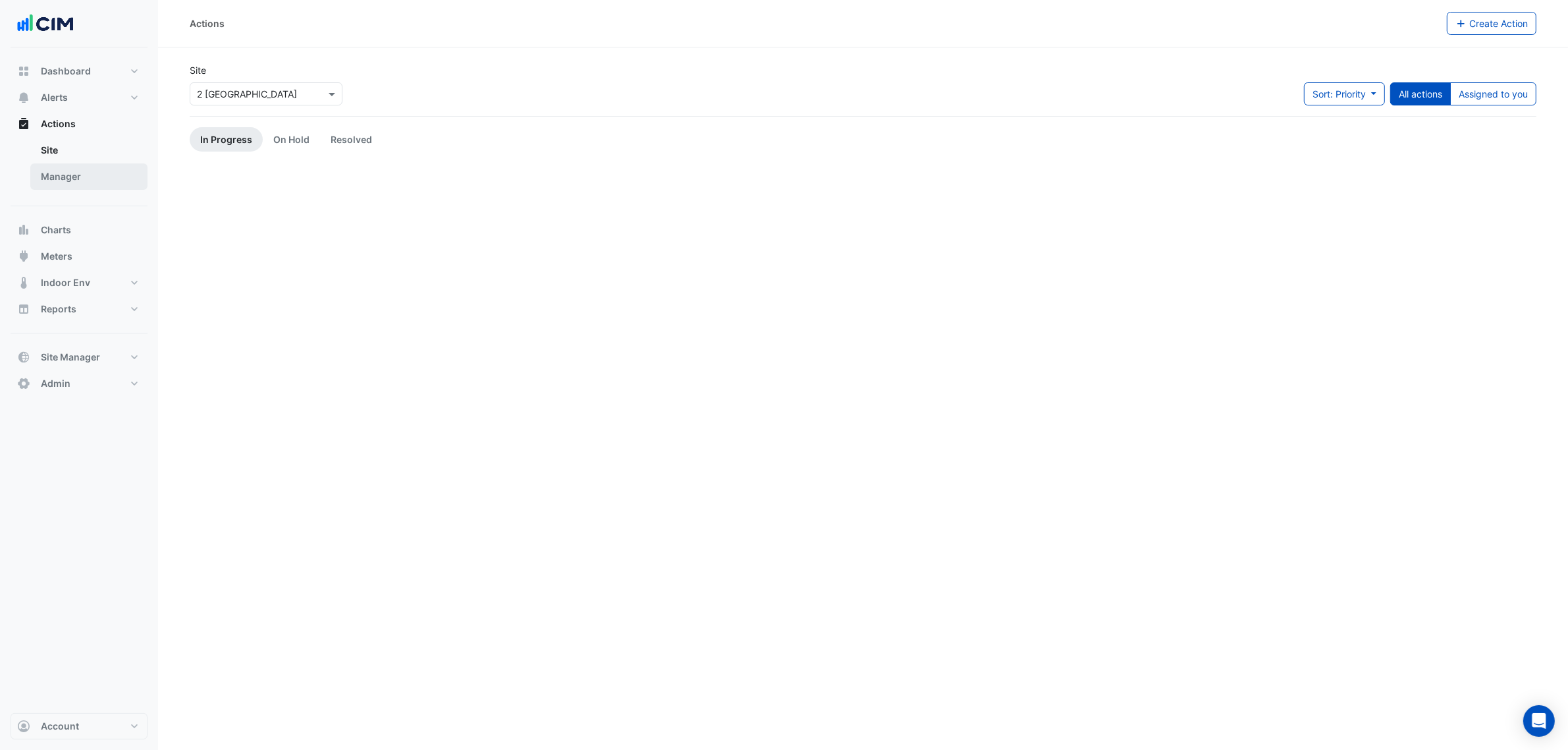
click at [73, 186] on link "Manager" at bounding box center [89, 177] width 117 height 26
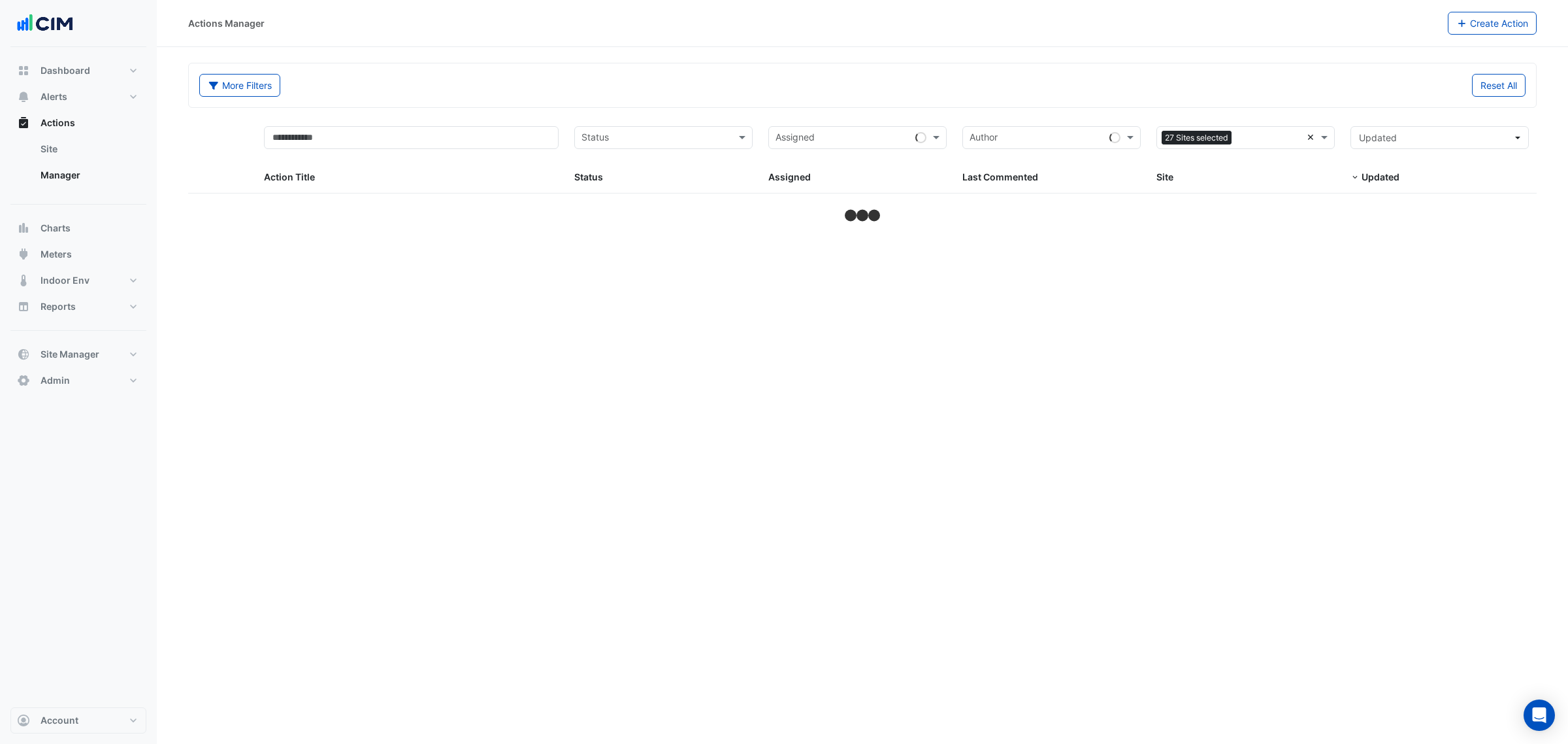
select select "**"
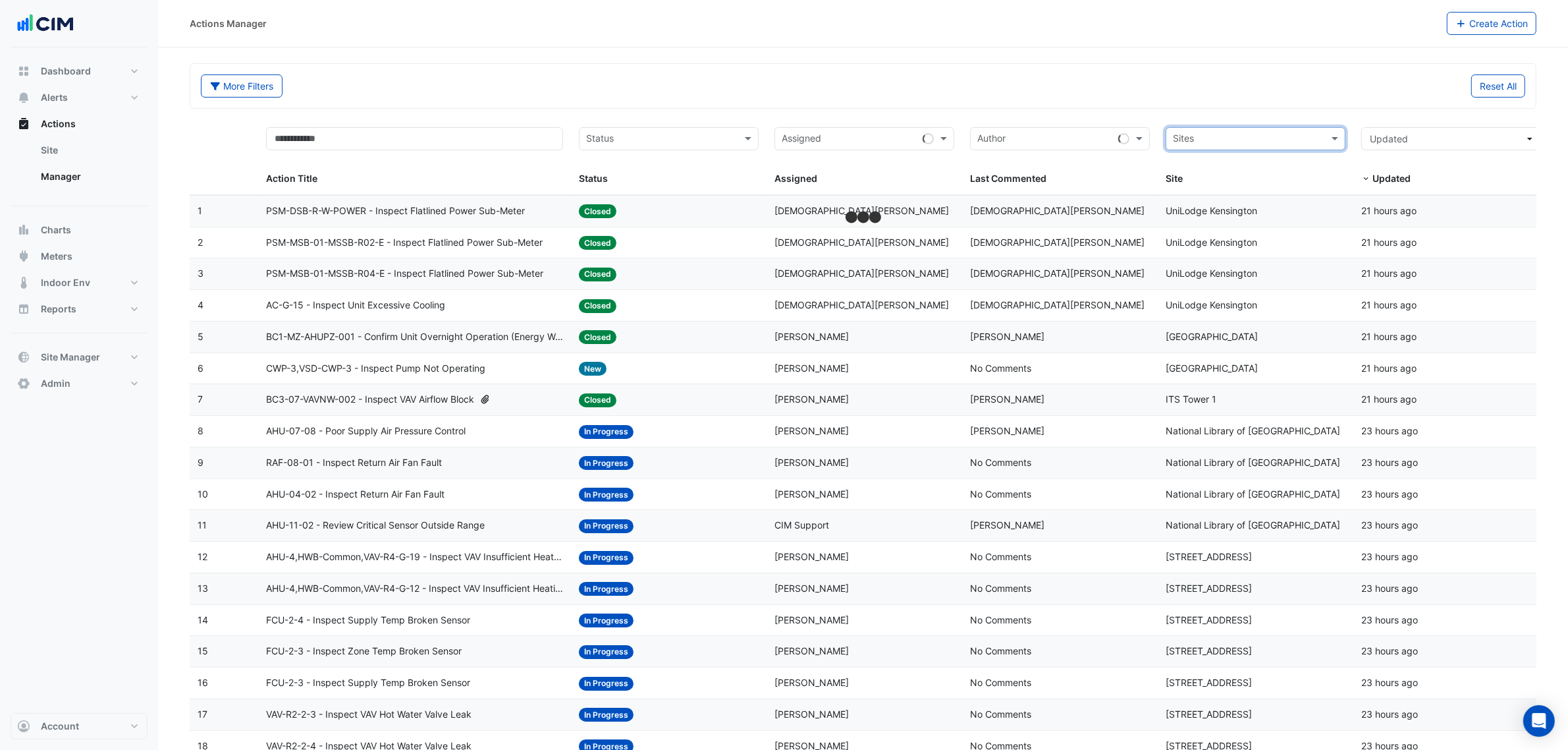
click at [1317, 139] on input "text" at bounding box center [1248, 140] width 150 height 15
type input "*****"
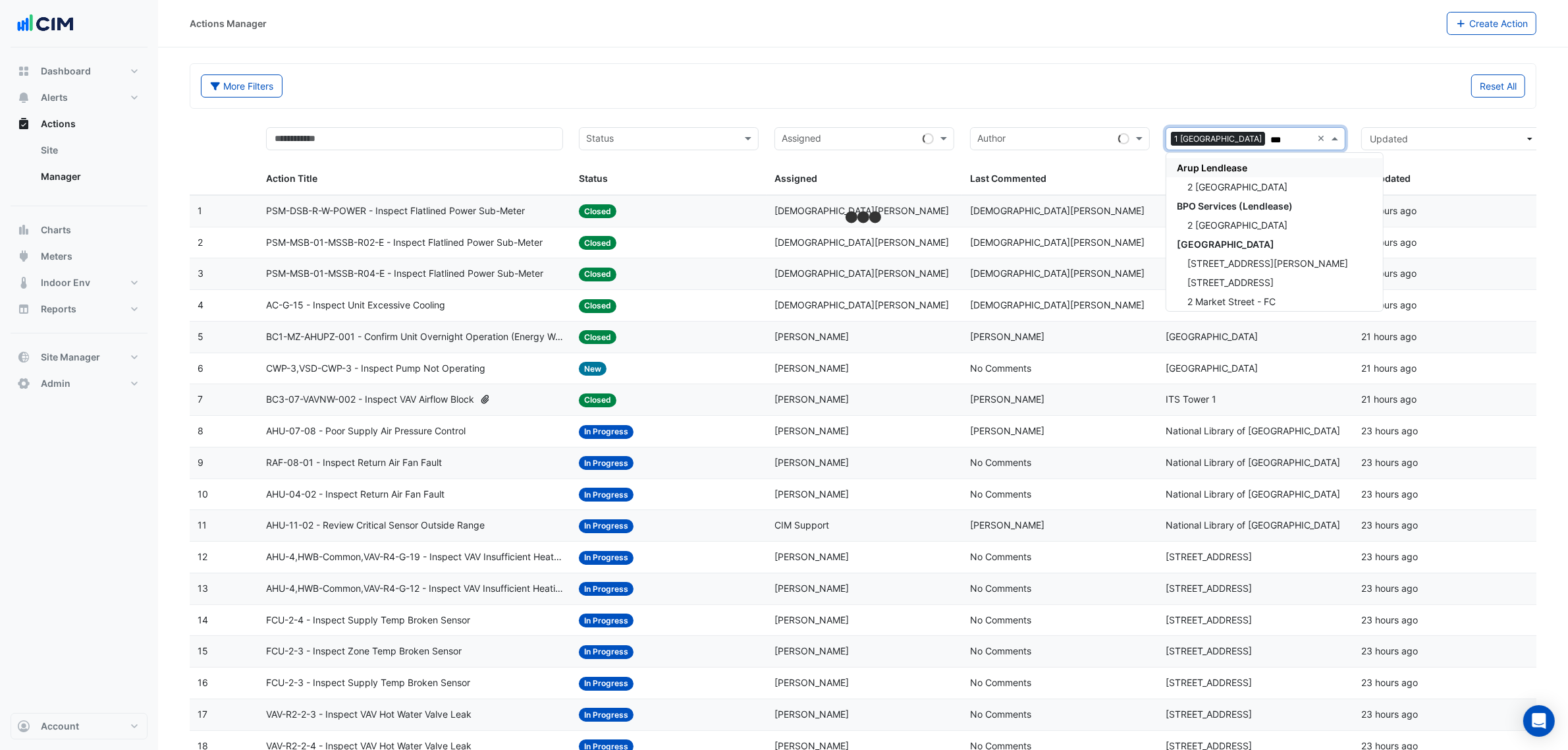
type input "****"
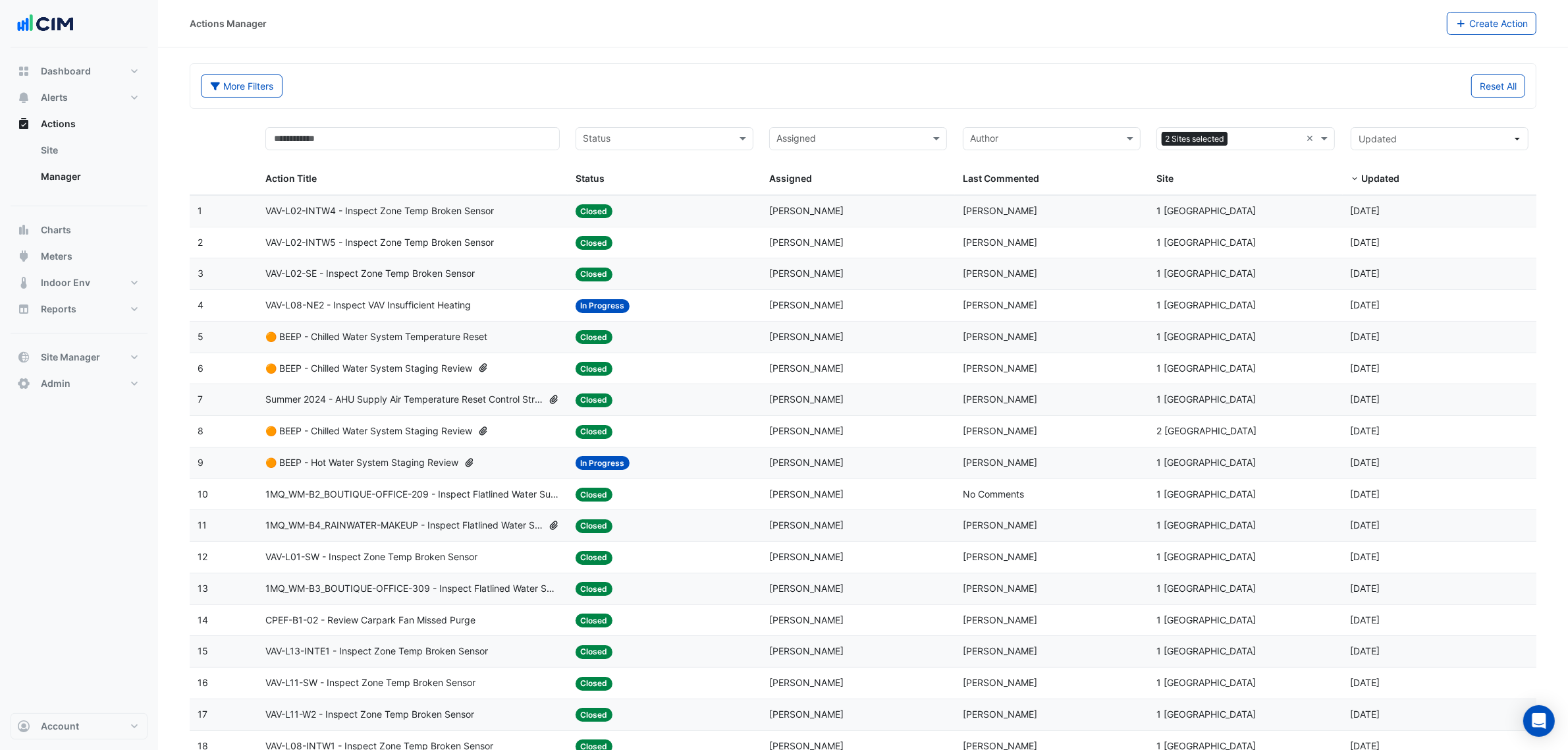
click at [1234, 221] on datatable-body-cell "Site: 1 Melbourne Quarter" at bounding box center [1245, 211] width 194 height 31
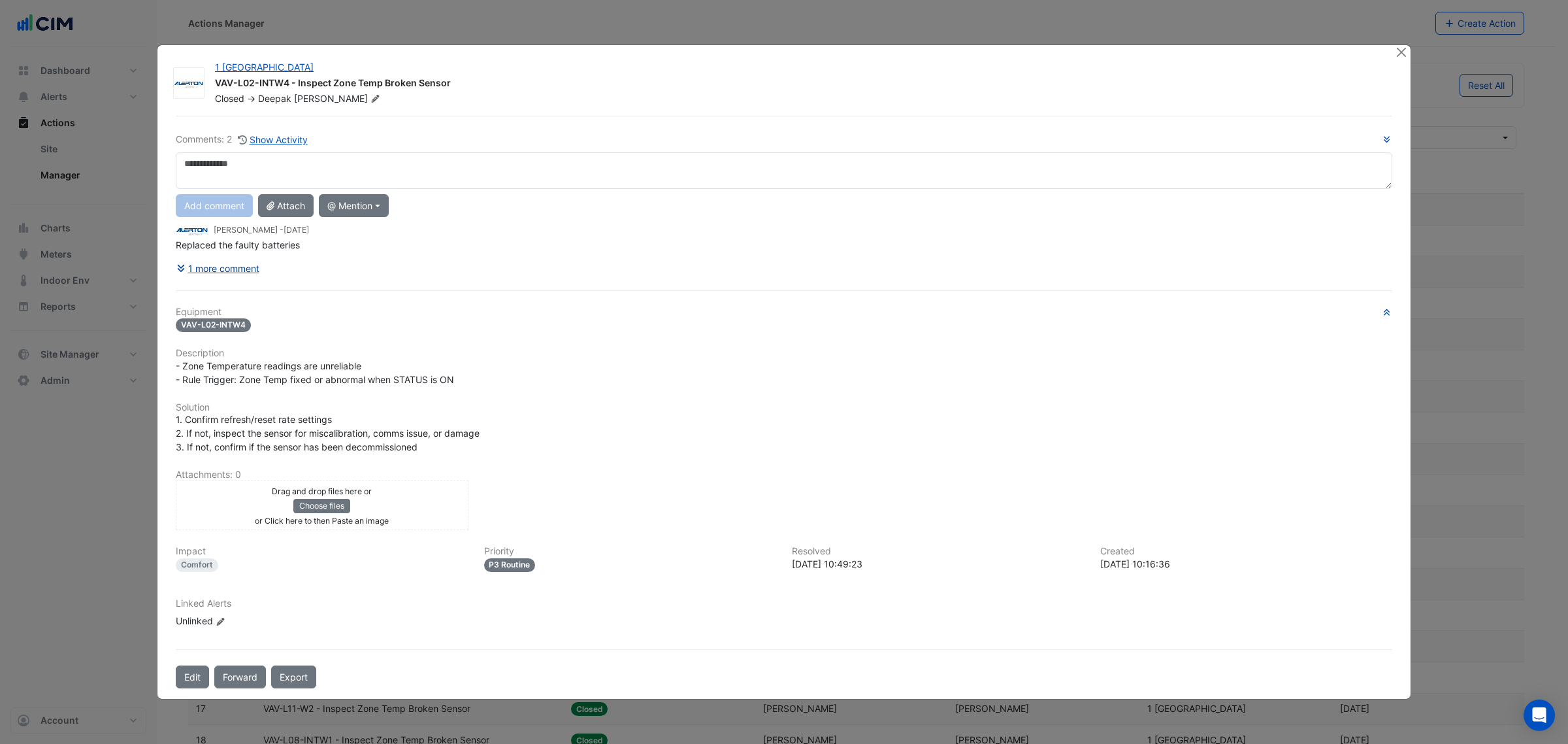
click at [249, 265] on button "1 more comment" at bounding box center [218, 268] width 85 height 23
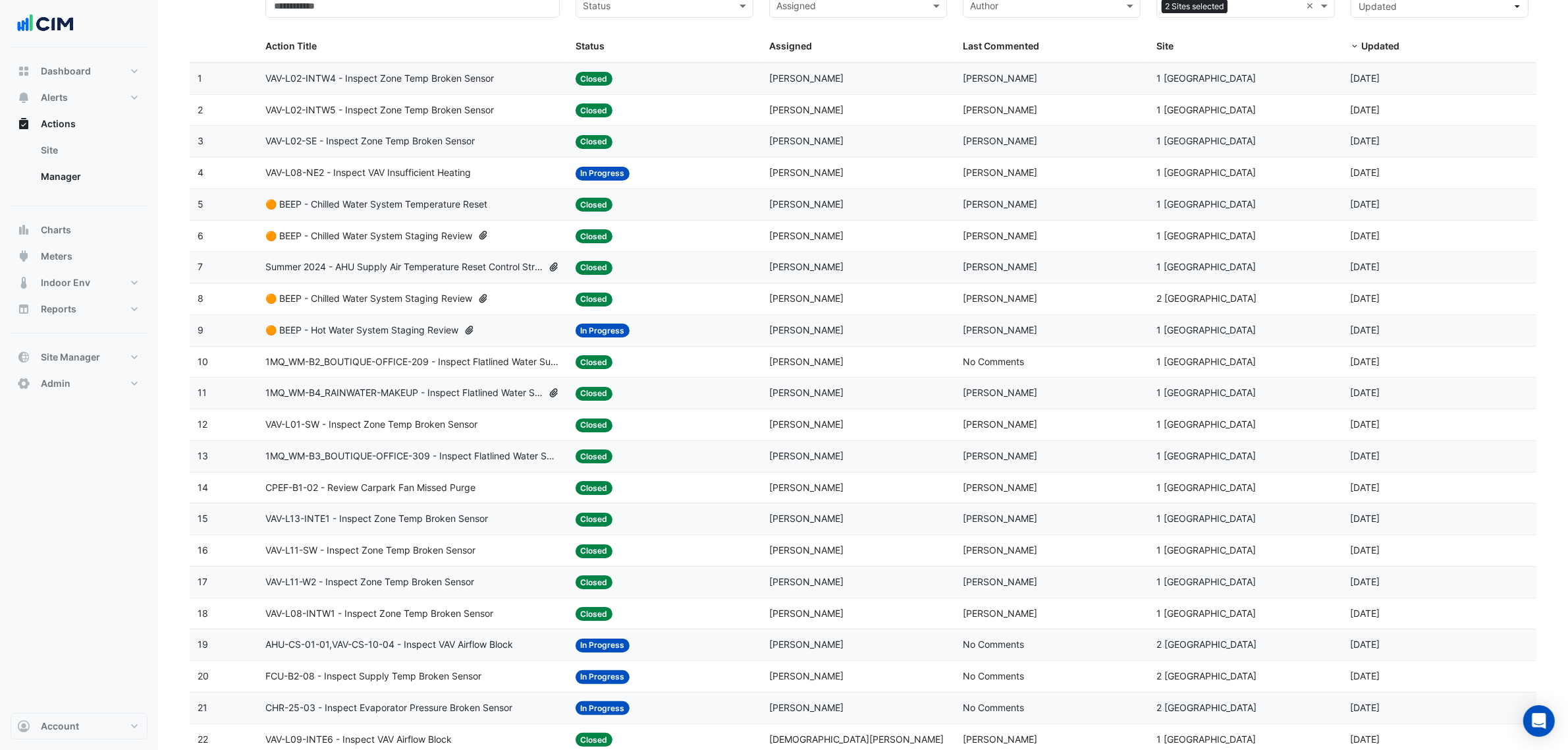
scroll to position [220, 0]
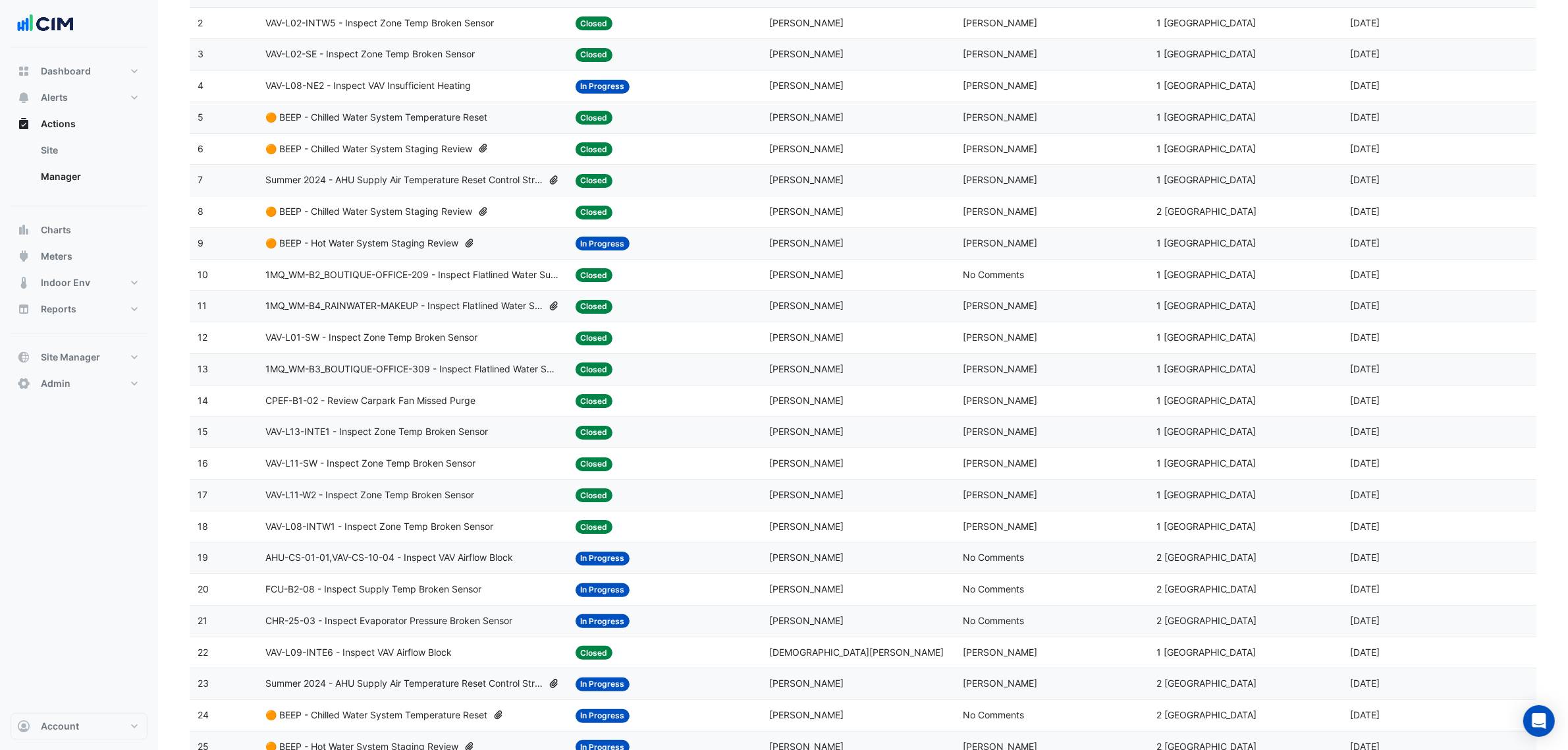
click at [1186, 217] on span "2 Melbourne Quarter" at bounding box center [1206, 211] width 100 height 11
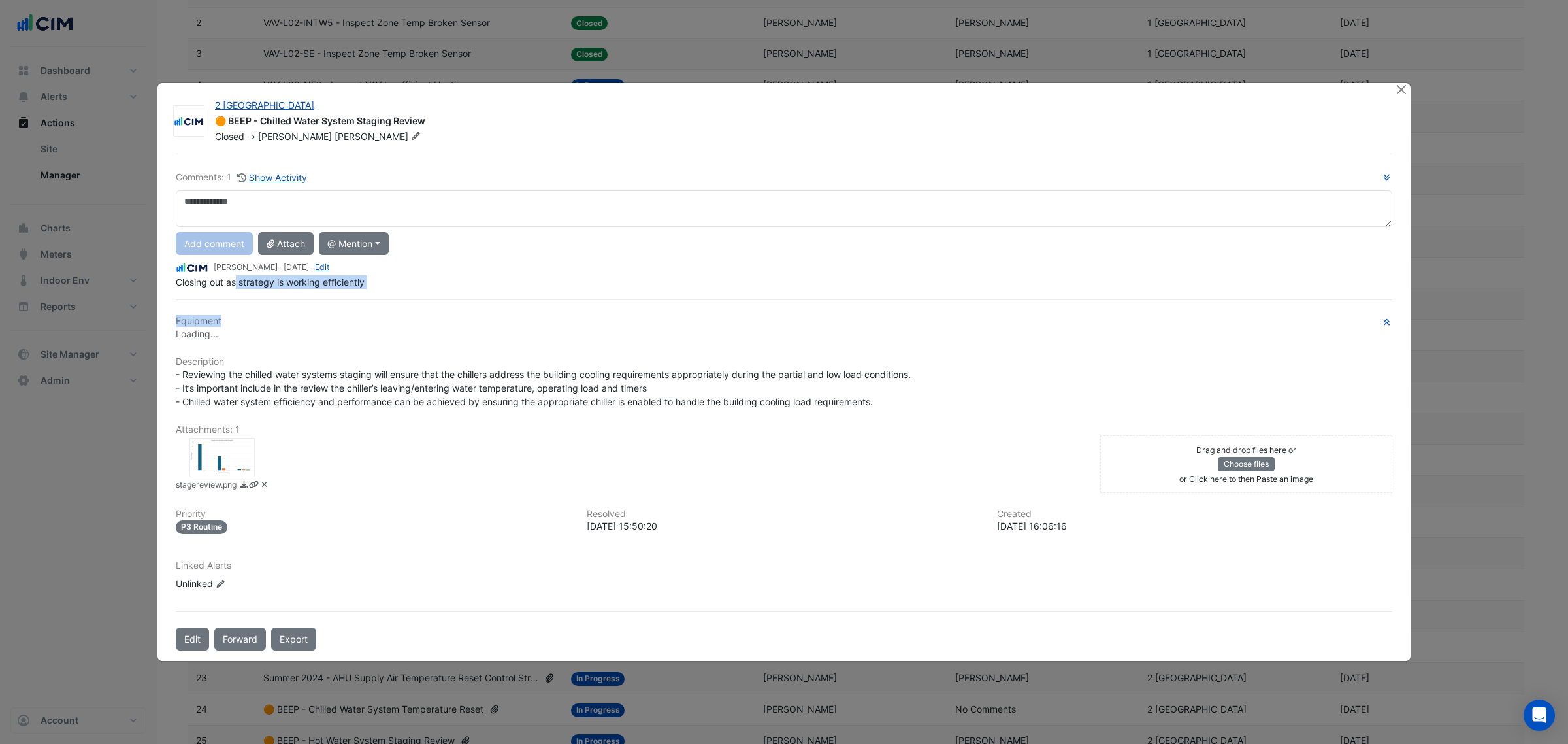
drag, startPoint x: 237, startPoint y: 289, endPoint x: 500, endPoint y: 316, distance: 264.4
click at [500, 316] on div "Comments: 1 Show Activity Add comment Attach @ Mention AG Coombs Tim Herbert Al…" at bounding box center [784, 402] width 1232 height 497
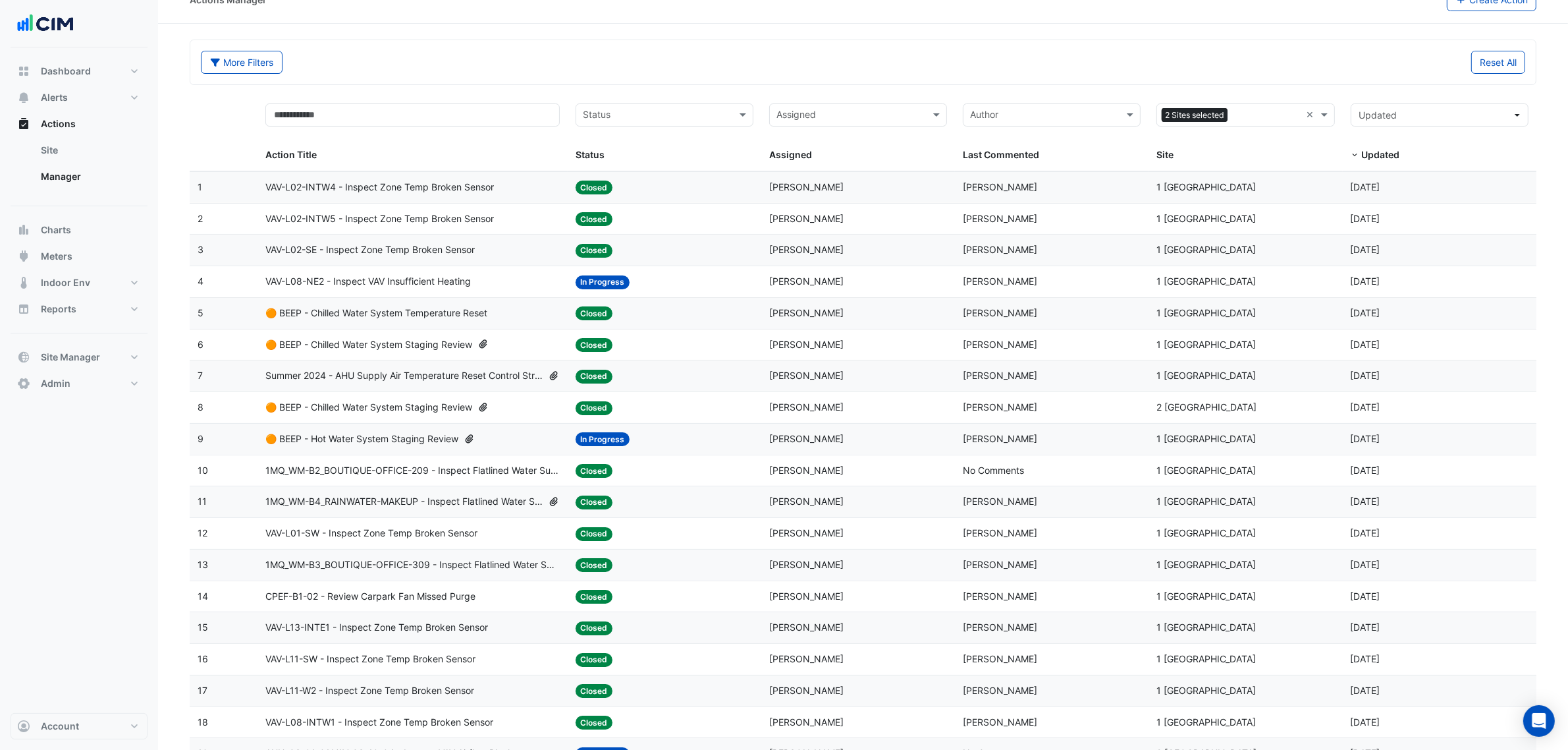
scroll to position [0, 0]
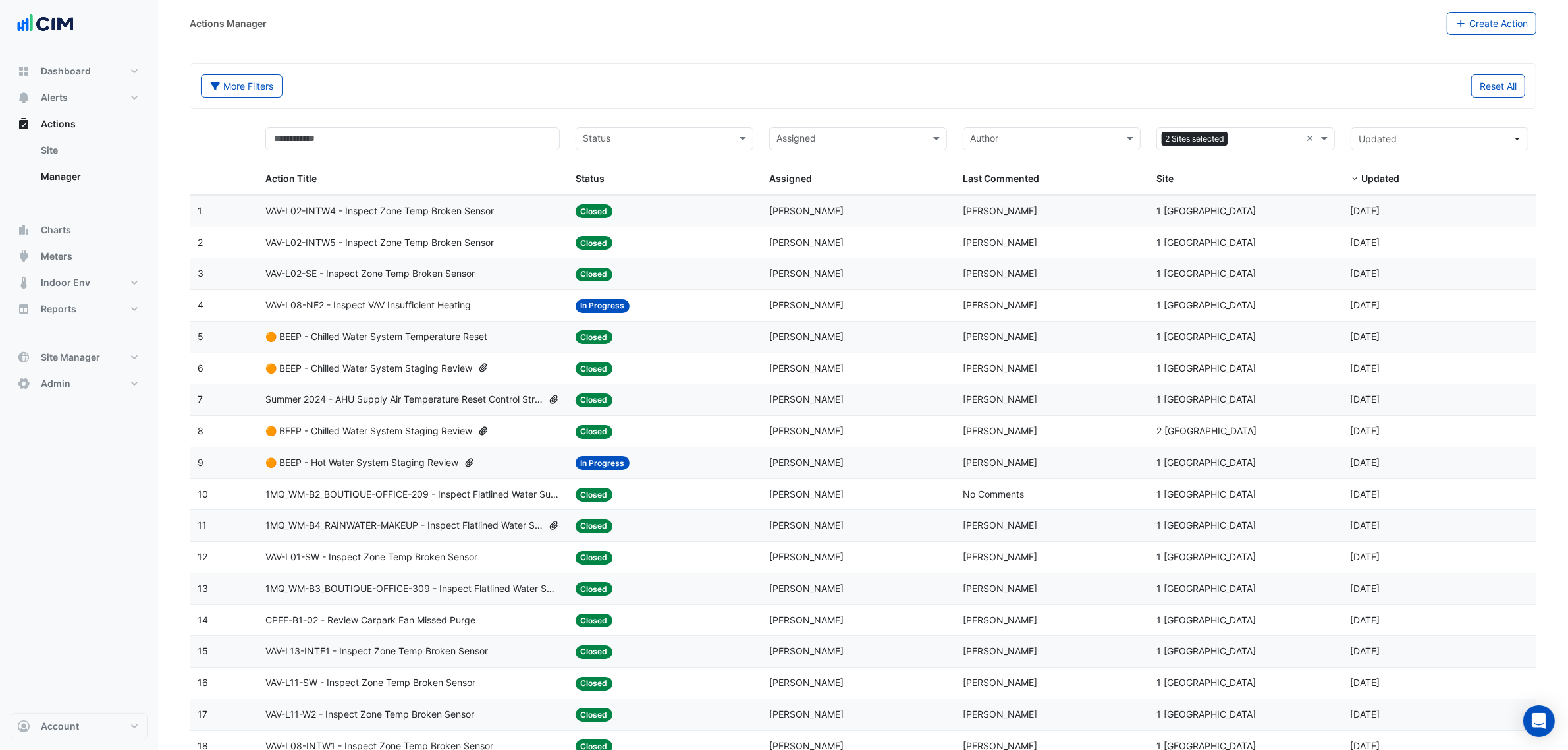
click at [391, 338] on span "🟠 BEEP - Chilled Water System Temperature Reset" at bounding box center [377, 337] width 222 height 15
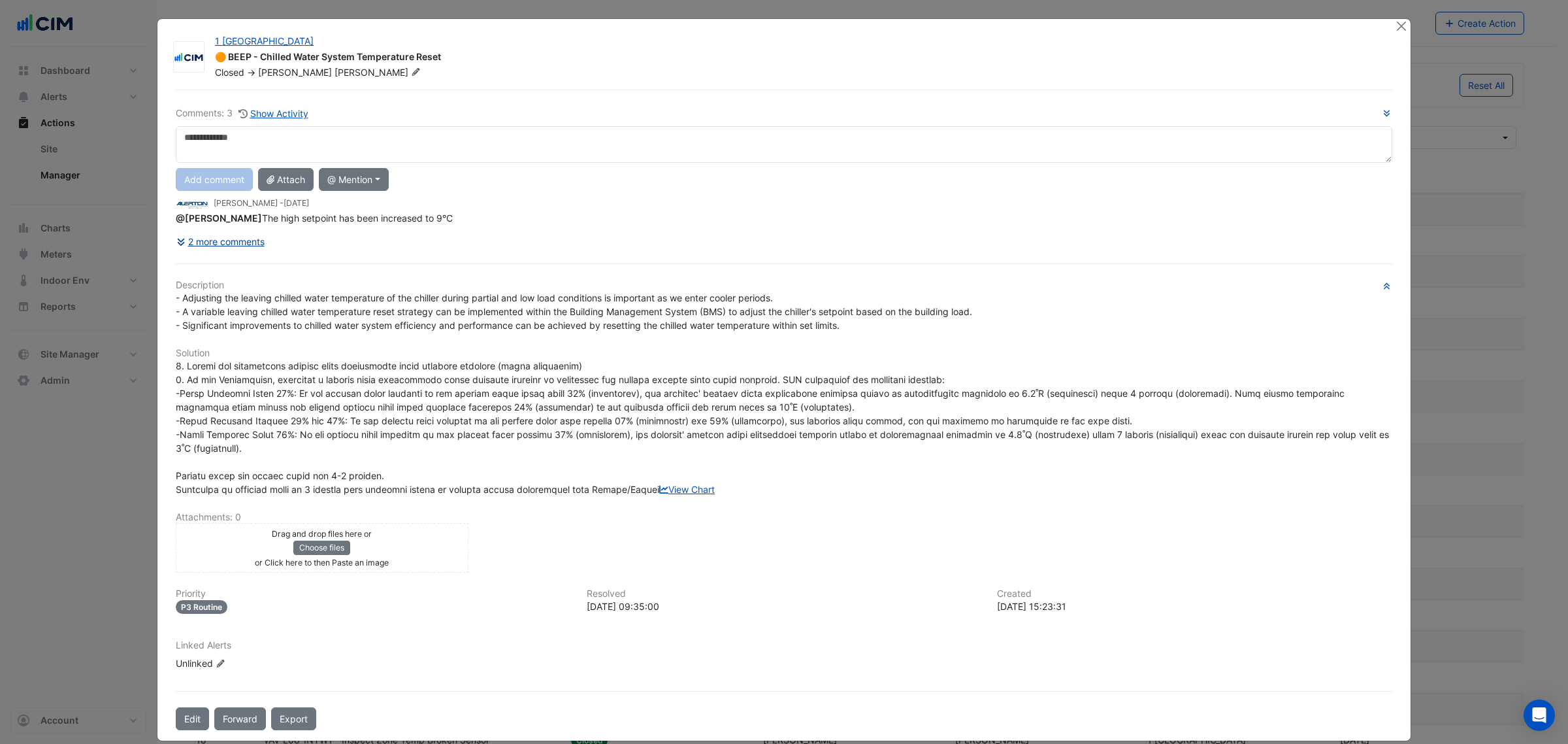
click at [232, 240] on button "2 more comments" at bounding box center [220, 241] width 90 height 23
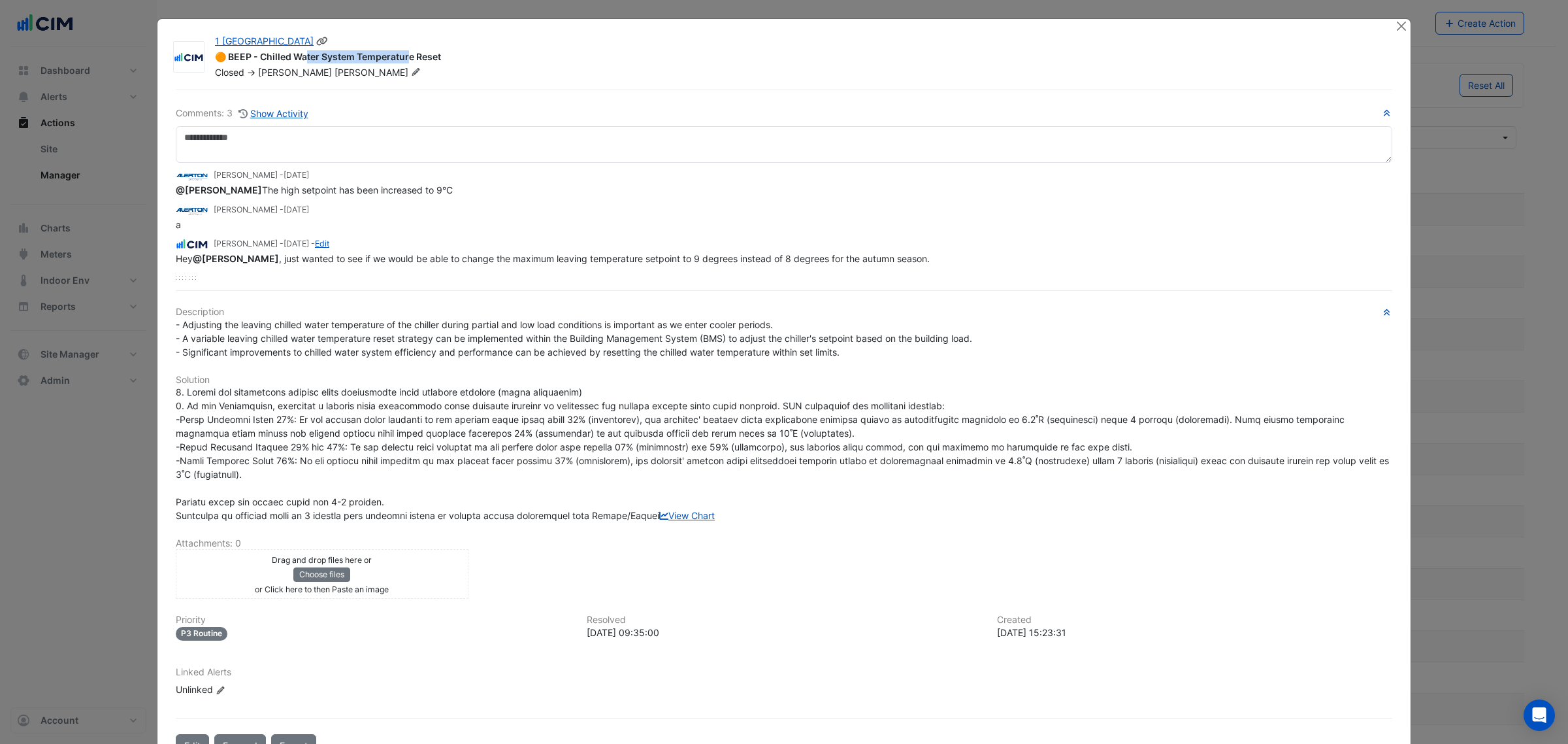
drag, startPoint x: 233, startPoint y: 58, endPoint x: 380, endPoint y: 66, distance: 147.2
click at [337, 61] on div "🟠 BEEP - Chilled Water System Temperature Reset" at bounding box center [797, 58] width 1165 height 16
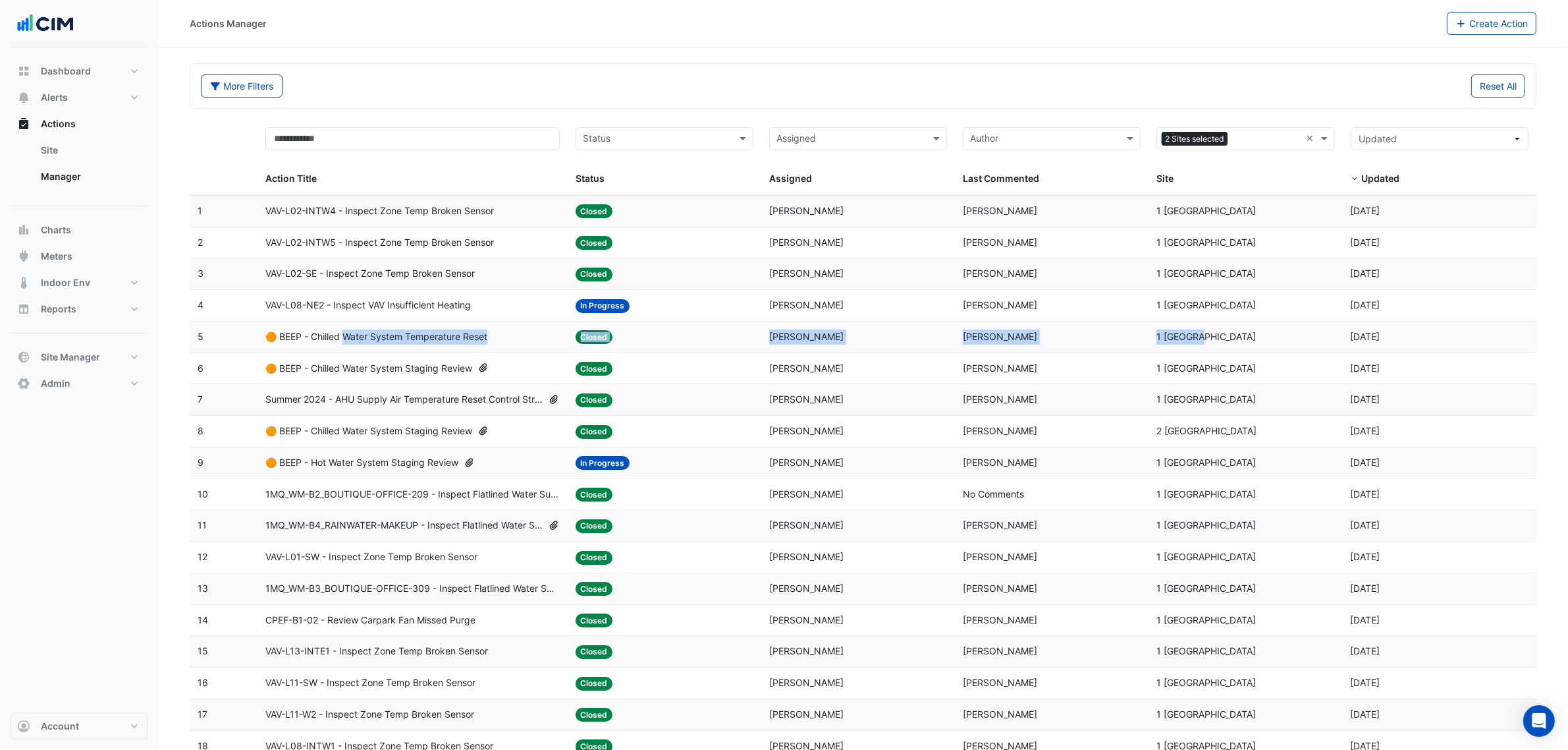
drag, startPoint x: 347, startPoint y: 333, endPoint x: 1193, endPoint y: 346, distance: 846.1
click at [1196, 346] on div "5 Action Title: 🟠 BEEP - Chilled Water System Temperature Reset Status: Closed …" at bounding box center [863, 337] width 1347 height 31
click at [451, 367] on span "🟠 BEEP - Chilled Water System Staging Review" at bounding box center [369, 368] width 207 height 15
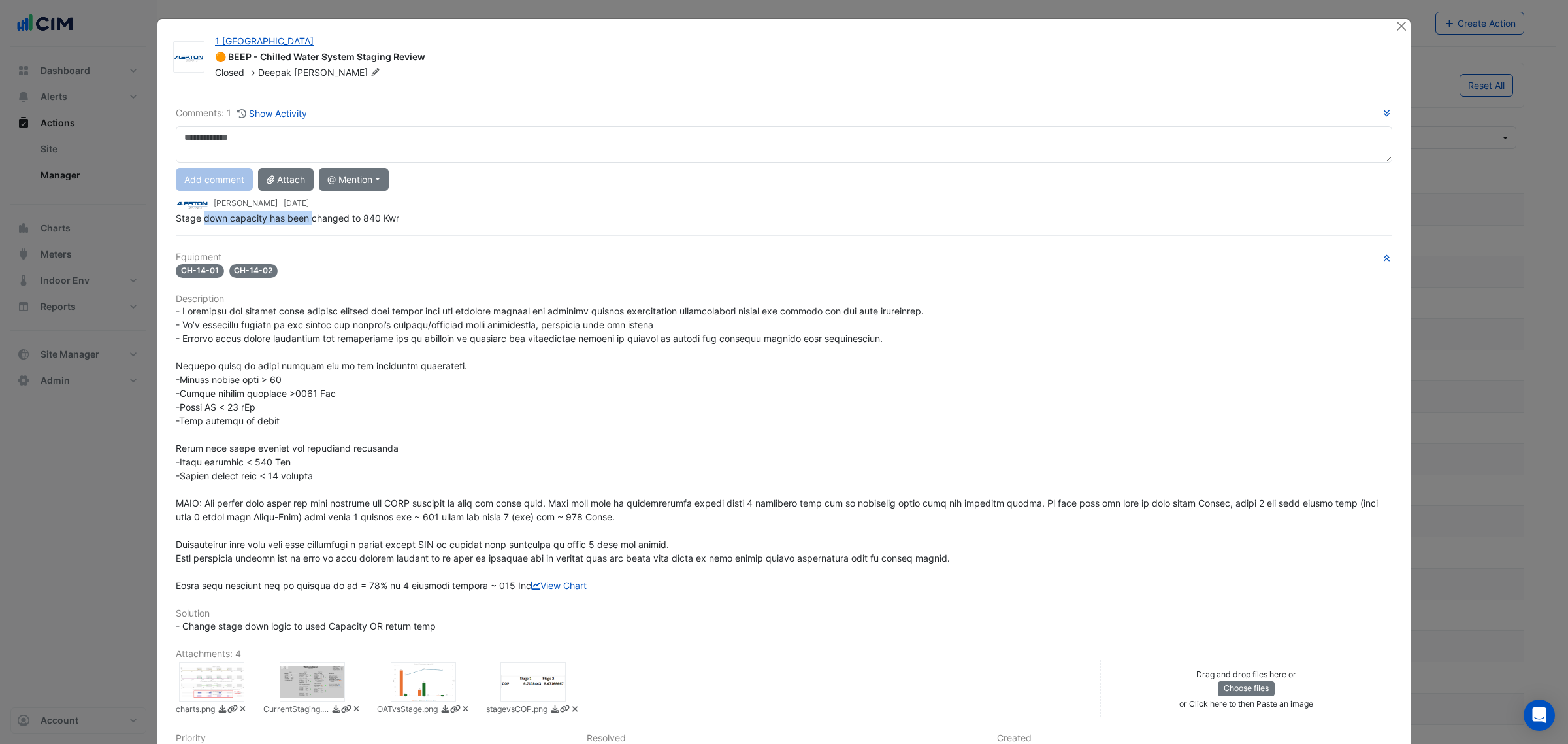
drag, startPoint x: 199, startPoint y: 226, endPoint x: 397, endPoint y: 229, distance: 198.0
click at [396, 229] on div "Comments: 1 Show Activity Add comment Attach @ Mention AG Coombs James Thomson …" at bounding box center [784, 482] width 1232 height 785
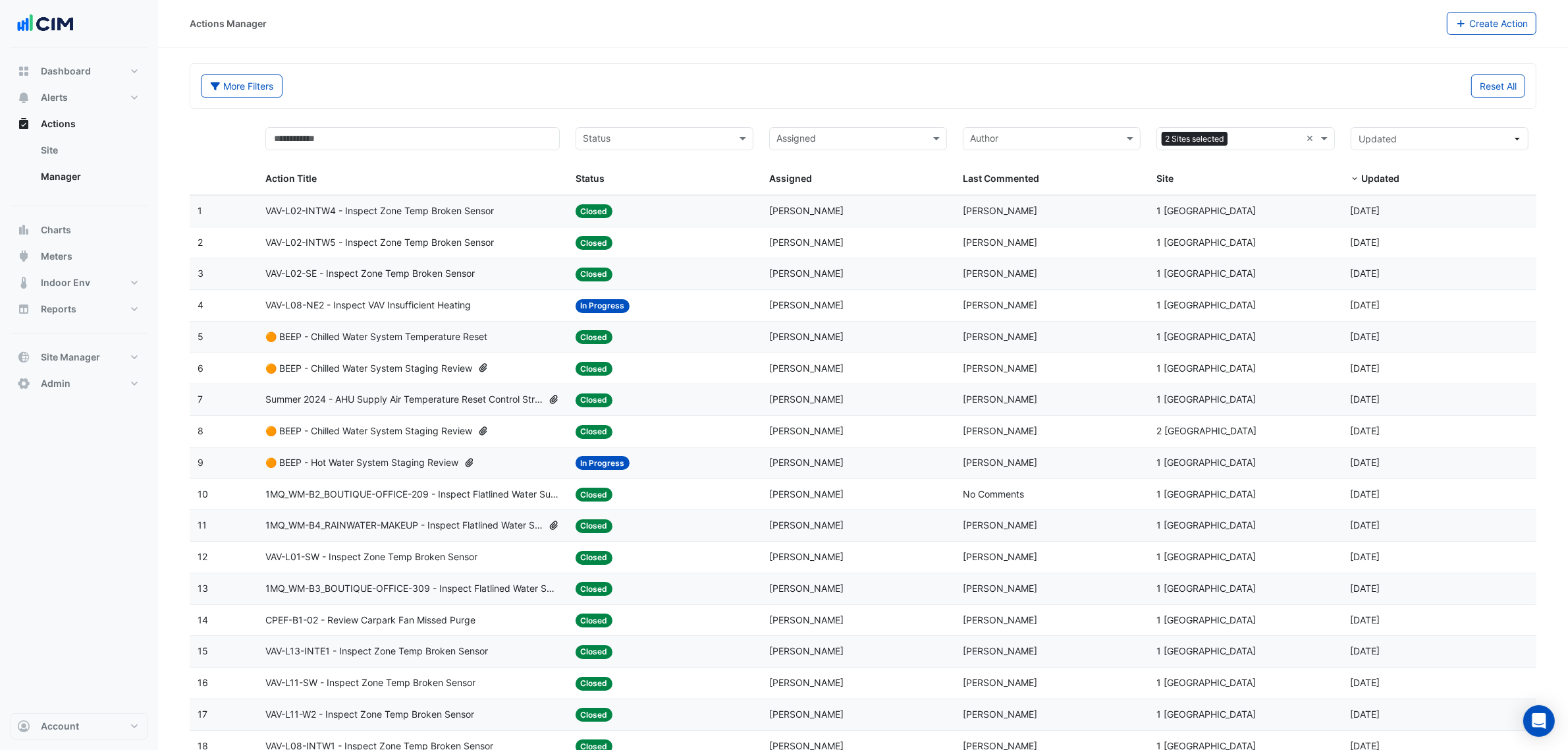
click at [496, 340] on div "🟠 BEEP - Chilled Water System Temperature Reset" at bounding box center [412, 337] width 294 height 15
click at [825, 430] on span "Manuel Margelis" at bounding box center [806, 431] width 75 height 11
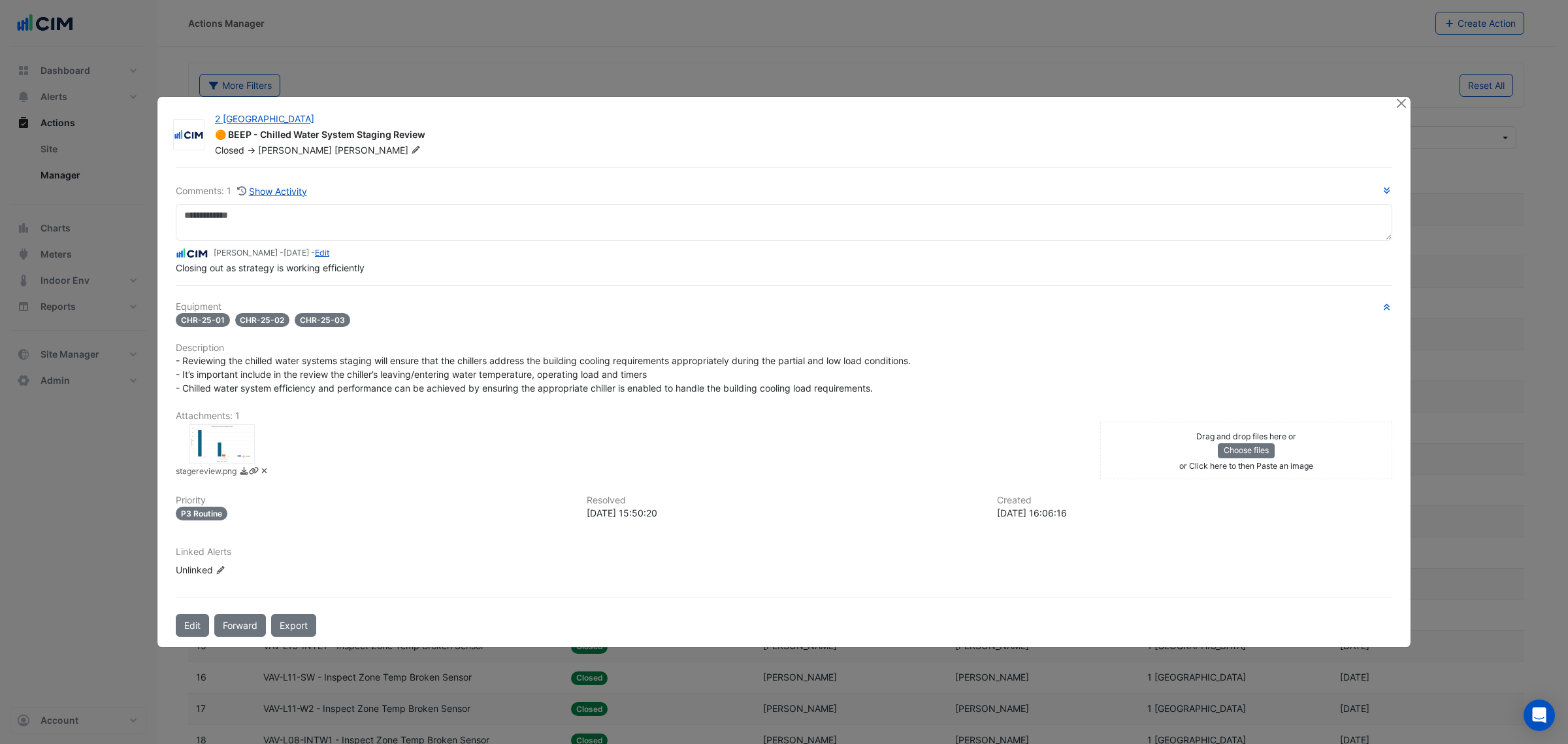
click at [234, 453] on div at bounding box center [222, 444] width 66 height 39
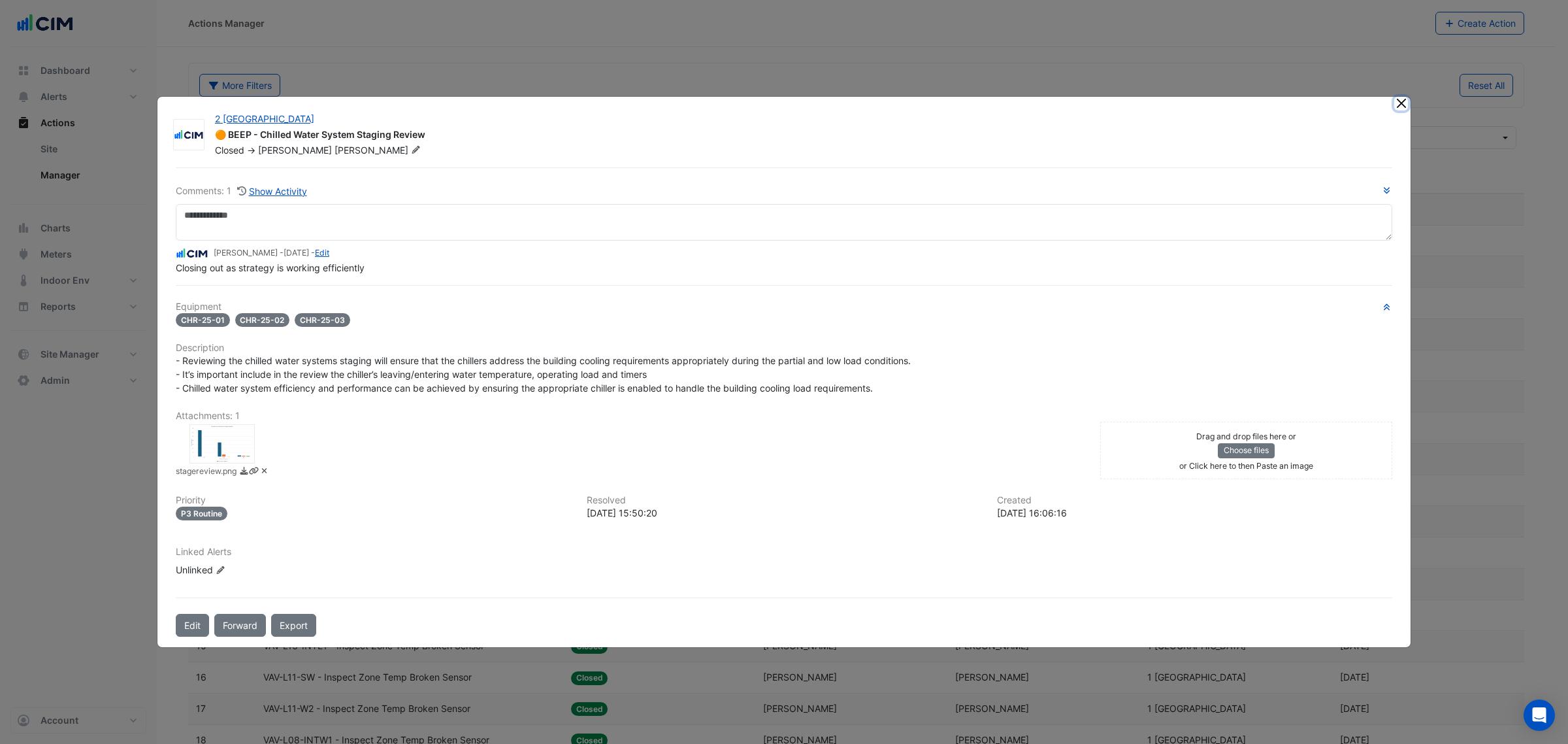
click at [1403, 102] on button "Close" at bounding box center [1401, 103] width 14 height 14
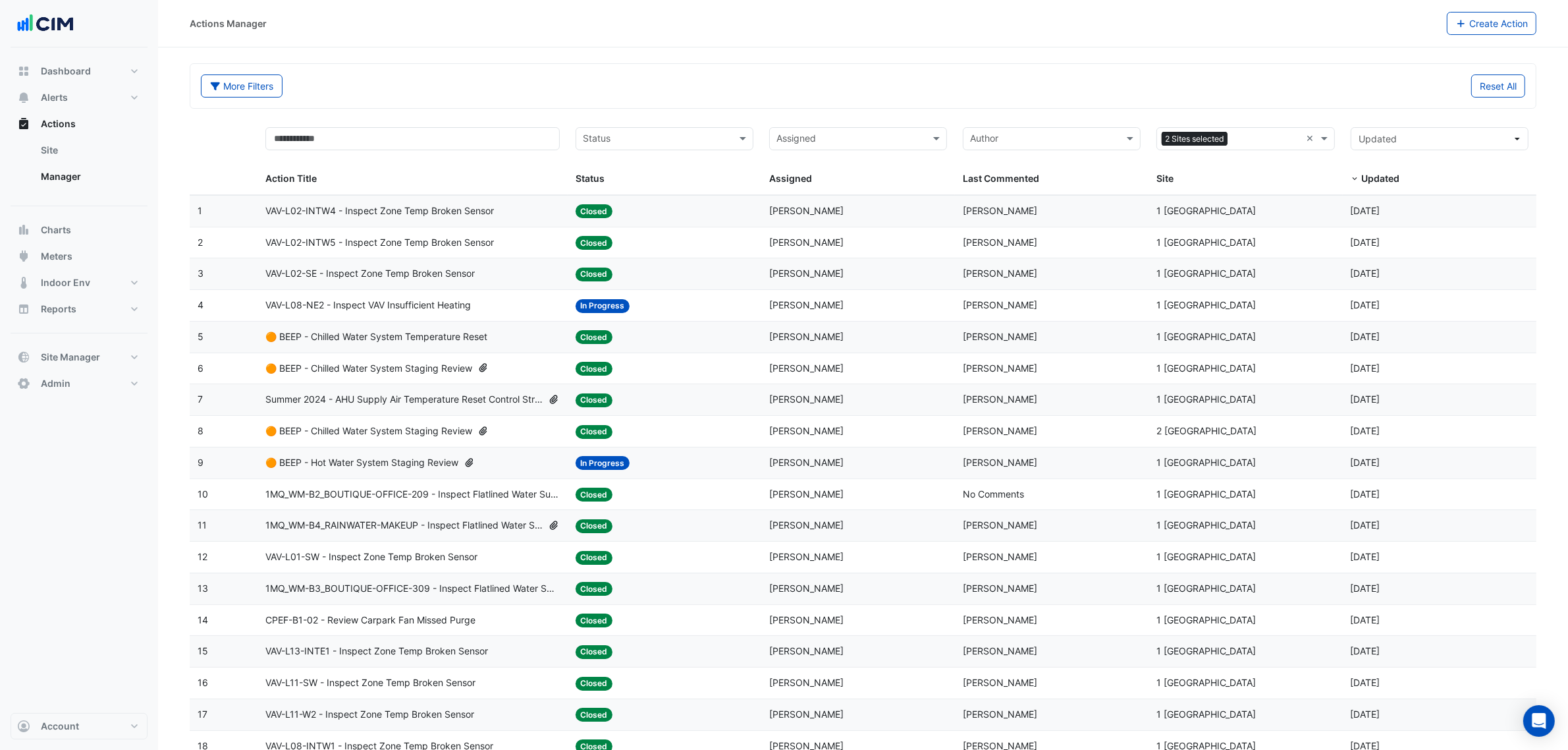
click at [442, 439] on span "🟠 BEEP - Chilled Water System Staging Review" at bounding box center [369, 431] width 207 height 15
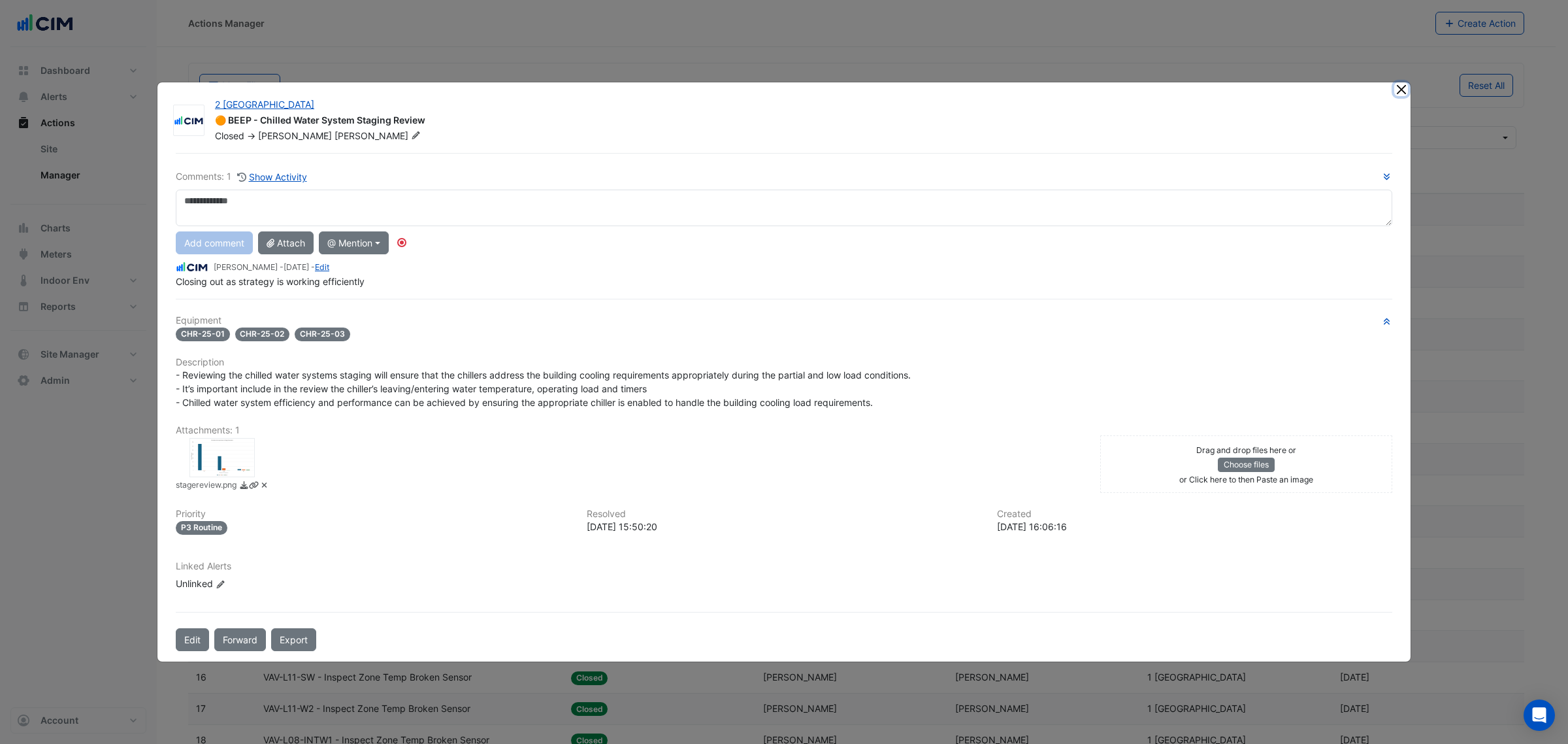
click at [1403, 91] on button "Close" at bounding box center [1401, 89] width 14 height 14
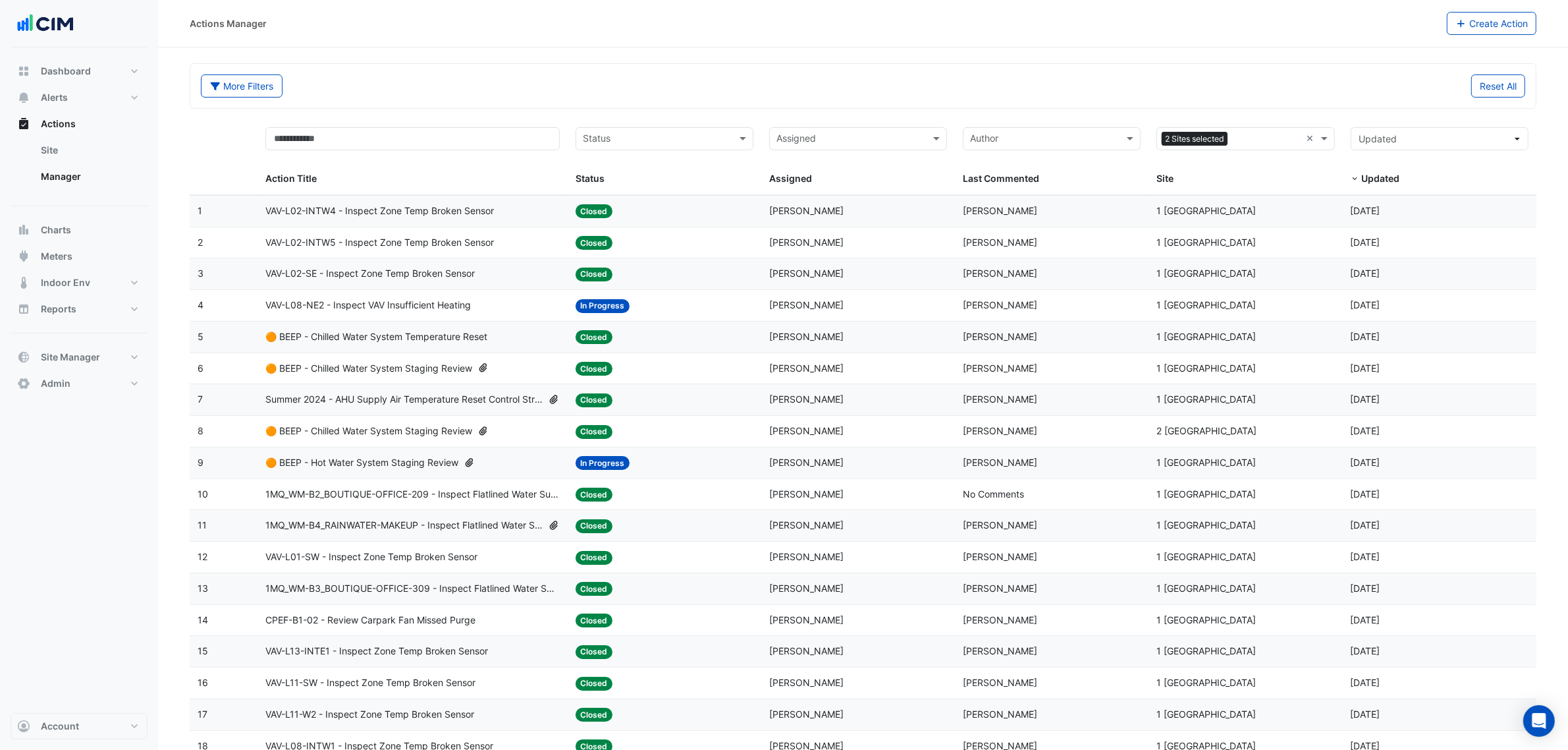
click at [466, 467] on icon at bounding box center [469, 462] width 12 height 9
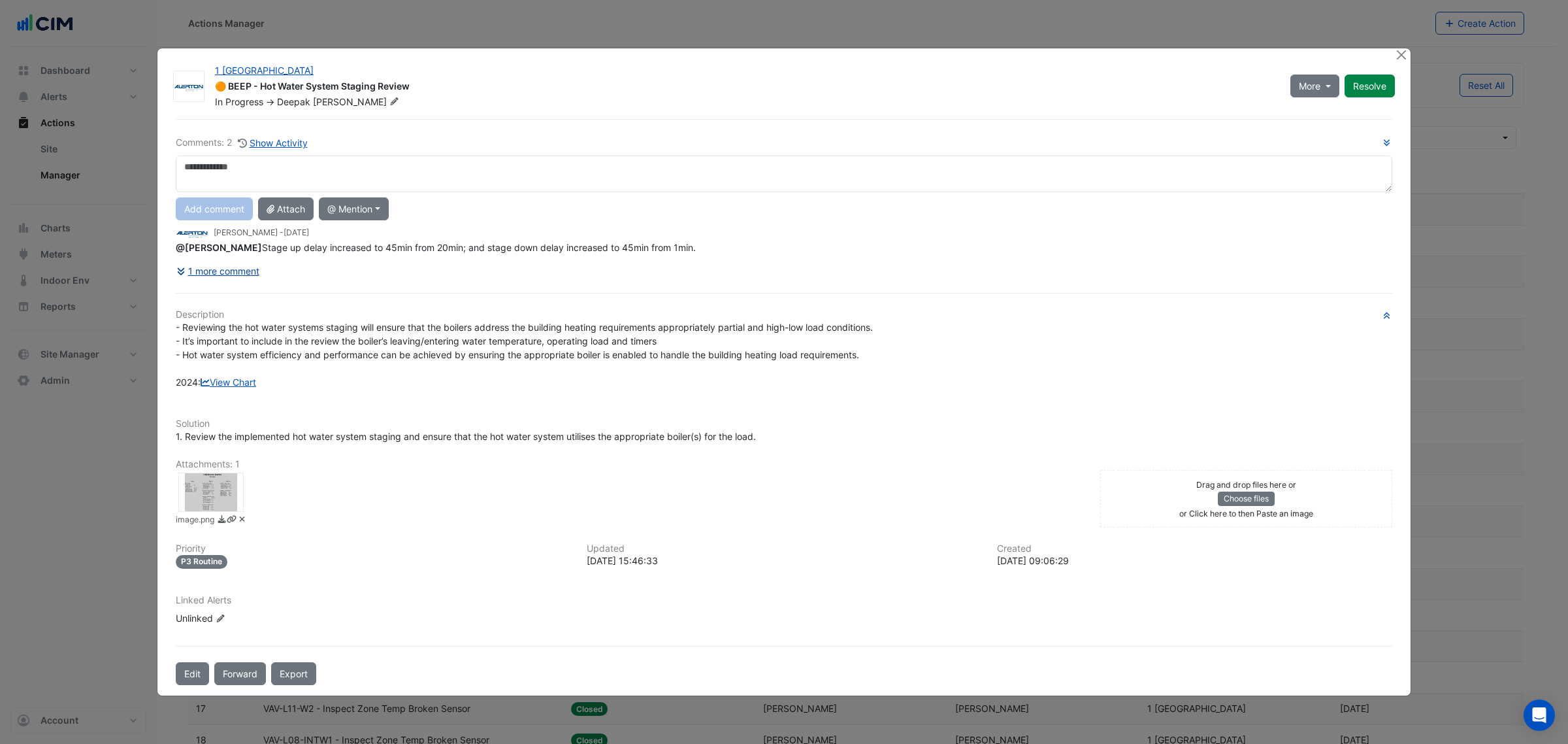
click at [240, 272] on button "1 more comment" at bounding box center [218, 271] width 85 height 23
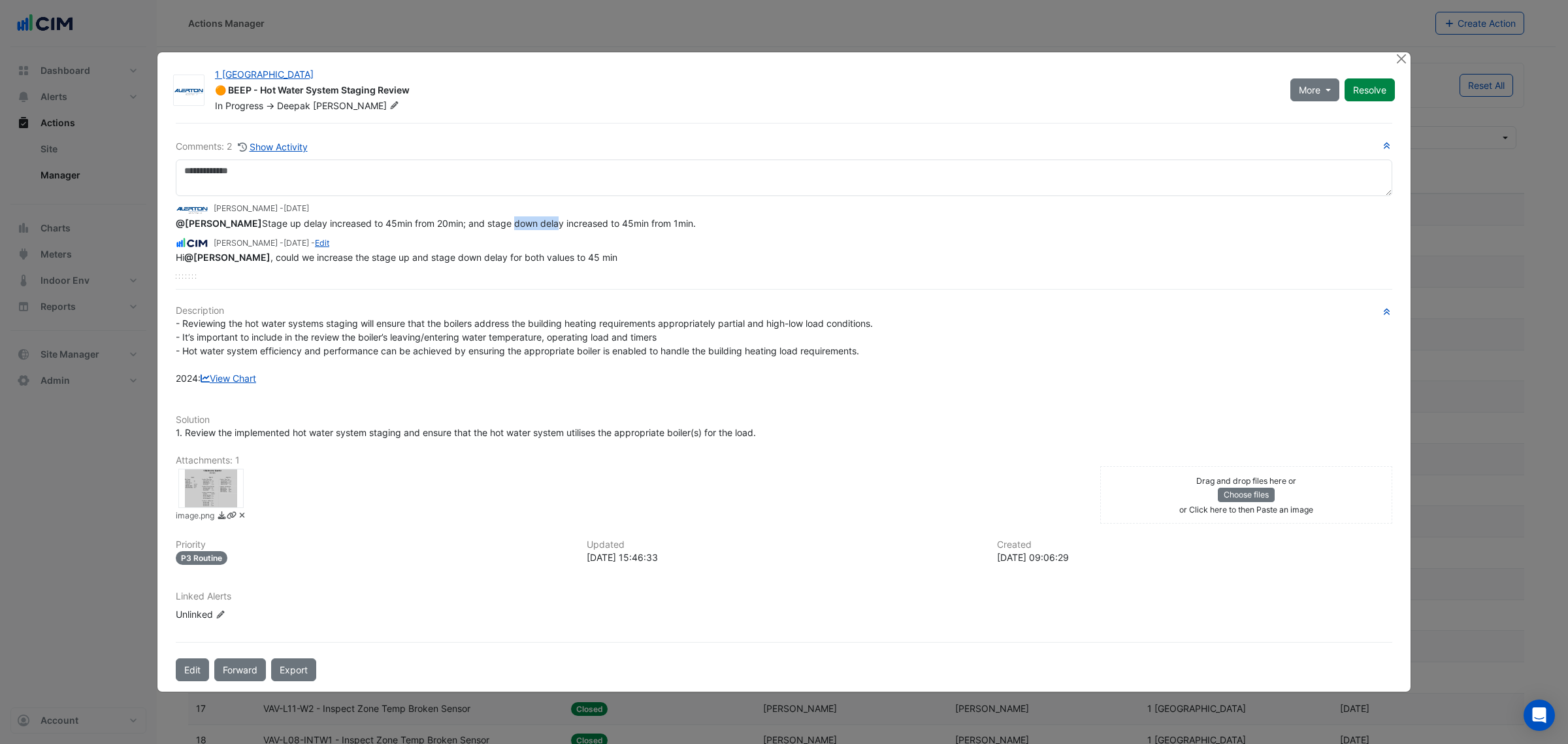
drag, startPoint x: 504, startPoint y: 226, endPoint x: 551, endPoint y: 227, distance: 47.0
click at [551, 227] on span "@Manuel Margelis Stage up delay increased to 45min from 20min; and stage down d…" at bounding box center [435, 223] width 520 height 11
click at [1397, 64] on button "Close" at bounding box center [1401, 59] width 14 height 14
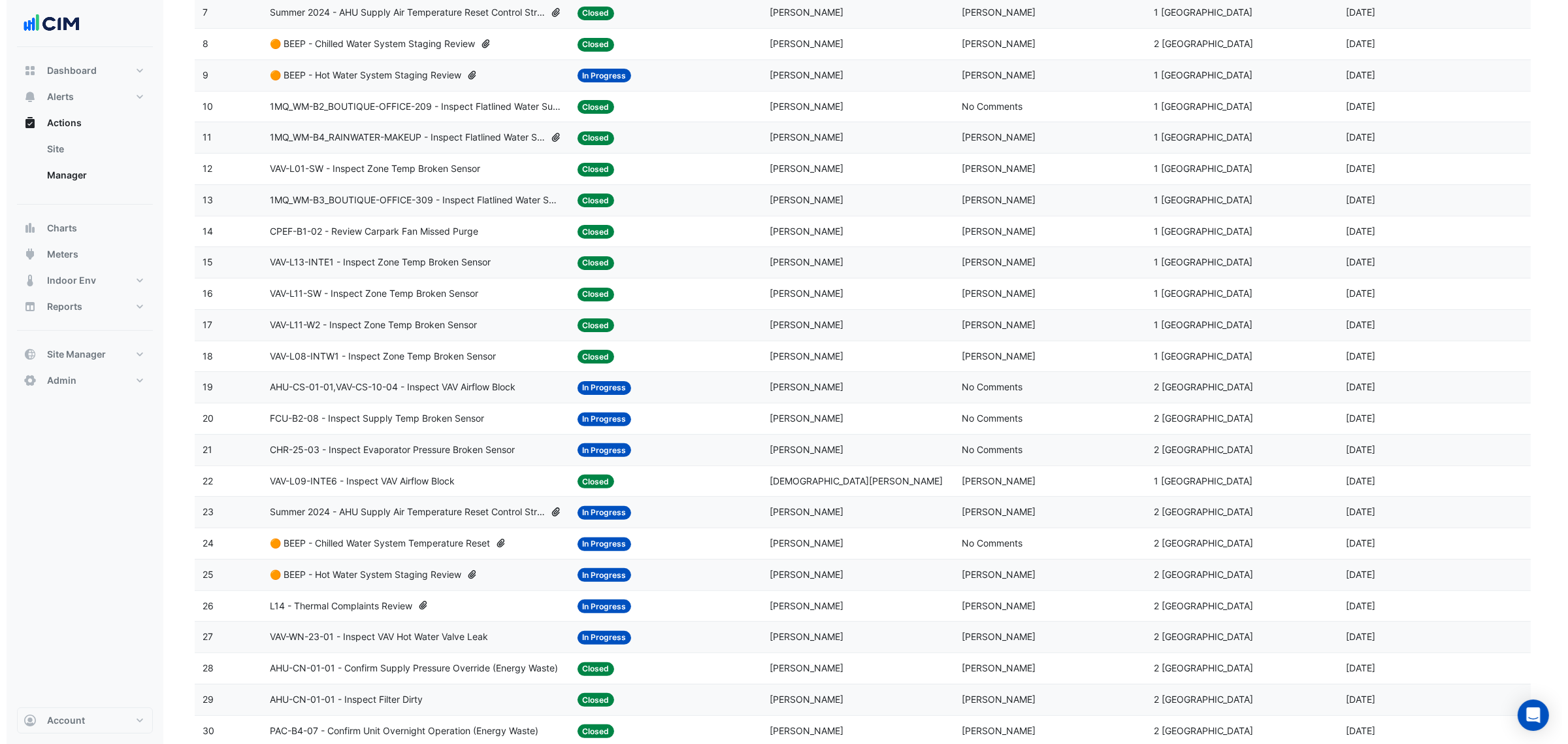
scroll to position [436, 0]
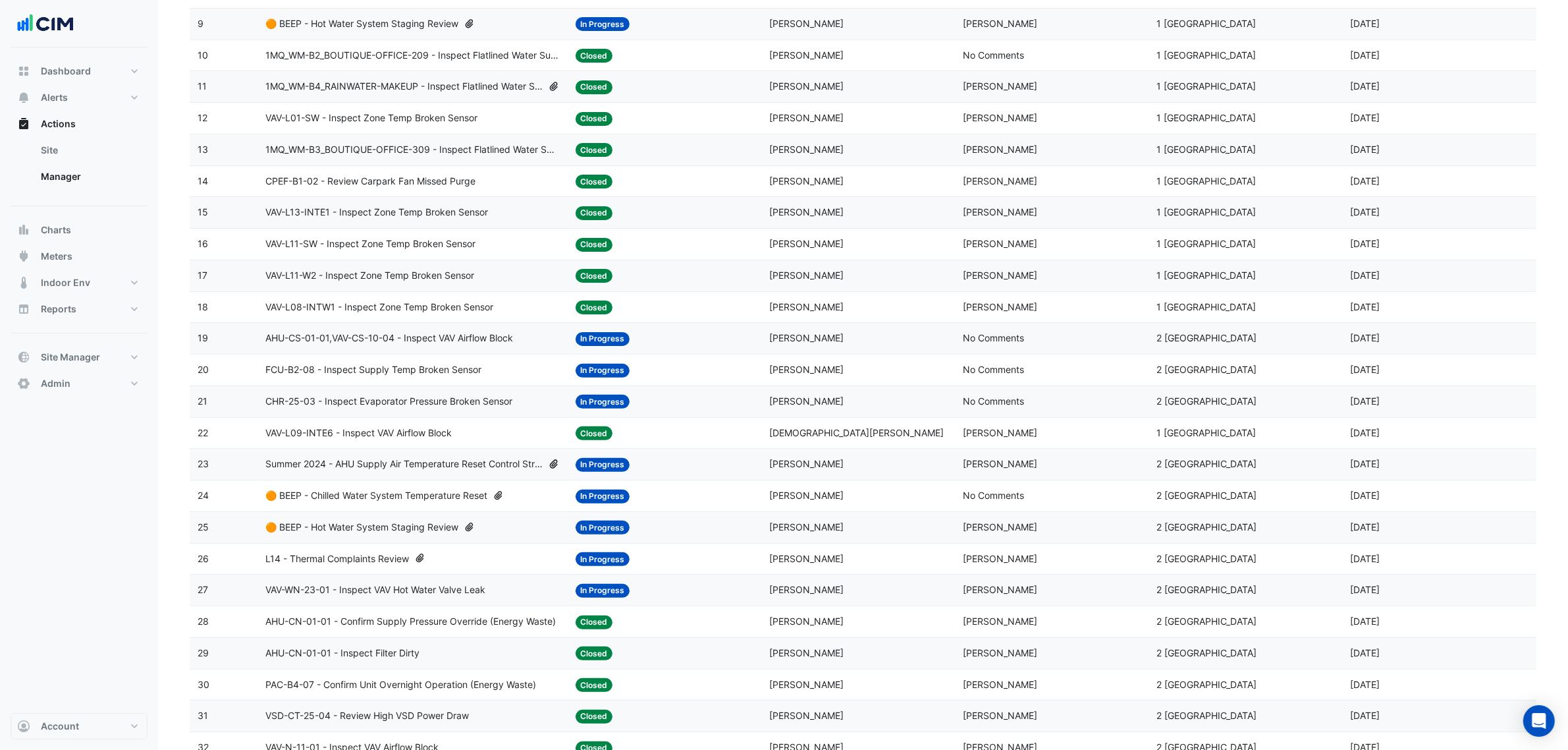
click at [351, 503] on span "🟠 BEEP - Chilled Water System Temperature Reset" at bounding box center [377, 495] width 222 height 15
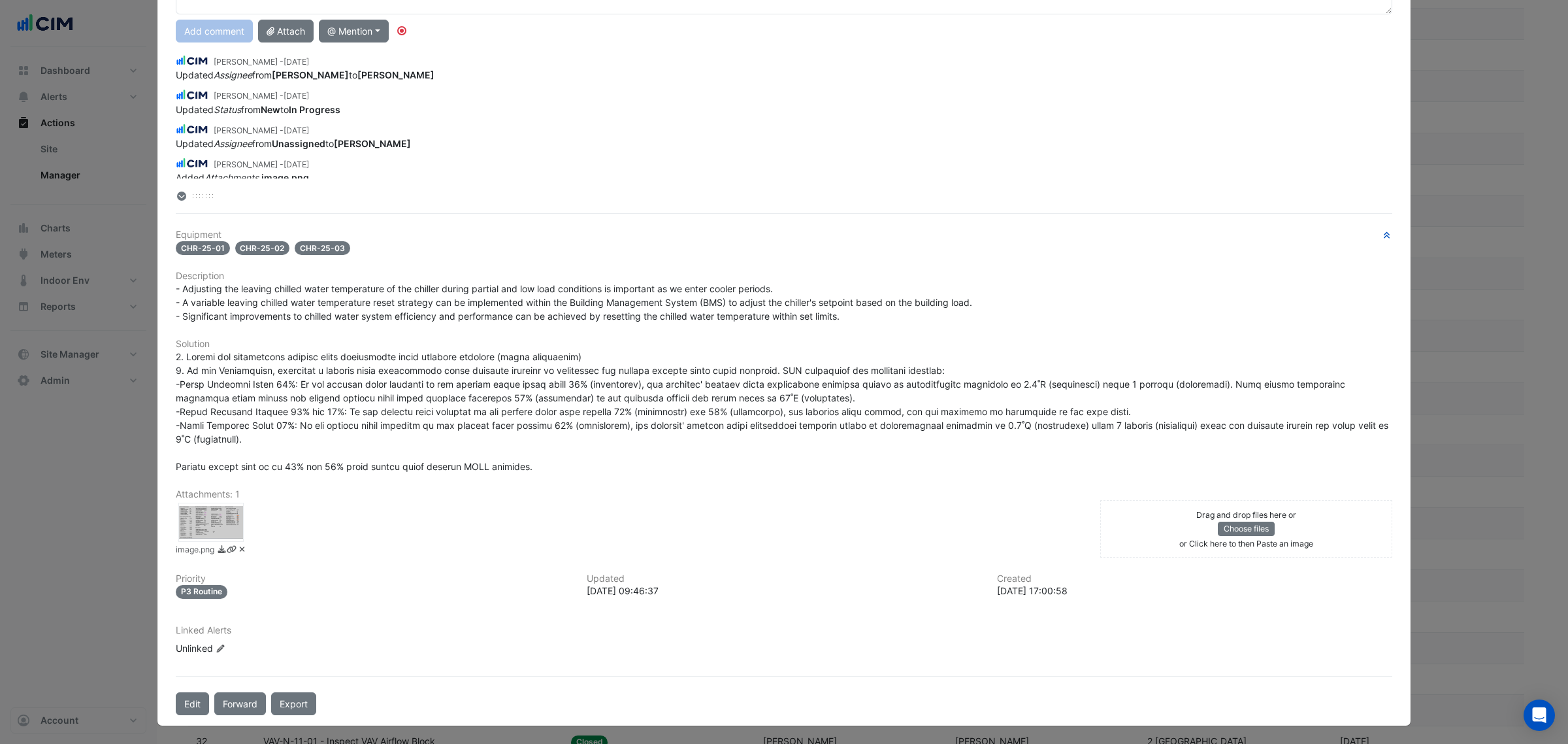
click at [201, 503] on div at bounding box center [211, 522] width 66 height 39
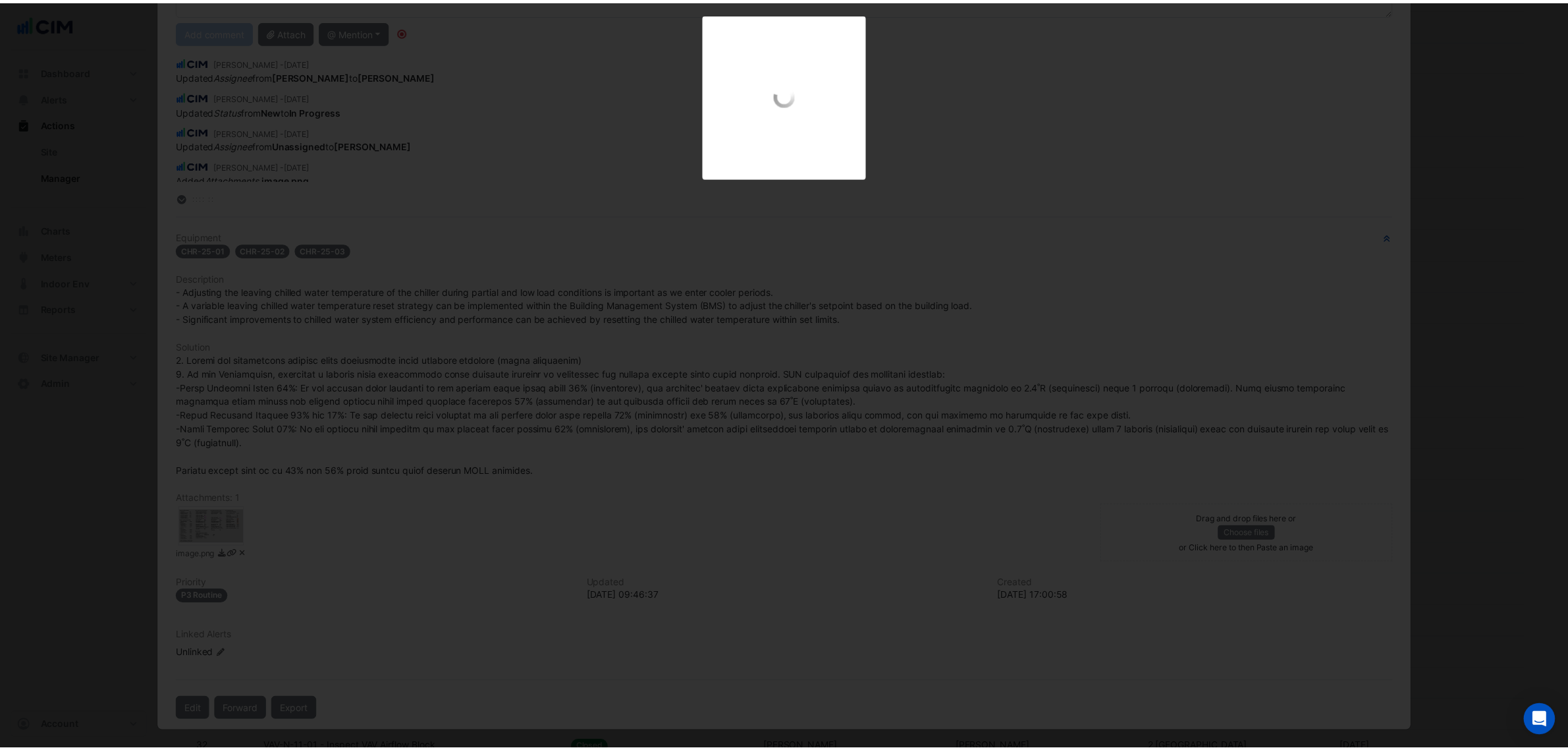
scroll to position [116, 0]
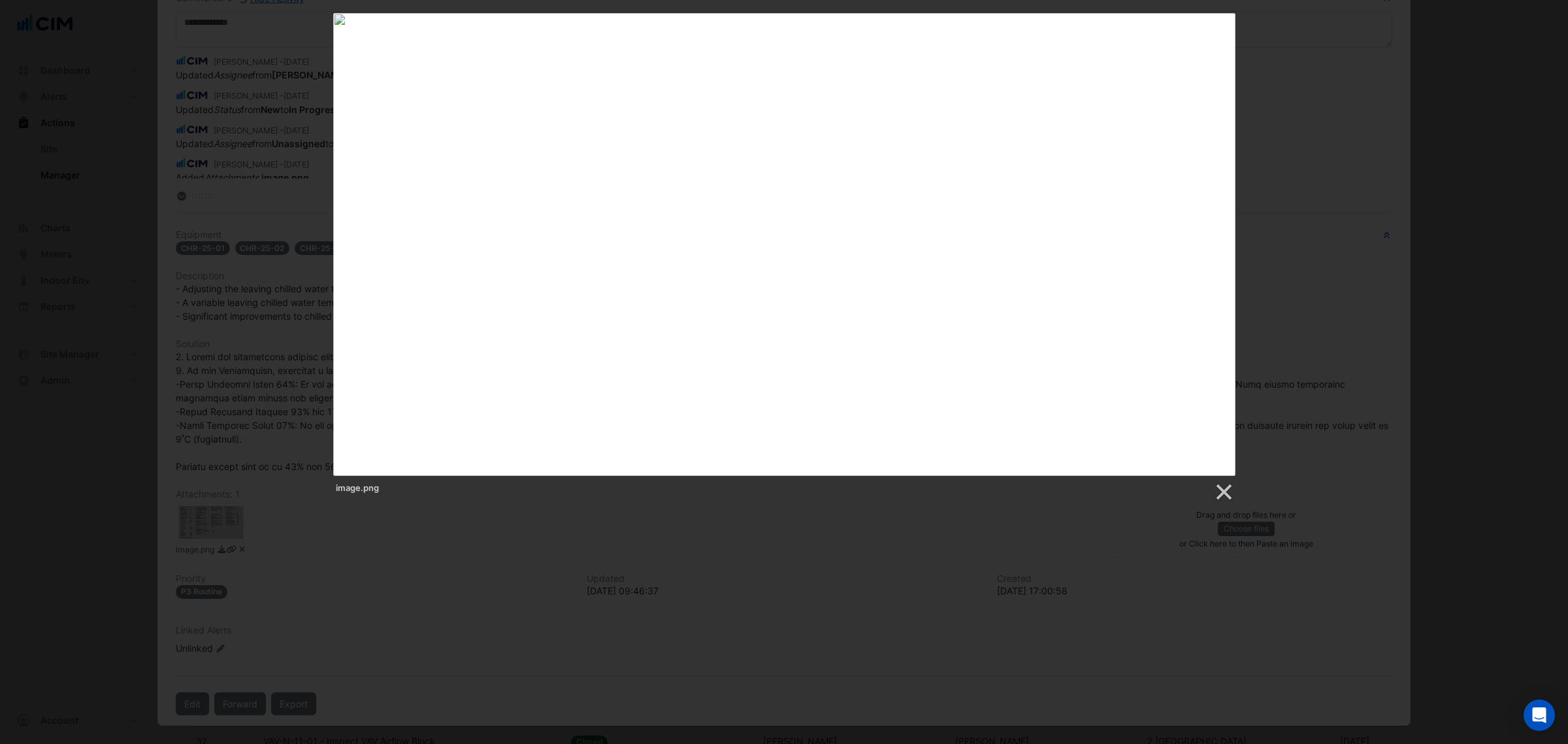
click at [372, 616] on div at bounding box center [784, 558] width 1568 height 1989
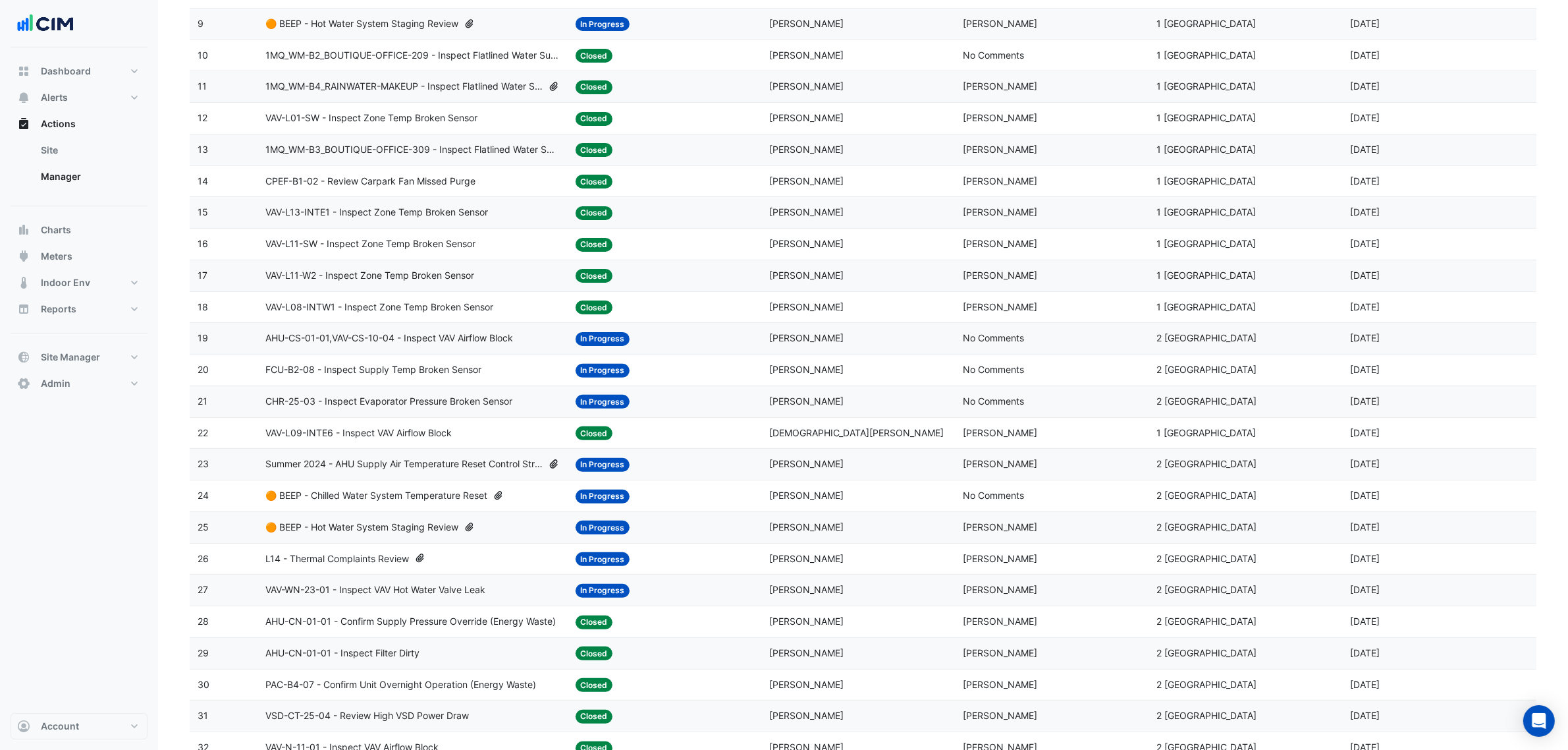
click at [368, 535] on span "🟠 BEEP - Hot Water System Staging Review" at bounding box center [362, 527] width 193 height 15
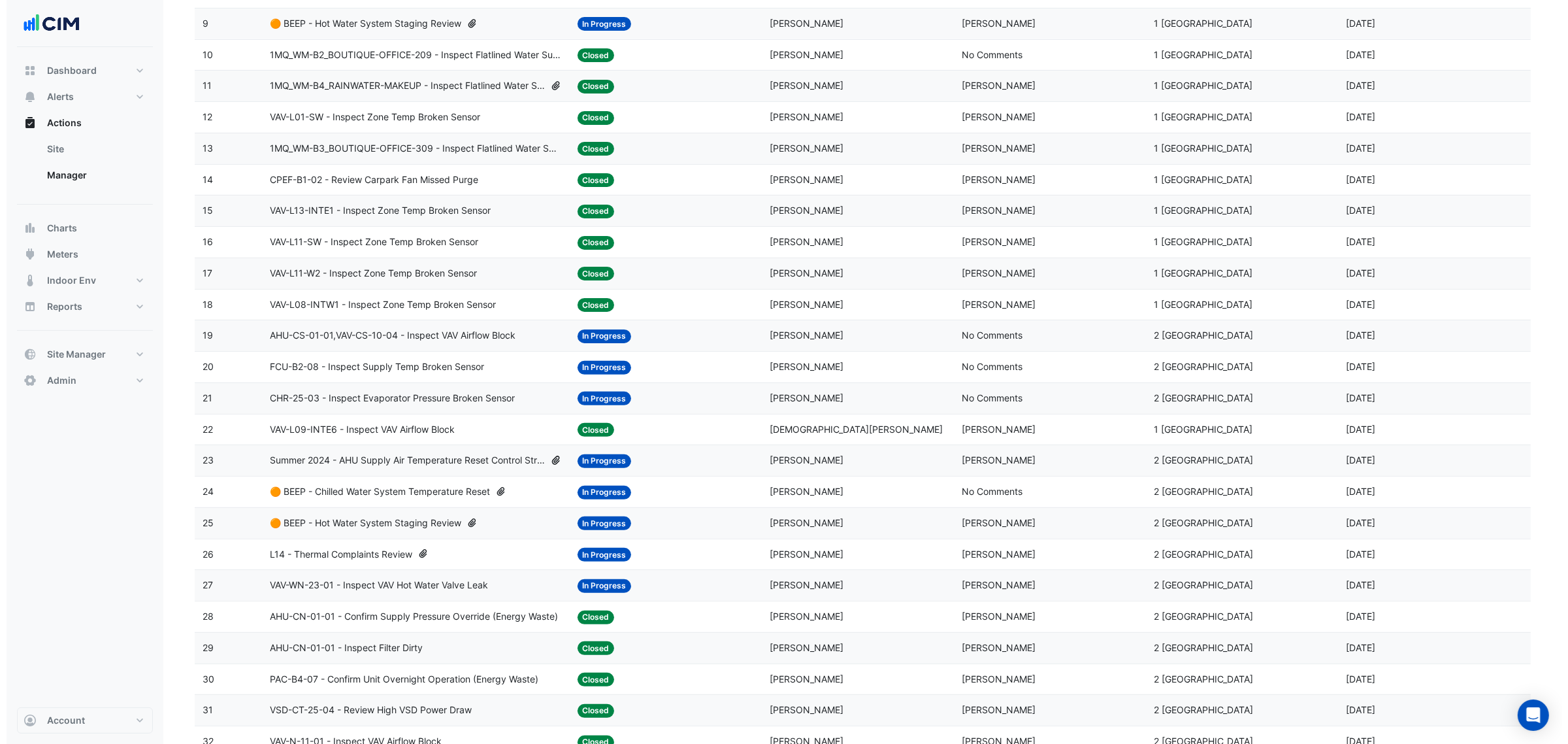
scroll to position [0, 0]
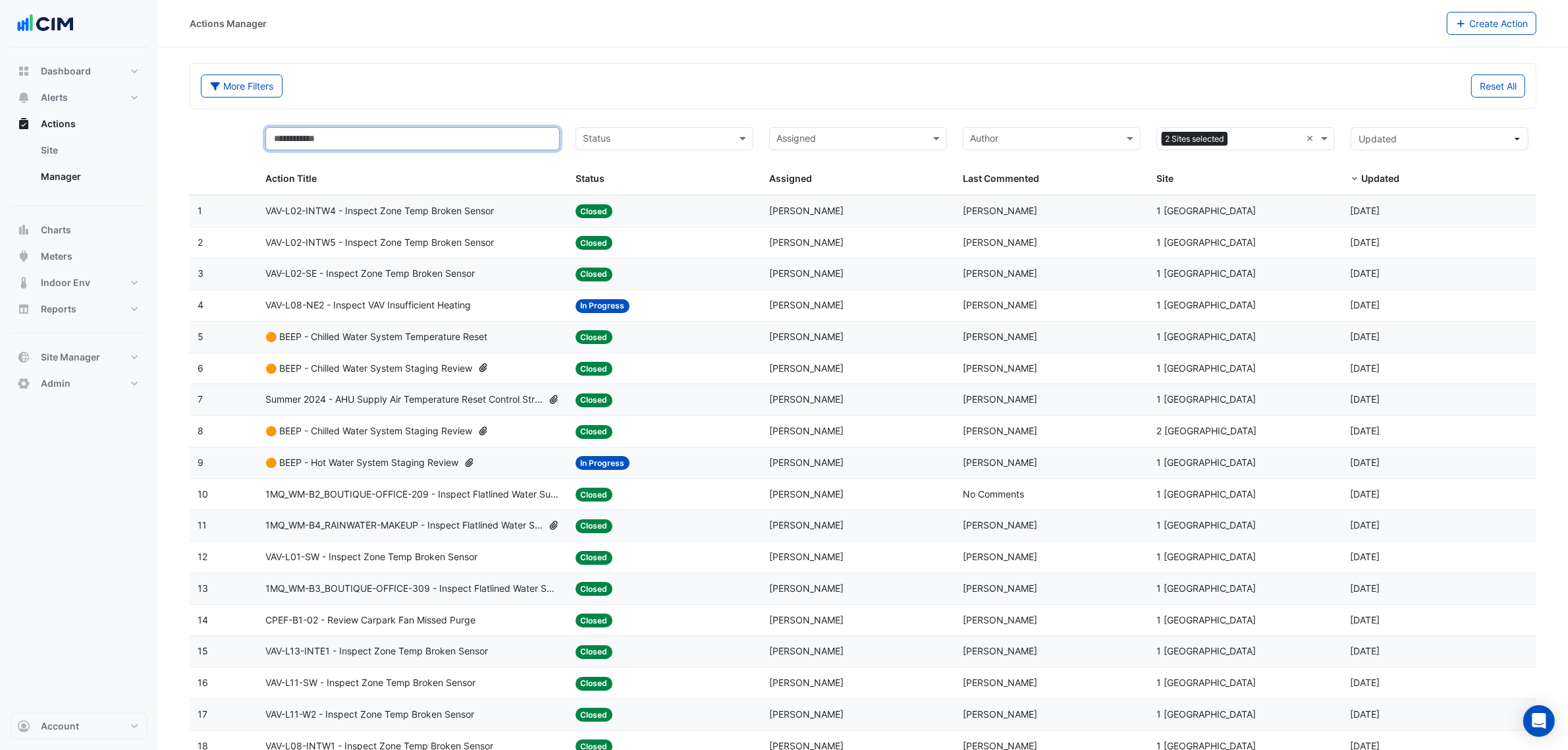
click at [414, 146] on input "text" at bounding box center [412, 138] width 294 height 23
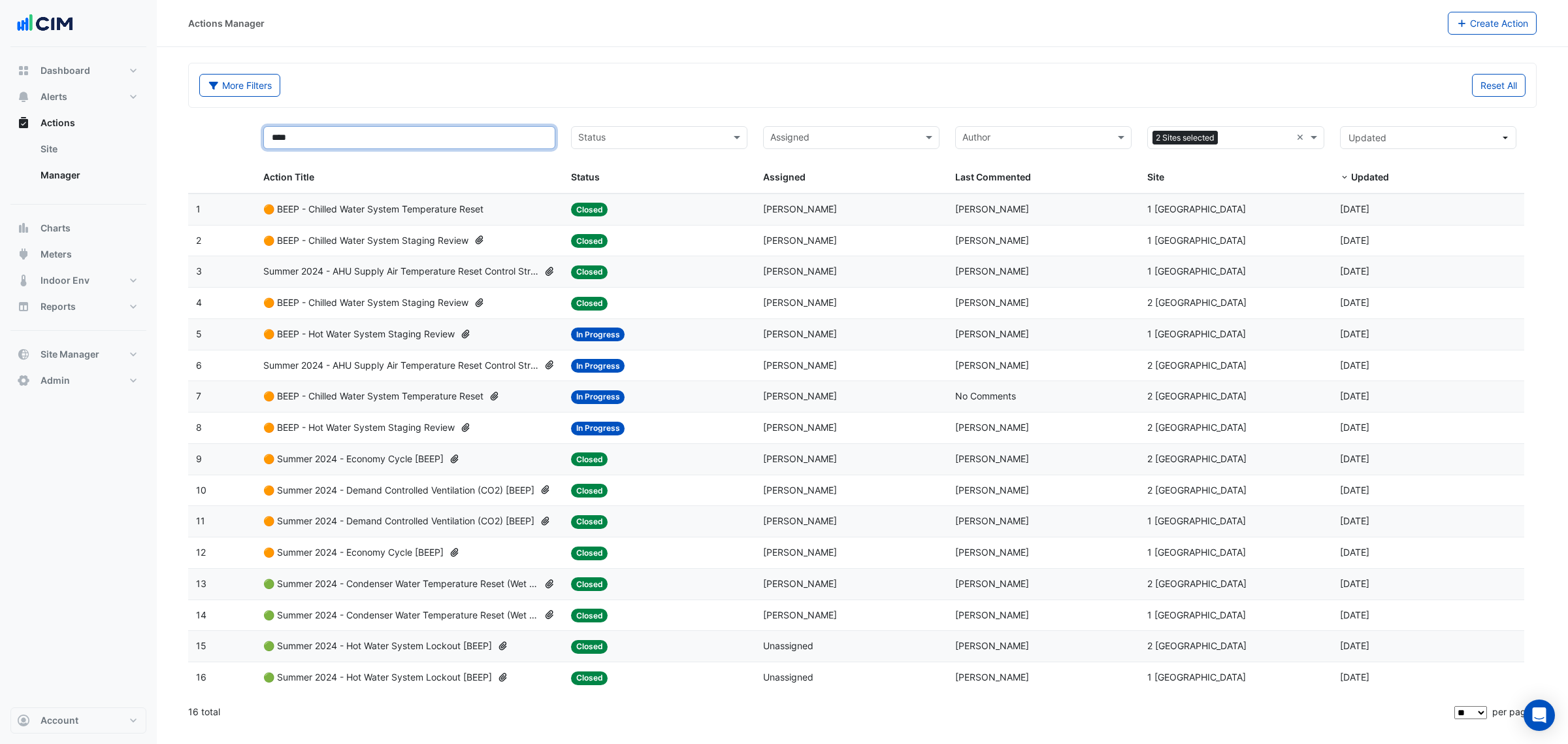
type input "****"
click at [757, 43] on div "Actions Manager Create Action" at bounding box center [862, 24] width 1411 height 47
click at [422, 407] on datatable-body-cell "Action Title: 🟠 BEEP - Chilled Water System Temperature Reset" at bounding box center [409, 396] width 308 height 31
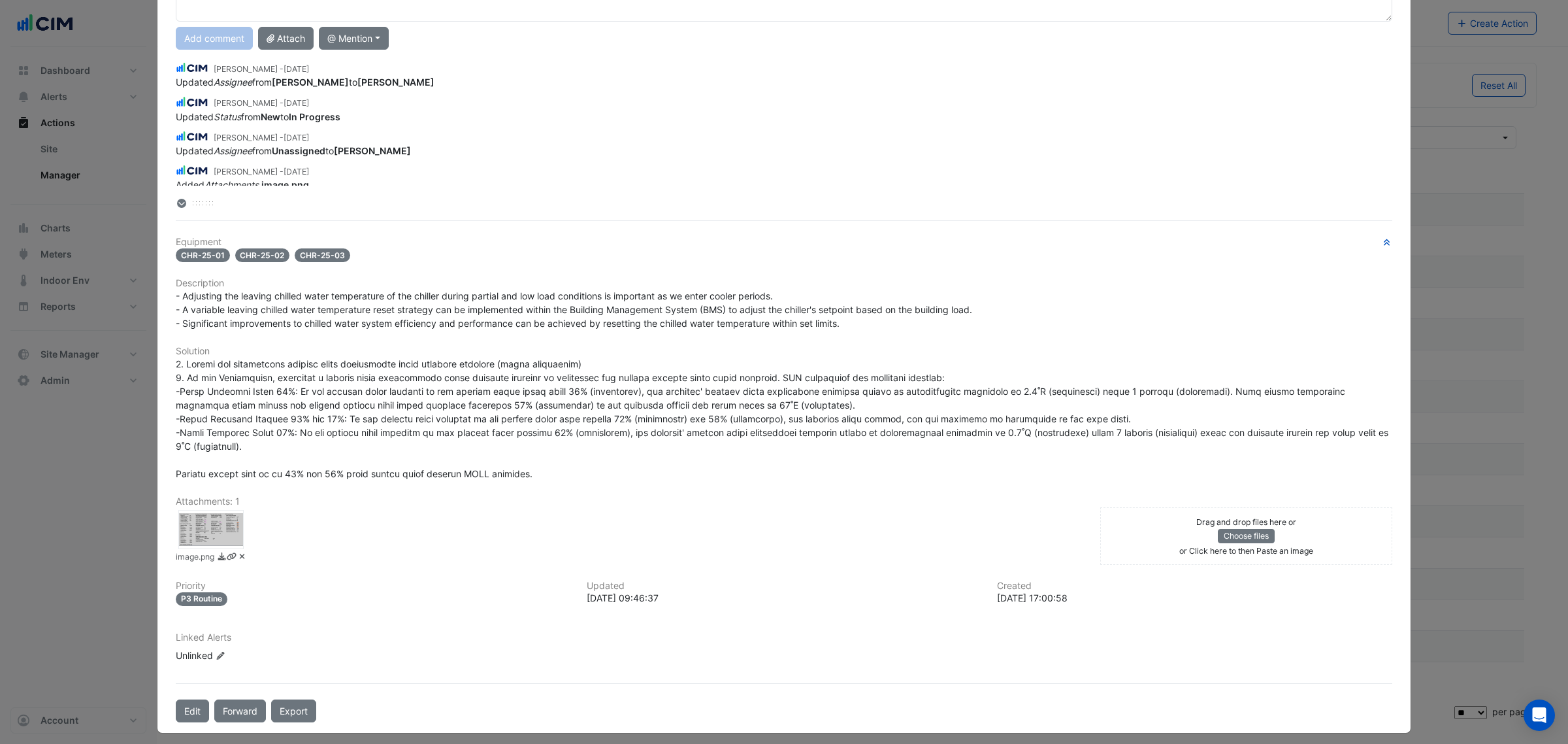
scroll to position [148, 0]
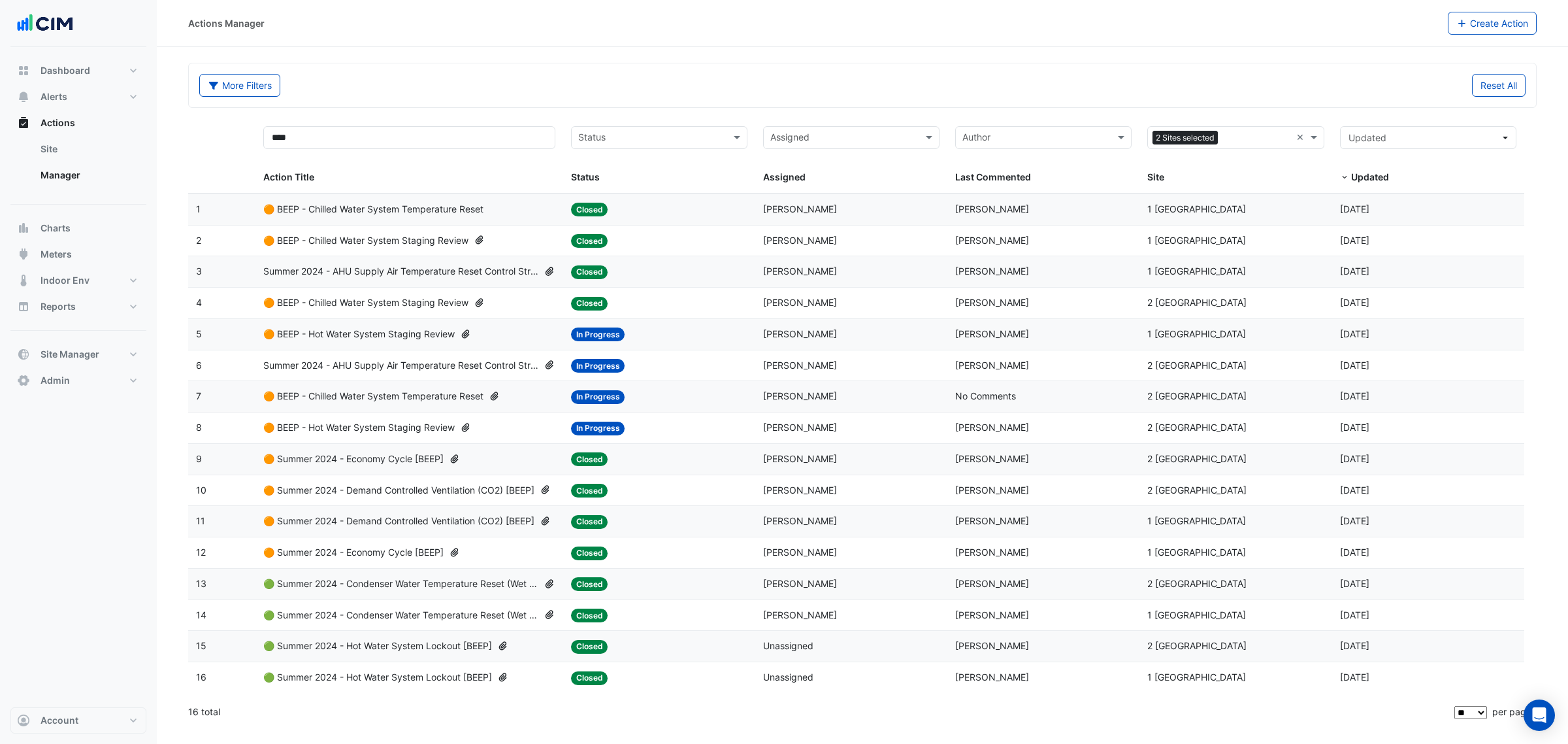
click at [397, 371] on span "Summer 2024 - AHU Supply Air Temperature Reset Control Strategy [BEEP]" at bounding box center [401, 365] width 275 height 15
drag, startPoint x: 982, startPoint y: 423, endPoint x: 205, endPoint y: 437, distance: 777.1
click at [205, 437] on datatable-scroller "1 Action Title: 🟠 BEEP - Chilled Water System Temperature Reset Status: Closed …" at bounding box center [856, 443] width 1337 height 499
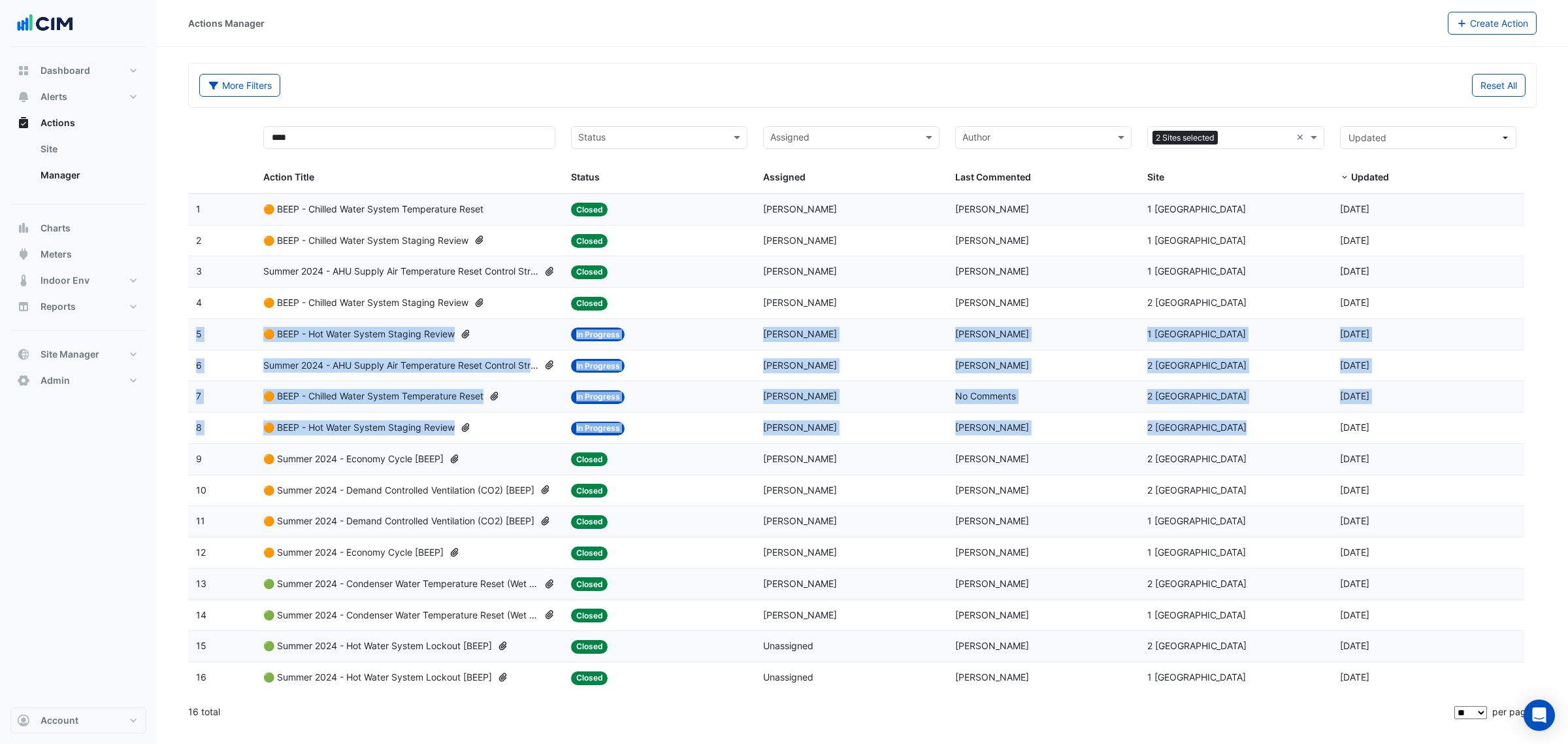
drag, startPoint x: 1057, startPoint y: 419, endPoint x: 188, endPoint y: 337, distance: 872.9
click at [188, 337] on datatable-scroller "1 Action Title: 🟠 BEEP - Chilled Water System Temperature Reset Status: Closed …" at bounding box center [856, 443] width 1337 height 499
click at [1274, 432] on div "Site: 2 Melbourne Quarter" at bounding box center [1236, 428] width 176 height 15
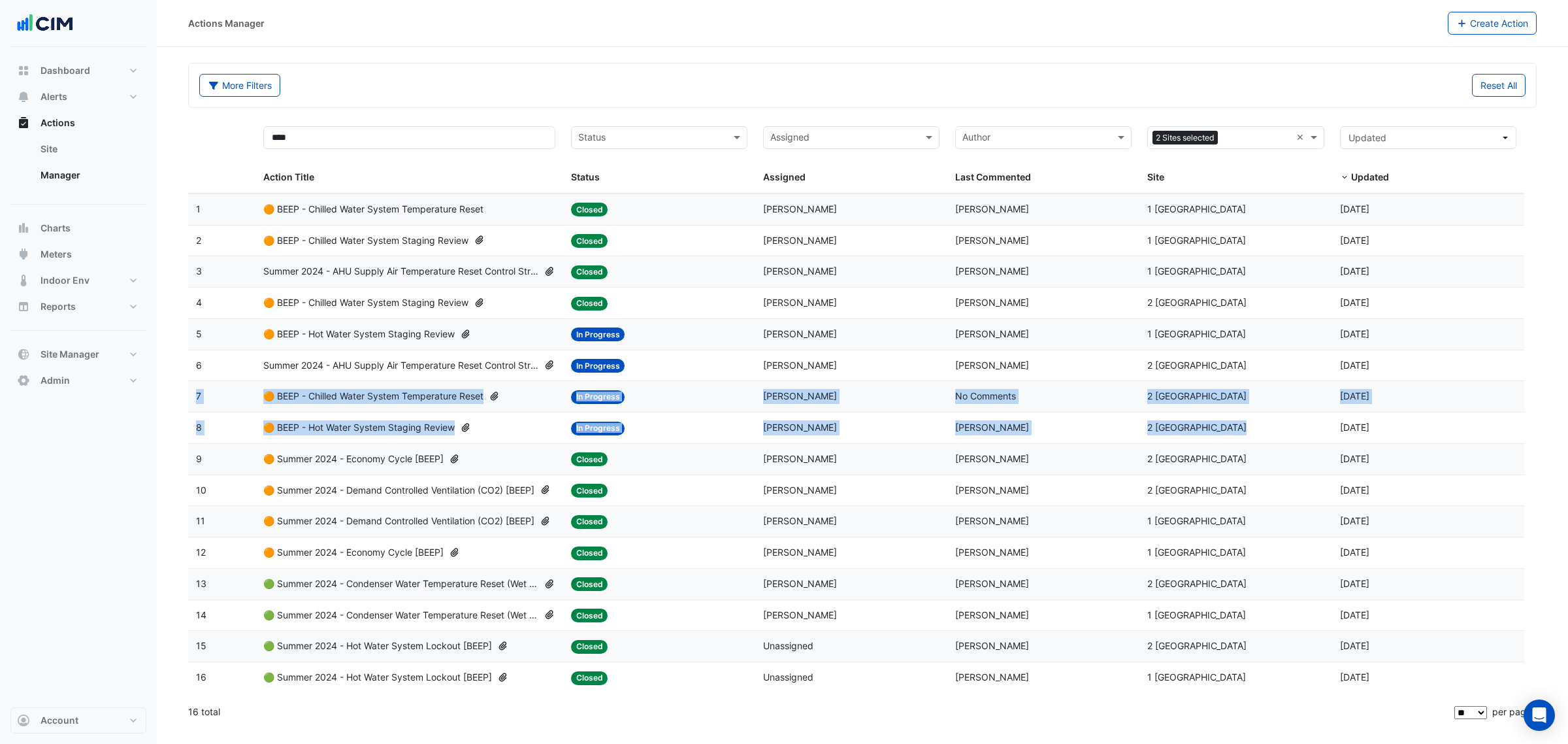
drag, startPoint x: 1284, startPoint y: 433, endPoint x: 190, endPoint y: 386, distance: 1095.0
click at [190, 386] on datatable-scroller "1 Action Title: 🟠 BEEP - Chilled Water System Temperature Reset Status: Closed …" at bounding box center [856, 443] width 1337 height 499
click at [445, 412] on datatable-body-cell "Action Title: 🟠 BEEP - Chilled Water System Temperature Reset" at bounding box center [409, 396] width 308 height 31
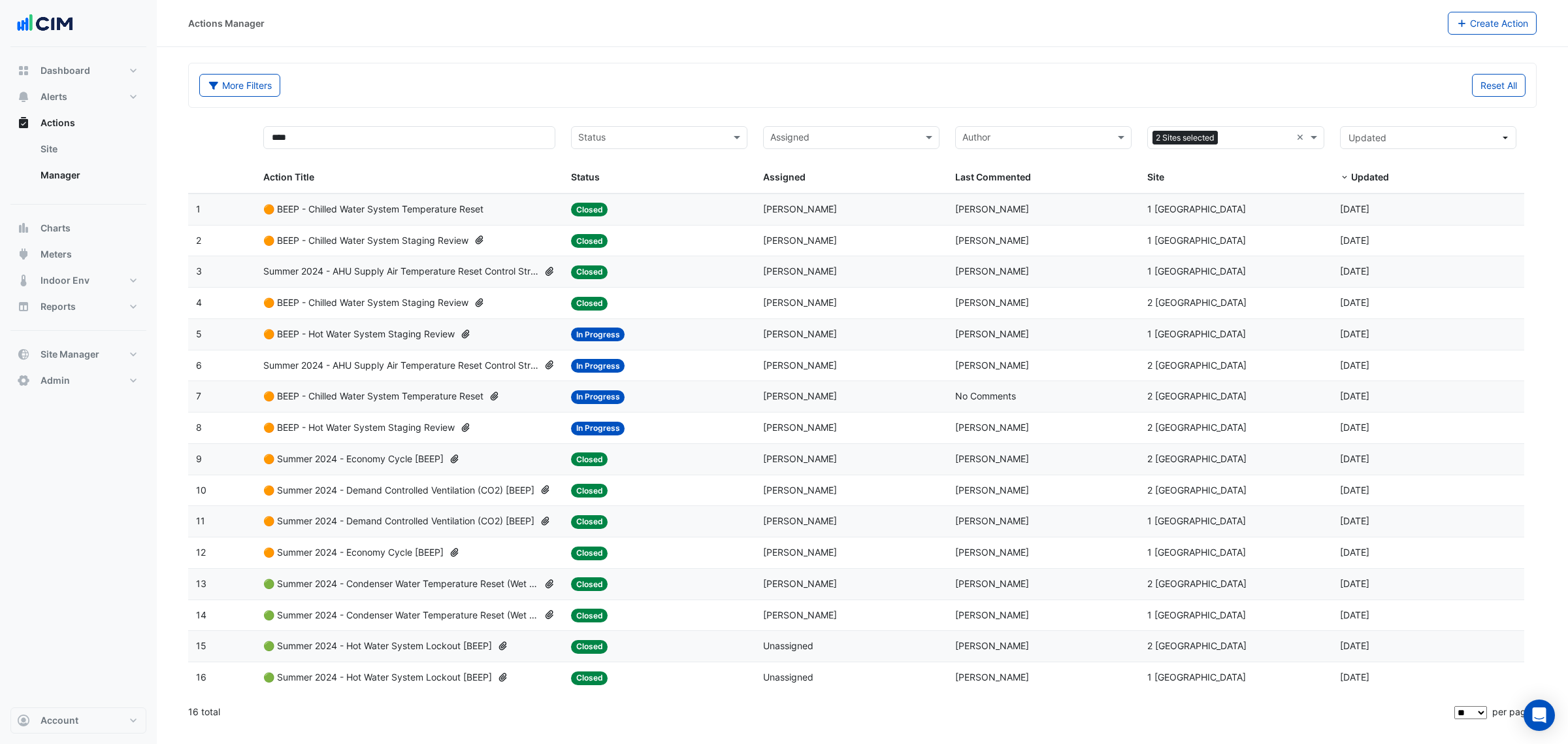
click at [433, 409] on datatable-body-cell "Action Title: 🟠 BEEP - Chilled Water System Temperature Reset" at bounding box center [409, 396] width 308 height 31
click at [419, 433] on span "🟠 BEEP - Hot Water System Staging Review" at bounding box center [359, 428] width 191 height 15
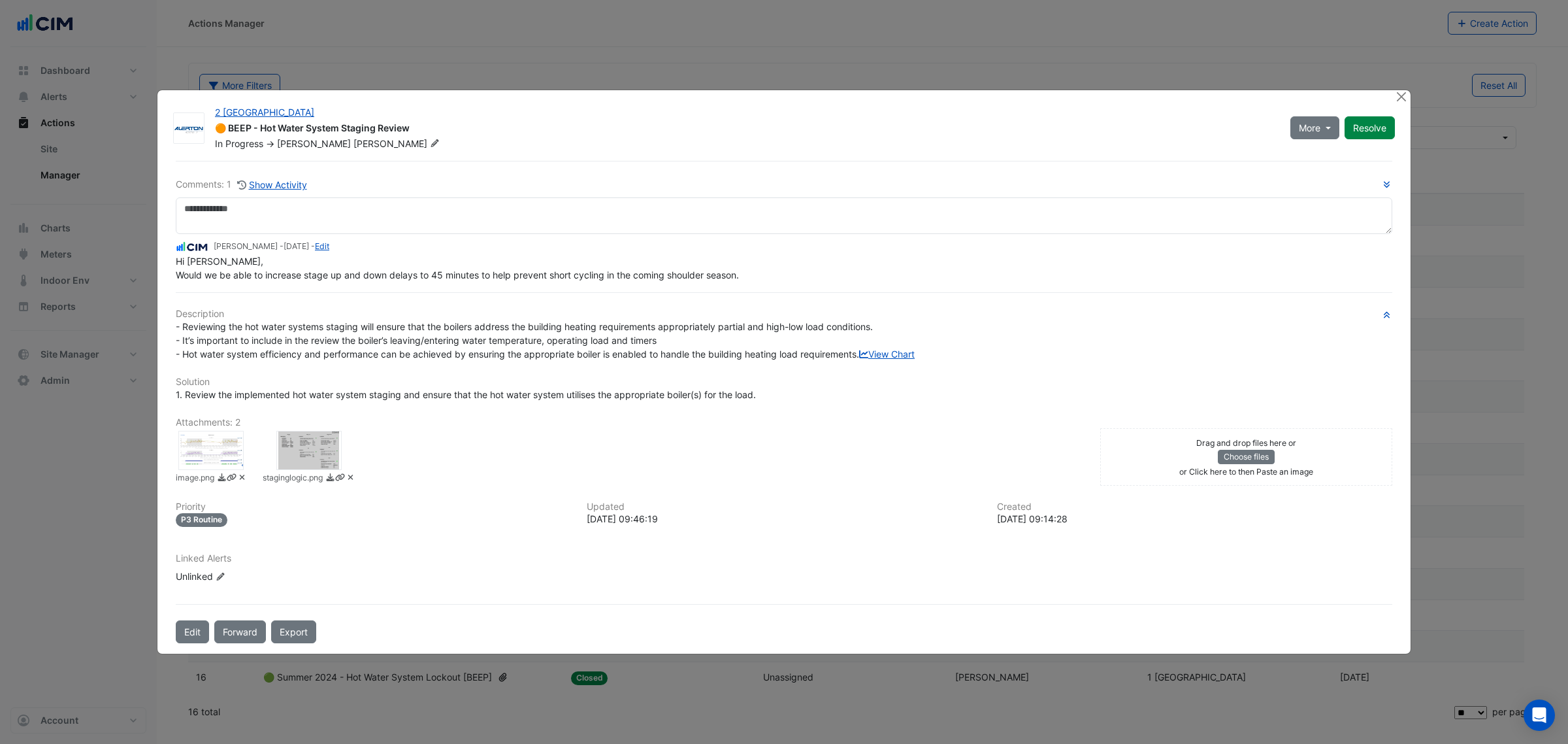
drag, startPoint x: 244, startPoint y: 285, endPoint x: 331, endPoint y: 278, distance: 87.3
click at [331, 278] on div "Comments: 1 Show Activity Manuel Margelis - 4 months and 4 days ago - Edit Hi K…" at bounding box center [784, 402] width 1232 height 482
click at [312, 269] on div "Comments: 1 Show Activity Manuel Margelis - 4 months and 4 days ago - Edit Hi K…" at bounding box center [784, 402] width 1232 height 482
drag, startPoint x: 267, startPoint y: 260, endPoint x: 336, endPoint y: 255, distance: 69.2
click at [334, 258] on span "Hi Kevin, Would we be able to increase stage up and down delays to 45 minutes t…" at bounding box center [457, 268] width 563 height 25
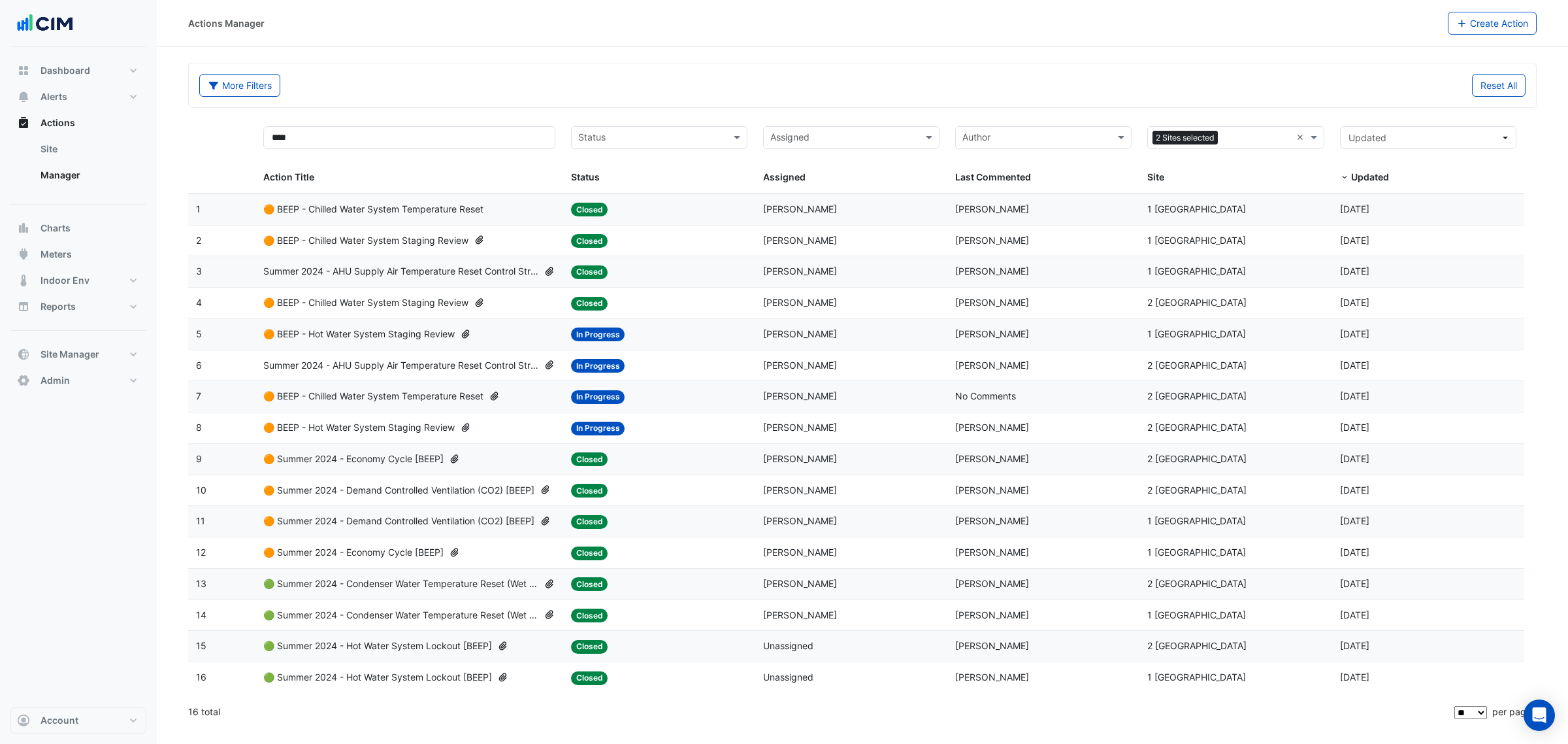
click at [813, 402] on span "[PERSON_NAME]" at bounding box center [800, 396] width 74 height 11
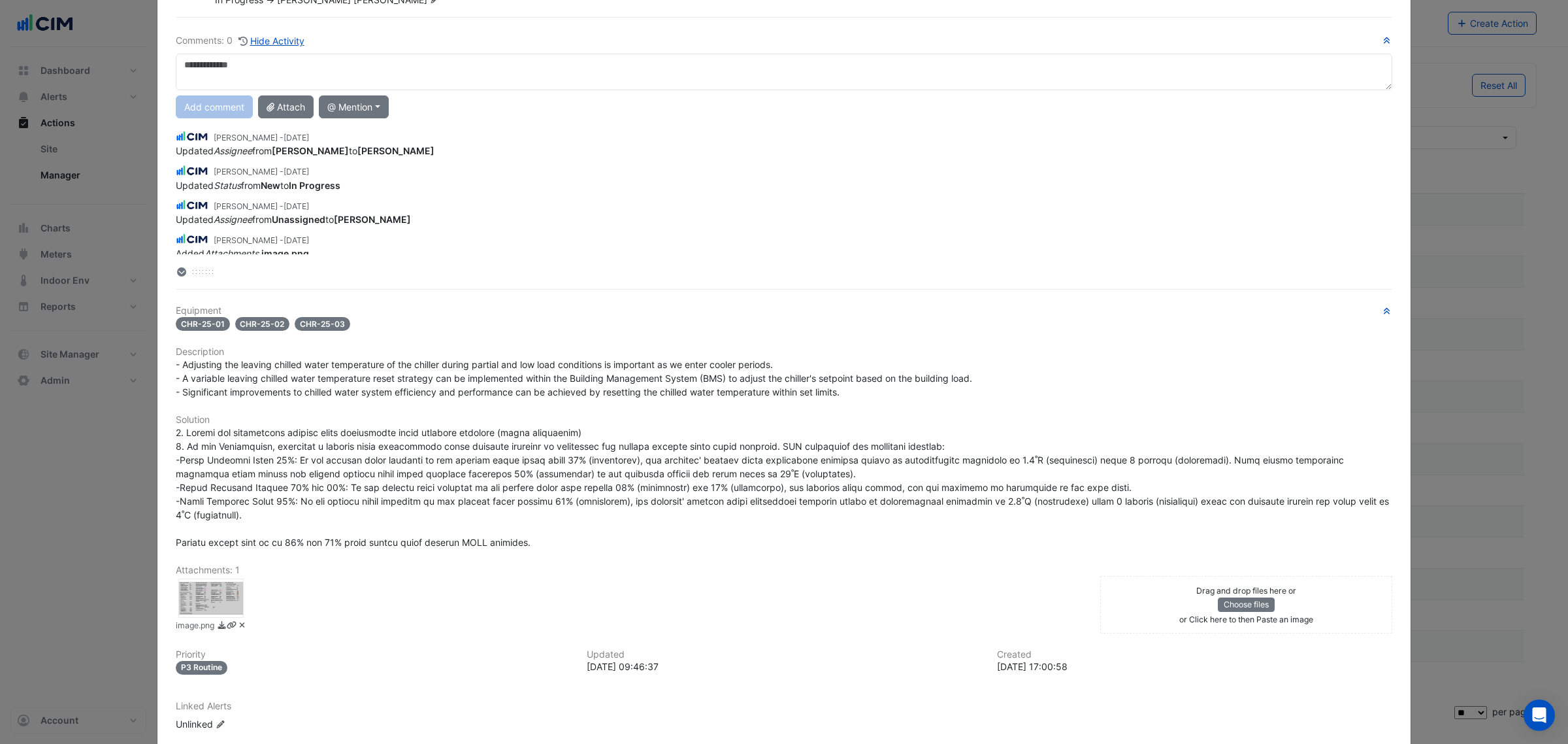
scroll to position [108, 0]
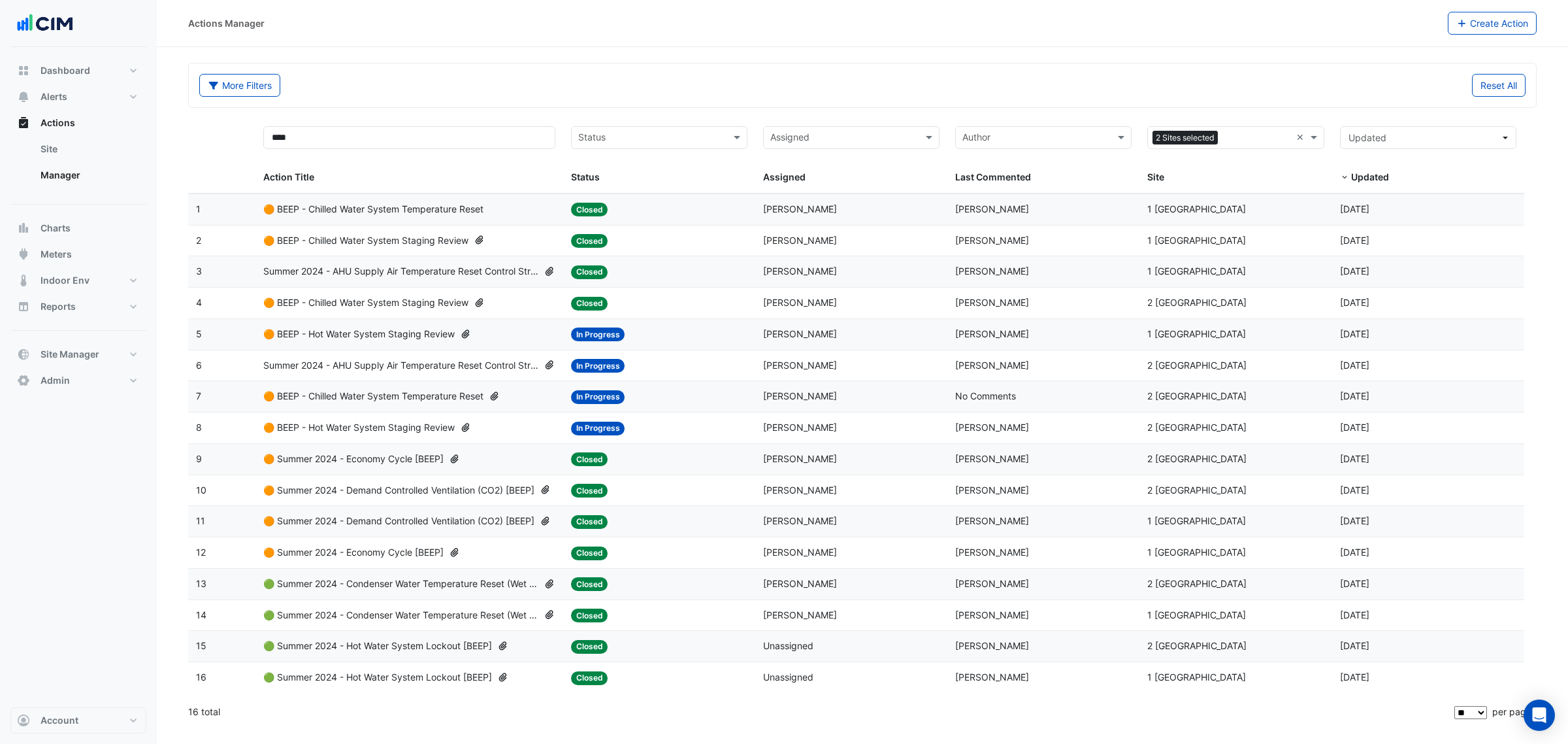
click at [785, 370] on span "[PERSON_NAME]" at bounding box center [800, 365] width 74 height 11
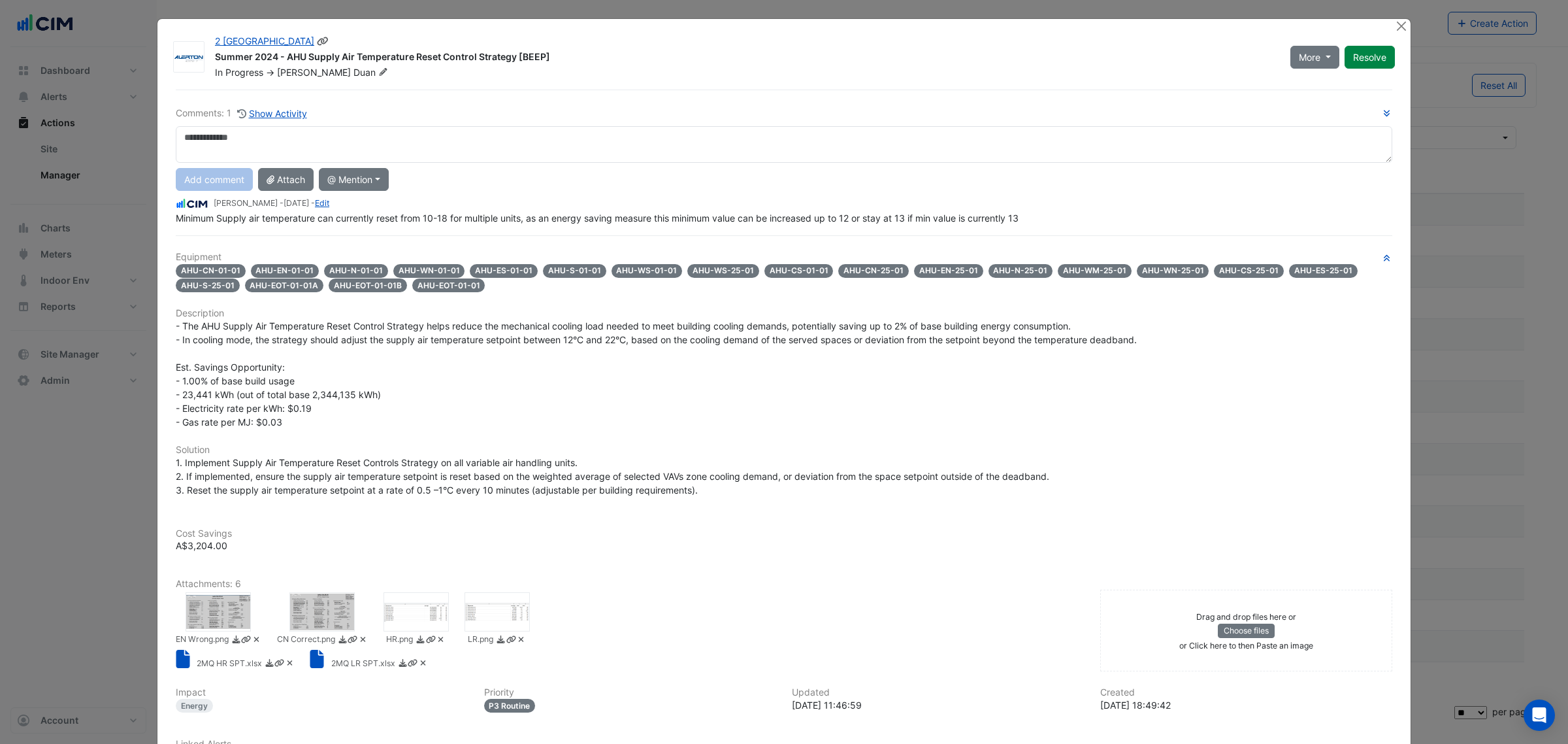
click at [353, 70] on span "Duan" at bounding box center [372, 73] width 37 height 13
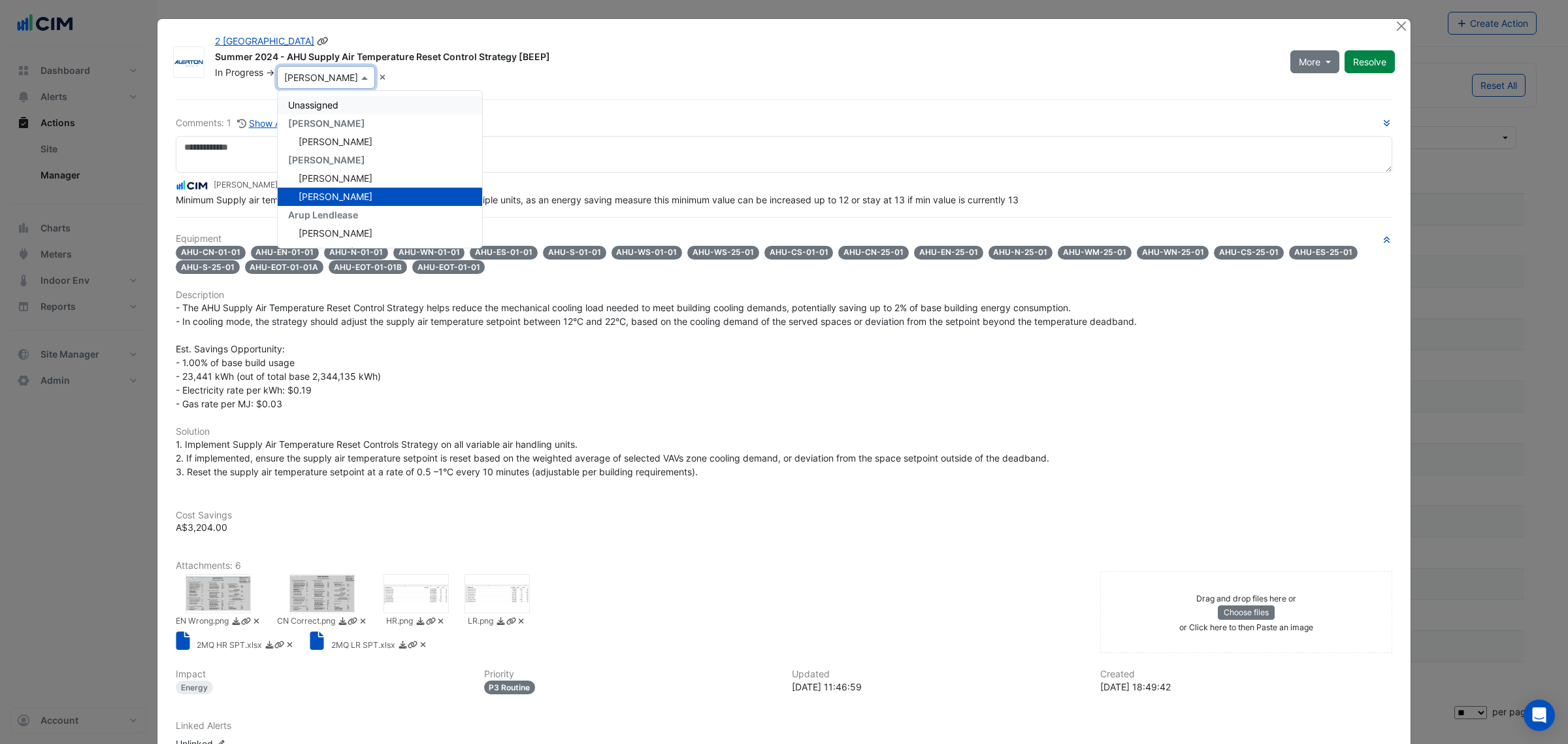
type input "*"
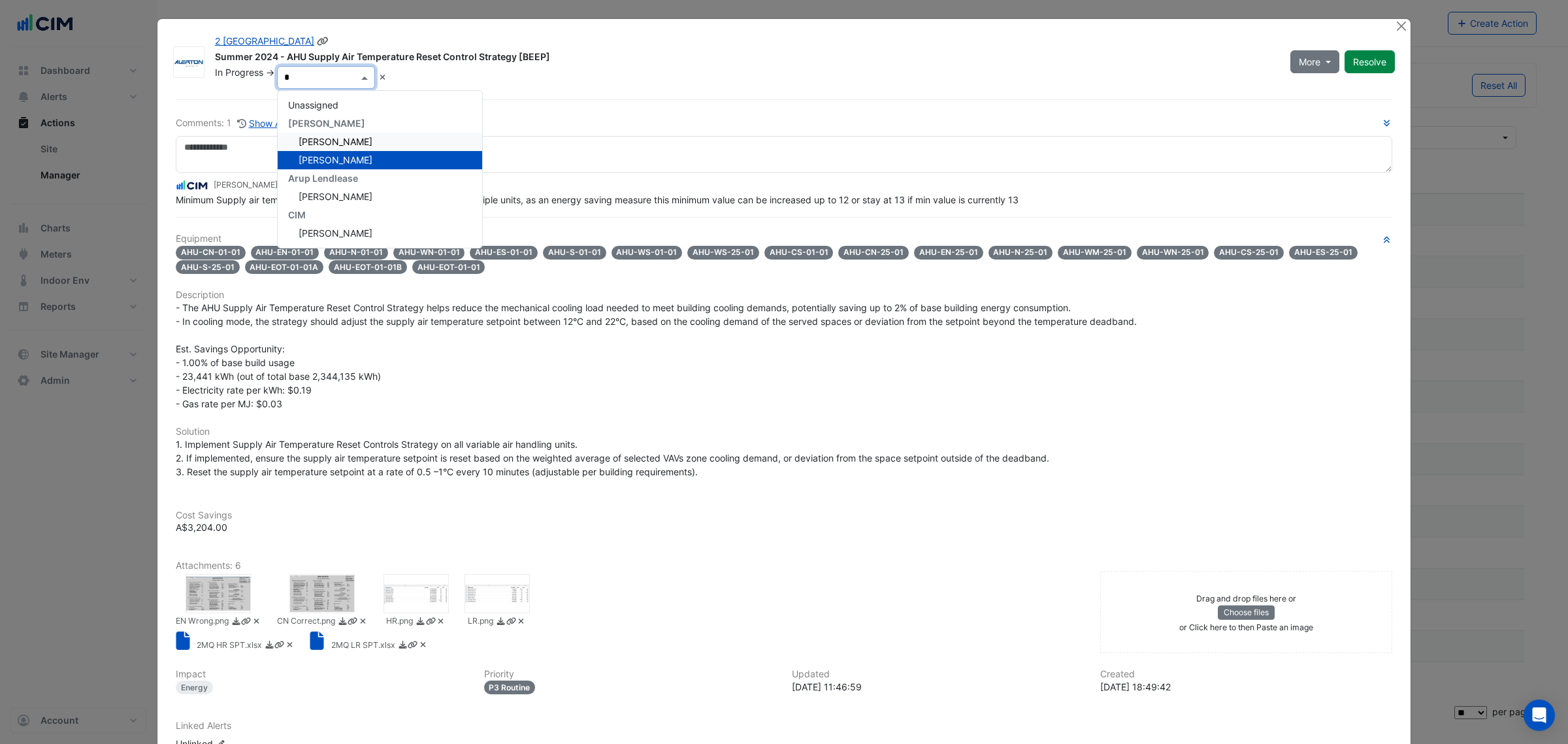
click at [330, 136] on span "Adrian Delgado" at bounding box center [335, 141] width 74 height 11
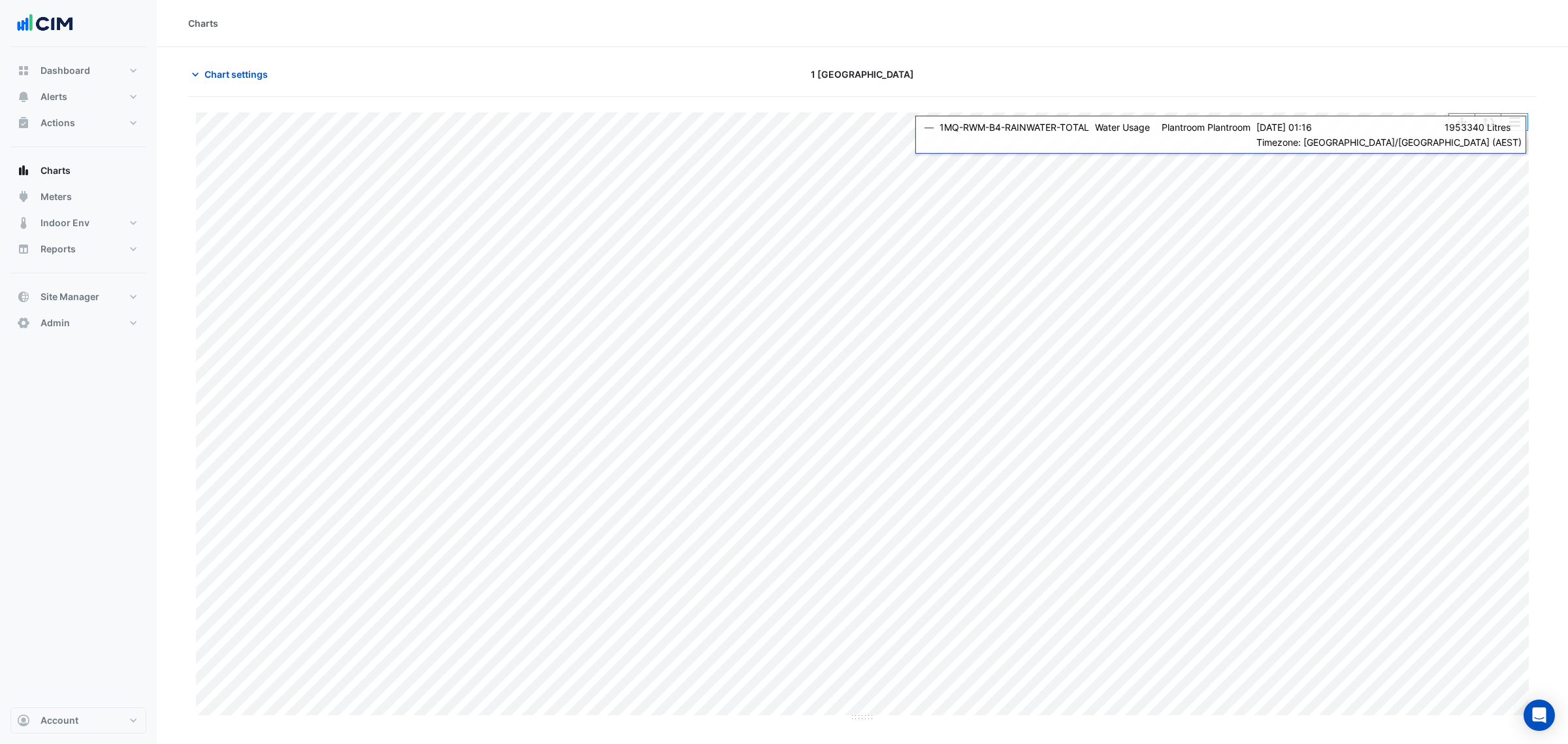
click at [1491, 124] on button "button" at bounding box center [1489, 121] width 26 height 16
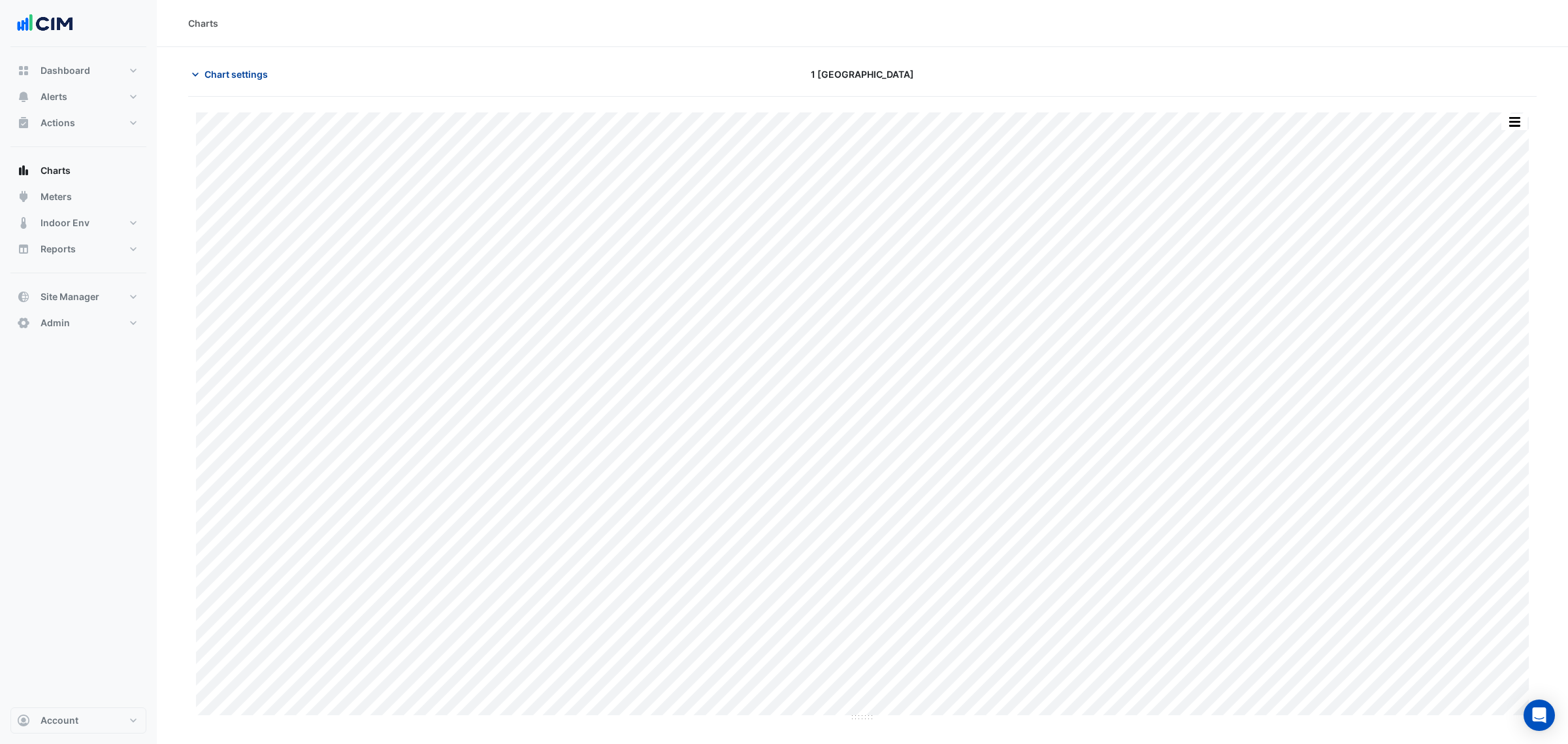
click at [249, 73] on span "Chart settings" at bounding box center [236, 74] width 64 height 14
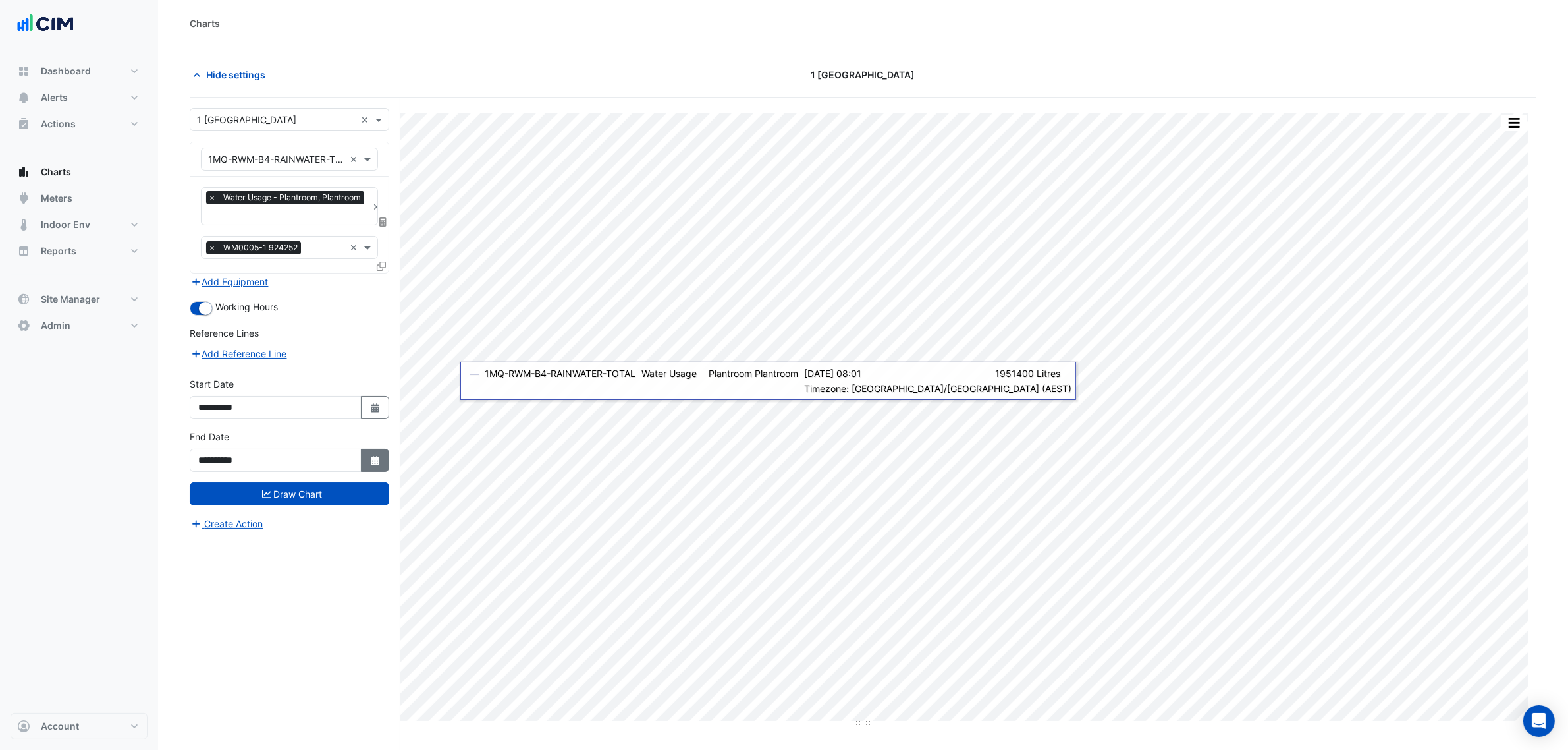
click at [374, 456] on icon "button" at bounding box center [375, 460] width 8 height 9
click at [331, 399] on div "24" at bounding box center [338, 391] width 21 height 21
type input "**********"
click at [331, 495] on button "Draw Chart" at bounding box center [290, 493] width 200 height 23
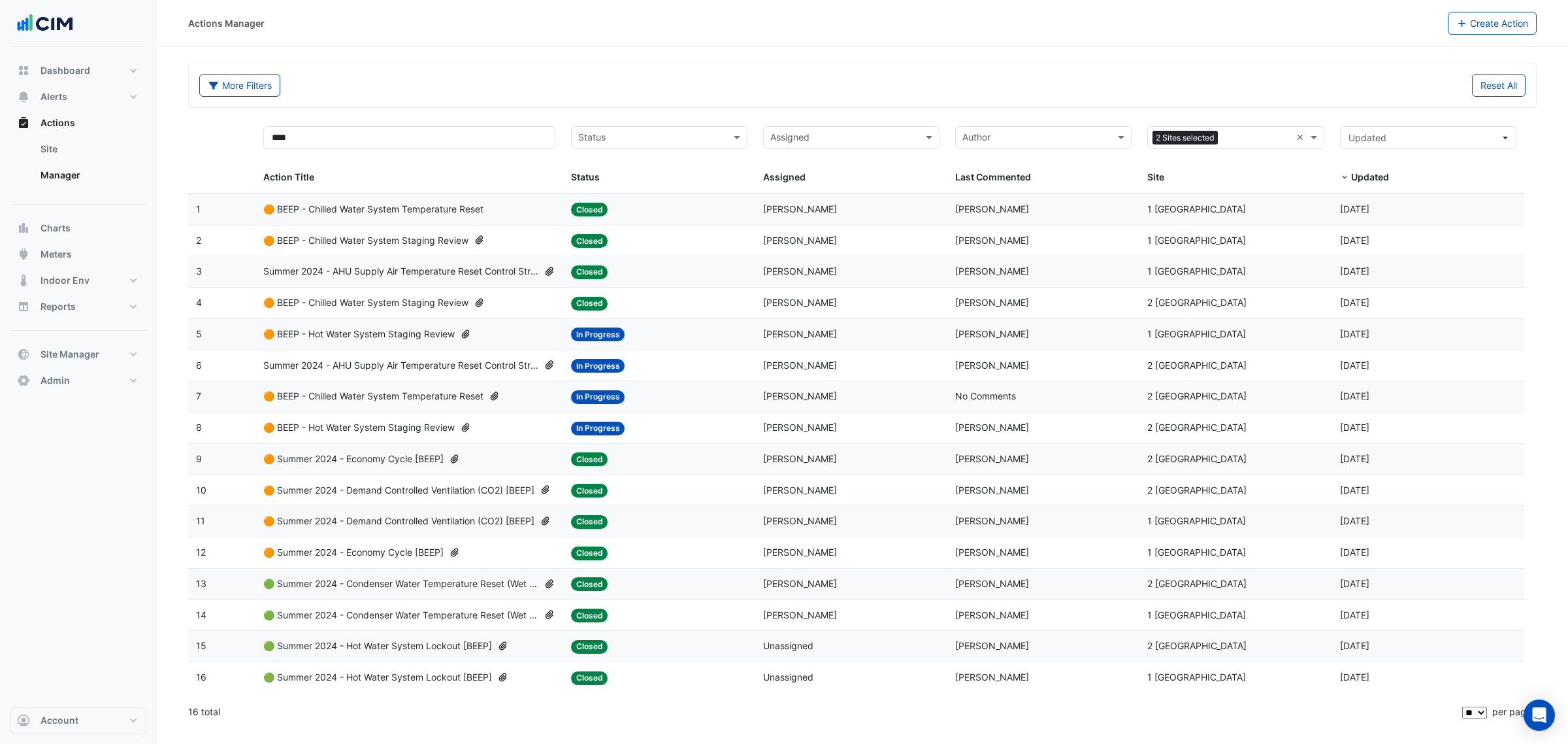
select select "**"
click at [338, 367] on span "Summer 2024 - AHU Supply Air Temperature Reset Control Strategy [BEEP]" at bounding box center [401, 365] width 275 height 15
click at [725, 403] on div "Status: In Progress" at bounding box center [659, 396] width 176 height 15
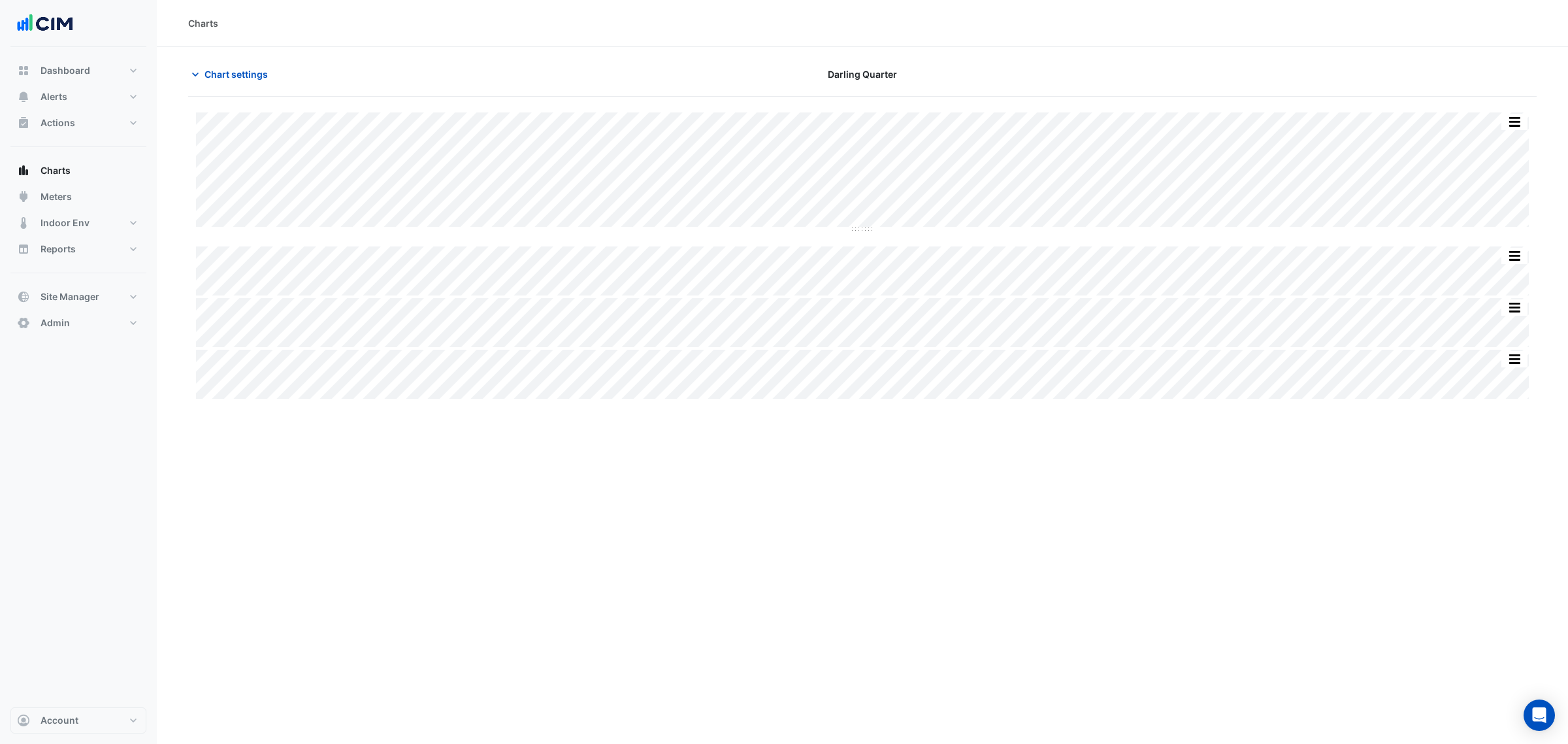
click at [863, 236] on div "Print Save as JPEG Save as PNG Sample Tooltip Print Save as JPEG Save as PNG Sa…" at bounding box center [862, 255] width 1348 height 286
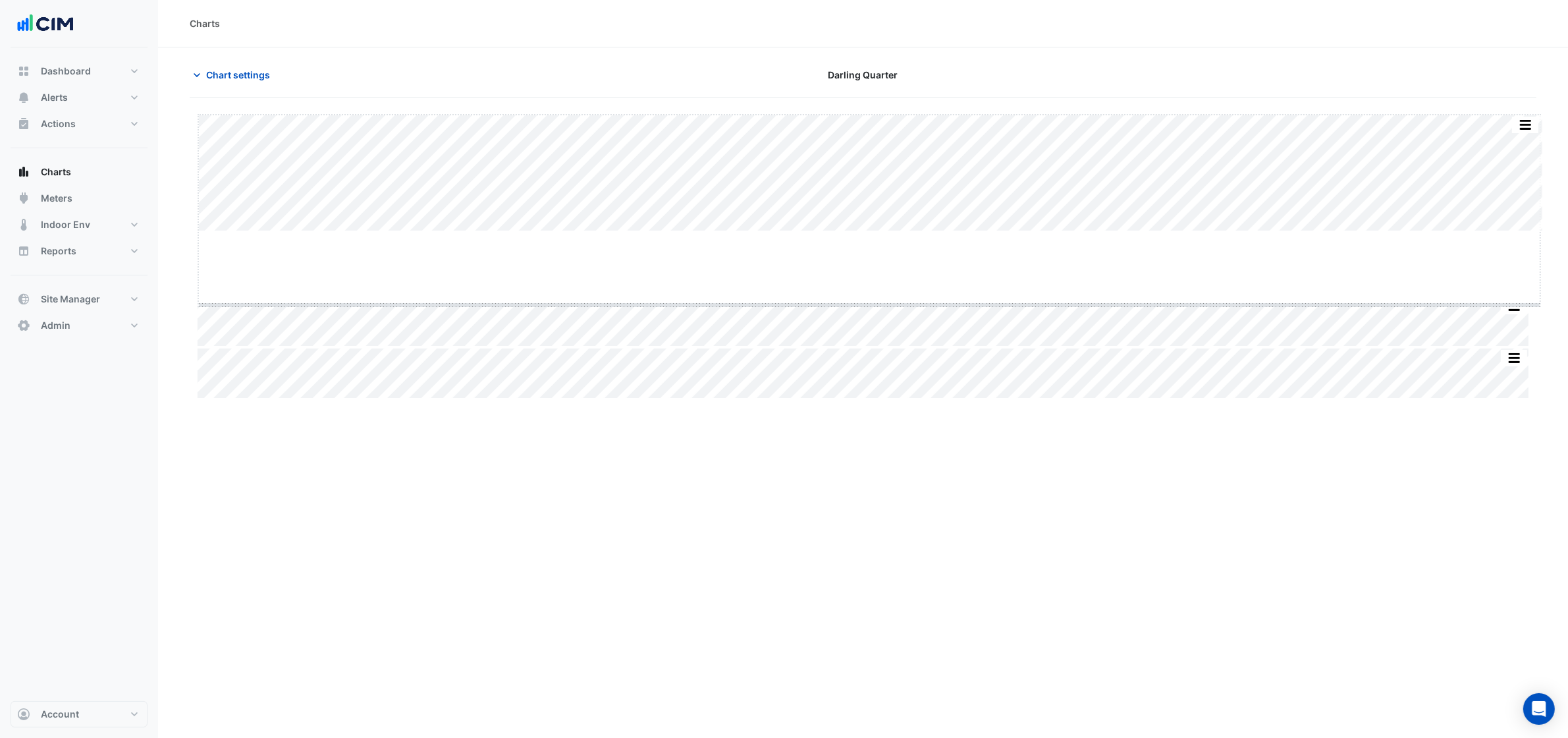
drag, startPoint x: 865, startPoint y: 231, endPoint x: 321, endPoint y: 1, distance: 590.6
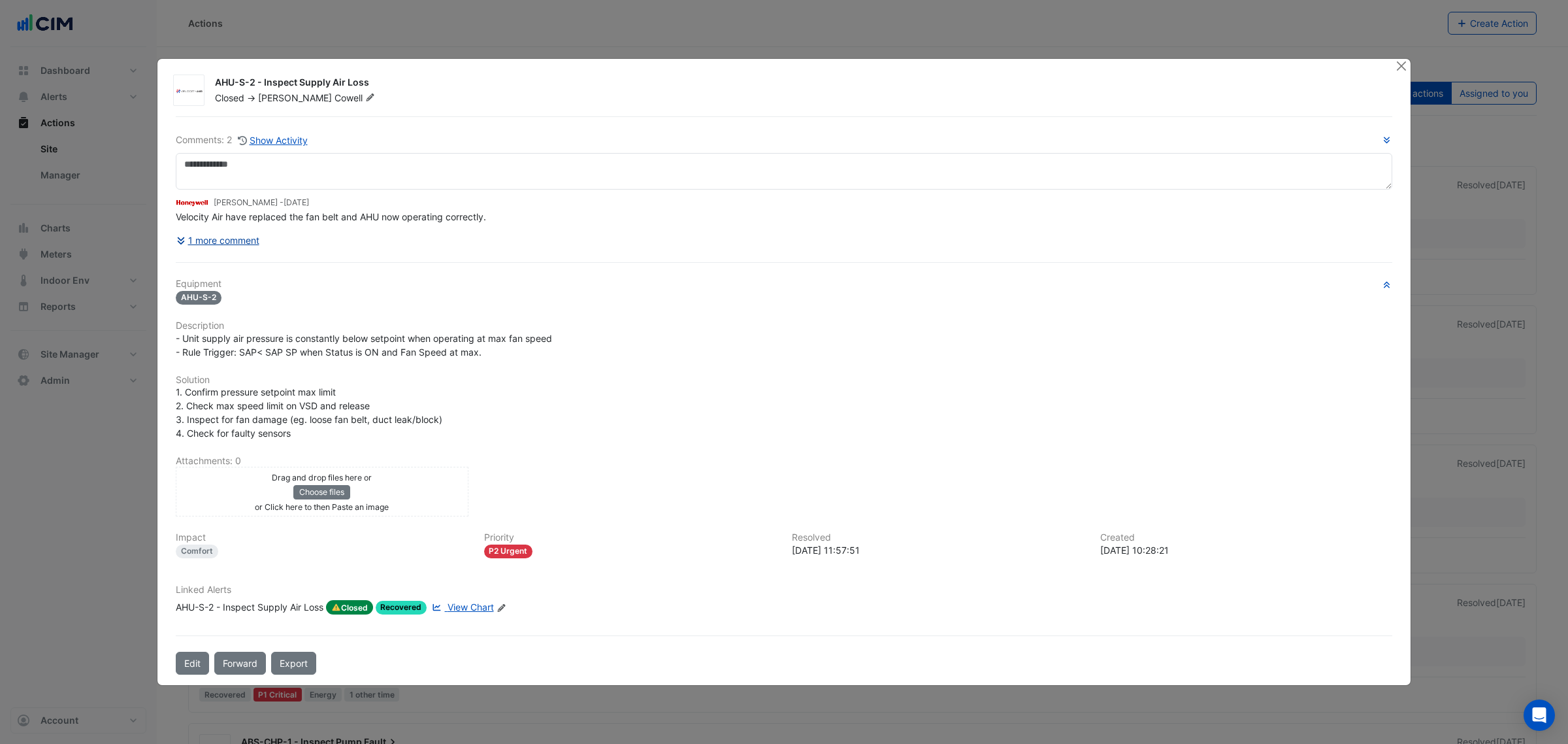
click at [232, 242] on button "1 more comment" at bounding box center [218, 240] width 85 height 23
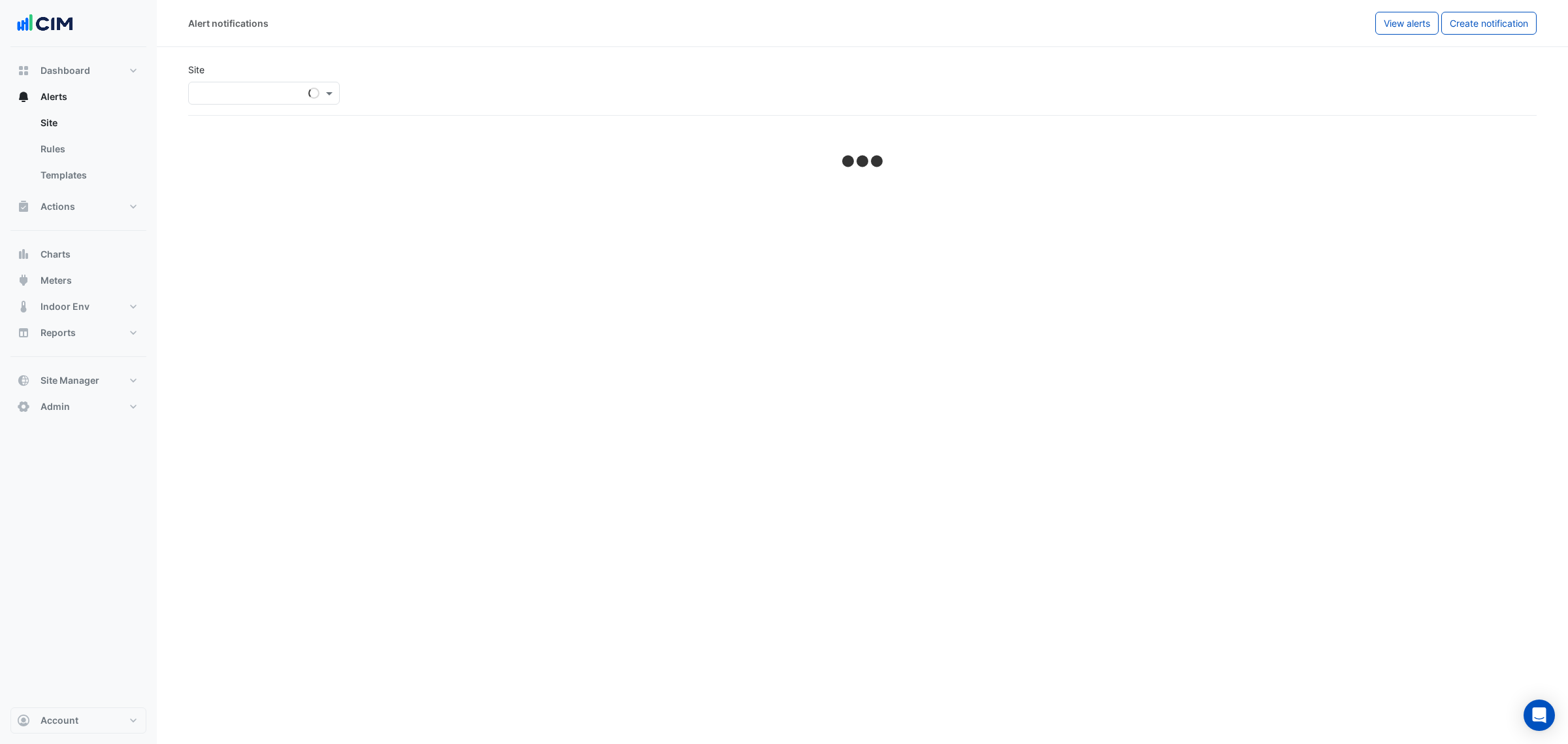
select select "*****"
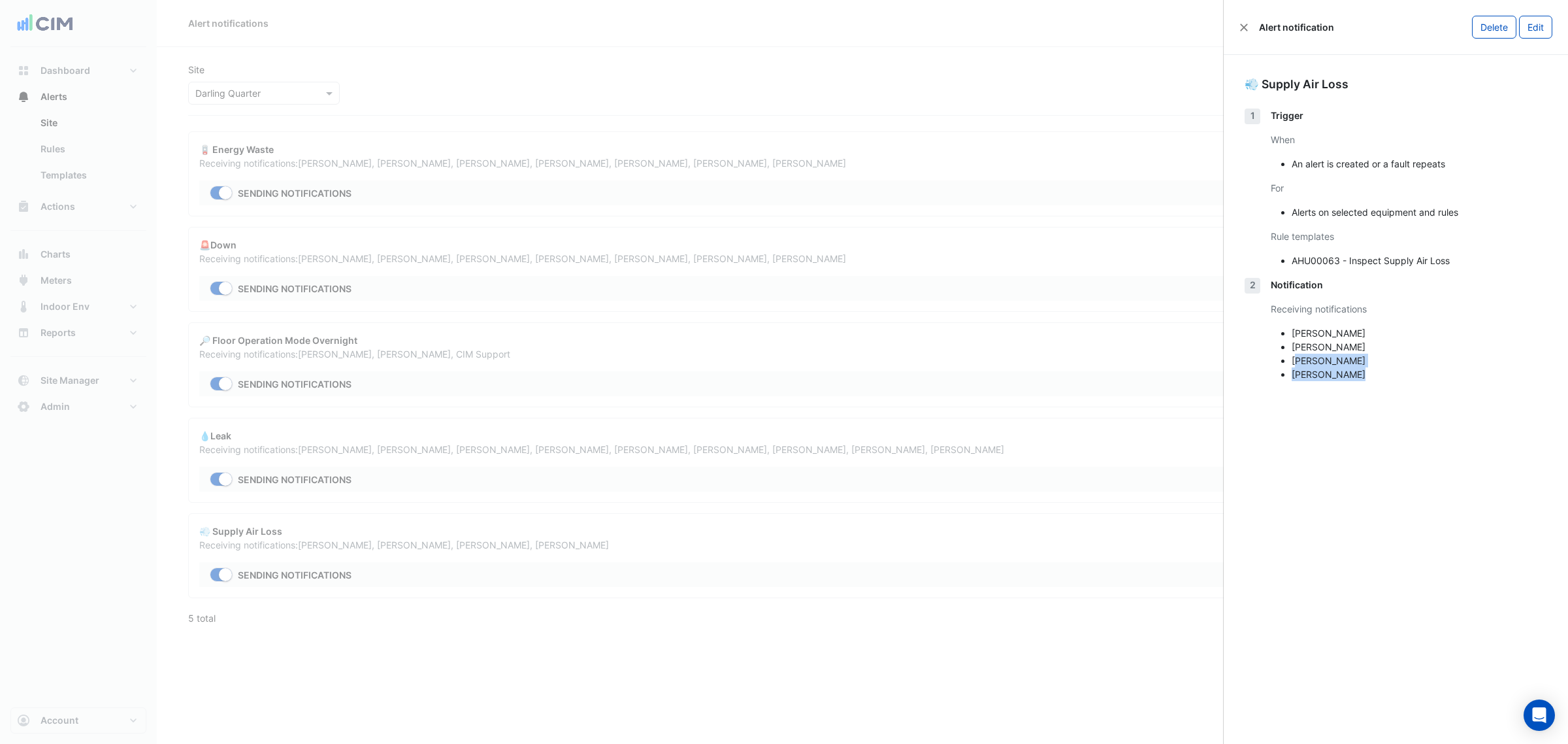
drag, startPoint x: 1298, startPoint y: 357, endPoint x: 1416, endPoint y: 371, distance: 118.8
click at [1416, 371] on ul "Brad Watts Emmanuel -Stathakis Manuel Margelis Daniel Cowell" at bounding box center [1409, 354] width 276 height 55
click at [1353, 250] on div "Rule templates AHU00063 - Inspect Supply Air Loss" at bounding box center [1409, 249] width 276 height 38
click at [1239, 28] on div "Alert notification" at bounding box center [1287, 27] width 94 height 14
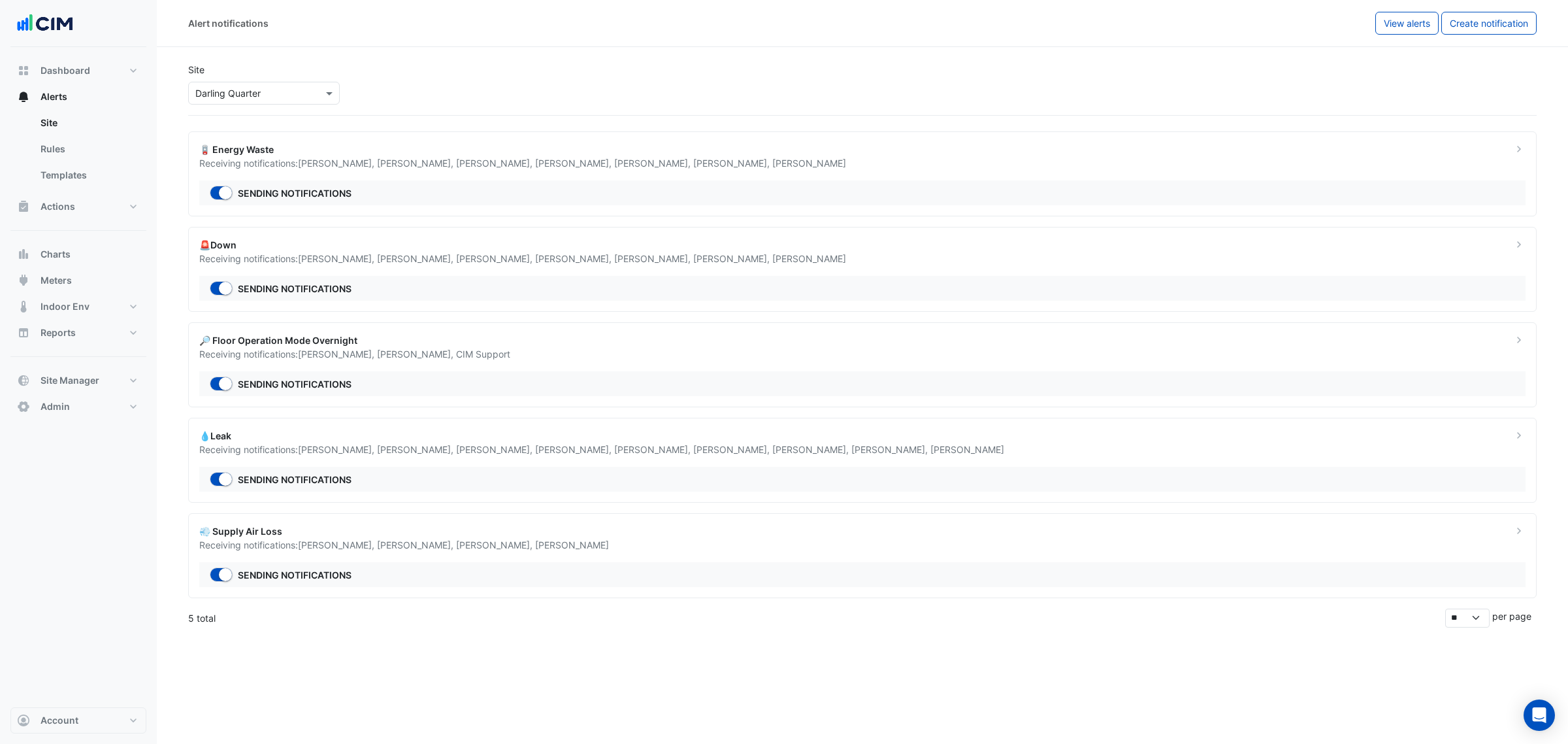
click at [344, 358] on span "Brad Watts ," at bounding box center [337, 354] width 79 height 11
click at [308, 358] on span "Brad Watts ," at bounding box center [337, 354] width 79 height 11
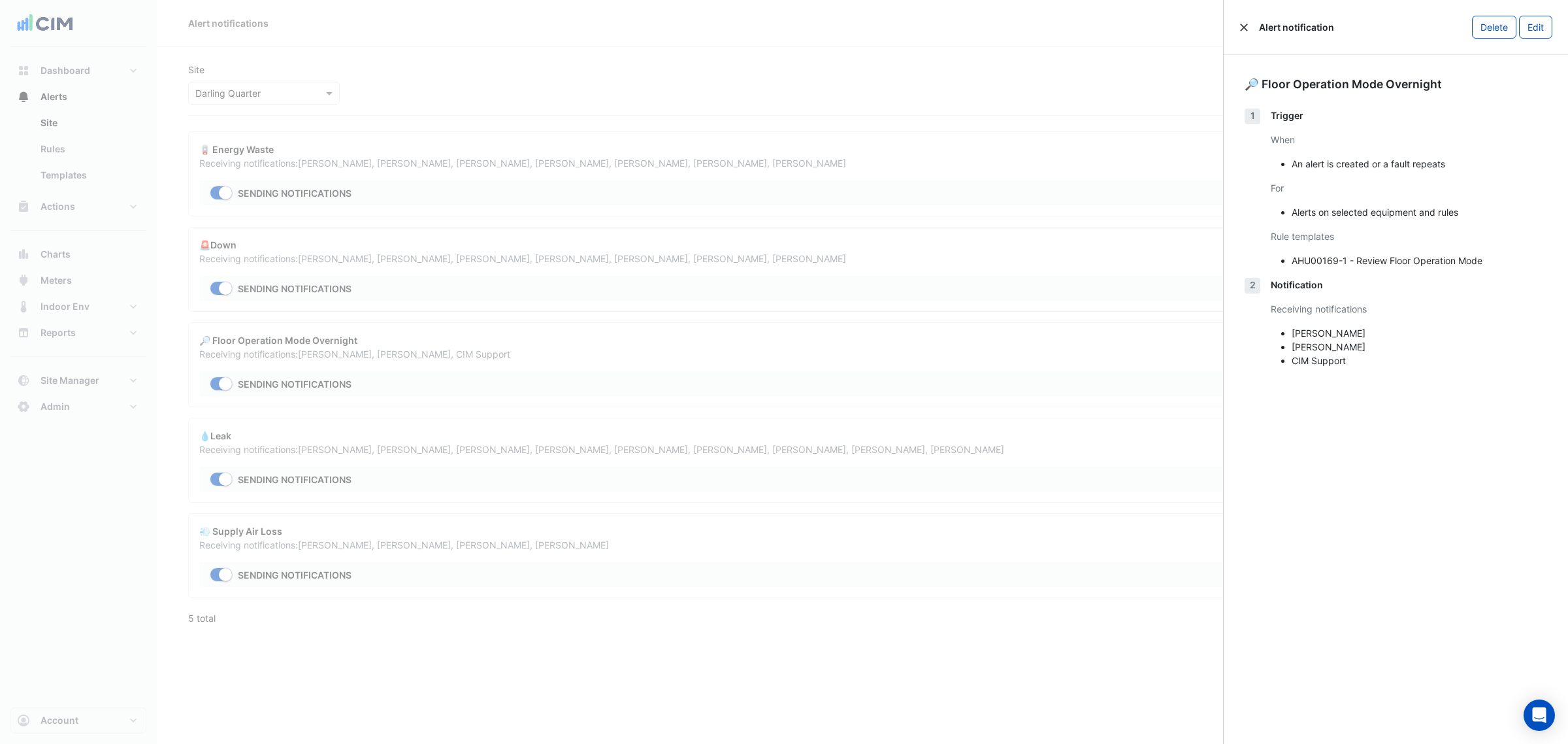
click at [1241, 26] on button "Close" at bounding box center [1244, 28] width 9 height 9
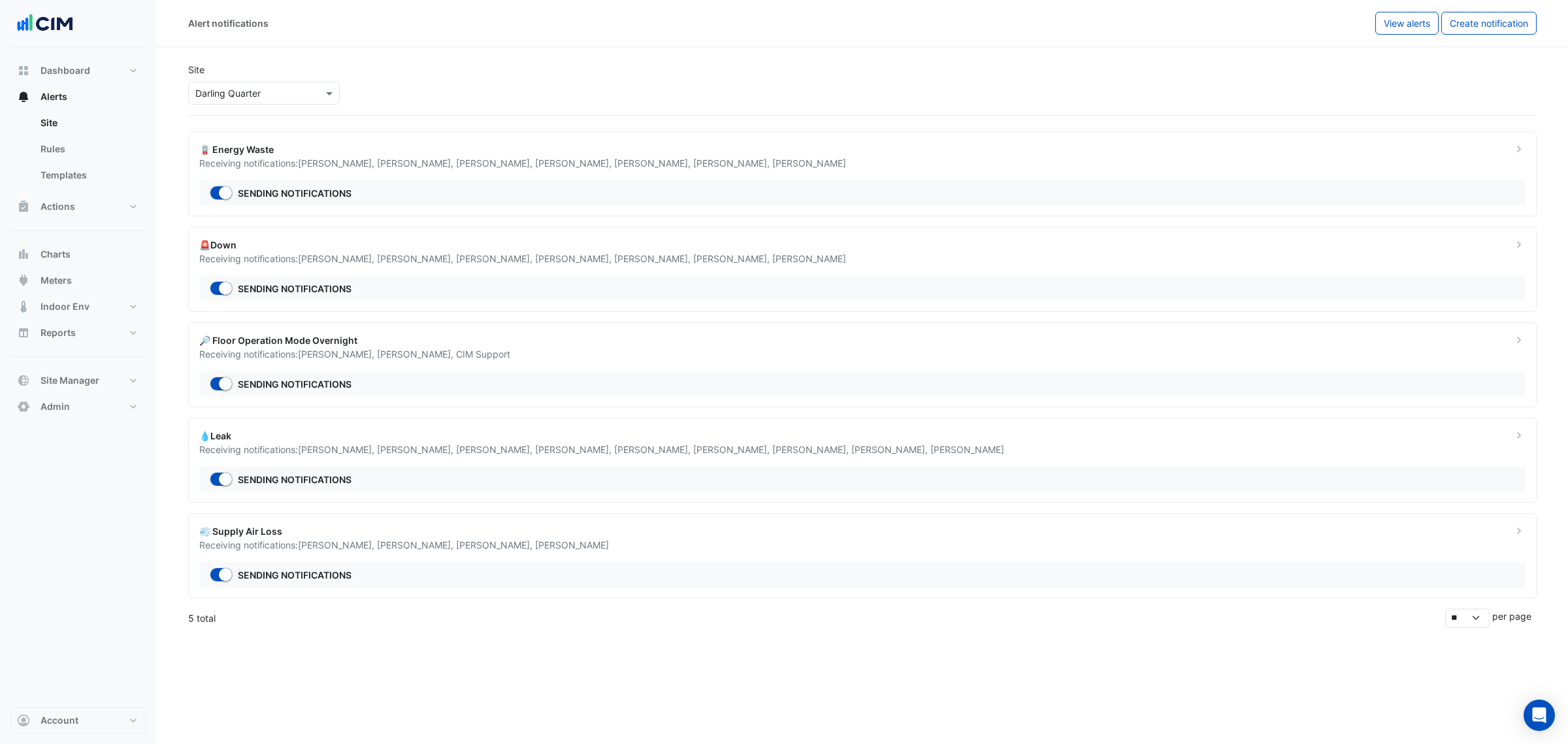
click at [367, 564] on div "💨 Supply Air Loss Receiving notifications: Brad Watts , Emmanuel -Stathakis , M…" at bounding box center [862, 556] width 1348 height 85
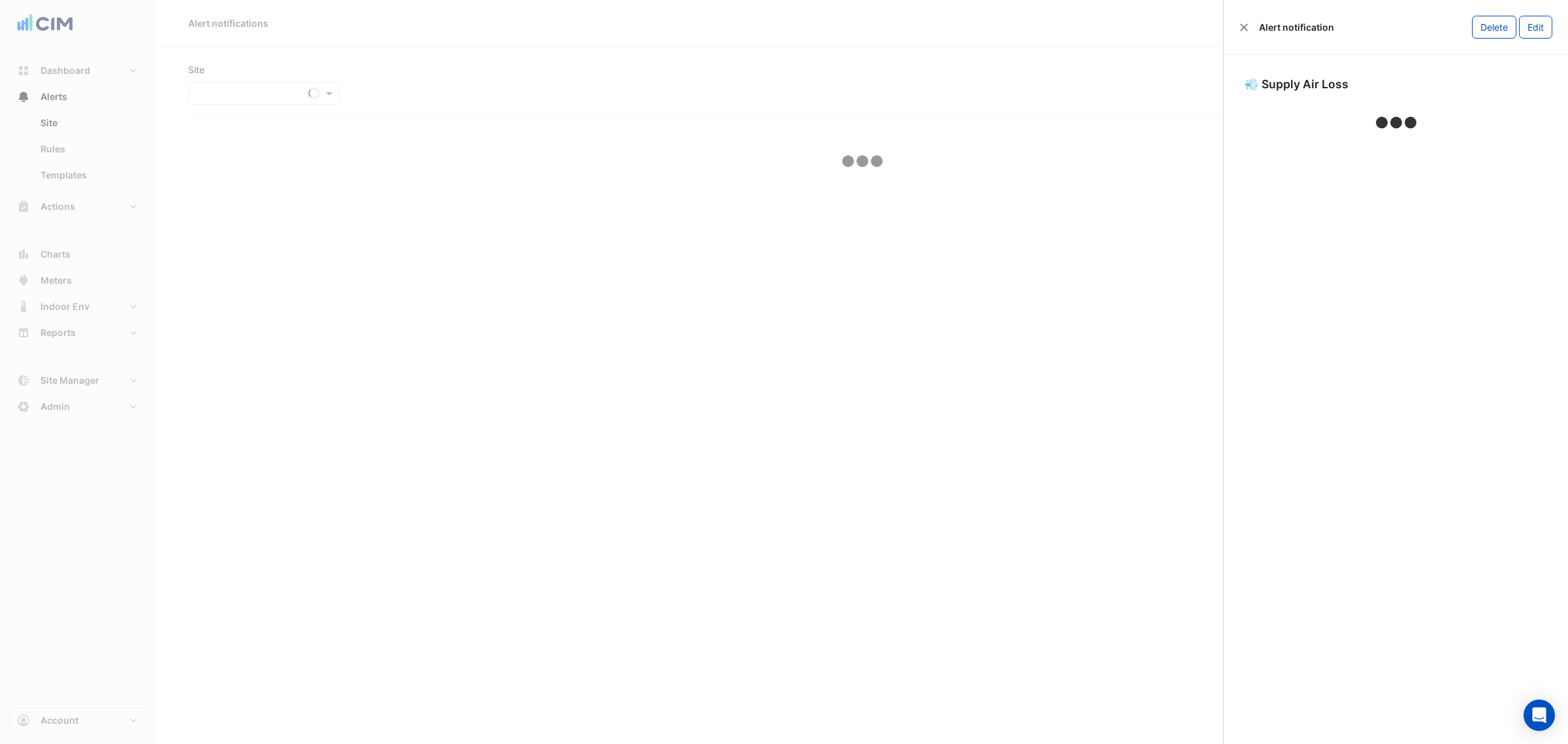
select select "*****"
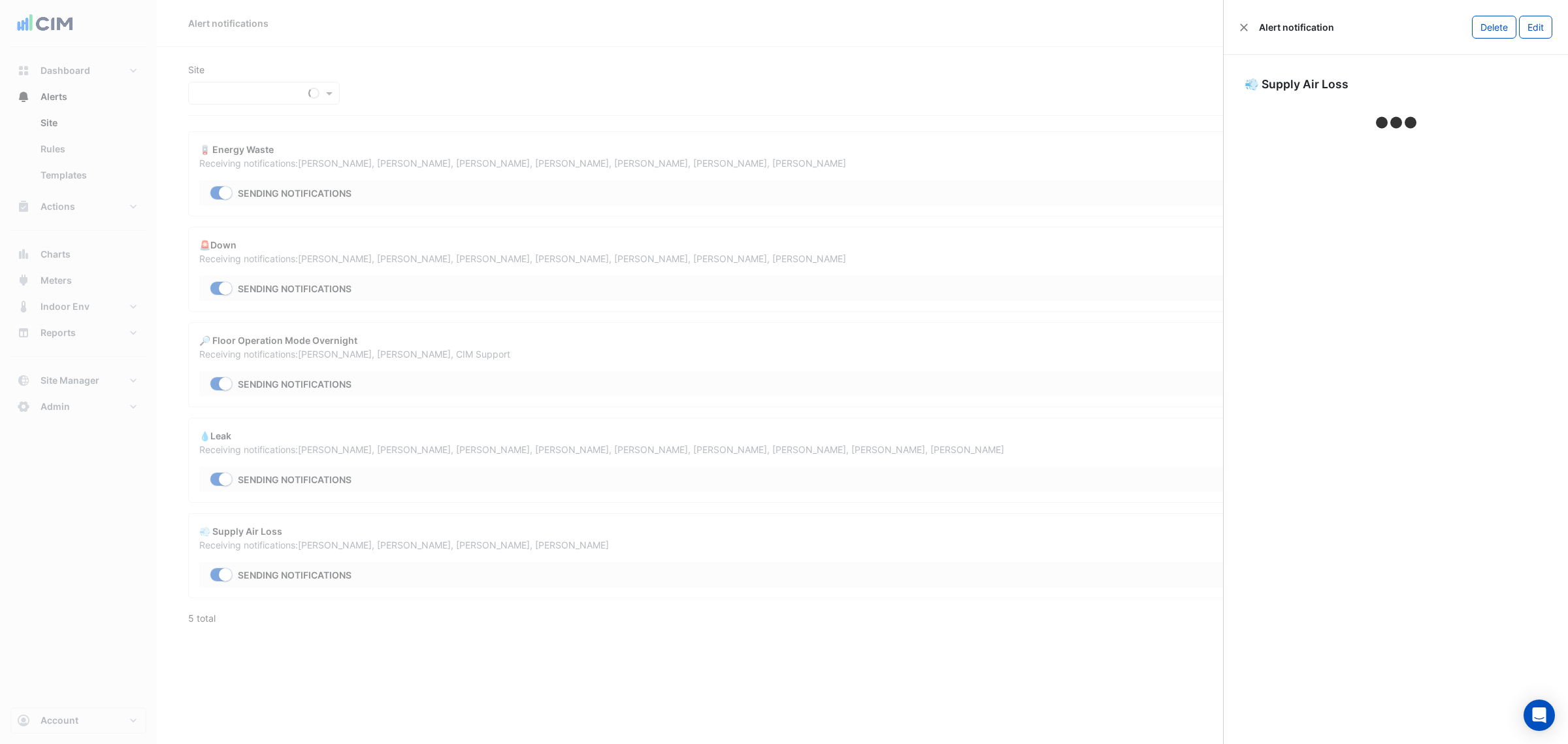
click at [952, 119] on ngb-offcanvas-backdrop at bounding box center [784, 372] width 1568 height 744
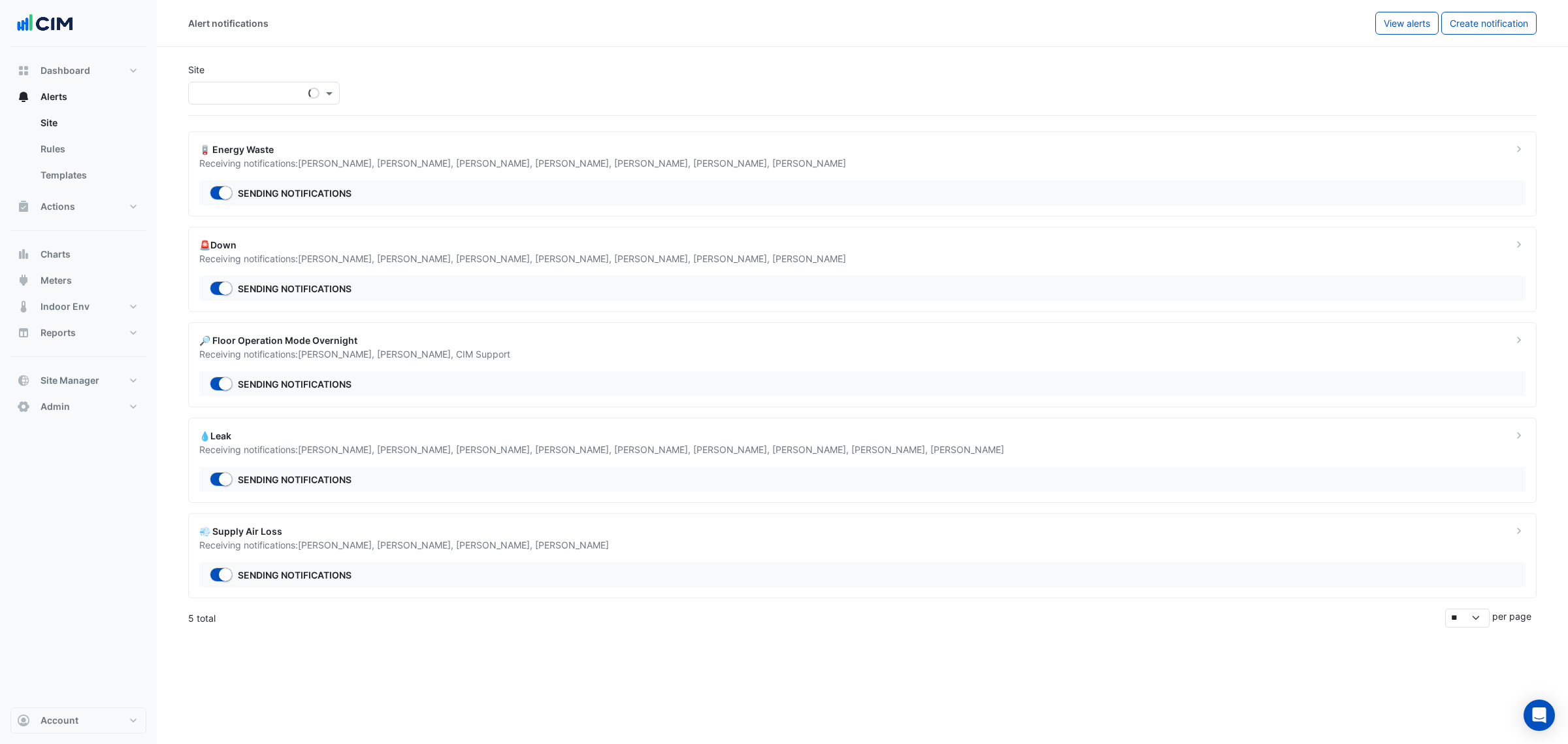
click at [301, 95] on input "text" at bounding box center [251, 94] width 111 height 14
click at [841, 172] on div "🪫 Energy Waste Receiving notifications: [PERSON_NAME] , [PERSON_NAME] , [PERSON…" at bounding box center [862, 174] width 1348 height 85
click at [304, 90] on ngb-offcanvas-backdrop at bounding box center [784, 372] width 1568 height 744
click at [340, 102] on app-site-select "Select a Site ×" at bounding box center [264, 93] width 157 height 23
click at [331, 102] on div "Select a Site ×" at bounding box center [264, 93] width 151 height 23
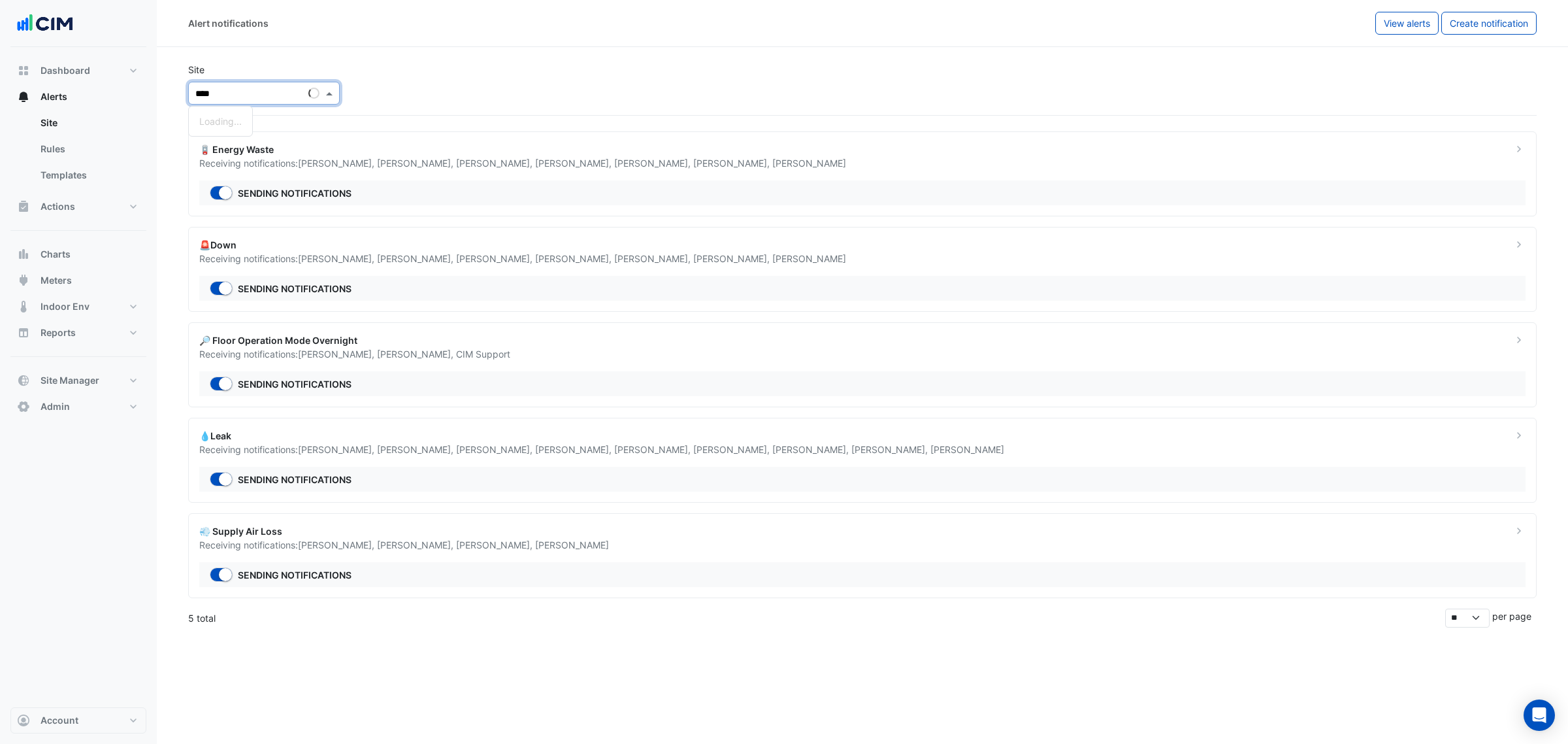
type input "*****"
click at [266, 133] on div "[GEOGRAPHIC_DATA]" at bounding box center [257, 140] width 137 height 19
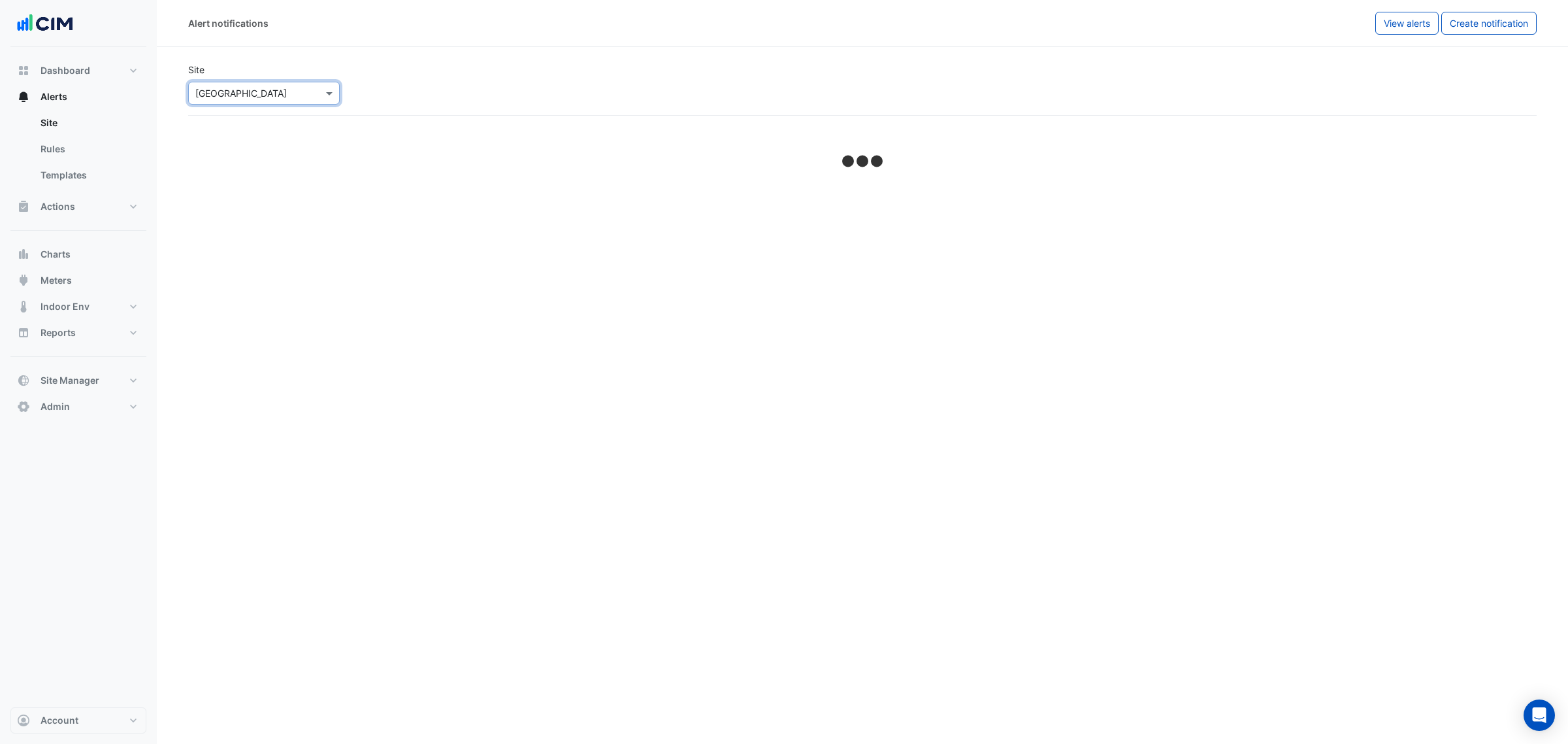
select select "*****"
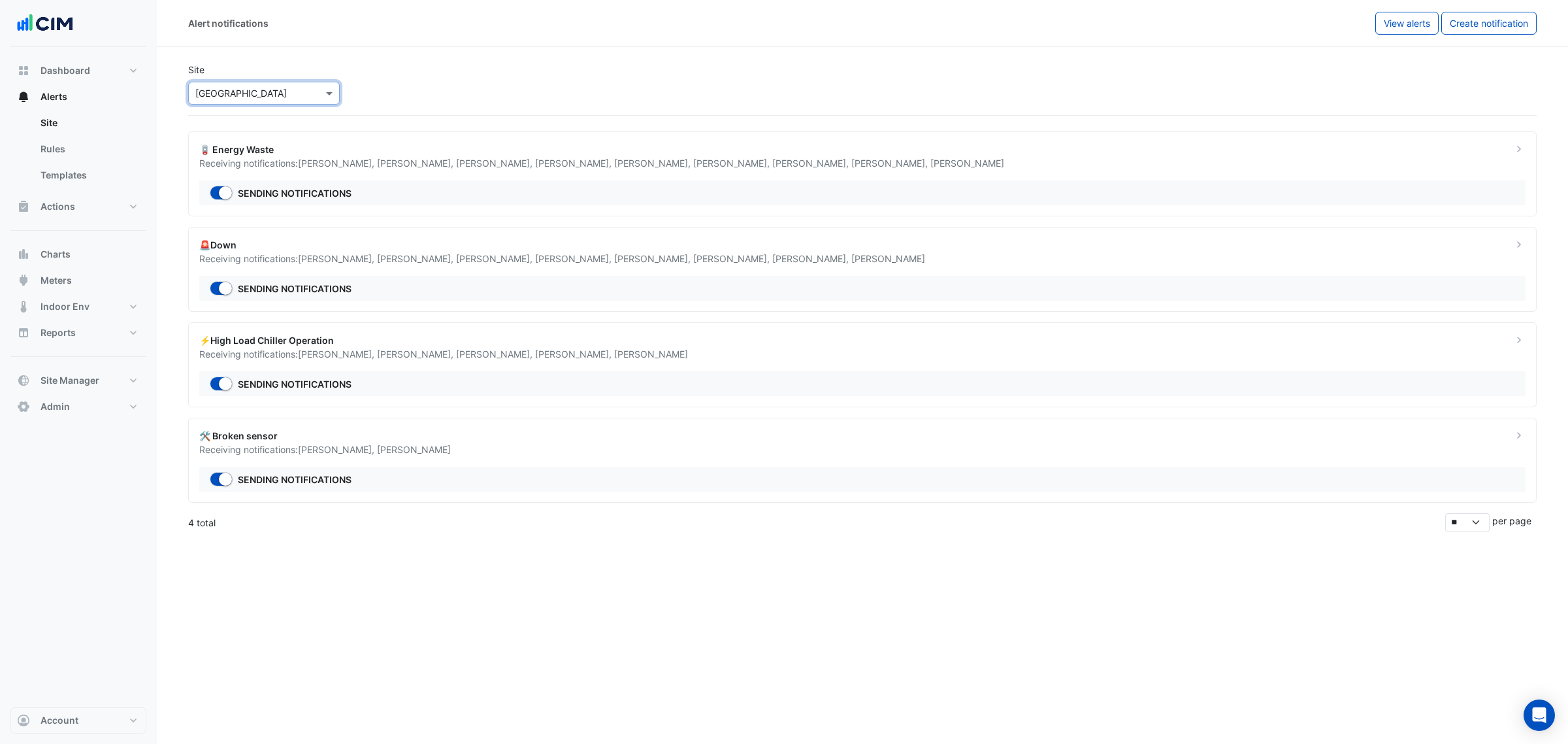
click at [351, 157] on span "[PERSON_NAME] ," at bounding box center [337, 163] width 79 height 11
click at [573, 172] on ngb-offcanvas-backdrop at bounding box center [784, 372] width 1568 height 744
click at [573, 172] on div "🪫 Energy Waste Receiving notifications: [PERSON_NAME] , [PERSON_NAME] , [PERSON…" at bounding box center [862, 174] width 1348 height 85
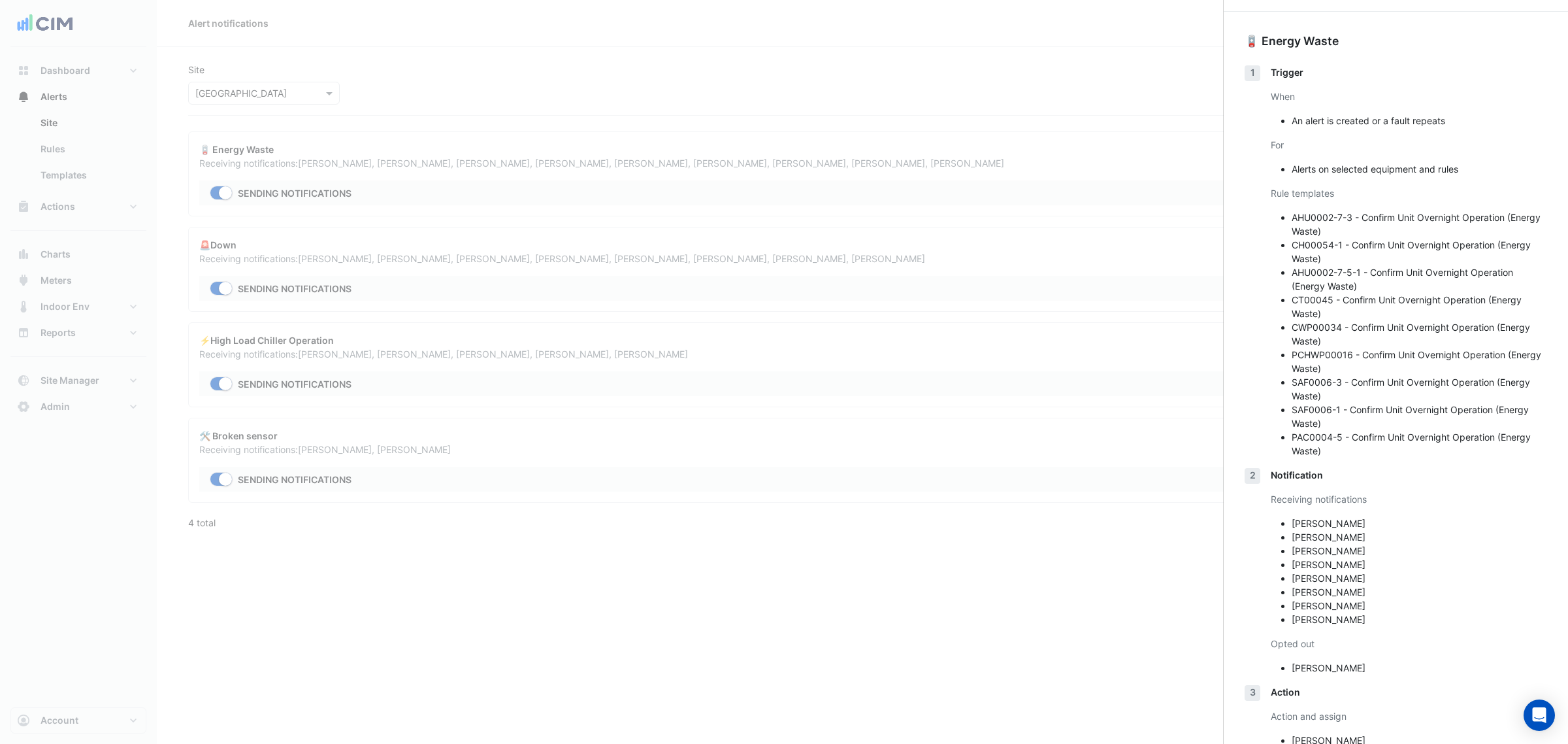
scroll to position [77, 0]
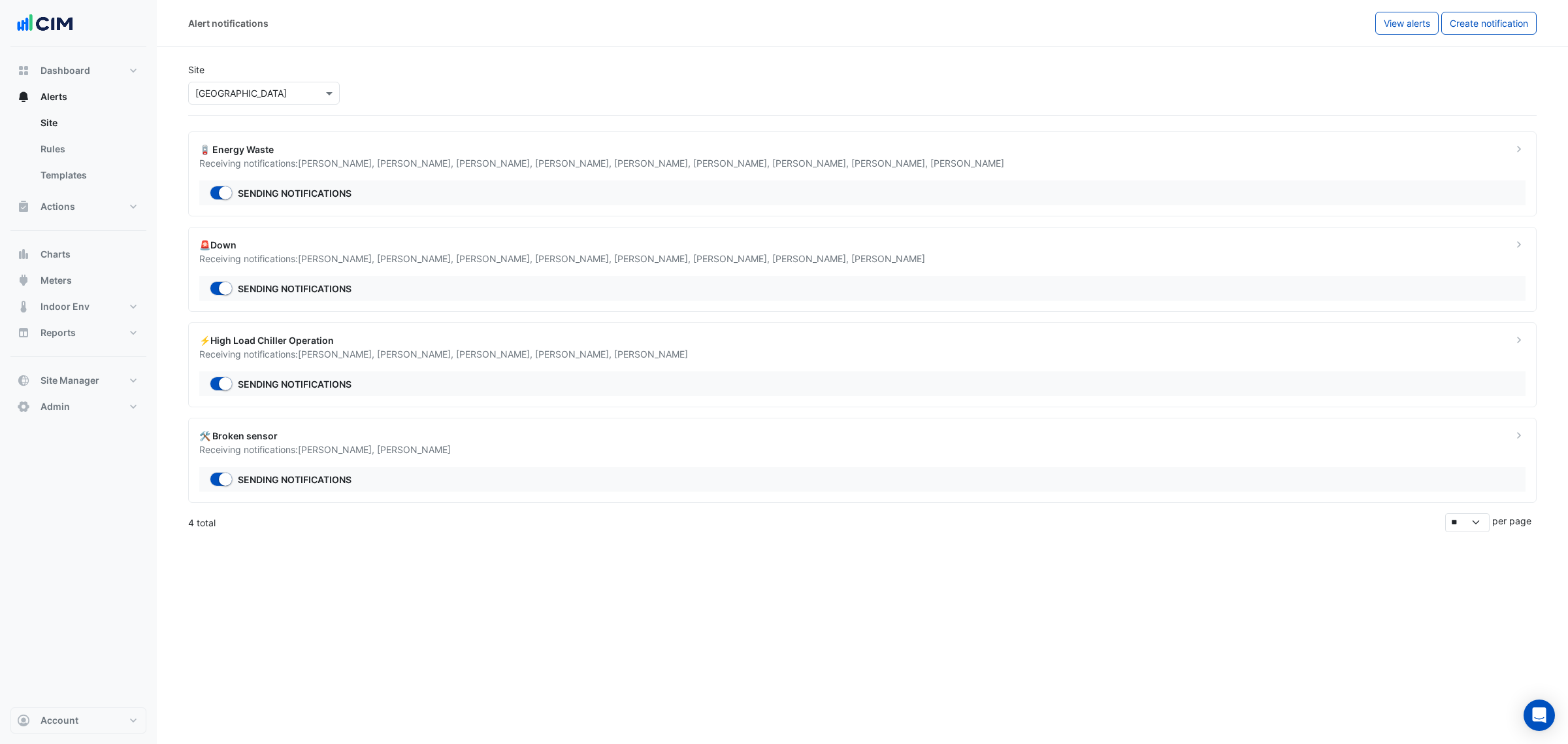
click at [731, 247] on div "🚨Down" at bounding box center [848, 245] width 1298 height 14
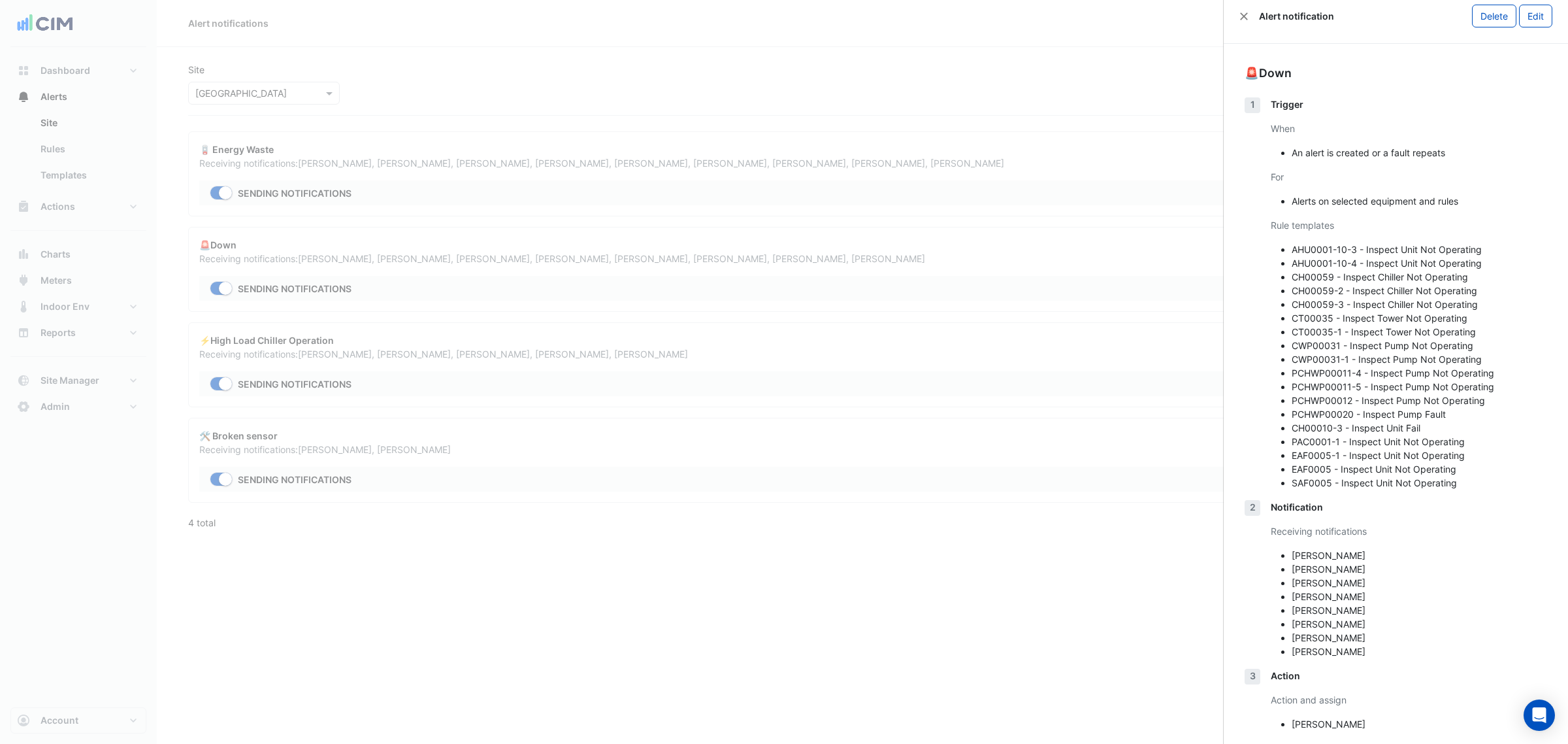
scroll to position [30, 0]
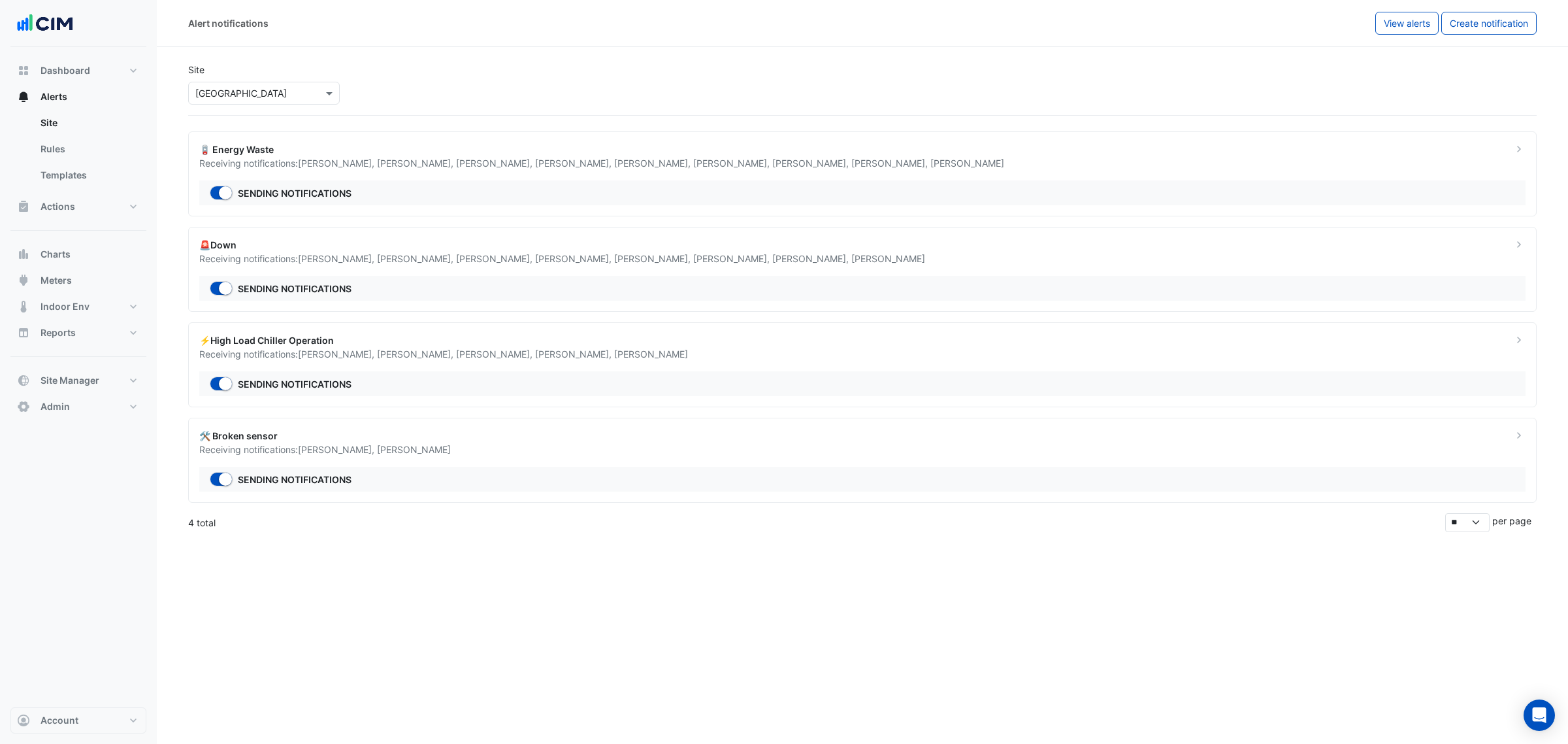
click at [687, 378] on div "Sending notifications" at bounding box center [862, 384] width 1327 height 25
click at [769, 482] on div "Sending notifications" at bounding box center [862, 479] width 1327 height 25
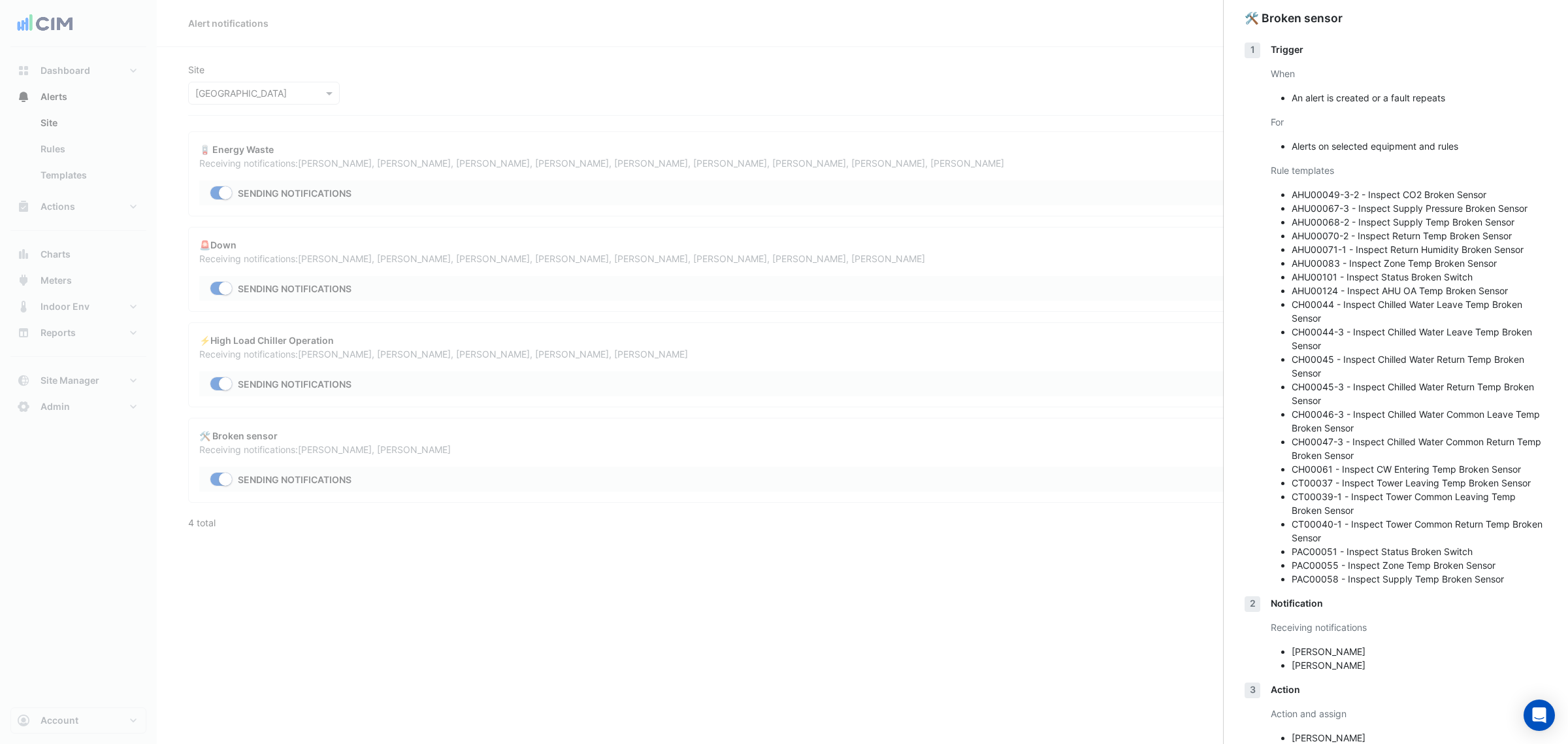
scroll to position [98, 0]
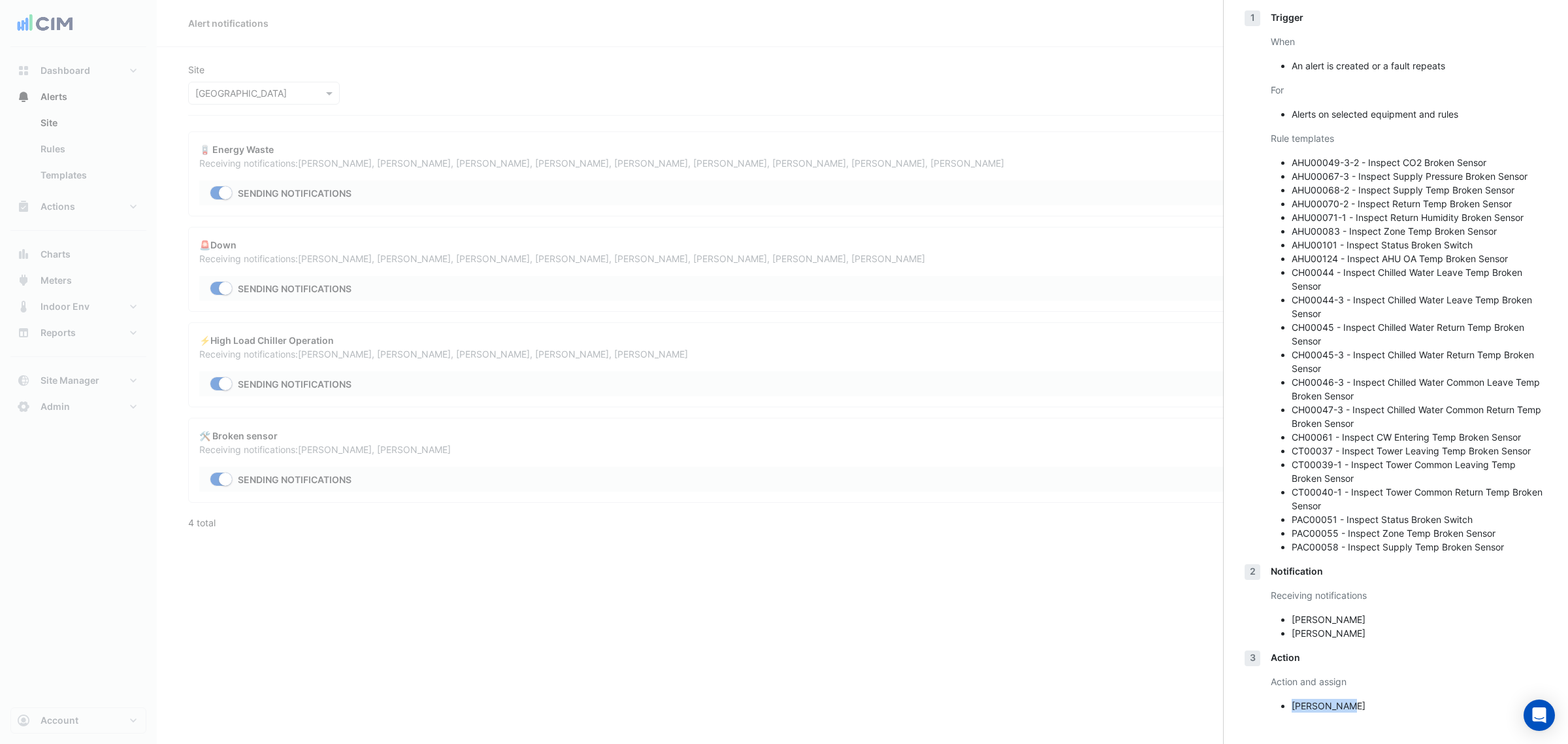
drag, startPoint x: 1327, startPoint y: 706, endPoint x: 1362, endPoint y: 711, distance: 35.4
click at [1362, 711] on li "James Quinn" at bounding box center [1420, 705] width 256 height 14
click at [1293, 708] on li "James Quinn" at bounding box center [1420, 705] width 256 height 14
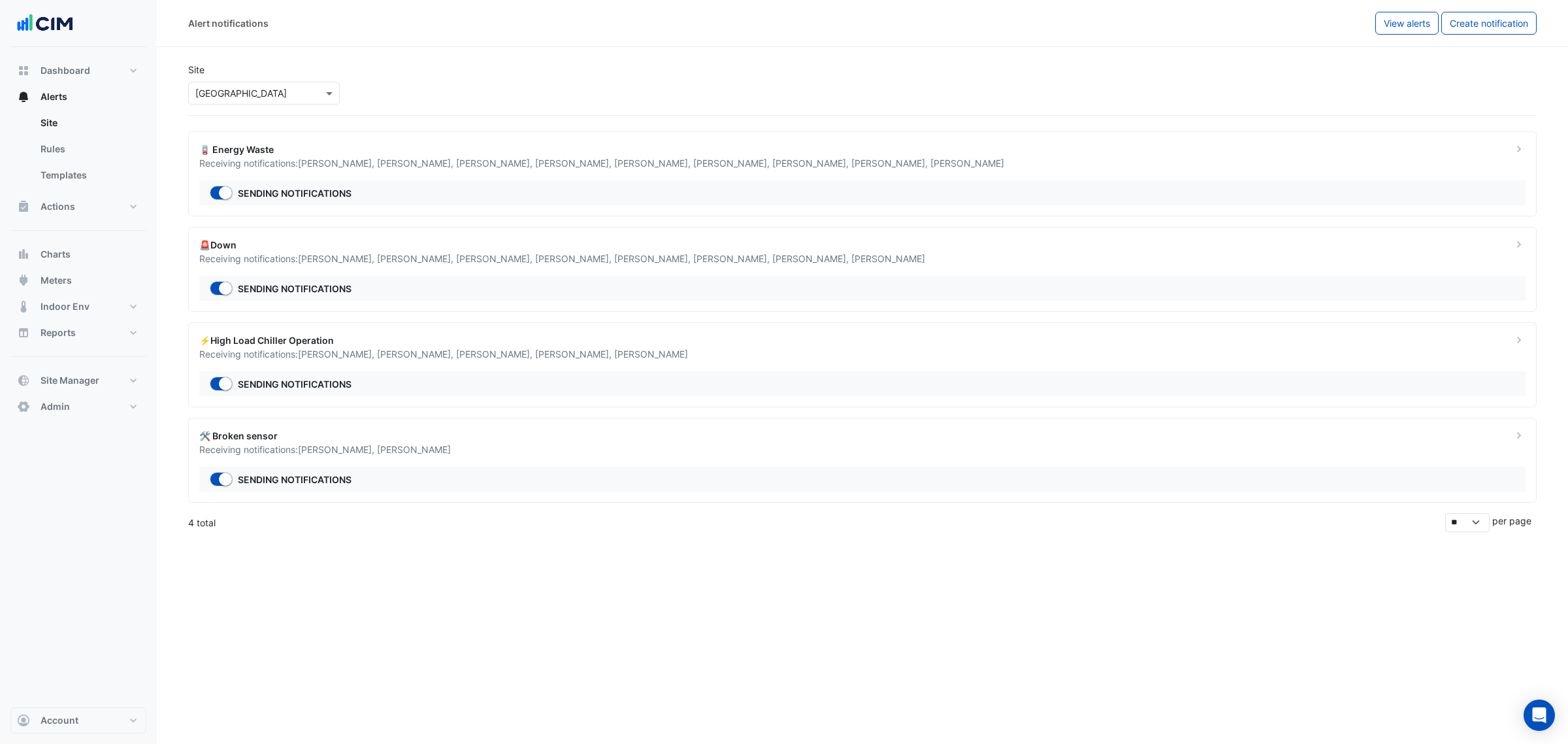
click at [462, 177] on div "🪫 Energy Waste Receiving notifications: David Jacobs , Brett Boshard , Lee McCl…" at bounding box center [862, 174] width 1348 height 85
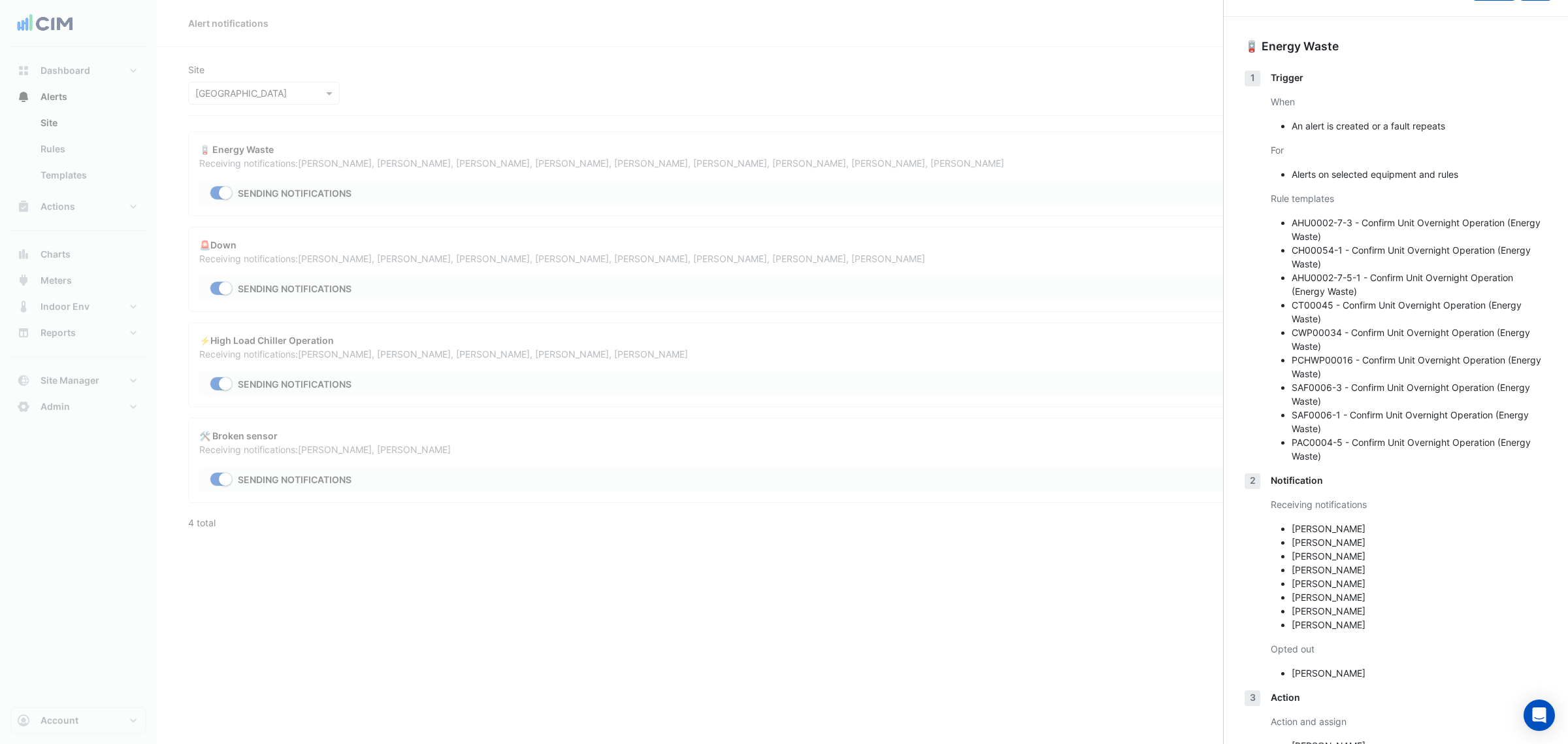
scroll to position [77, 0]
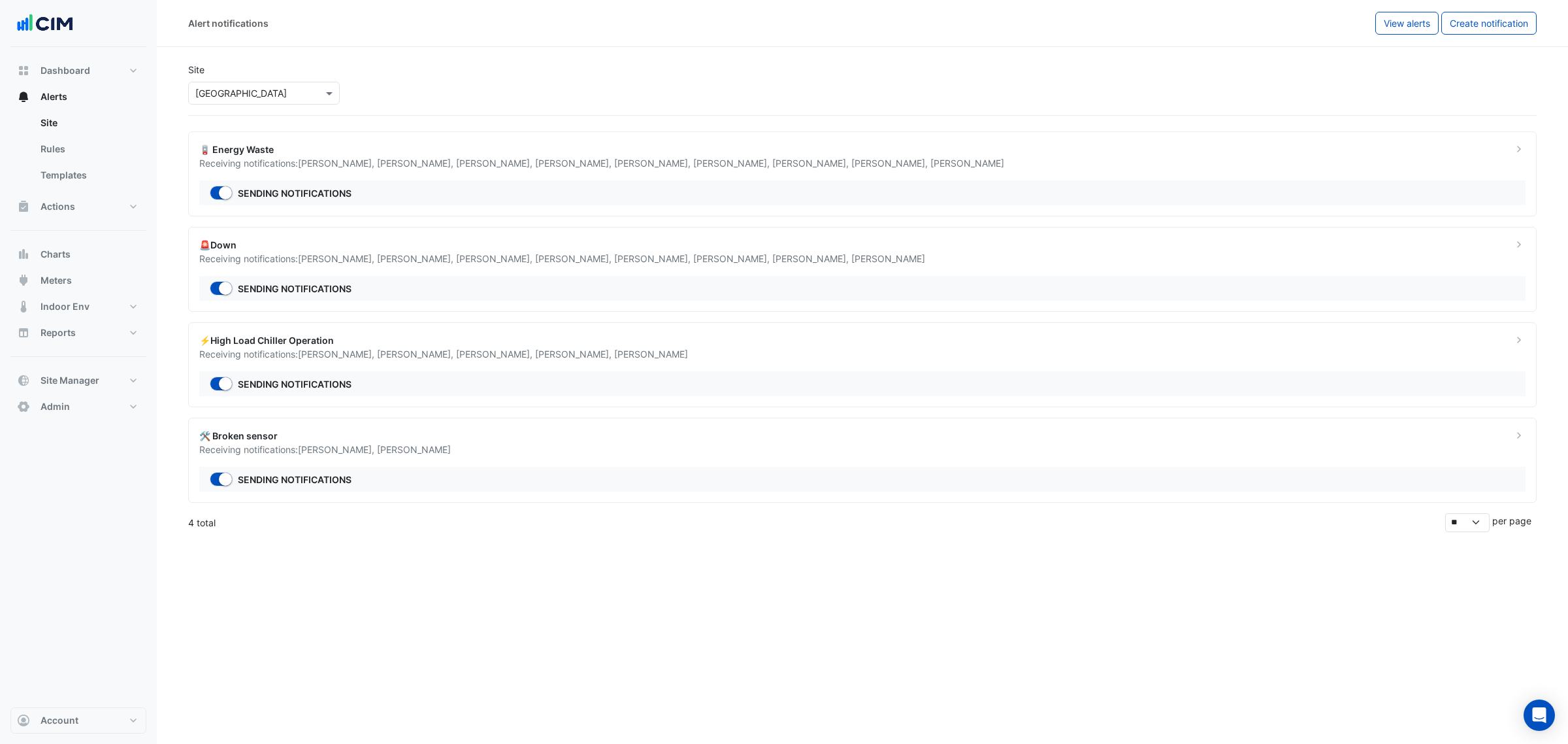
click at [622, 188] on div "Sending notifications" at bounding box center [862, 193] width 1327 height 25
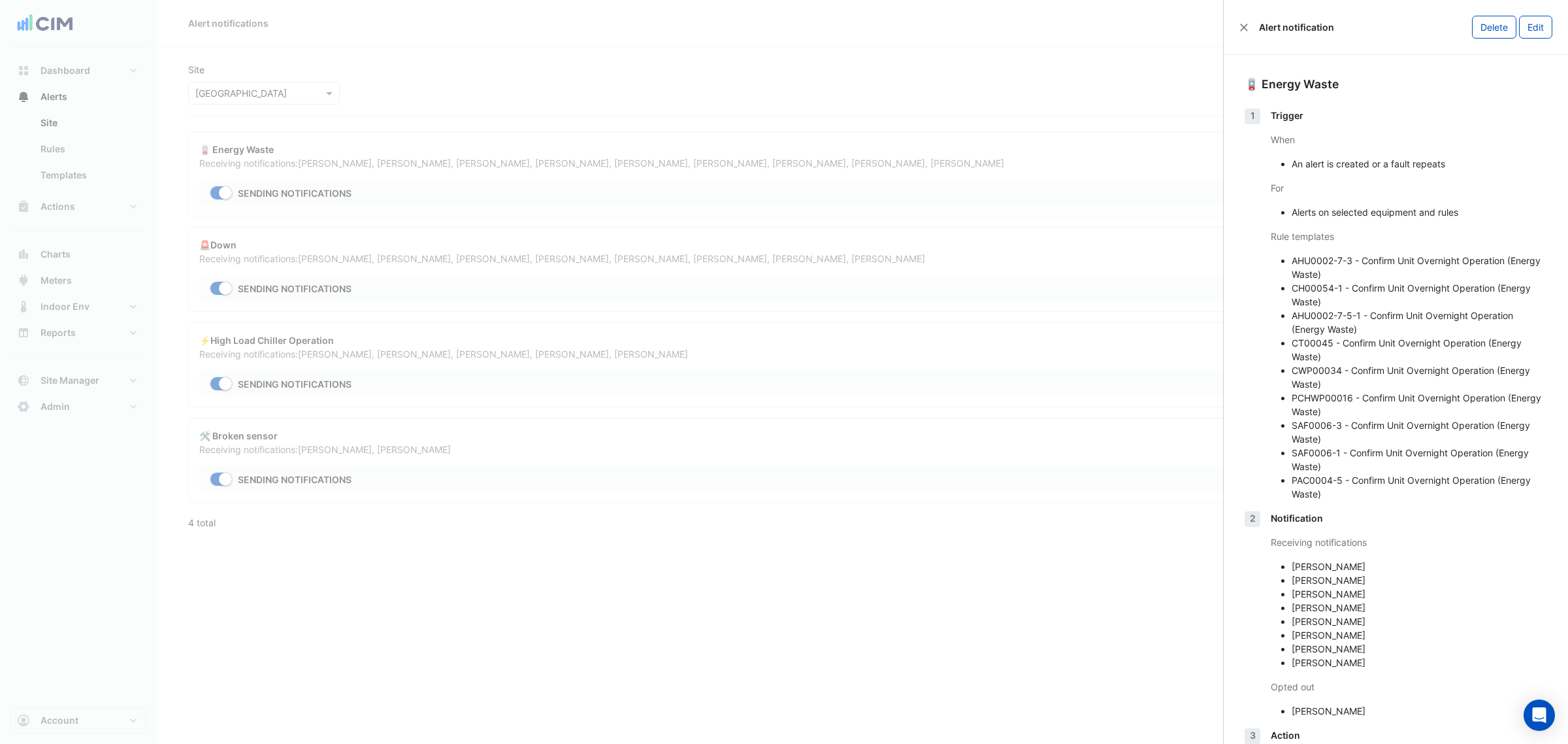
click at [1242, 34] on div "Alert notification Delete Edit" at bounding box center [1396, 28] width 344 height 55
click at [1242, 27] on button "Close" at bounding box center [1244, 28] width 9 height 9
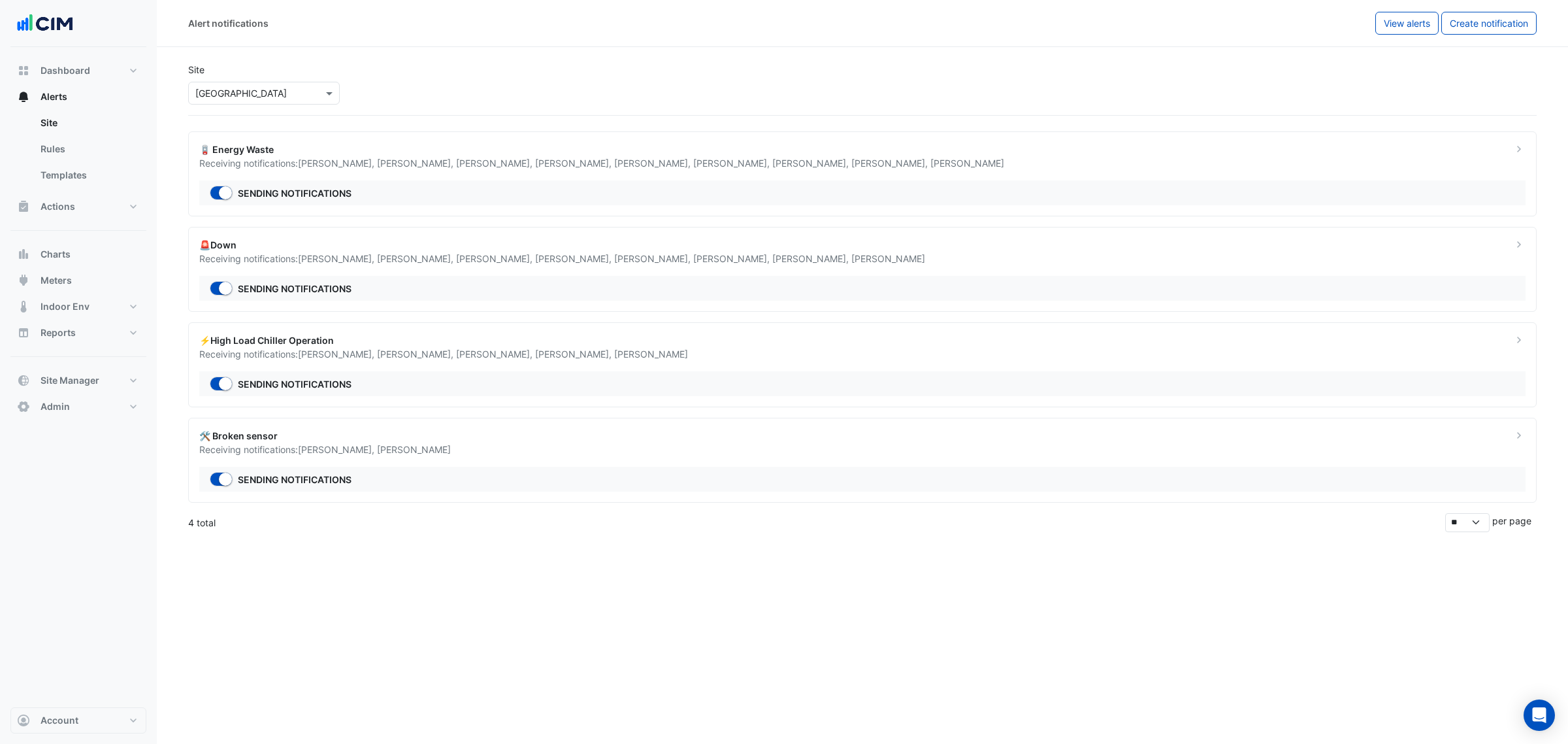
click at [407, 451] on span "James Quinn" at bounding box center [414, 449] width 74 height 11
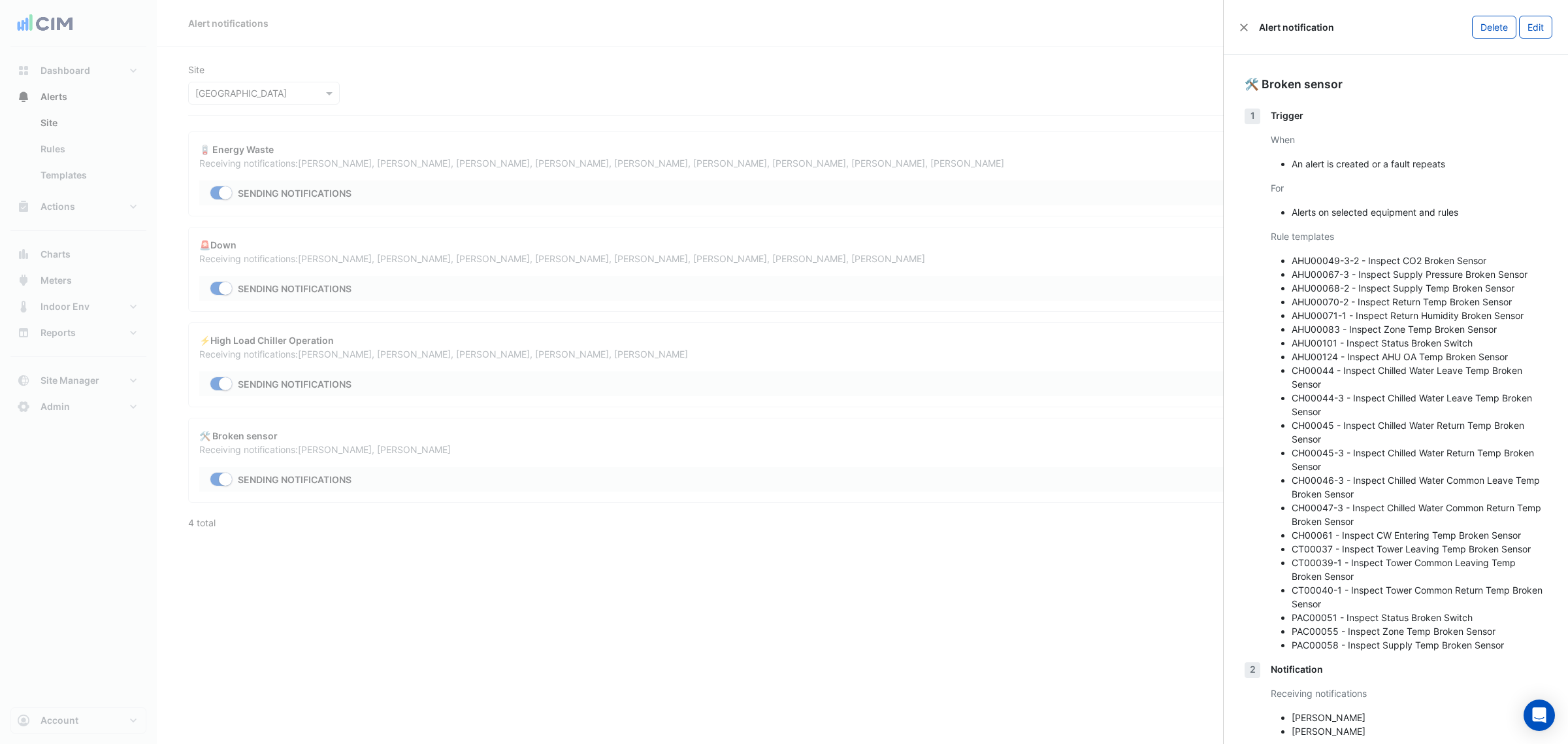
click at [1240, 39] on div "Alert notification Delete Edit" at bounding box center [1396, 28] width 344 height 55
click at [1240, 36] on div "Alert notification Delete Edit" at bounding box center [1396, 28] width 344 height 55
click at [1248, 31] on div "Alert notification" at bounding box center [1287, 27] width 94 height 14
click at [1239, 25] on div "Alert notification" at bounding box center [1287, 27] width 94 height 14
click at [1241, 28] on button "Close" at bounding box center [1244, 28] width 9 height 9
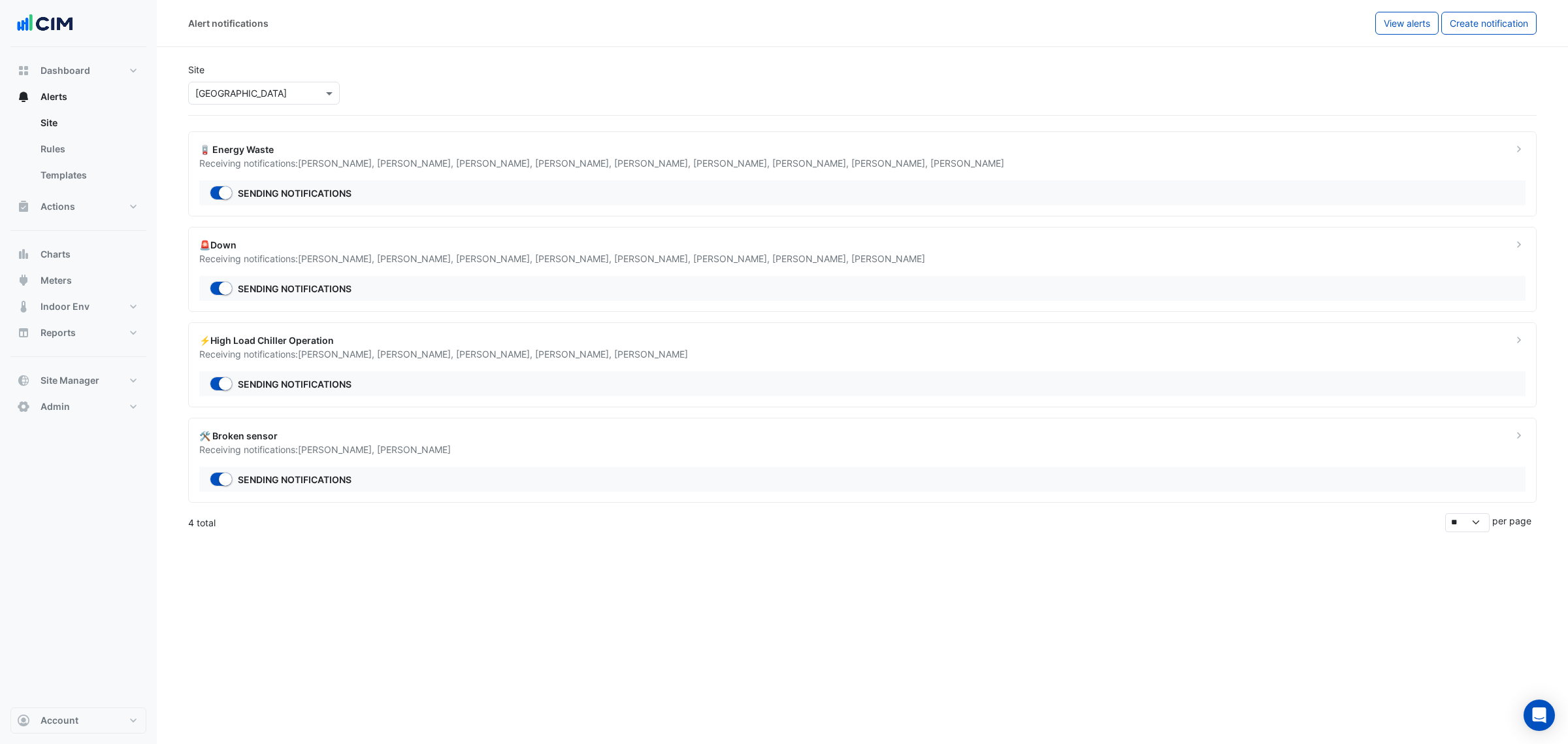
click at [619, 269] on div "🚨Down Receiving notifications: Brett Boshard , Lee McClune , Manuel Margelis , …" at bounding box center [862, 270] width 1348 height 85
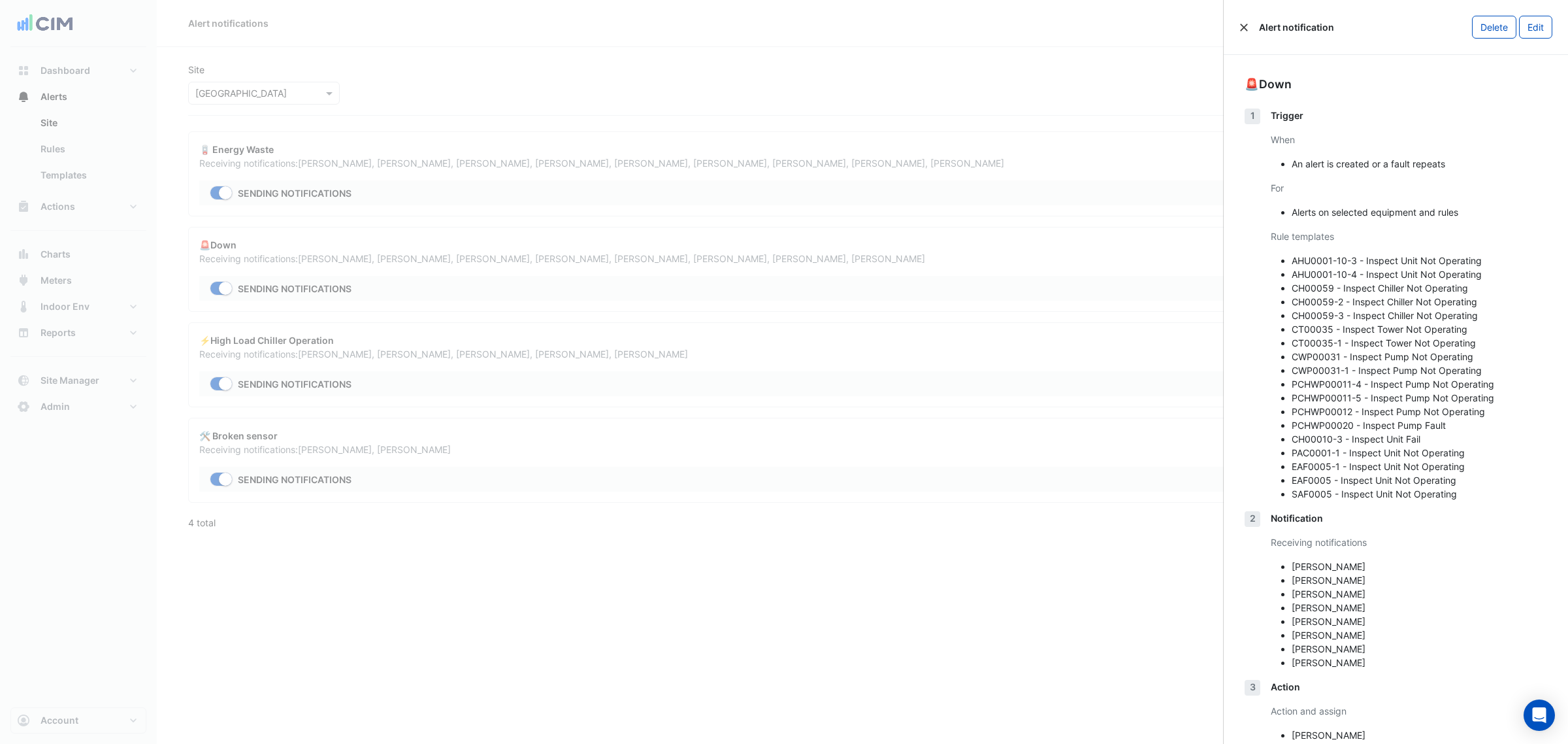
click at [1242, 24] on button "Close" at bounding box center [1244, 28] width 9 height 9
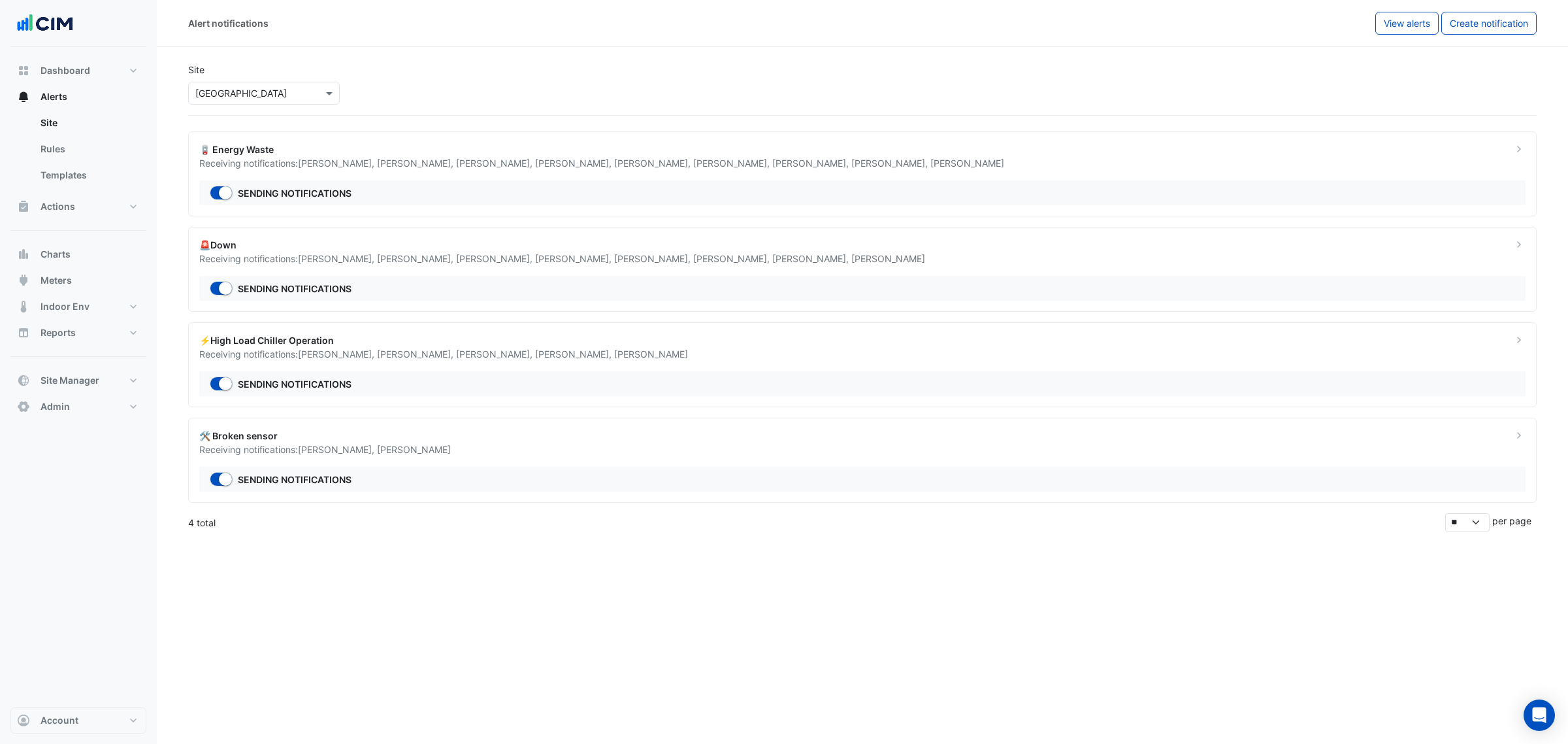
click at [417, 358] on span "Manuel Margelis ," at bounding box center [416, 354] width 79 height 11
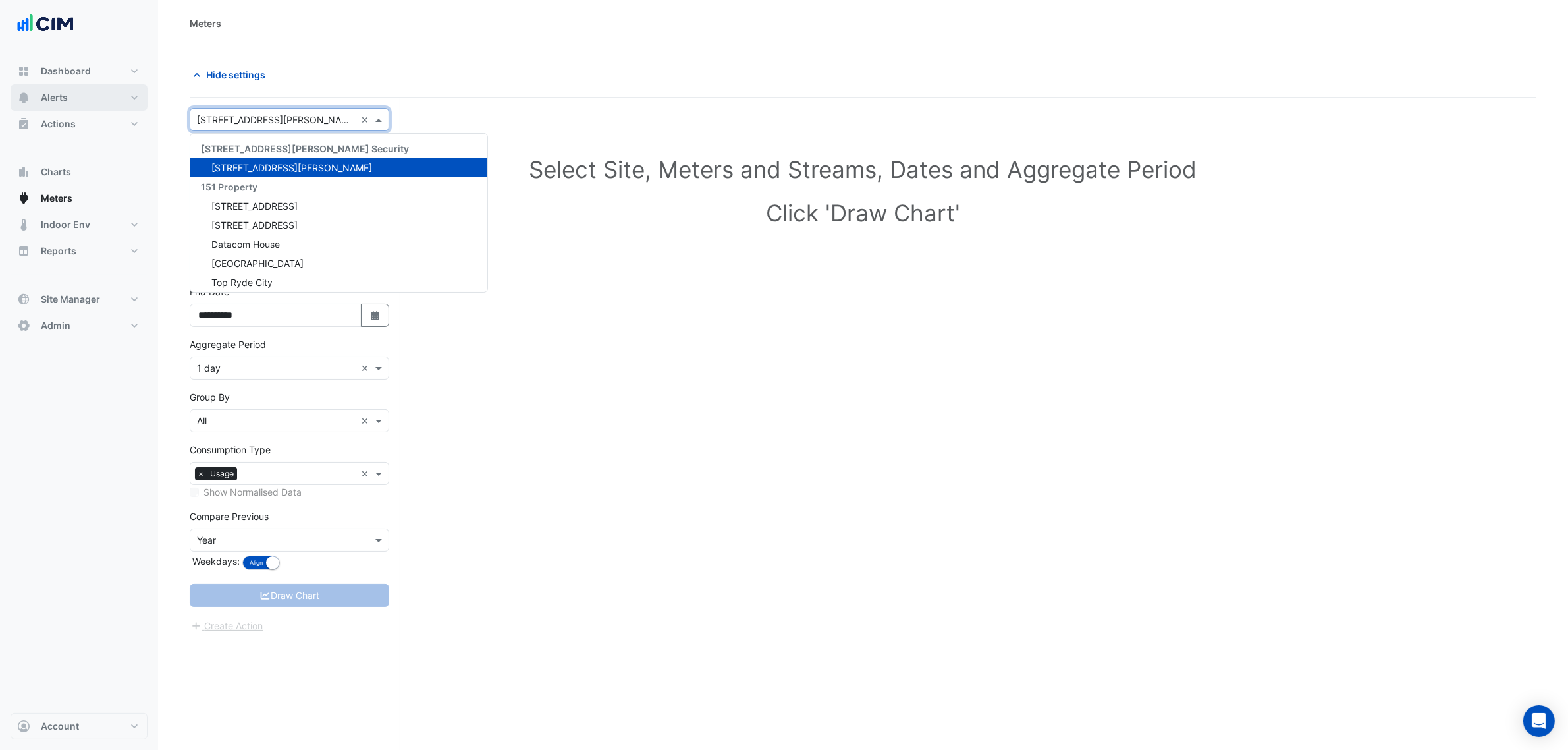
click at [78, 100] on button "Alerts" at bounding box center [79, 98] width 137 height 26
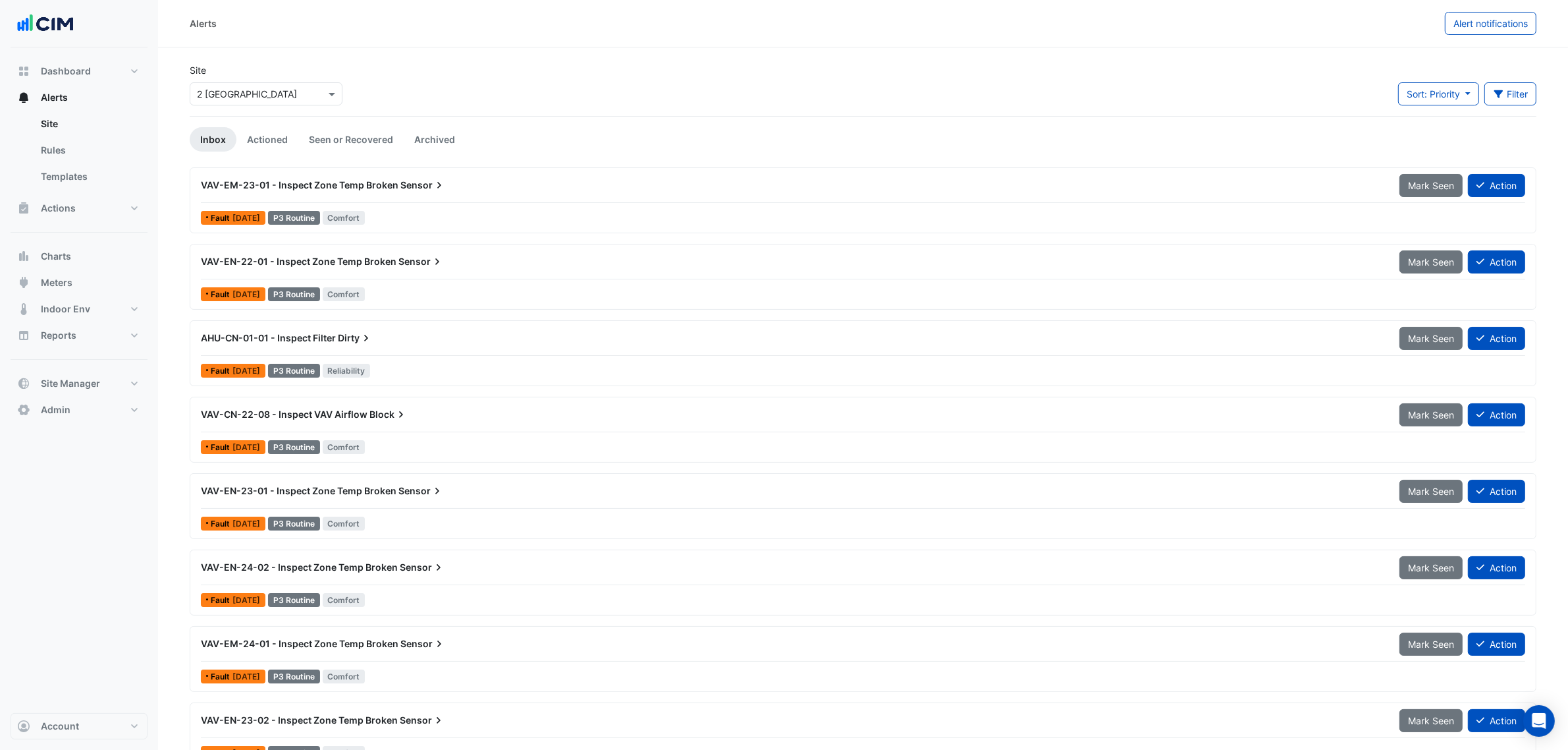
click at [264, 94] on input "text" at bounding box center [253, 95] width 112 height 14
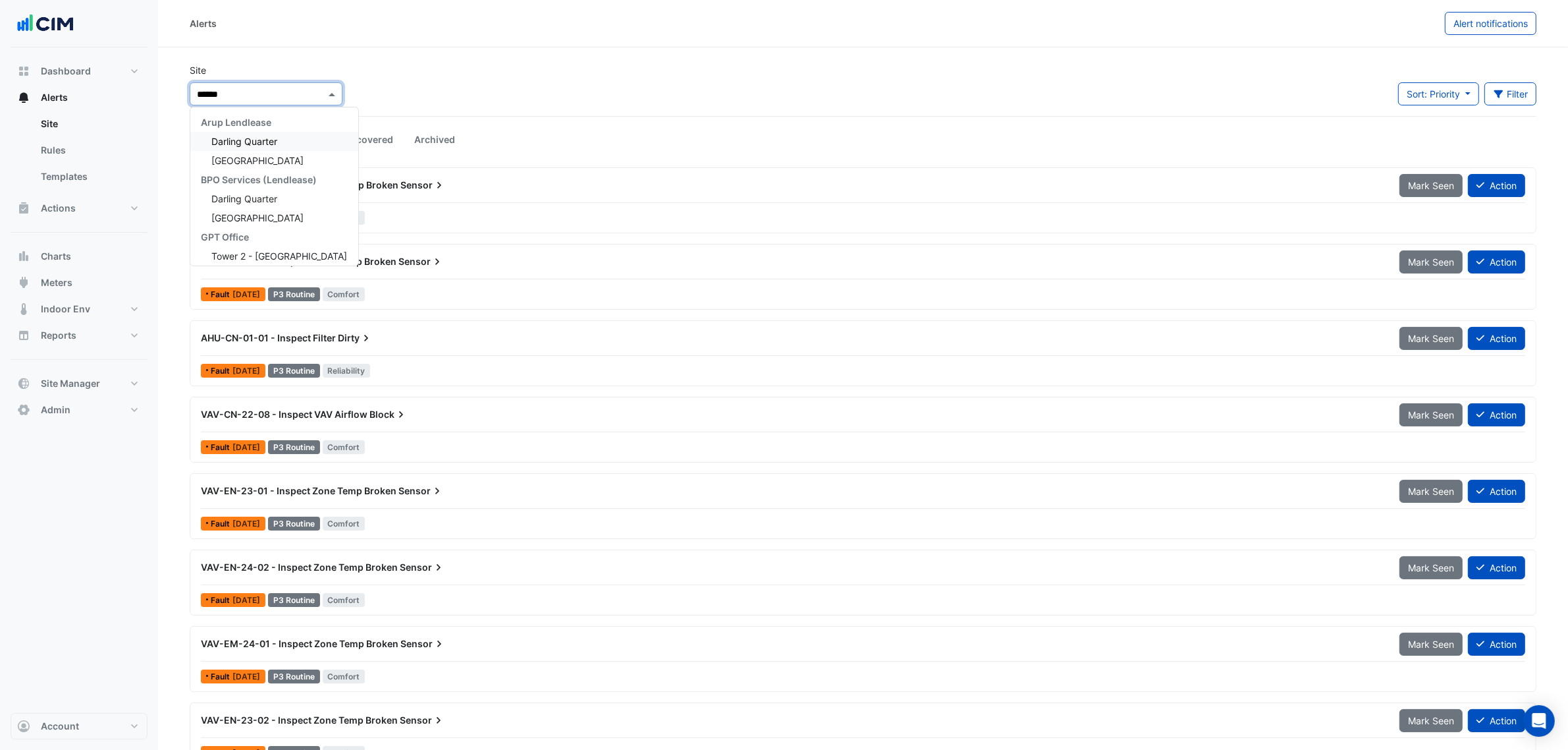
type input "*******"
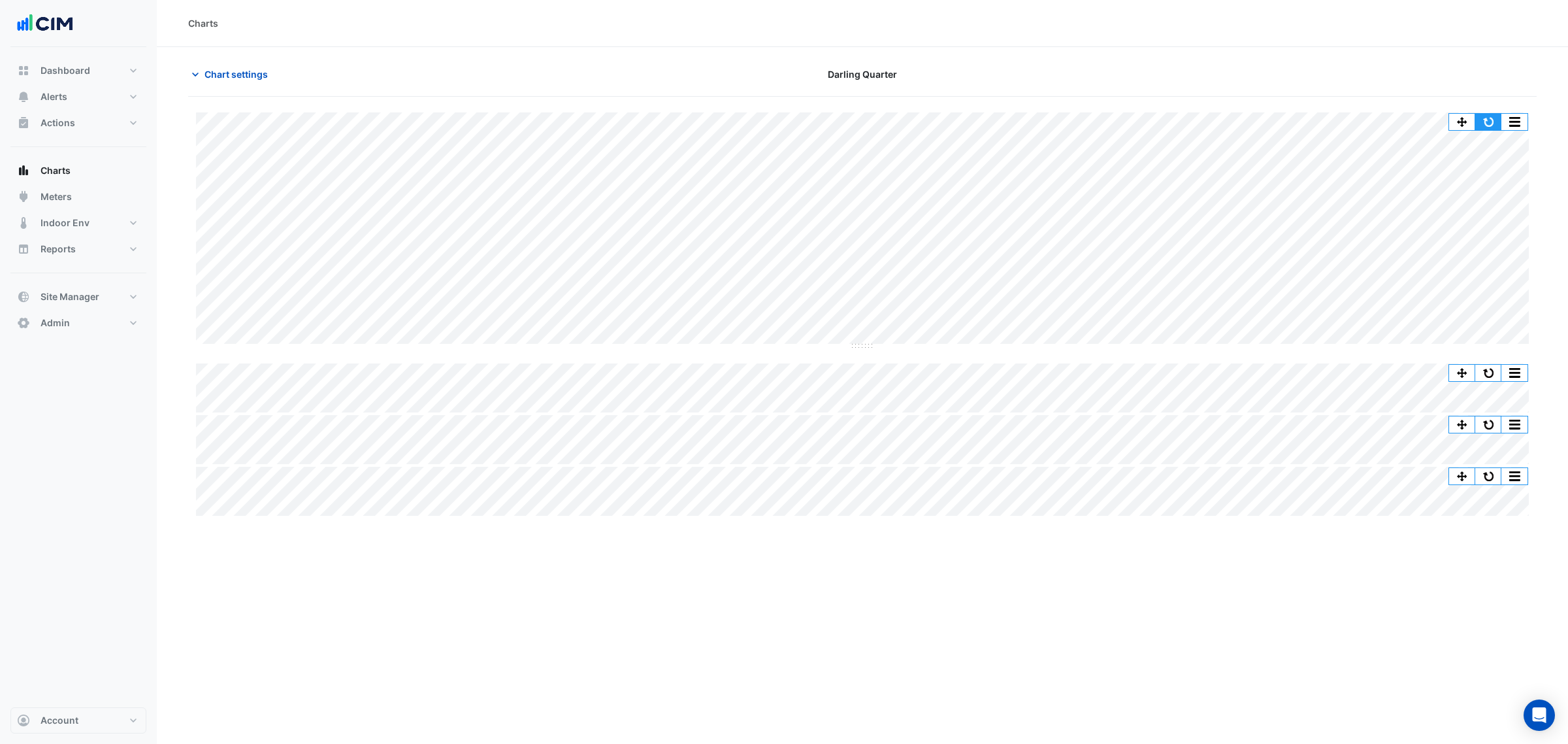
click at [1494, 121] on button "button" at bounding box center [1489, 121] width 26 height 16
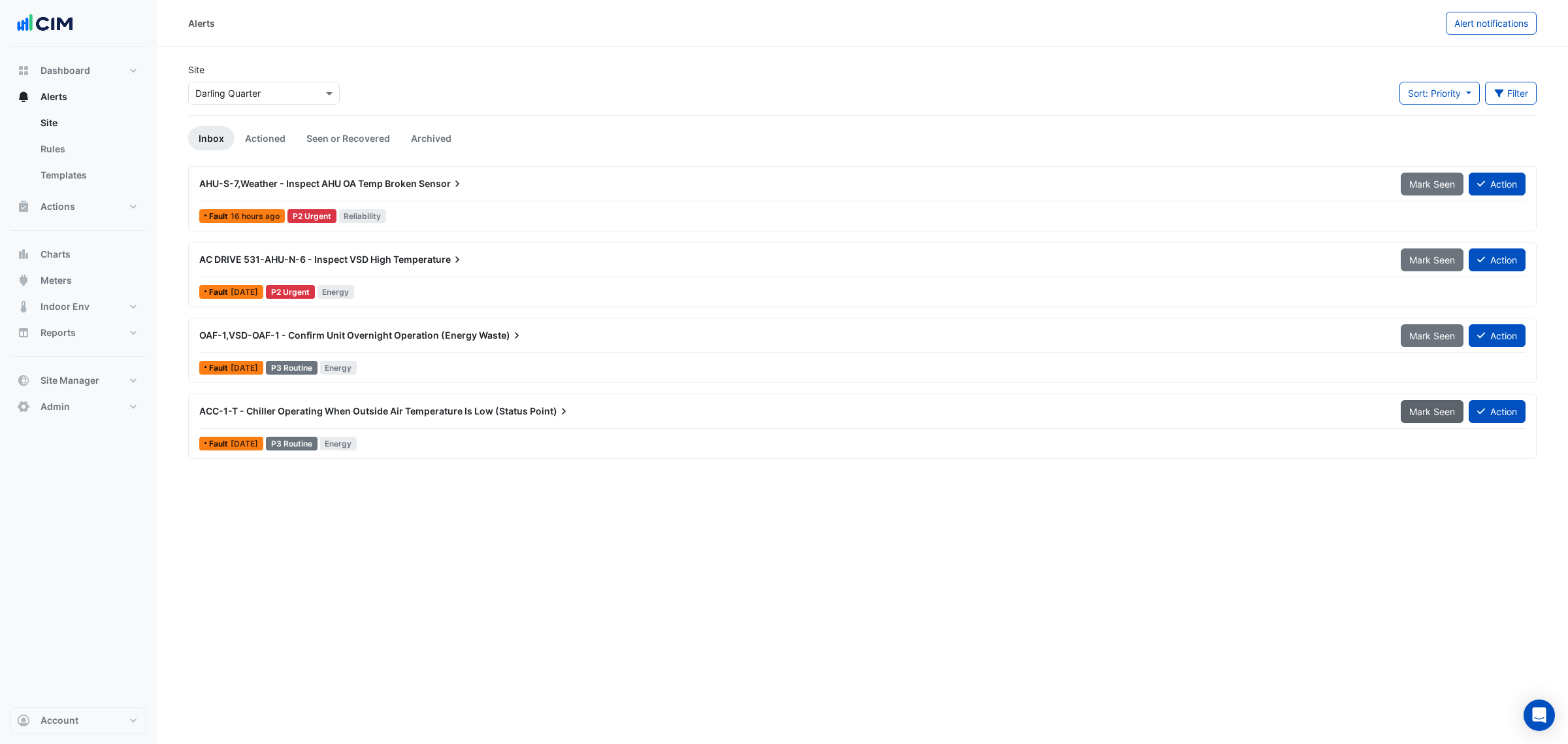
click at [1403, 412] on button "Mark Seen" at bounding box center [1432, 411] width 63 height 23
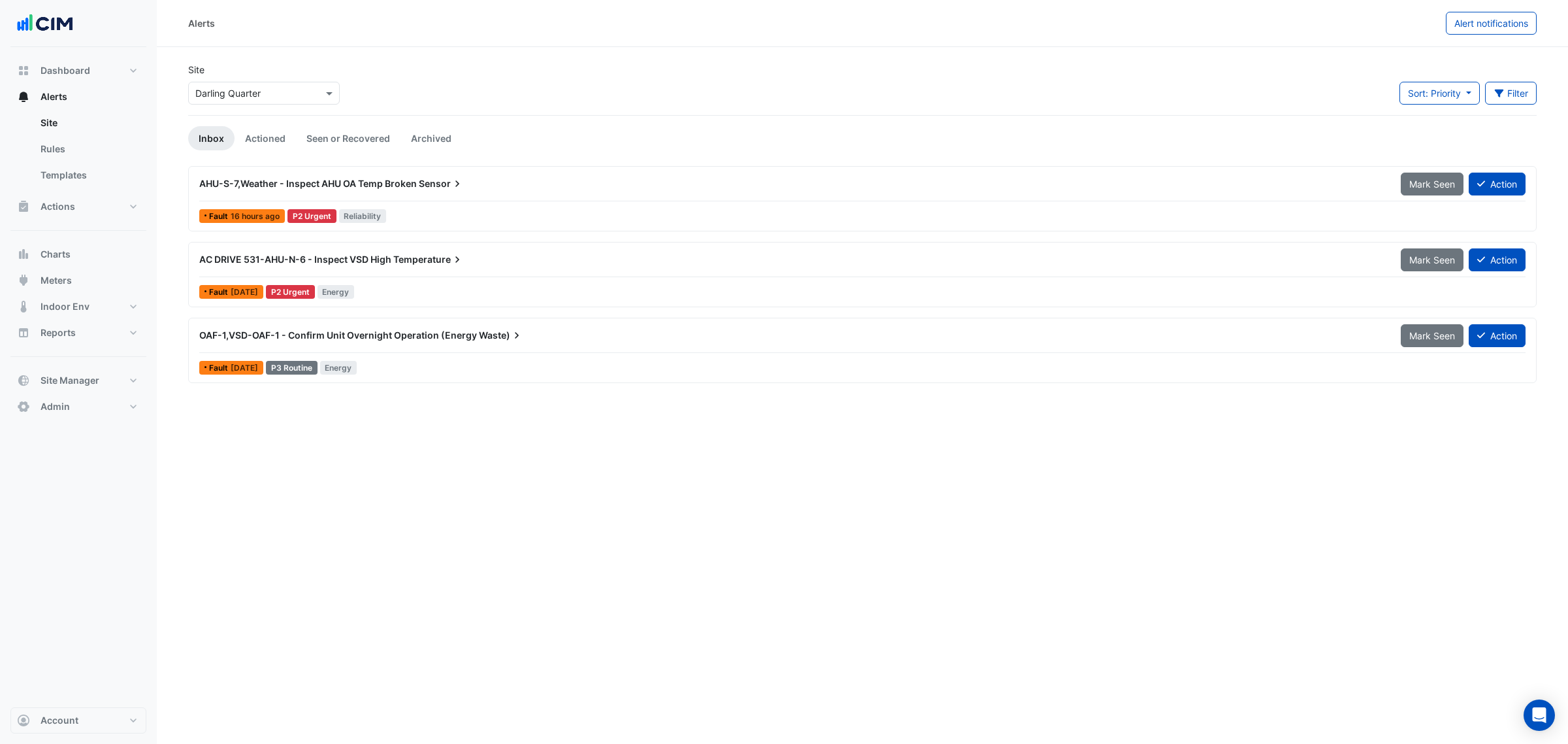
drag, startPoint x: 205, startPoint y: 270, endPoint x: 452, endPoint y: 269, distance: 247.0
click at [452, 269] on div "AC DRIVE 531-AHU-N-6 - Inspect VSD High Temperature" at bounding box center [792, 260] width 1201 height 24
click at [497, 503] on div "Alerts Alert notifications Site Select a Site × [GEOGRAPHIC_DATA] Sort: Priorit…" at bounding box center [862, 372] width 1411 height 744
click at [312, 346] on div "OAF-1,VSD-OAF-1 - Confirm Unit Overnight Operation (Energy Waste)" at bounding box center [792, 335] width 1201 height 24
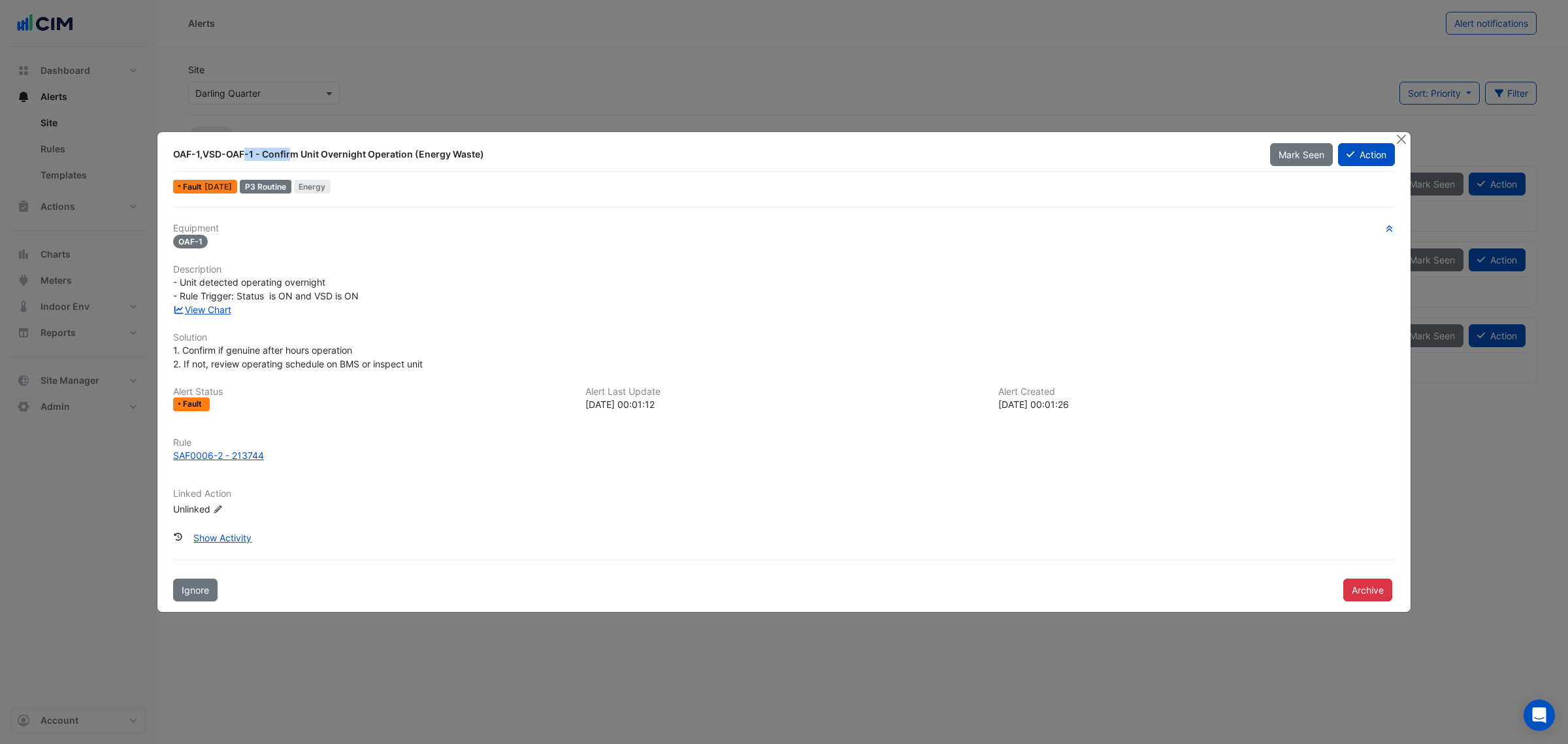
drag, startPoint x: 172, startPoint y: 151, endPoint x: 234, endPoint y: 152, distance: 62.0
click at [234, 152] on div "OAF-1,VSD-OAF-1 - Confirm Unit Overnight Operation (Energy Waste)" at bounding box center [714, 154] width 1097 height 24
click at [235, 154] on div "OAF-1,VSD-OAF-1 - Confirm Unit Overnight Operation (Energy Waste)" at bounding box center [714, 154] width 1081 height 13
drag, startPoint x: 235, startPoint y: 154, endPoint x: 478, endPoint y: 160, distance: 243.1
click at [478, 160] on div "OAF-1,VSD-OAF-1 - Confirm Unit Overnight Operation (Energy Waste)" at bounding box center [714, 154] width 1081 height 13
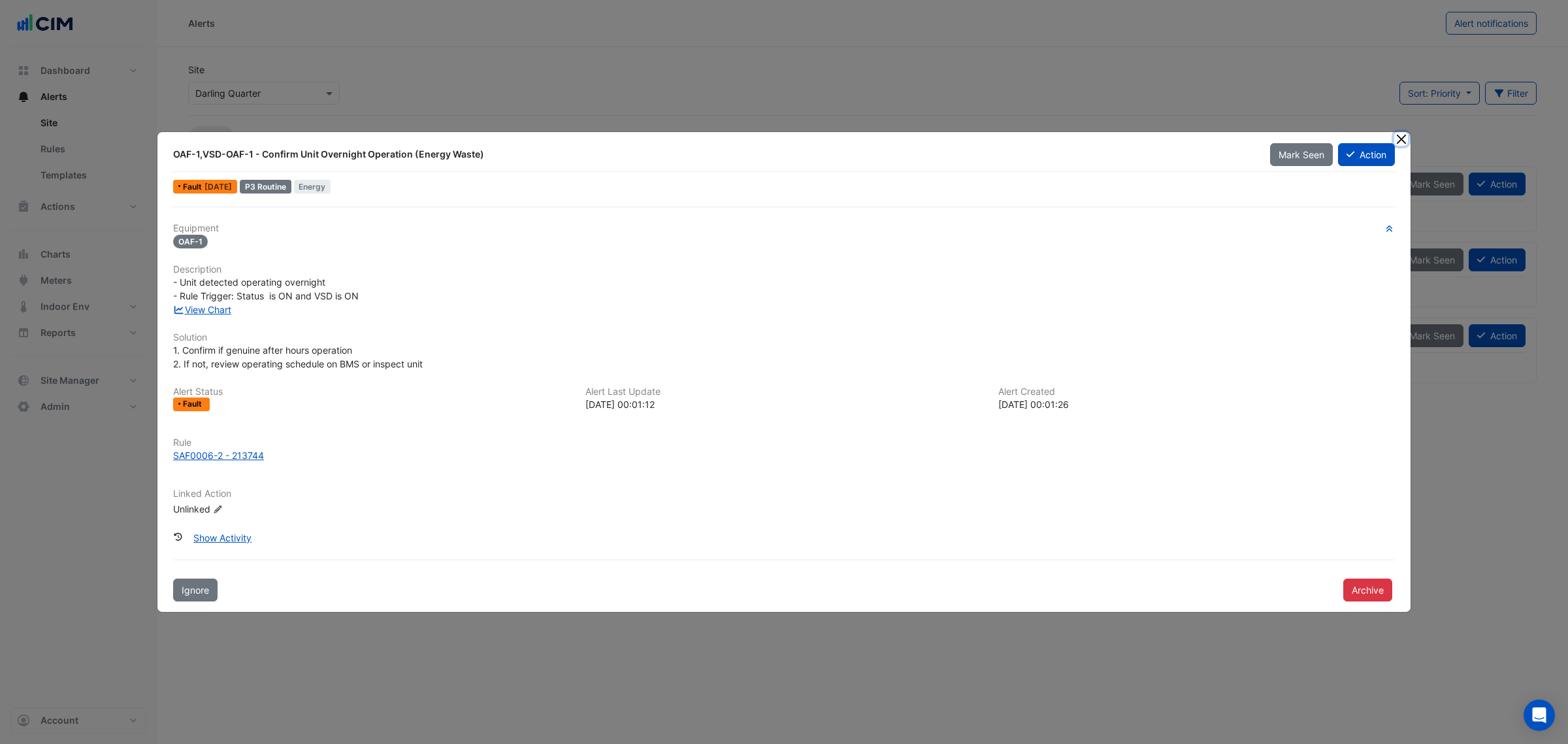
click at [1403, 137] on button "Close" at bounding box center [1401, 138] width 14 height 14
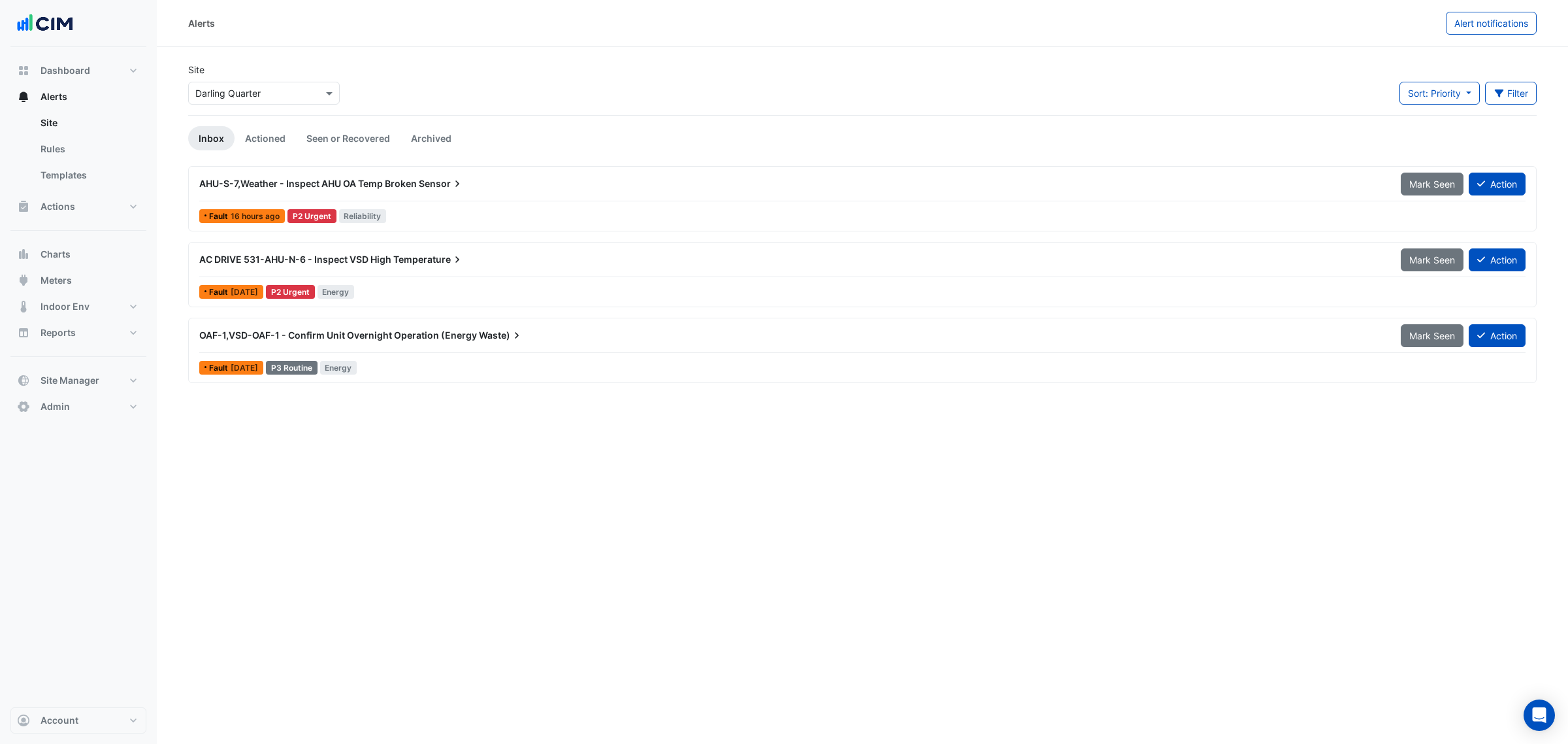
click at [397, 269] on div "AC DRIVE 531-AHU-N-6 - Inspect VSD High Temperature" at bounding box center [792, 260] width 1201 height 24
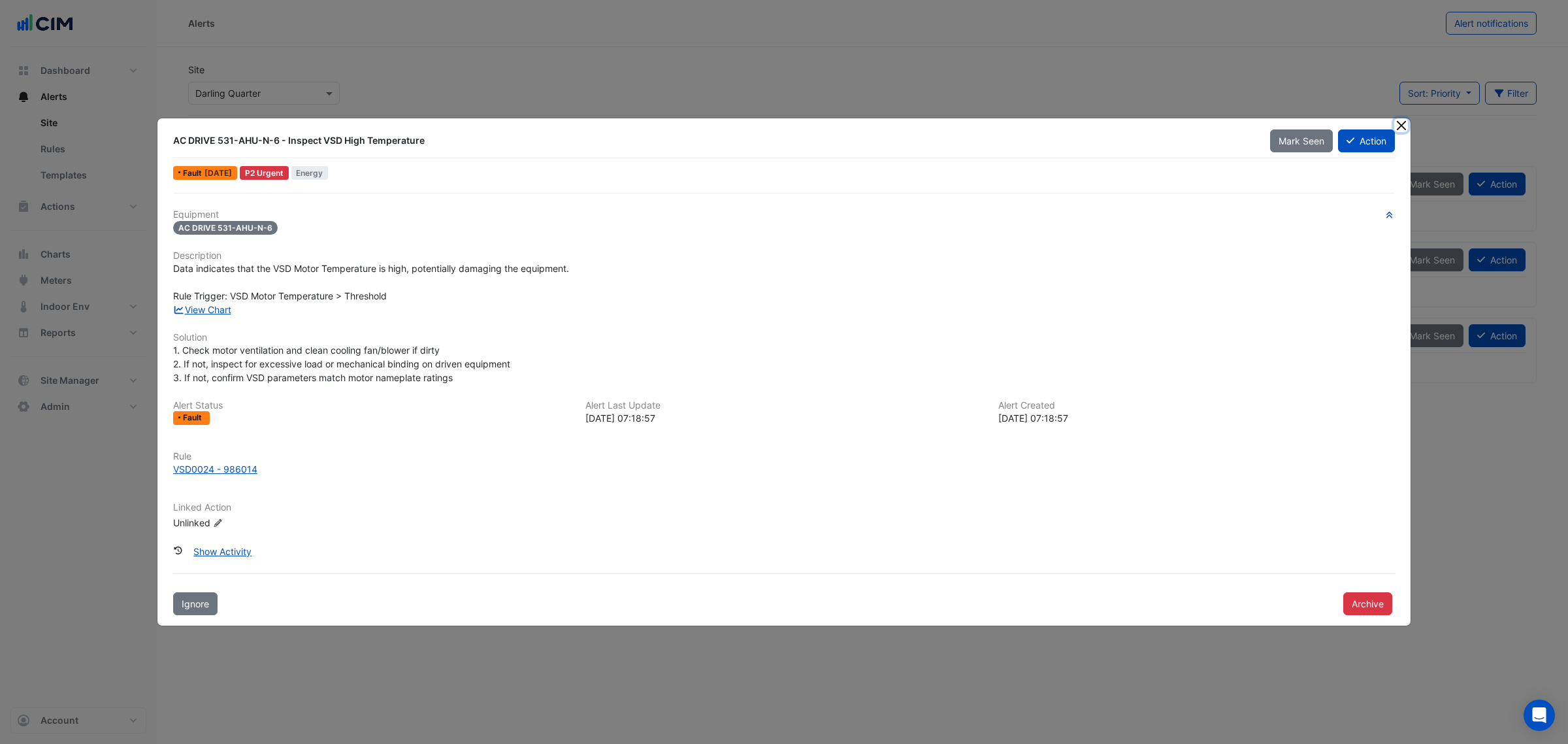
click at [1401, 129] on button "Close" at bounding box center [1401, 125] width 14 height 14
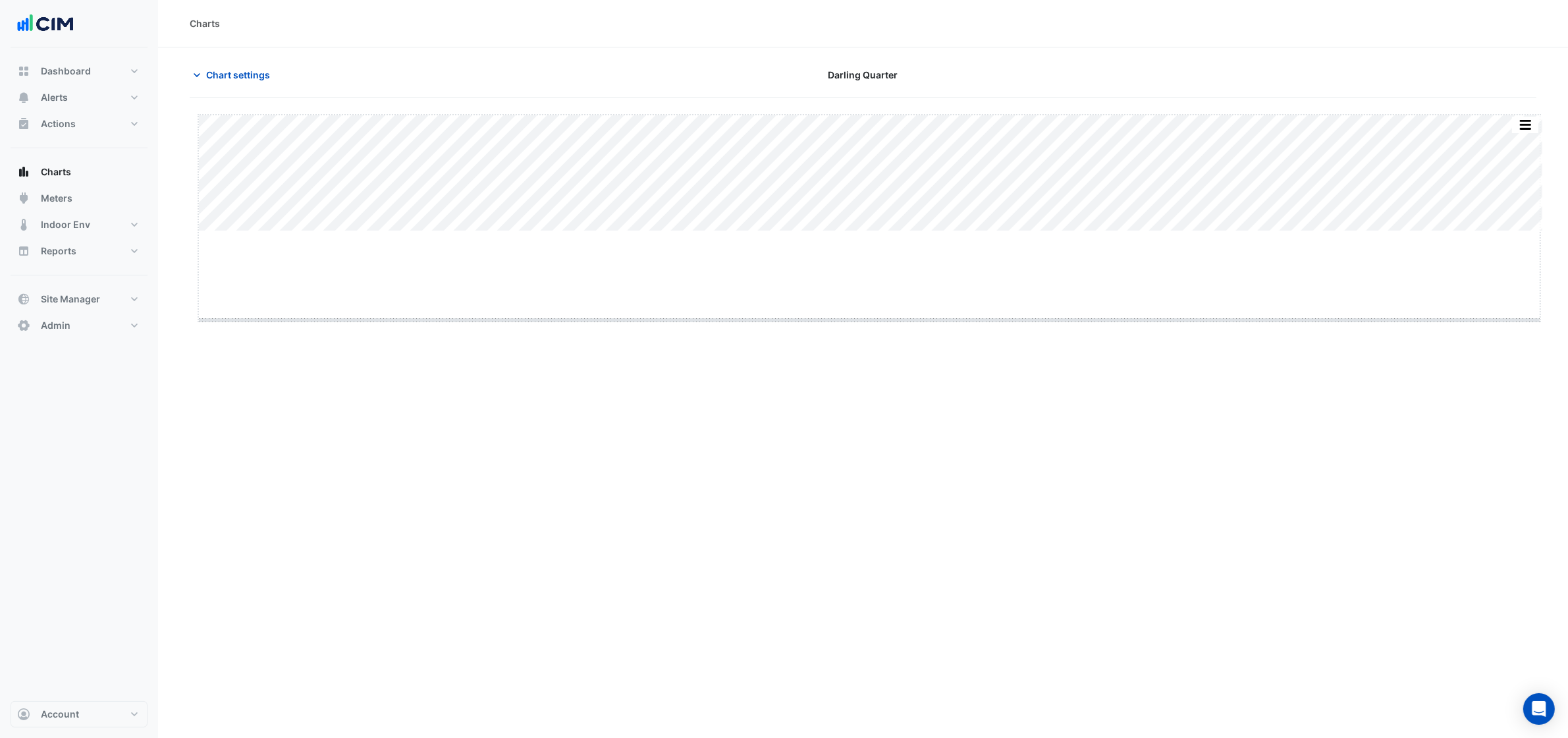
drag, startPoint x: 873, startPoint y: 229, endPoint x: 877, endPoint y: 363, distance: 134.1
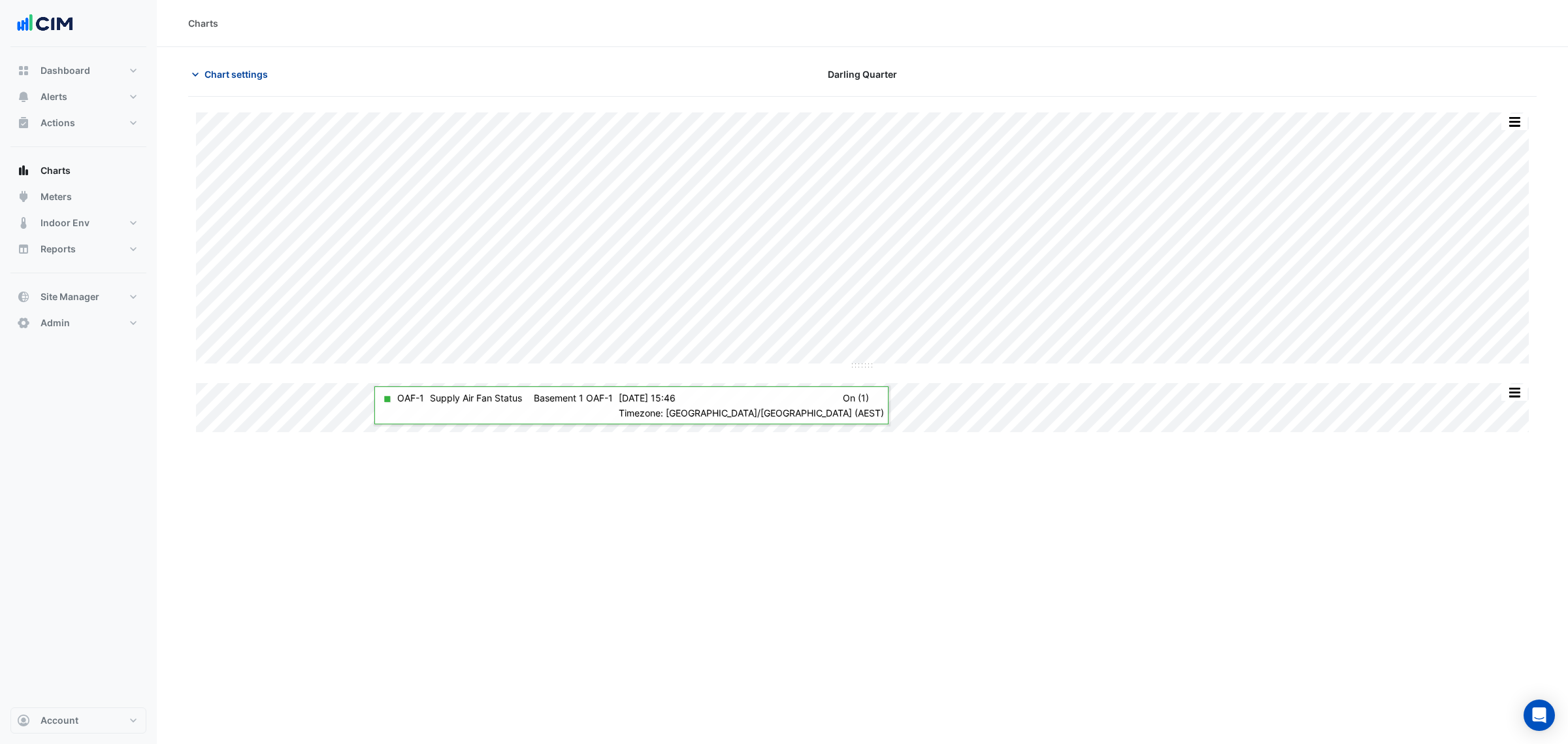
click at [271, 73] on button "Chart settings" at bounding box center [232, 74] width 89 height 23
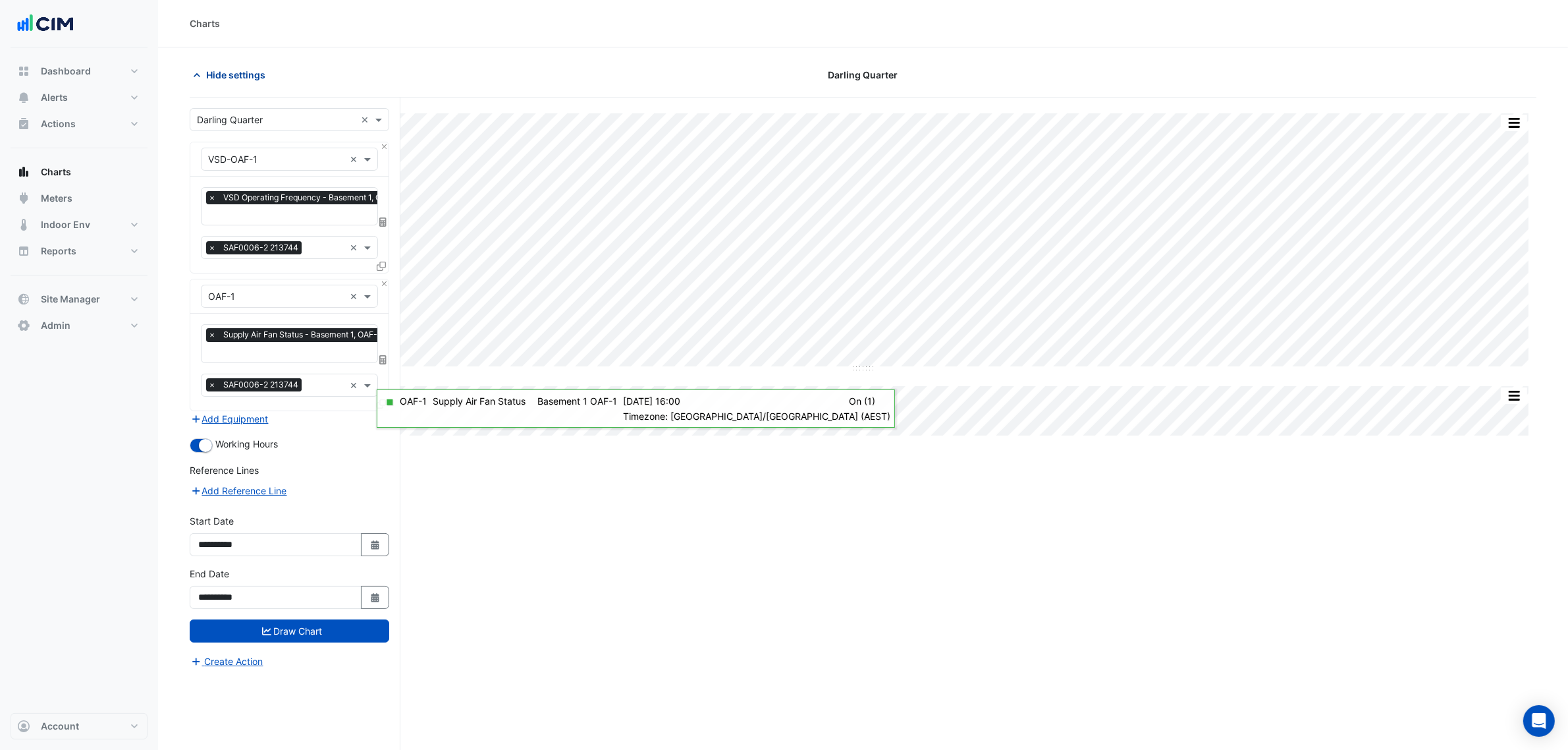
click at [262, 73] on span "Hide settings" at bounding box center [236, 75] width 59 height 14
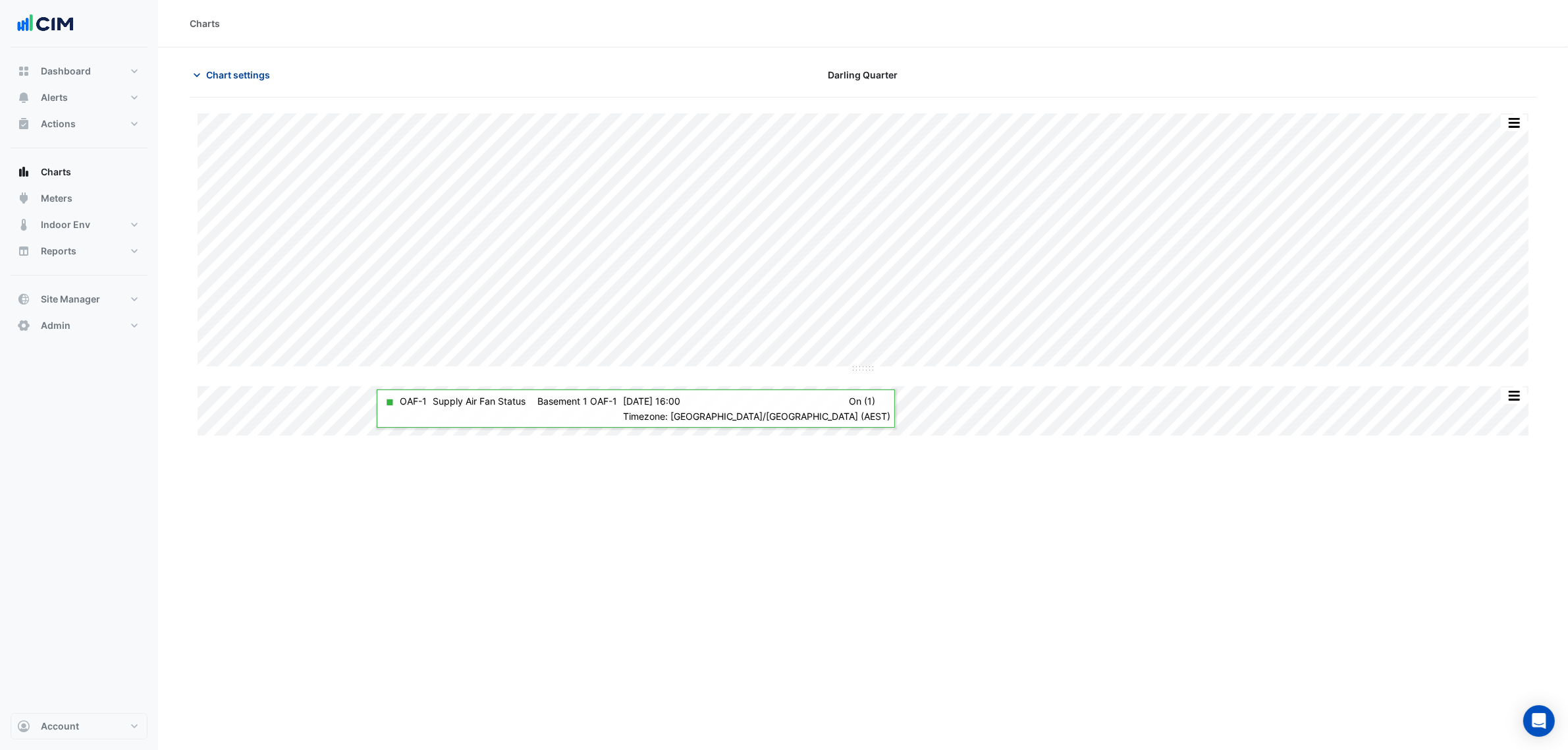
click at [262, 73] on span "Chart settings" at bounding box center [238, 75] width 64 height 14
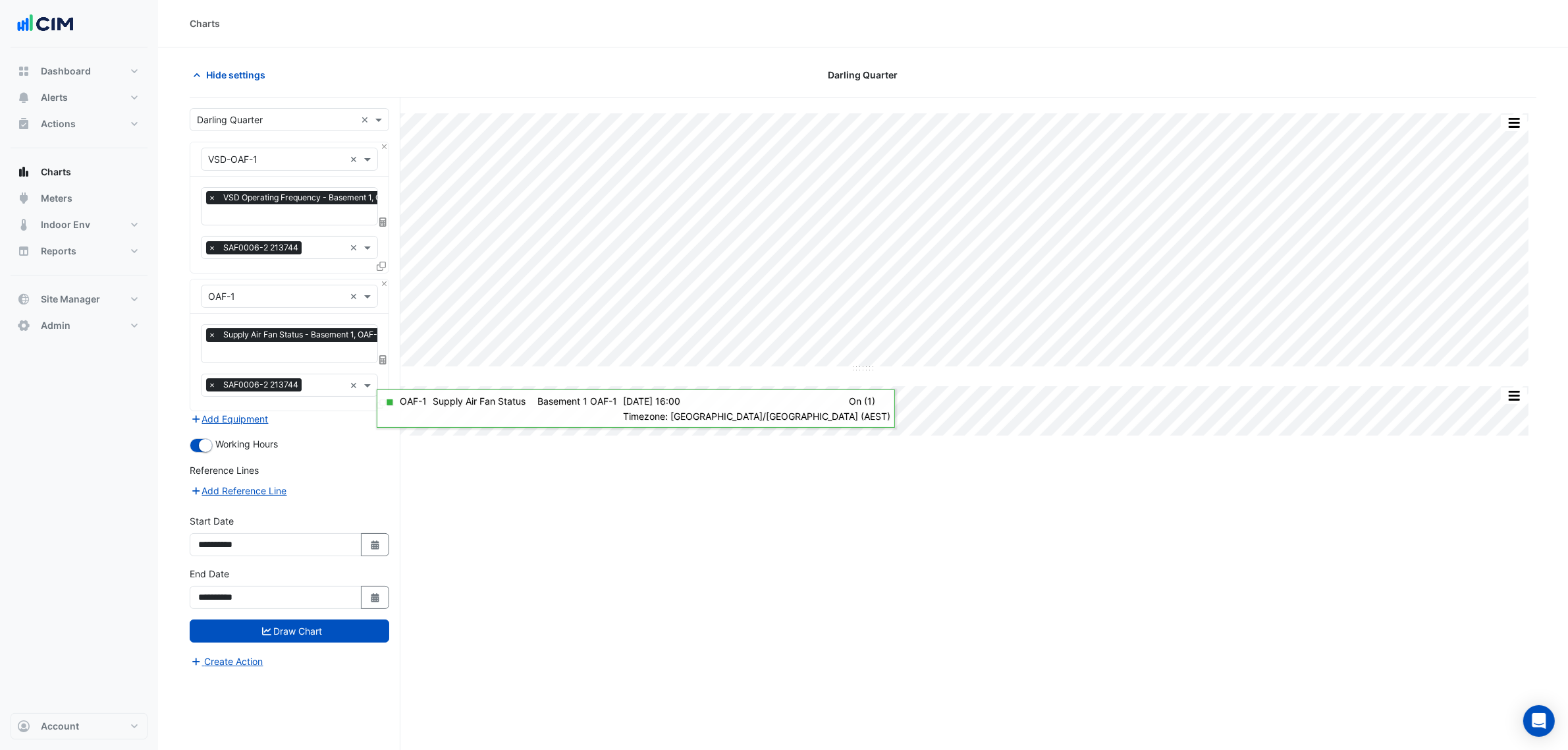
click at [320, 347] on input "text" at bounding box center [298, 353] width 180 height 14
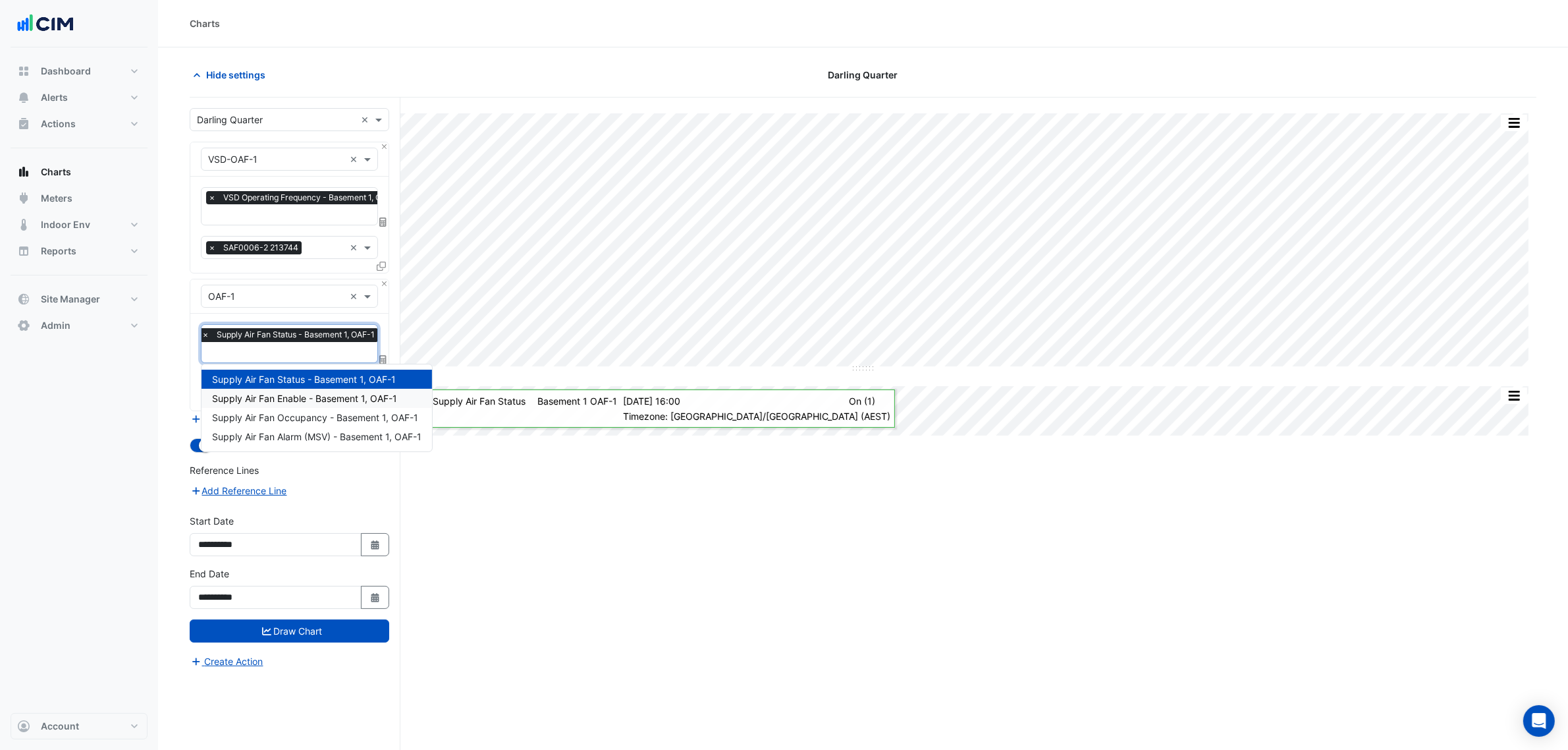
click at [317, 399] on span "Supply Air Fan Enable - Basement 1, OAF-1" at bounding box center [305, 398] width 185 height 11
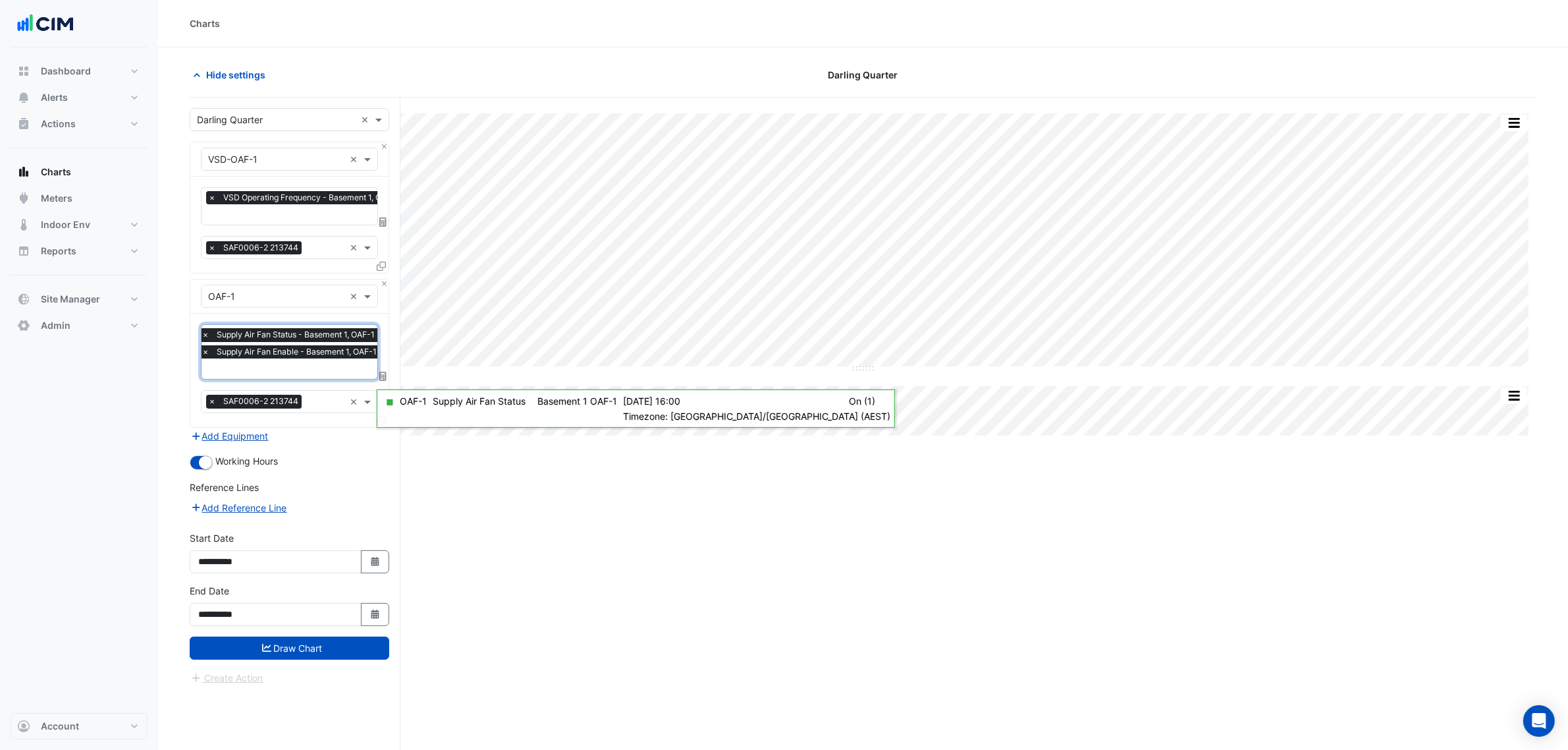
click at [275, 333] on span "Supply Air Fan Status - Basement 1, OAF-1" at bounding box center [295, 335] width 165 height 13
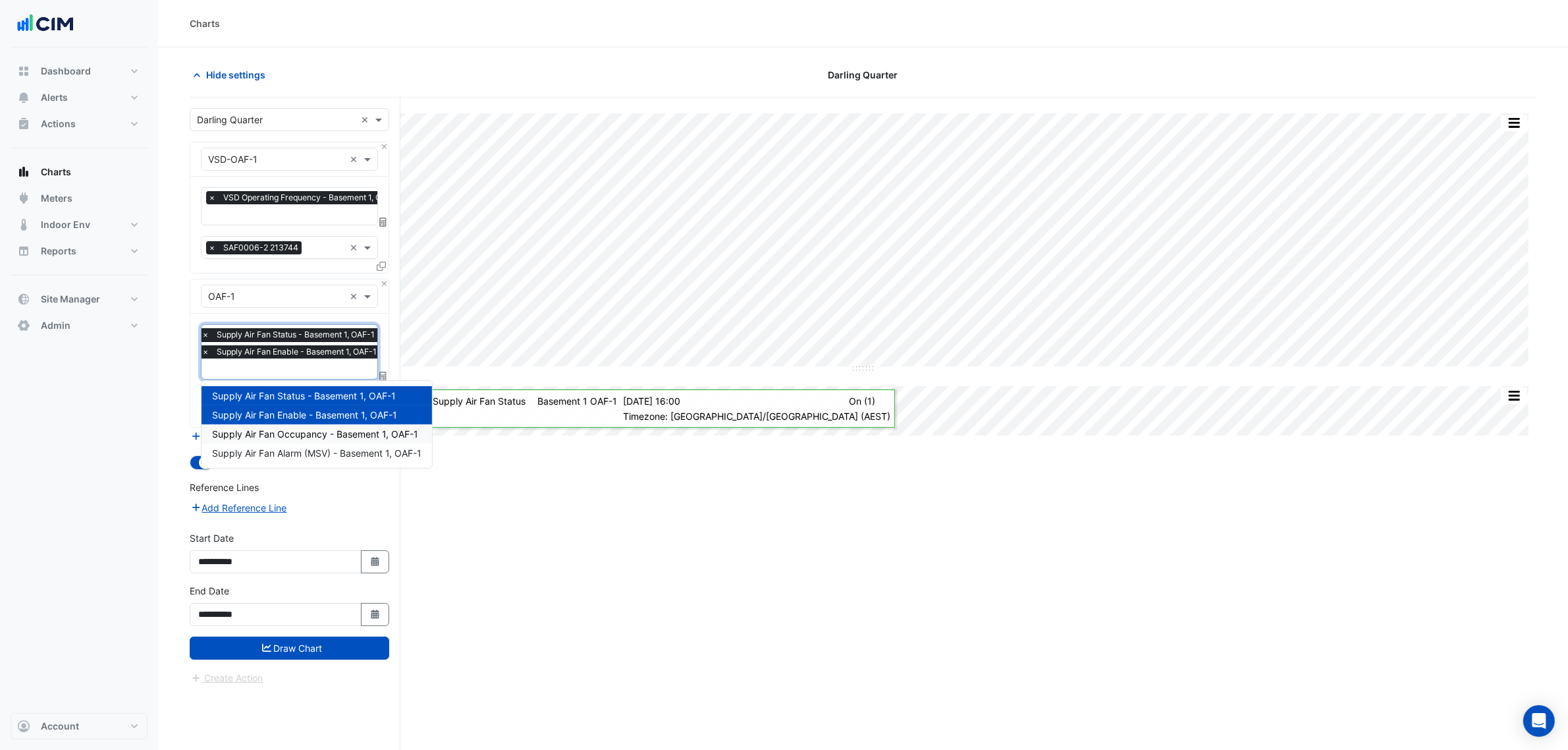
click at [274, 429] on span "Supply Air Fan Occupancy - Basement 1, OAF-1" at bounding box center [315, 434] width 206 height 11
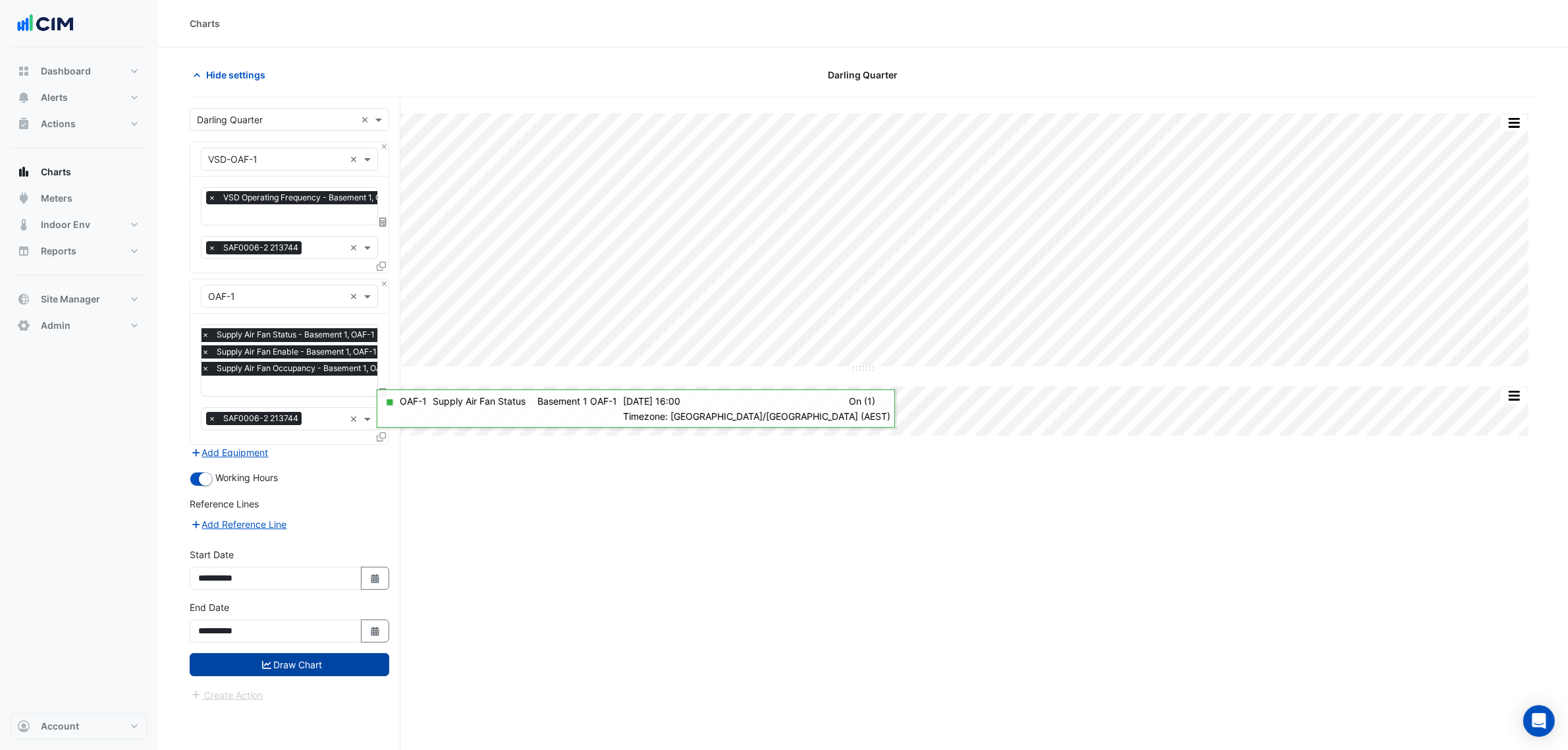
click at [321, 662] on button "Draw Chart" at bounding box center [290, 664] width 200 height 23
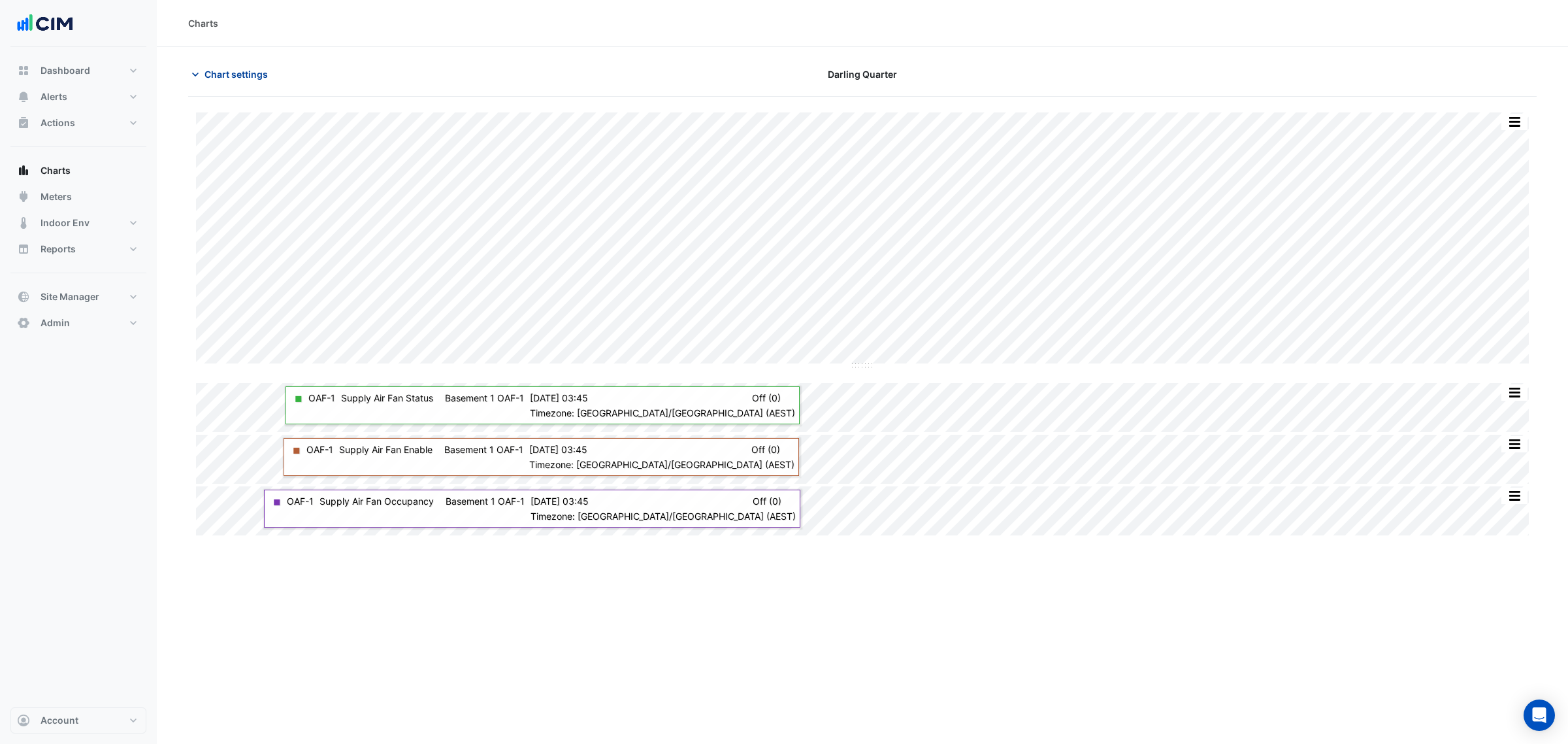
click at [252, 83] on button "Chart settings" at bounding box center [232, 74] width 89 height 23
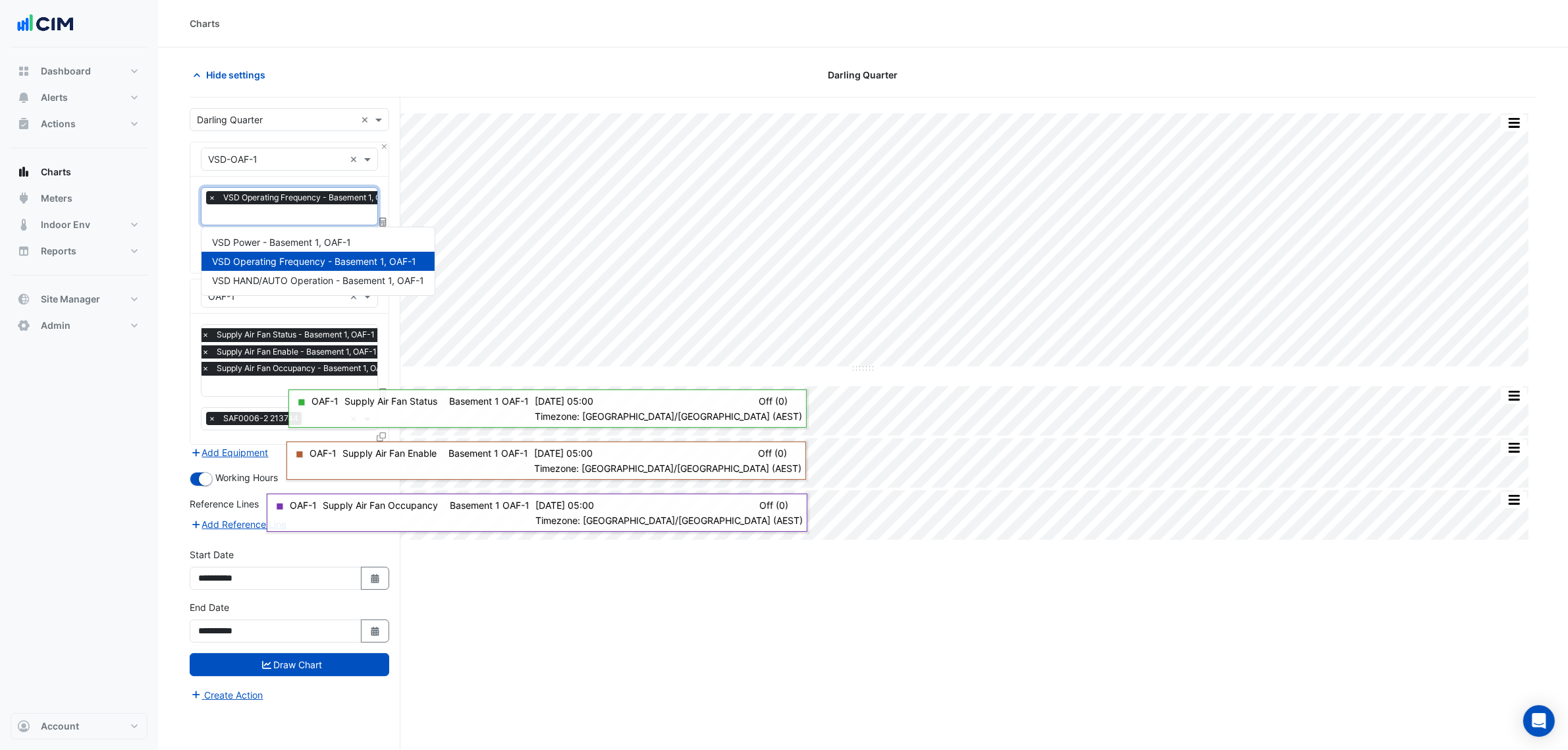
click at [303, 209] on input "text" at bounding box center [307, 216] width 198 height 14
click at [308, 278] on span "VSD HAND/AUTO Operation - Basement 1, OAF-1" at bounding box center [318, 280] width 212 height 11
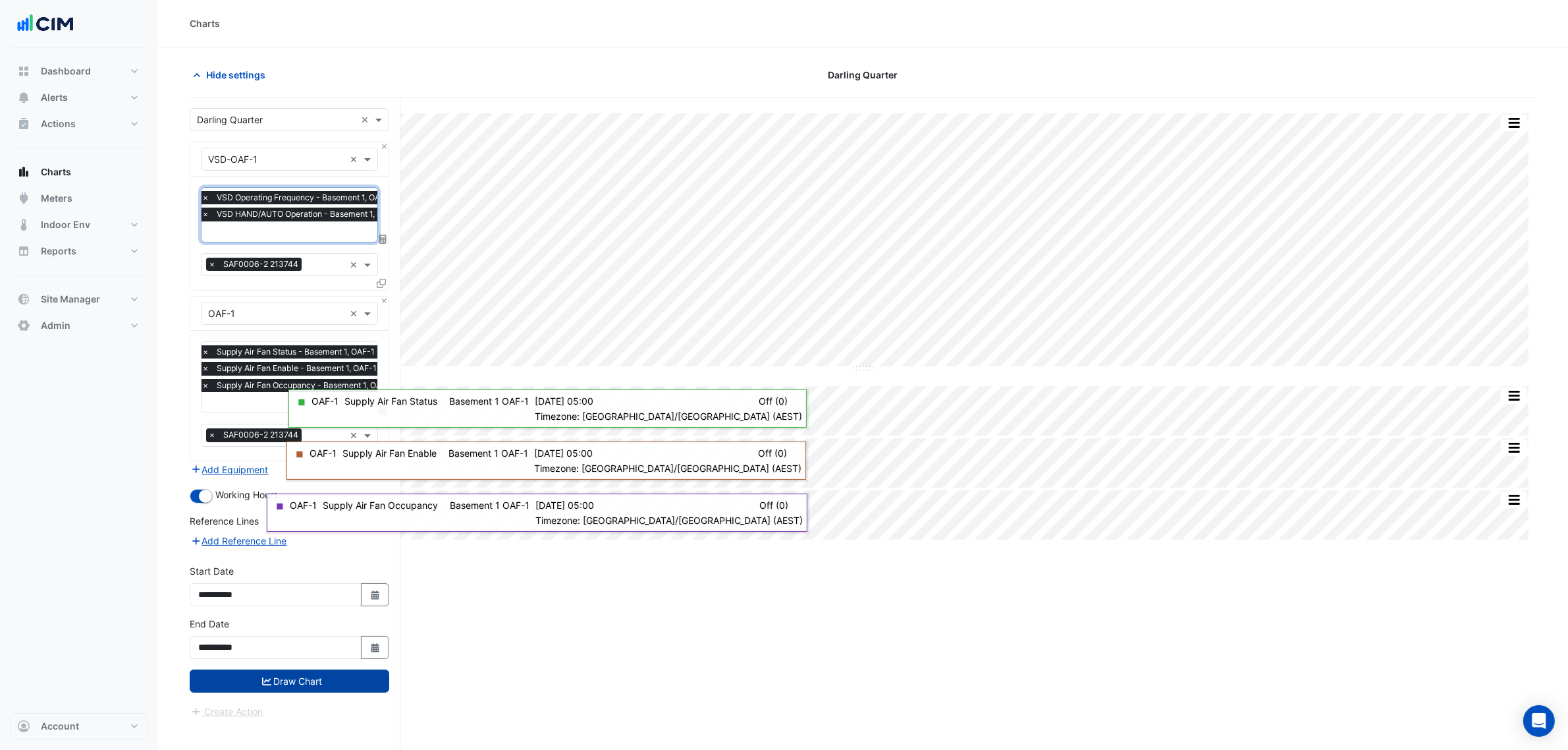
click at [341, 673] on button "Draw Chart" at bounding box center [290, 681] width 200 height 23
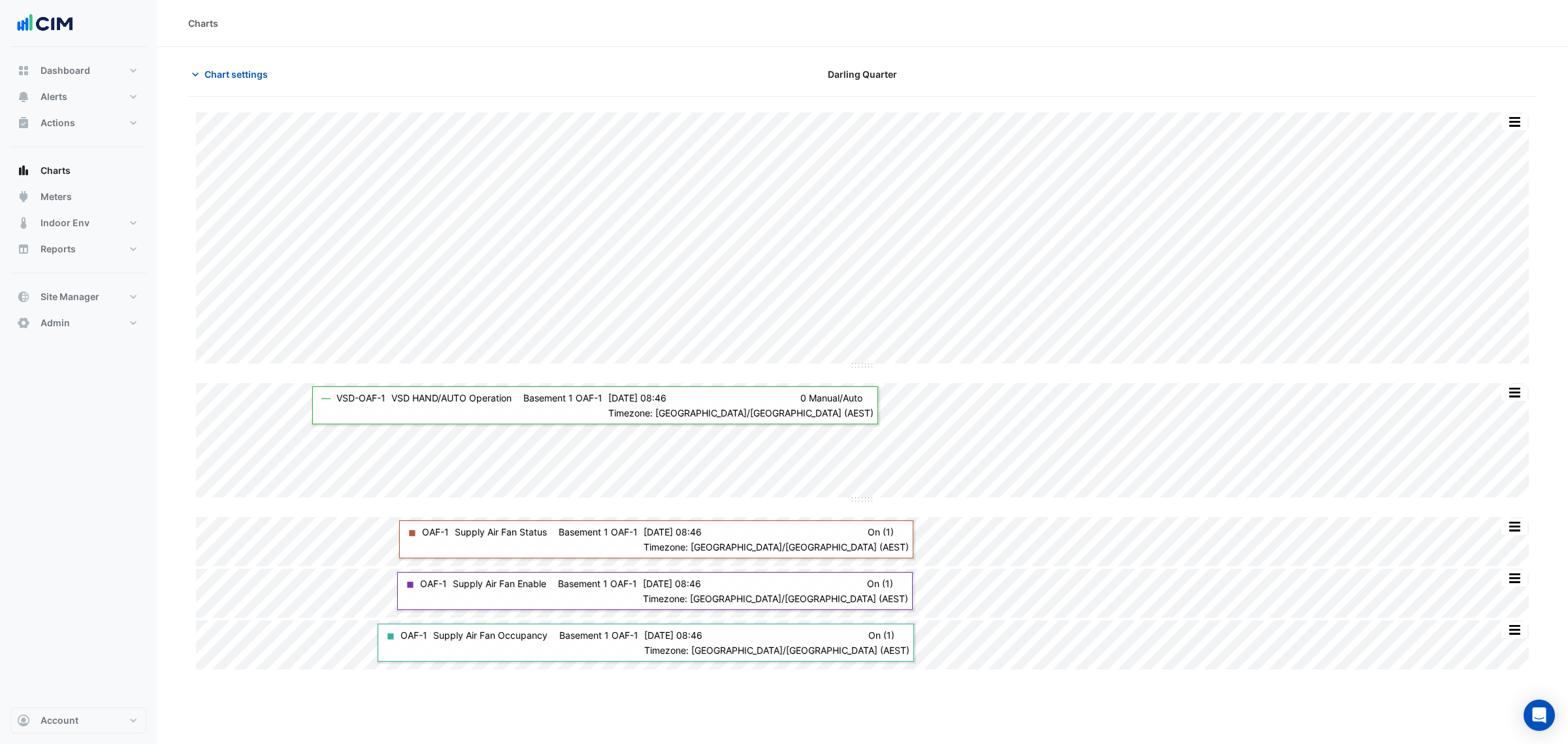
click at [232, 89] on div "Chart settings Darling Quarter" at bounding box center [862, 80] width 1348 height 34
click at [214, 71] on span "Chart settings" at bounding box center [236, 74] width 64 height 14
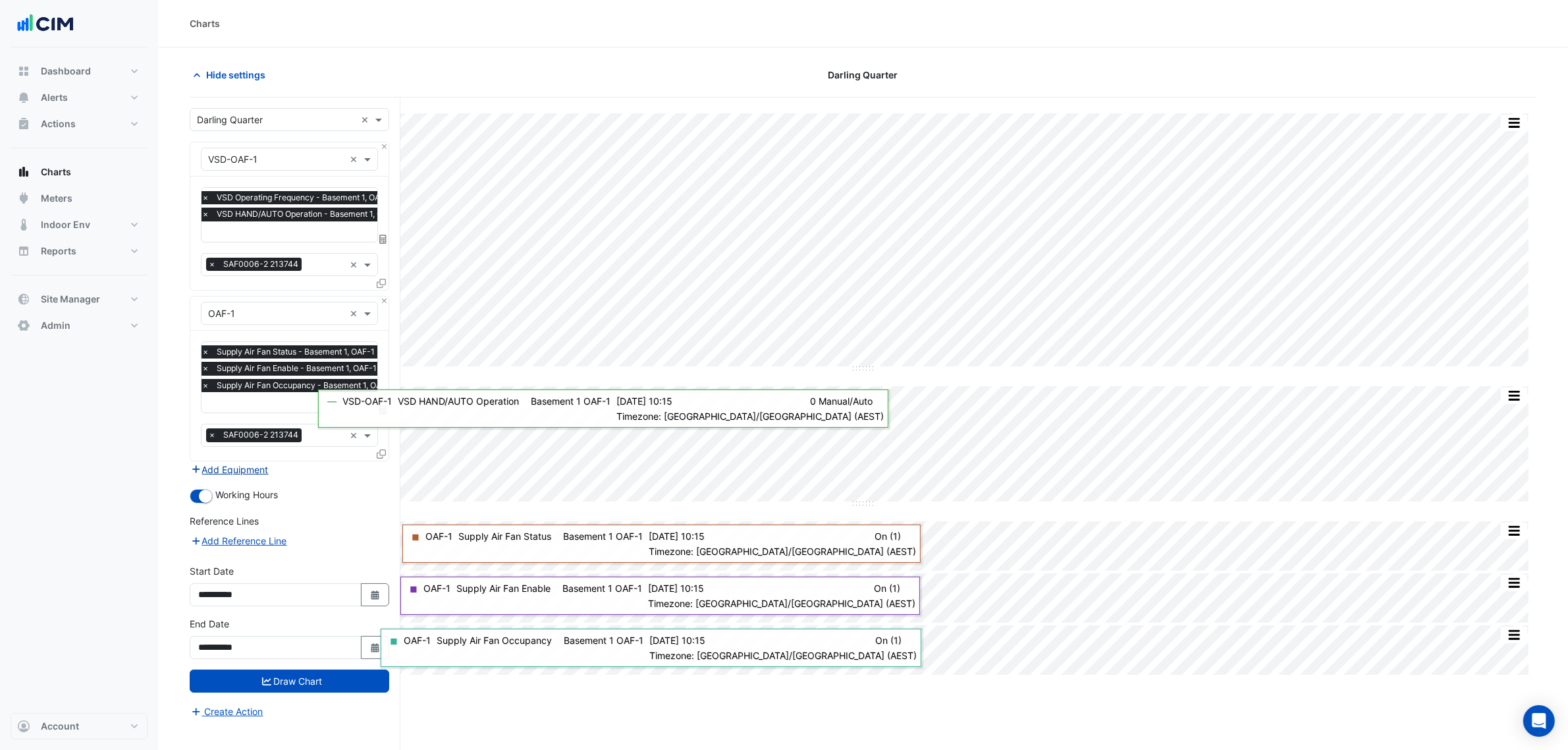
click at [219, 472] on button "Add Equipment" at bounding box center [229, 469] width 80 height 15
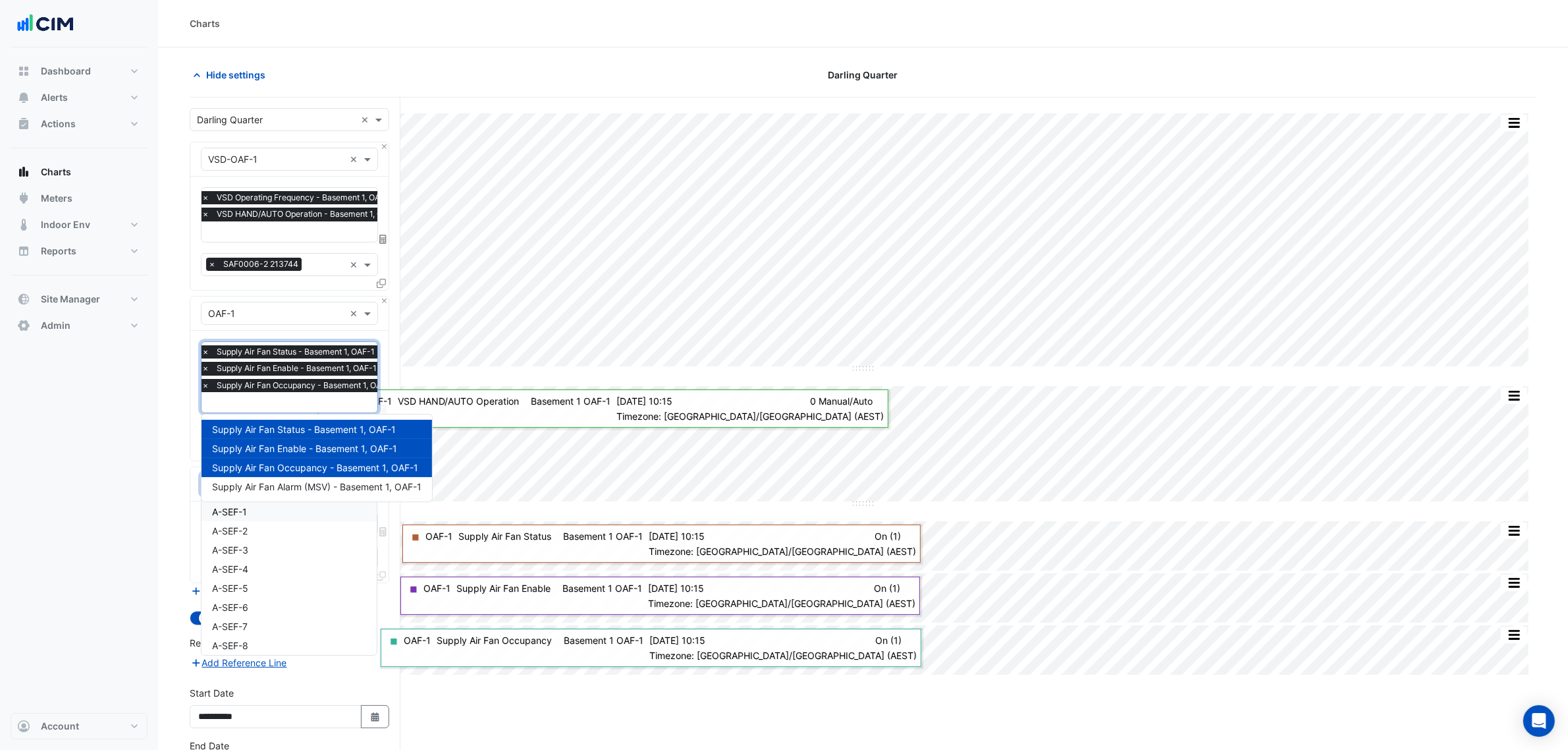
click at [236, 399] on input "text" at bounding box center [301, 403] width 199 height 14
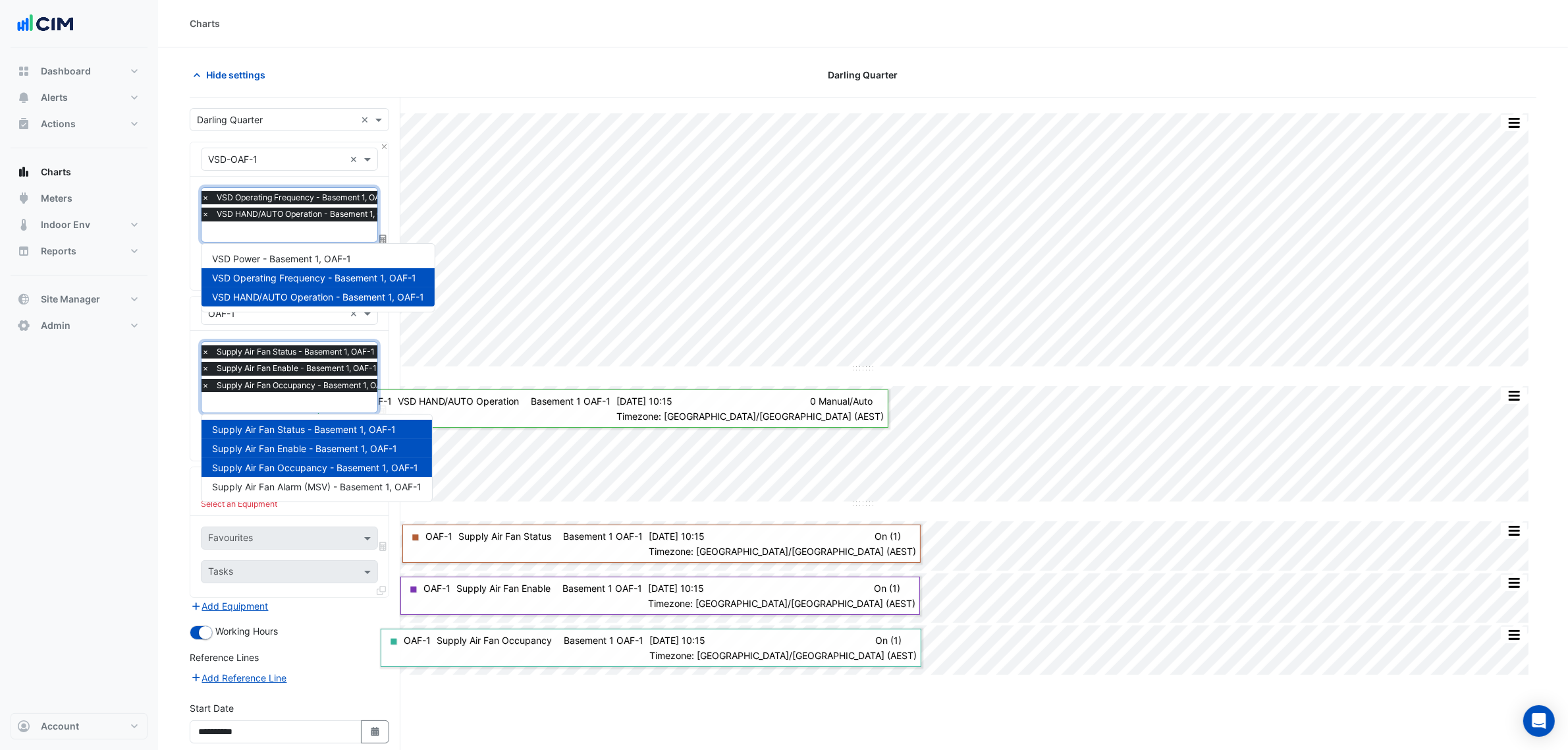
click at [290, 239] on div at bounding box center [303, 233] width 208 height 17
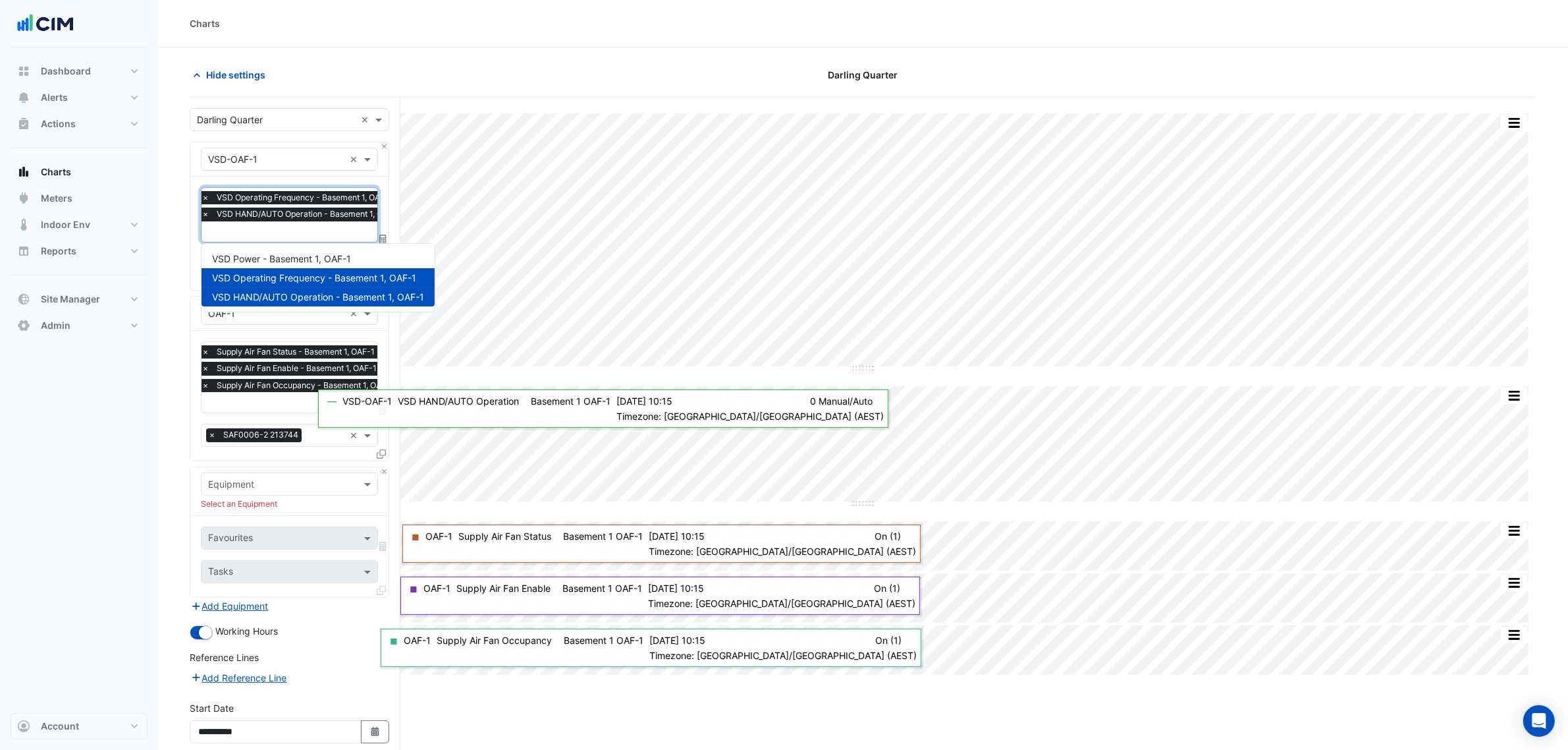
click at [139, 513] on div "Dashboard Portfolio Ratings Performance Alerts Site Rules Templates Actions Sit…" at bounding box center [79, 380] width 137 height 665
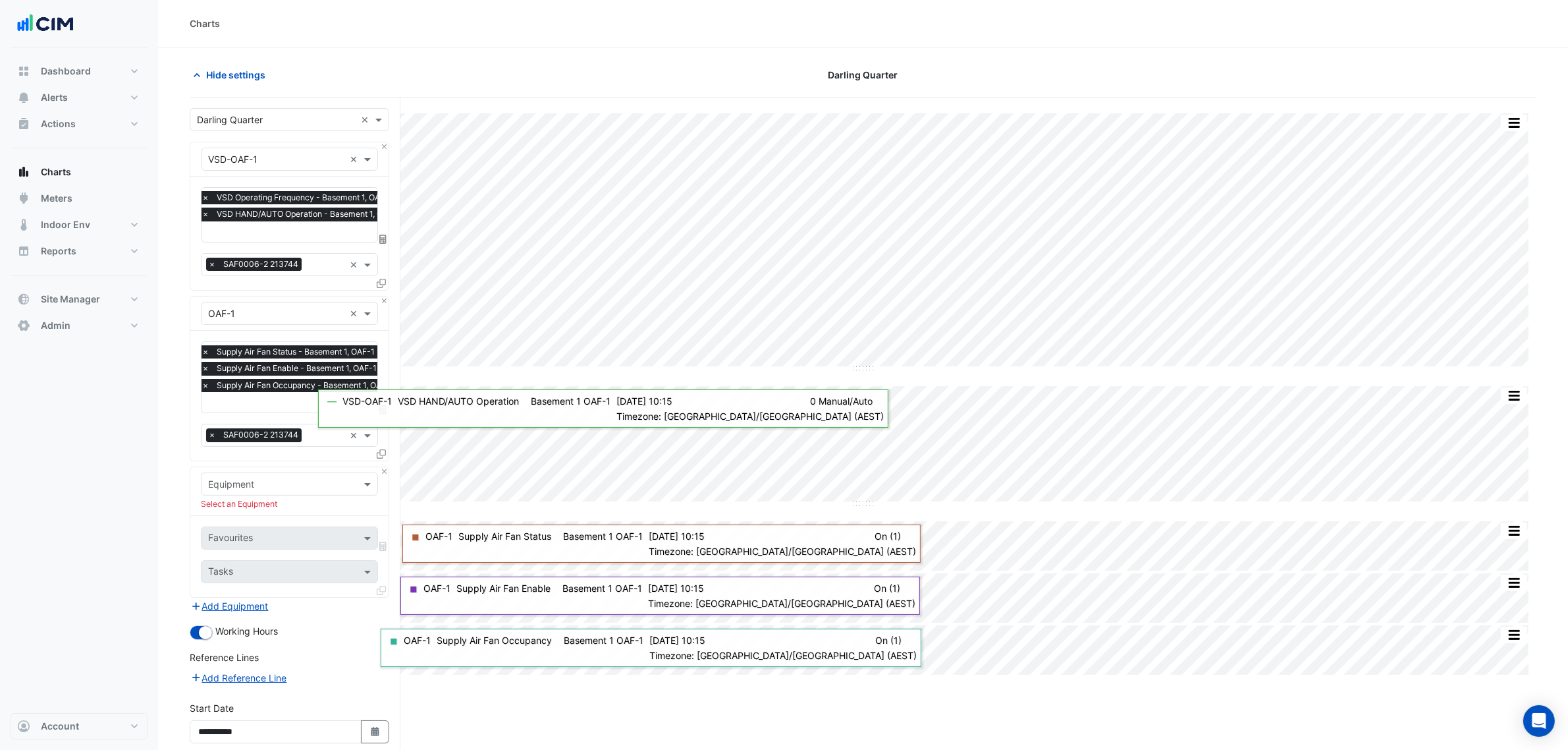
click at [229, 485] on input "text" at bounding box center [276, 484] width 136 height 14
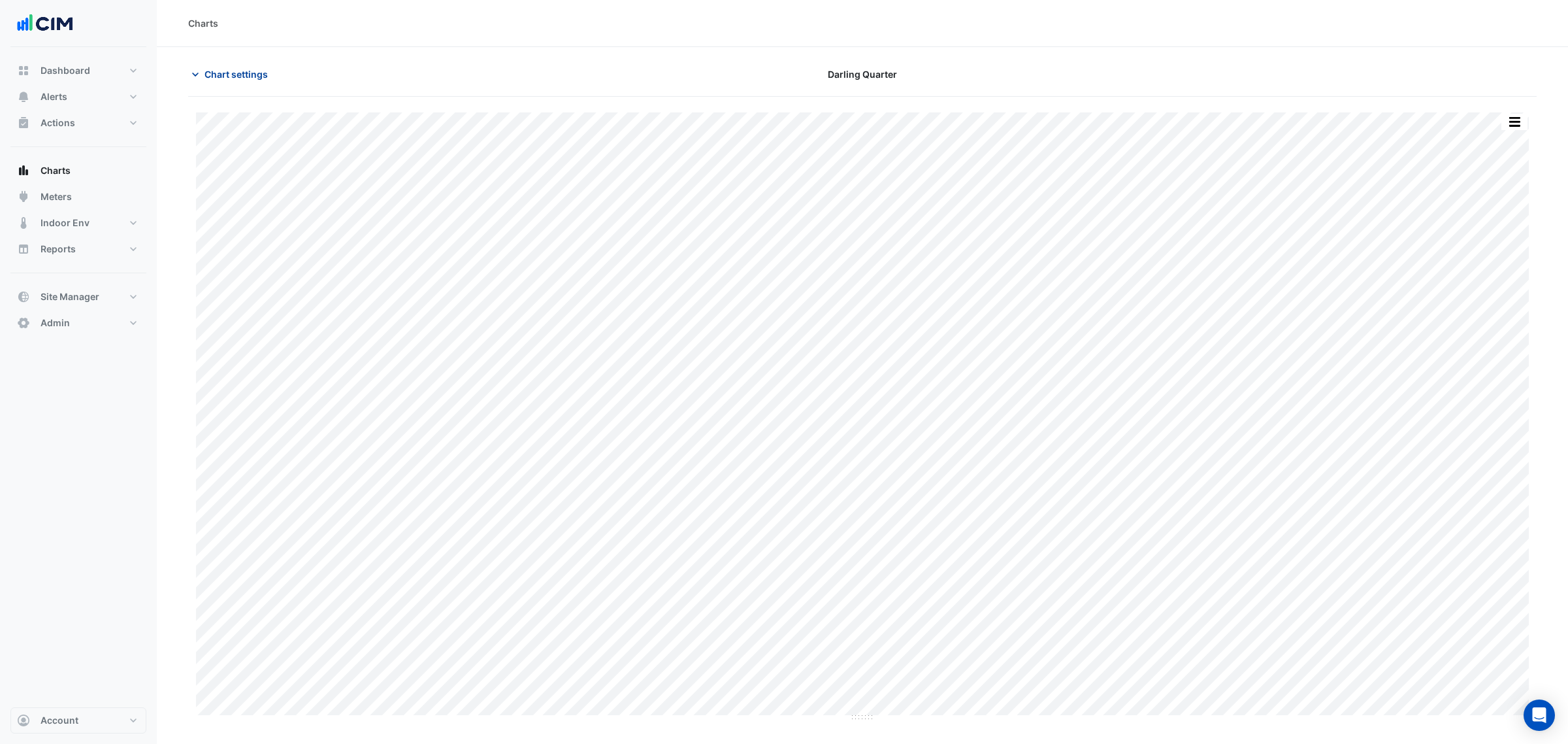
click at [207, 73] on span "Chart settings" at bounding box center [236, 74] width 64 height 14
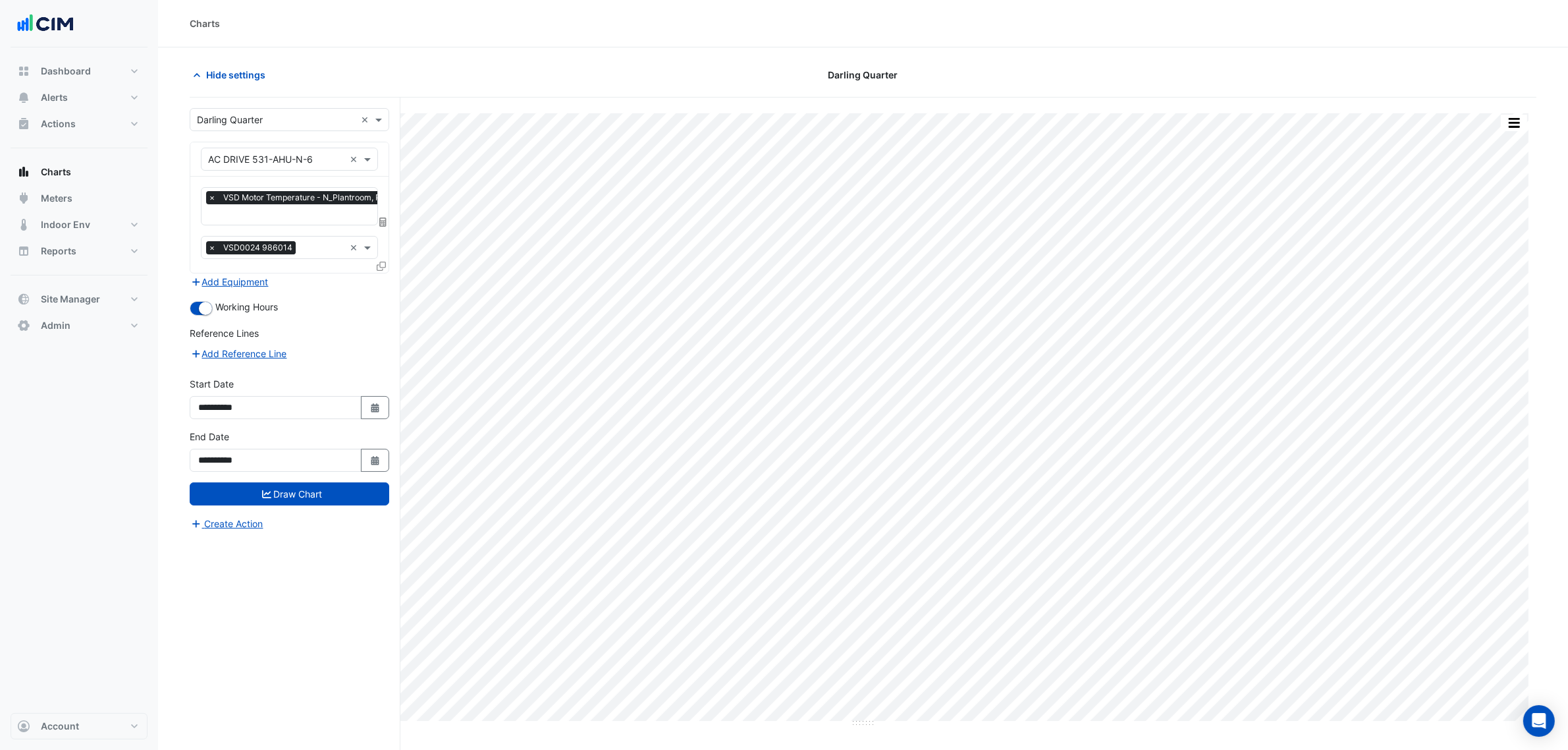
click at [251, 210] on input "text" at bounding box center [315, 216] width 213 height 14
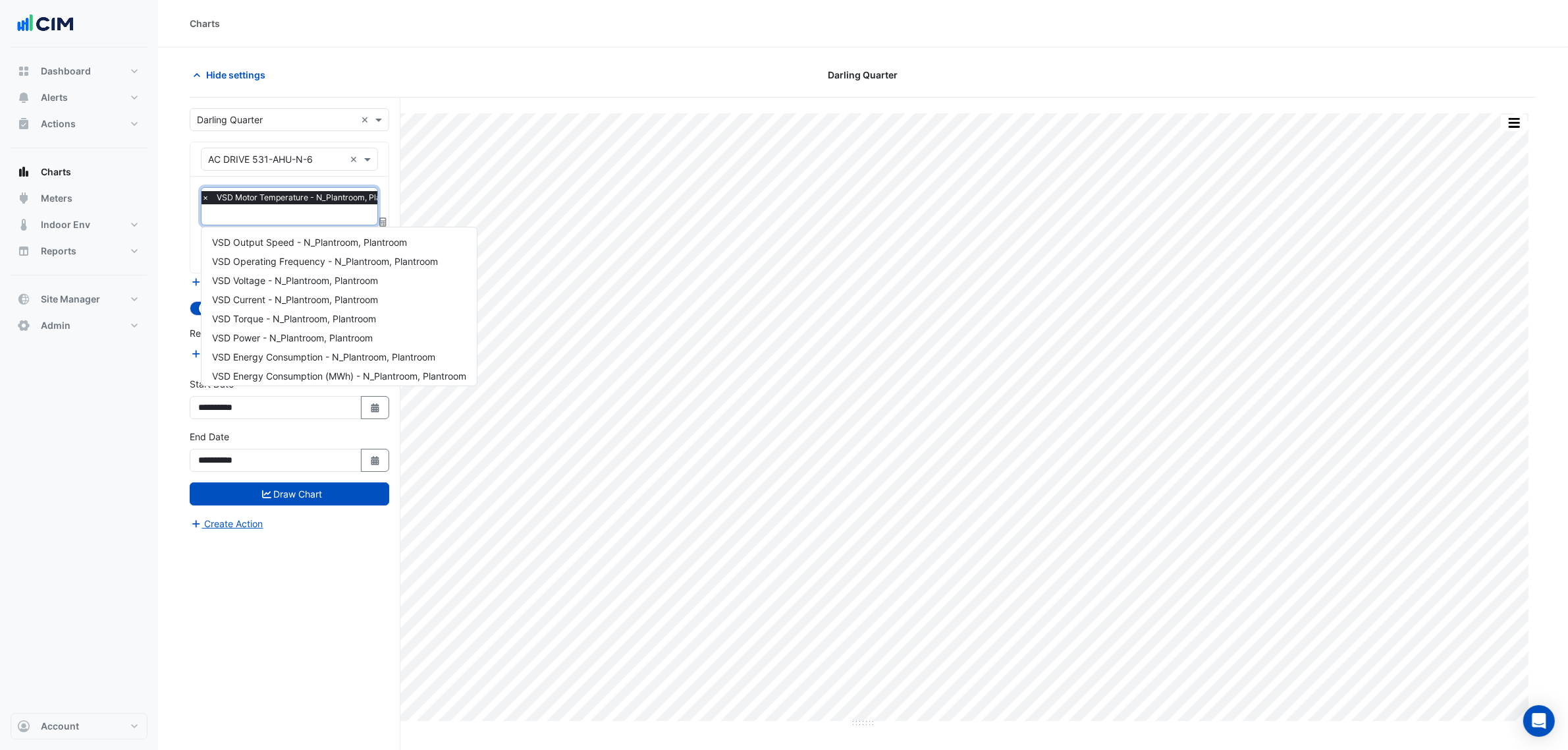
scroll to position [24, 0]
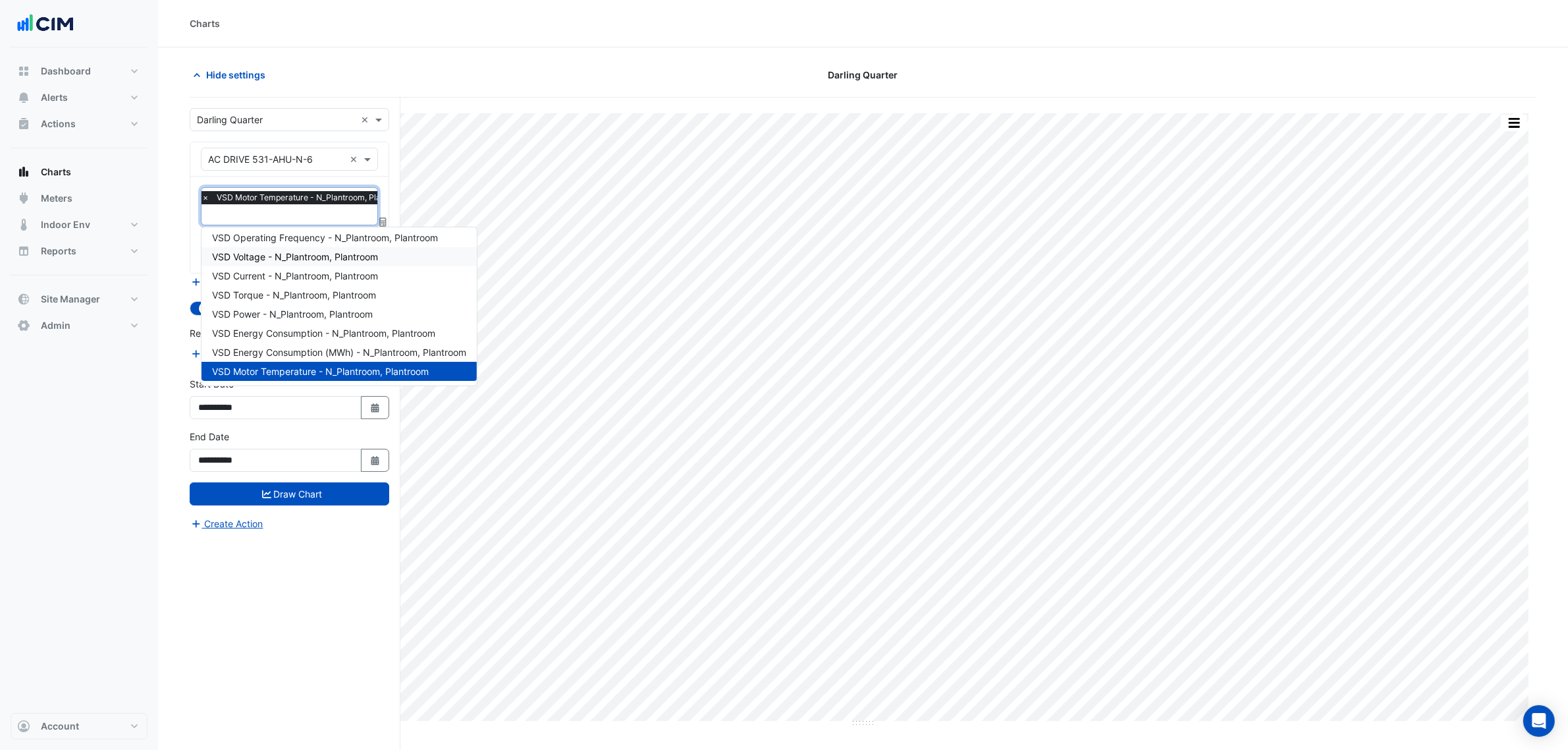
click at [269, 259] on span "VSD Voltage - N_Plantroom, Plantroom" at bounding box center [295, 257] width 166 height 11
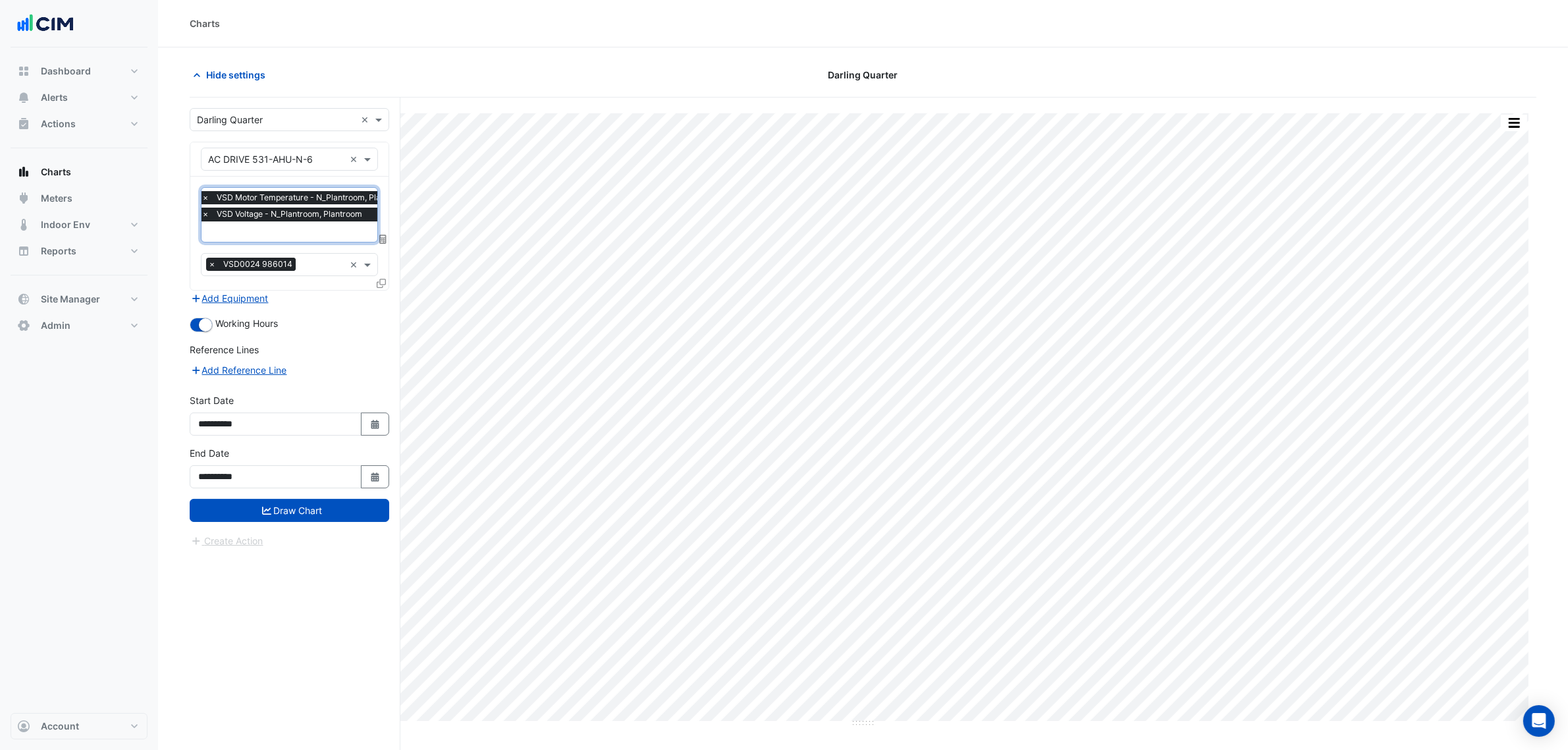
click at [268, 210] on span "VSD Voltage - N_Plantroom, Plantroom" at bounding box center [290, 214] width 152 height 13
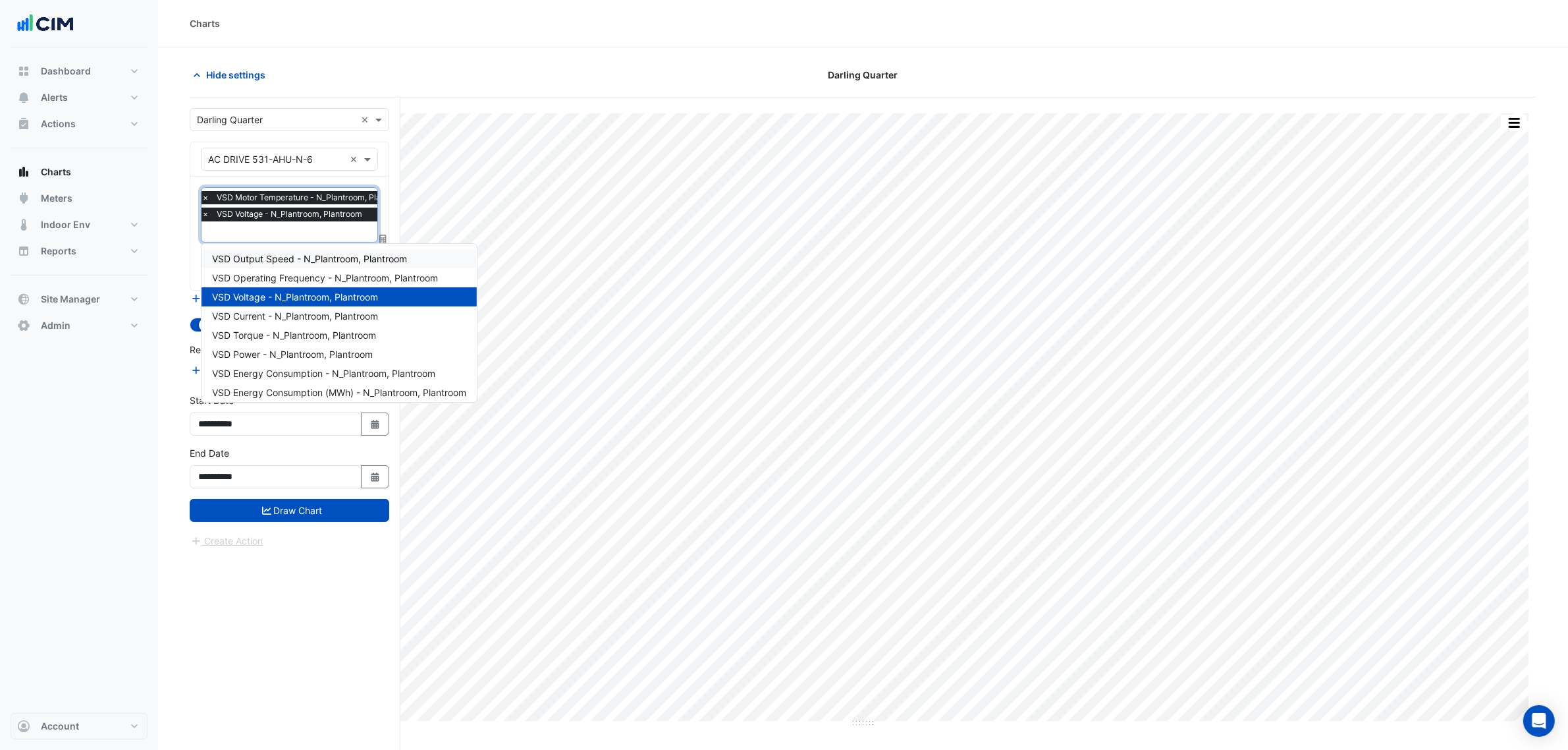
click at [266, 255] on span "VSD Output Speed - N_Plantroom, Plantroom" at bounding box center [309, 259] width 195 height 11
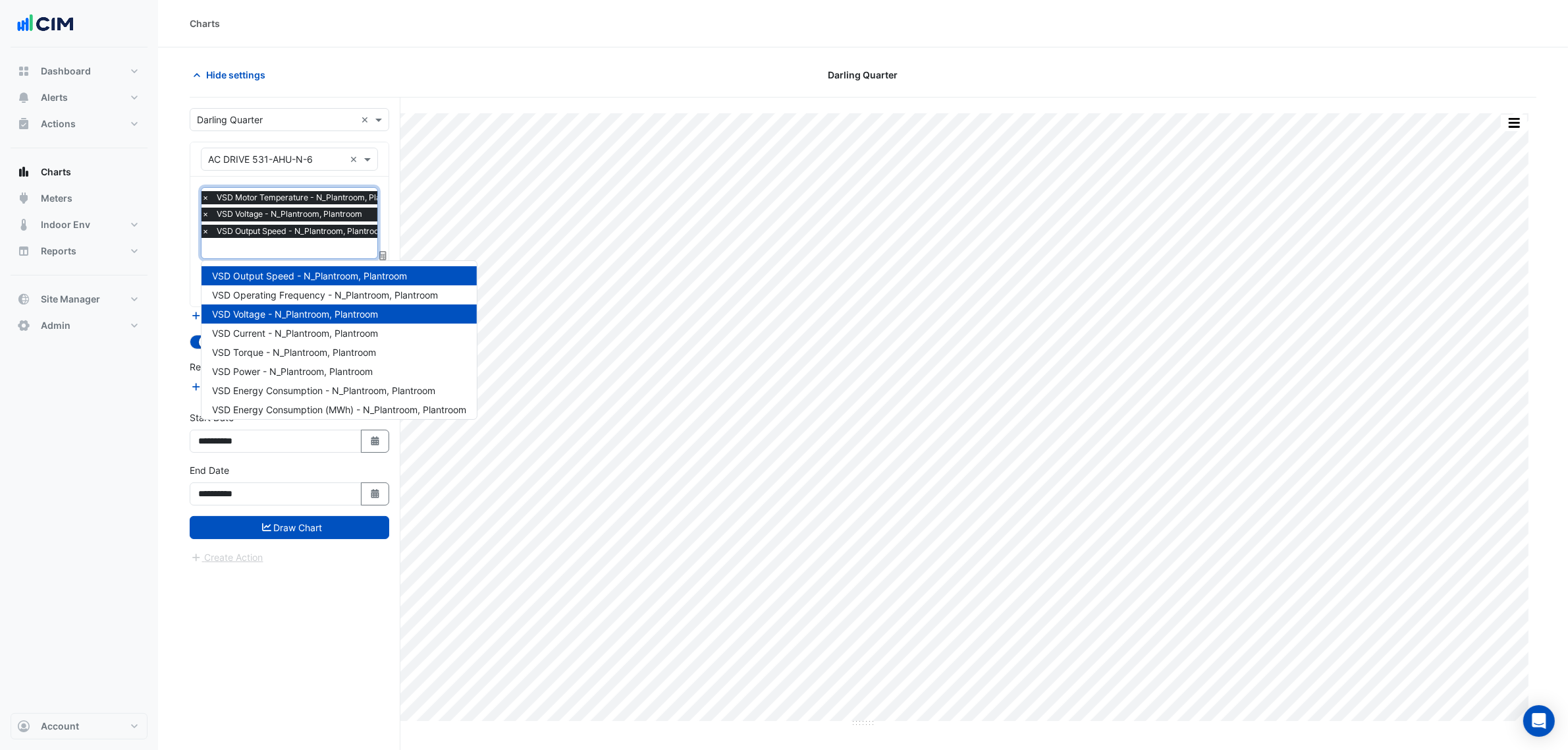
click at [275, 252] on input "text" at bounding box center [308, 249] width 213 height 14
click at [273, 273] on span "VSD Output Speed - N_Plantroom, Plantroom" at bounding box center [309, 276] width 195 height 11
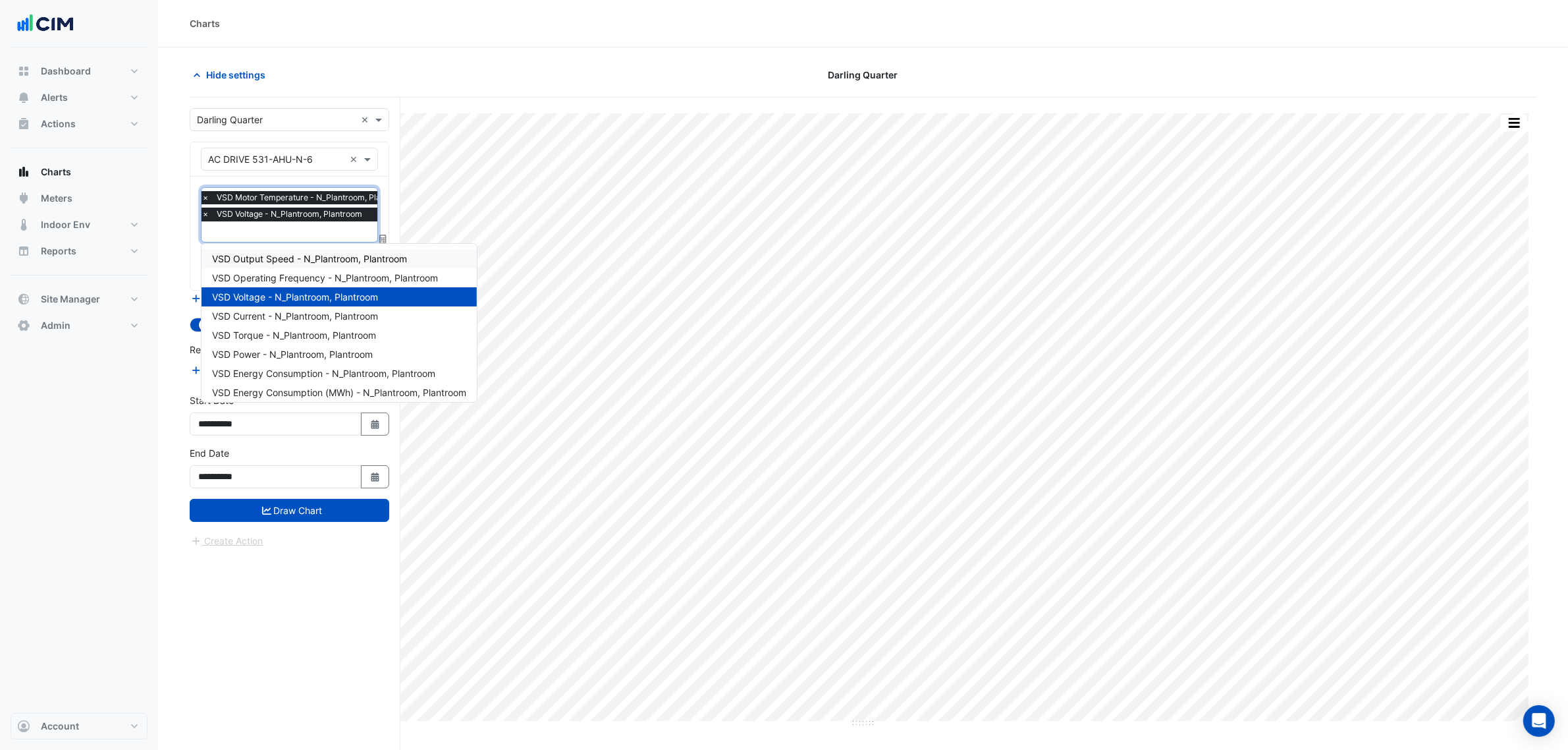
click at [262, 235] on input "text" at bounding box center [308, 233] width 213 height 14
click at [247, 274] on span "VSD Operating Frequency - N_Plantroom, Plantroom" at bounding box center [325, 277] width 226 height 11
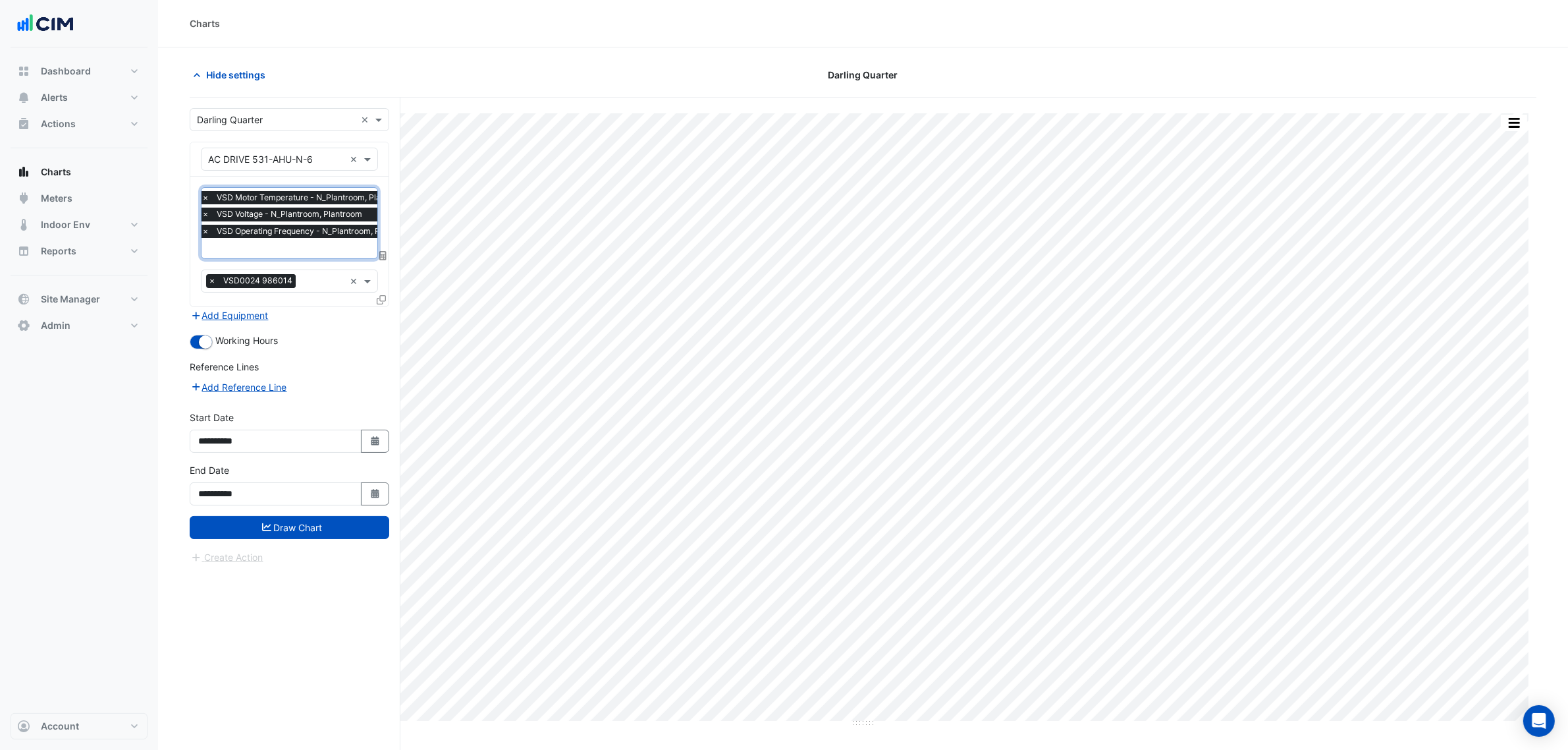
click at [235, 228] on span "VSD Operating Frequency - N_Plantroom, Plantroom" at bounding box center [315, 231] width 204 height 13
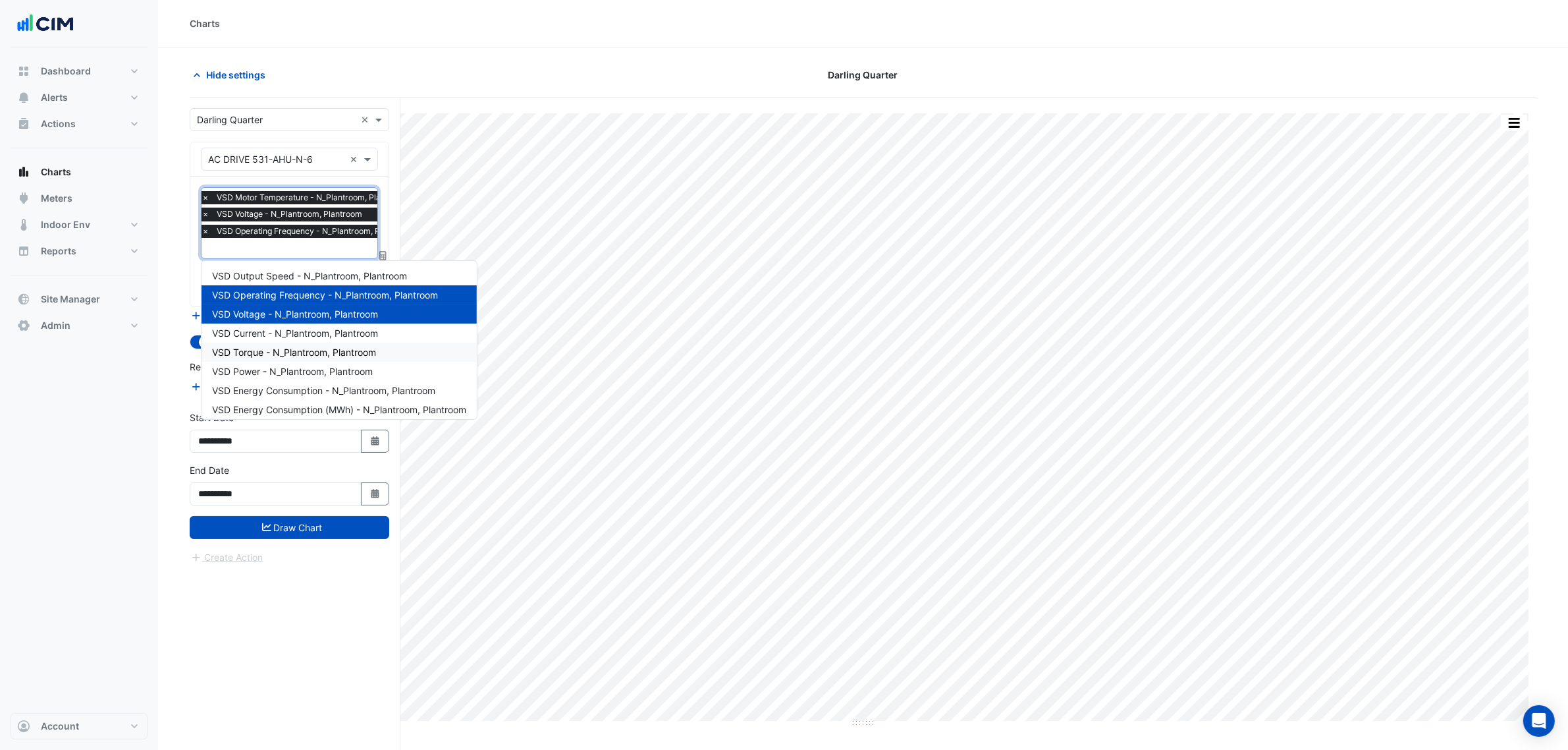
click at [261, 343] on div "VSD Torque - N_Plantroom, Plantroom" at bounding box center [339, 352] width 275 height 19
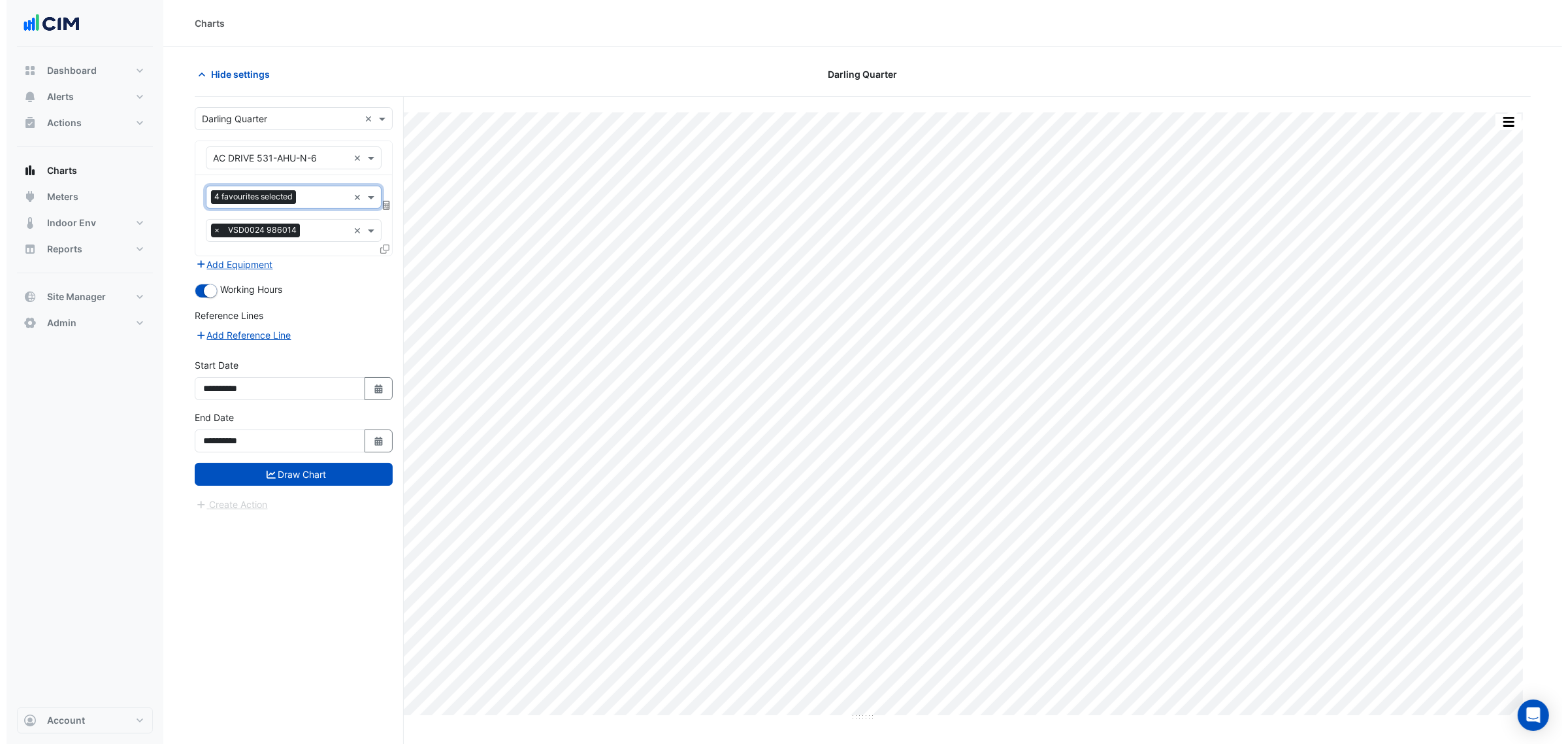
scroll to position [0, 0]
click at [294, 468] on button "Draw Chart" at bounding box center [287, 474] width 198 height 23
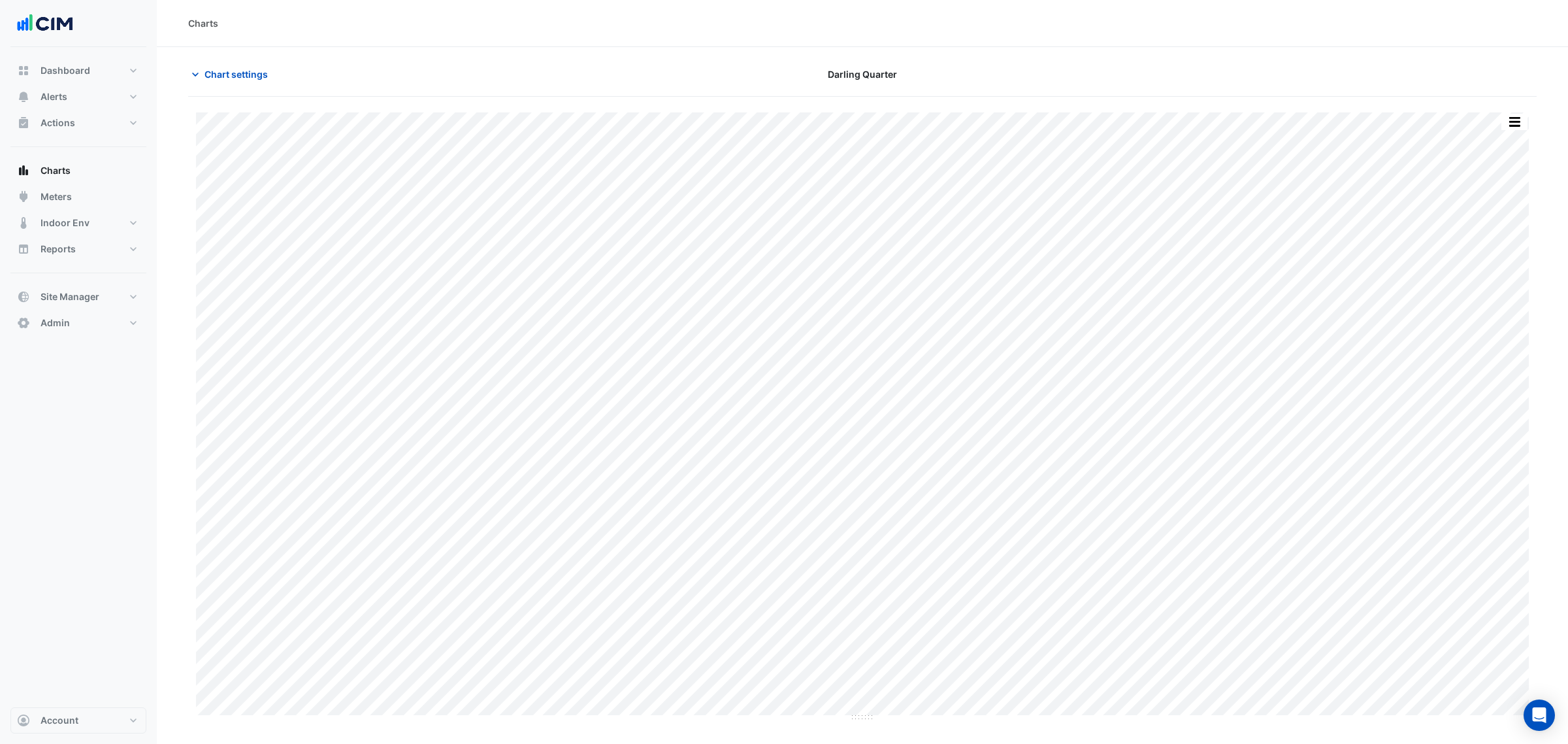
click at [1510, 114] on button "button" at bounding box center [1515, 121] width 26 height 16
click at [1490, 151] on div "Split by Unit" at bounding box center [1489, 145] width 79 height 24
